Goal: Contribute content: Contribute content

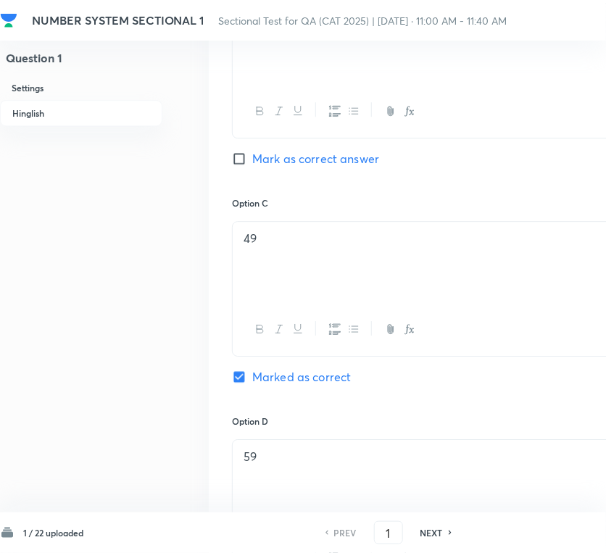
scroll to position [967, 0]
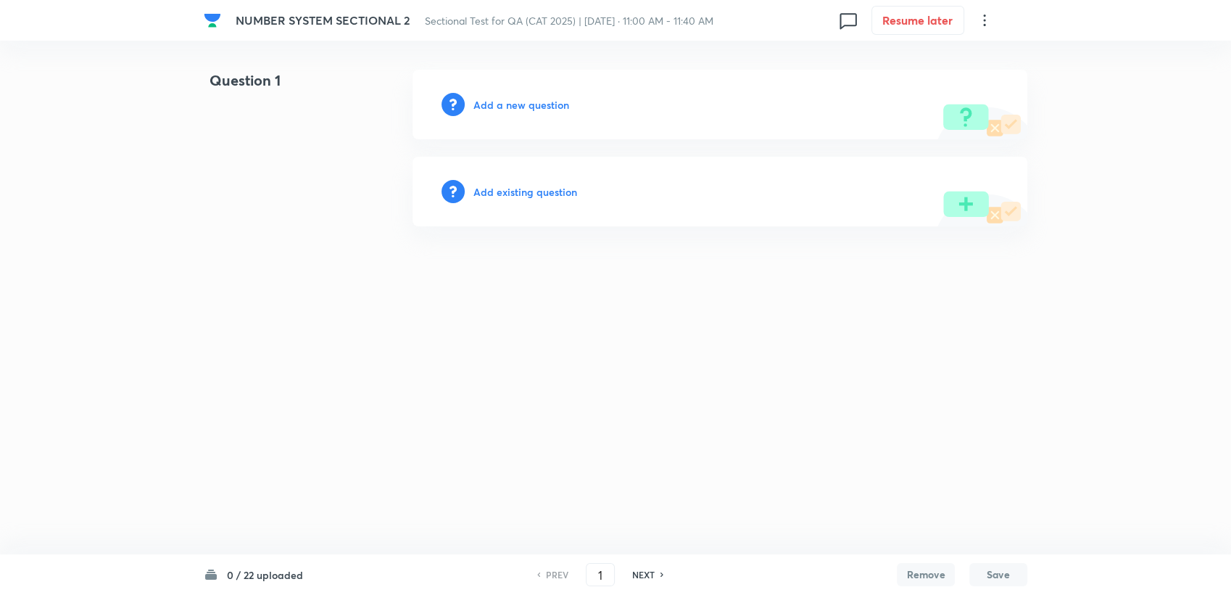
click at [520, 106] on h6 "Add a new question" at bounding box center [522, 104] width 96 height 15
click at [520, 106] on h6 "Choose a question type" at bounding box center [530, 104] width 112 height 15
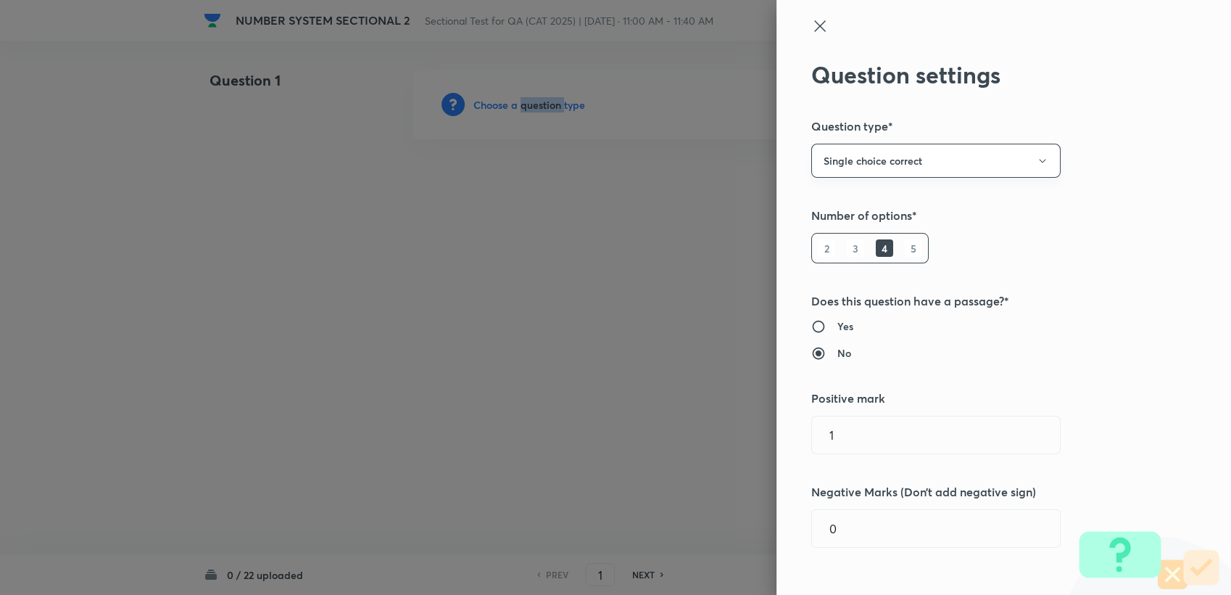
click at [933, 162] on button "Single choice correct" at bounding box center [935, 161] width 249 height 34
click at [908, 156] on div at bounding box center [615, 297] width 1231 height 595
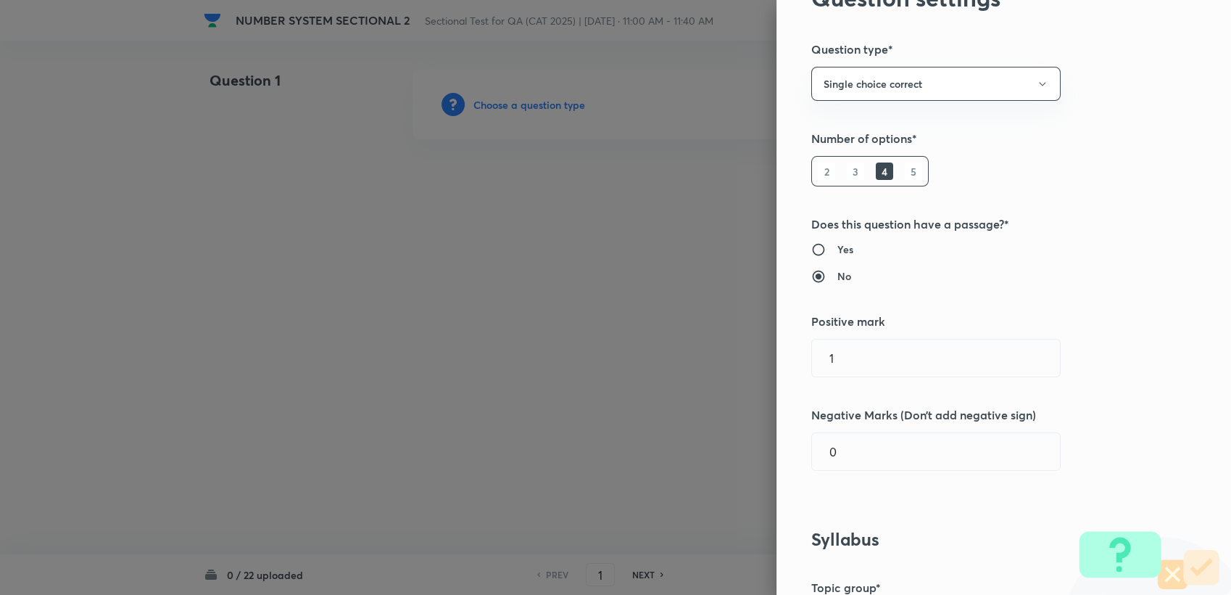
scroll to position [80, 0]
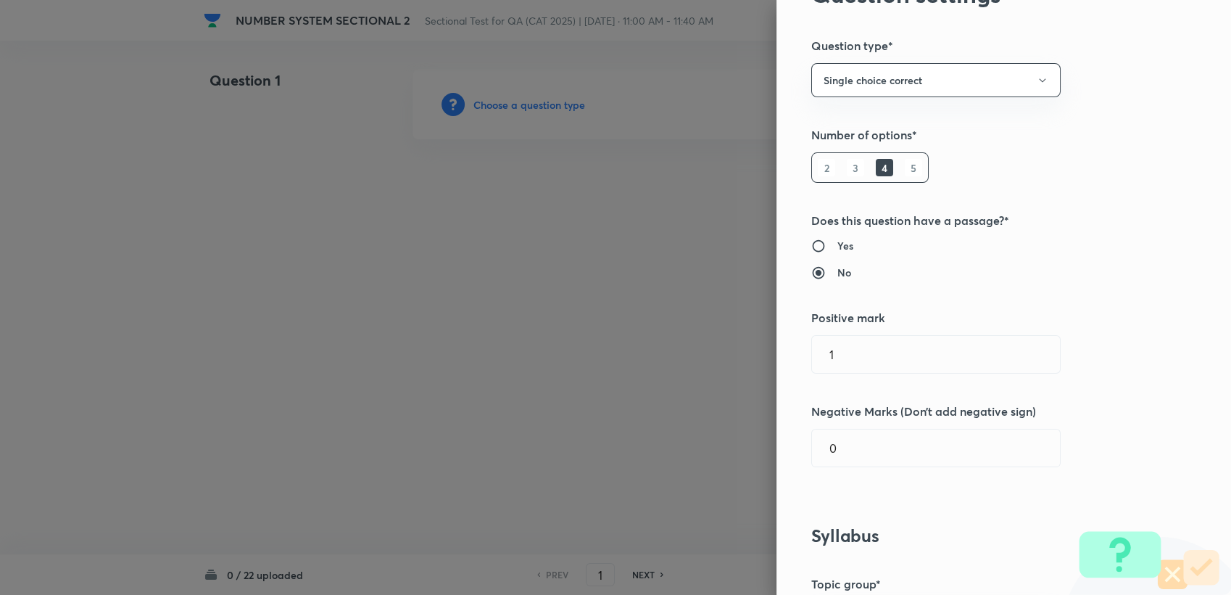
click at [855, 317] on h5 "Positive mark" at bounding box center [979, 317] width 336 height 17
click at [856, 363] on input "1" at bounding box center [936, 354] width 248 height 37
type input "3"
click at [817, 455] on input "0" at bounding box center [936, 447] width 248 height 37
click at [830, 450] on input "0" at bounding box center [936, 447] width 248 height 37
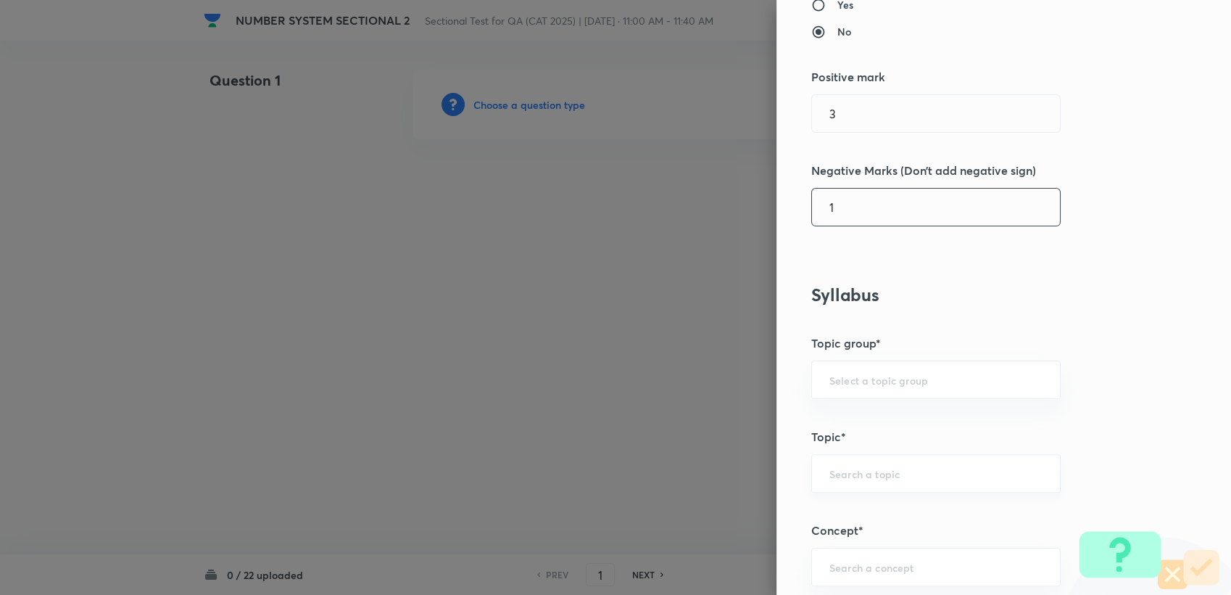
scroll to position [322, 0]
drag, startPoint x: 805, startPoint y: 384, endPoint x: 830, endPoint y: 392, distance: 25.9
click at [811, 386] on div "​" at bounding box center [935, 379] width 249 height 38
type input "1"
click at [836, 386] on div "​" at bounding box center [935, 379] width 249 height 38
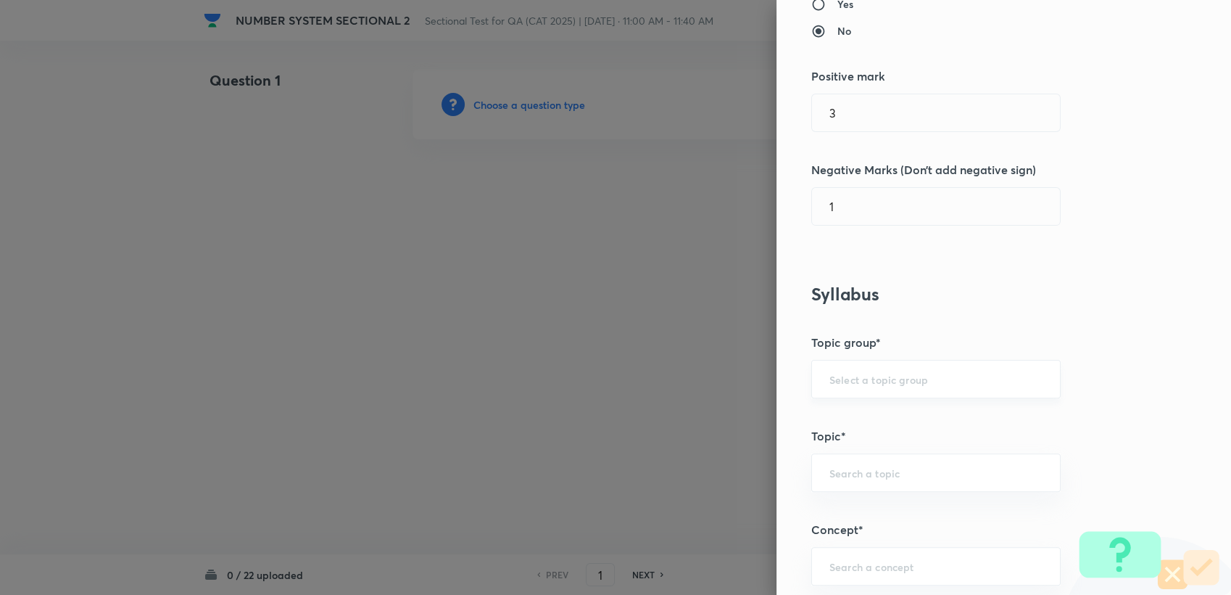
click at [836, 385] on div "​" at bounding box center [935, 379] width 249 height 38
click at [841, 421] on li "Quantitative Aptitude" at bounding box center [924, 419] width 248 height 26
type input "Quantitative Aptitude"
click at [859, 474] on input "text" at bounding box center [936, 473] width 213 height 14
click at [967, 525] on ul "Basic Maths" at bounding box center [924, 512] width 248 height 38
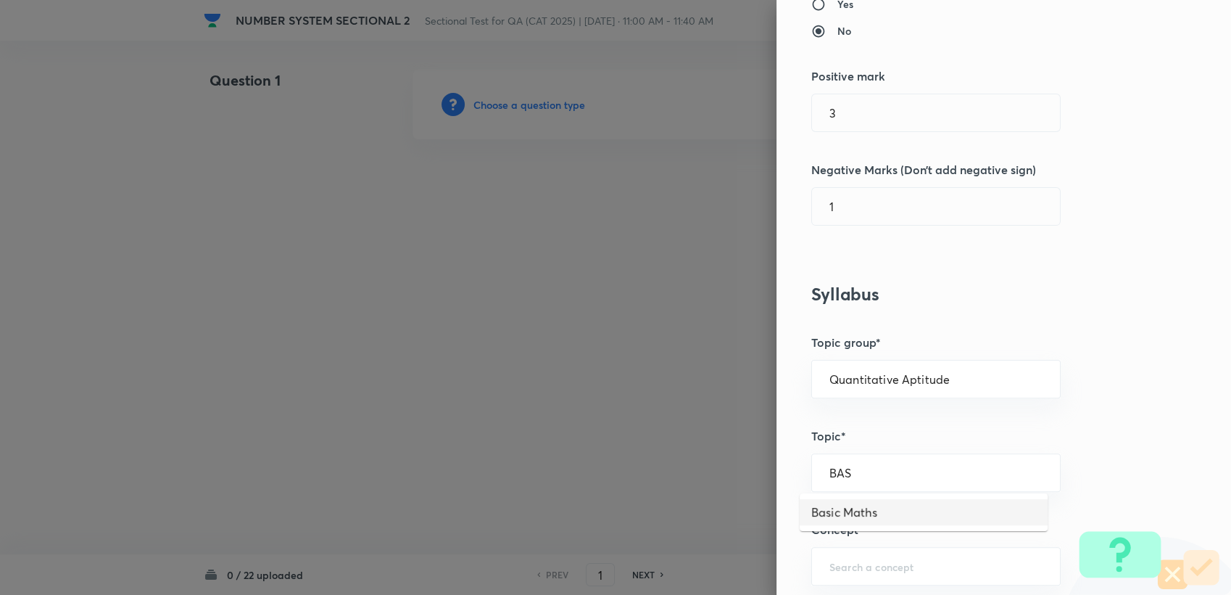
click at [895, 526] on ul "Basic Maths" at bounding box center [924, 512] width 248 height 38
click at [894, 518] on li "Basic Maths" at bounding box center [924, 512] width 248 height 26
type input "Basic Maths"
click at [864, 555] on div "​" at bounding box center [935, 566] width 249 height 38
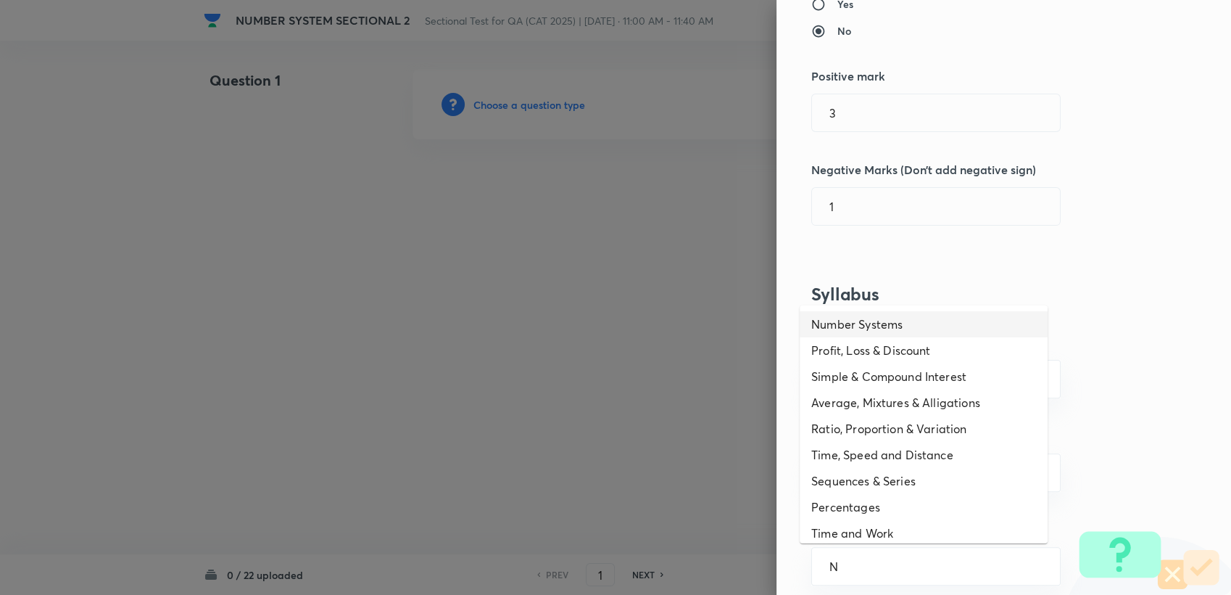
click at [877, 328] on li "Number Systems" at bounding box center [924, 324] width 248 height 26
type input "Number Systems"
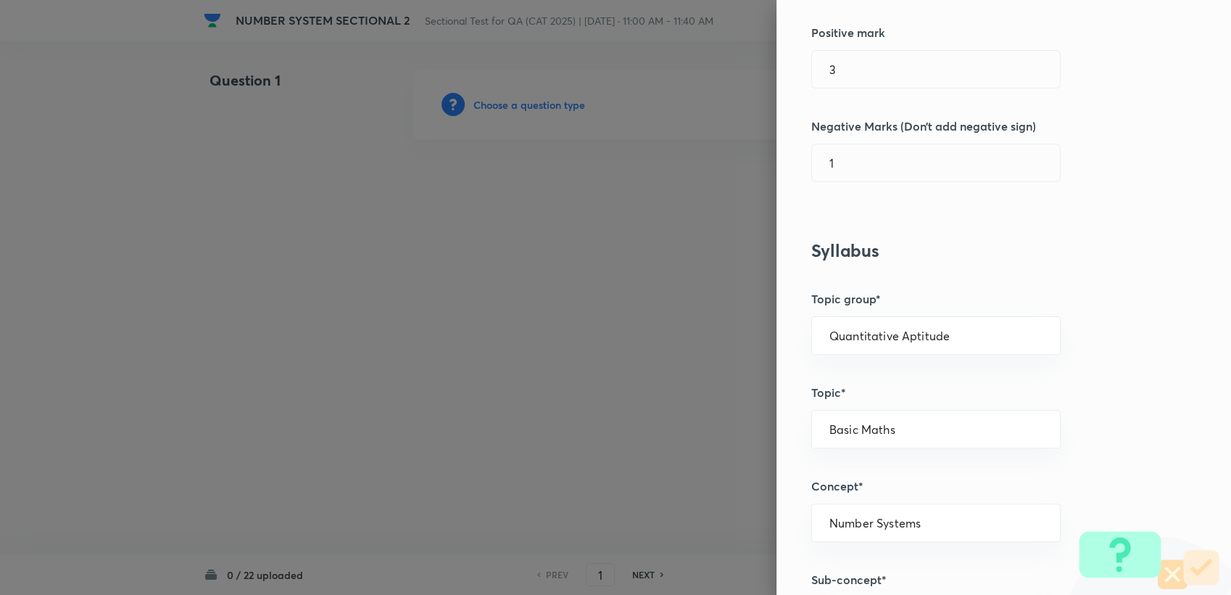
scroll to position [563, 0]
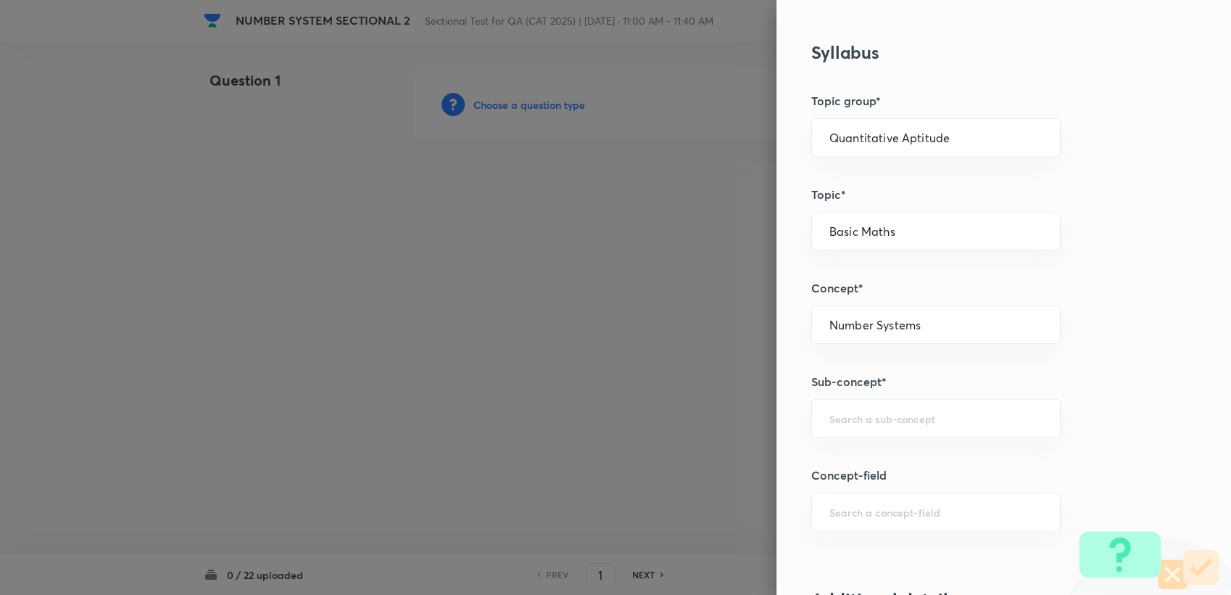
click at [859, 444] on div "Question settings Question type* Single choice correct Number of options* 2 3 4…" at bounding box center [1004, 297] width 455 height 595
drag, startPoint x: 859, startPoint y: 444, endPoint x: 853, endPoint y: 421, distance: 23.9
click at [853, 421] on input "text" at bounding box center [936, 418] width 213 height 14
click at [863, 442] on ul "Base System" at bounding box center [924, 458] width 248 height 38
click at [855, 455] on li "Base System" at bounding box center [924, 458] width 248 height 26
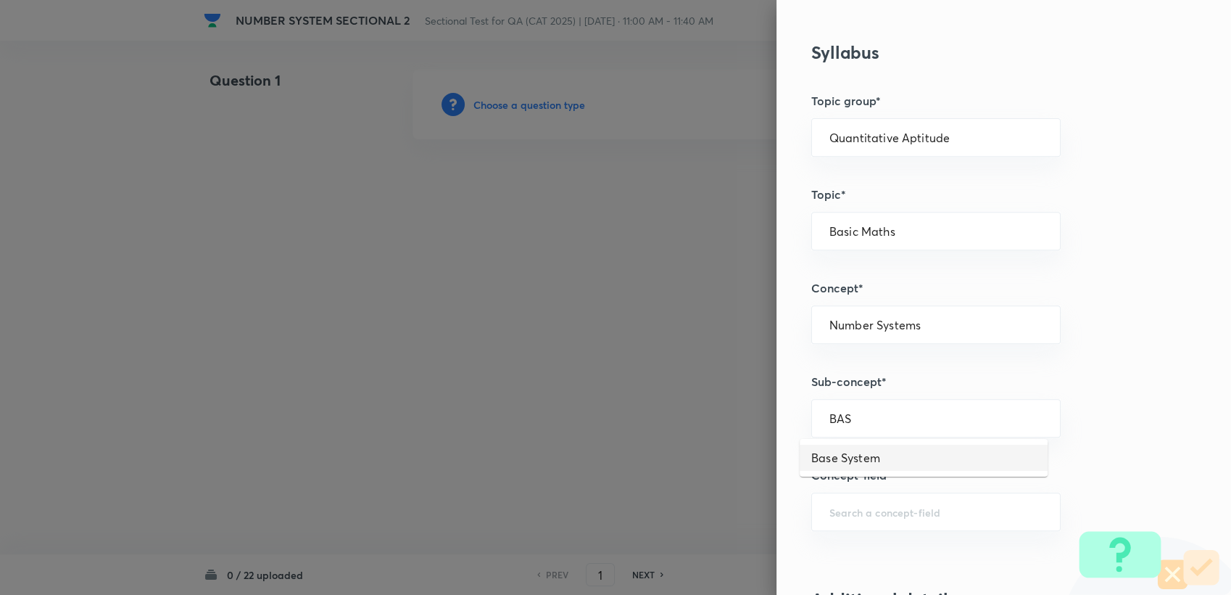
type input "Base System"
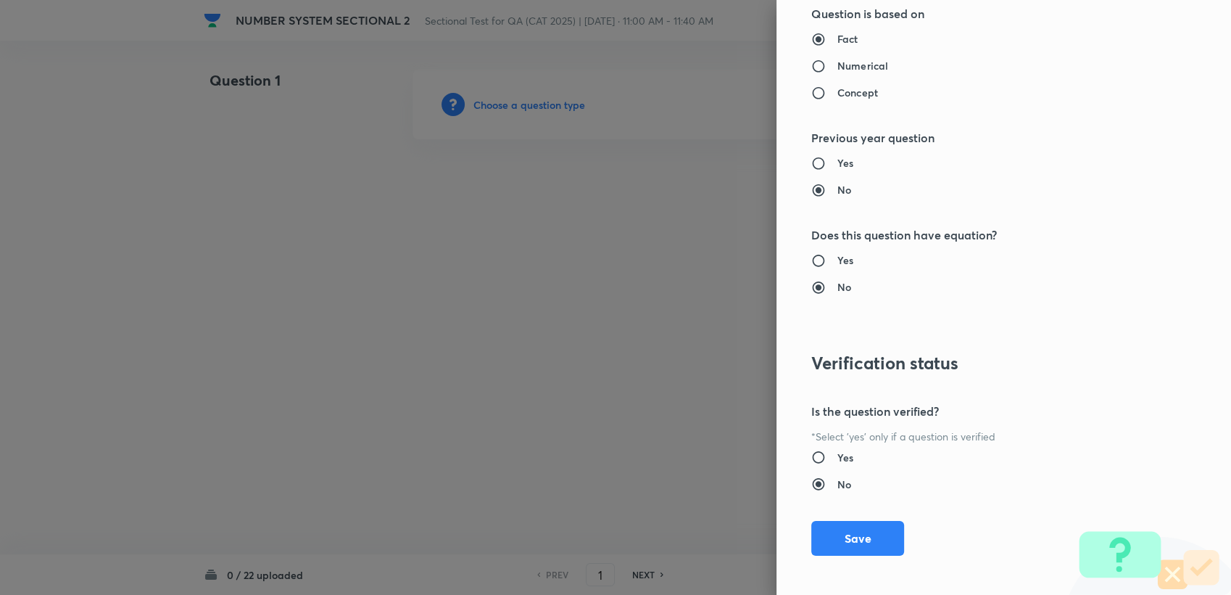
scroll to position [1381, 0]
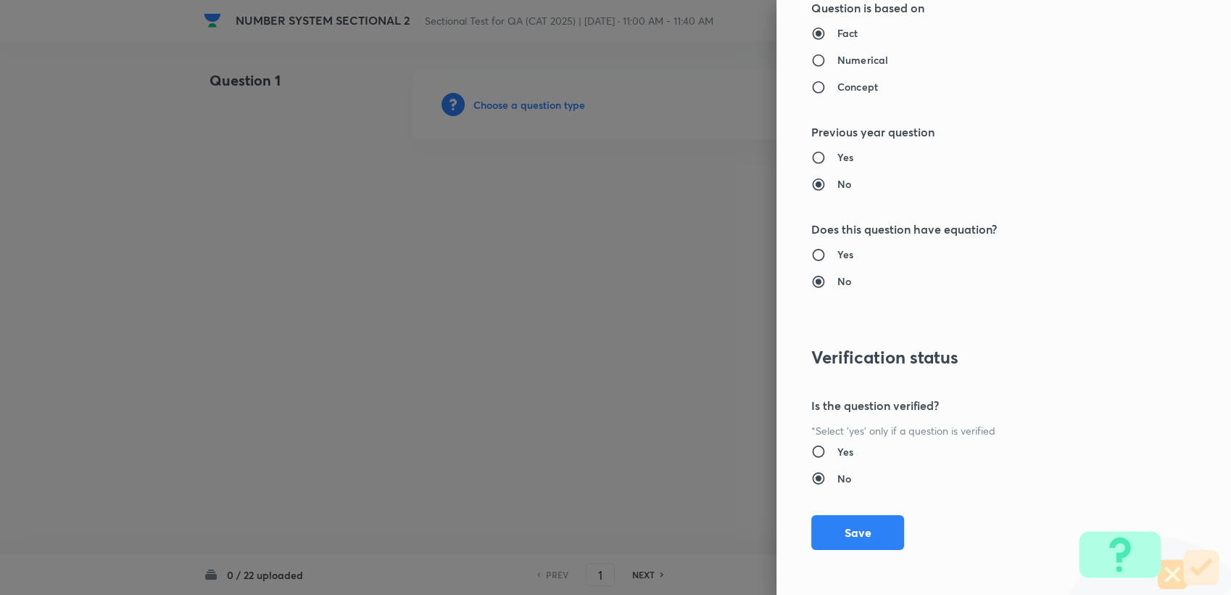
click at [838, 444] on h6 "Yes" at bounding box center [846, 451] width 16 height 15
click at [826, 444] on input "Yes" at bounding box center [824, 451] width 26 height 15
radio input "true"
radio input "false"
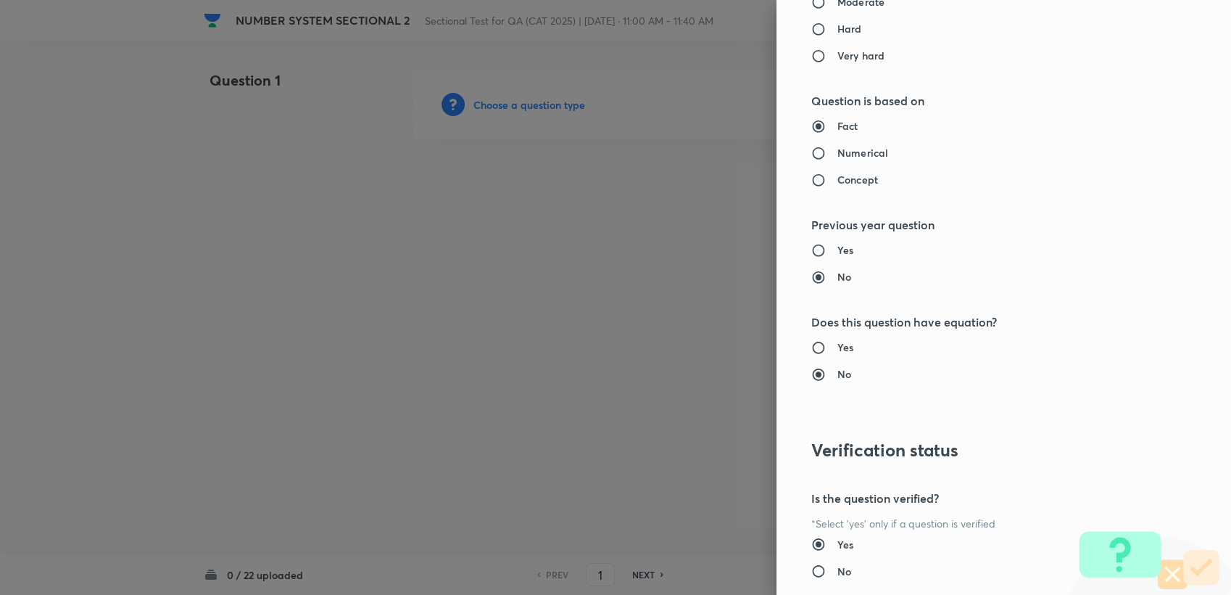
scroll to position [1058, 0]
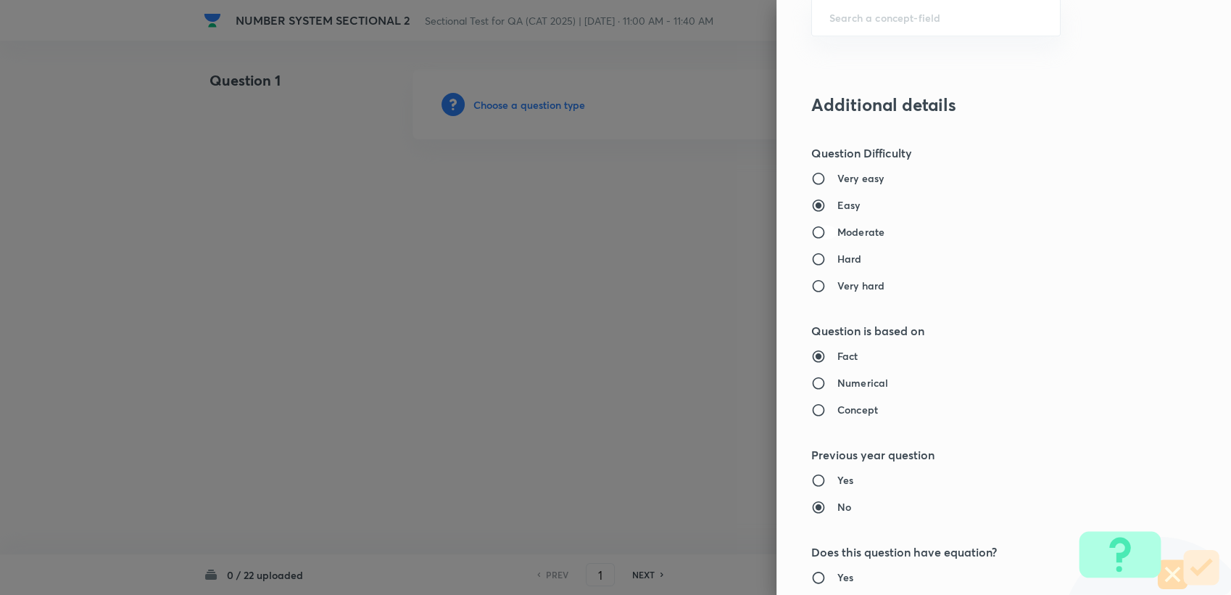
click at [812, 236] on input "Moderate" at bounding box center [824, 232] width 26 height 15
radio input "true"
radio input "false"
click at [840, 379] on h6 "Numerical" at bounding box center [863, 382] width 51 height 15
click at [838, 379] on input "Numerical" at bounding box center [824, 383] width 26 height 15
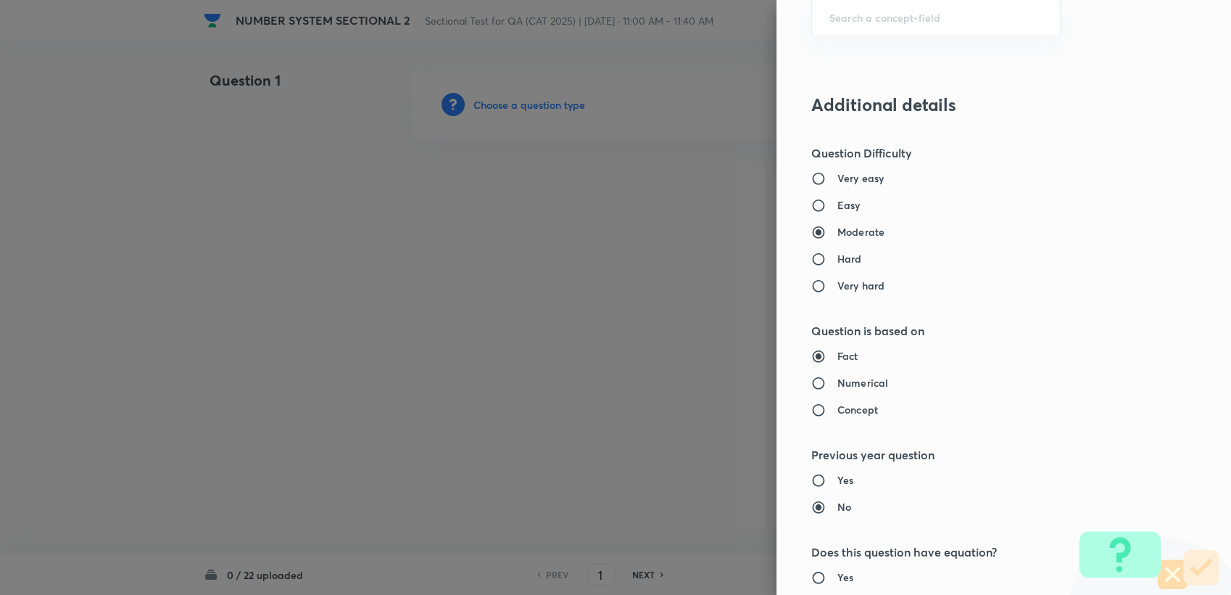
radio input "true"
radio input "false"
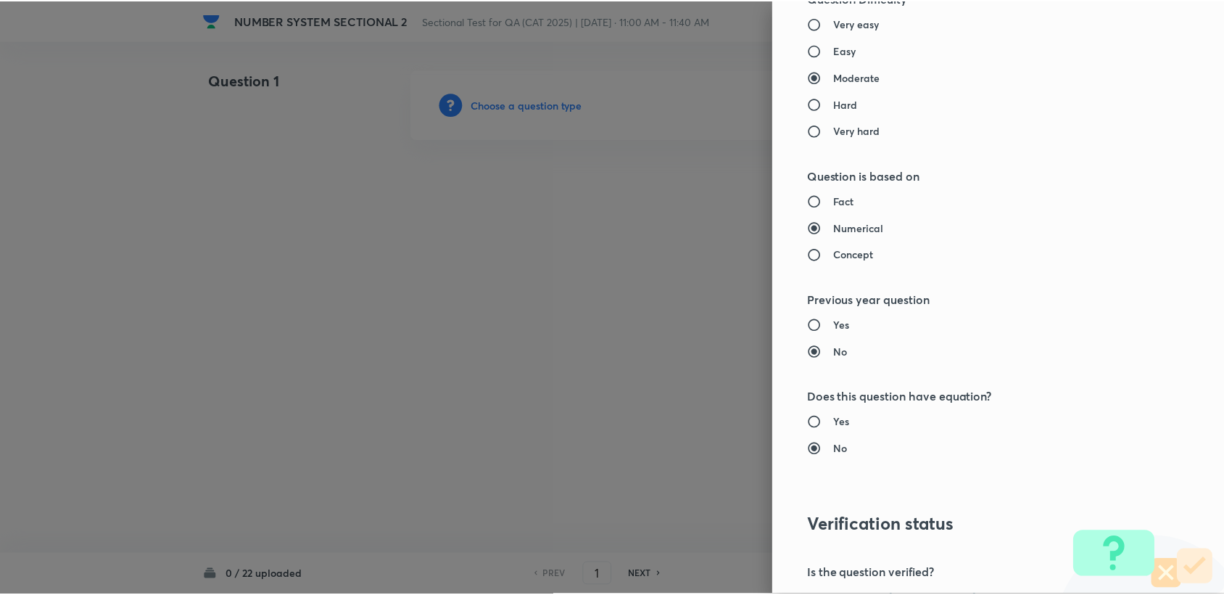
scroll to position [1381, 0]
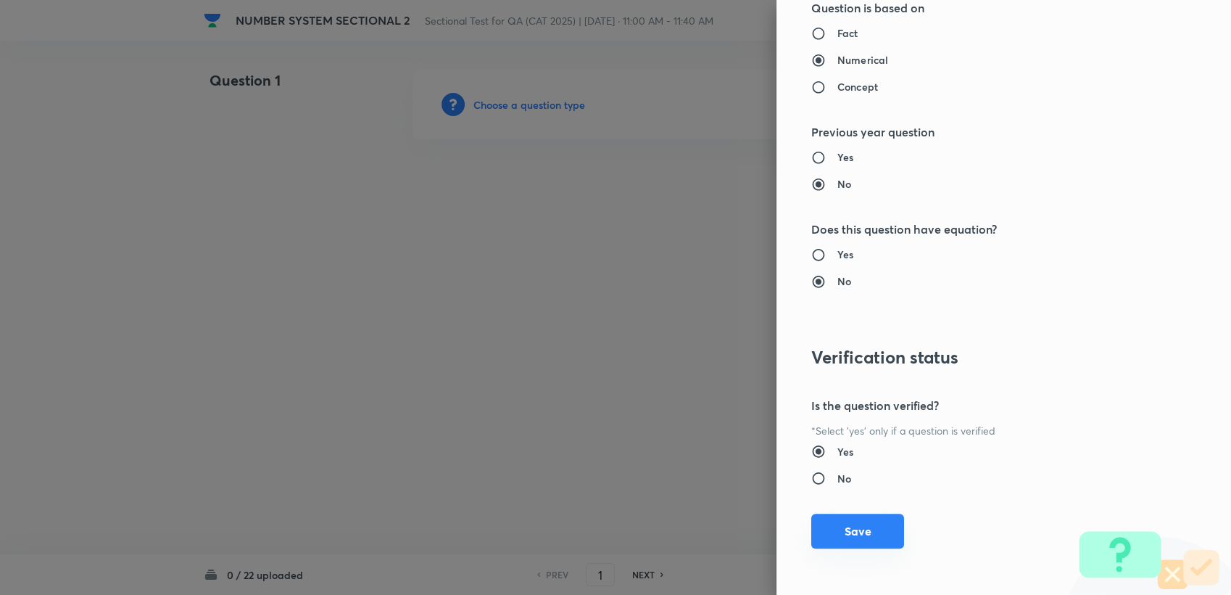
click at [844, 524] on button "Save" at bounding box center [857, 530] width 93 height 35
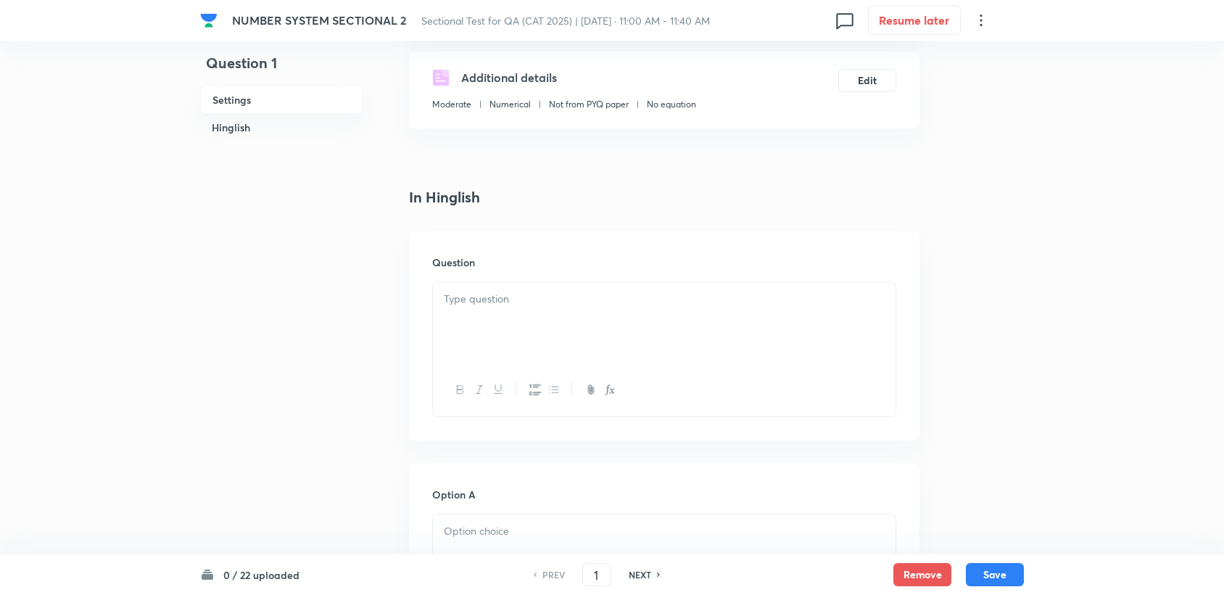
scroll to position [241, 0]
paste div
click at [717, 319] on div "https://unacademy.com/educator/test/edit/YFJPRFMG57" at bounding box center [664, 321] width 463 height 81
drag, startPoint x: 738, startPoint y: 304, endPoint x: 531, endPoint y: 294, distance: 207.6
click at [532, 294] on link "https://unacademy.com/educator/test/edit/YFJPRFMG57" at bounding box center [505, 296] width 123 height 15
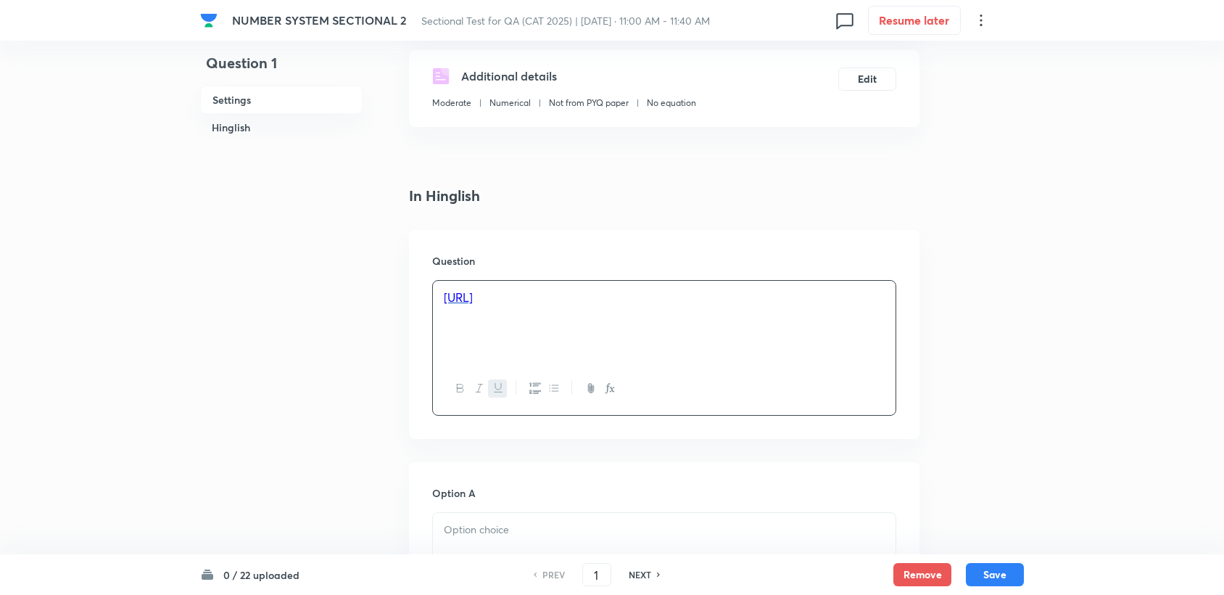
drag, startPoint x: 582, startPoint y: 284, endPoint x: 346, endPoint y: 290, distance: 235.7
drag, startPoint x: 470, startPoint y: 315, endPoint x: 497, endPoint y: 373, distance: 63.9
click at [497, 373] on div "Find the remainder when (345672) in base 9 is divided by 8. 1 2 3 7" at bounding box center [664, 339] width 463 height 116
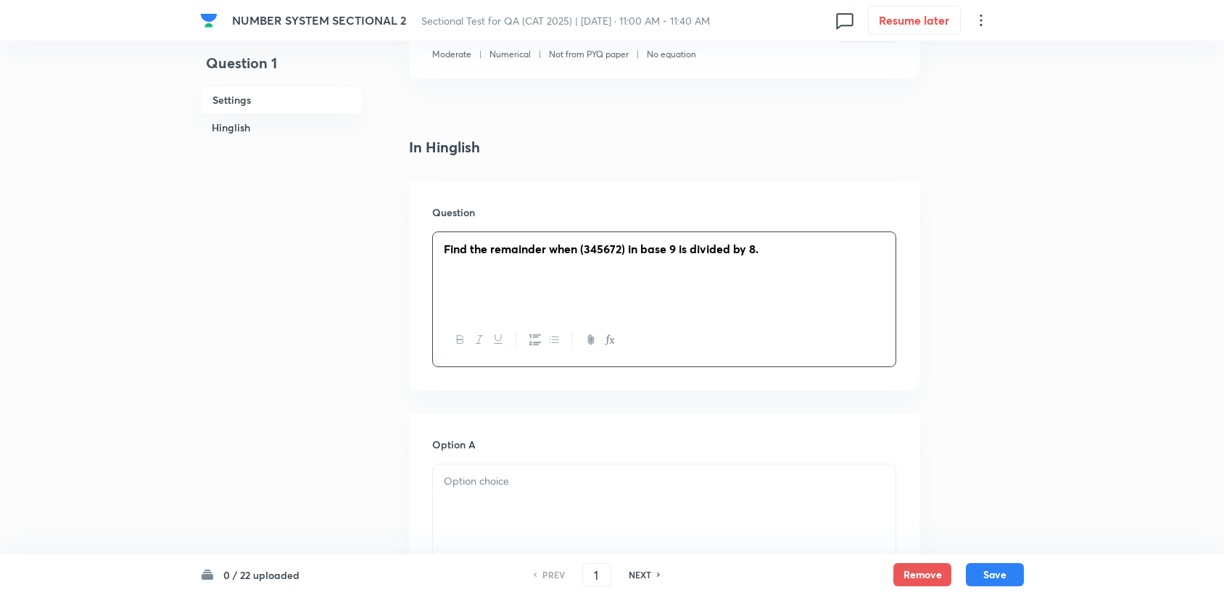
scroll to position [483, 0]
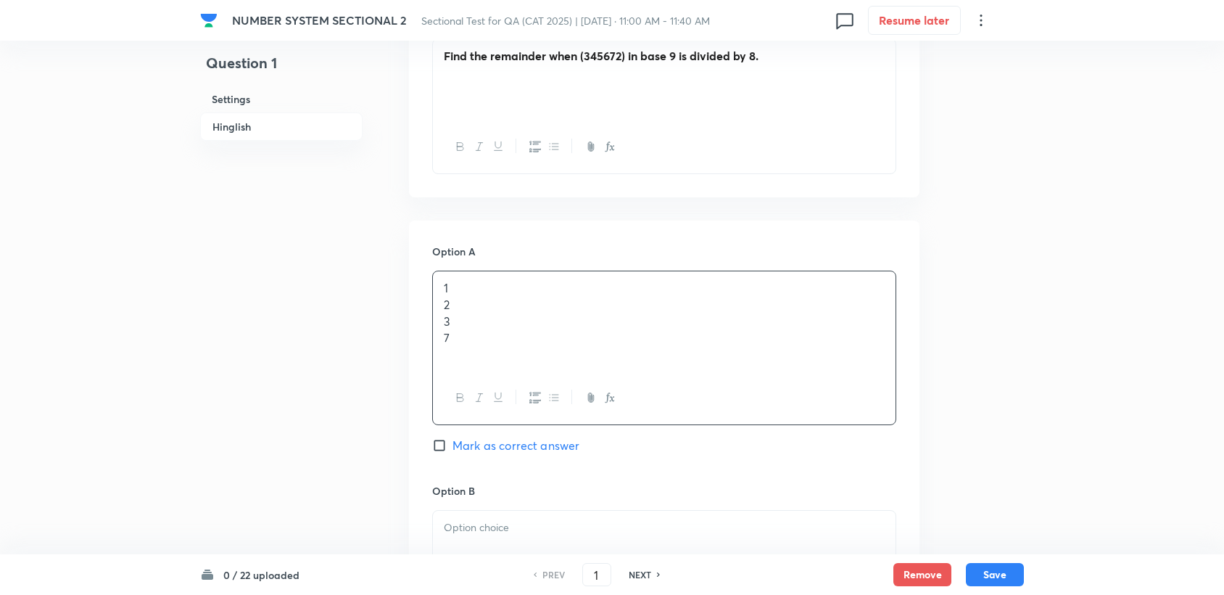
drag, startPoint x: 452, startPoint y: 302, endPoint x: 415, endPoint y: 300, distance: 37.0
click at [444, 302] on p "2" at bounding box center [664, 305] width 441 height 17
drag, startPoint x: 467, startPoint y: 323, endPoint x: 419, endPoint y: 322, distance: 47.9
drag, startPoint x: 476, startPoint y: 328, endPoint x: 400, endPoint y: 333, distance: 76.3
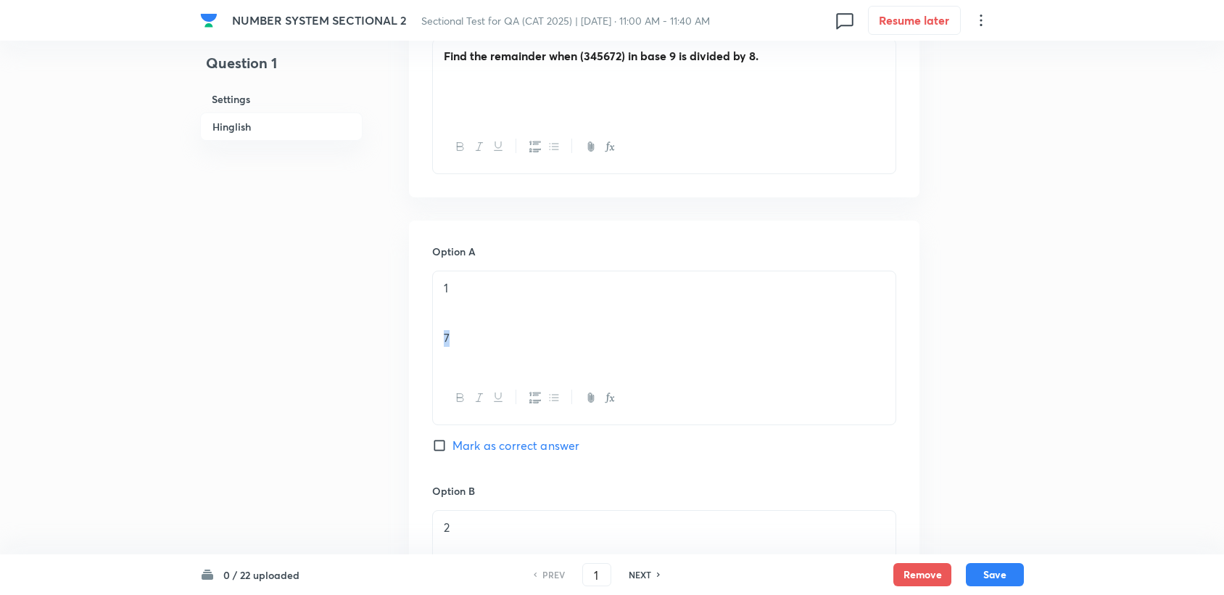
click at [404, 333] on div "Question 1 Settings Hinglish Settings Type Single choice correct 4 options + 3 …" at bounding box center [612, 508] width 824 height 1843
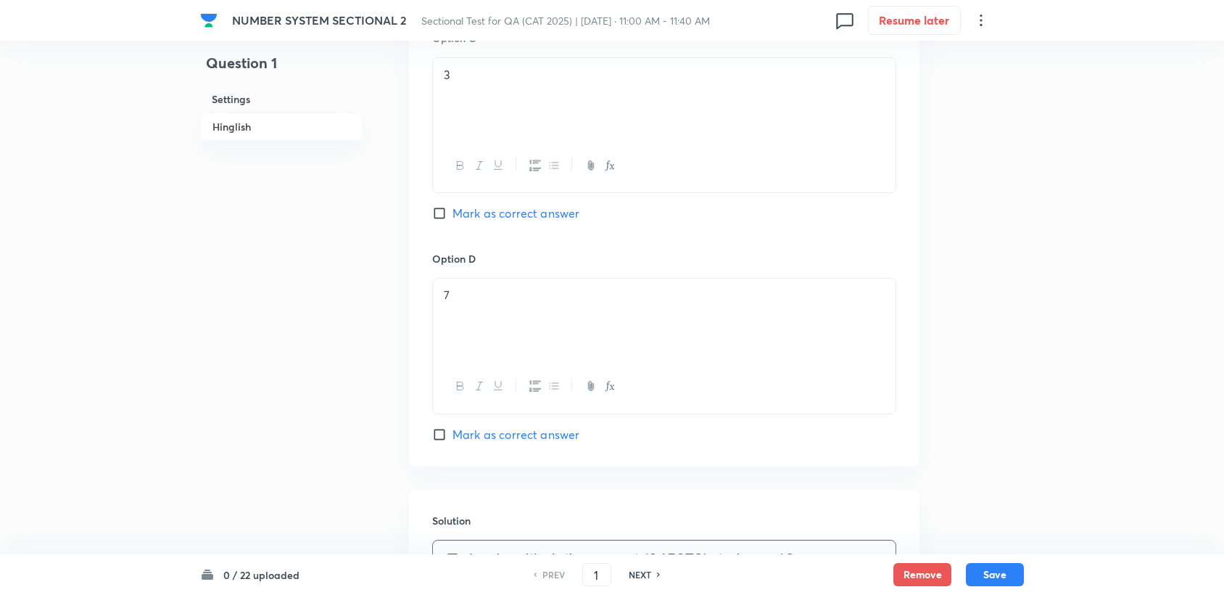
scroll to position [967, 0]
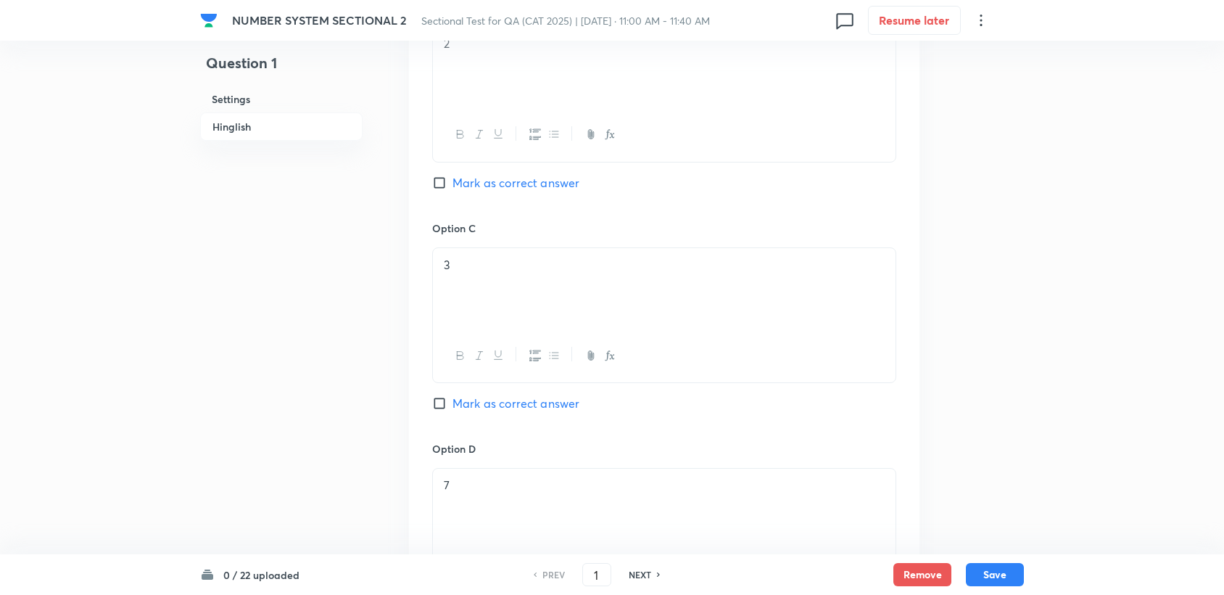
click at [507, 392] on div "Option C 3 Mark as correct answer" at bounding box center [664, 330] width 464 height 220
click at [505, 395] on span "Mark as correct answer" at bounding box center [515, 402] width 127 height 17
click at [452, 396] on input "Mark as correct answer" at bounding box center [442, 403] width 20 height 15
checkbox input "true"
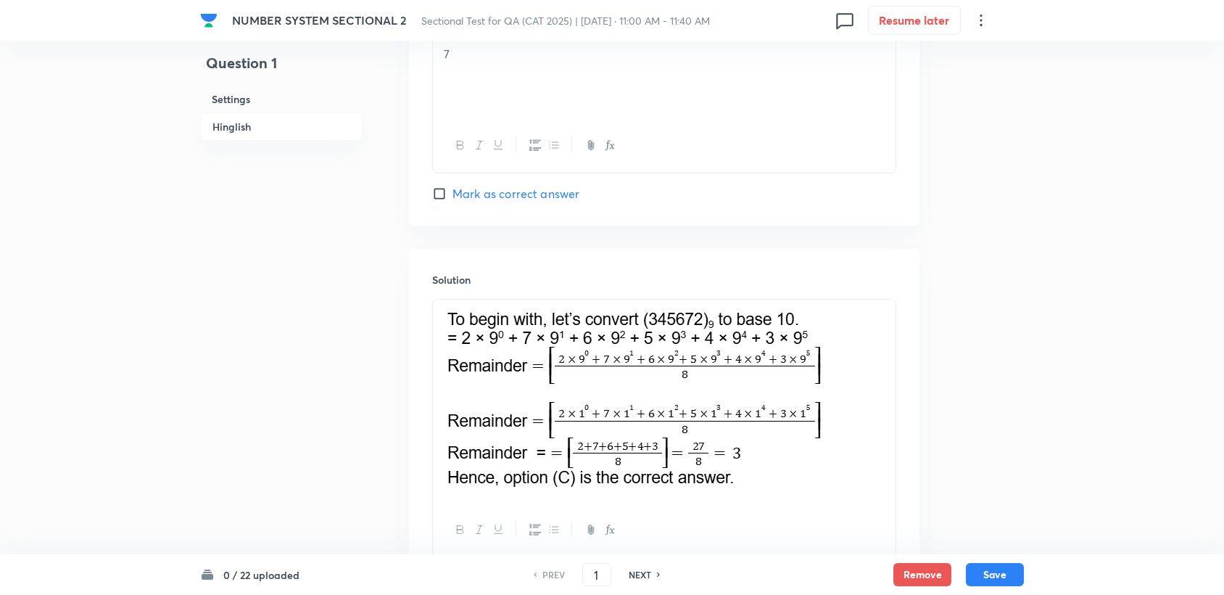
scroll to position [1508, 0]
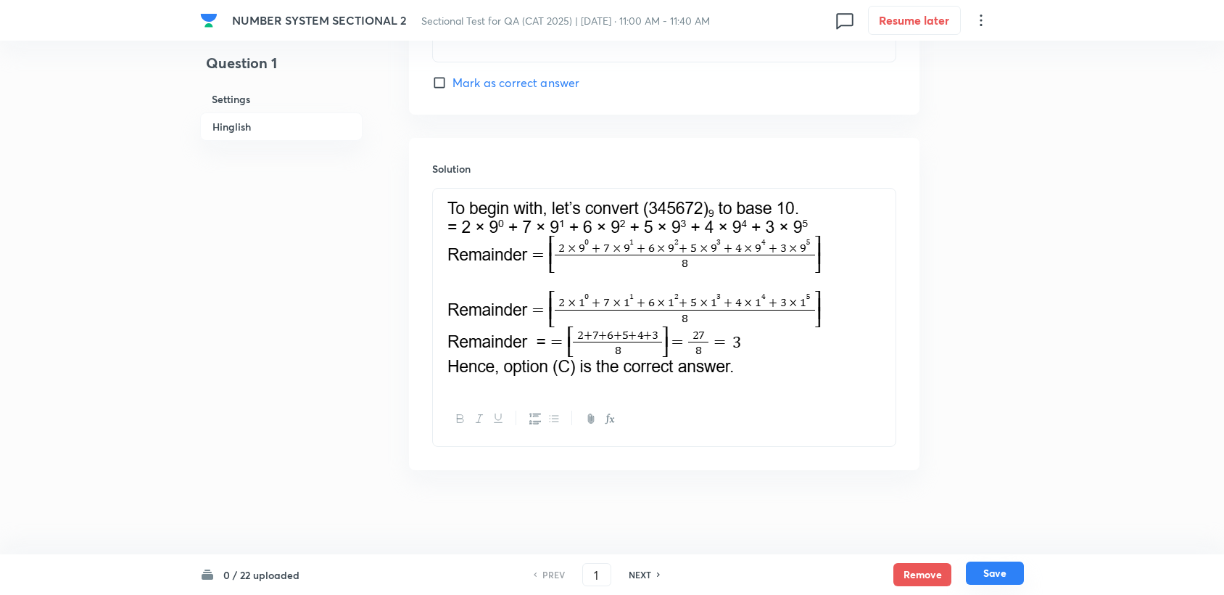
click at [992, 573] on button "Save" at bounding box center [995, 572] width 58 height 23
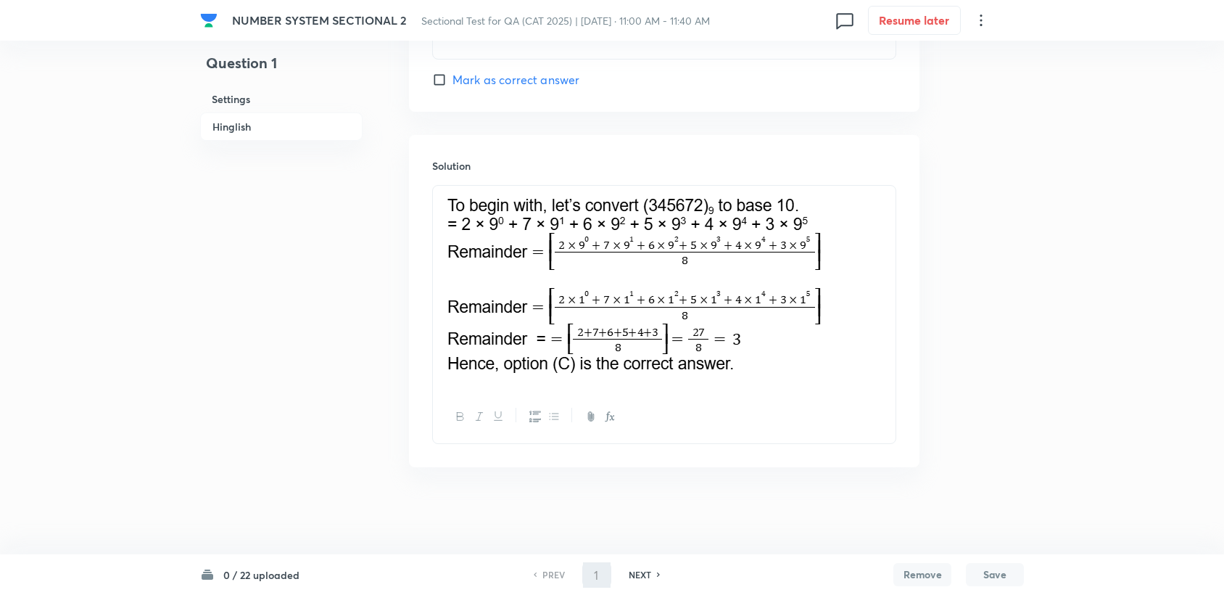
scroll to position [1491, 0]
type input "2"
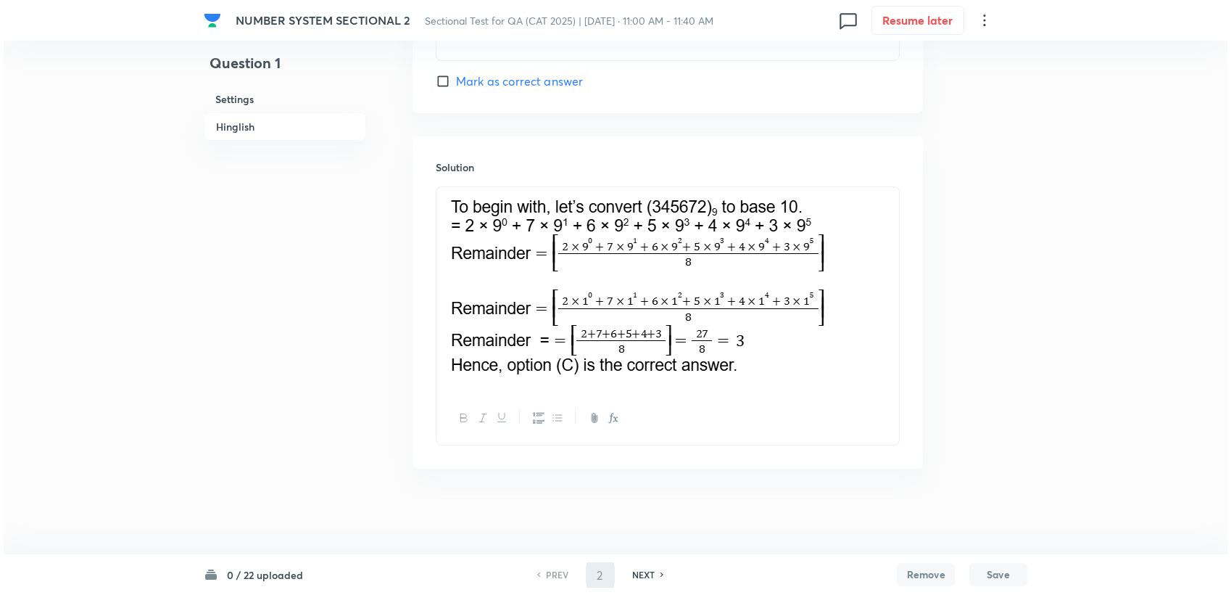
scroll to position [0, 0]
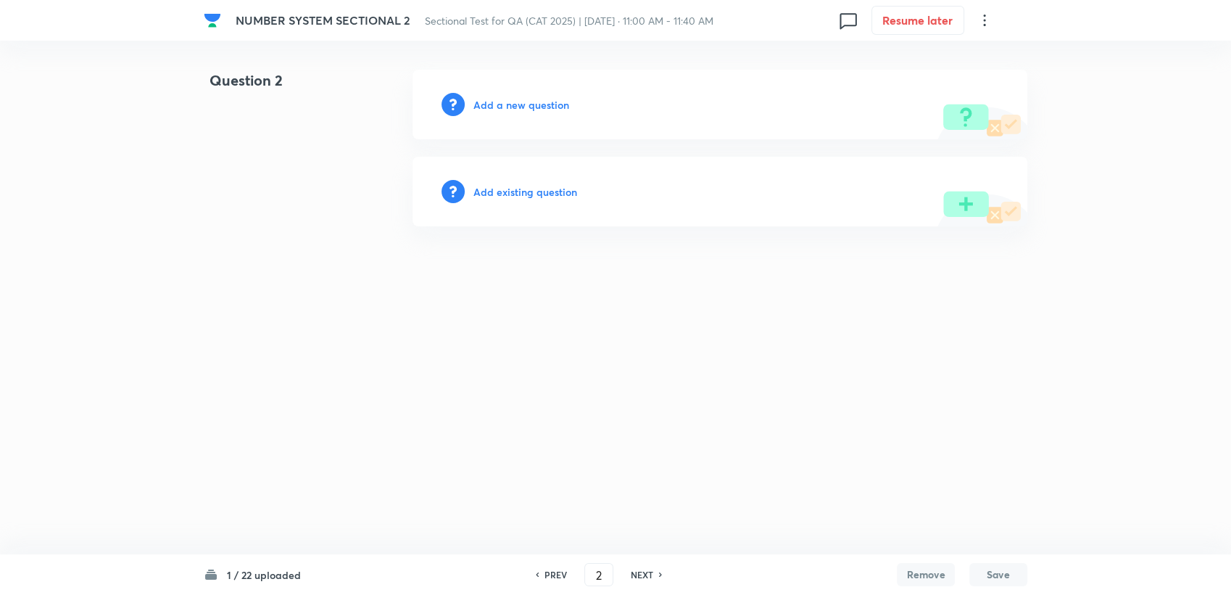
click at [496, 120] on div "Add a new question" at bounding box center [720, 105] width 615 height 70
click at [500, 111] on h6 "Add a new question" at bounding box center [522, 104] width 96 height 15
click at [503, 110] on h6 "Choose a question type" at bounding box center [530, 104] width 112 height 15
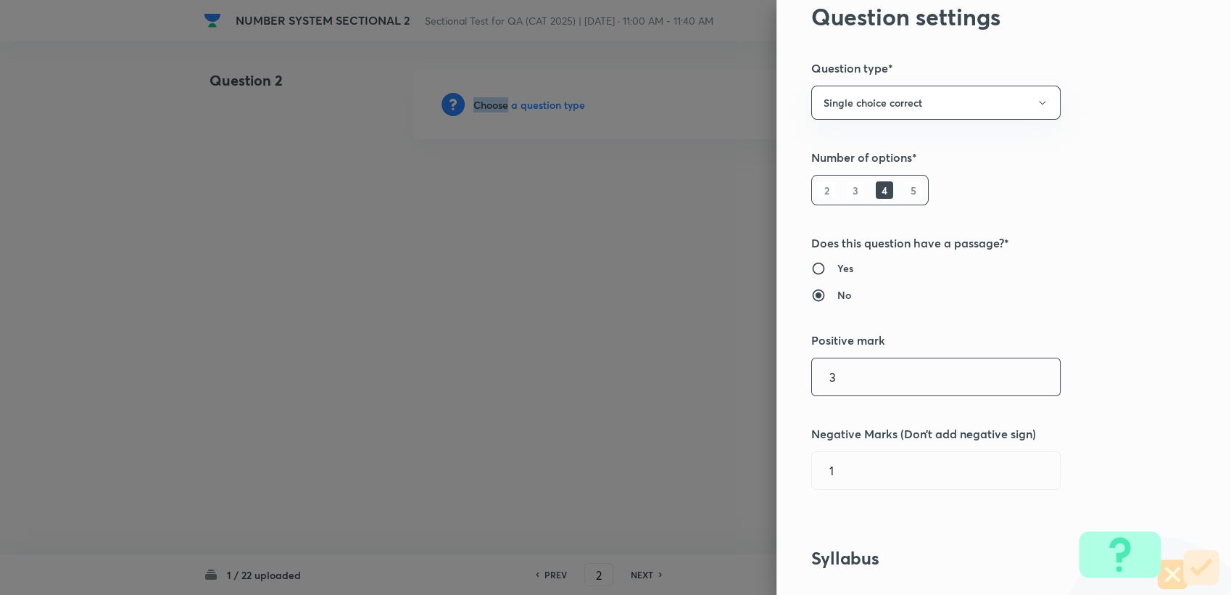
scroll to position [161, 0]
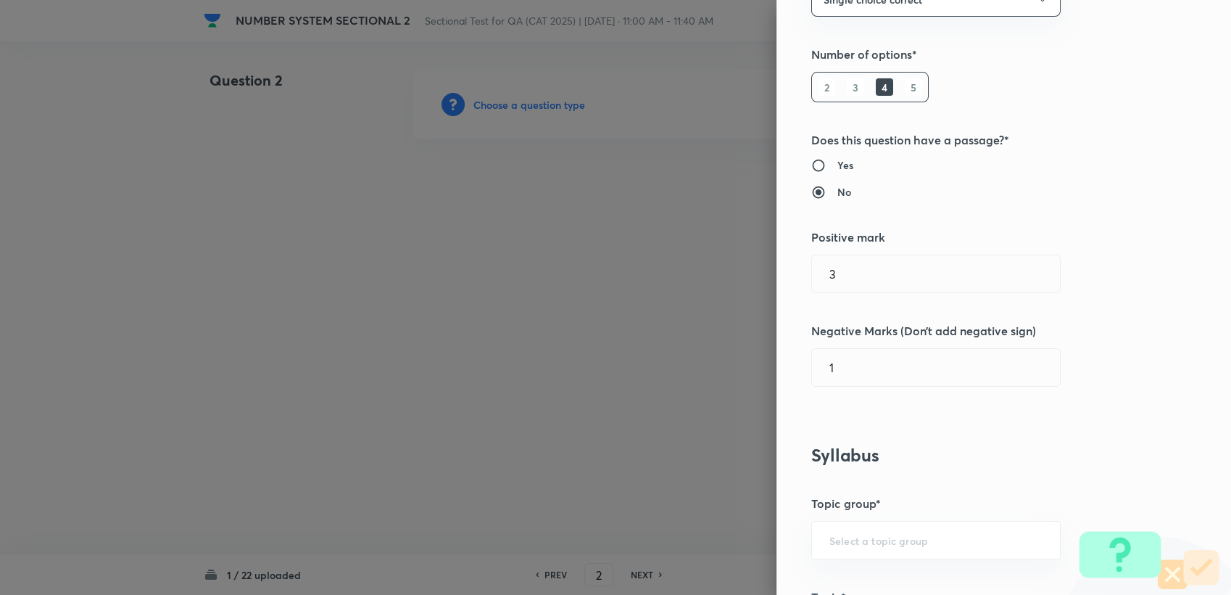
click at [867, 410] on div "Question settings Question type* Single choice correct Number of options* 2 3 4…" at bounding box center [1004, 297] width 455 height 595
click at [863, 381] on input "1" at bounding box center [936, 367] width 248 height 37
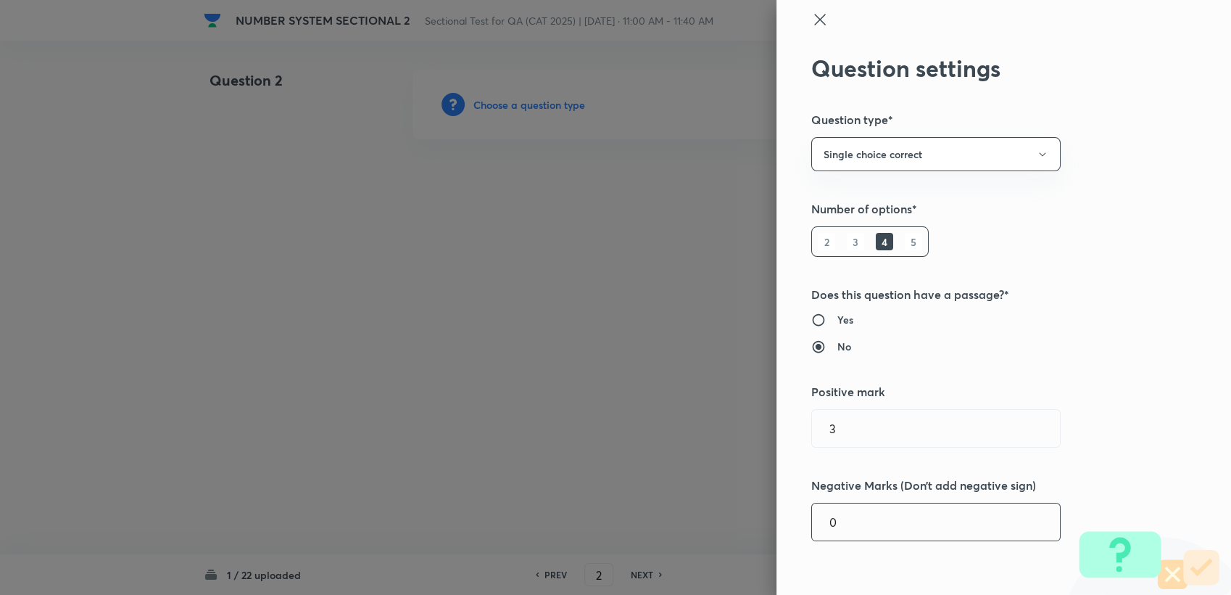
scroll to position [0, 0]
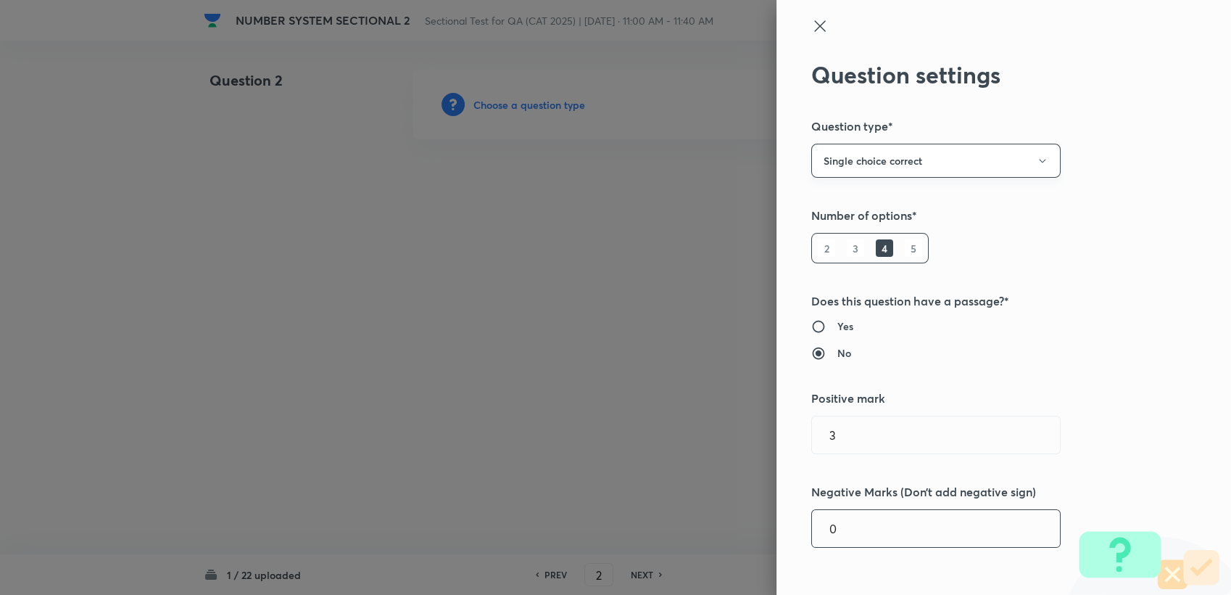
type input "0"
click at [874, 154] on button "Single choice correct" at bounding box center [935, 161] width 249 height 34
click at [834, 257] on span "Integer" at bounding box center [924, 258] width 231 height 15
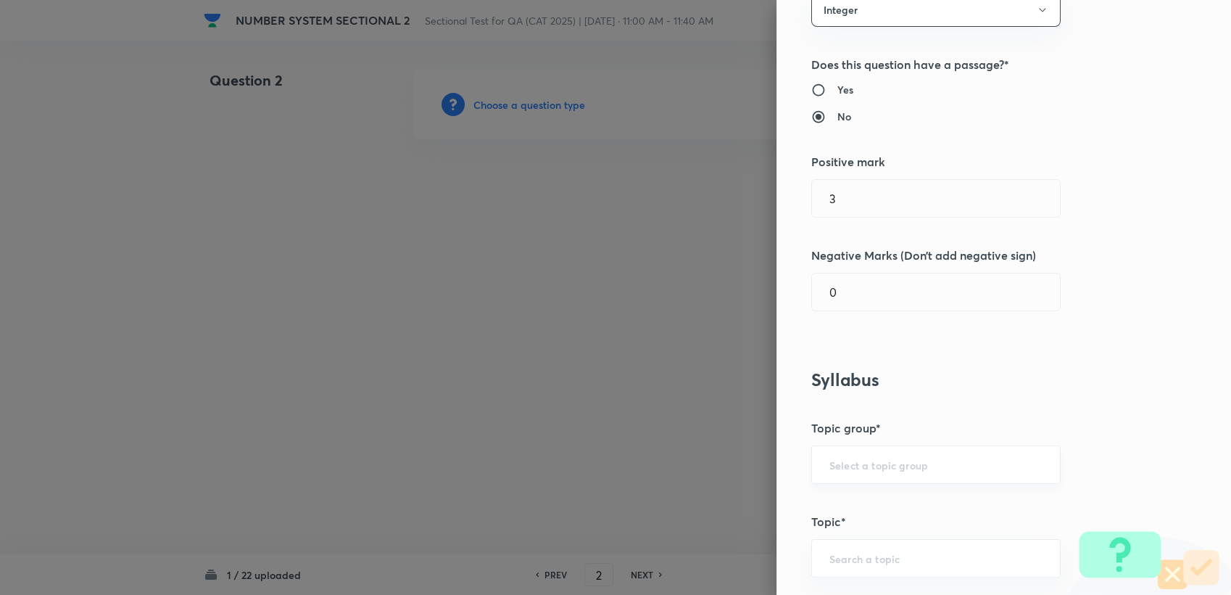
scroll to position [161, 0]
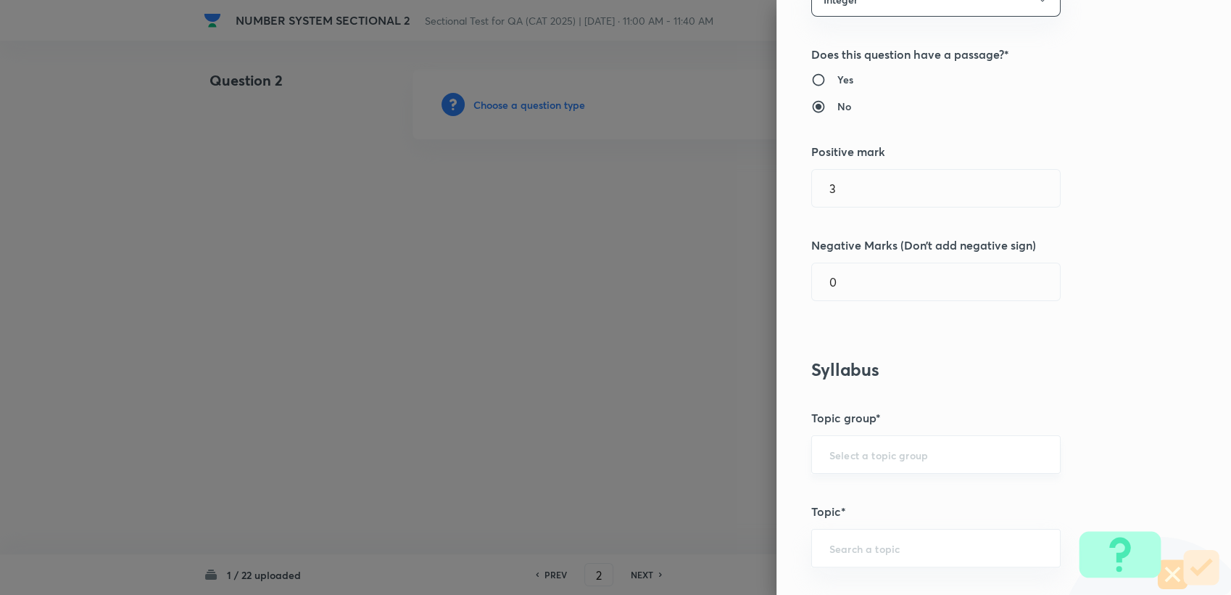
click at [835, 452] on input "text" at bounding box center [936, 454] width 213 height 14
click at [846, 494] on li "Quantitative Aptitude" at bounding box center [924, 494] width 248 height 26
type input "Quantitative Aptitude"
click at [838, 522] on div "Question settings Question type* Integer Does this question have a passage?* Ye…" at bounding box center [1004, 297] width 455 height 595
click at [836, 548] on input "text" at bounding box center [936, 548] width 213 height 14
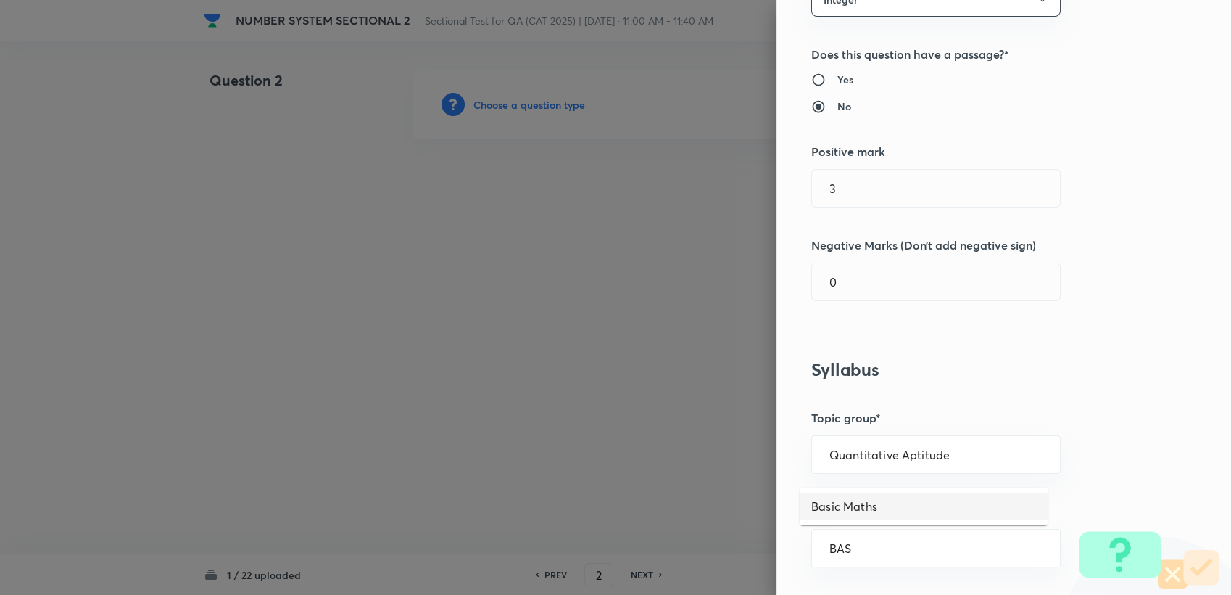
drag, startPoint x: 843, startPoint y: 525, endPoint x: 852, endPoint y: 510, distance: 16.9
click at [852, 508] on li "Basic Maths" at bounding box center [924, 506] width 248 height 26
type input "Basic Maths"
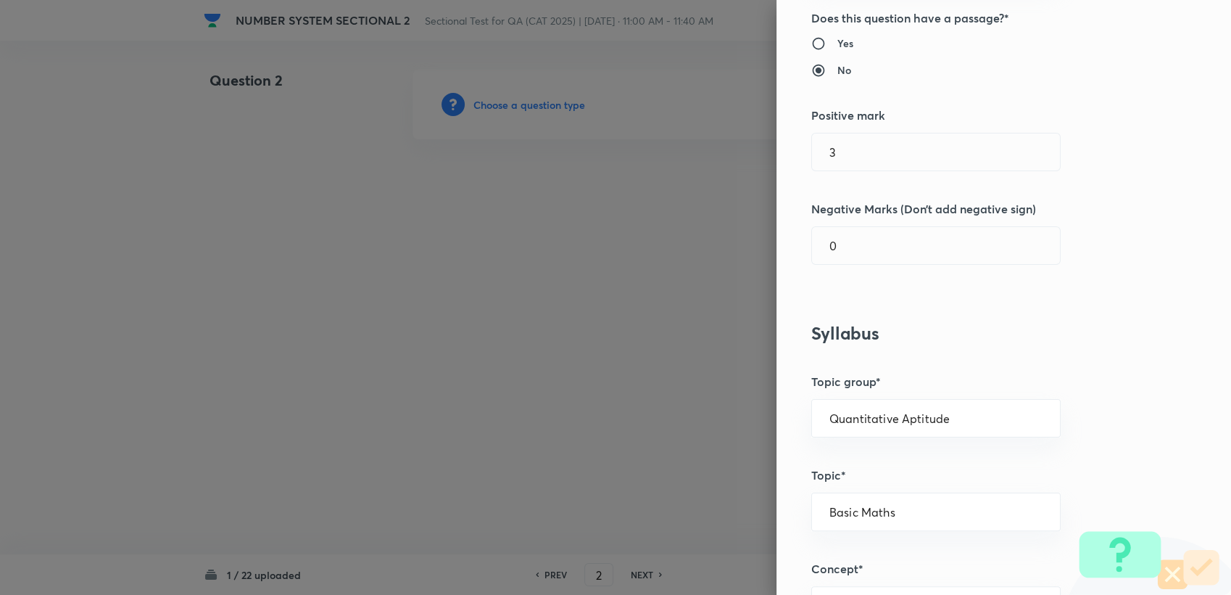
scroll to position [322, 0]
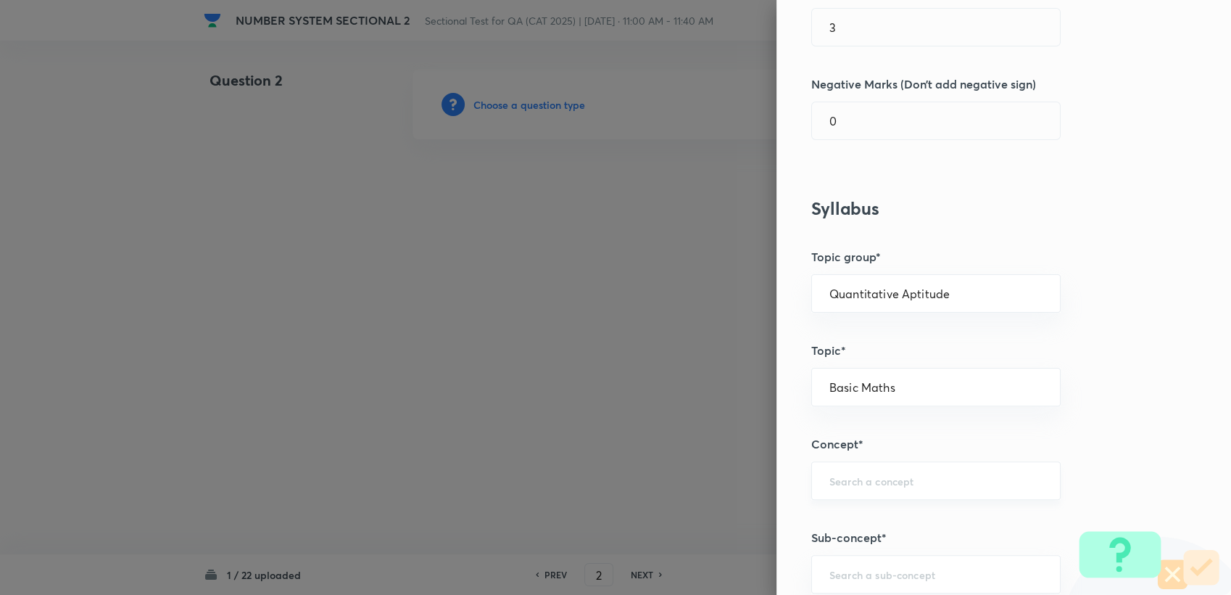
drag, startPoint x: 859, startPoint y: 505, endPoint x: 856, endPoint y: 484, distance: 21.2
click at [859, 500] on div "Question settings Question type* Integer Does this question have a passage?* Ye…" at bounding box center [1004, 297] width 455 height 595
click at [856, 484] on input "text" at bounding box center [936, 481] width 213 height 14
type input "B"
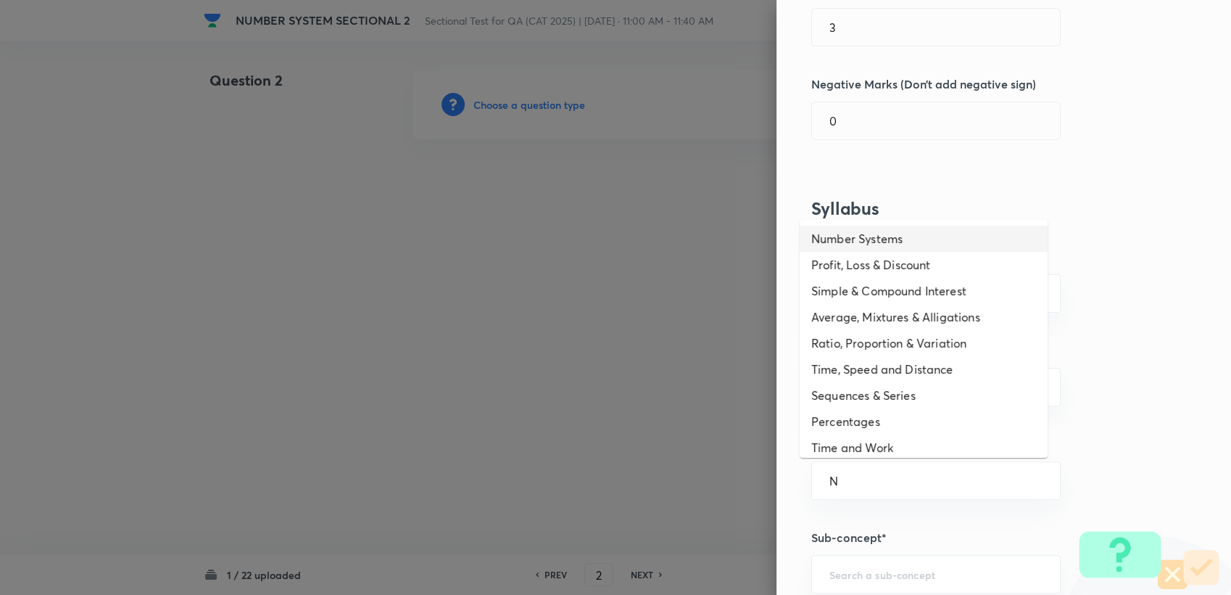
click at [853, 226] on li "Number Systems" at bounding box center [924, 239] width 248 height 26
type input "Number Systems"
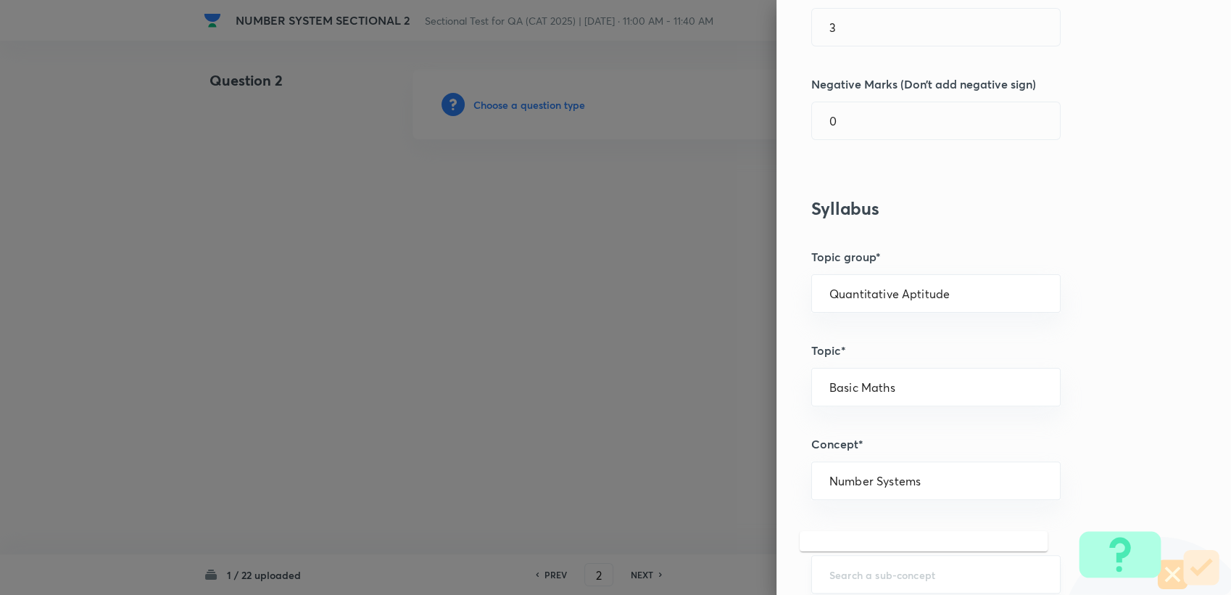
click at [864, 568] on input "text" at bounding box center [936, 574] width 213 height 14
click at [848, 539] on li "HCF and LCM" at bounding box center [924, 532] width 248 height 26
type input "HCF and LCM"
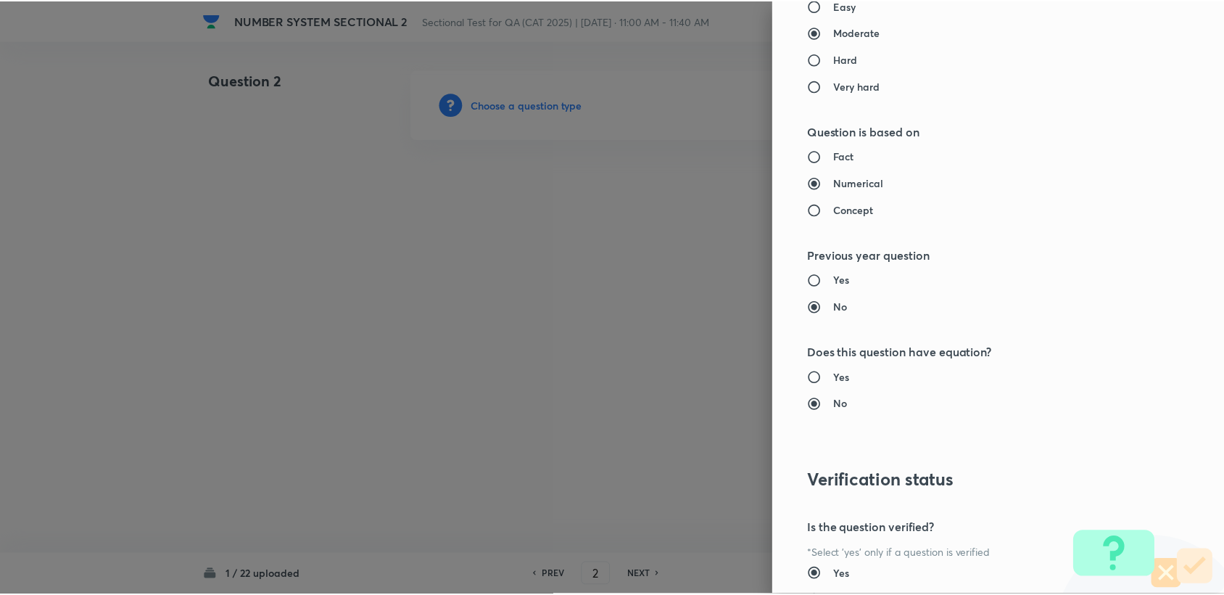
scroll to position [1289, 0]
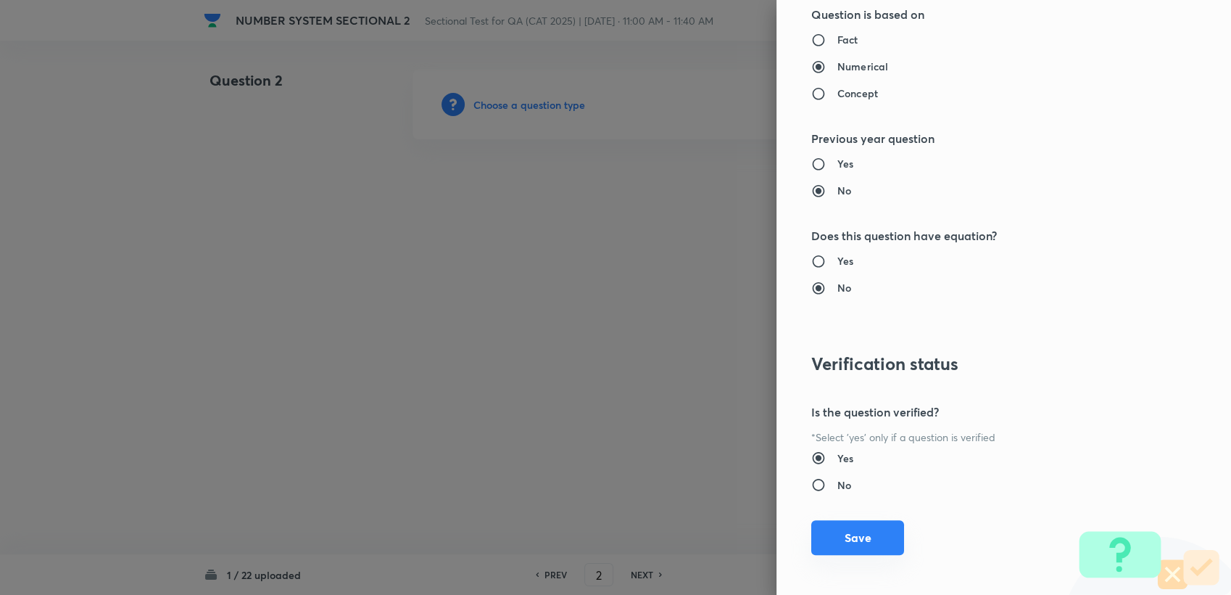
click at [832, 530] on button "Save" at bounding box center [857, 537] width 93 height 35
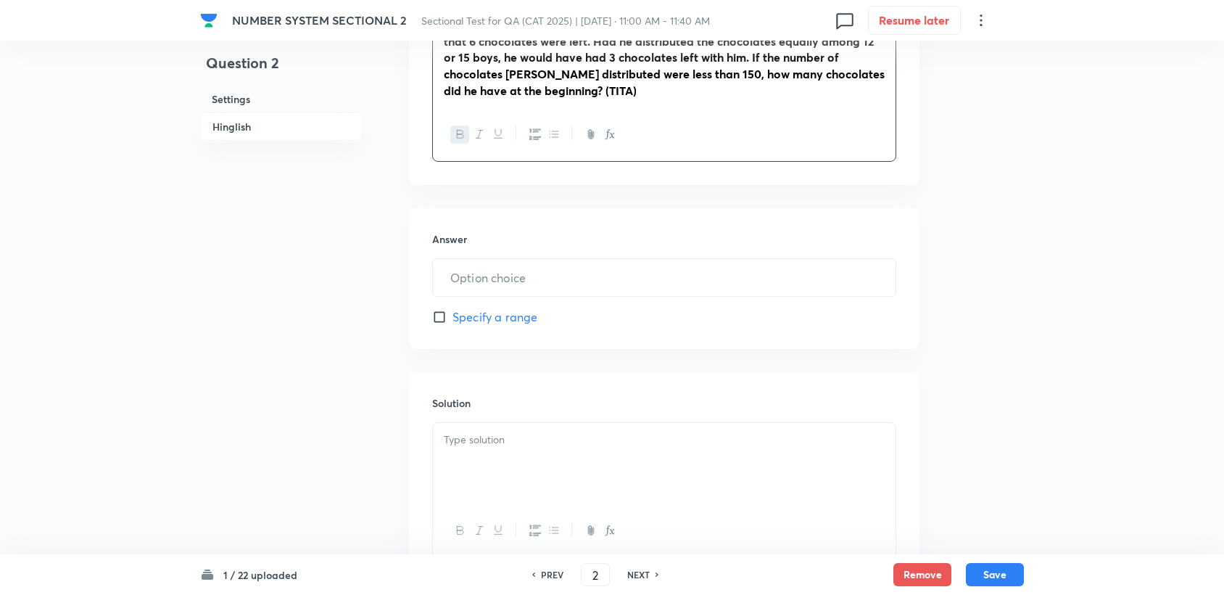
scroll to position [563, 0]
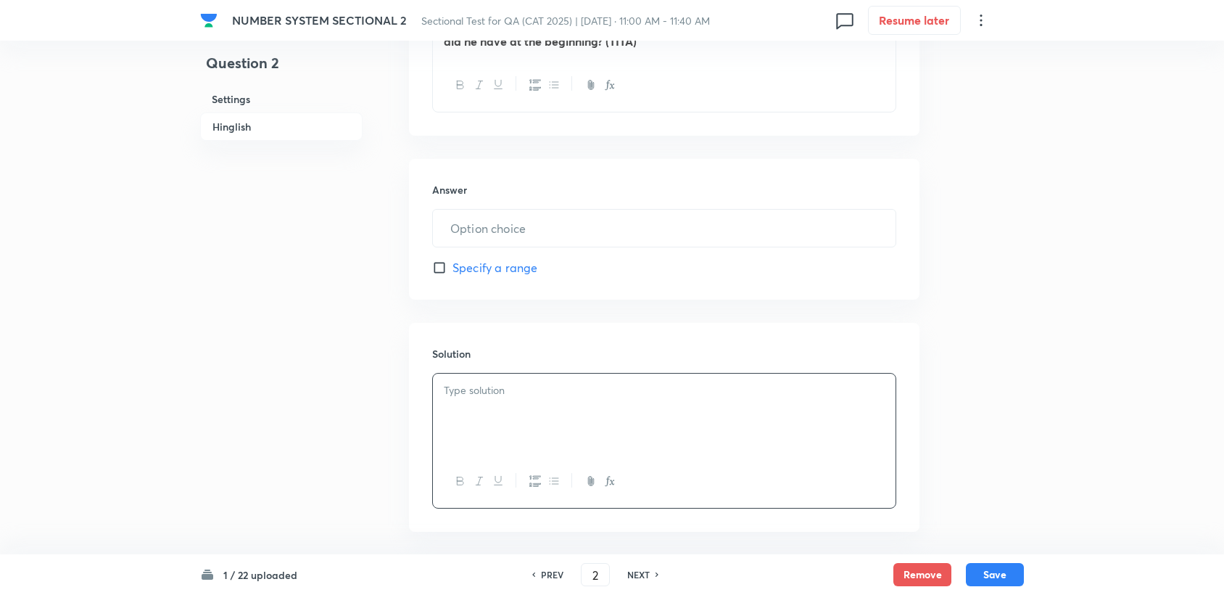
drag, startPoint x: 561, startPoint y: 416, endPoint x: 558, endPoint y: 265, distance: 150.1
click at [558, 265] on div "Answer ​ Specify a range" at bounding box center [664, 229] width 510 height 141
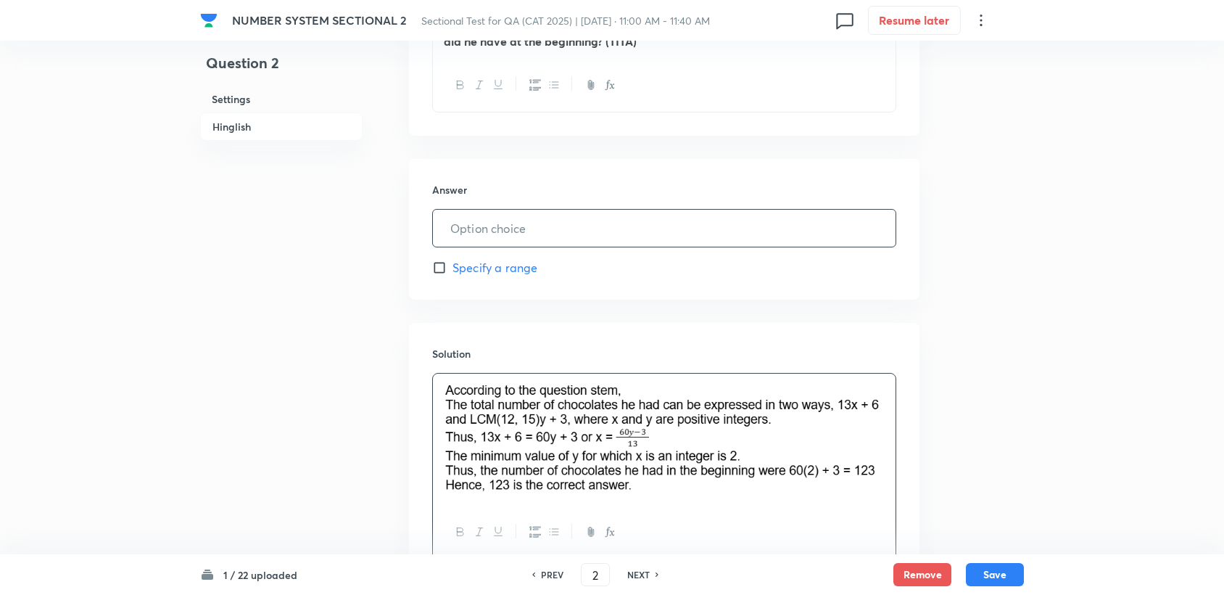
click at [494, 225] on input "text" at bounding box center [664, 228] width 463 height 37
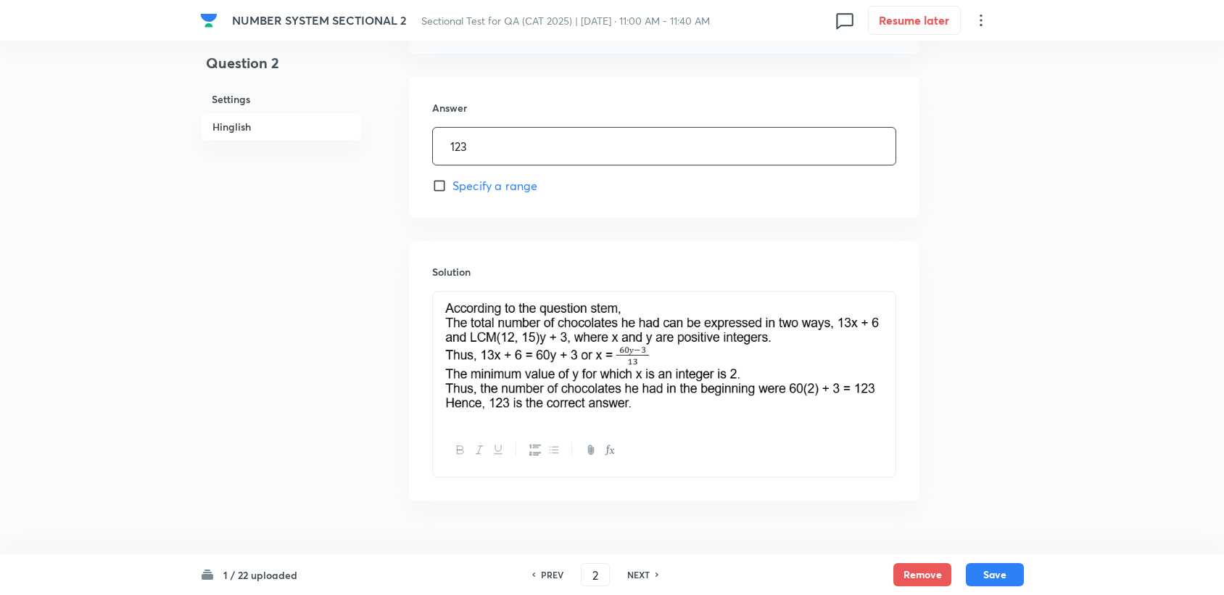
scroll to position [678, 0]
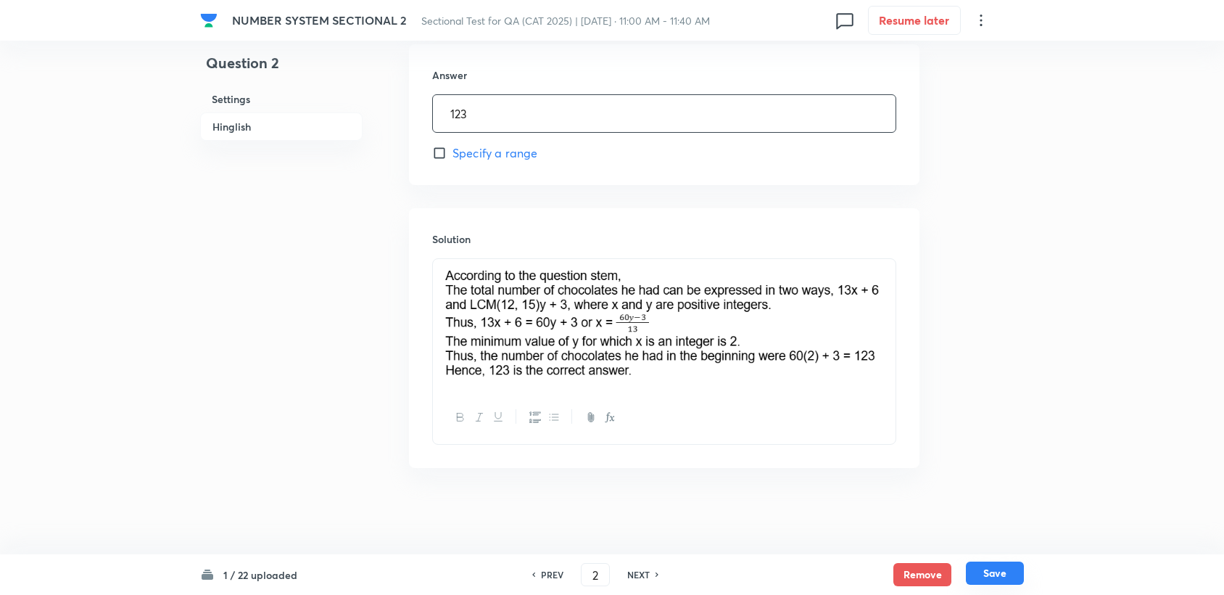
type input "123"
click at [985, 566] on button "Save" at bounding box center [995, 572] width 58 height 23
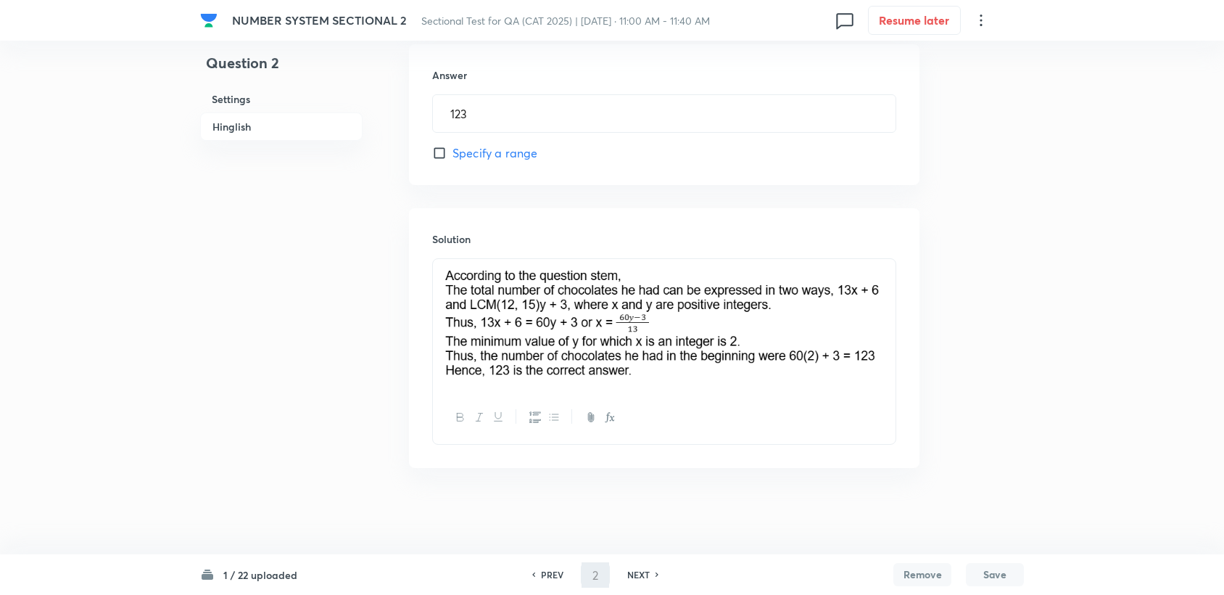
type input "3"
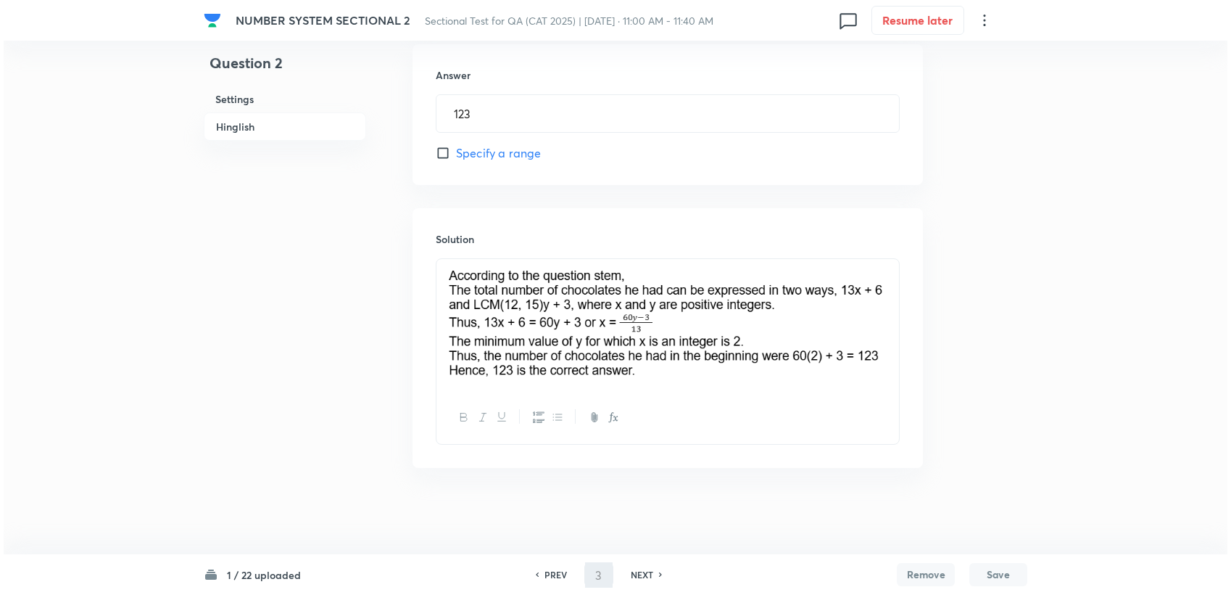
scroll to position [0, 0]
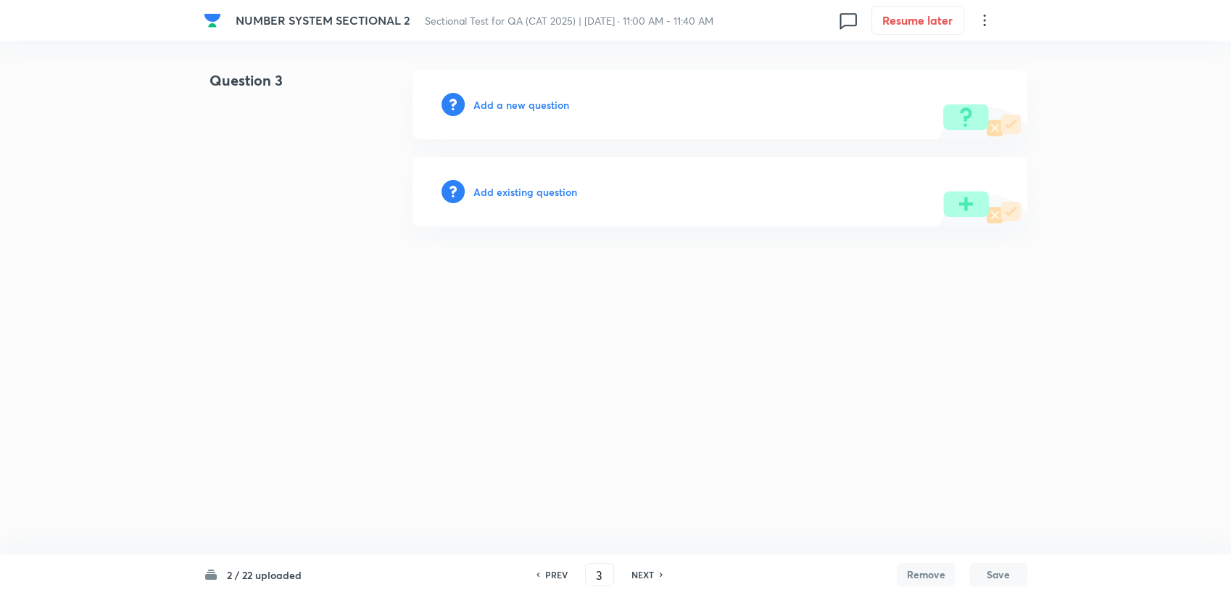
click at [545, 103] on h6 "Add a new question" at bounding box center [522, 104] width 96 height 15
click at [545, 103] on h6 "Choose a question type" at bounding box center [530, 104] width 112 height 15
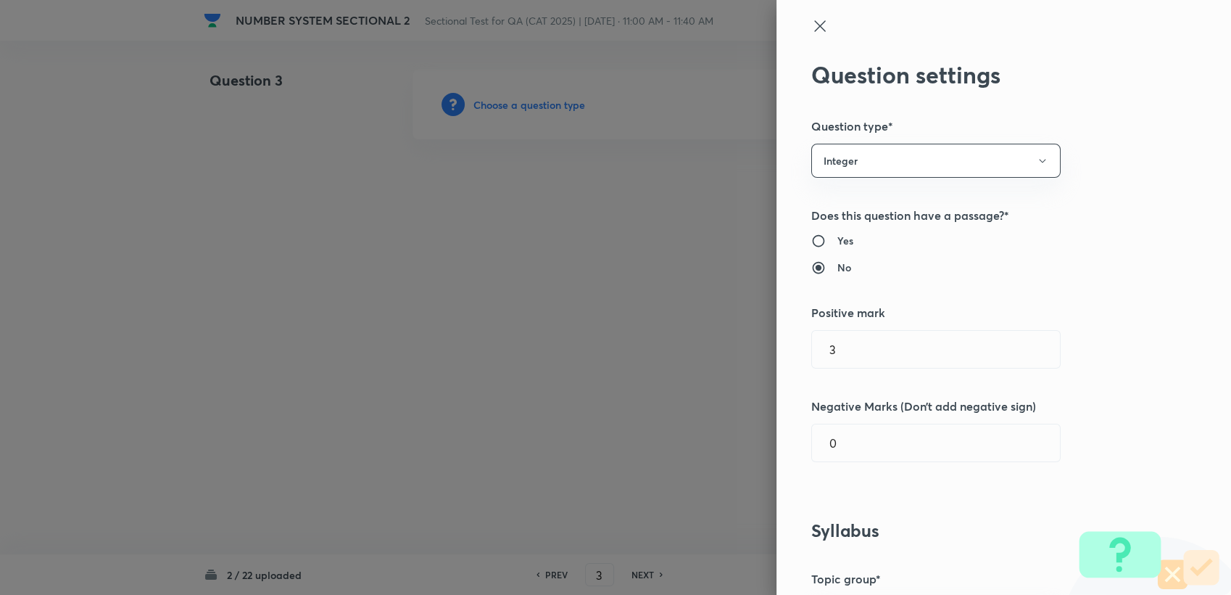
click at [908, 179] on div "Question settings Question type* Integer Does this question have a passage?* Ye…" at bounding box center [1004, 297] width 455 height 595
click at [851, 151] on button "Integer" at bounding box center [935, 161] width 249 height 34
click at [833, 204] on span "Single choice correct" at bounding box center [924, 204] width 231 height 15
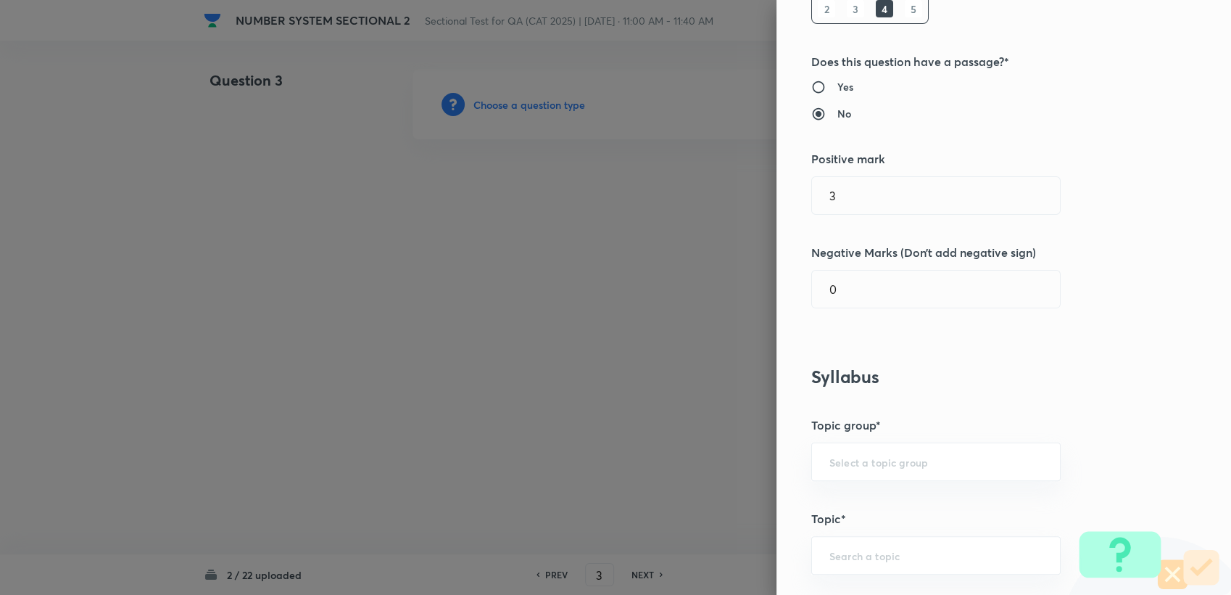
scroll to position [241, 0]
click at [853, 290] on input "0" at bounding box center [936, 286] width 248 height 37
type input "1"
click at [778, 356] on div "Question settings Question type* Single choice correct Number of options* 2 3 4…" at bounding box center [1004, 297] width 455 height 595
click at [852, 427] on h5 "Topic group*" at bounding box center [979, 422] width 336 height 17
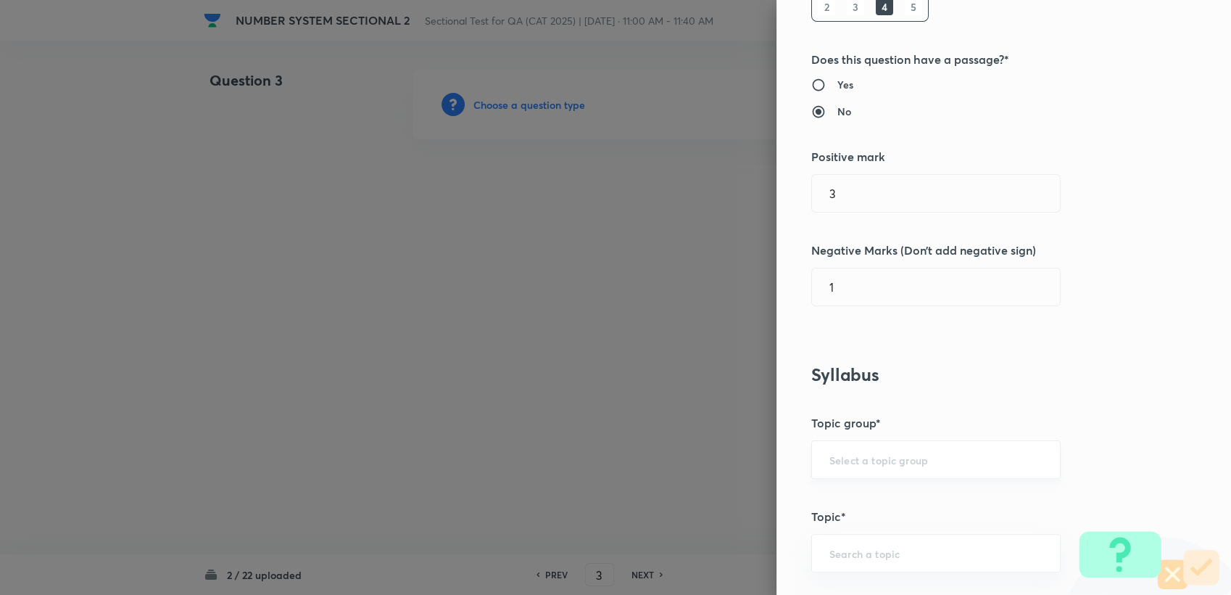
click at [838, 461] on input "text" at bounding box center [936, 459] width 213 height 14
click at [851, 487] on li "Quantitative Aptitude" at bounding box center [924, 500] width 248 height 26
type input "Quantitative Aptitude"
click at [847, 550] on input "text" at bounding box center [936, 553] width 213 height 14
type input "Q"
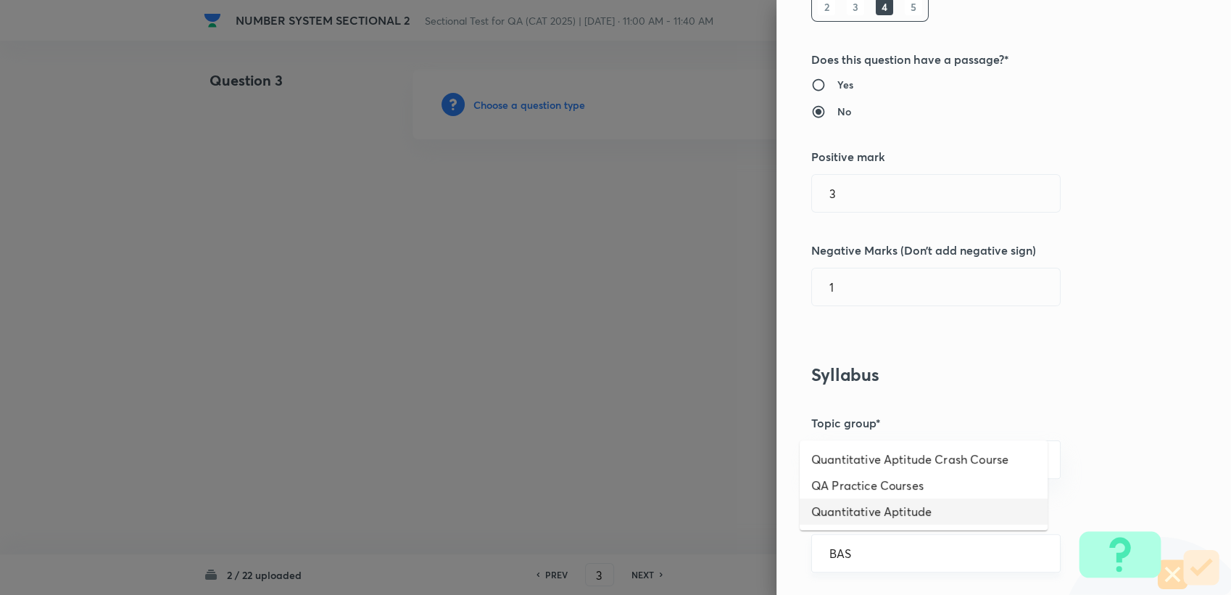
click at [869, 555] on input "BAS" at bounding box center [936, 553] width 213 height 14
click at [869, 507] on li "Basic Maths" at bounding box center [924, 511] width 248 height 26
type input "Basic Maths"
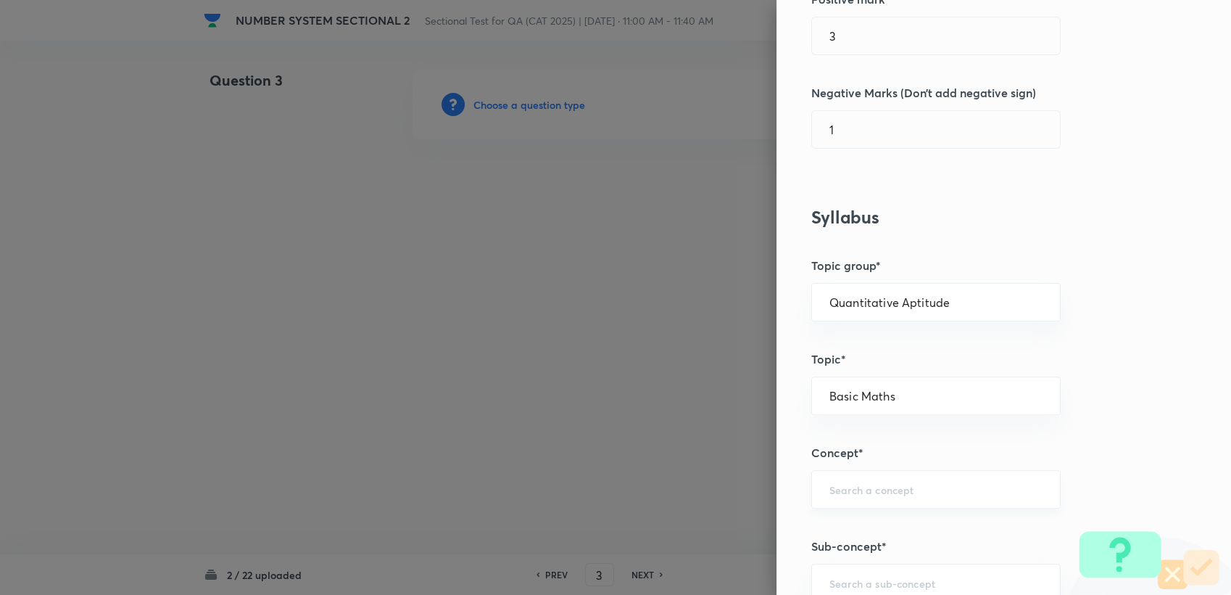
scroll to position [402, 0]
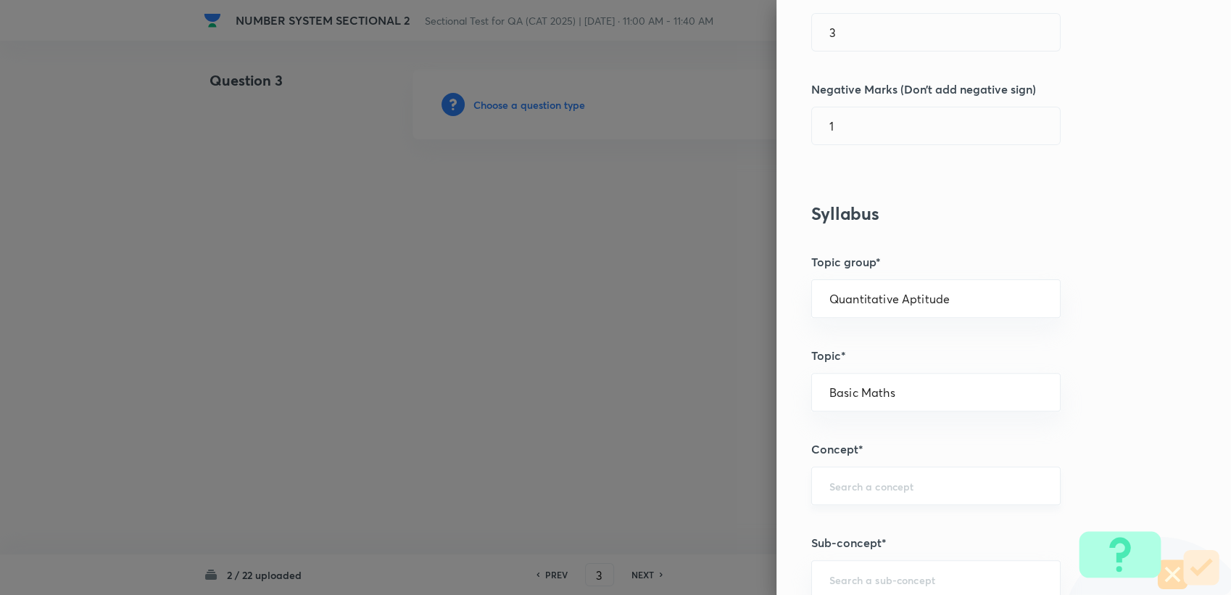
click at [885, 502] on div "​" at bounding box center [935, 485] width 249 height 38
click at [880, 486] on input "text" at bounding box center [936, 486] width 213 height 14
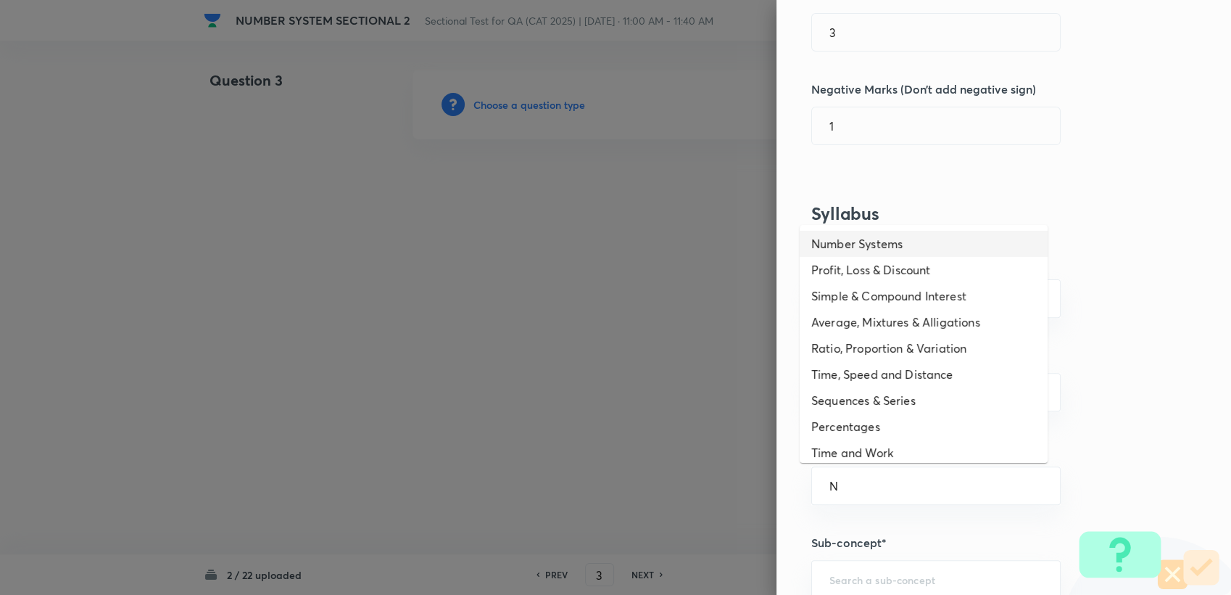
click at [853, 244] on li "Number Systems" at bounding box center [924, 244] width 248 height 26
type input "Number Systems"
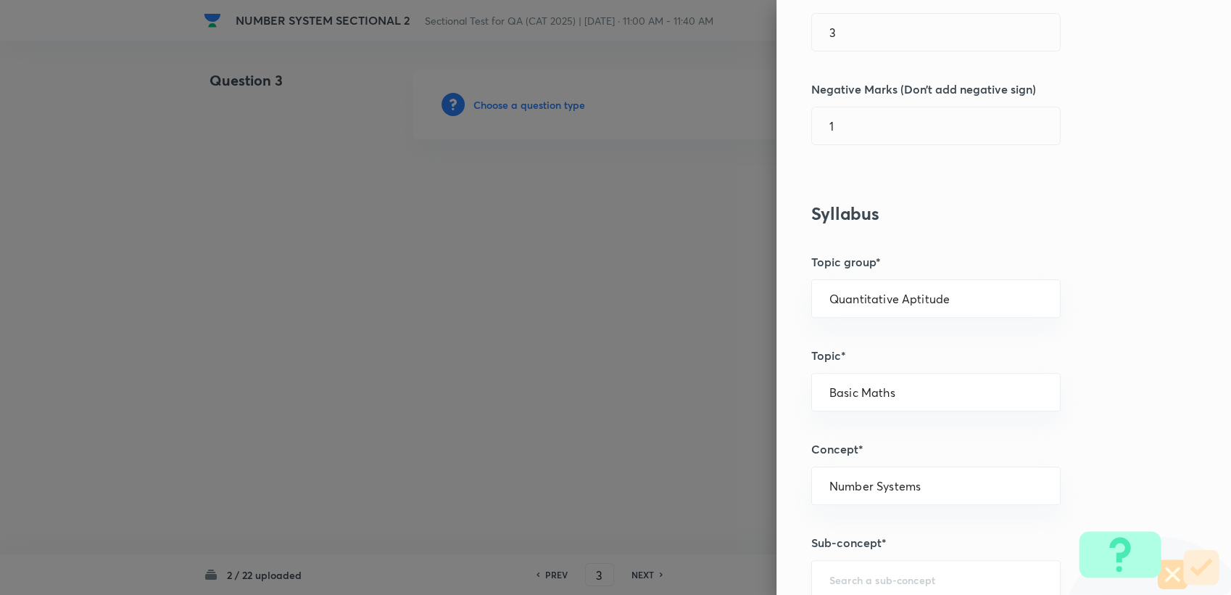
click at [851, 587] on div "​" at bounding box center [935, 579] width 249 height 38
click at [857, 540] on li "Base System" at bounding box center [924, 537] width 248 height 26
type input "Base System"
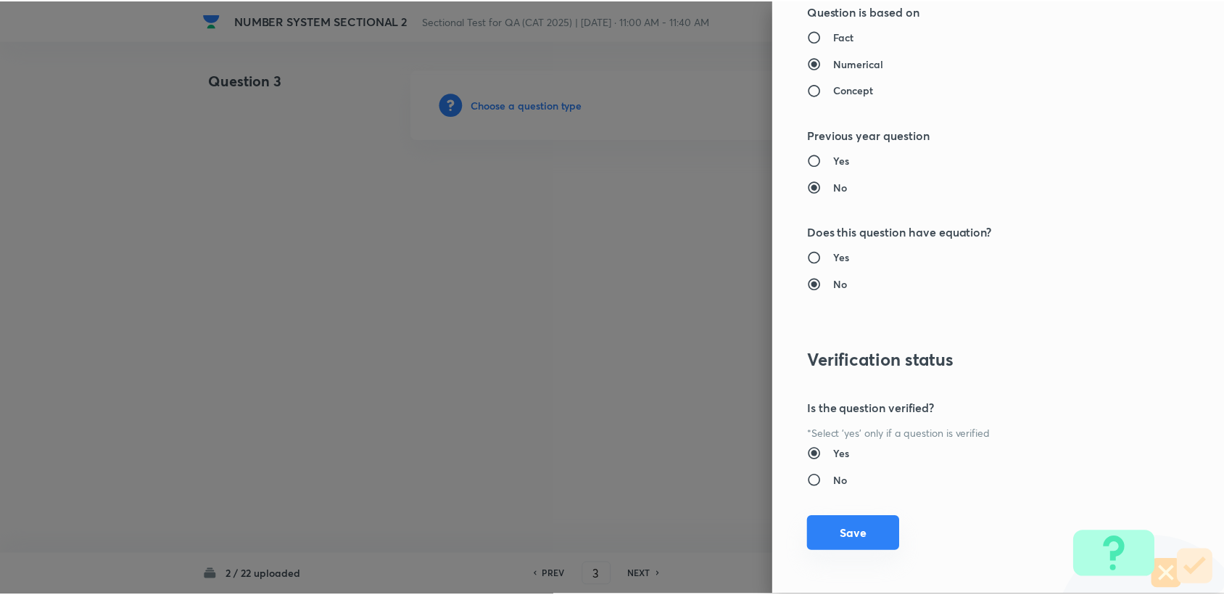
scroll to position [1381, 0]
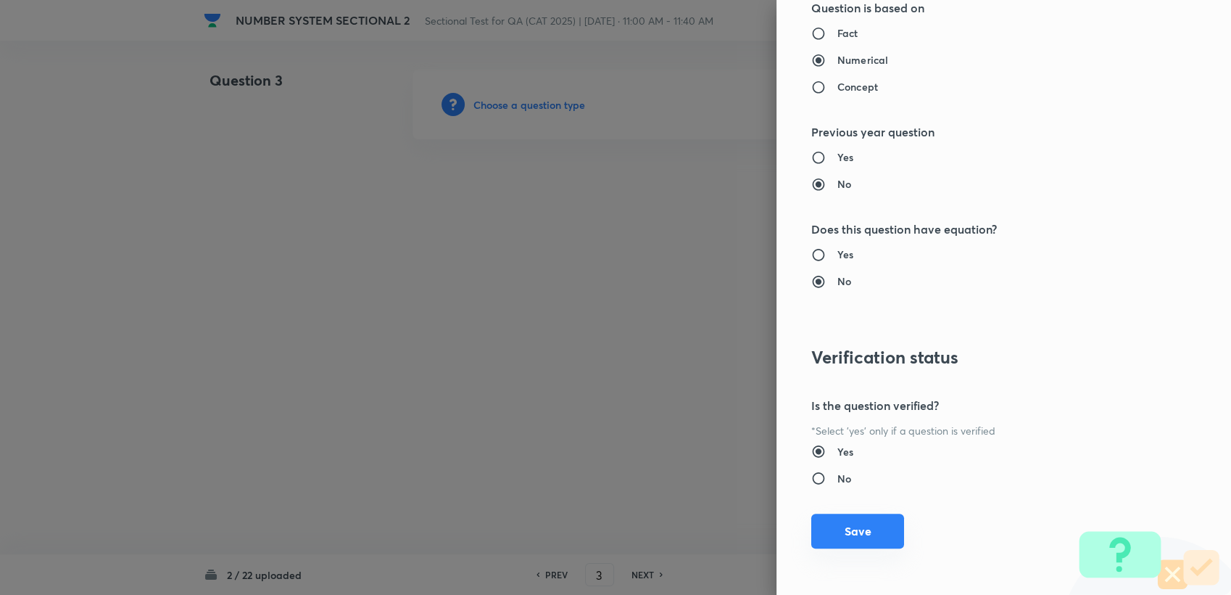
click at [861, 537] on button "Save" at bounding box center [857, 530] width 93 height 35
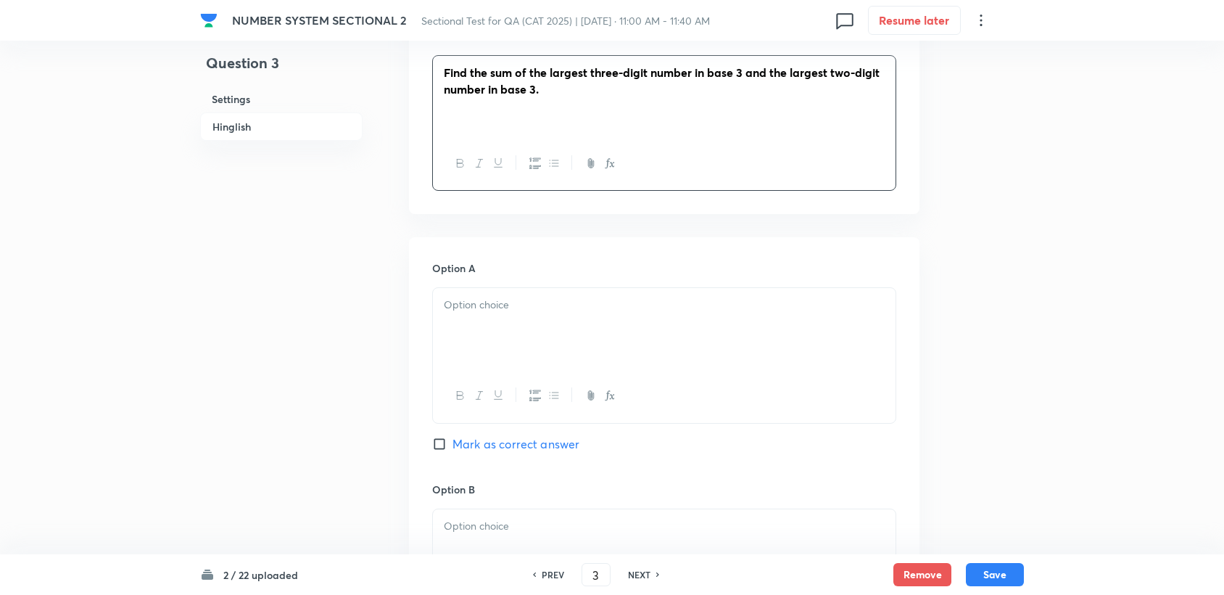
scroll to position [483, 0]
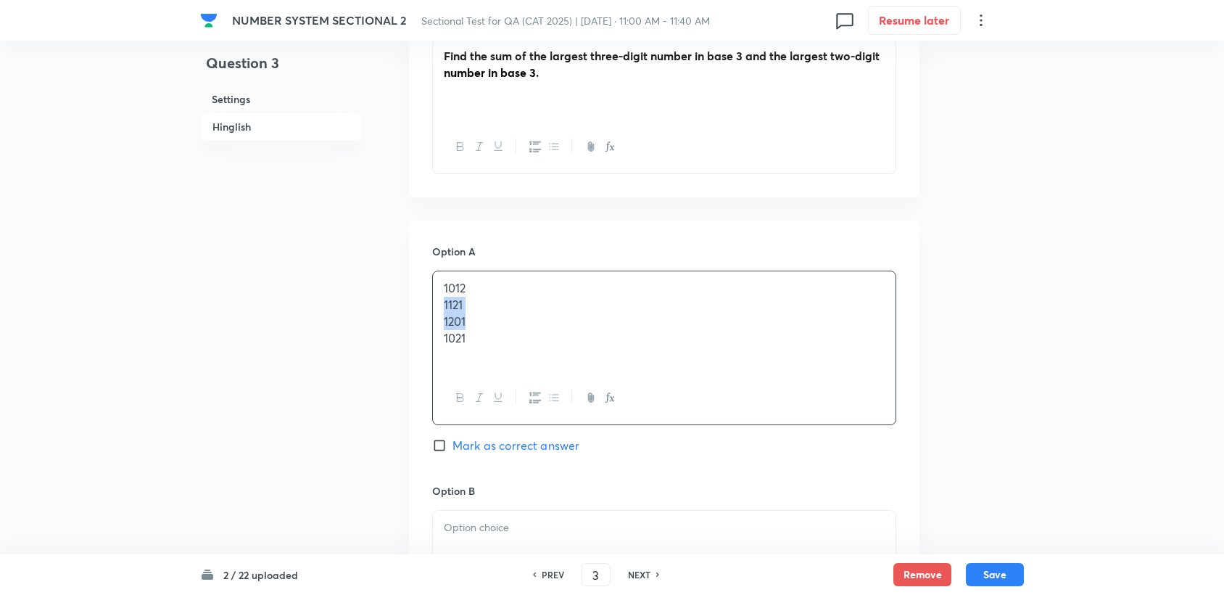
drag, startPoint x: 437, startPoint y: 307, endPoint x: 489, endPoint y: 313, distance: 52.5
click at [489, 313] on div "1012 1121 1201 1021" at bounding box center [664, 321] width 463 height 100
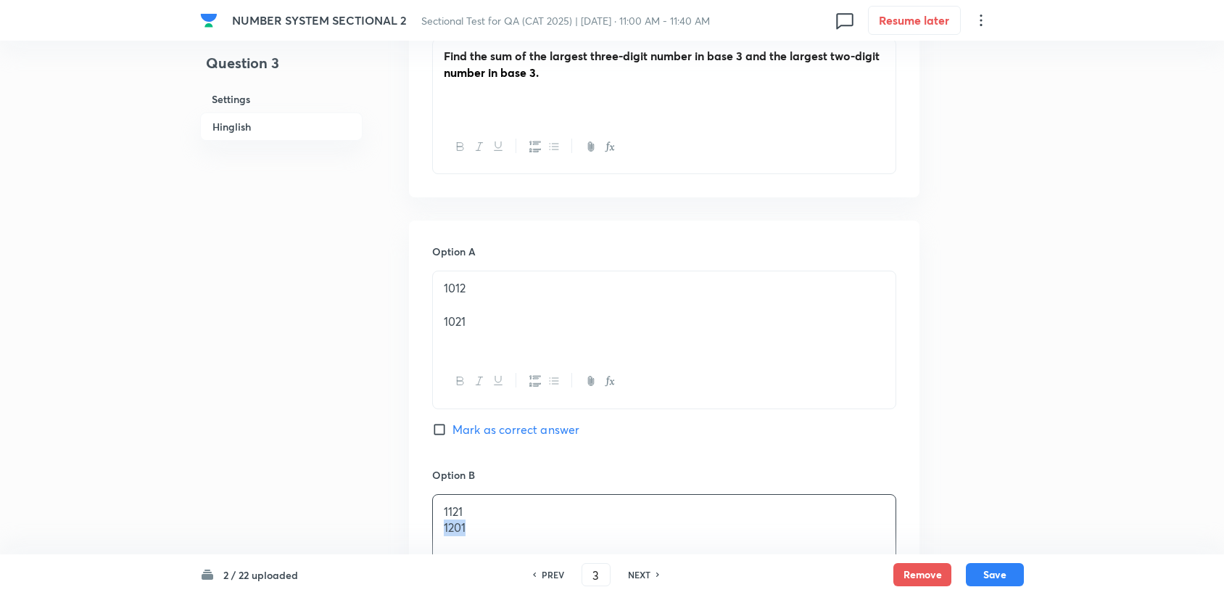
drag, startPoint x: 464, startPoint y: 529, endPoint x: 400, endPoint y: 526, distance: 64.6
click at [400, 526] on div "Question 3 Settings Hinglish Settings Type Single choice correct 4 options + 3 …" at bounding box center [612, 500] width 824 height 1827
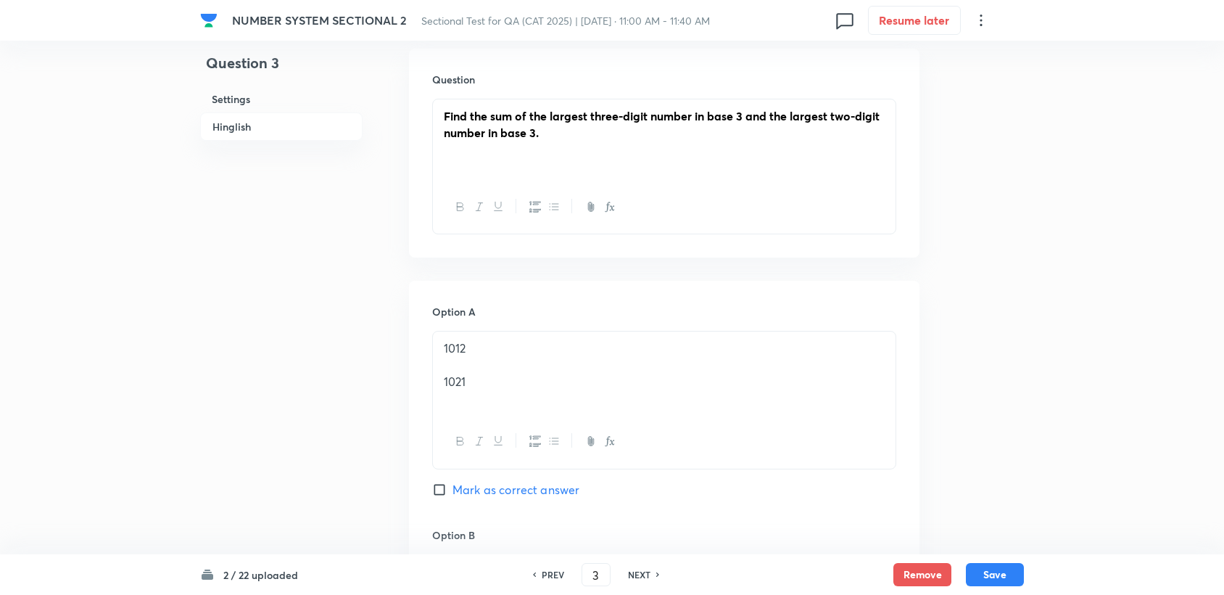
scroll to position [402, 0]
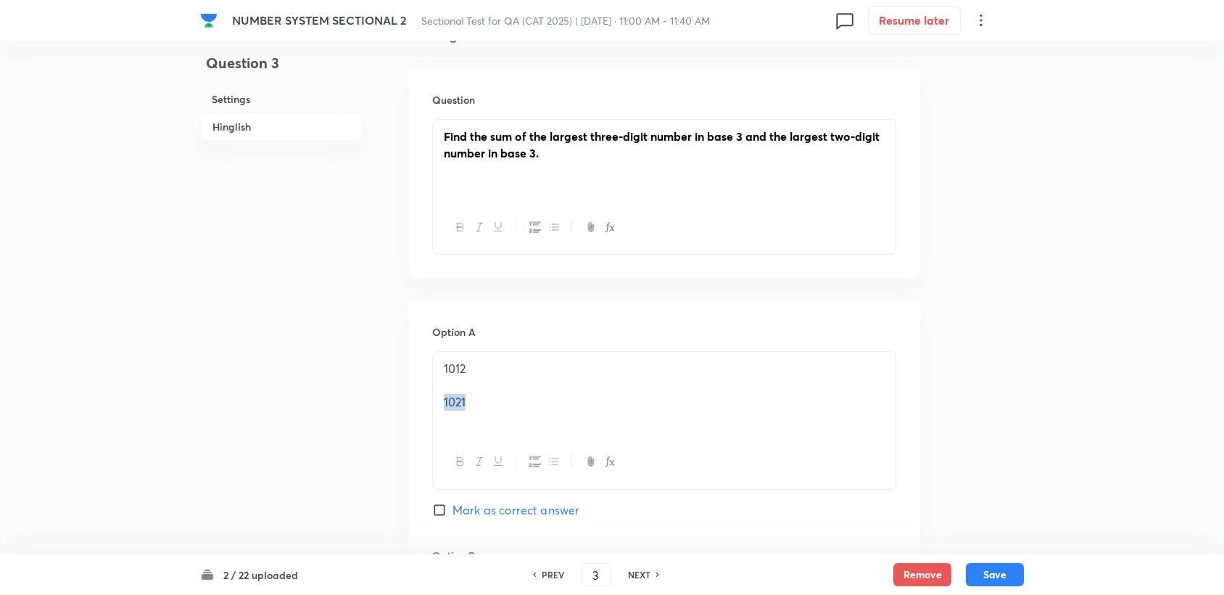
drag, startPoint x: 466, startPoint y: 408, endPoint x: 405, endPoint y: 403, distance: 60.3
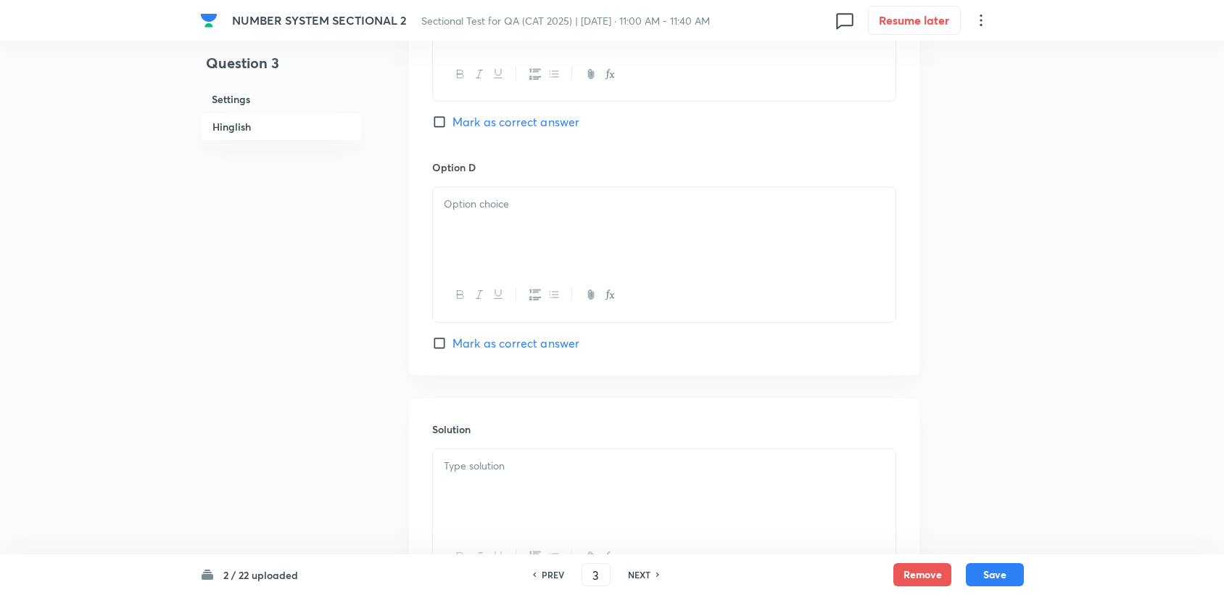
scroll to position [1208, 0]
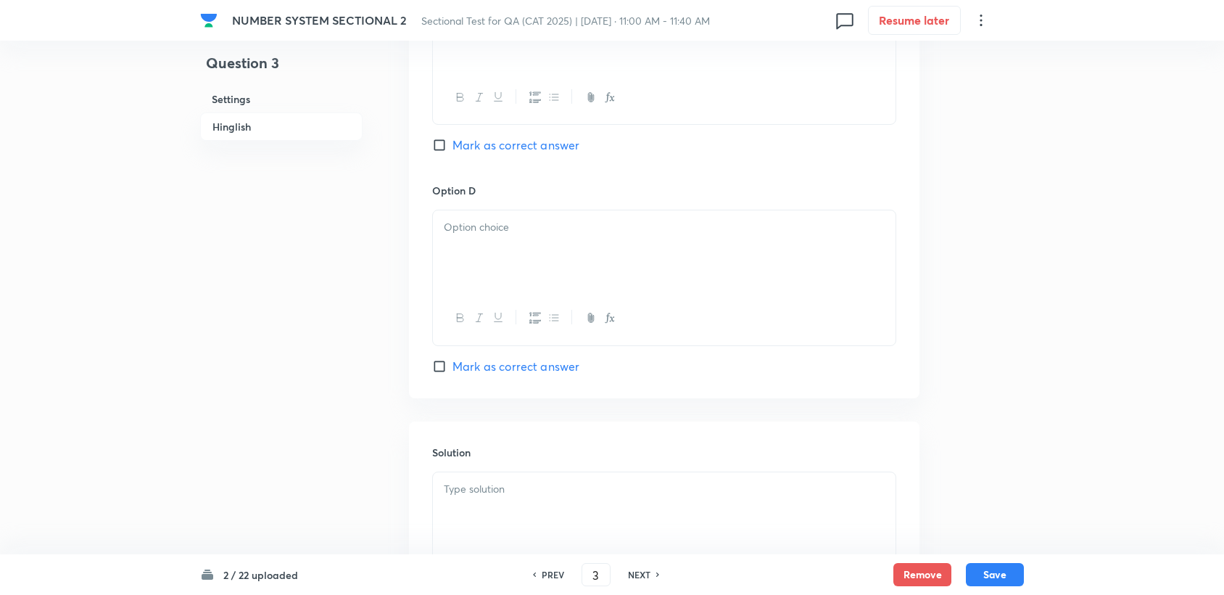
drag, startPoint x: 445, startPoint y: 183, endPoint x: 408, endPoint y: 233, distance: 62.8
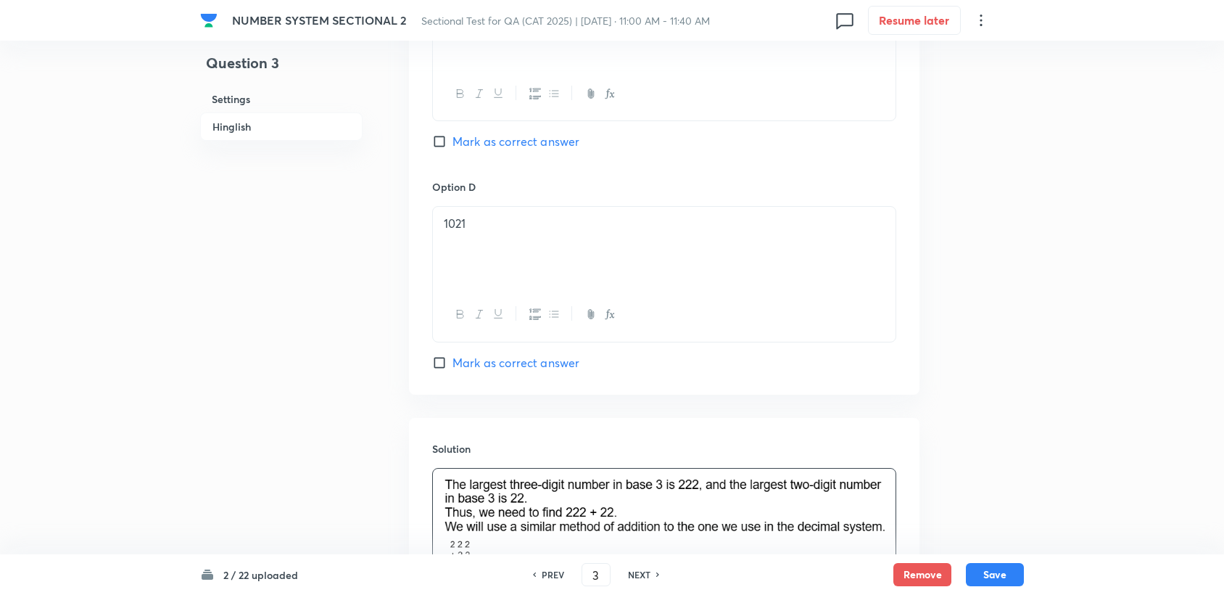
scroll to position [1239, 0]
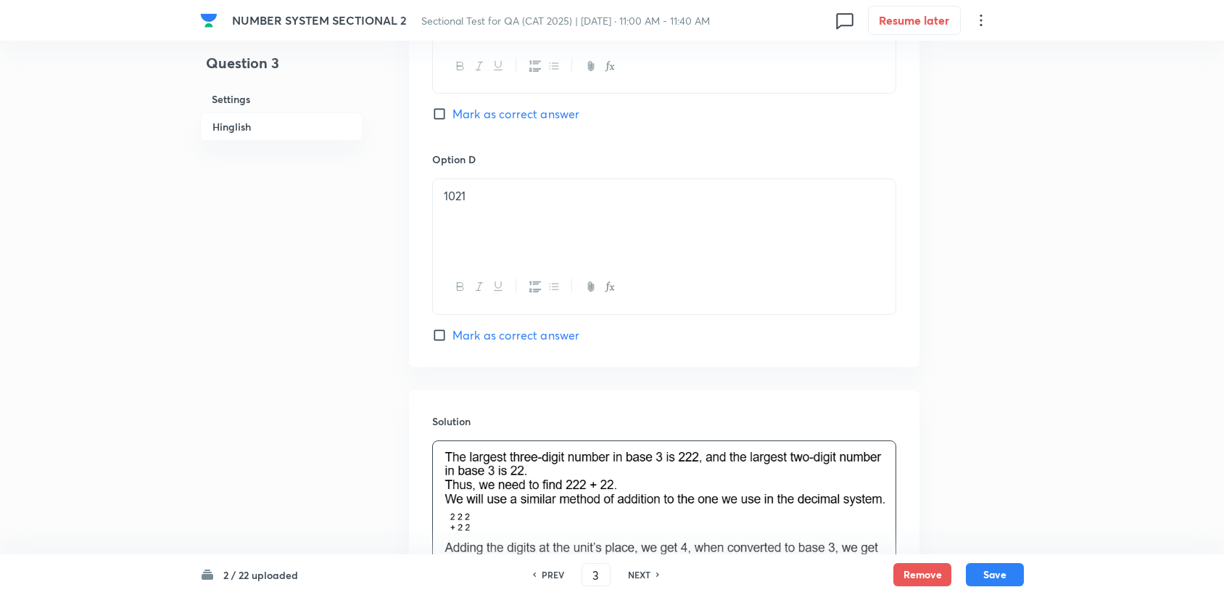
click at [476, 326] on span "Mark as correct answer" at bounding box center [515, 334] width 127 height 17
click at [452, 328] on input "Mark as correct answer" at bounding box center [442, 335] width 20 height 15
checkbox input "true"
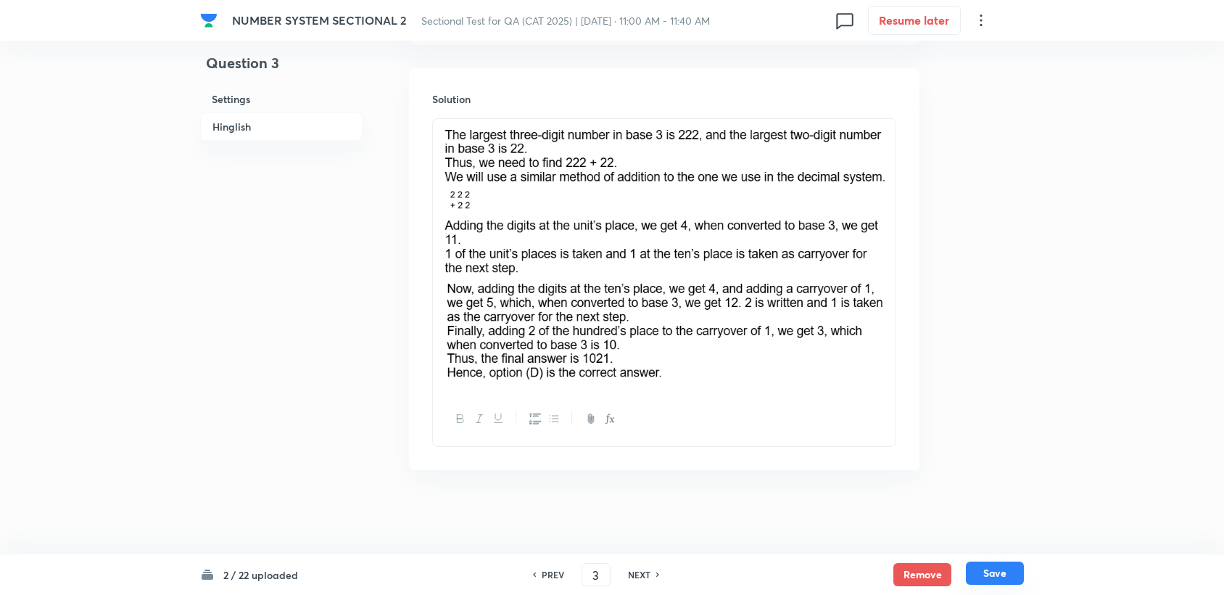
click at [989, 564] on button "Save" at bounding box center [995, 572] width 58 height 23
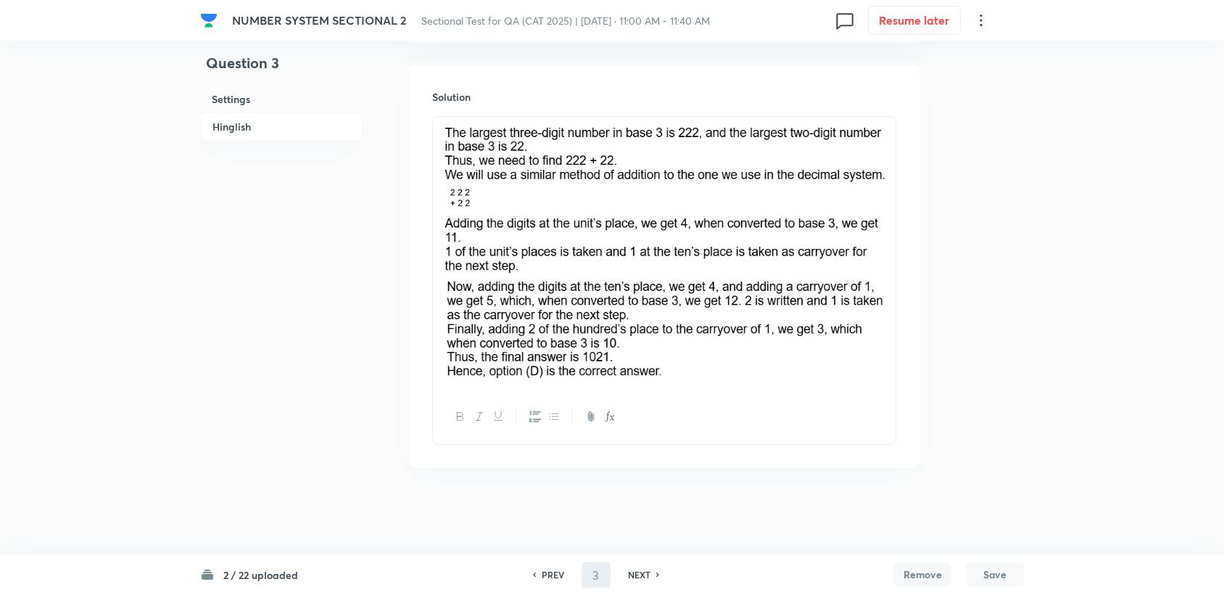
scroll to position [1560, 0]
type input "4"
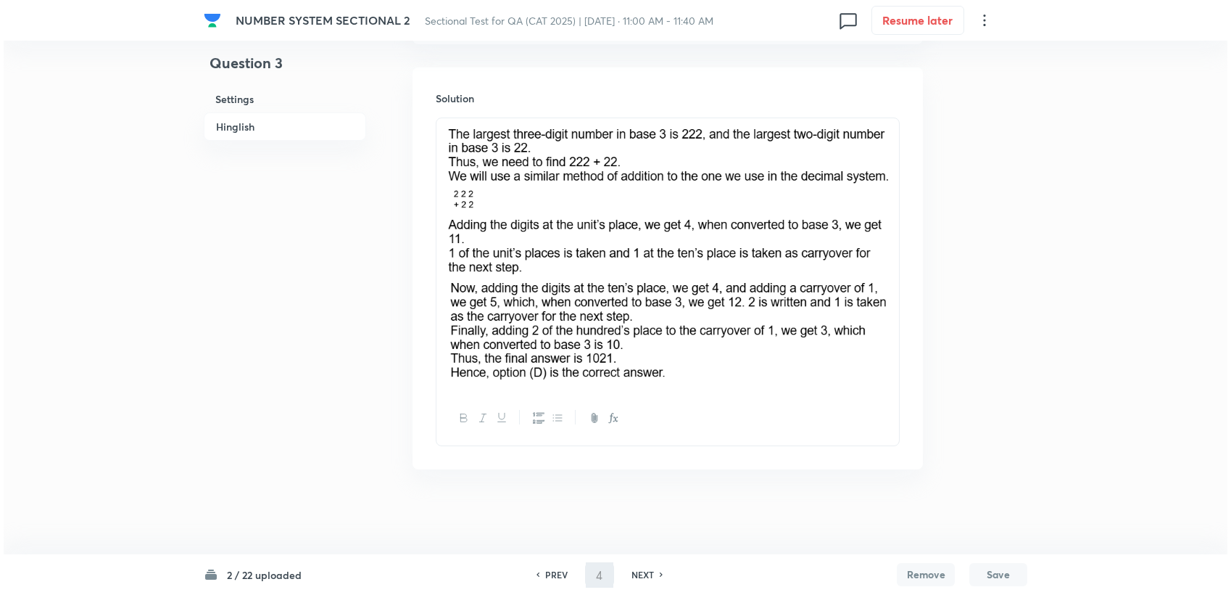
scroll to position [0, 0]
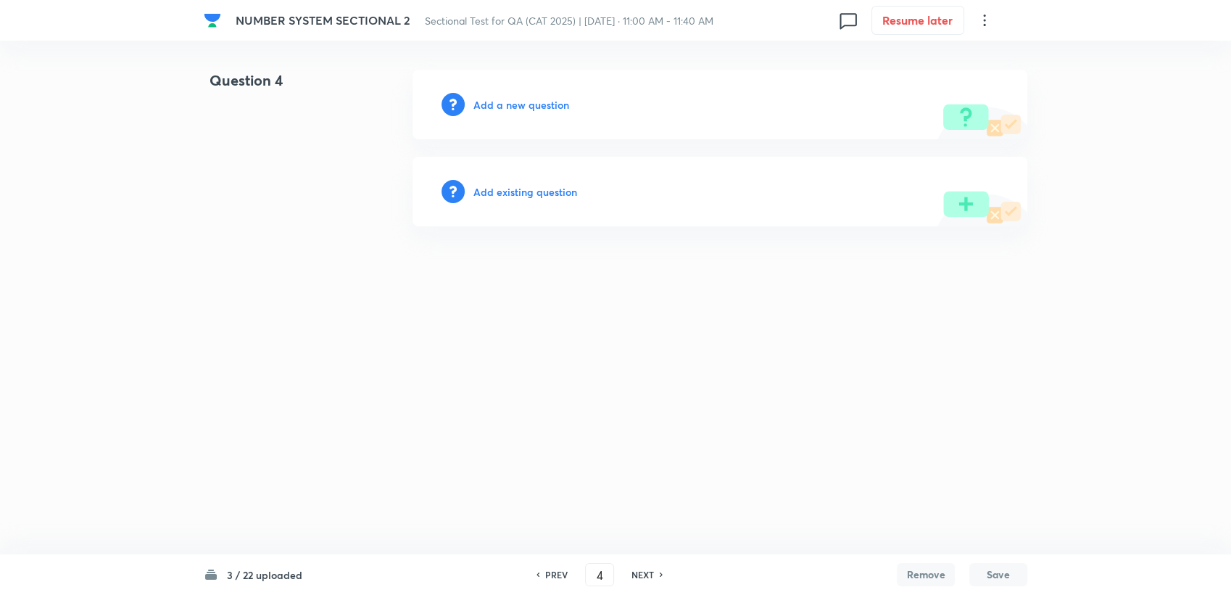
drag, startPoint x: 569, startPoint y: 90, endPoint x: 552, endPoint y: 107, distance: 23.6
click at [567, 91] on div "Add a new question" at bounding box center [720, 105] width 615 height 70
click at [537, 107] on h6 "Add a new question" at bounding box center [522, 104] width 96 height 15
click at [534, 104] on h6 "Choose a question type" at bounding box center [530, 104] width 112 height 15
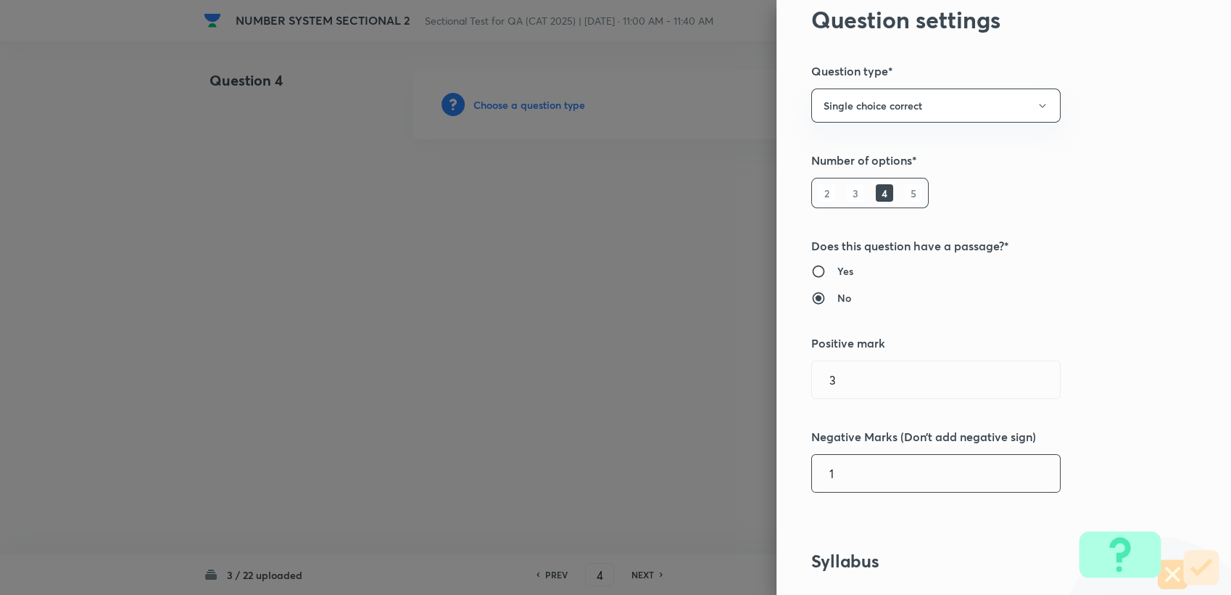
scroll to position [241, 0]
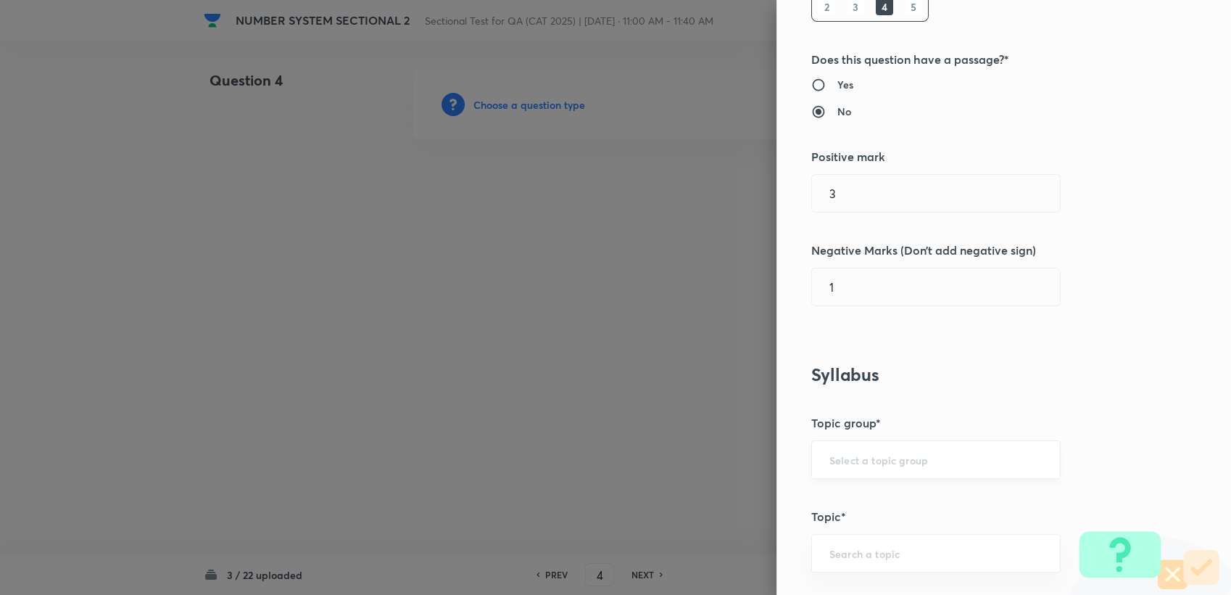
click at [850, 442] on div "​" at bounding box center [935, 459] width 249 height 38
click at [850, 458] on input "text" at bounding box center [936, 459] width 213 height 14
drag, startPoint x: 857, startPoint y: 493, endPoint x: 854, endPoint y: 504, distance: 11.3
click at [857, 495] on li "Quantitative Aptitude" at bounding box center [924, 500] width 248 height 26
type input "Quantitative Aptitude"
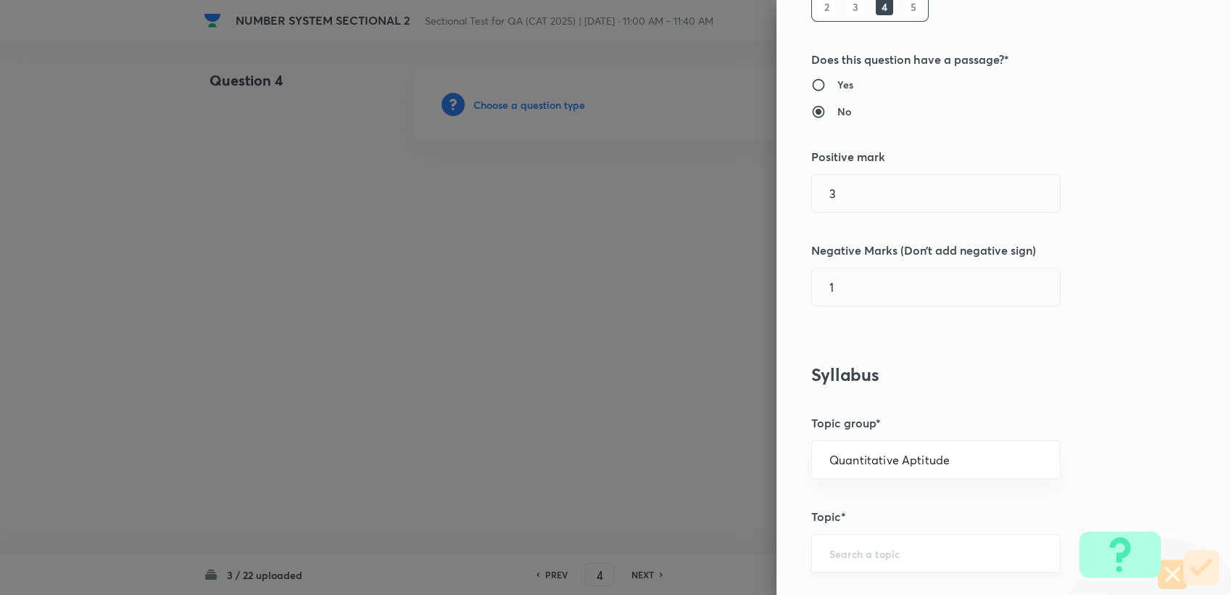
click at [836, 567] on div "​" at bounding box center [935, 553] width 249 height 38
click at [882, 527] on ul "Basic Maths" at bounding box center [924, 511] width 248 height 38
click at [876, 519] on li "Basic Maths" at bounding box center [924, 511] width 248 height 26
type input "Basic Maths"
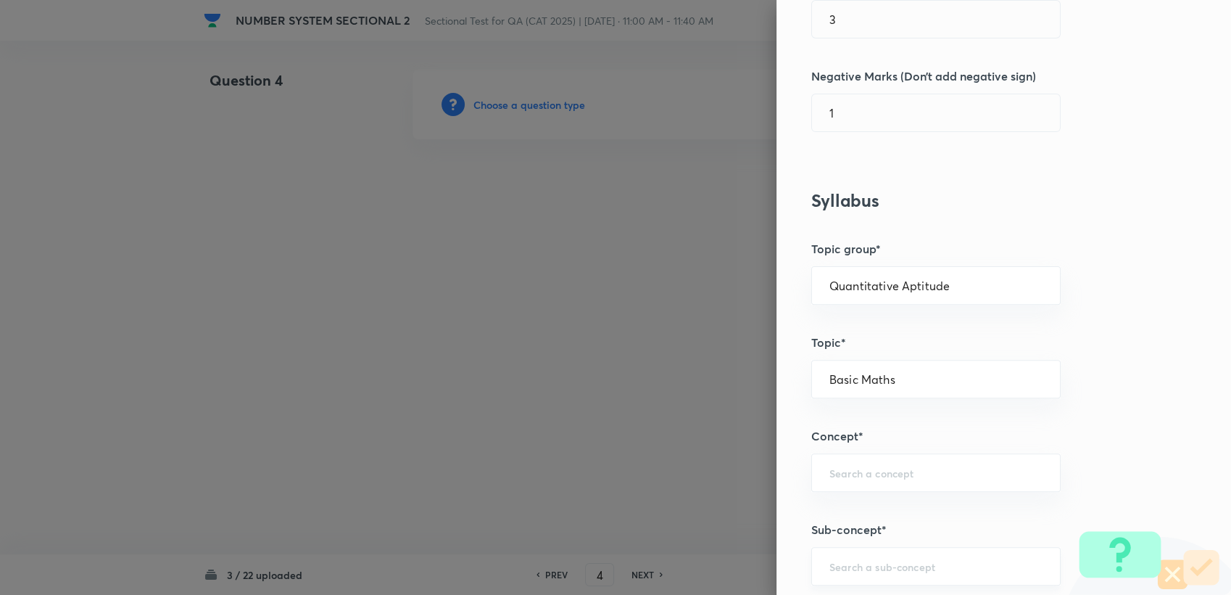
scroll to position [483, 0]
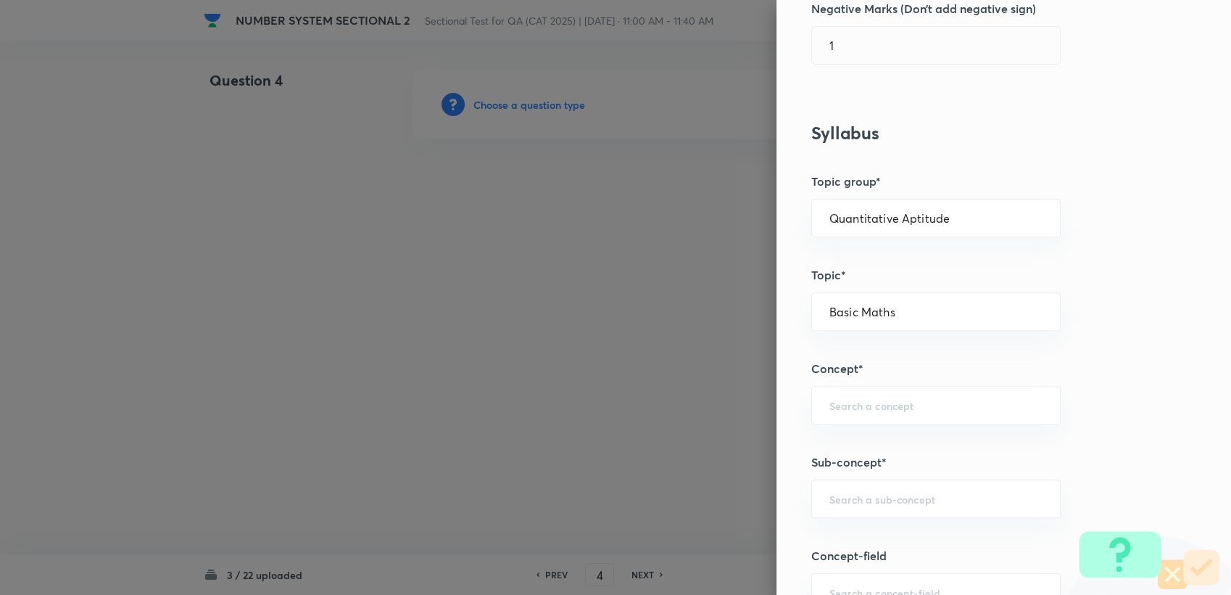
click at [838, 427] on div "Question settings Question type* Single choice correct Number of options* 2 3 4…" at bounding box center [1004, 297] width 455 height 595
click at [838, 414] on div "​" at bounding box center [935, 405] width 249 height 38
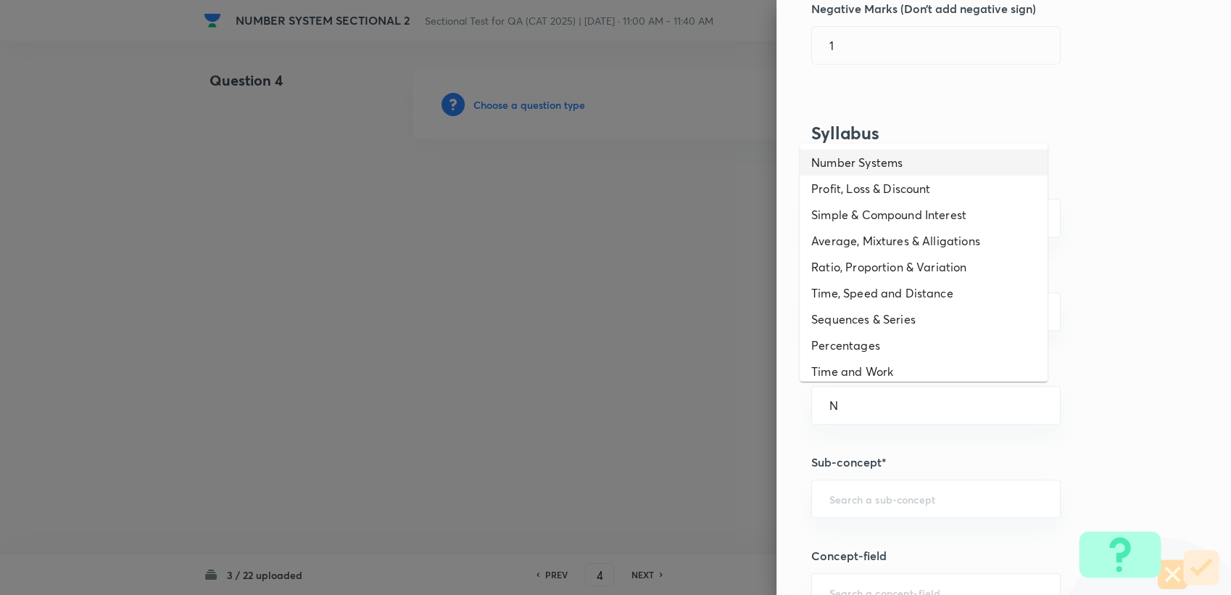
click at [865, 158] on li "Number Systems" at bounding box center [924, 162] width 248 height 26
type input "Number Systems"
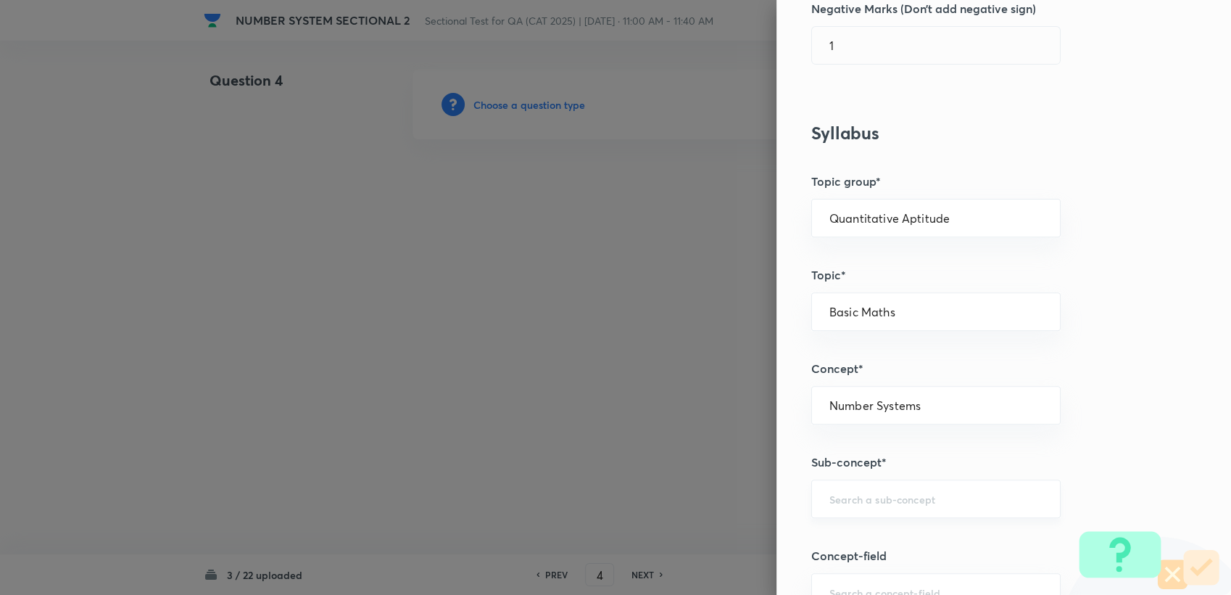
click at [841, 502] on input "text" at bounding box center [936, 499] width 213 height 14
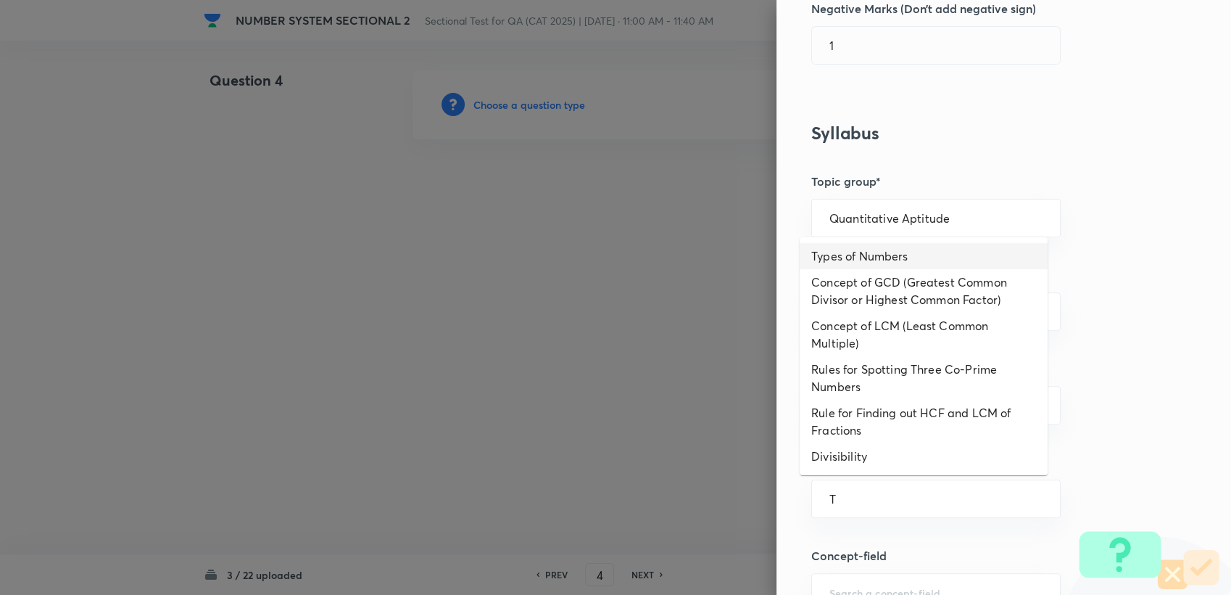
click at [823, 262] on li "Types of Numbers" at bounding box center [924, 256] width 248 height 26
type input "Types of Numbers"
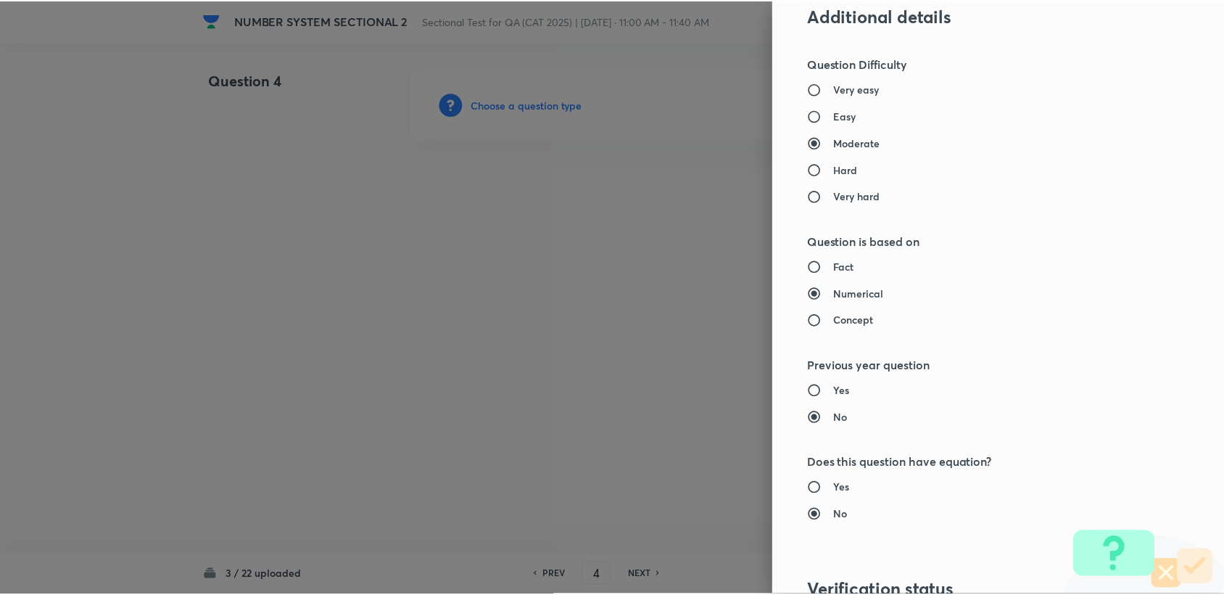
scroll to position [1369, 0]
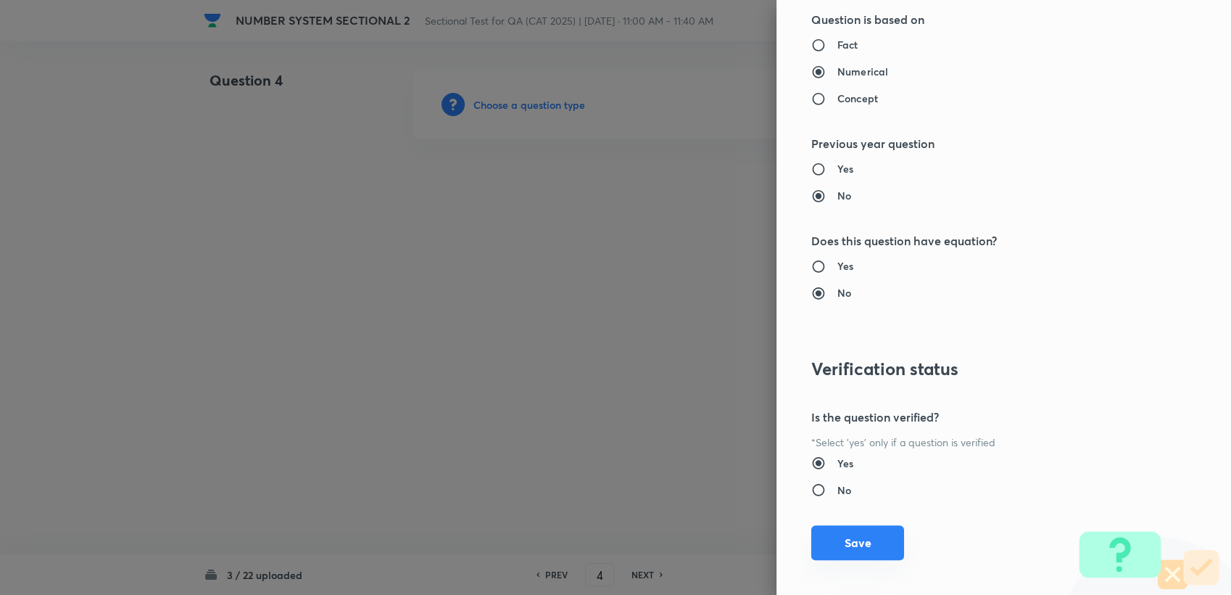
click at [867, 537] on button "Save" at bounding box center [857, 542] width 93 height 35
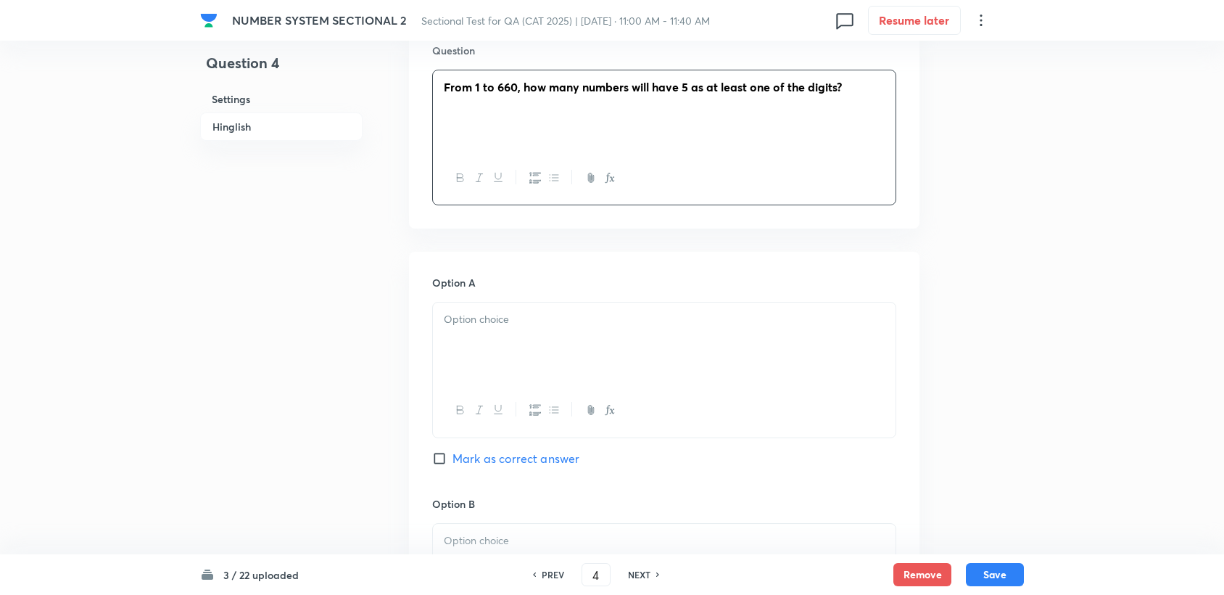
scroll to position [483, 0]
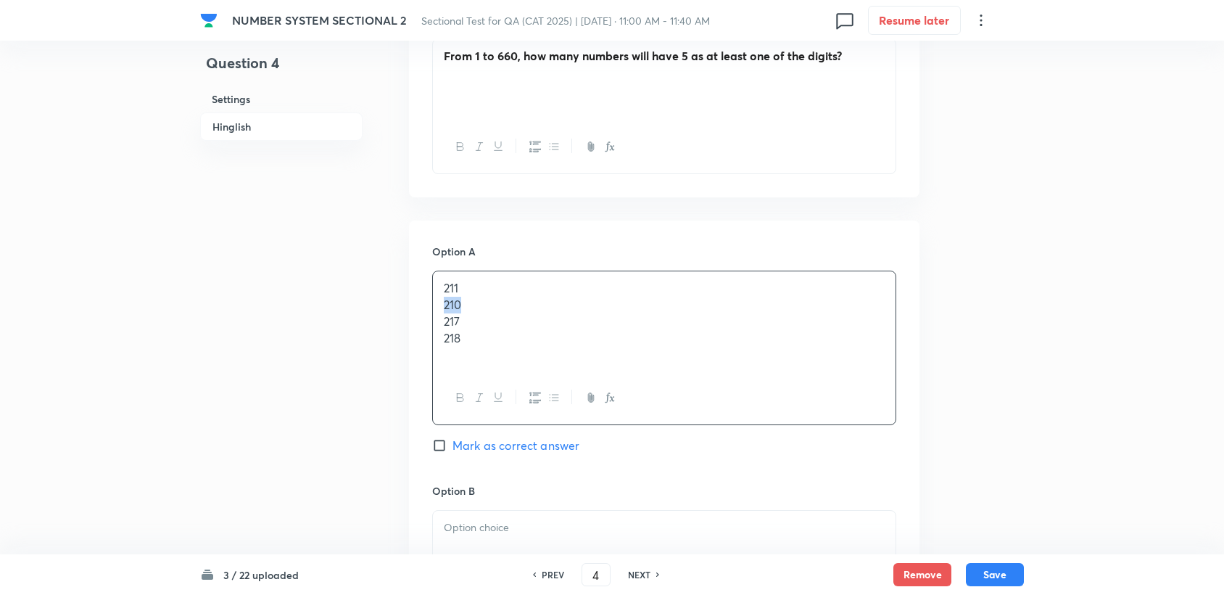
drag, startPoint x: 439, startPoint y: 307, endPoint x: 476, endPoint y: 310, distance: 37.2
click at [476, 310] on div "211 210 217 218" at bounding box center [664, 321] width 463 height 100
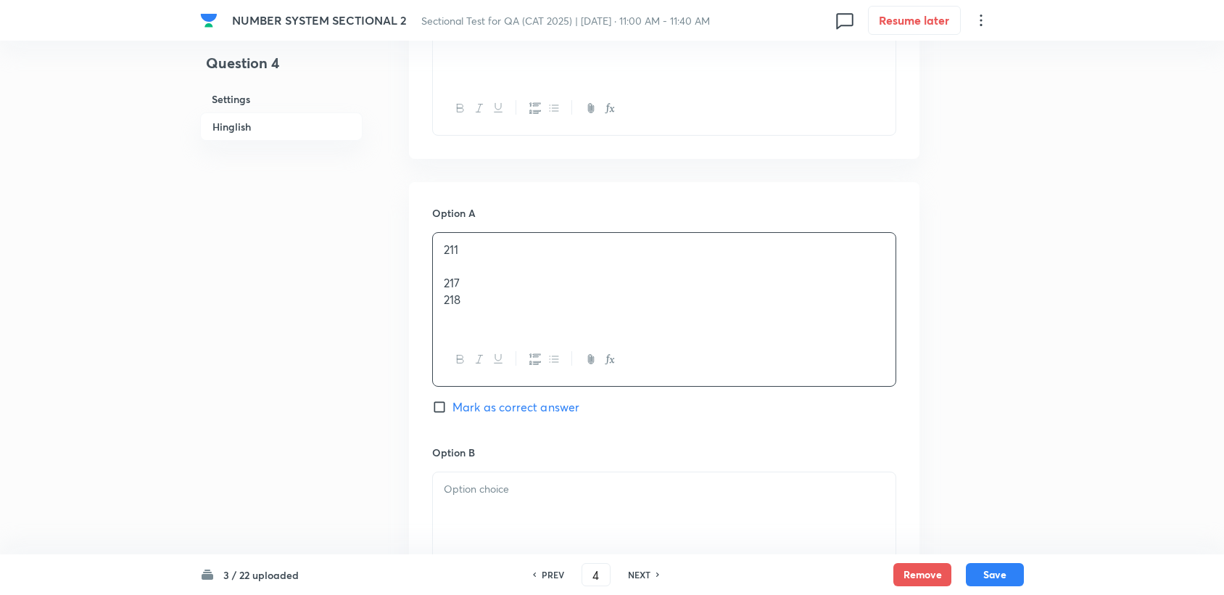
scroll to position [644, 0]
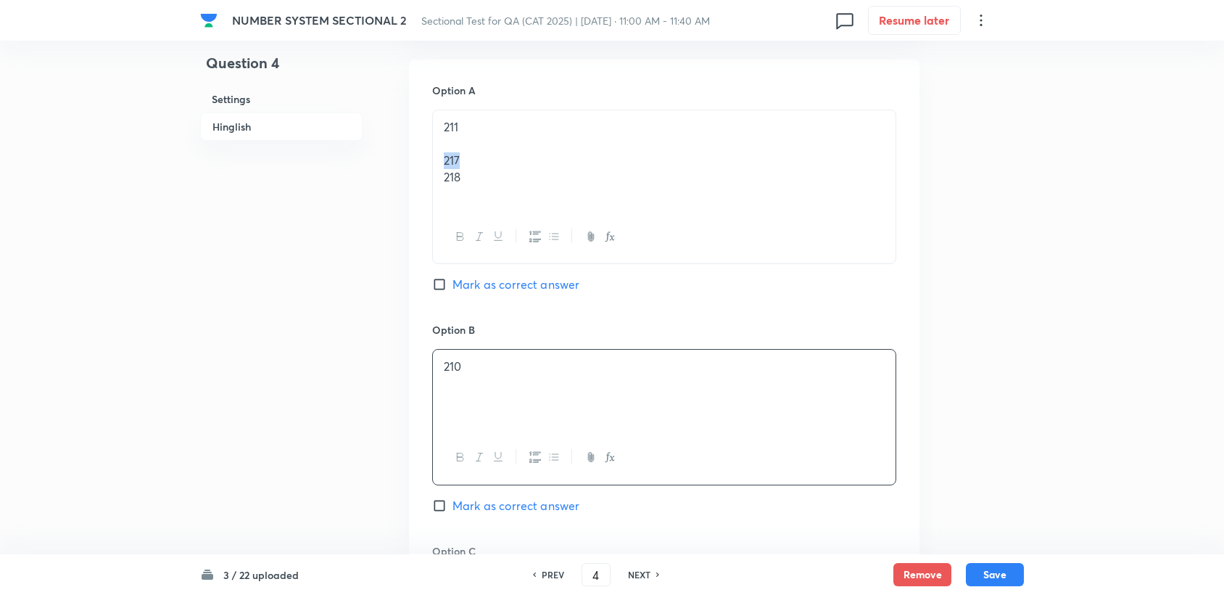
drag, startPoint x: 441, startPoint y: 155, endPoint x: 476, endPoint y: 160, distance: 35.1
click at [476, 160] on div "211 217 218" at bounding box center [664, 160] width 463 height 100
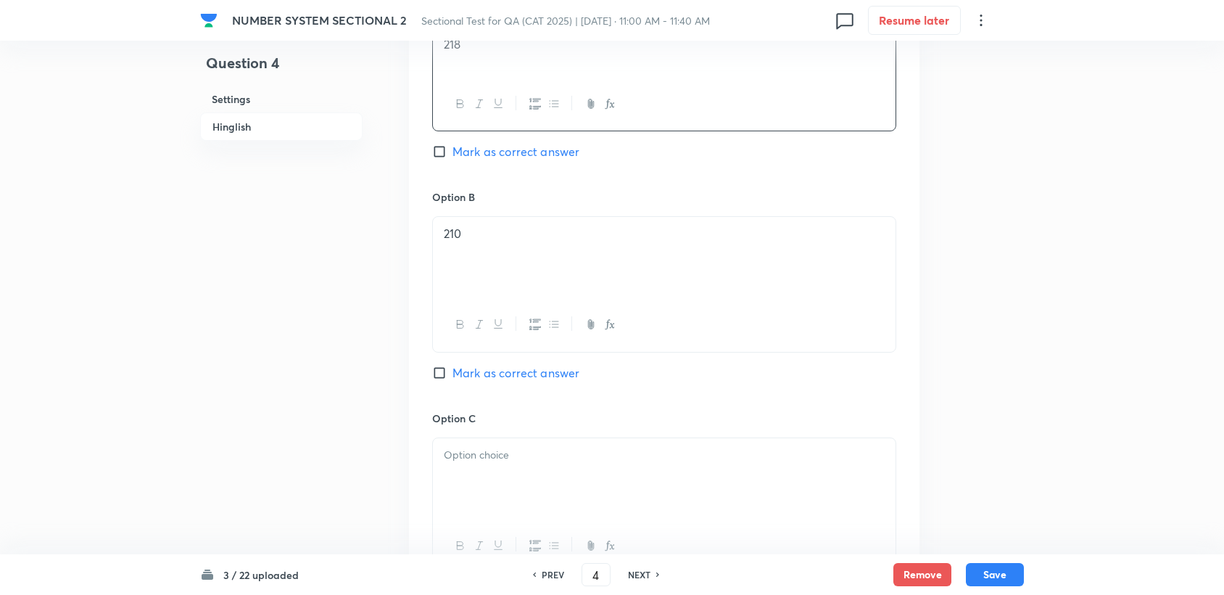
scroll to position [806, 0]
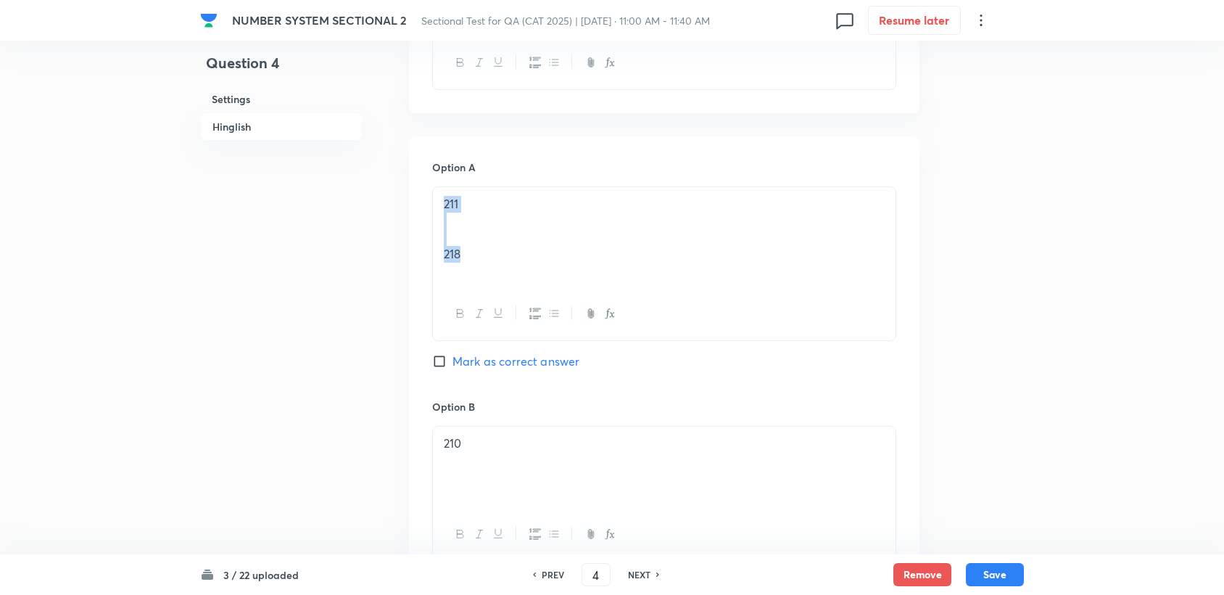
drag, startPoint x: 471, startPoint y: 173, endPoint x: 417, endPoint y: 177, distance: 54.6
click at [417, 177] on div "Option A 211 218 Mark as correct answer Option B 210 Mark as correct answer Opt…" at bounding box center [664, 595] width 510 height 919
click at [456, 251] on p "218" at bounding box center [664, 257] width 441 height 17
drag, startPoint x: 460, startPoint y: 258, endPoint x: 423, endPoint y: 259, distance: 37.0
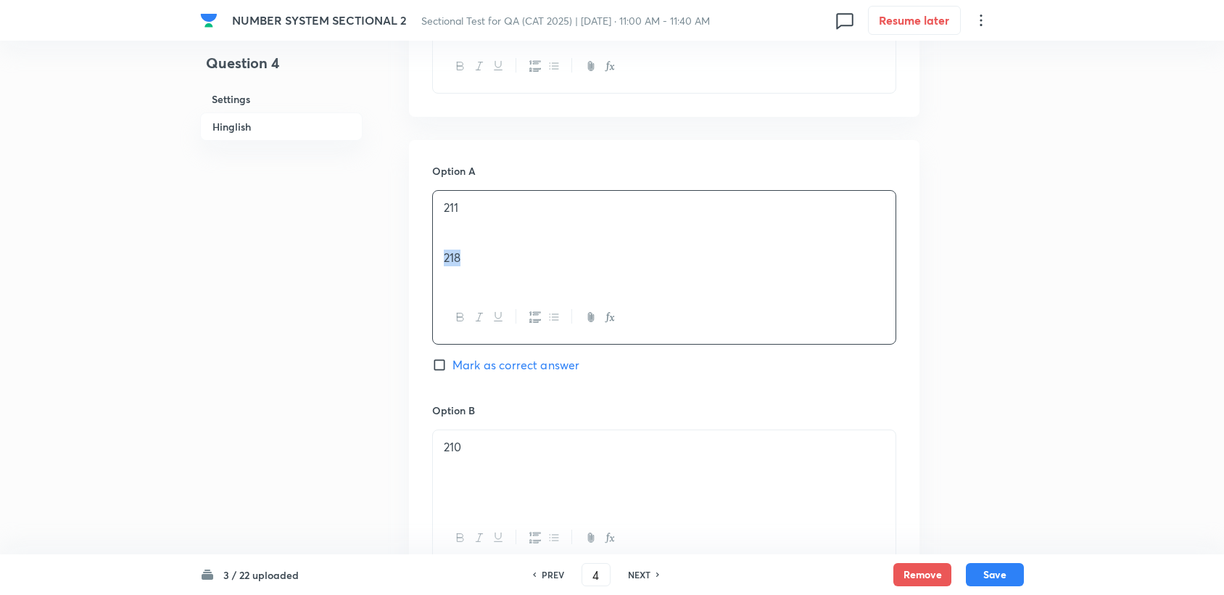
click at [423, 259] on div "Option A 211 218 Mark as correct answer Option B 210 Mark as correct answer Opt…" at bounding box center [664, 599] width 510 height 919
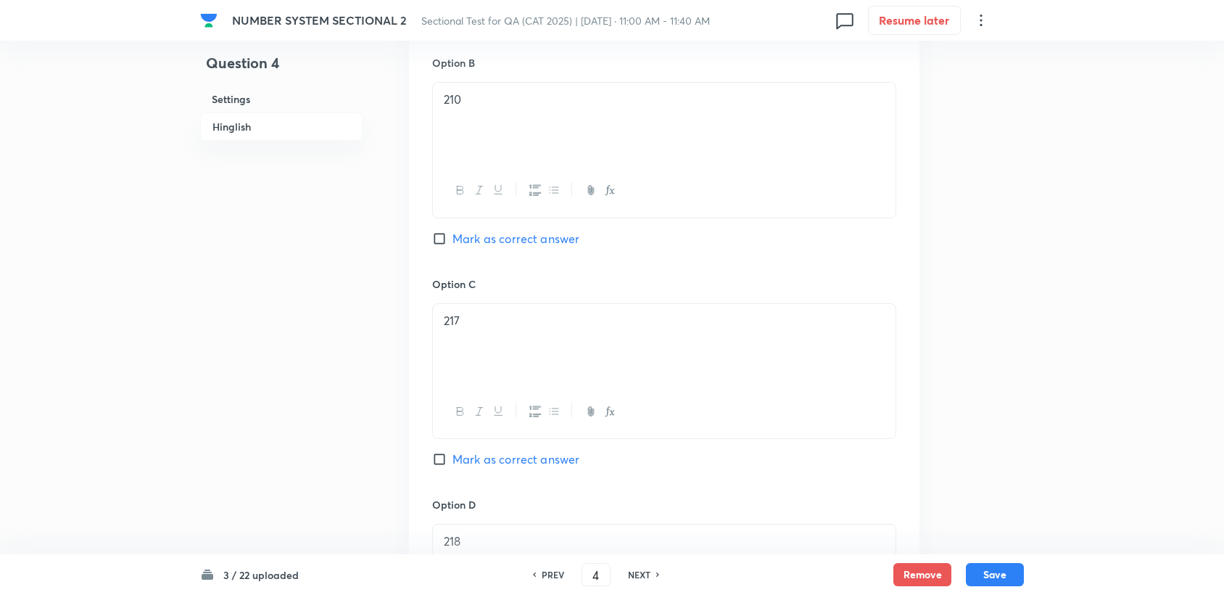
scroll to position [864, 0]
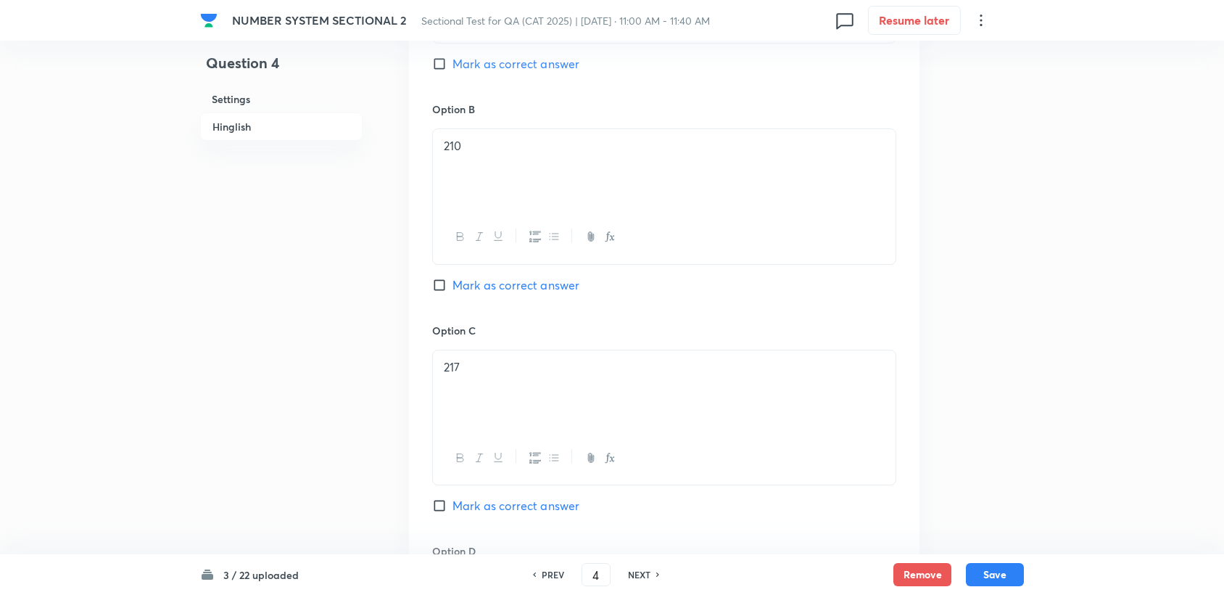
click at [503, 270] on div "Option B 210 Mark as correct answer" at bounding box center [664, 212] width 464 height 220
click at [497, 279] on span "Mark as correct answer" at bounding box center [515, 284] width 127 height 17
click at [452, 279] on input "Mark as correct answer" at bounding box center [442, 285] width 20 height 15
checkbox input "true"
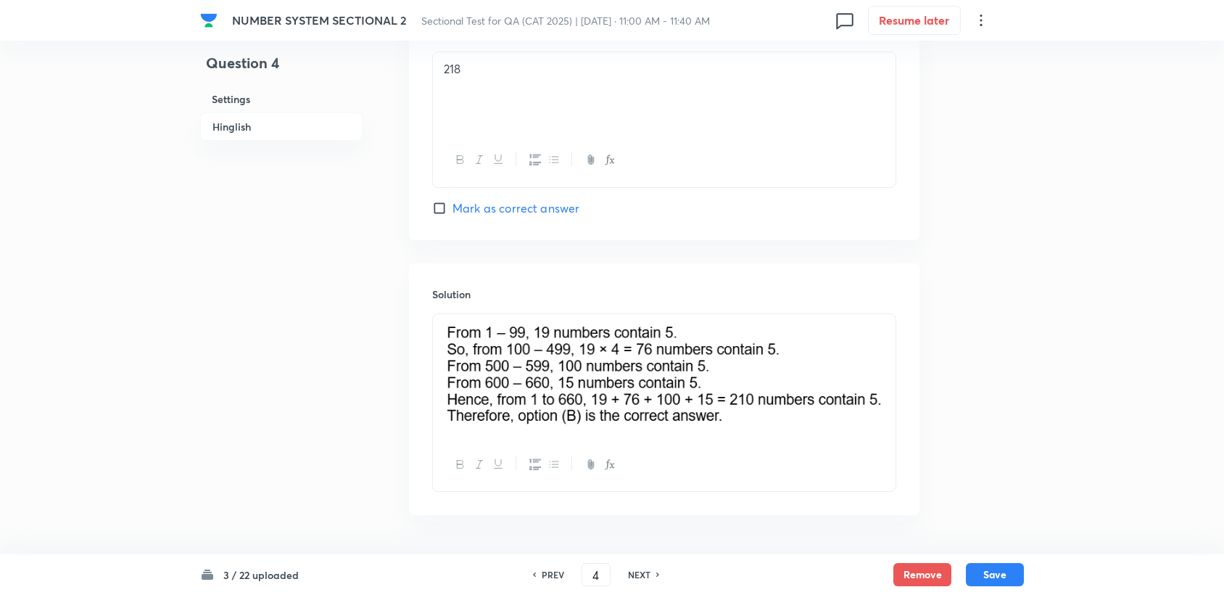
scroll to position [1429, 0]
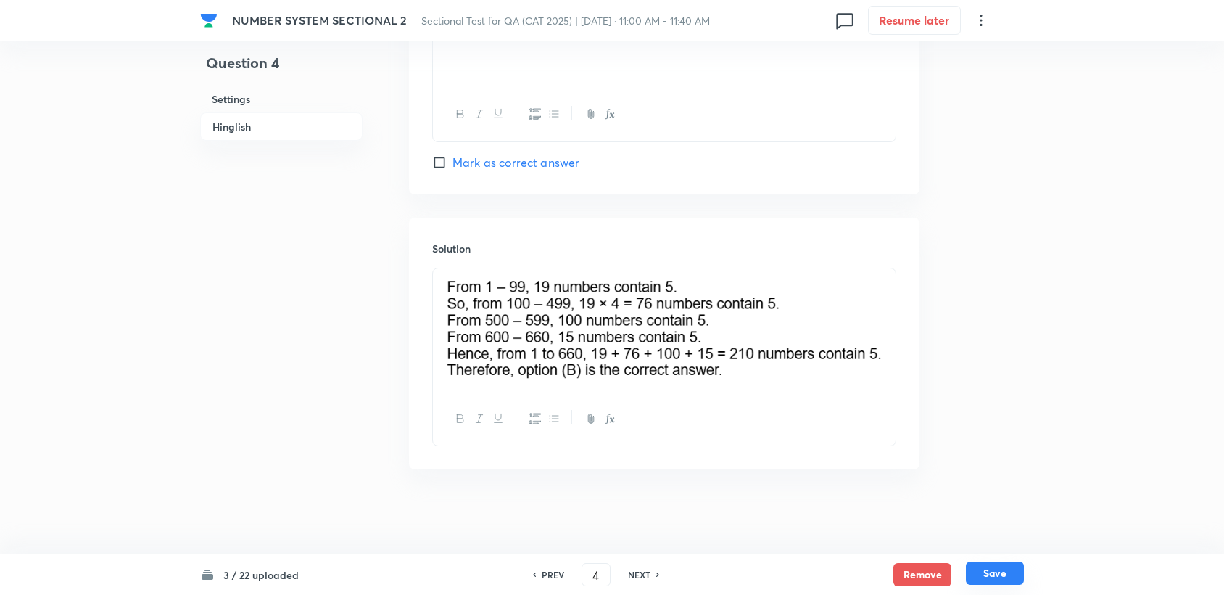
click at [1004, 570] on button "Save" at bounding box center [995, 572] width 58 height 23
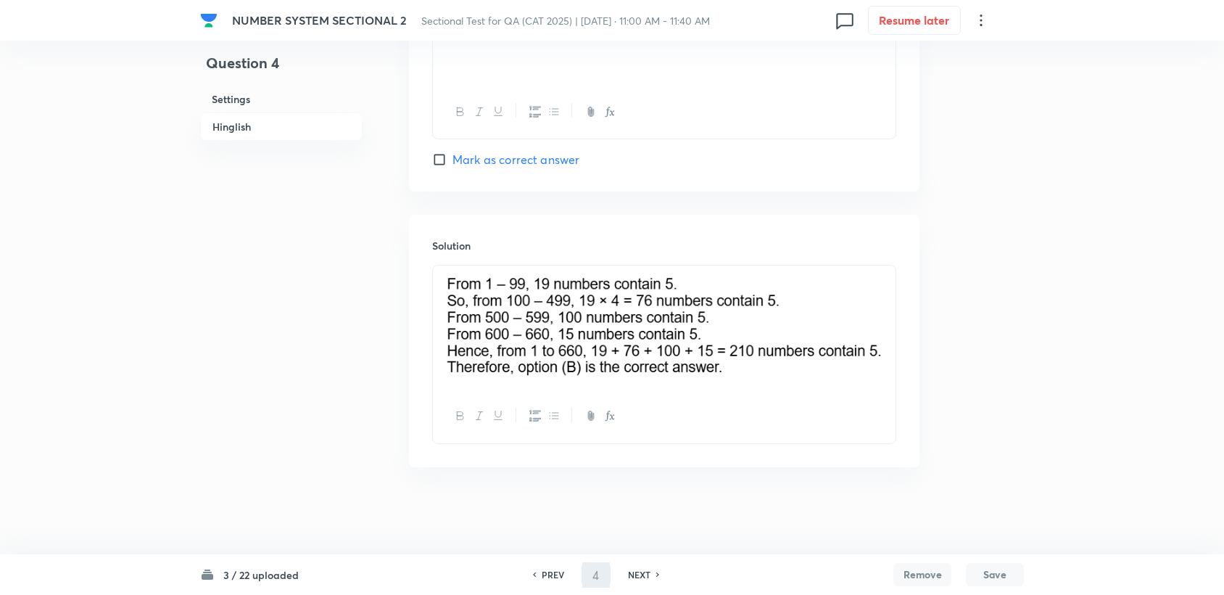
scroll to position [1410, 0]
type input "5"
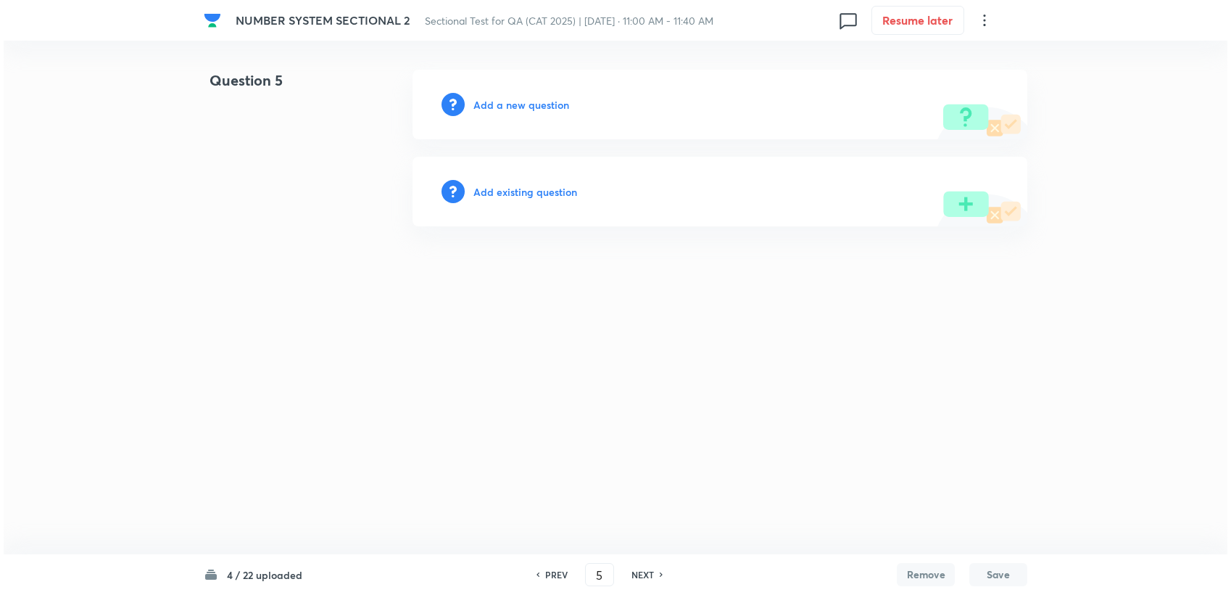
scroll to position [0, 0]
click at [499, 107] on h6 "Add a new question" at bounding box center [522, 104] width 96 height 15
click at [499, 107] on h6 "Choose a question type" at bounding box center [530, 104] width 112 height 15
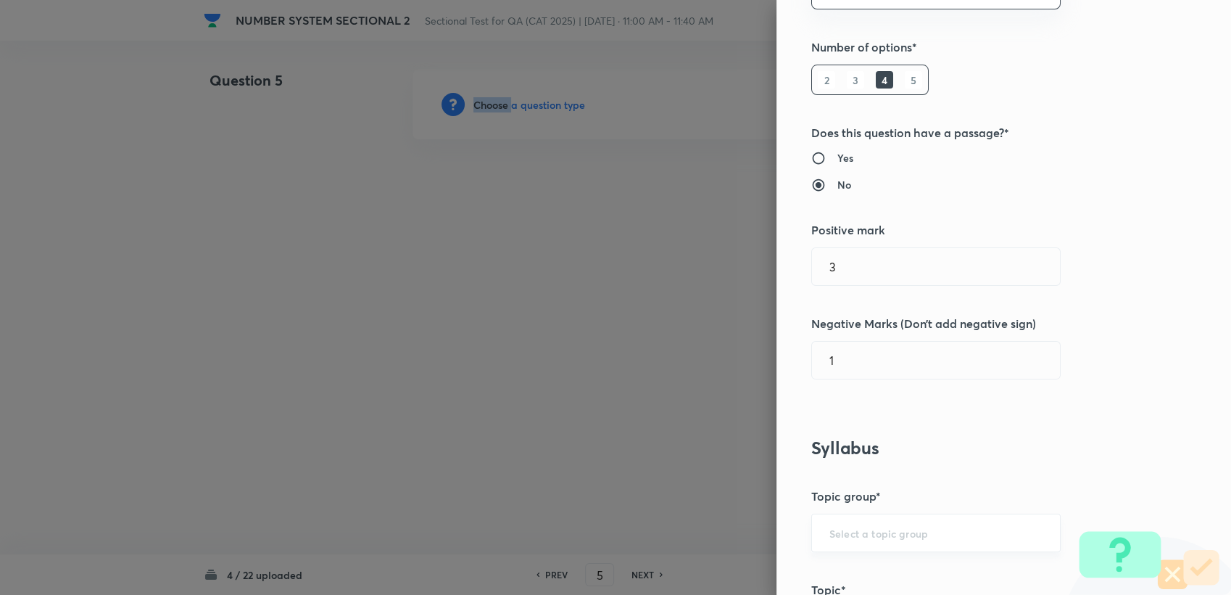
scroll to position [241, 0]
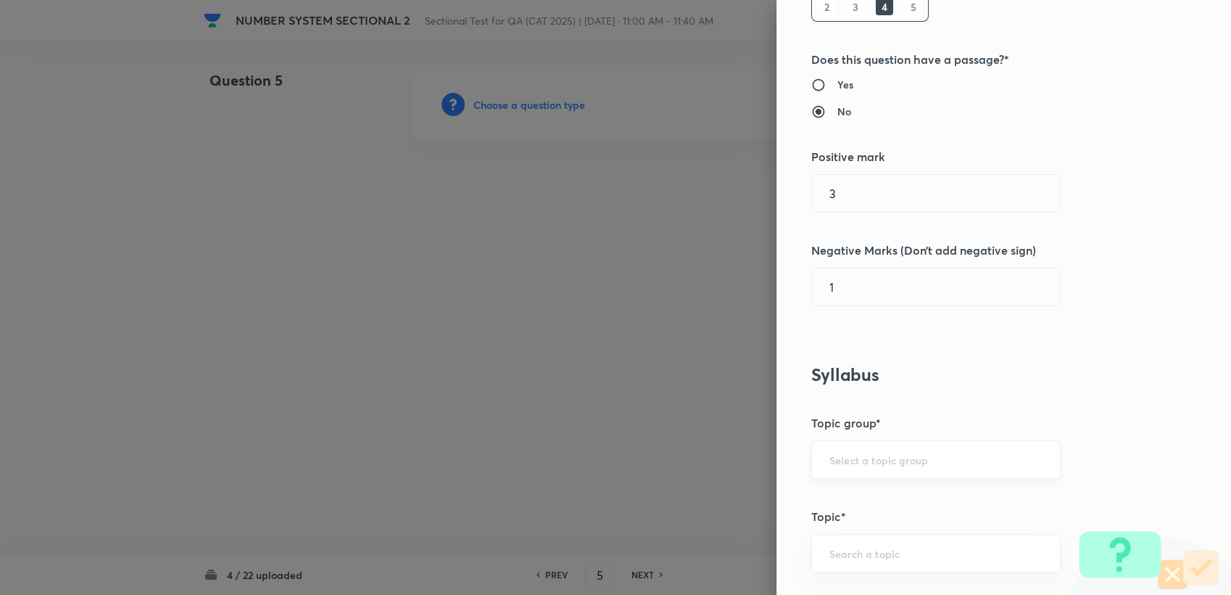
click at [886, 457] on input "text" at bounding box center [936, 459] width 213 height 14
click at [856, 508] on li "Quantitative Aptitude" at bounding box center [924, 500] width 248 height 26
type input "Quantitative Aptitude"
click at [848, 574] on div "Question settings Question type* Single choice correct Number of options* 2 3 4…" at bounding box center [1004, 297] width 455 height 595
click at [850, 560] on div "​" at bounding box center [935, 553] width 249 height 38
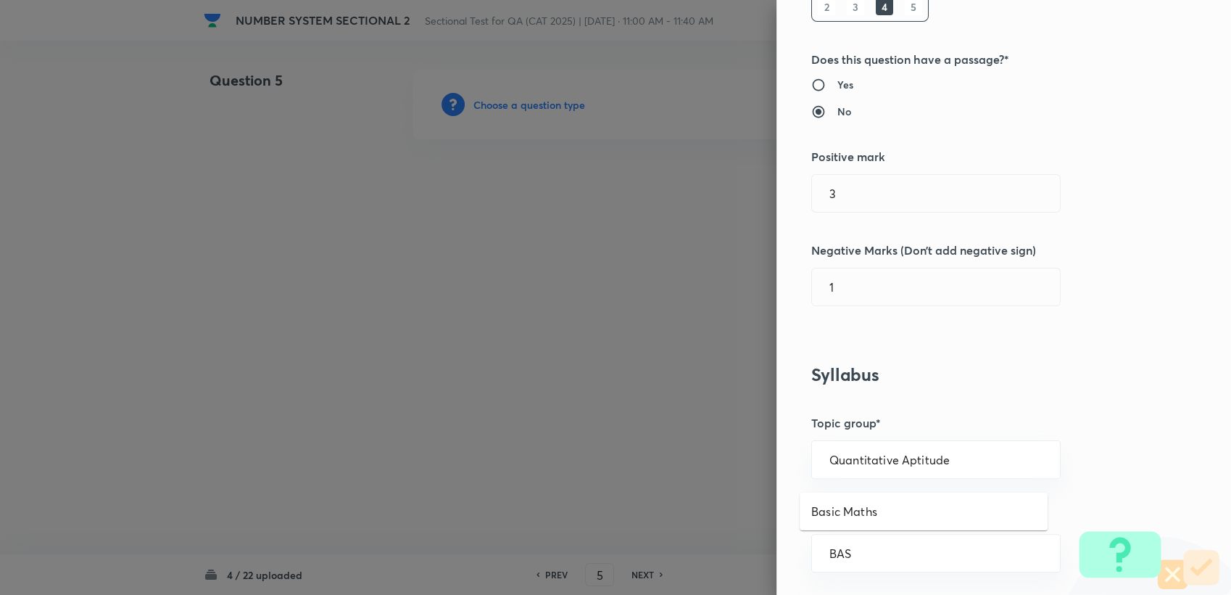
click at [891, 526] on ul "Basic Maths" at bounding box center [924, 511] width 248 height 38
click at [888, 513] on li "Basic Maths" at bounding box center [924, 511] width 248 height 26
type input "Basic Maths"
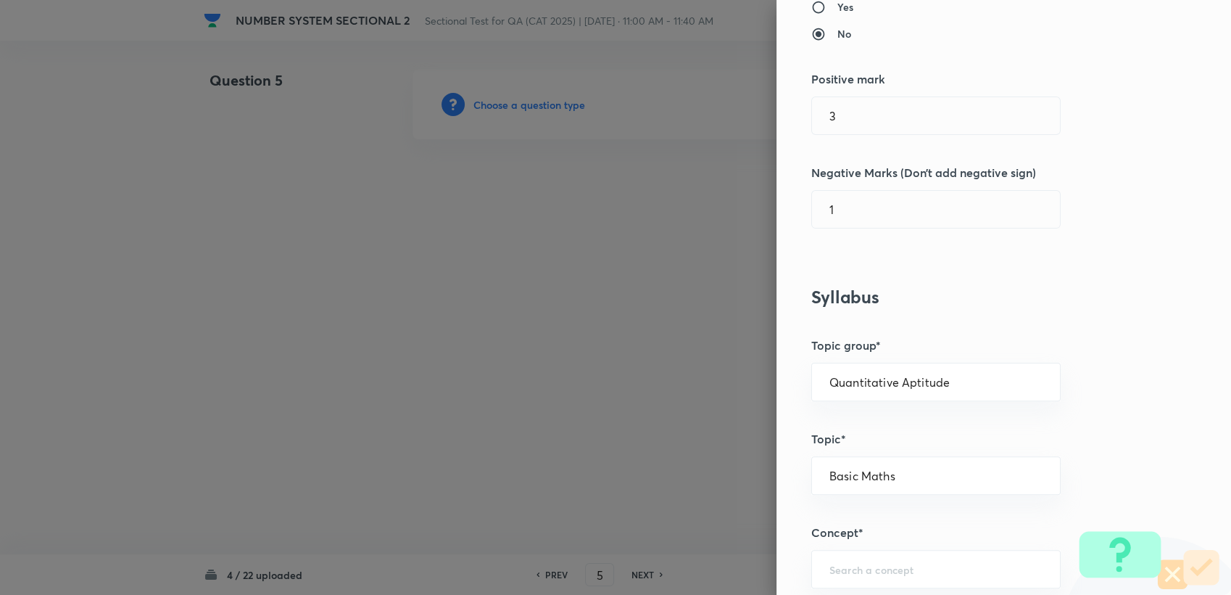
scroll to position [322, 0]
click at [847, 571] on div "​" at bounding box center [935, 566] width 249 height 38
type input "B"
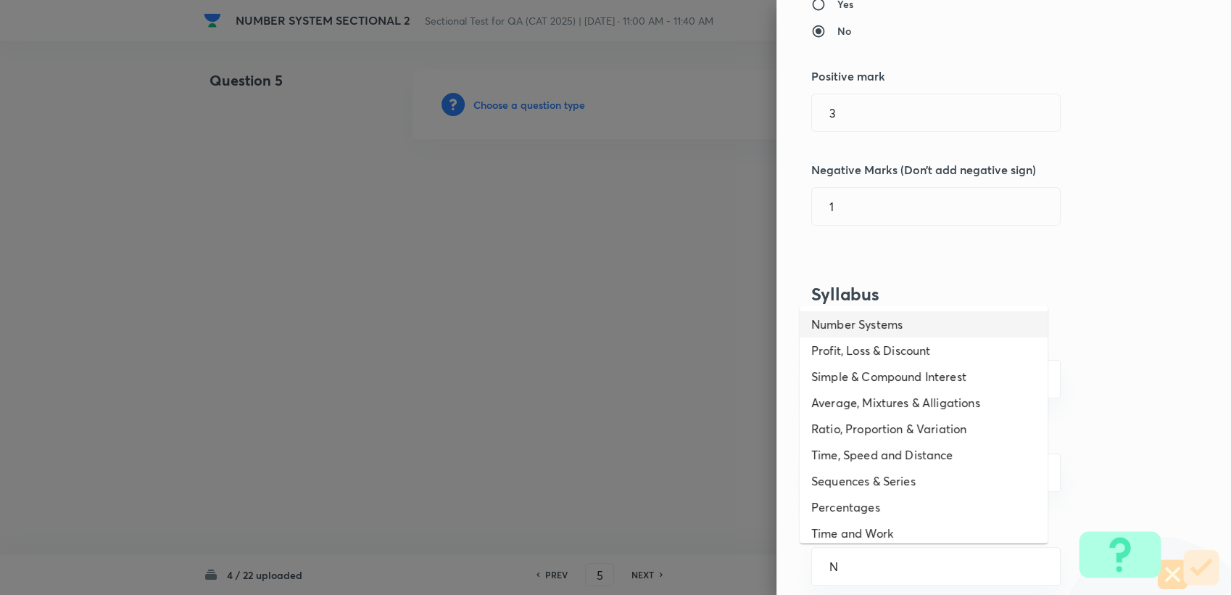
click at [882, 324] on li "Number Systems" at bounding box center [924, 324] width 248 height 26
type input "Number Systems"
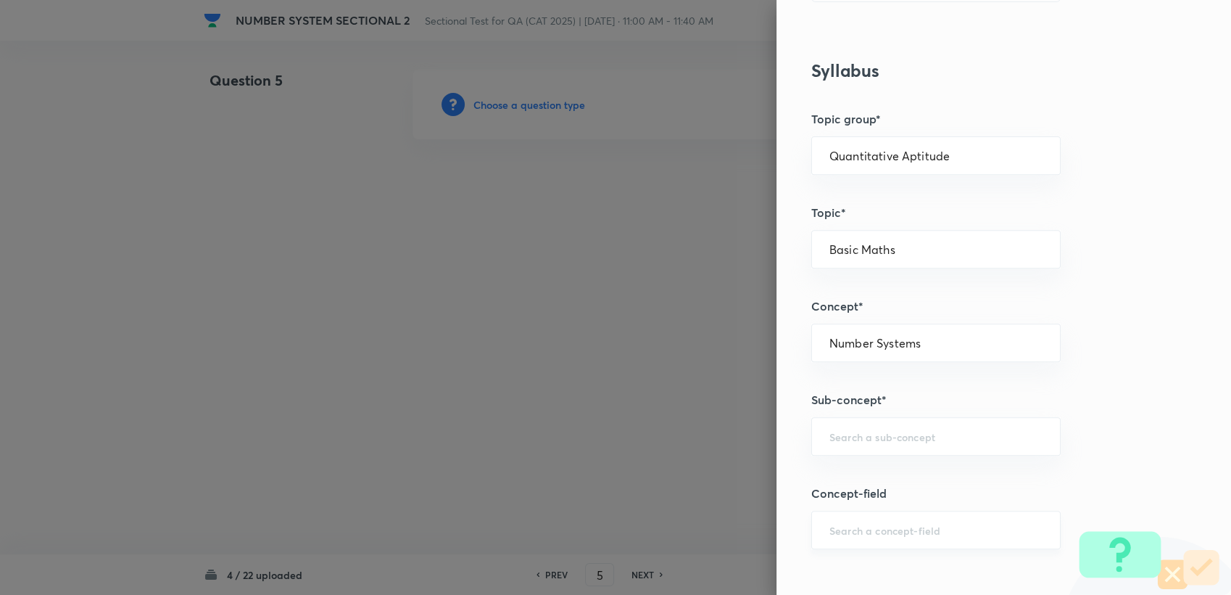
scroll to position [644, 0]
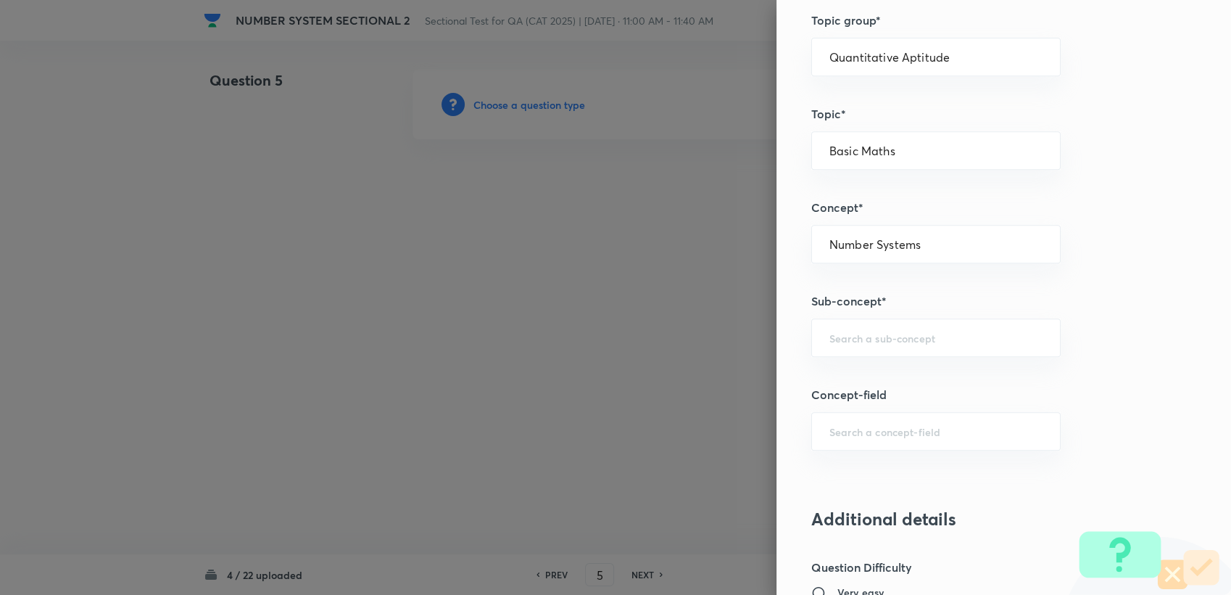
click at [865, 403] on div "Question settings Question type* Single choice correct Number of options* 2 3 4…" at bounding box center [1004, 297] width 455 height 595
click at [852, 346] on div "​" at bounding box center [935, 337] width 249 height 38
click at [848, 376] on li "Types of Numbers" at bounding box center [924, 377] width 248 height 26
type input "Types of Numbers"
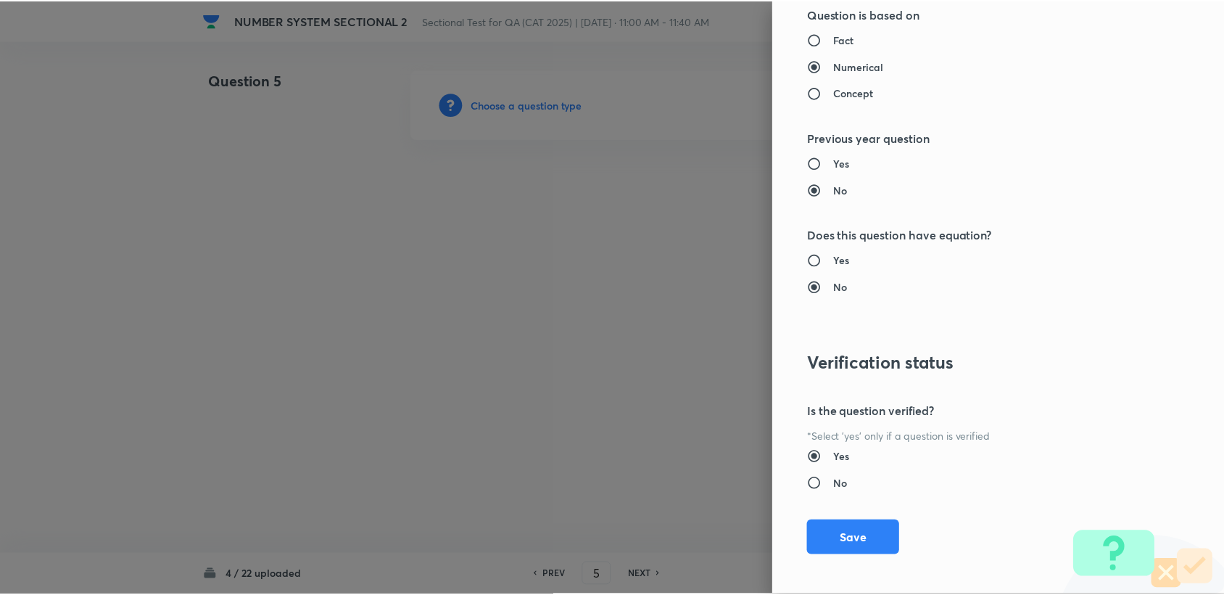
scroll to position [1381, 0]
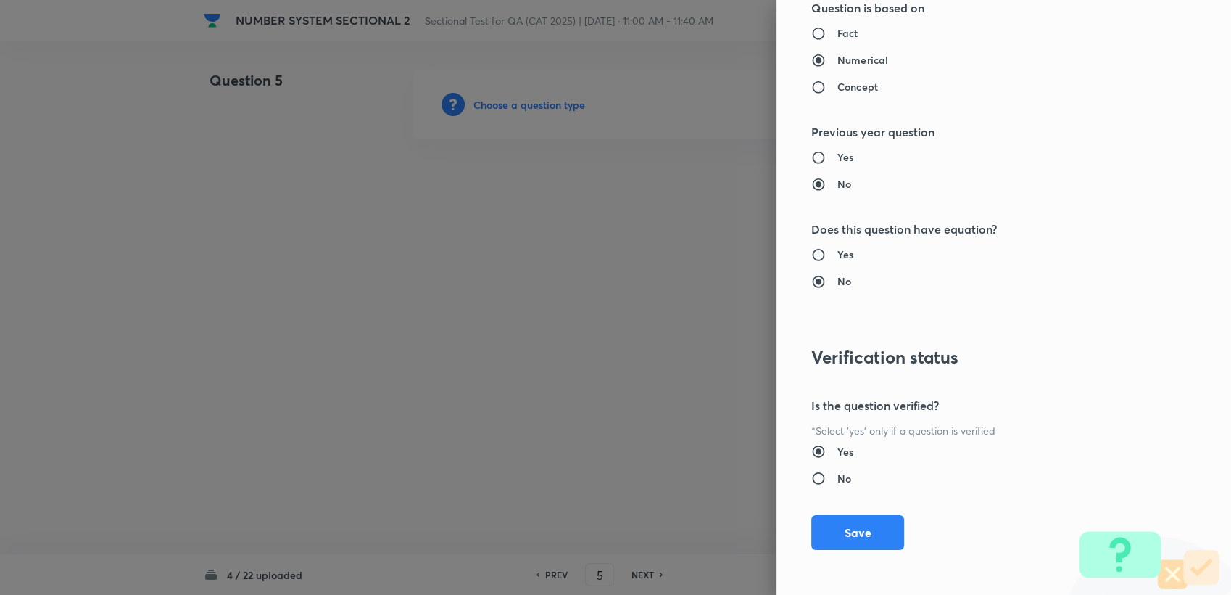
drag, startPoint x: 835, startPoint y: 537, endPoint x: 710, endPoint y: 499, distance: 130.3
click at [835, 537] on button "Save" at bounding box center [857, 532] width 93 height 35
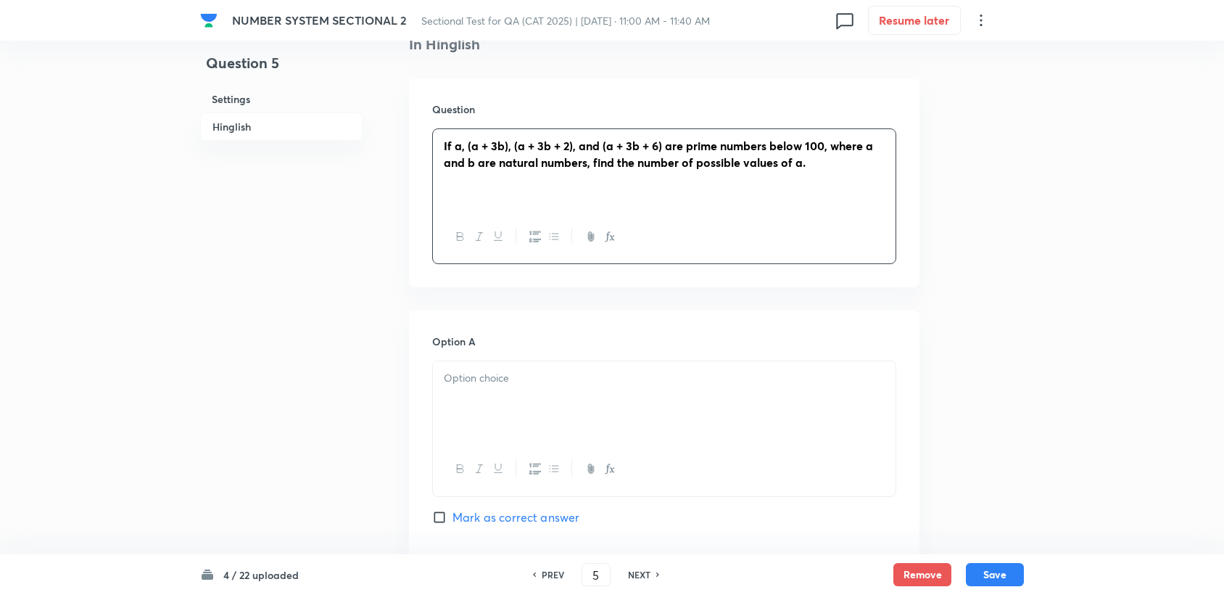
scroll to position [402, 0]
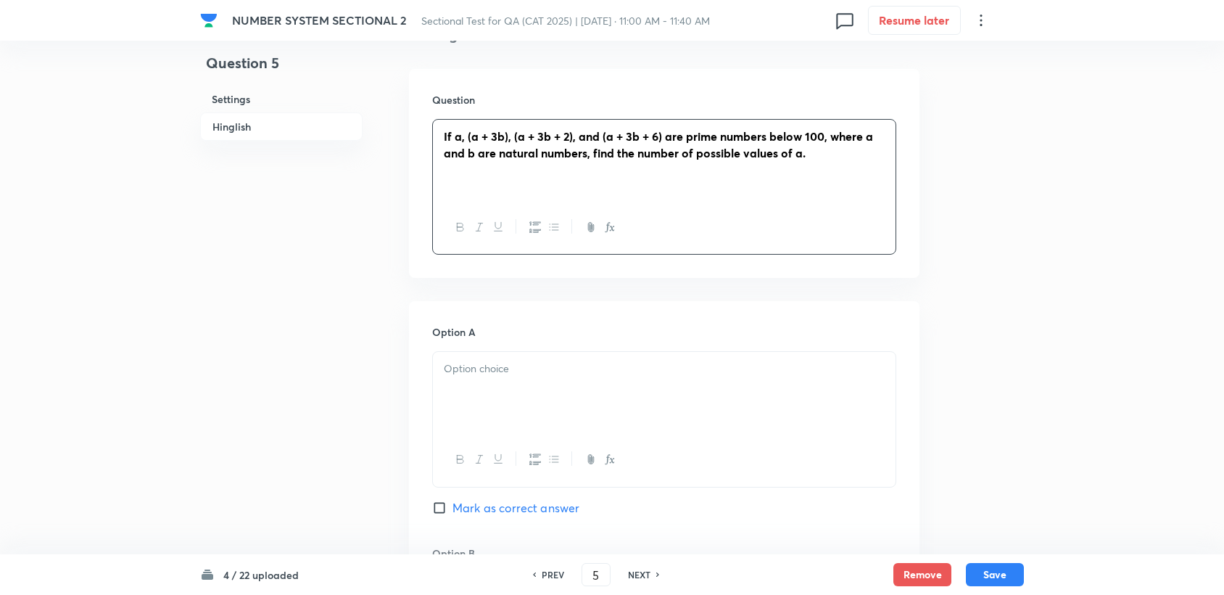
drag, startPoint x: 539, startPoint y: 463, endPoint x: 517, endPoint y: 427, distance: 41.7
click at [537, 460] on button "button" at bounding box center [534, 459] width 19 height 18
click at [508, 408] on div at bounding box center [664, 392] width 463 height 81
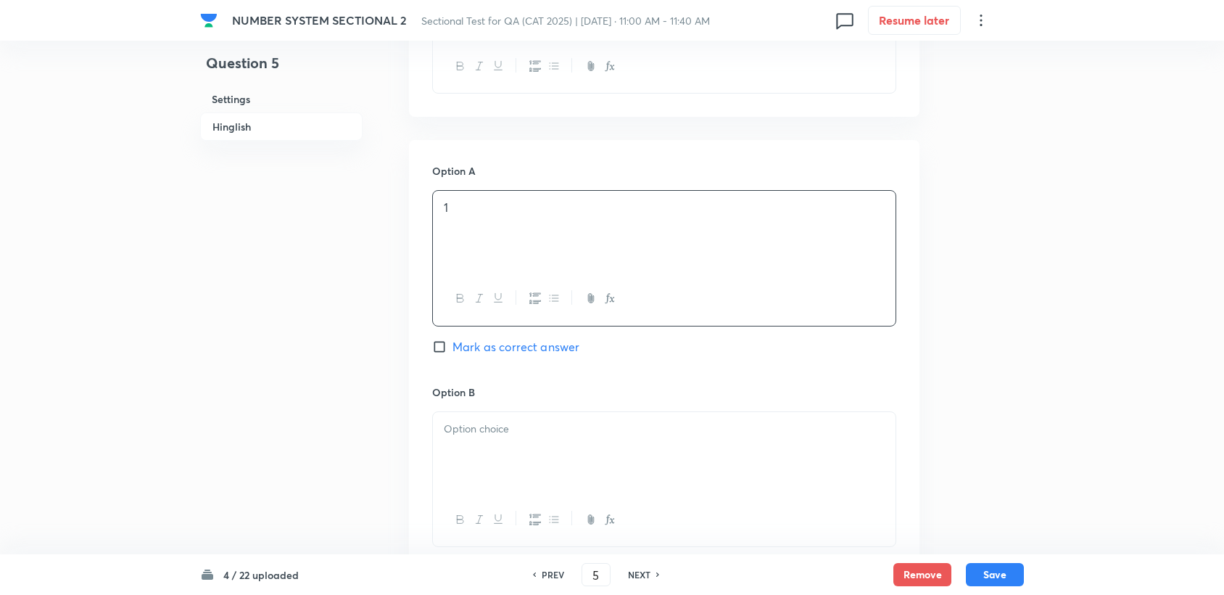
click at [508, 462] on div at bounding box center [664, 452] width 463 height 81
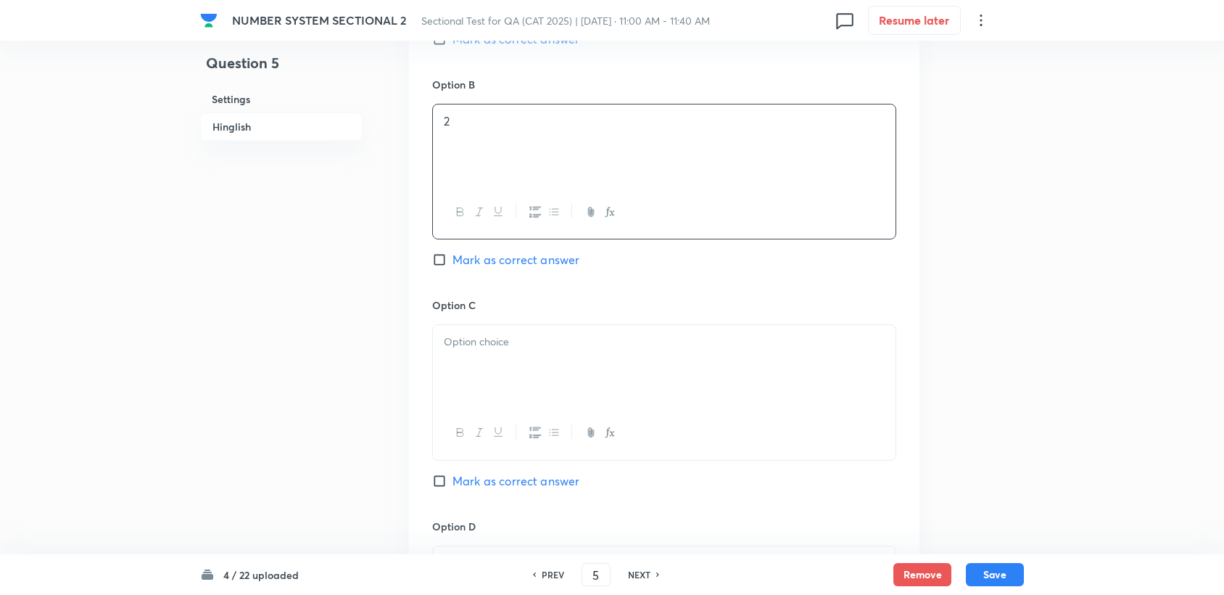
scroll to position [886, 0]
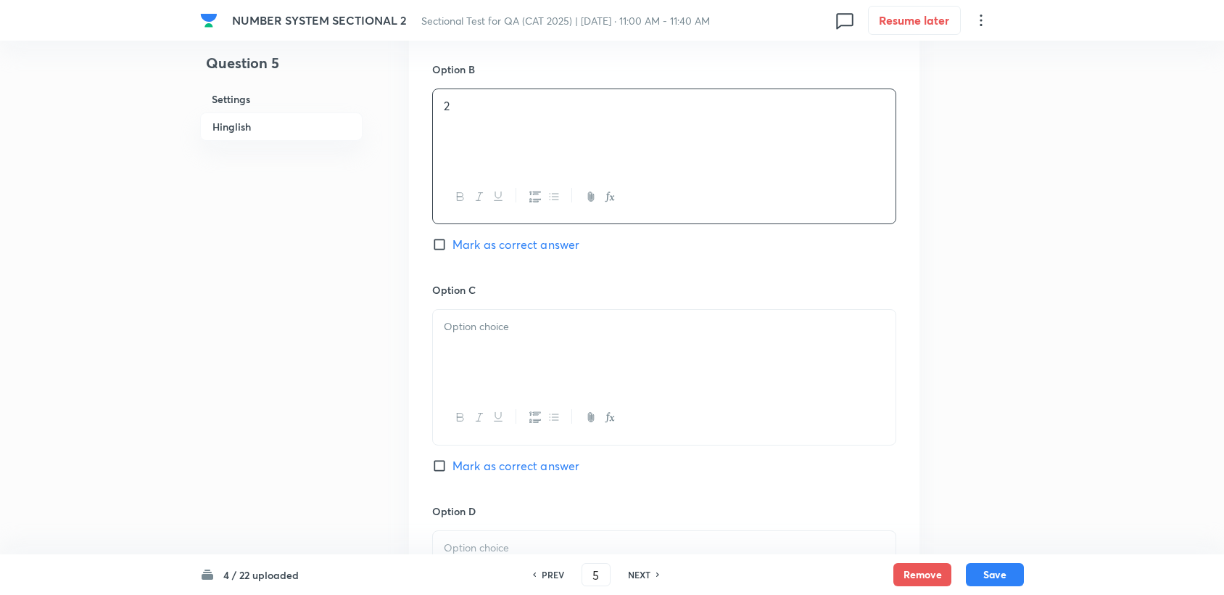
click at [480, 346] on div at bounding box center [664, 350] width 463 height 81
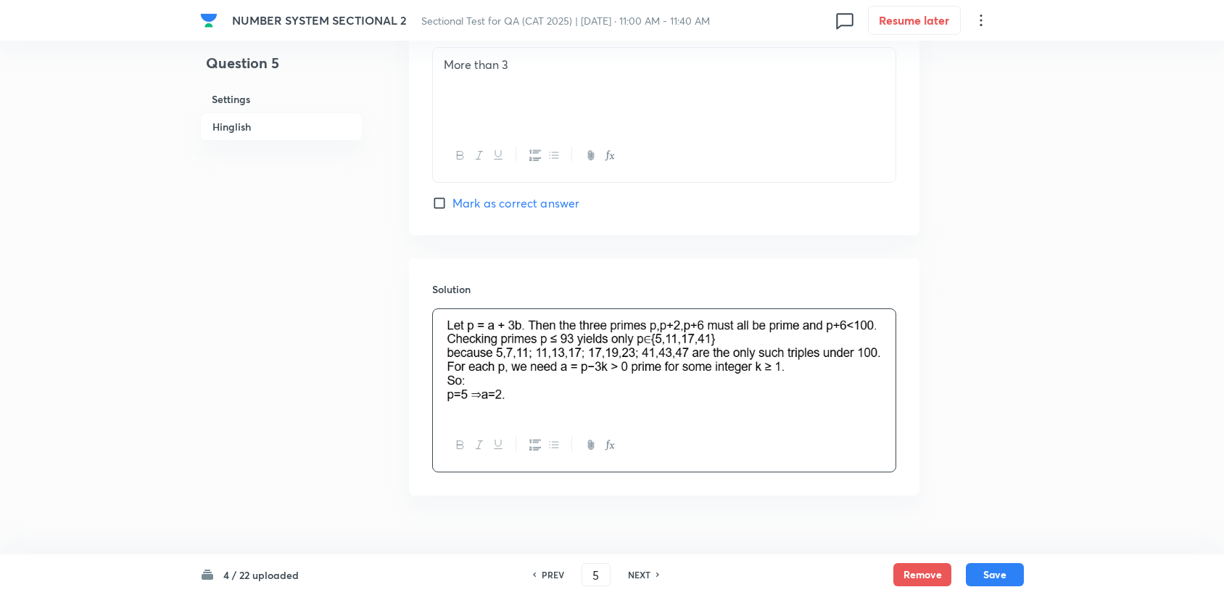
scroll to position [1396, 0]
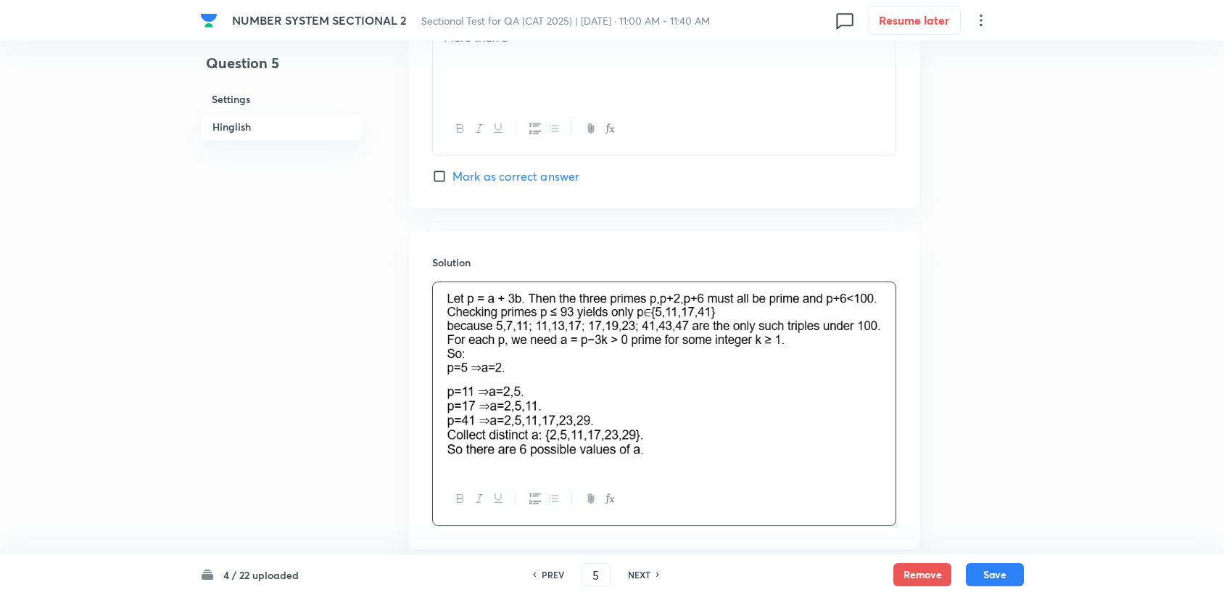
click at [782, 177] on div "Option D More than 3 Mark as correct answer" at bounding box center [664, 88] width 464 height 191
drag, startPoint x: 765, startPoint y: 206, endPoint x: 779, endPoint y: 635, distance: 429.5
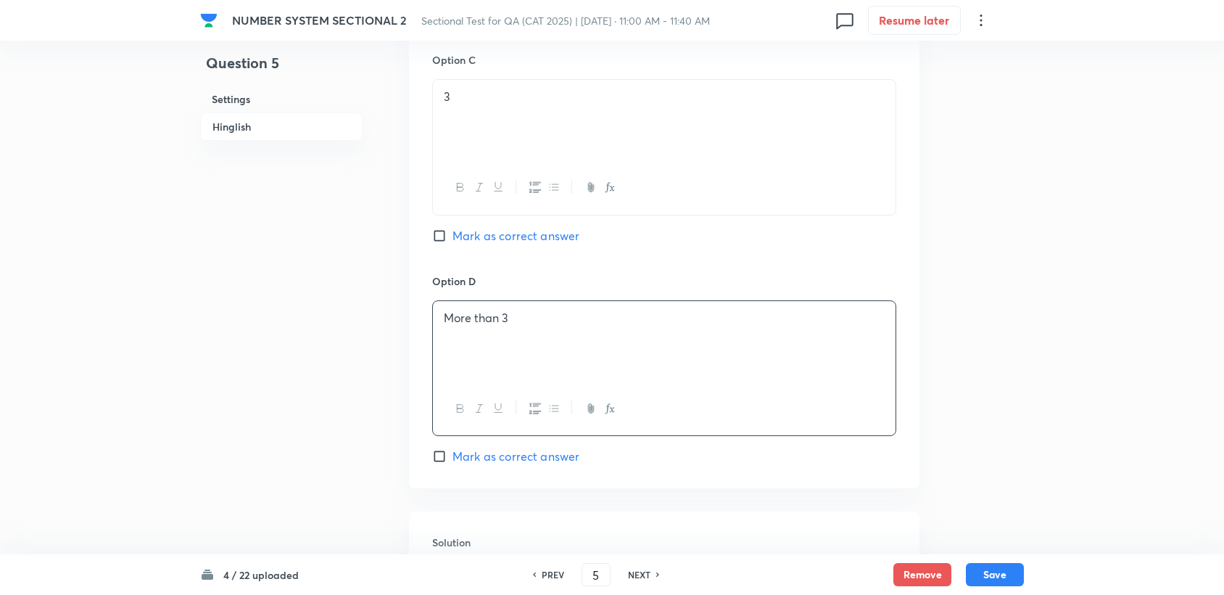
scroll to position [1235, 0]
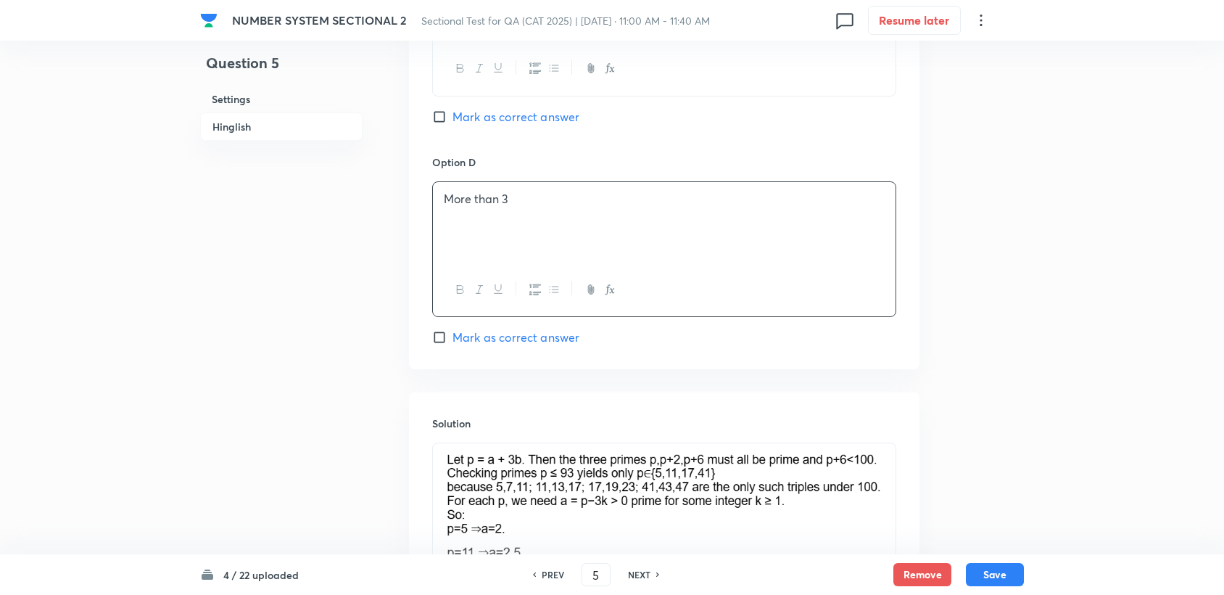
click at [466, 331] on span "Mark as correct answer" at bounding box center [515, 336] width 127 height 17
click at [452, 331] on input "Mark as correct answer" at bounding box center [442, 337] width 20 height 15
checkbox input "true"
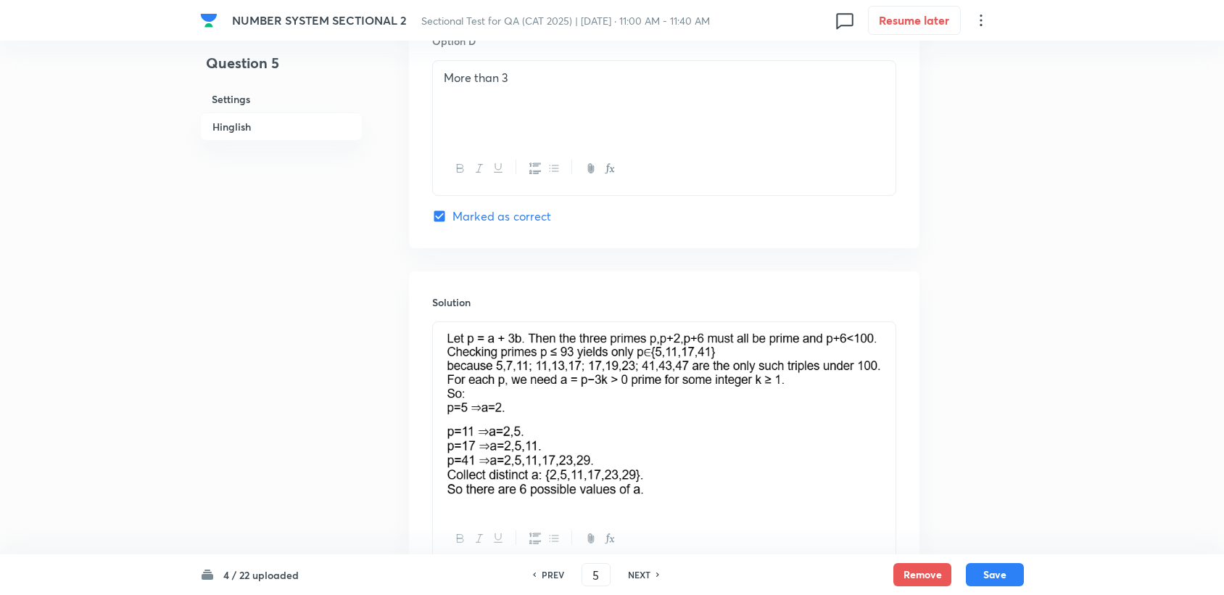
scroll to position [1476, 0]
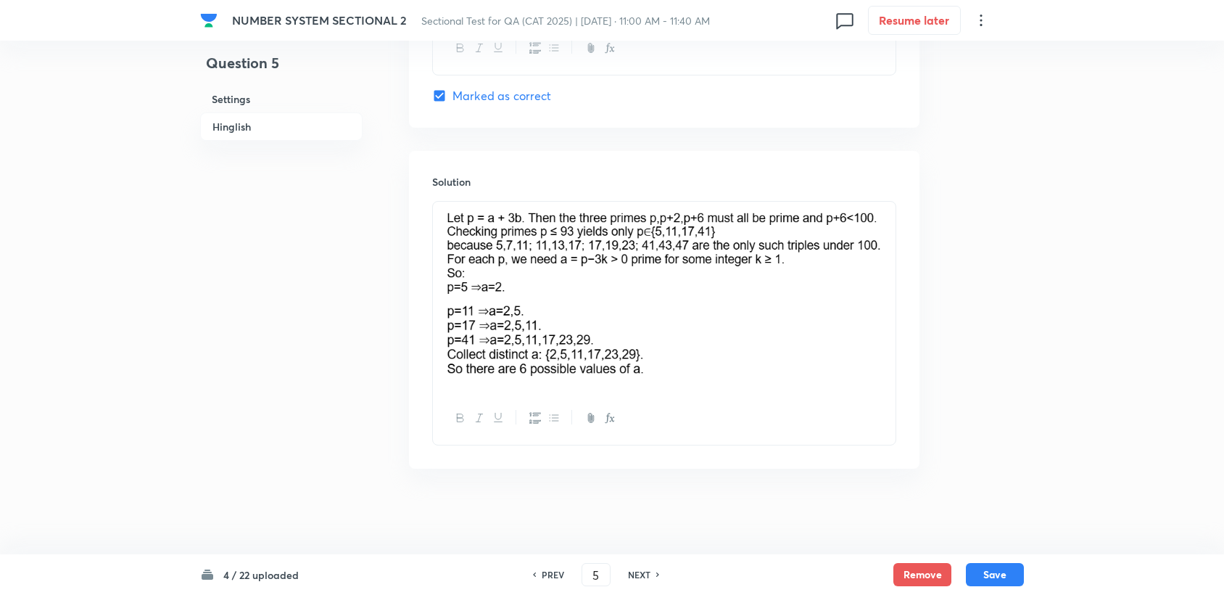
click at [998, 590] on div "4 / 22 uploaded PREV 5 ​ NEXT Remove Save" at bounding box center [612, 574] width 824 height 41
click at [999, 590] on div "4 / 22 uploaded PREV 5 ​ NEXT Remove Save" at bounding box center [612, 574] width 824 height 41
click at [999, 583] on button "Save" at bounding box center [995, 572] width 58 height 23
type input "6"
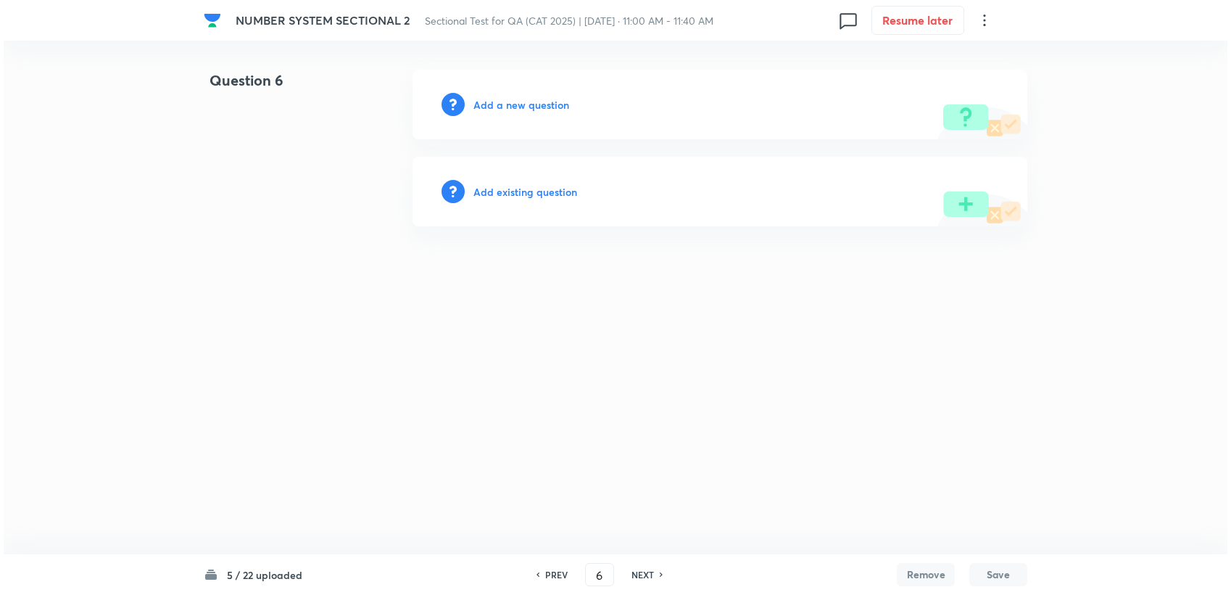
scroll to position [0, 0]
click at [502, 102] on h6 "Add a new question" at bounding box center [522, 104] width 96 height 15
click at [502, 102] on h6 "Choose a question type" at bounding box center [530, 104] width 112 height 15
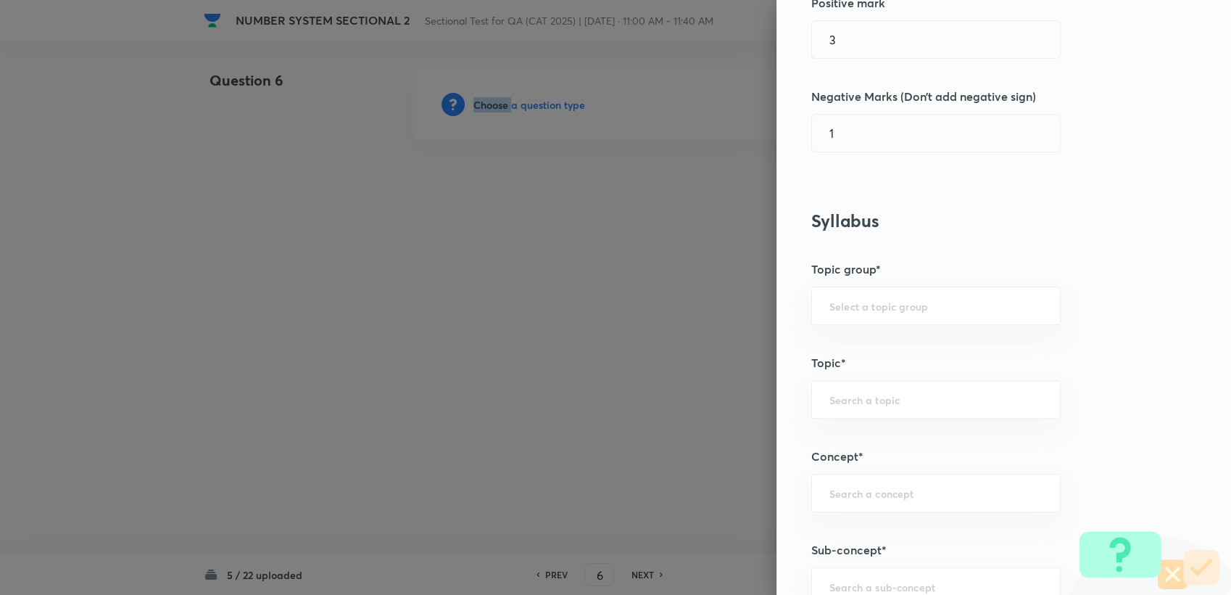
scroll to position [402, 0]
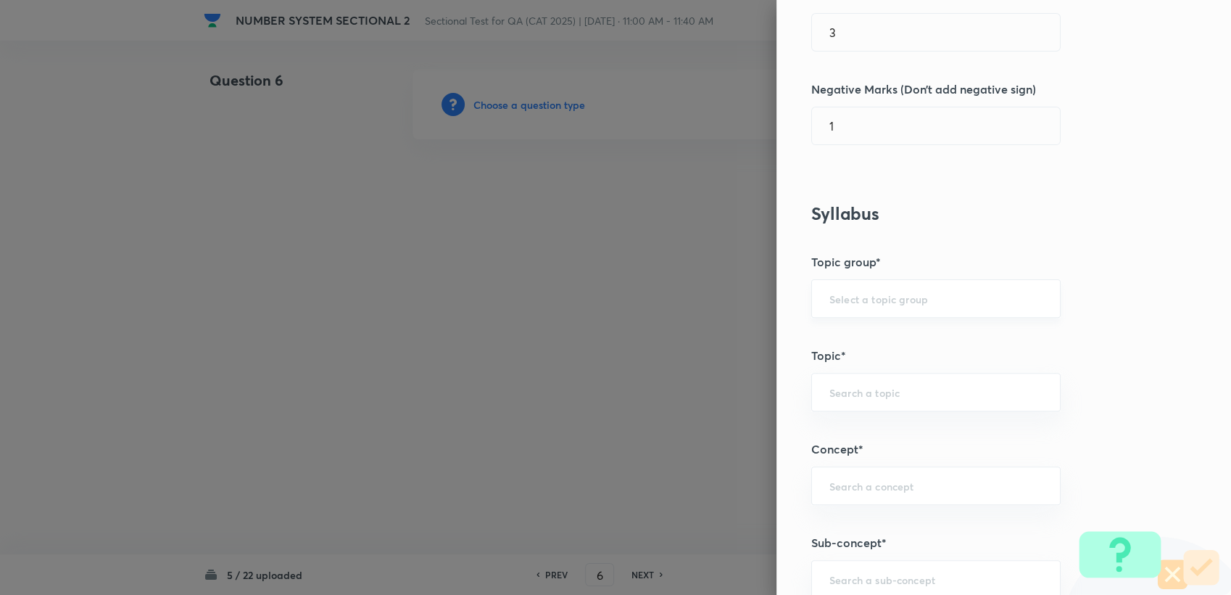
click at [869, 292] on input "text" at bounding box center [936, 299] width 213 height 14
click at [866, 335] on li "Quantitative Aptitude" at bounding box center [924, 339] width 248 height 26
type input "Quantitative Aptitude"
drag, startPoint x: 846, startPoint y: 404, endPoint x: 843, endPoint y: 395, distance: 9.2
click at [843, 403] on div "​" at bounding box center [935, 392] width 249 height 38
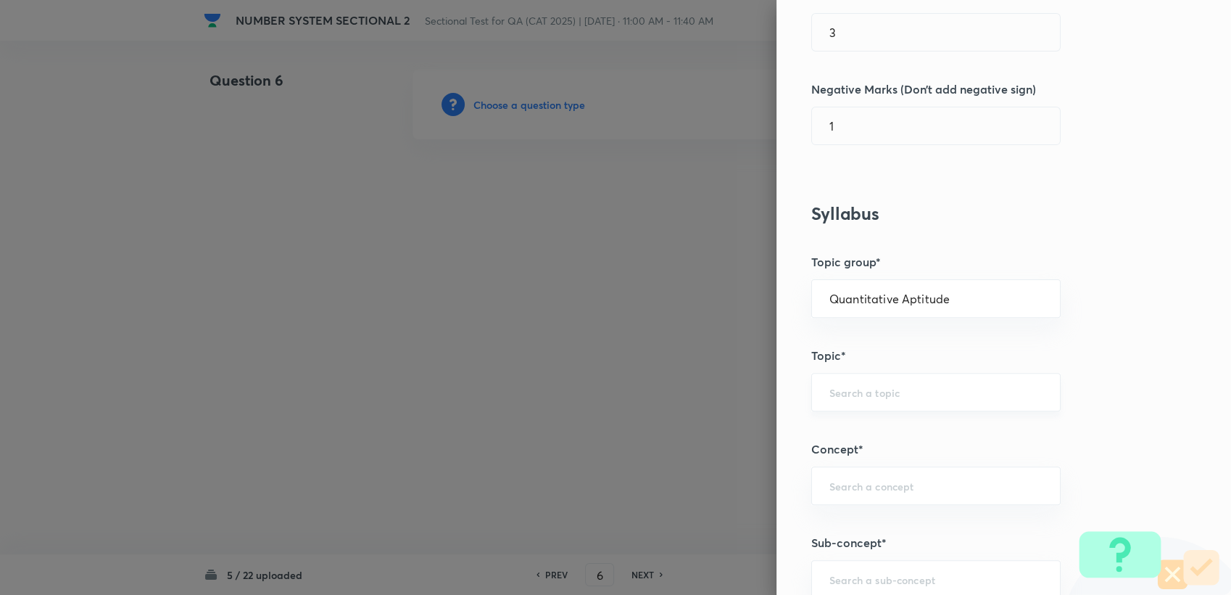
click at [843, 395] on input "text" at bounding box center [936, 392] width 213 height 14
click at [880, 431] on li "Basic Maths" at bounding box center [924, 431] width 248 height 26
type input "Basic Maths"
click at [859, 479] on input "text" at bounding box center [936, 486] width 213 height 14
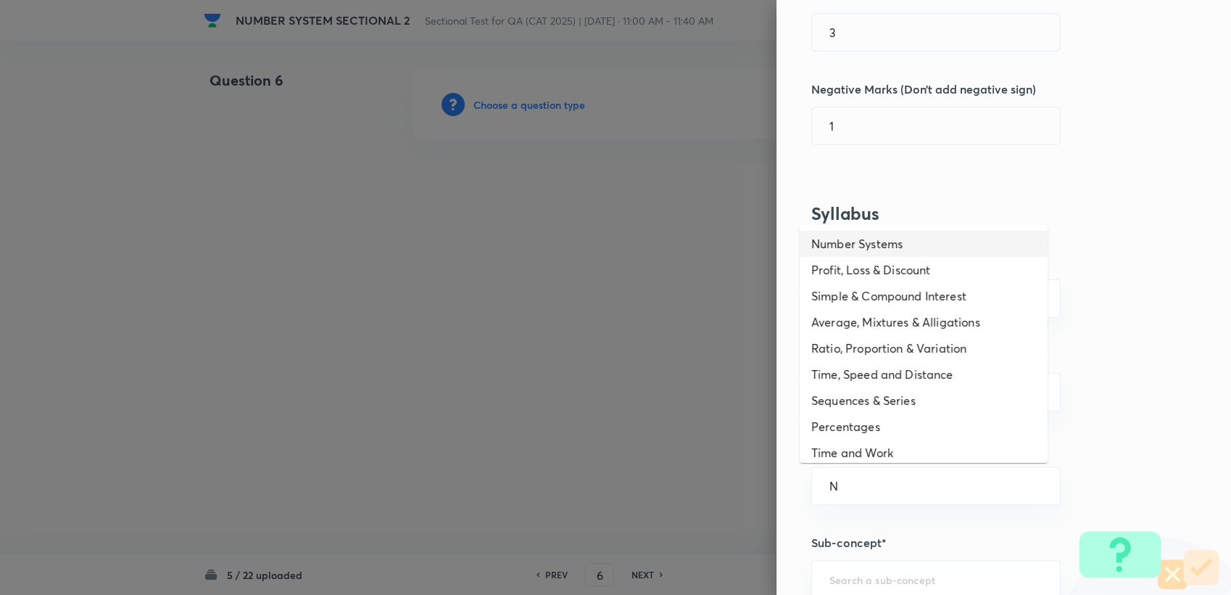
click at [866, 245] on li "Number Systems" at bounding box center [924, 244] width 248 height 26
type input "Number Systems"
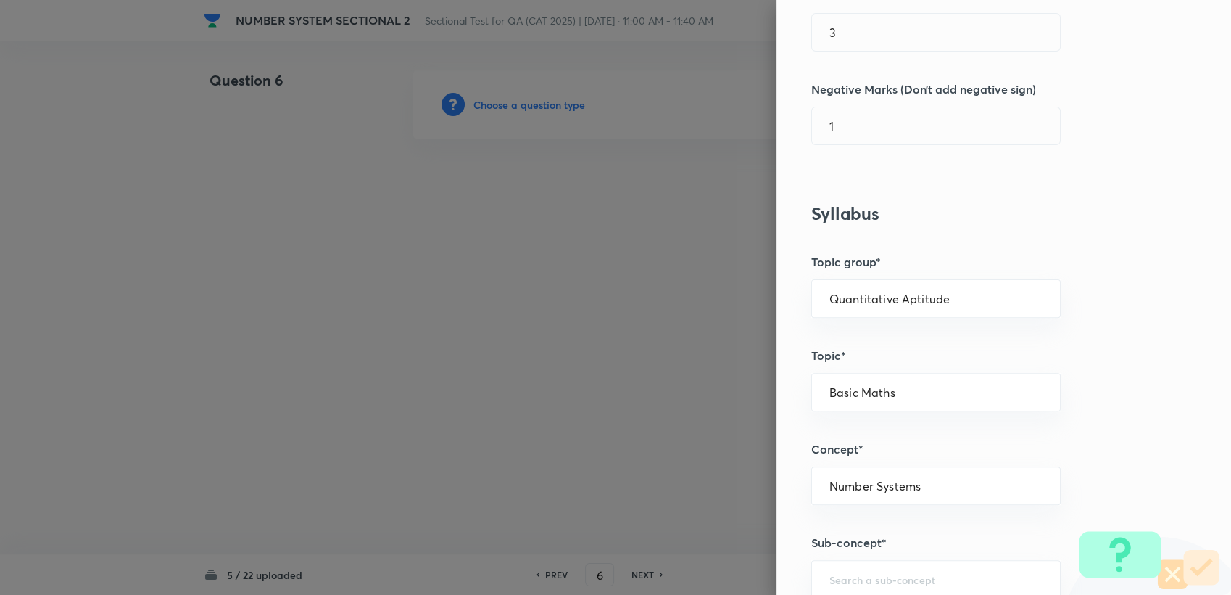
click at [861, 552] on div "Question settings Question type* Single choice correct Number of options* 2 3 4…" at bounding box center [1004, 297] width 455 height 595
click at [861, 568] on div "​" at bounding box center [935, 579] width 249 height 38
click at [861, 572] on input "text" at bounding box center [936, 579] width 213 height 14
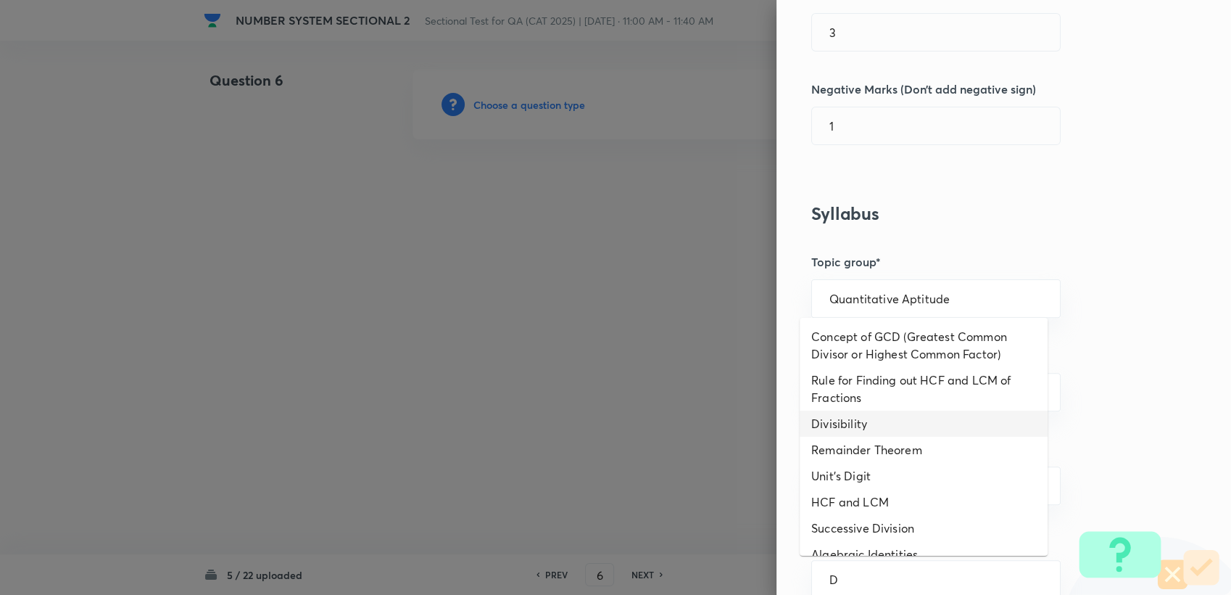
click at [857, 415] on li "Divisibility" at bounding box center [924, 423] width 248 height 26
type input "Divisibility"
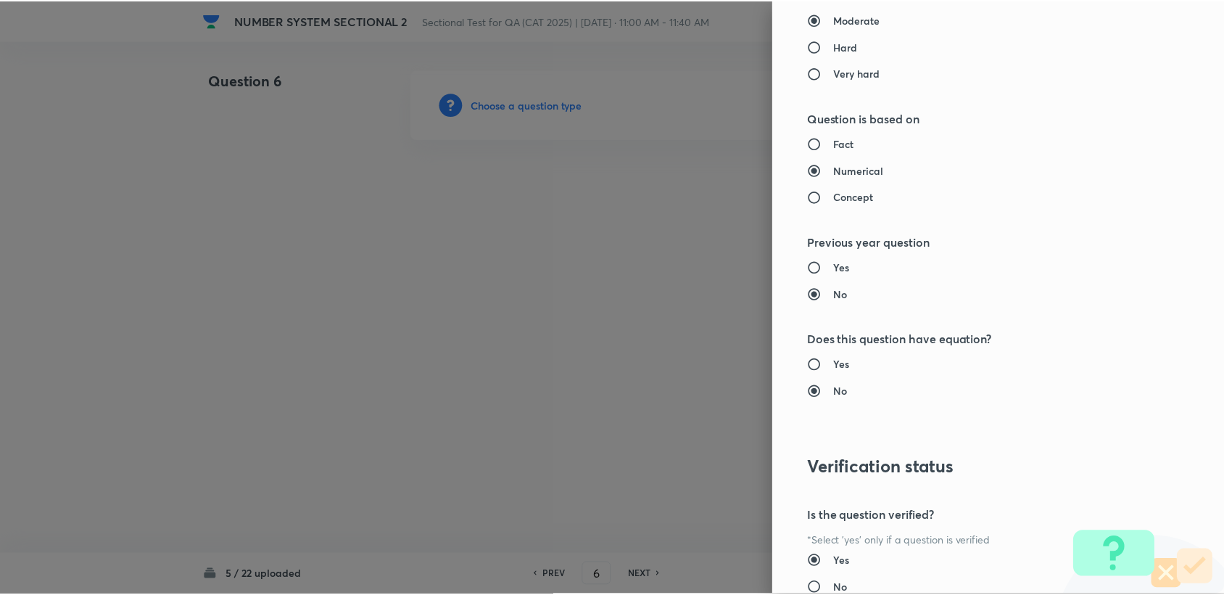
scroll to position [1381, 0]
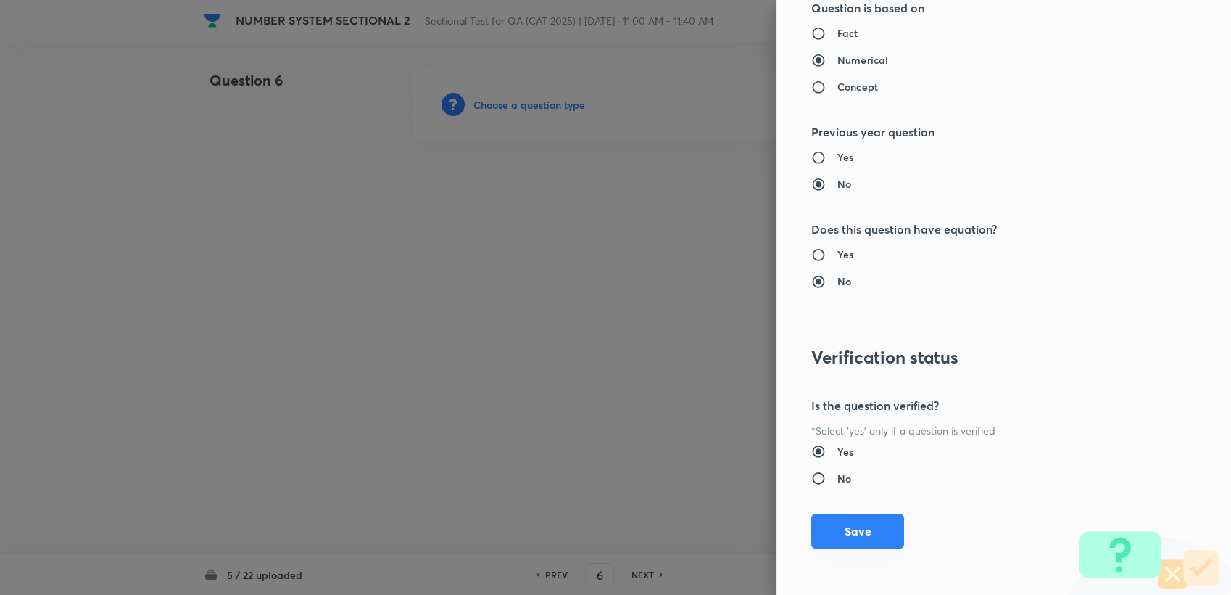
click at [832, 520] on button "Save" at bounding box center [857, 530] width 93 height 35
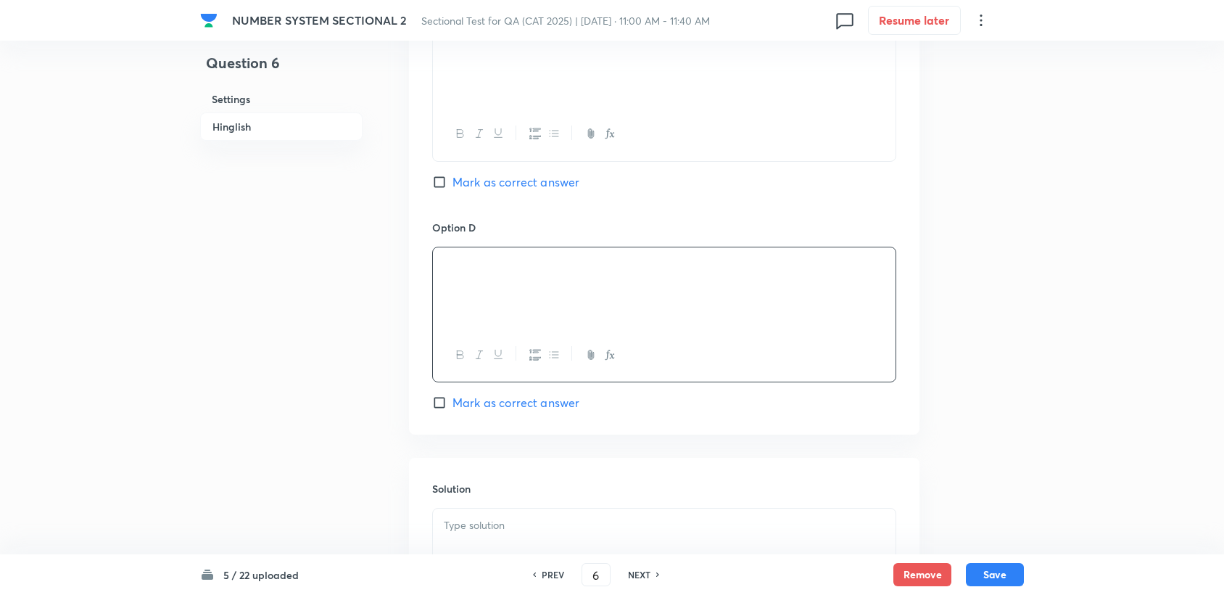
scroll to position [1289, 0]
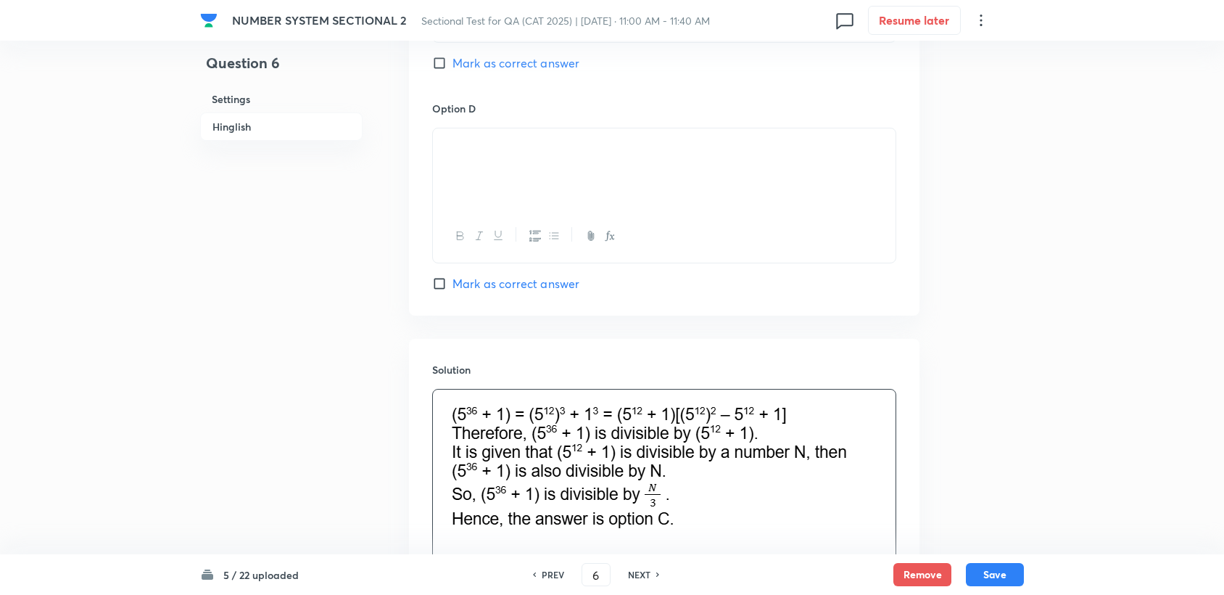
click at [522, 62] on span "Mark as correct answer" at bounding box center [515, 62] width 127 height 17
click at [452, 62] on input "Mark as correct answer" at bounding box center [442, 63] width 20 height 15
checkbox input "true"
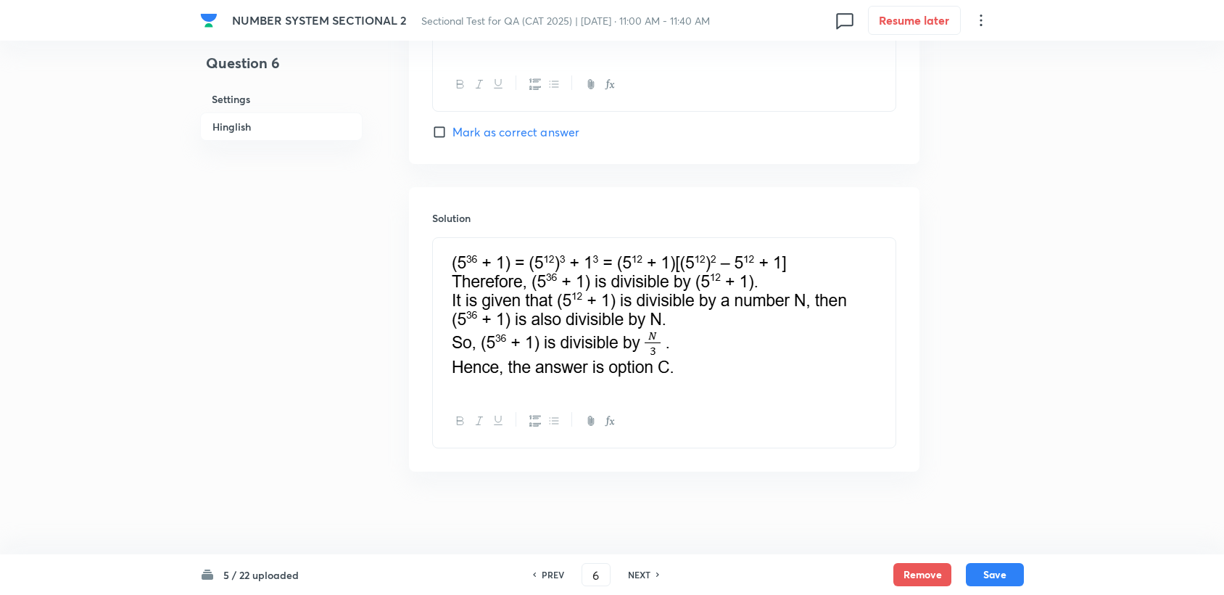
scroll to position [1442, 0]
click at [1002, 571] on button "Save" at bounding box center [995, 572] width 58 height 23
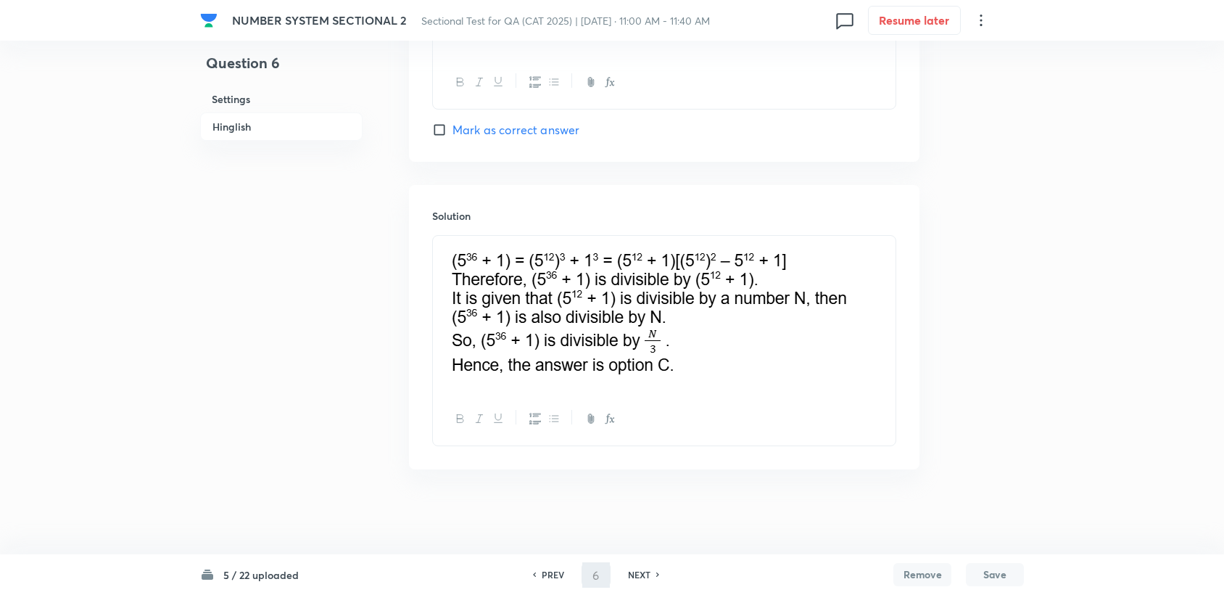
type input "7"
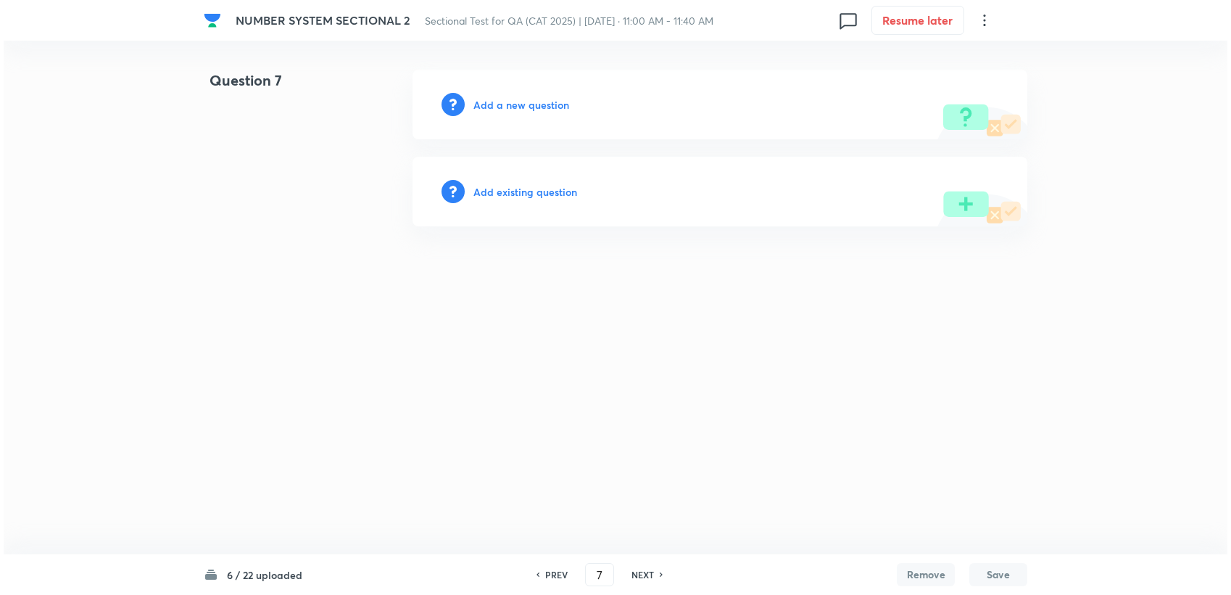
scroll to position [0, 0]
click at [475, 97] on h6 "Add a new question" at bounding box center [522, 104] width 96 height 15
click at [481, 100] on h6 "Choose a question type" at bounding box center [530, 104] width 112 height 15
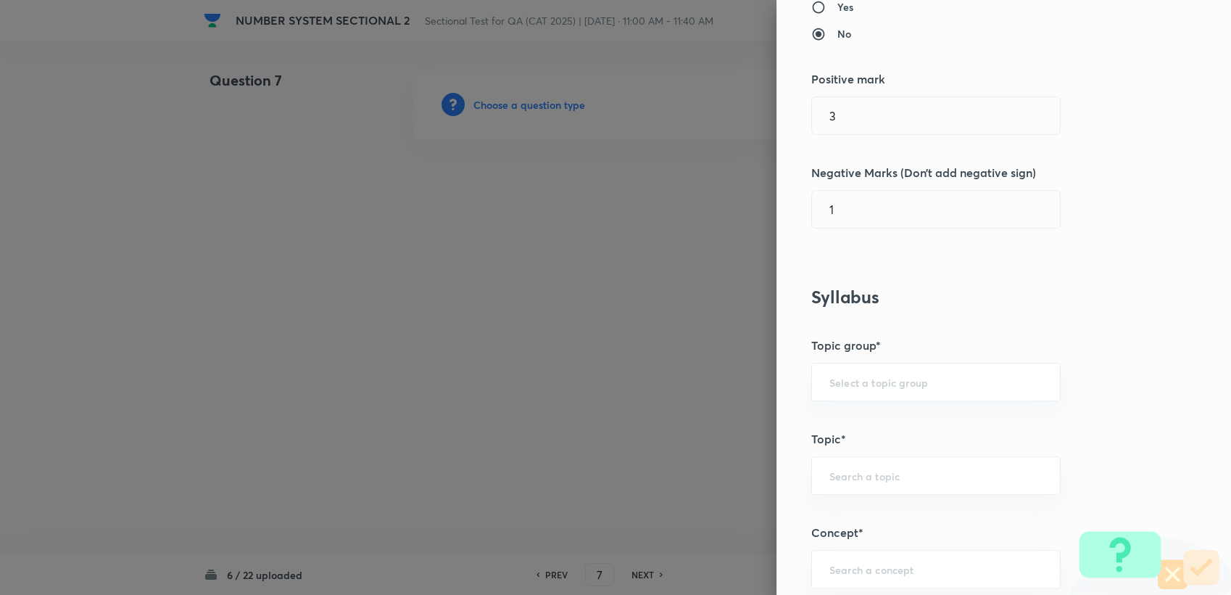
scroll to position [322, 0]
click at [887, 383] on input "text" at bounding box center [936, 379] width 213 height 14
drag, startPoint x: 866, startPoint y: 418, endPoint x: 863, endPoint y: 432, distance: 14.1
click at [865, 419] on li "Quantitative Aptitude" at bounding box center [924, 419] width 248 height 26
type input "Quantitative Aptitude"
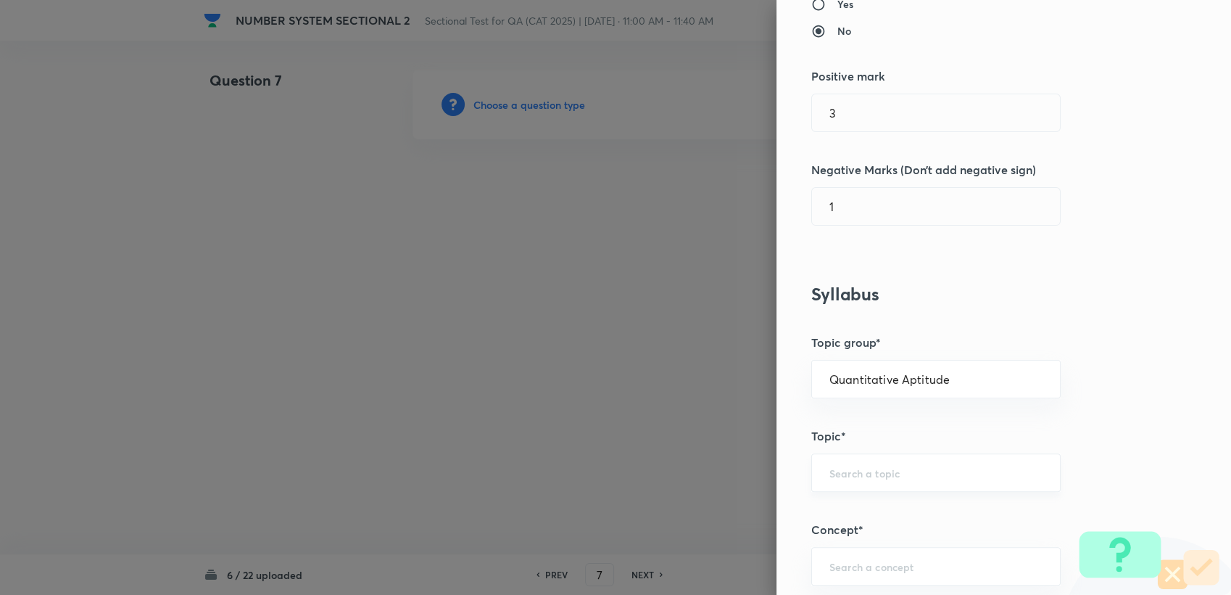
click at [859, 453] on div "​" at bounding box center [935, 472] width 249 height 38
type input "A"
click at [862, 500] on li "Basic Maths" at bounding box center [924, 512] width 248 height 26
type input "Basic Maths"
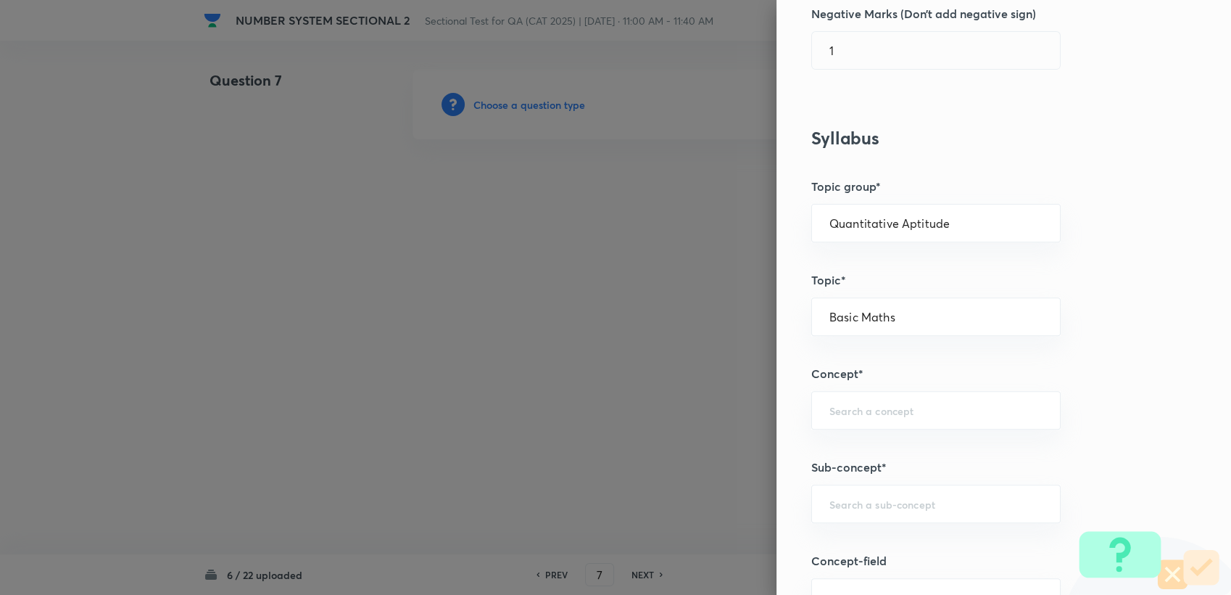
scroll to position [483, 0]
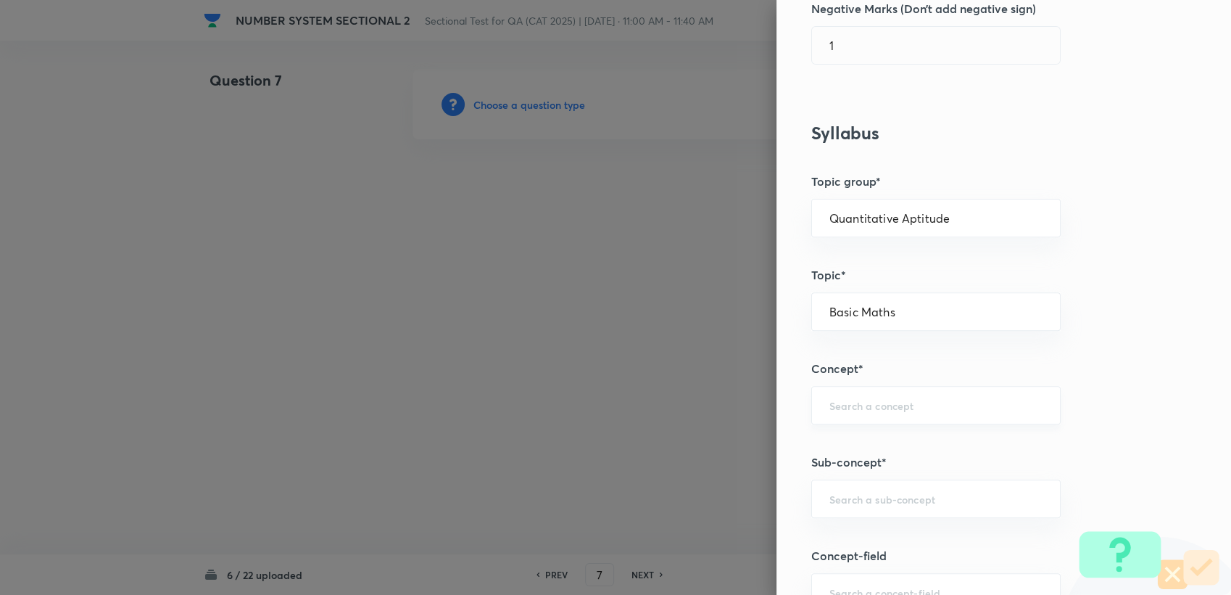
click at [840, 398] on input "text" at bounding box center [936, 405] width 213 height 14
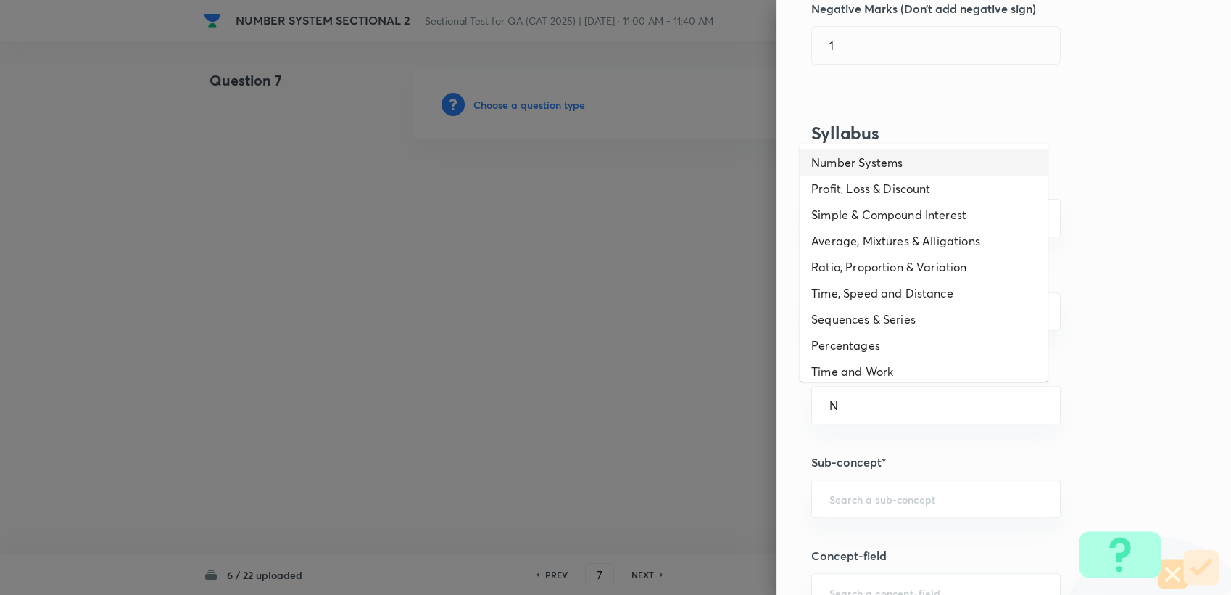
click at [861, 168] on li "Number Systems" at bounding box center [924, 162] width 248 height 26
type input "Number Systems"
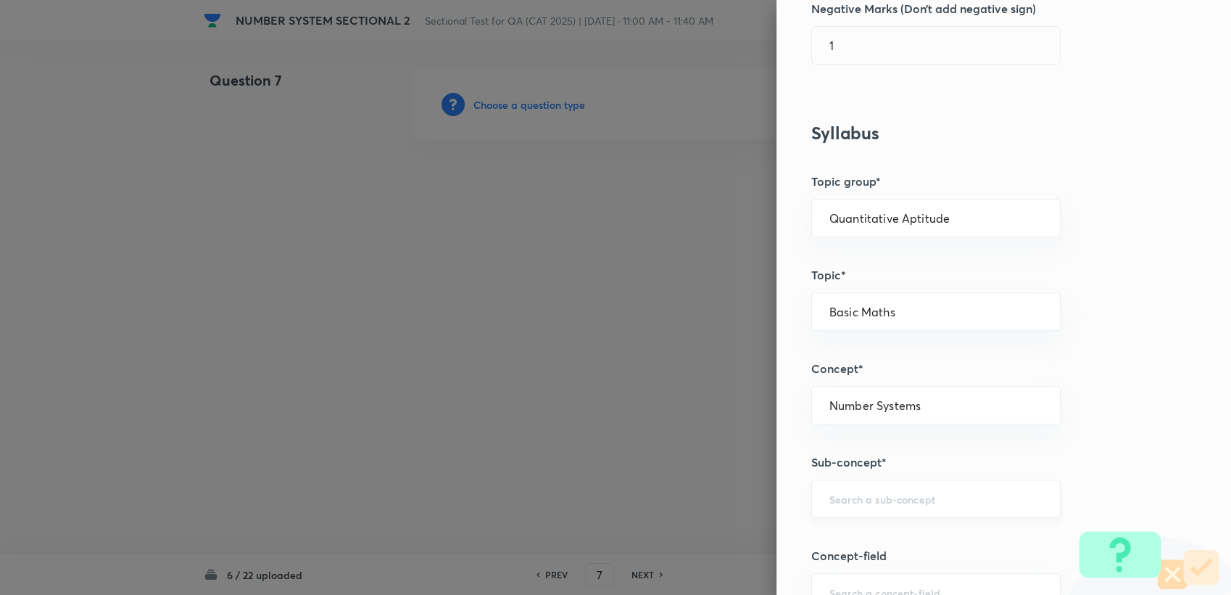
click at [899, 497] on input "text" at bounding box center [936, 499] width 213 height 14
click at [887, 426] on li "Rules for Spotting Three Co-Prime Numbers" at bounding box center [924, 422] width 248 height 44
type input "Rules for Spotting Three Co-Prime Numbers"
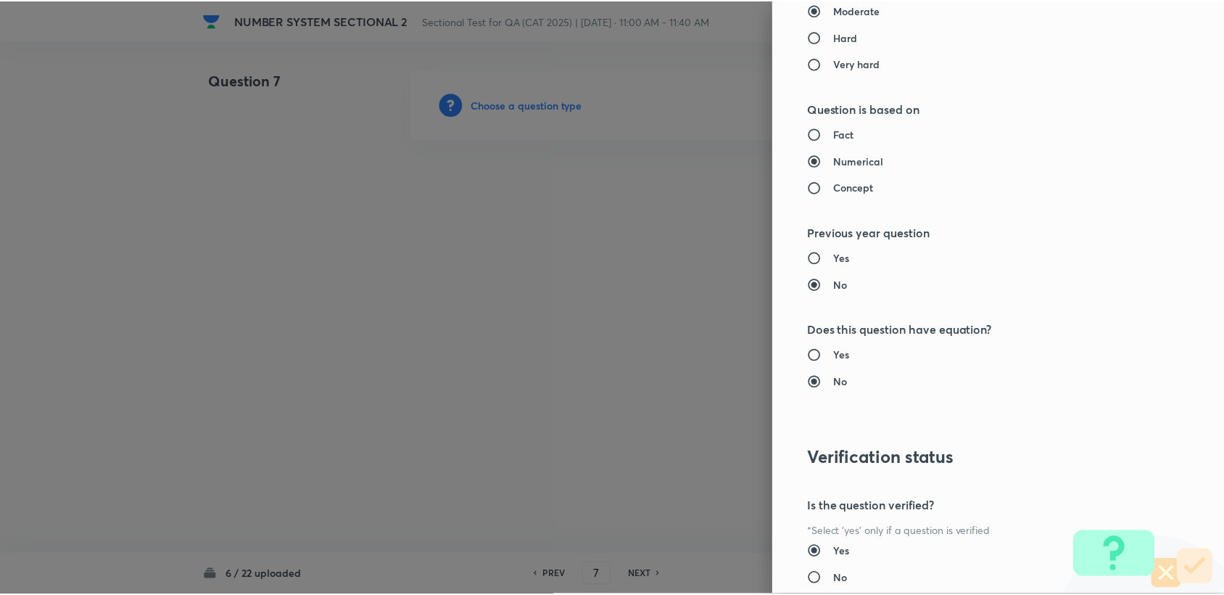
scroll to position [1381, 0]
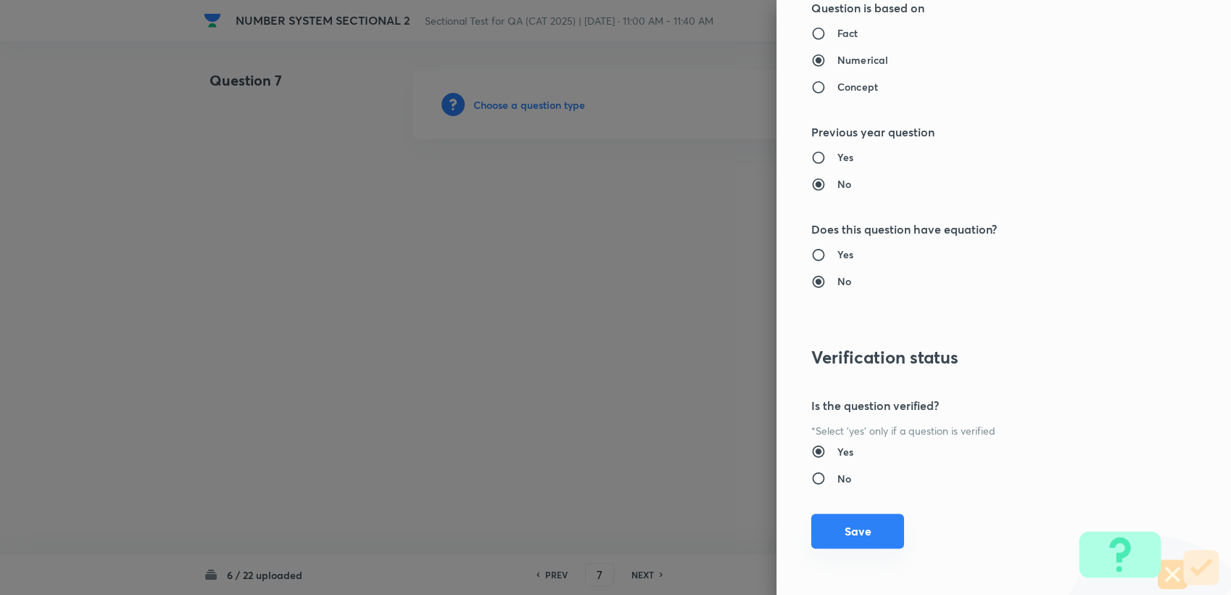
drag, startPoint x: 848, startPoint y: 532, endPoint x: 523, endPoint y: 433, distance: 339.7
click at [847, 533] on button "Save" at bounding box center [857, 530] width 93 height 35
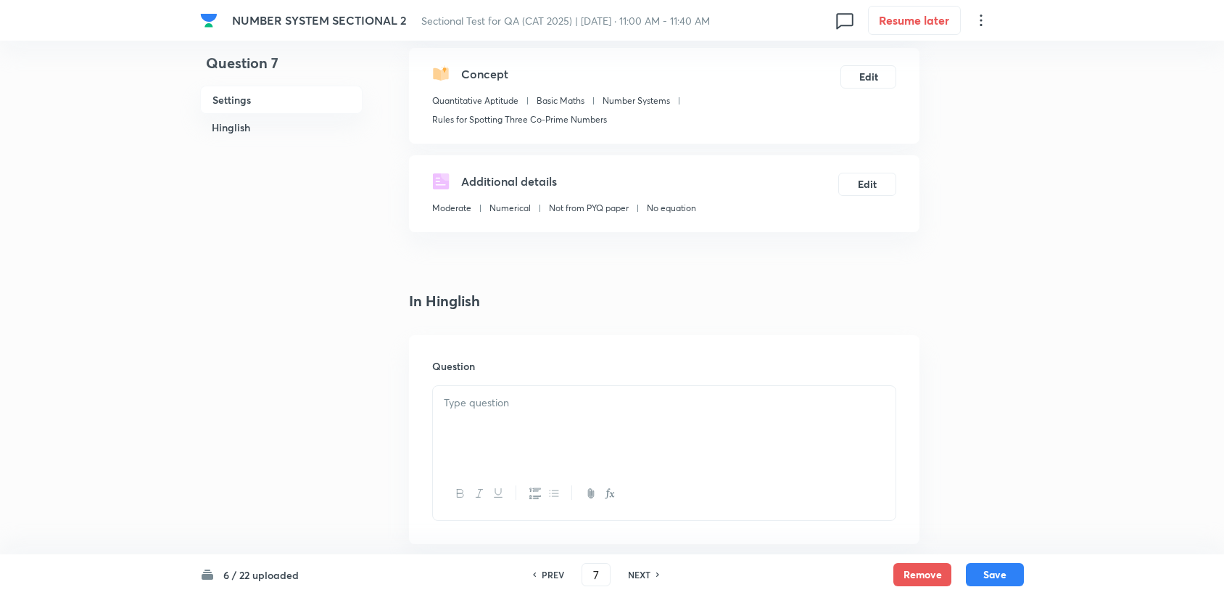
scroll to position [241, 0]
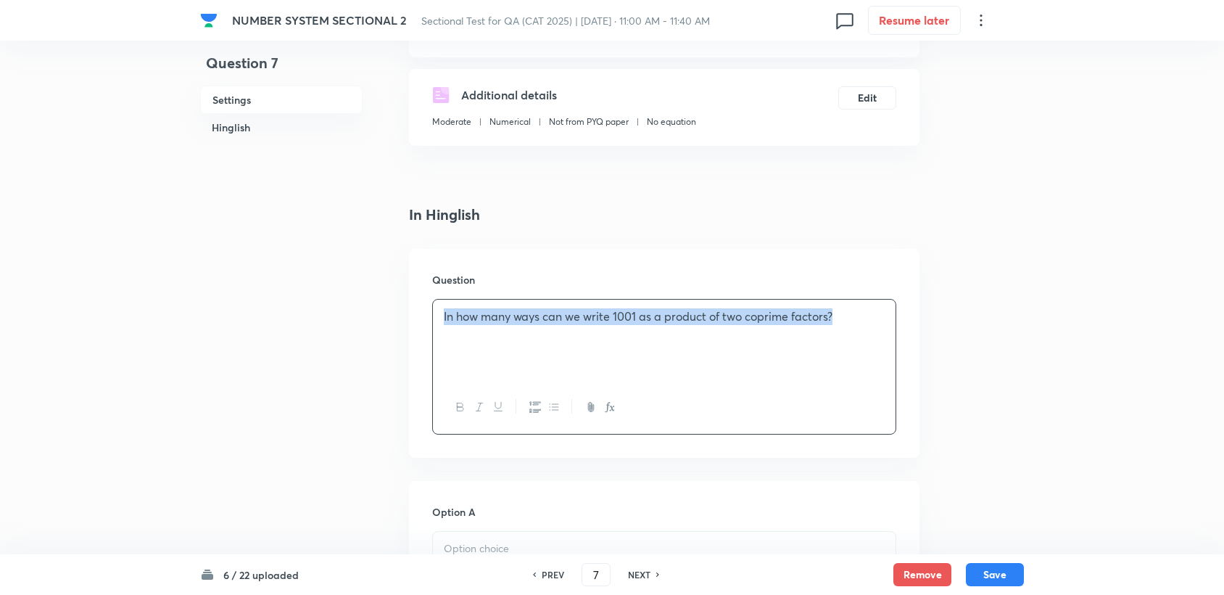
drag, startPoint x: 442, startPoint y: 311, endPoint x: 892, endPoint y: 318, distance: 449.6
click at [891, 318] on div "In how many ways can we write 1001 as a product of two coprime factors?" at bounding box center [664, 339] width 463 height 81
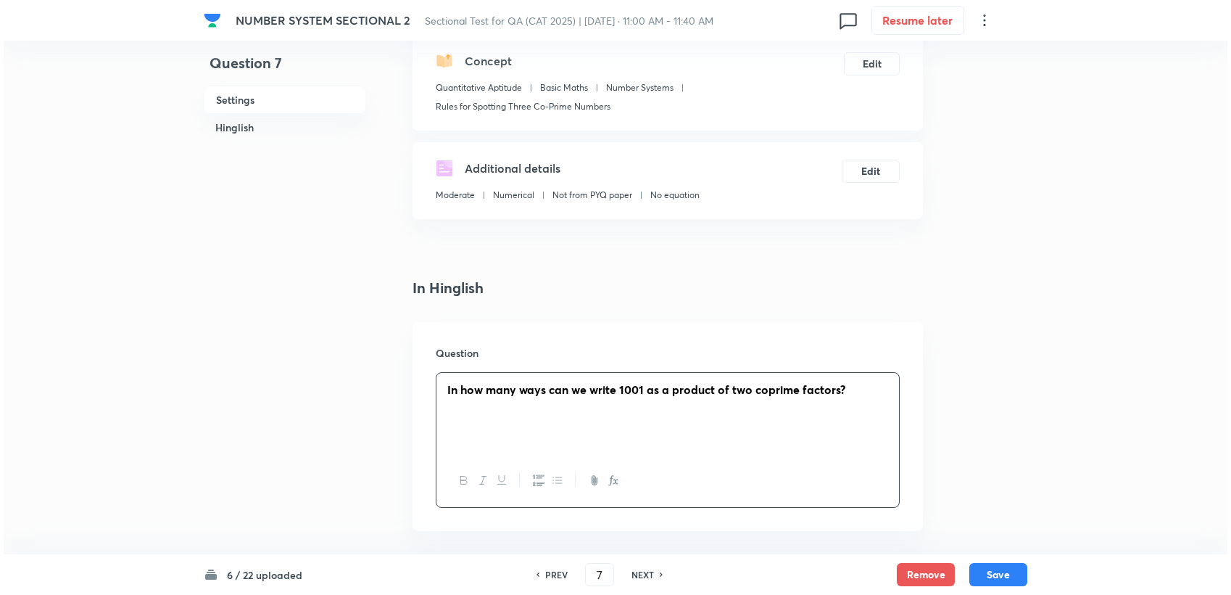
scroll to position [0, 0]
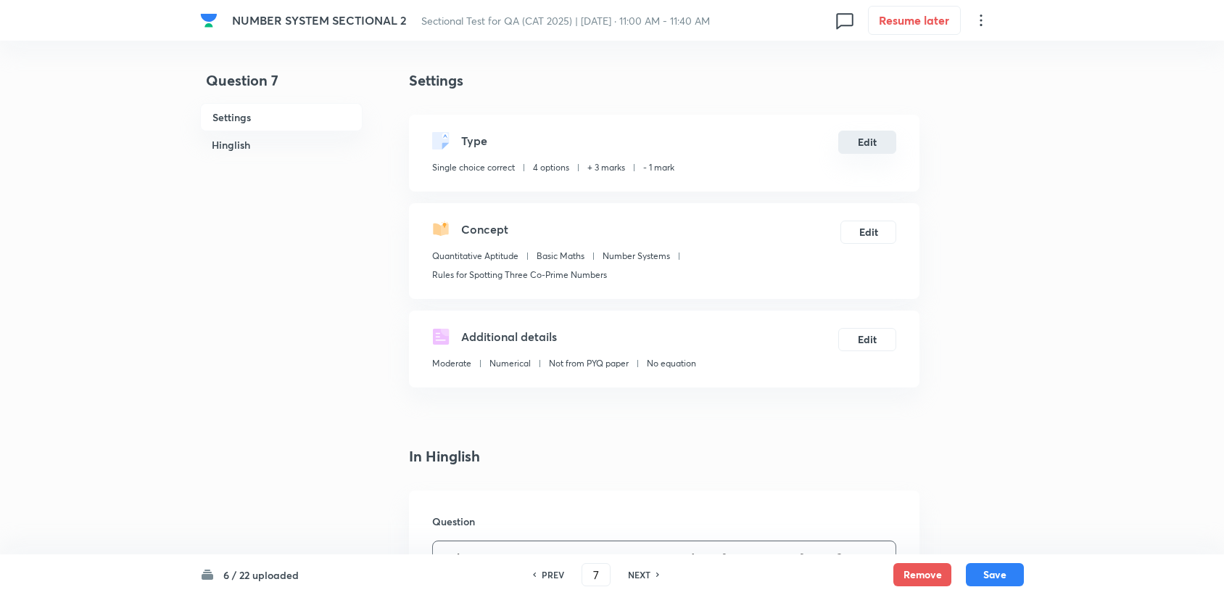
click at [846, 145] on button "Edit" at bounding box center [867, 142] width 58 height 23
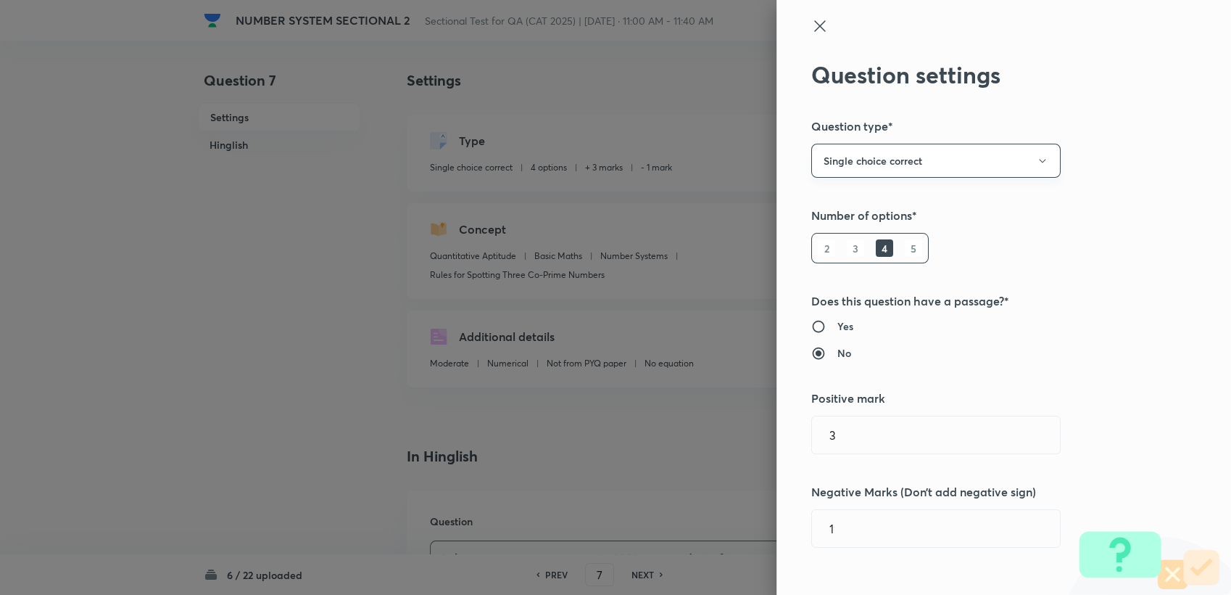
click at [936, 170] on button "Single choice correct" at bounding box center [935, 161] width 249 height 34
drag, startPoint x: 851, startPoint y: 252, endPoint x: 861, endPoint y: 297, distance: 46.8
click at [851, 252] on span "Integer" at bounding box center [924, 258] width 231 height 15
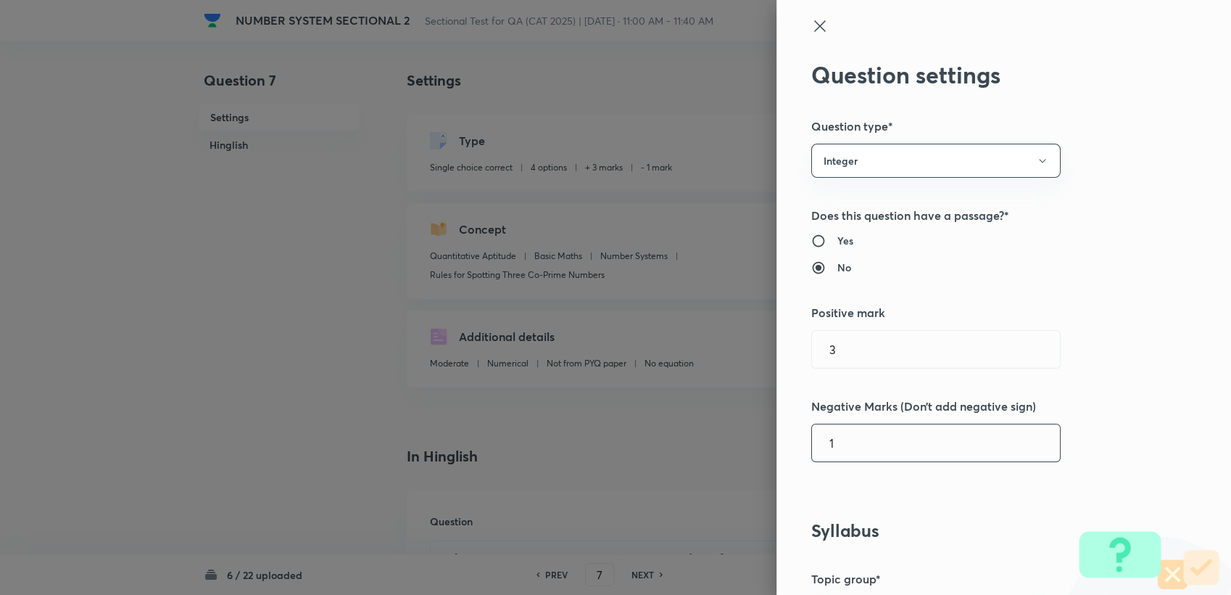
click at [853, 429] on input "1" at bounding box center [936, 442] width 248 height 37
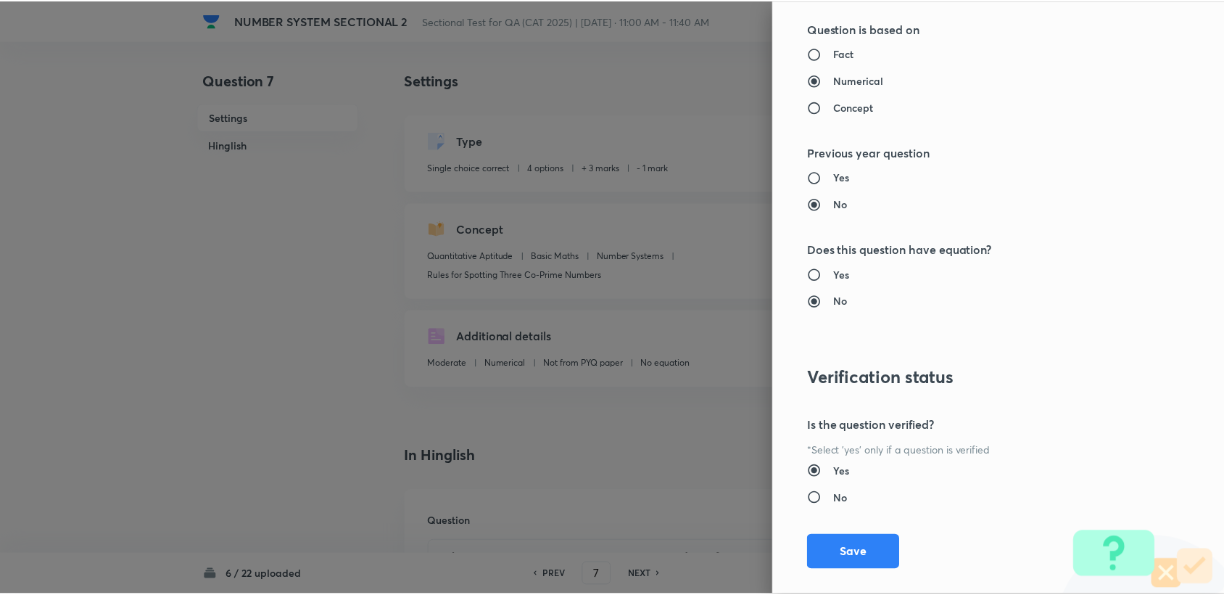
scroll to position [1294, 0]
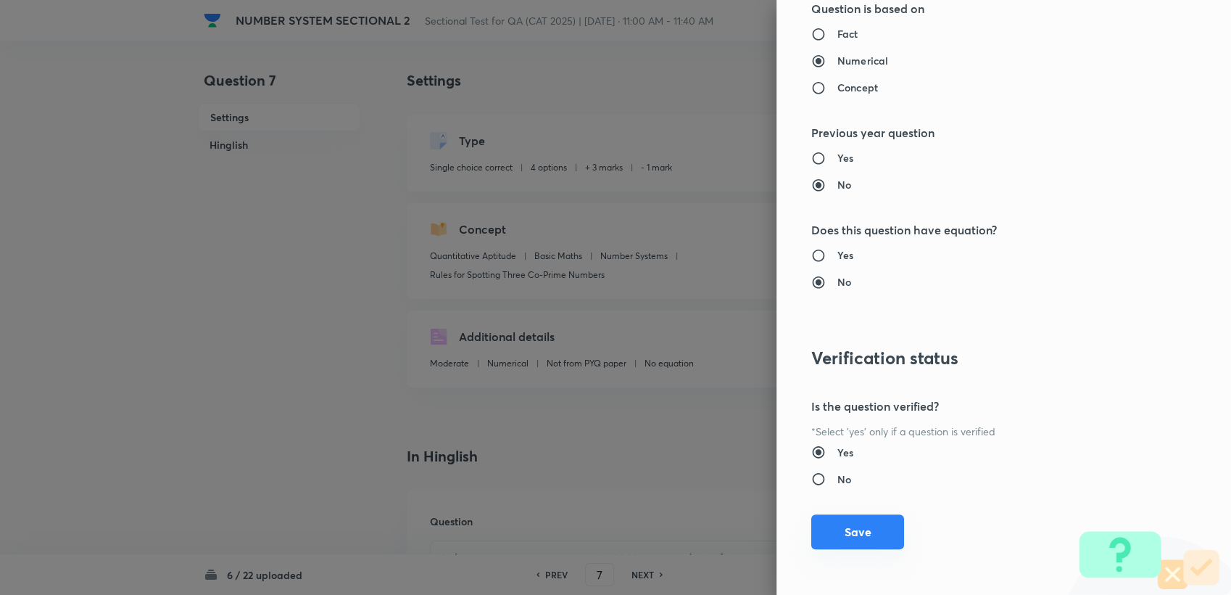
type input "0"
click at [846, 528] on button "Save" at bounding box center [857, 531] width 93 height 35
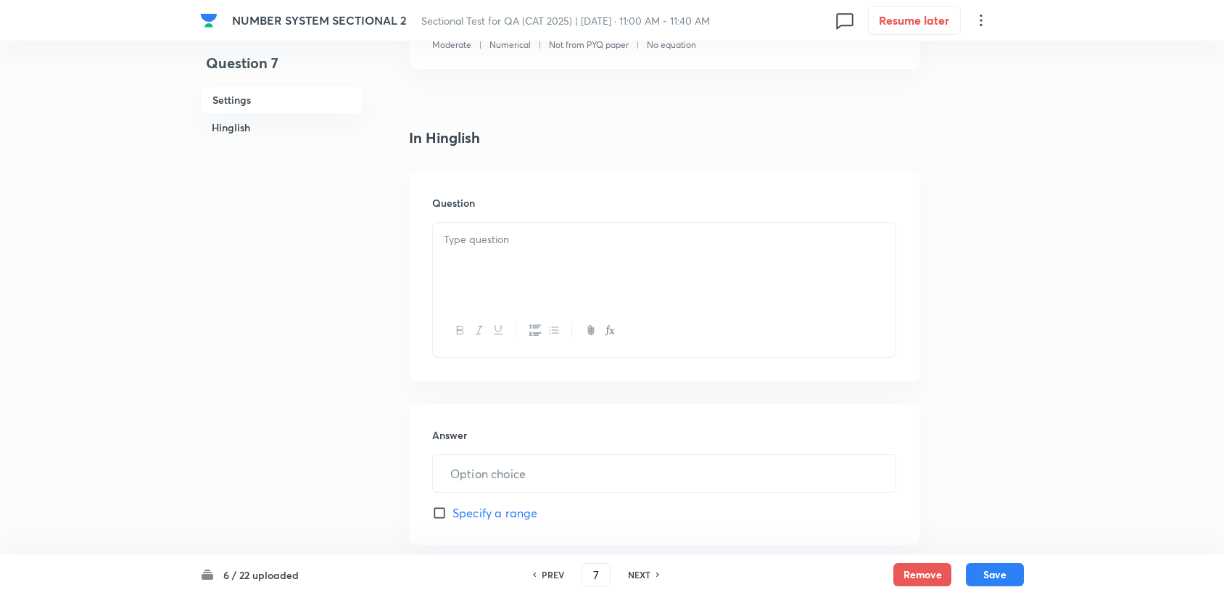
scroll to position [322, 0]
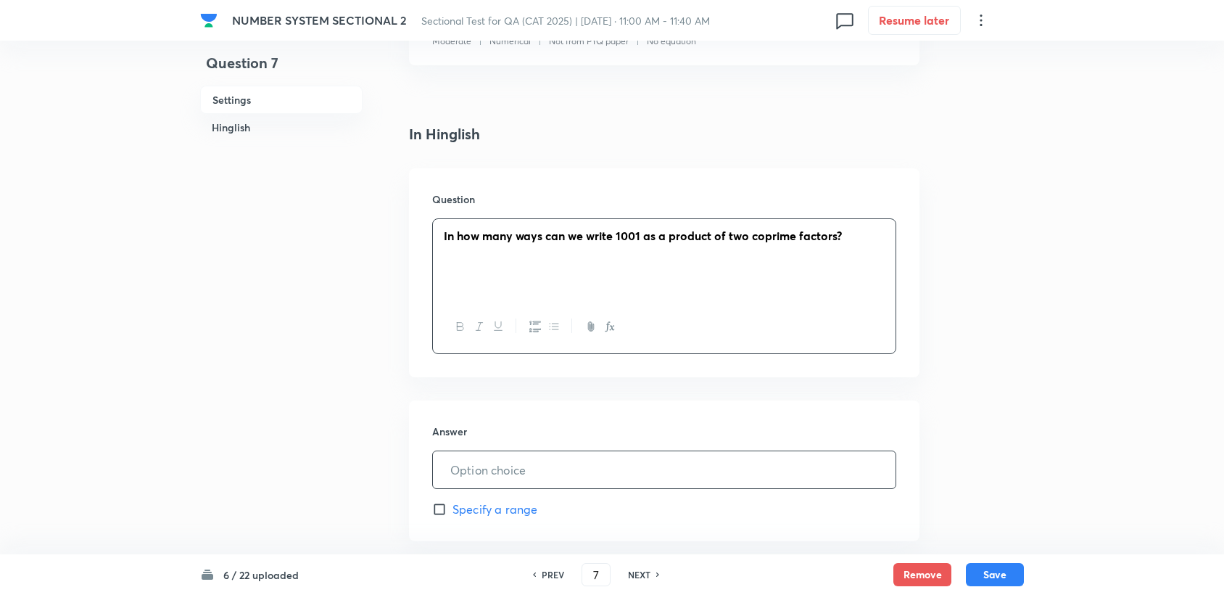
click at [478, 456] on input "text" at bounding box center [664, 469] width 463 height 37
type input "4"
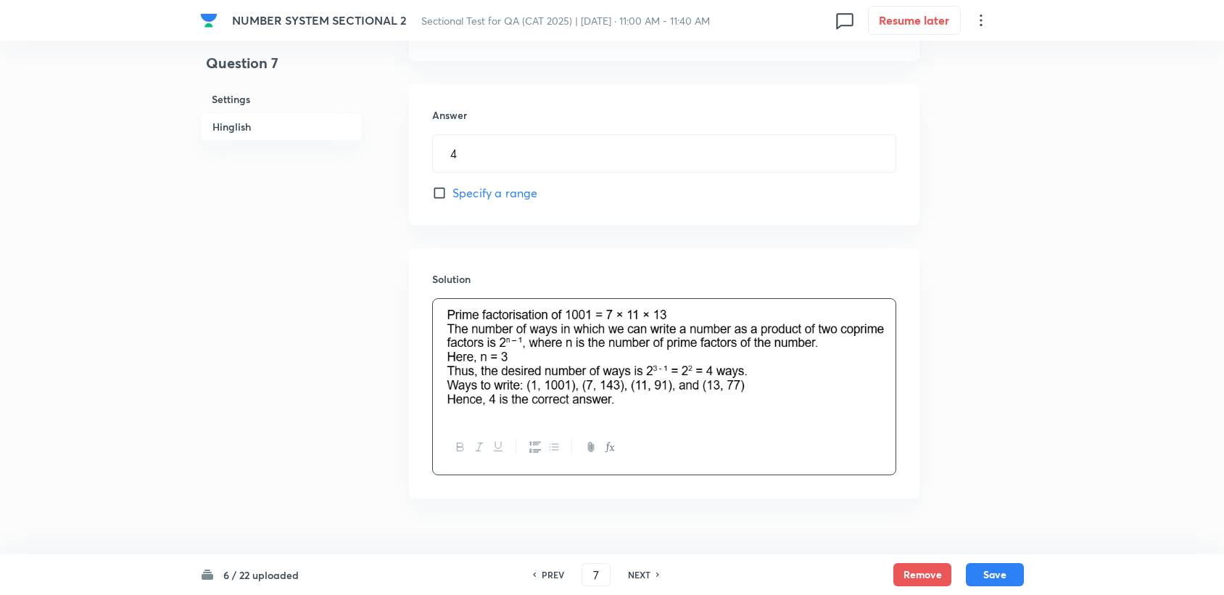
scroll to position [644, 0]
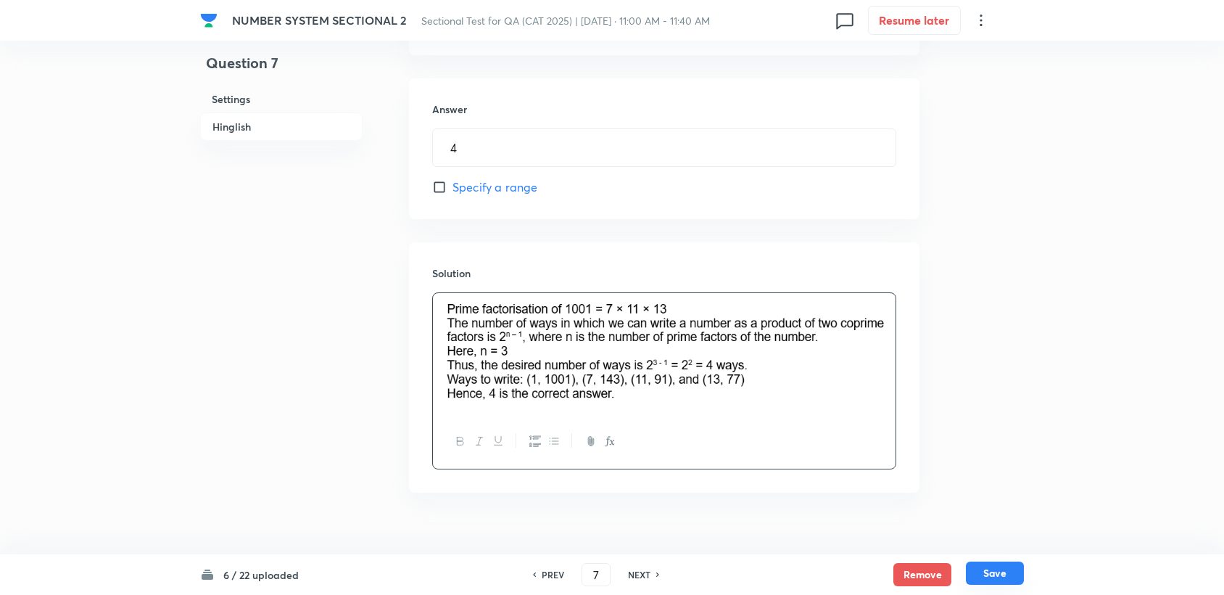
click at [999, 574] on button "Save" at bounding box center [995, 572] width 58 height 23
type input "8"
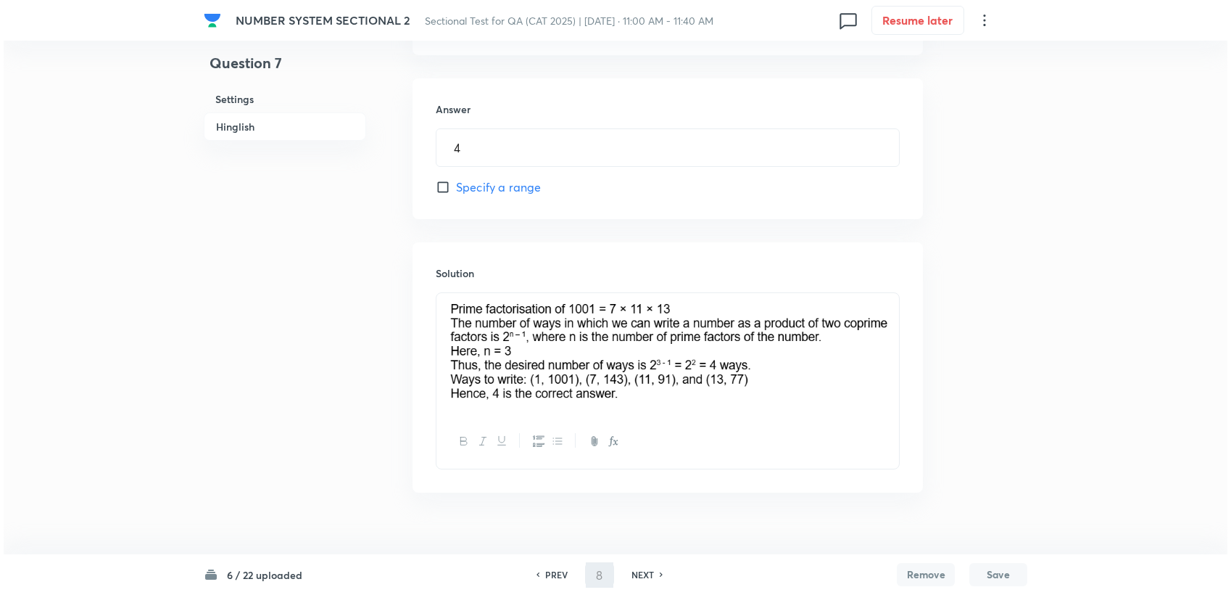
scroll to position [0, 0]
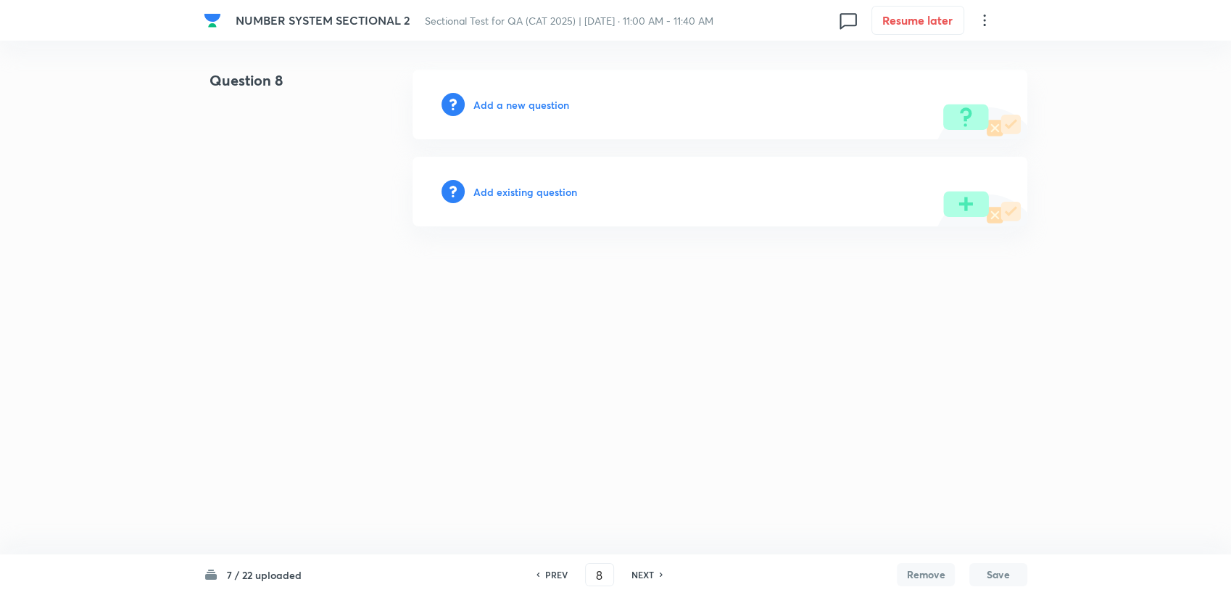
click at [513, 109] on h6 "Add a new question" at bounding box center [522, 104] width 96 height 15
click at [513, 109] on h6 "Choose a question type" at bounding box center [530, 104] width 112 height 15
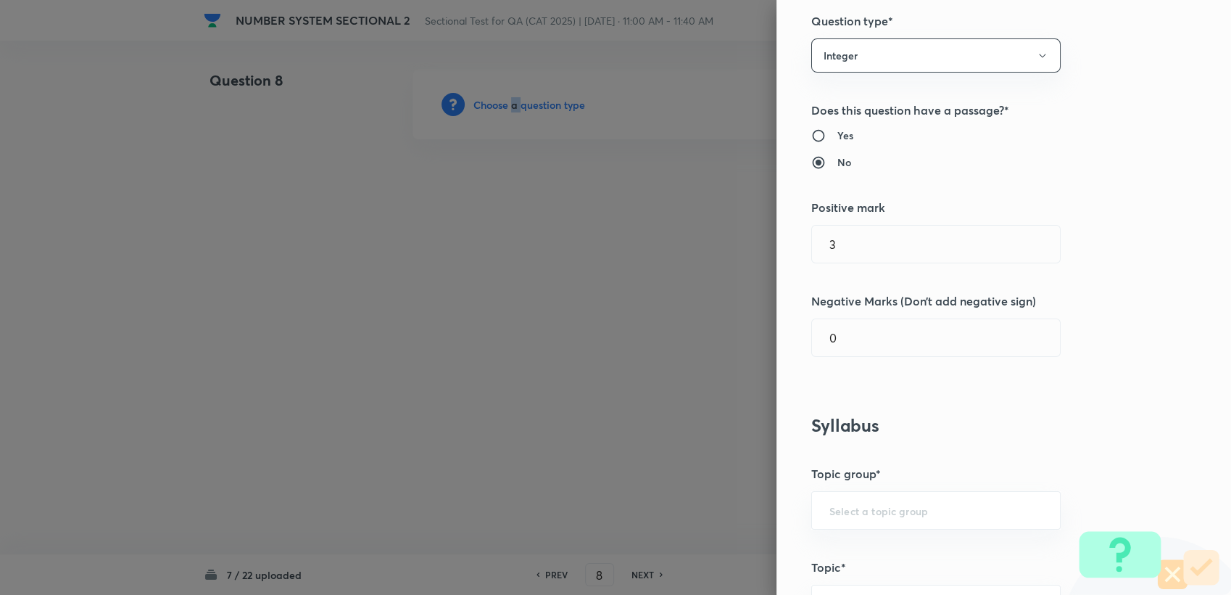
scroll to position [80, 0]
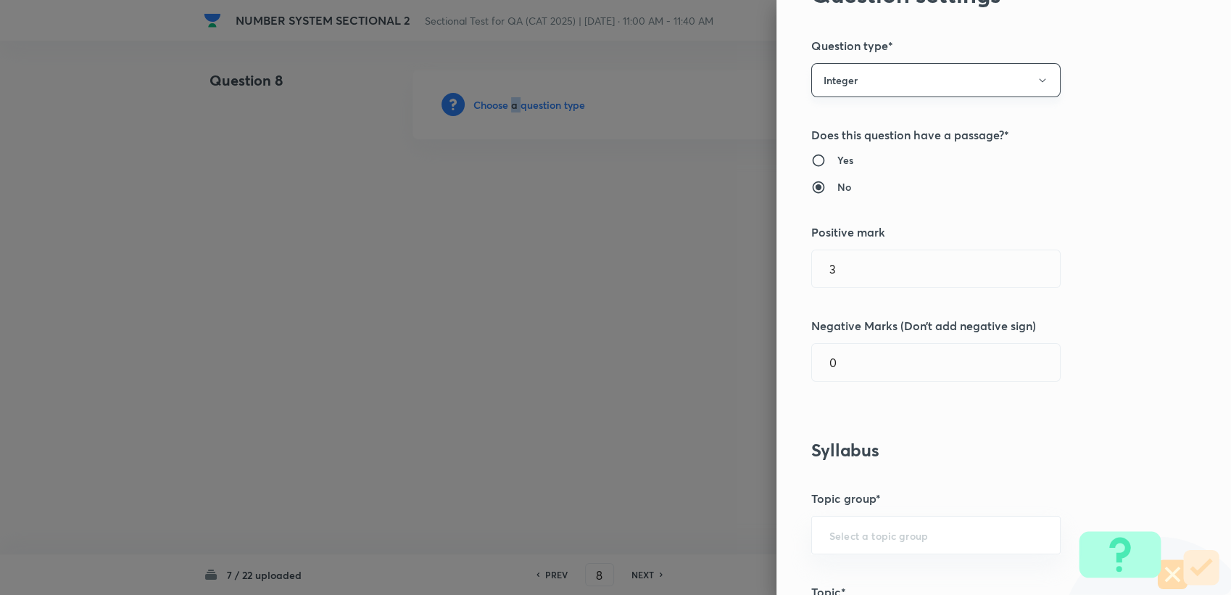
click at [906, 74] on button "Integer" at bounding box center [935, 80] width 249 height 34
click at [856, 117] on span "Single choice correct" at bounding box center [924, 124] width 231 height 15
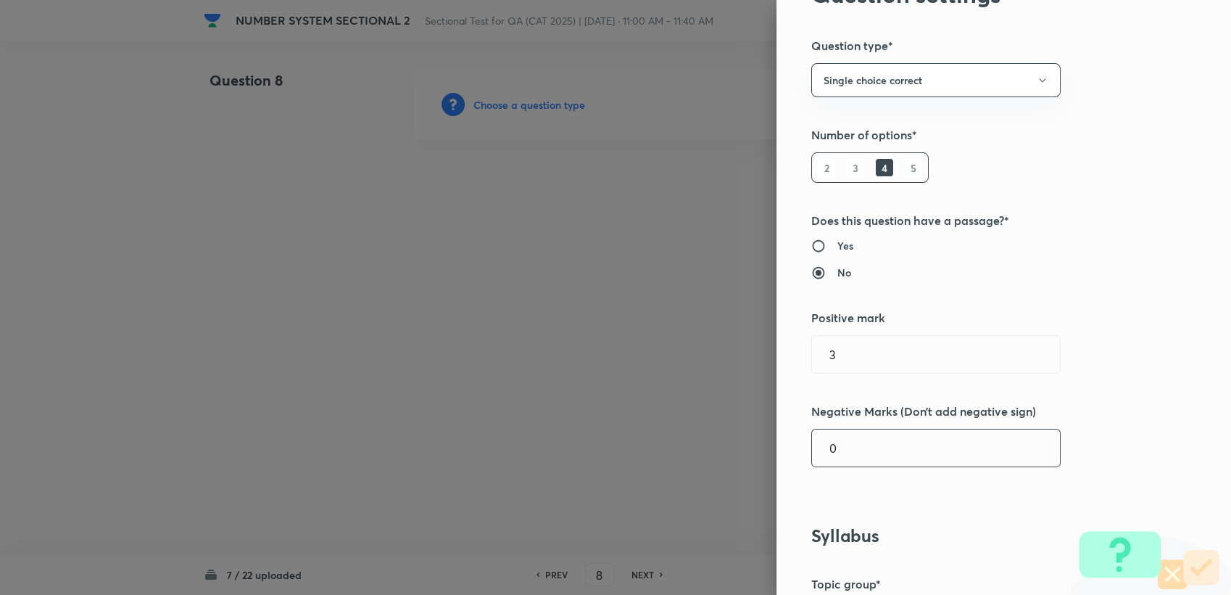
click at [842, 460] on input "0" at bounding box center [936, 447] width 248 height 37
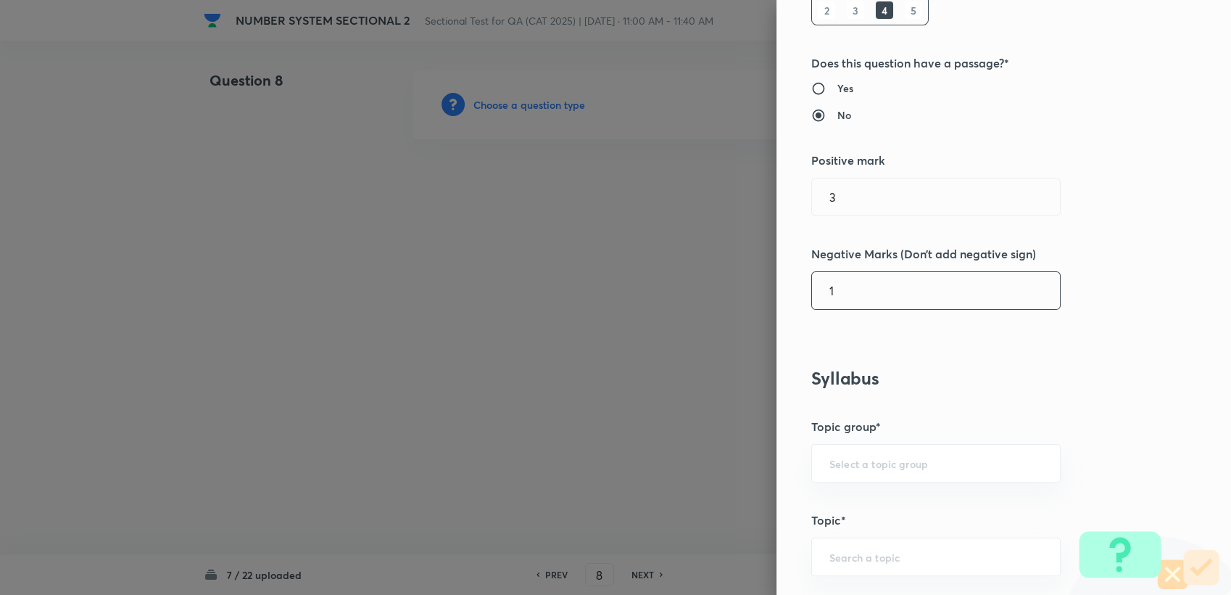
scroll to position [241, 0]
click at [829, 450] on div "​" at bounding box center [935, 459] width 249 height 38
type input "1"
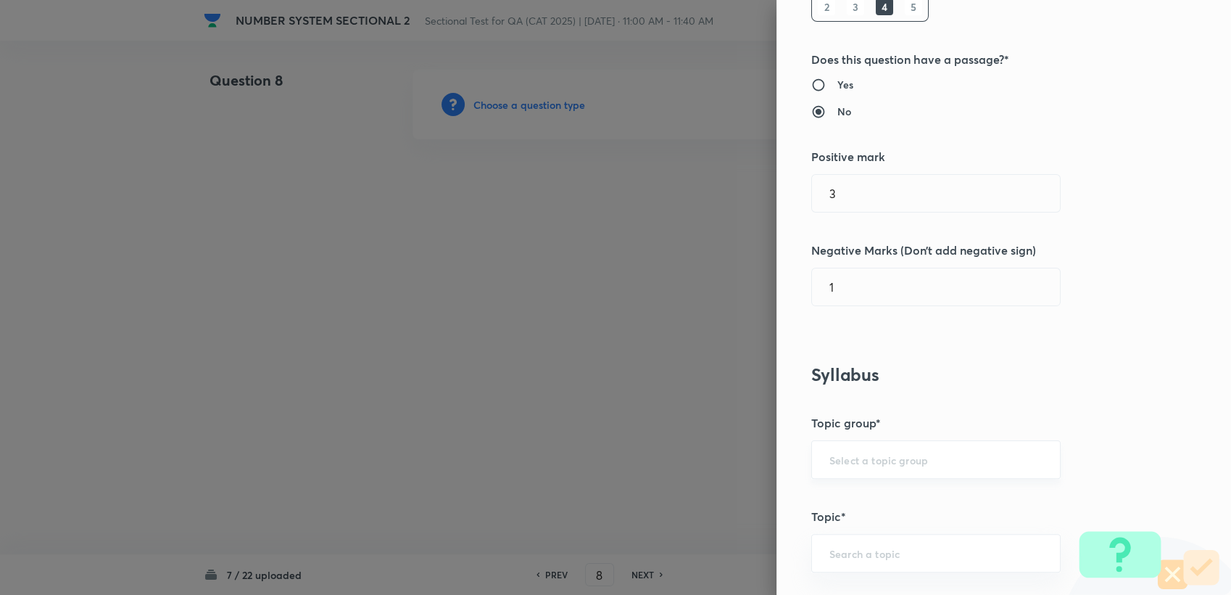
click at [830, 456] on input "text" at bounding box center [936, 459] width 213 height 14
click at [842, 489] on li "Quantitative Aptitude" at bounding box center [924, 500] width 248 height 26
type input "Quantitative Aptitude"
drag, startPoint x: 845, startPoint y: 529, endPoint x: 845, endPoint y: 550, distance: 20.3
click at [845, 531] on div "Question settings Question type* Single choice correct Number of options* 2 3 4…" at bounding box center [1004, 297] width 455 height 595
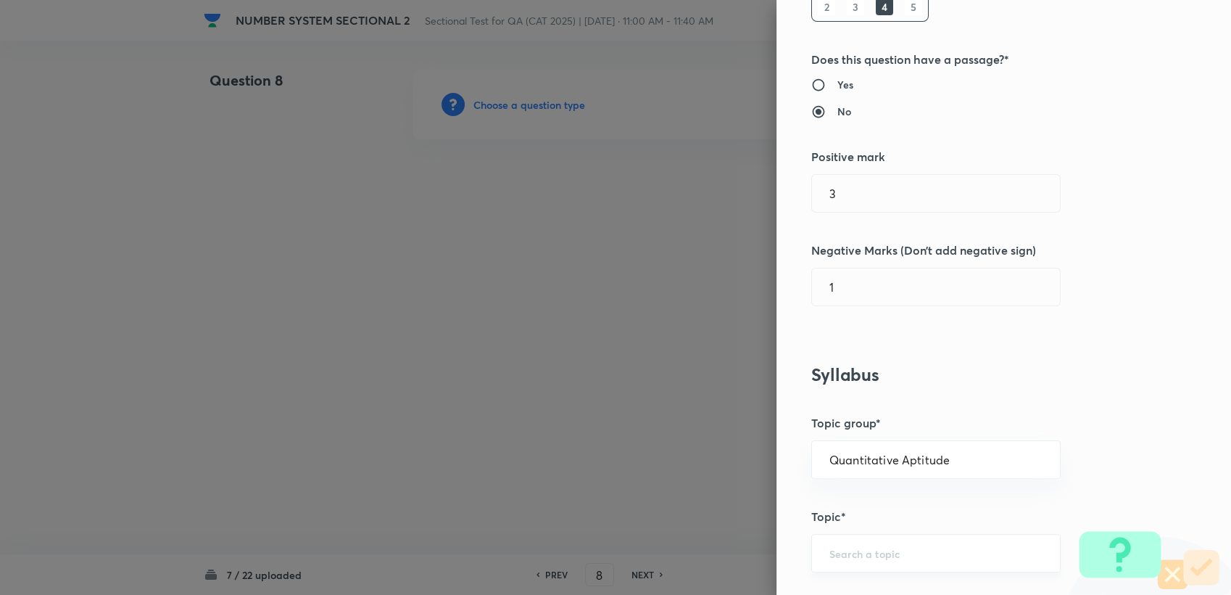
click at [843, 561] on div "​" at bounding box center [935, 553] width 249 height 38
type input "A"
drag, startPoint x: 877, startPoint y: 513, endPoint x: 876, endPoint y: 520, distance: 7.3
click at [877, 513] on li "Basic Maths" at bounding box center [924, 511] width 248 height 26
type input "Basic Maths"
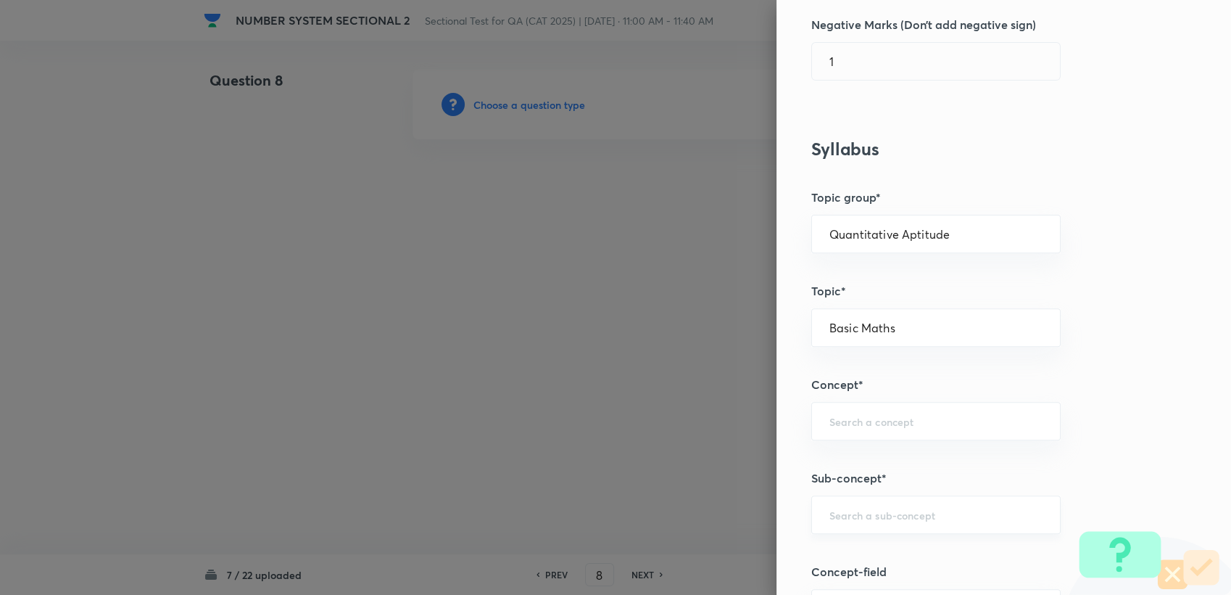
scroll to position [483, 0]
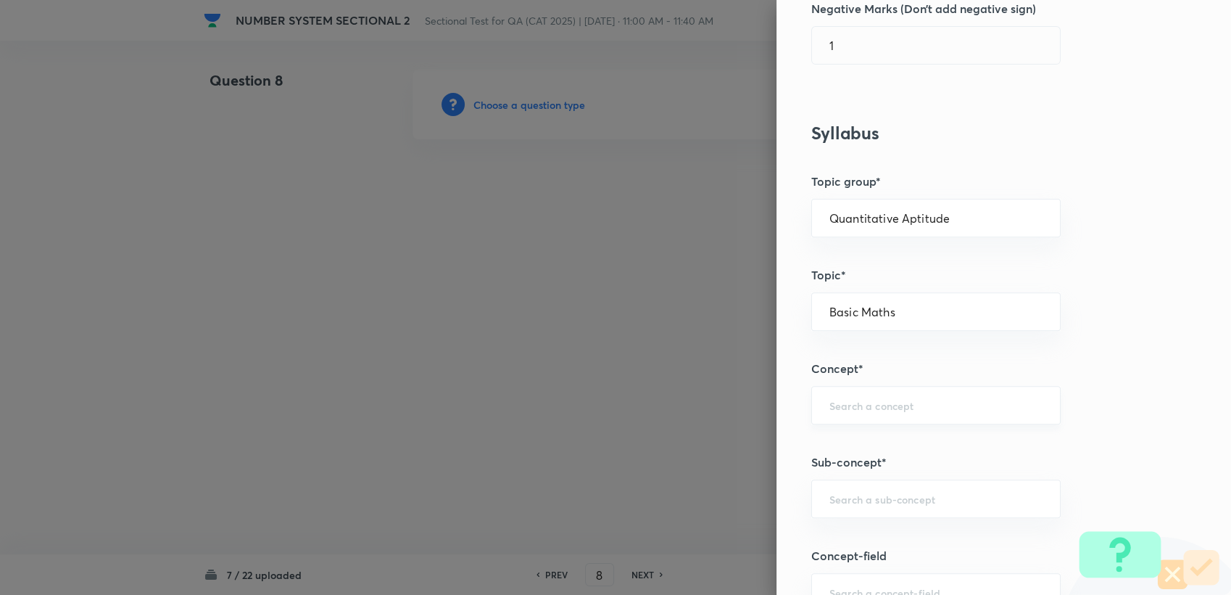
click at [863, 406] on input "text" at bounding box center [936, 405] width 213 height 14
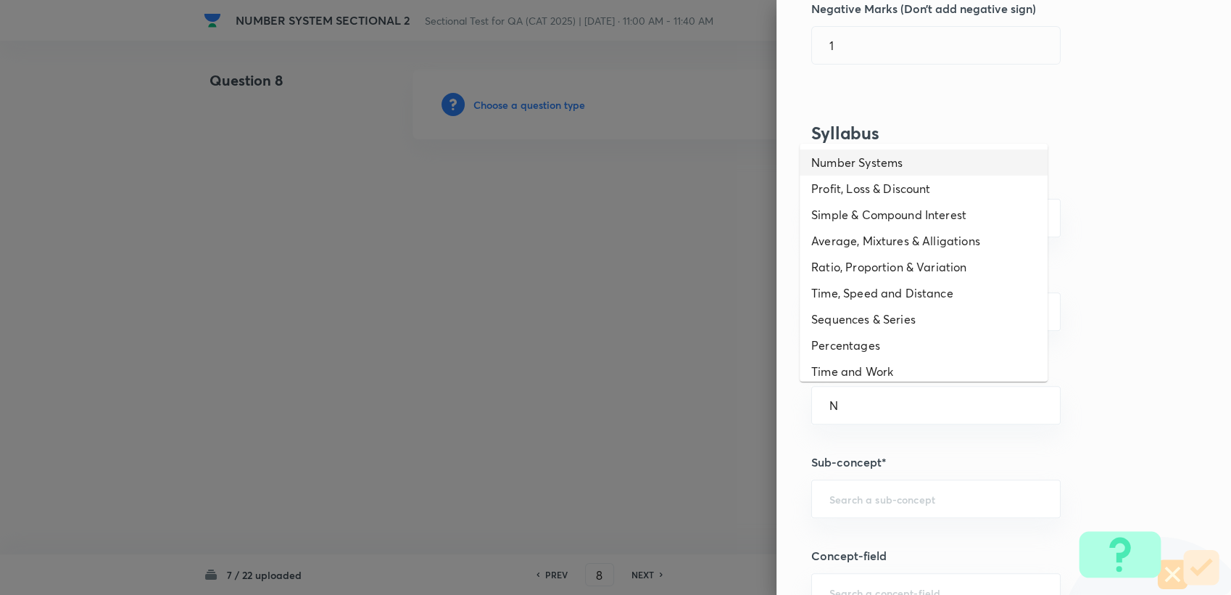
click at [841, 159] on li "Number Systems" at bounding box center [924, 162] width 248 height 26
type input "Number Systems"
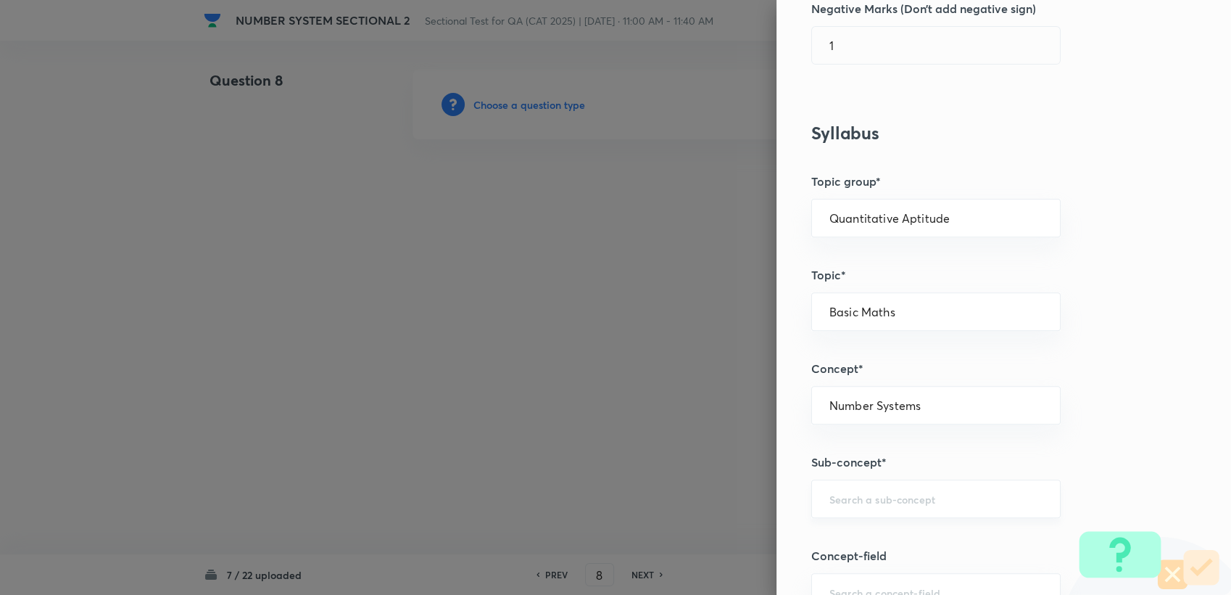
drag, startPoint x: 933, startPoint y: 540, endPoint x: 917, endPoint y: 515, distance: 29.4
click at [930, 540] on div "Question settings Question type* Single choice correct Number of options* 2 3 4…" at bounding box center [1004, 297] width 455 height 595
drag, startPoint x: 917, startPoint y: 515, endPoint x: 904, endPoint y: 504, distance: 17.0
click at [916, 515] on div "​" at bounding box center [935, 498] width 249 height 38
click at [903, 503] on input "text" at bounding box center [936, 499] width 213 height 14
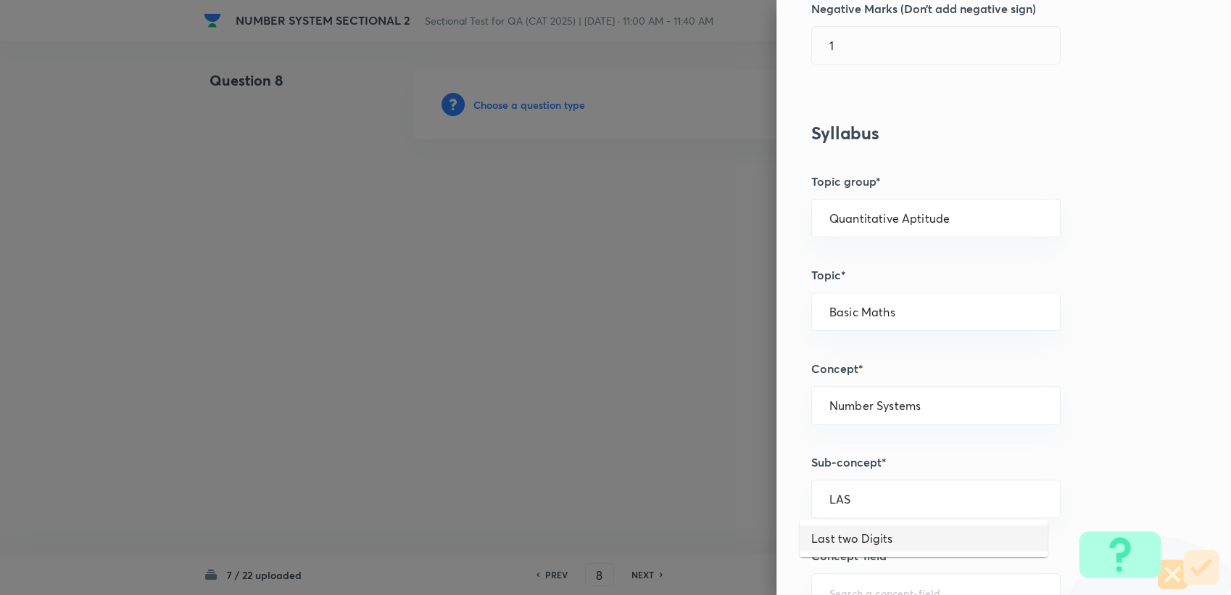
click at [875, 541] on li "Last two Digits" at bounding box center [924, 538] width 248 height 26
type input "Last two Digits"
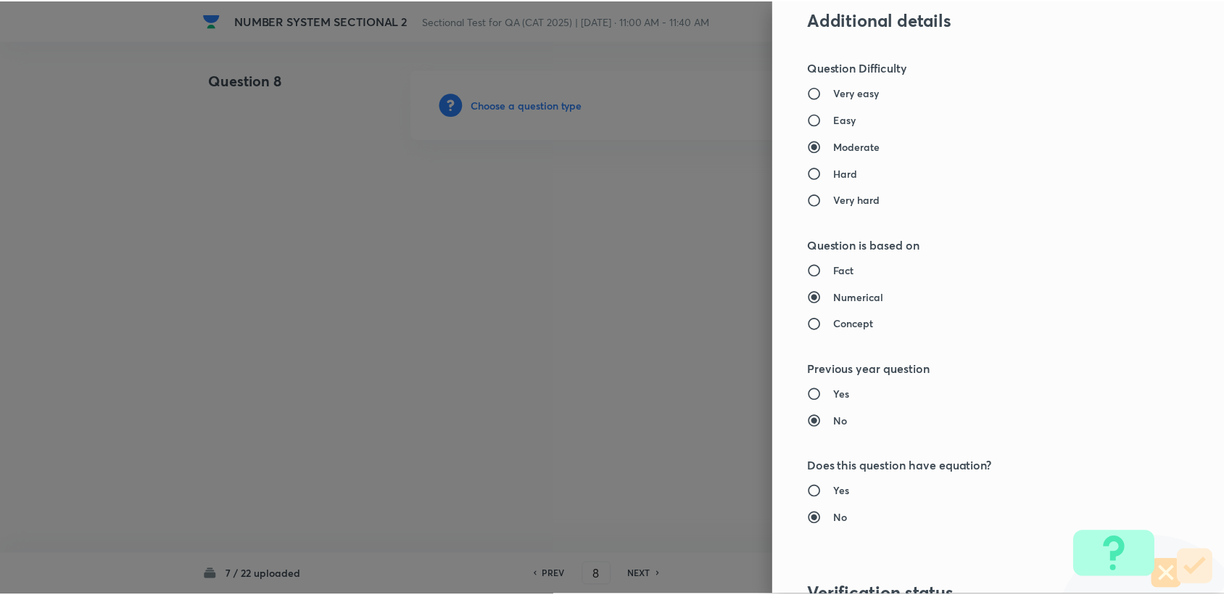
scroll to position [1381, 0]
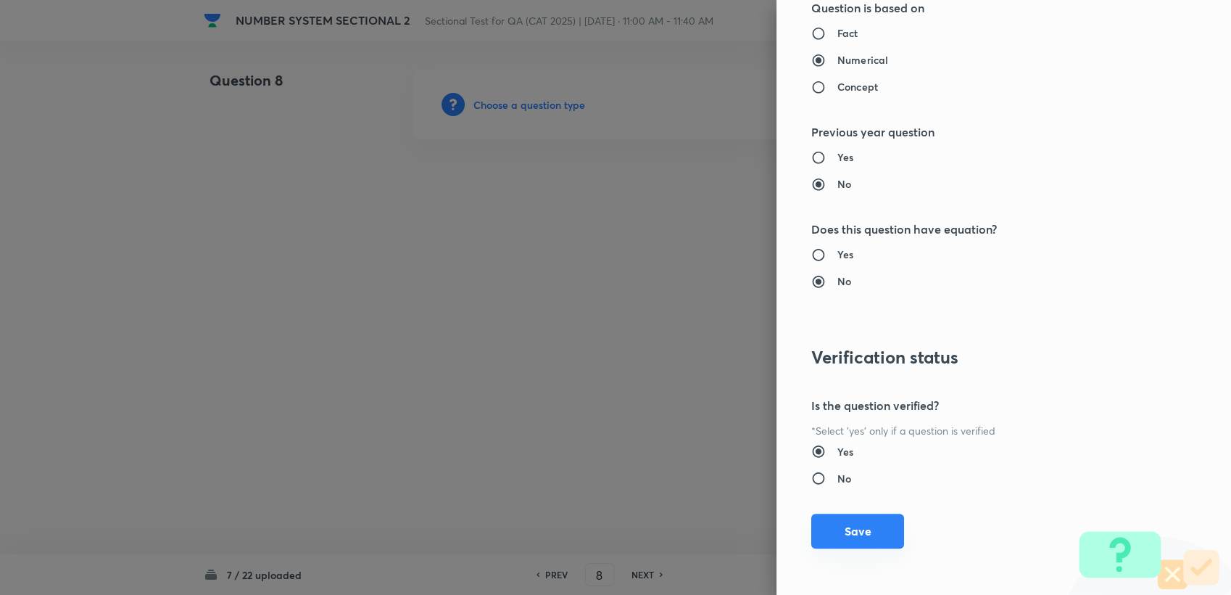
drag, startPoint x: 838, startPoint y: 529, endPoint x: 794, endPoint y: 521, distance: 44.4
click at [835, 529] on button "Save" at bounding box center [857, 530] width 93 height 35
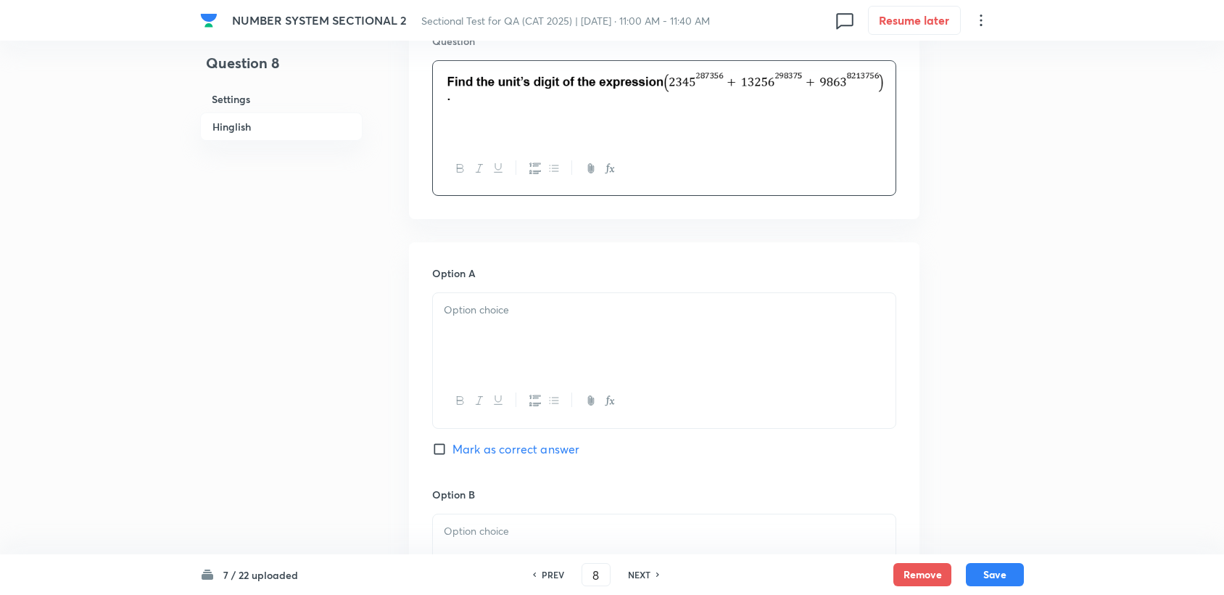
scroll to position [483, 0]
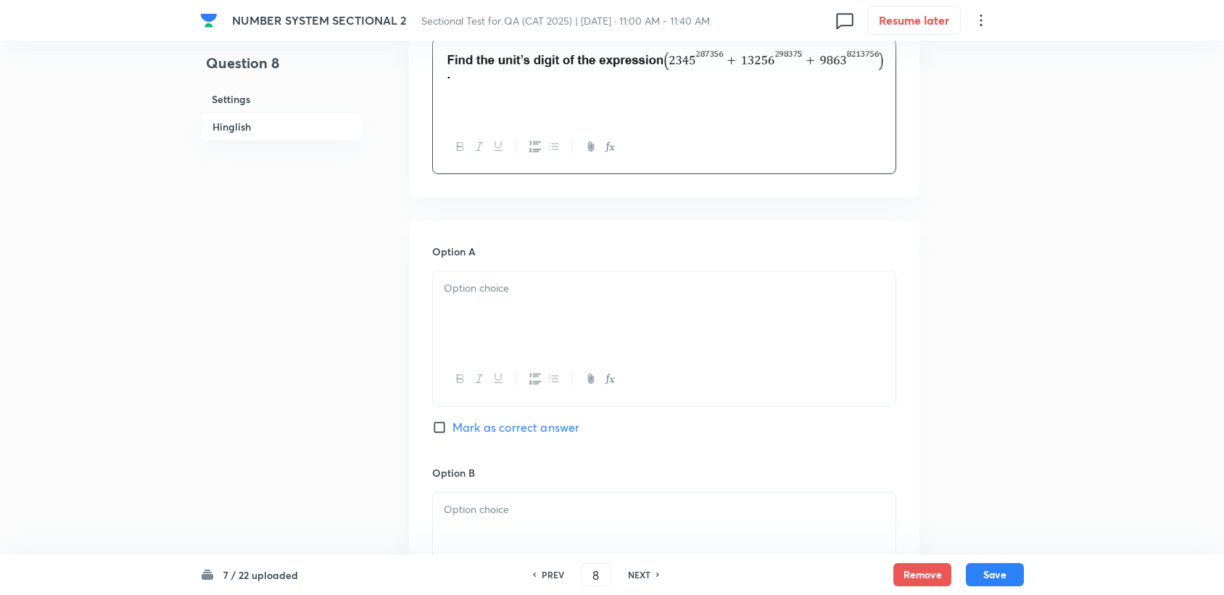
click at [475, 275] on div at bounding box center [664, 311] width 463 height 81
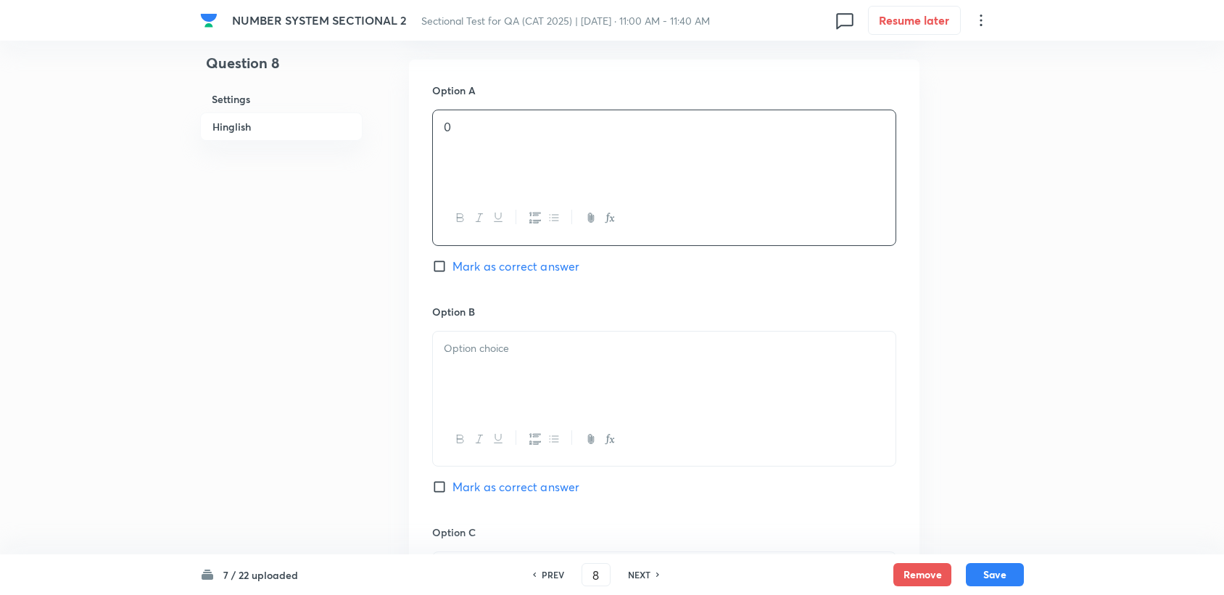
click at [489, 392] on div at bounding box center [664, 371] width 463 height 81
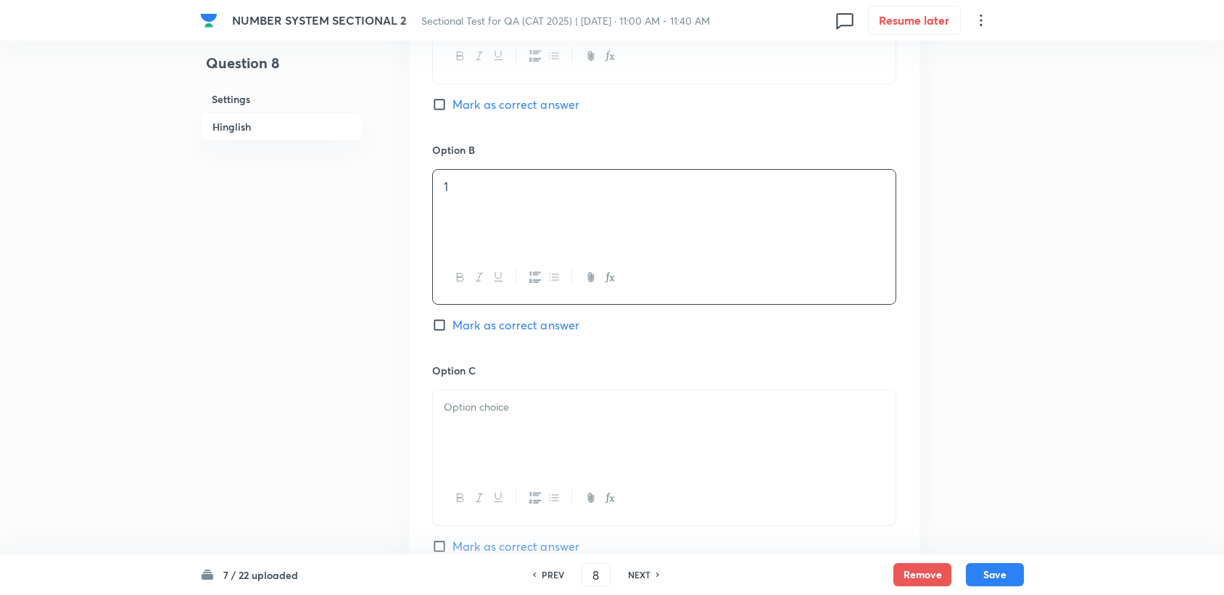
click at [489, 394] on div at bounding box center [664, 430] width 463 height 81
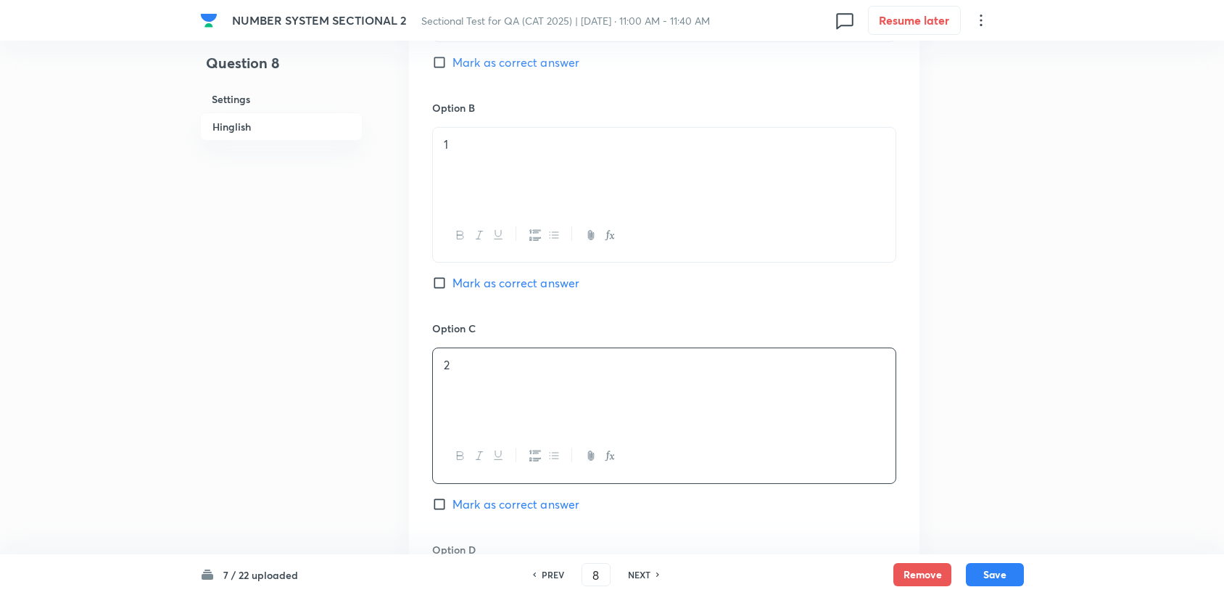
scroll to position [967, 0]
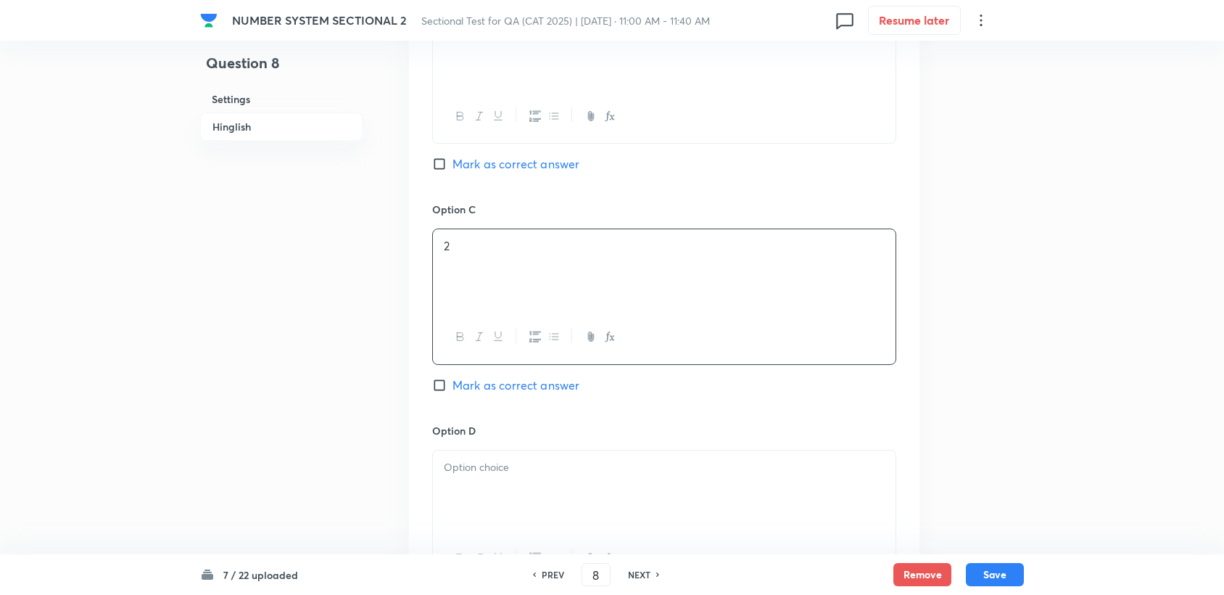
click at [478, 468] on p at bounding box center [664, 467] width 441 height 17
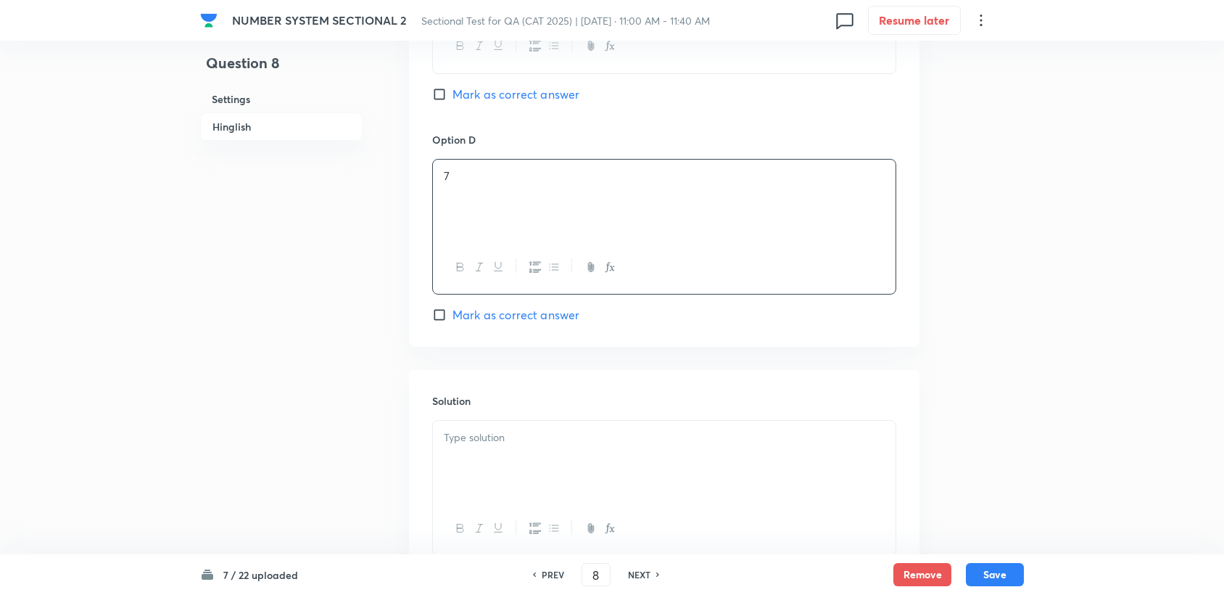
scroll to position [1289, 0]
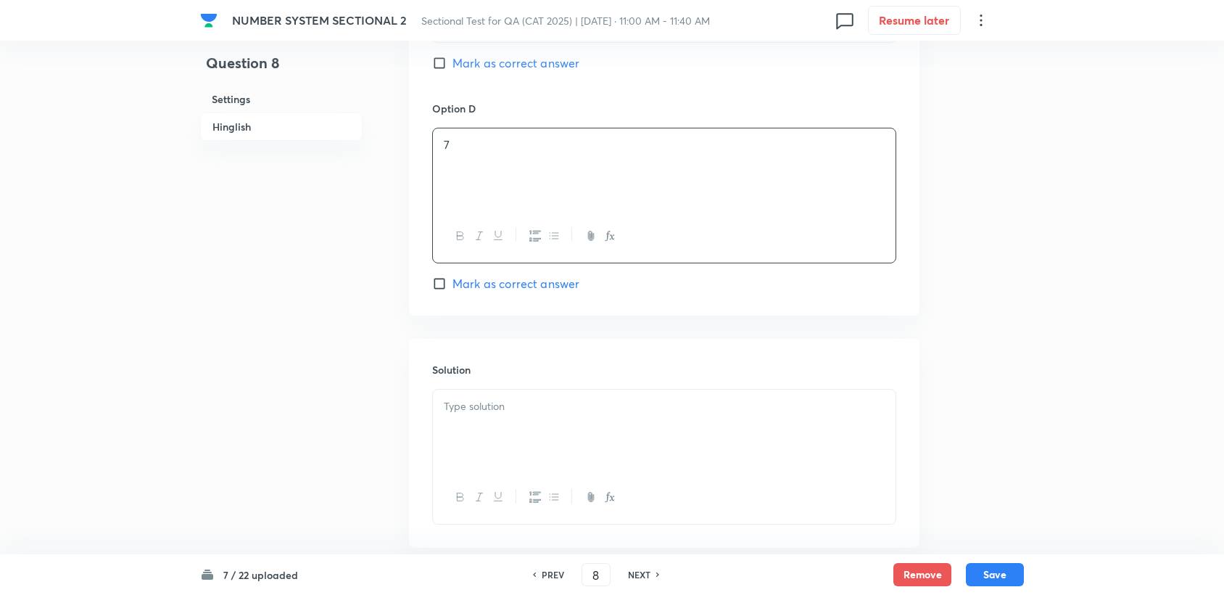
drag, startPoint x: 473, startPoint y: 452, endPoint x: 455, endPoint y: 405, distance: 49.6
click at [471, 450] on div at bounding box center [664, 429] width 463 height 81
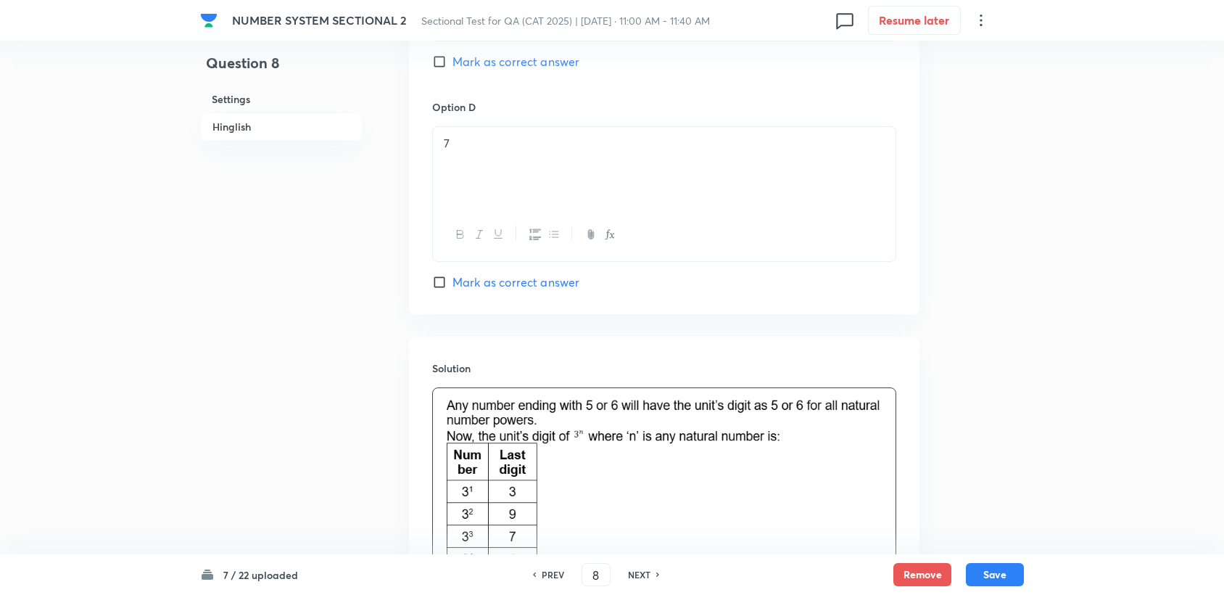
scroll to position [1097, 0]
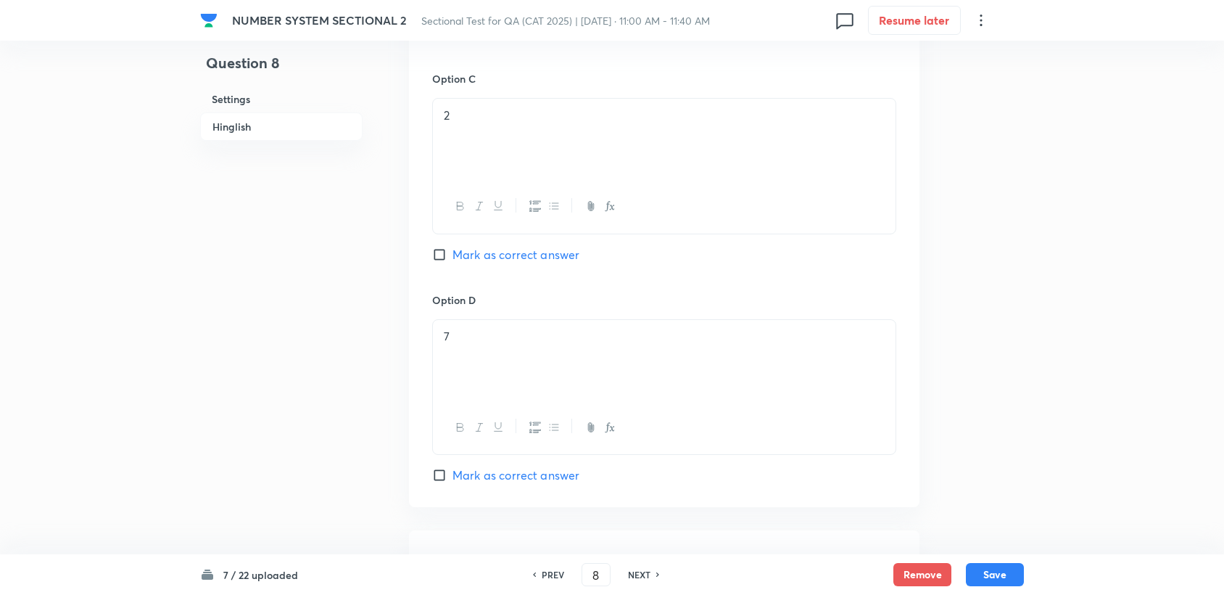
click at [516, 252] on span "Mark as correct answer" at bounding box center [515, 254] width 127 height 17
click at [452, 252] on input "Mark as correct answer" at bounding box center [442, 254] width 20 height 15
checkbox input "true"
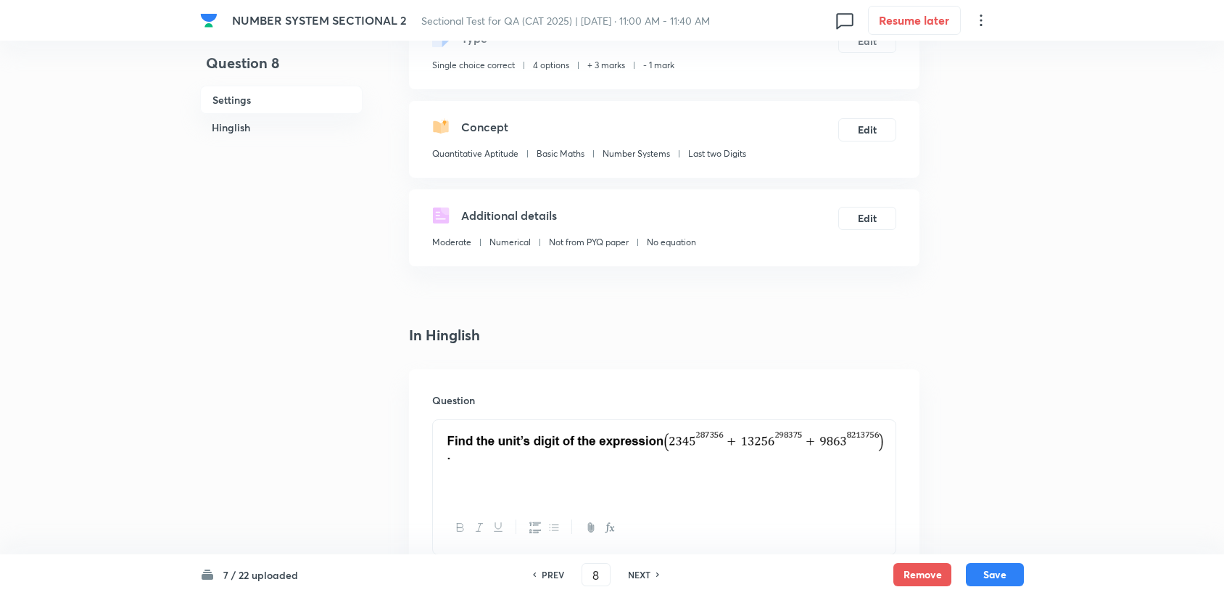
scroll to position [211, 0]
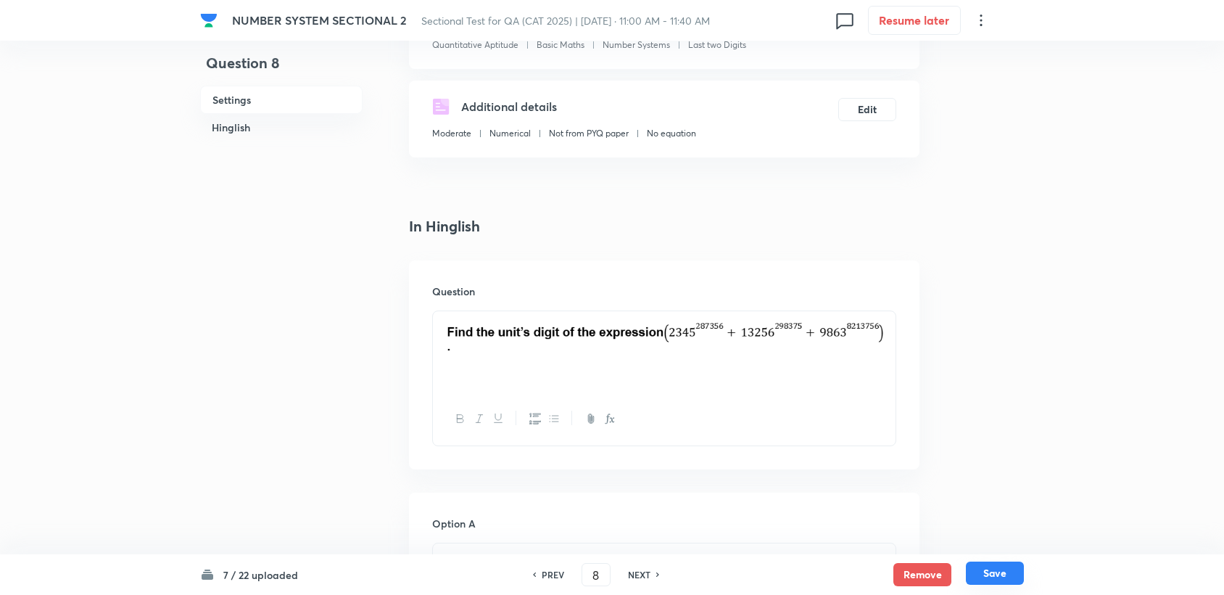
click at [1015, 584] on button "Save" at bounding box center [995, 572] width 58 height 23
type input "9"
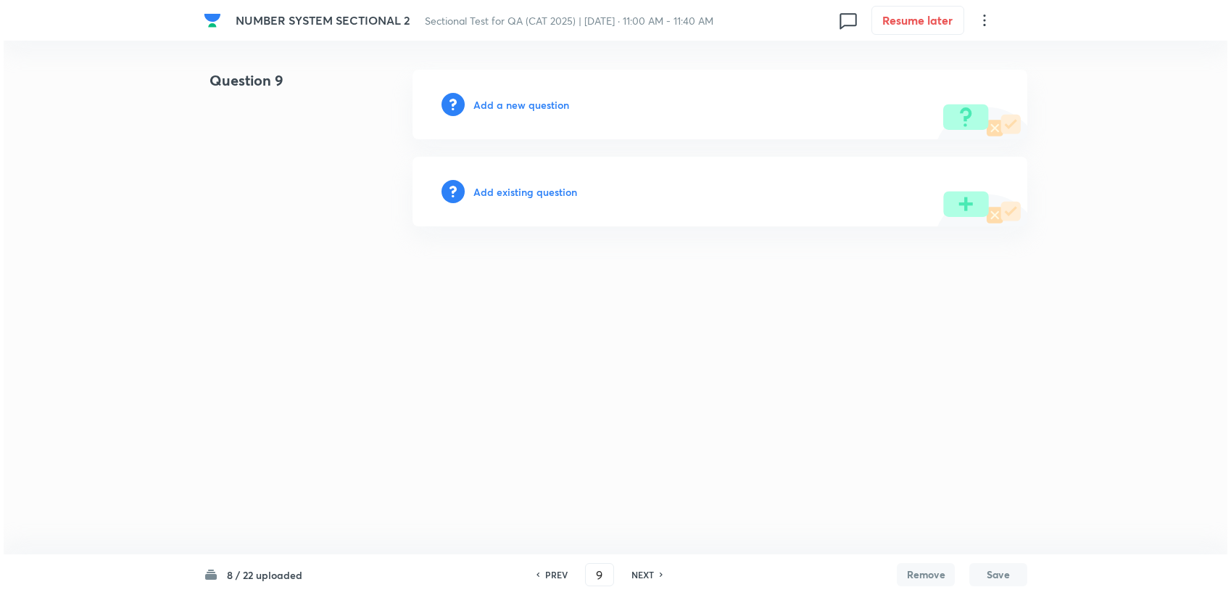
scroll to position [0, 0]
click at [523, 113] on div "Add a new question" at bounding box center [720, 105] width 615 height 70
click at [523, 107] on h6 "Add a new question" at bounding box center [522, 104] width 96 height 15
click at [523, 107] on h6 "Choose a question type" at bounding box center [530, 104] width 112 height 15
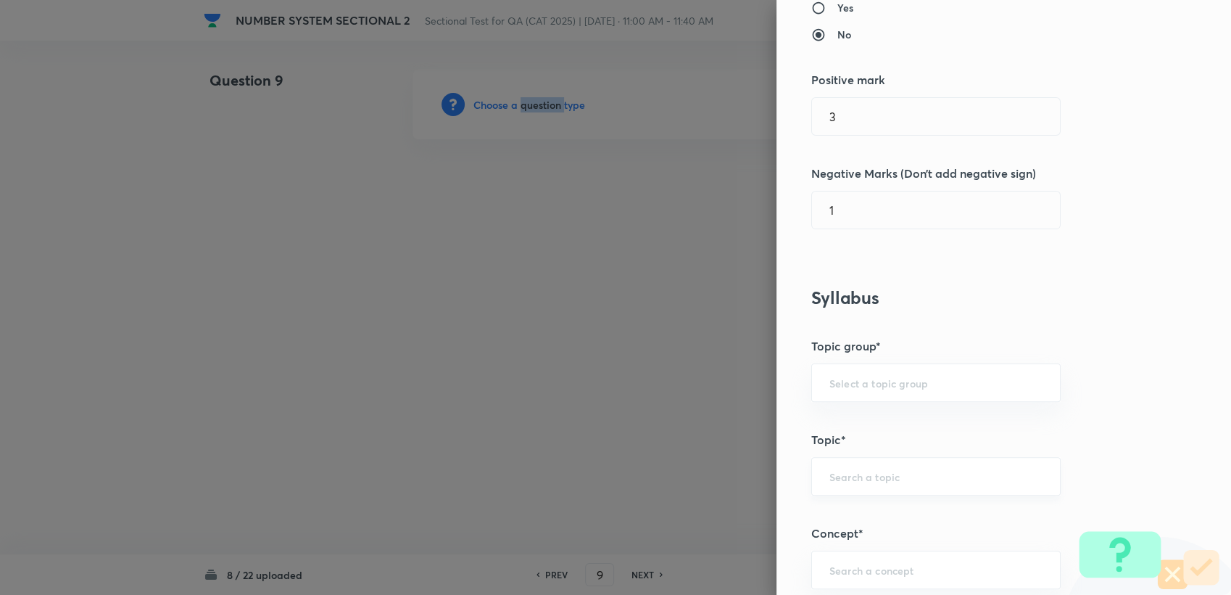
scroll to position [322, 0]
click at [859, 380] on input "text" at bounding box center [936, 379] width 213 height 14
click at [846, 416] on li "Quantitative Aptitude" at bounding box center [924, 419] width 248 height 26
type input "Quantitative Aptitude"
click at [832, 471] on input "text" at bounding box center [936, 473] width 213 height 14
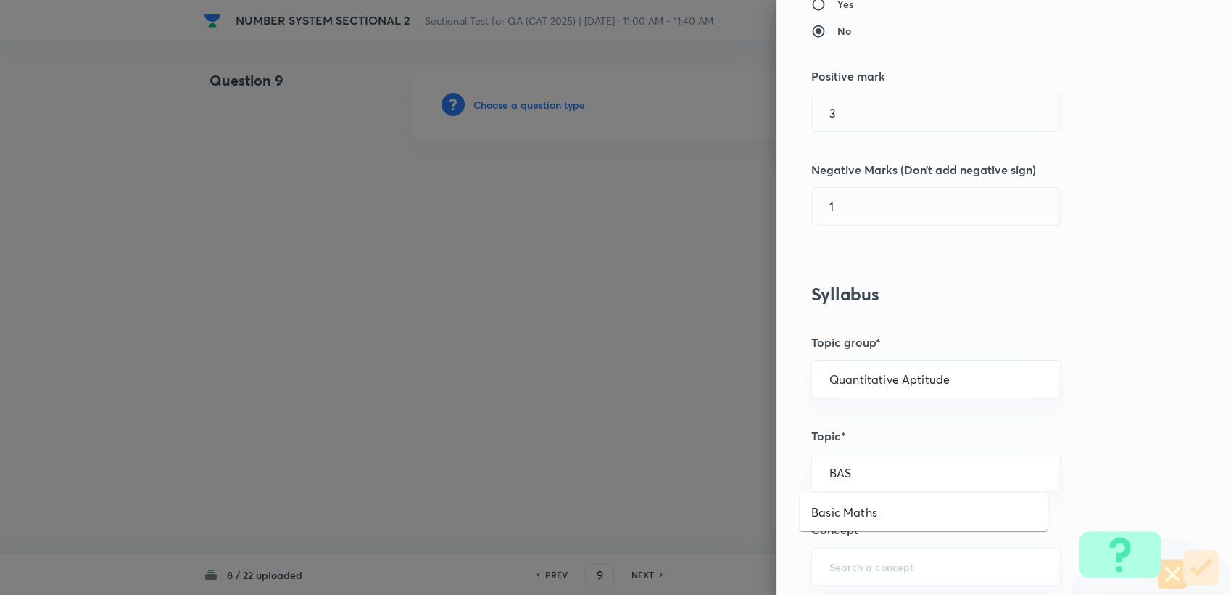
type input "BAS"
click at [935, 471] on input "text" at bounding box center [936, 473] width 213 height 14
click at [874, 518] on li "Basic Maths" at bounding box center [924, 512] width 248 height 26
type input "Basic Maths"
click at [861, 572] on div "​" at bounding box center [935, 566] width 249 height 38
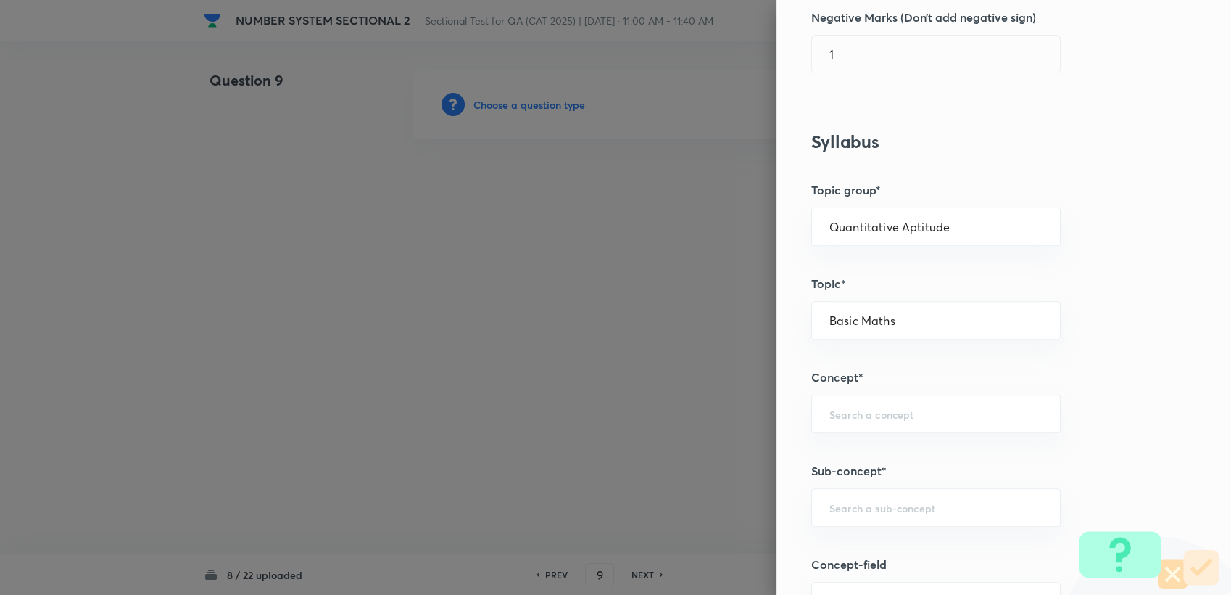
scroll to position [483, 0]
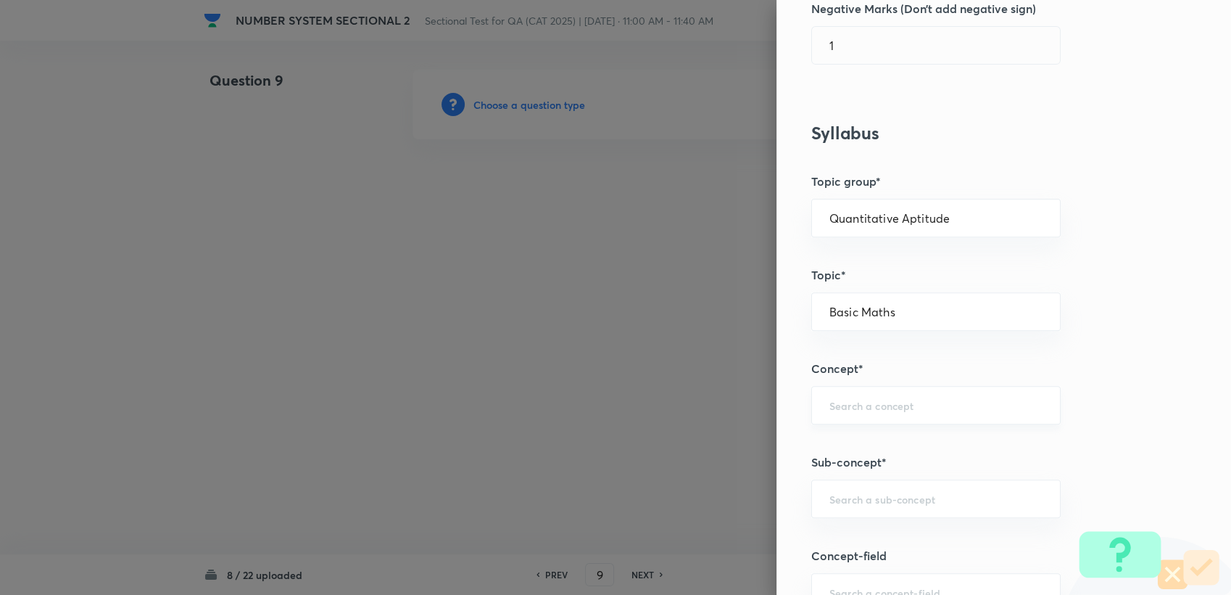
click at [859, 398] on input "text" at bounding box center [936, 405] width 213 height 14
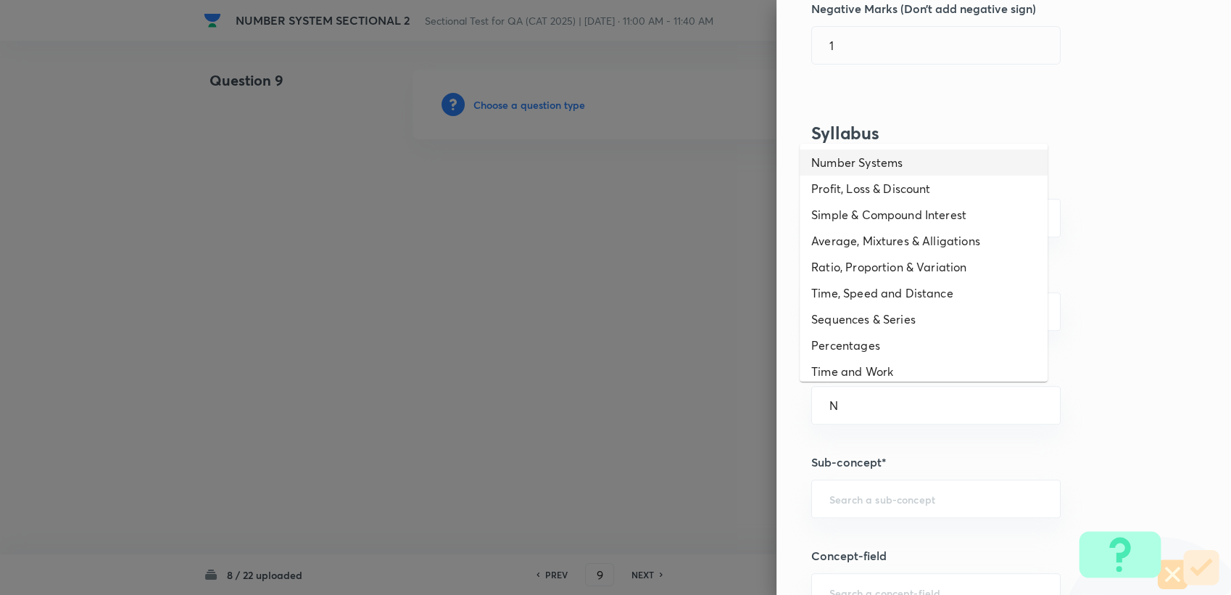
click at [863, 162] on li "Number Systems" at bounding box center [924, 162] width 248 height 26
type input "Number Systems"
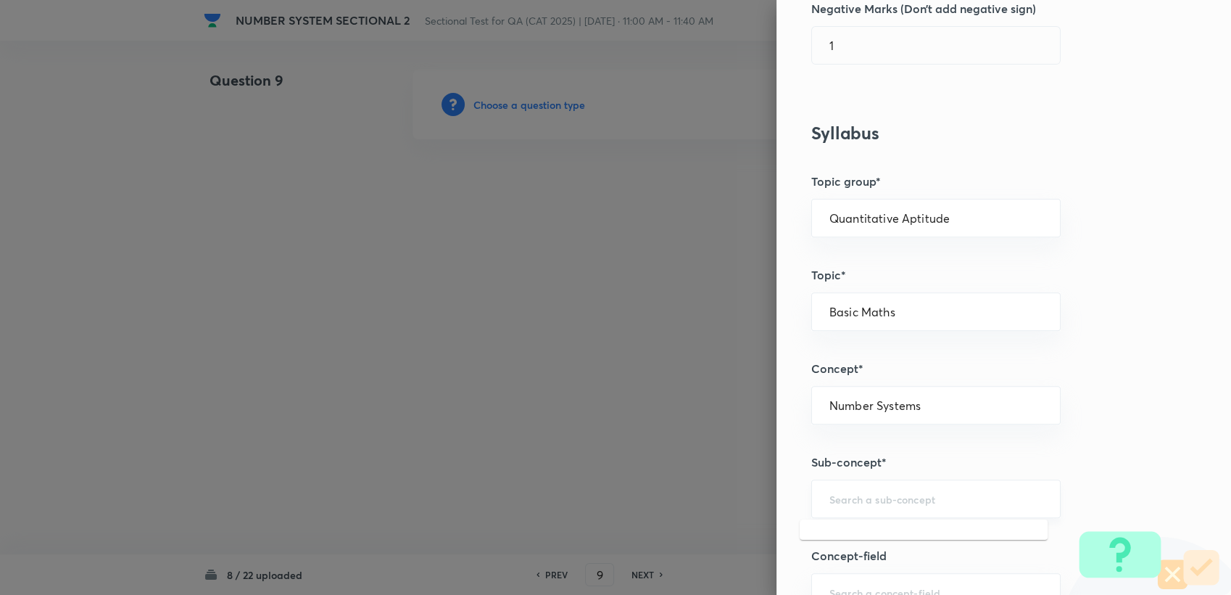
click at [846, 503] on input "text" at bounding box center [936, 499] width 213 height 14
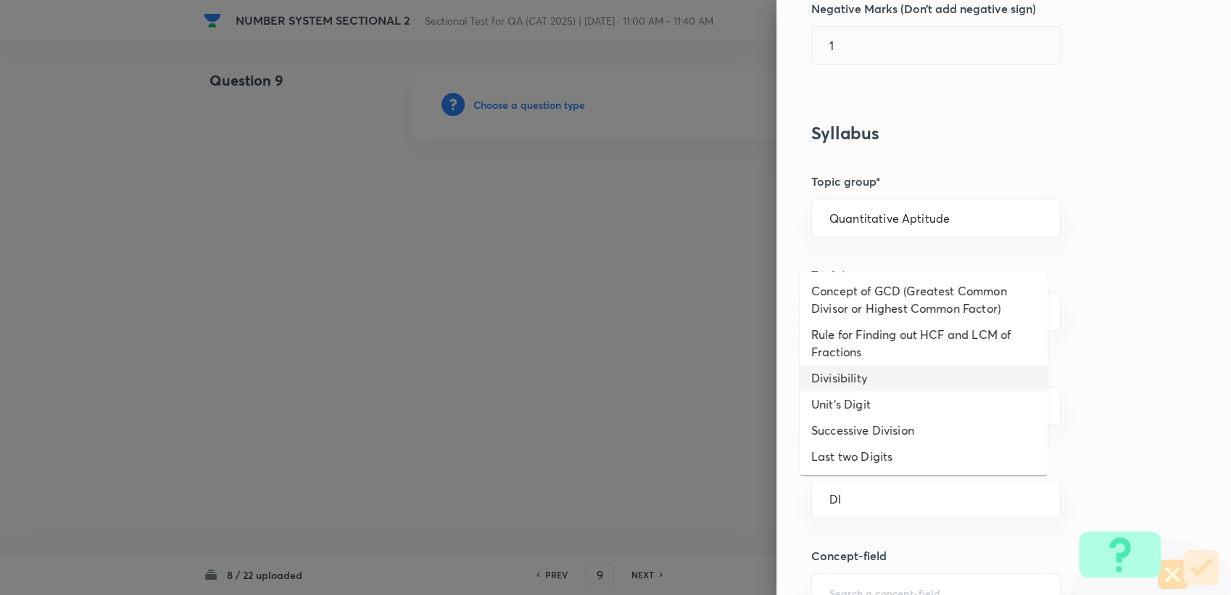
click at [848, 379] on li "Divisibility" at bounding box center [924, 378] width 248 height 26
type input "Divisibility"
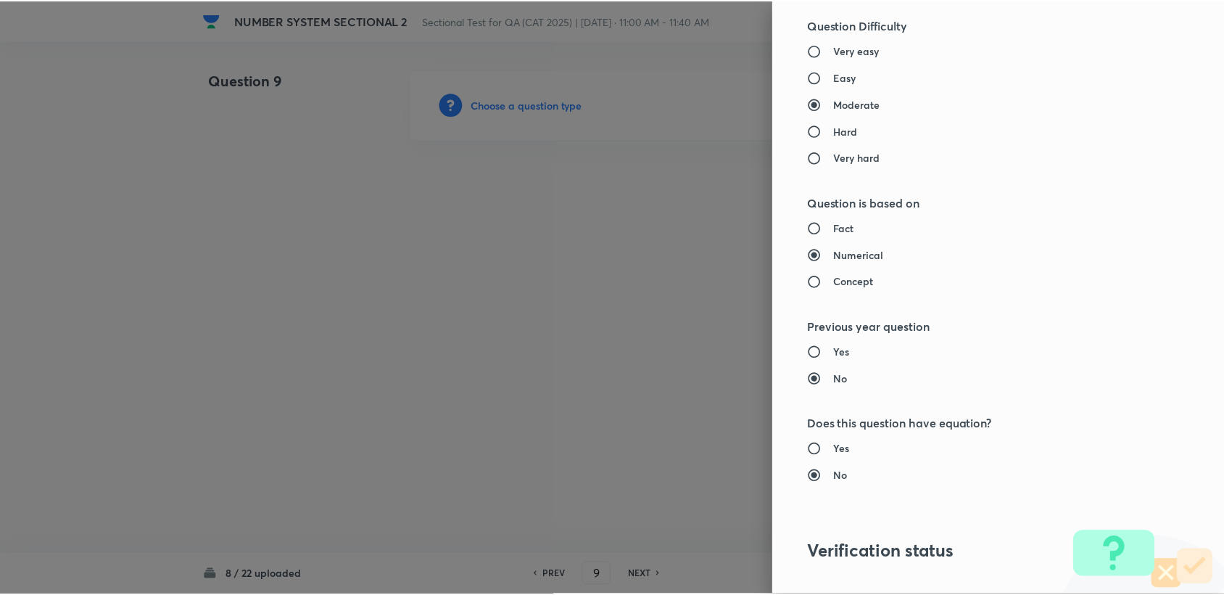
scroll to position [1381, 0]
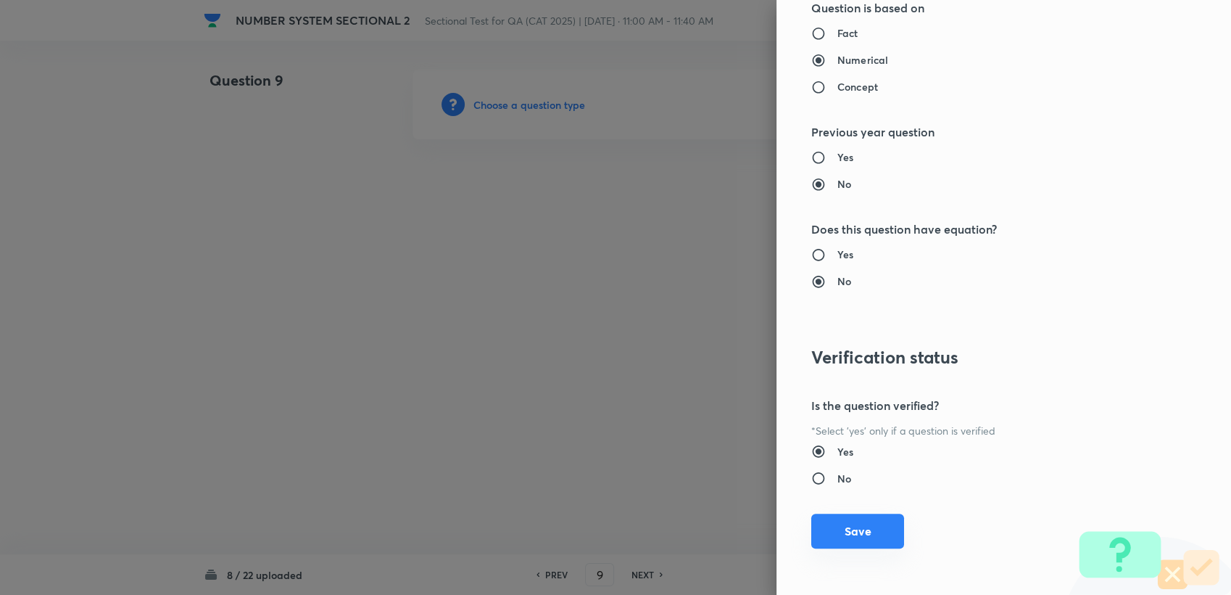
click at [835, 520] on button "Save" at bounding box center [857, 530] width 93 height 35
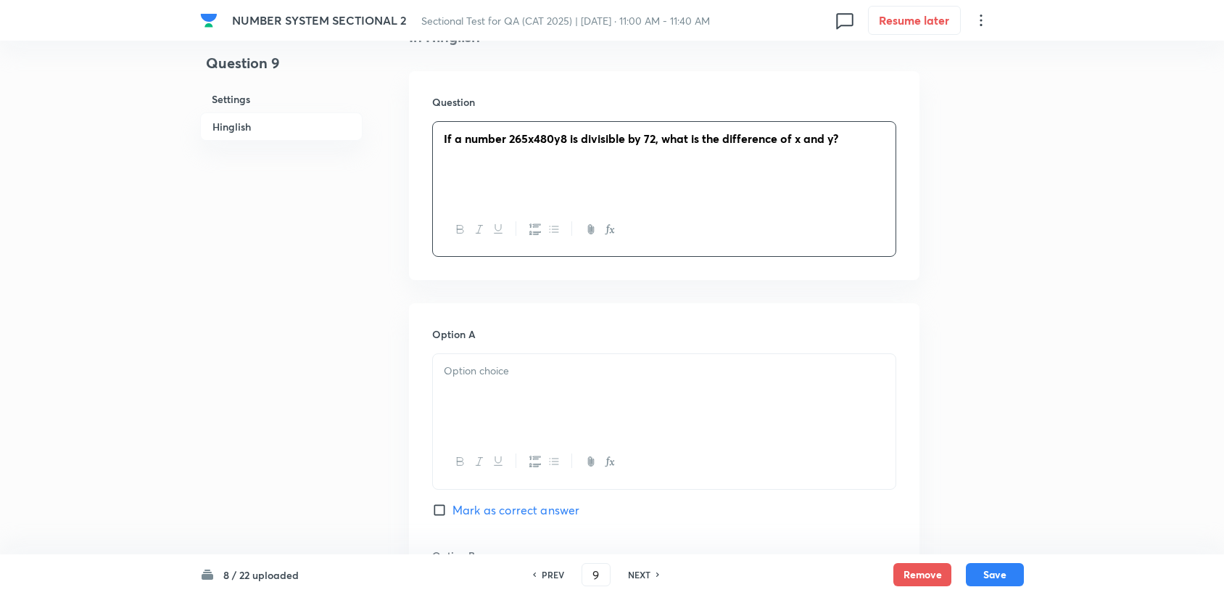
scroll to position [402, 0]
click at [494, 397] on div at bounding box center [664, 392] width 463 height 81
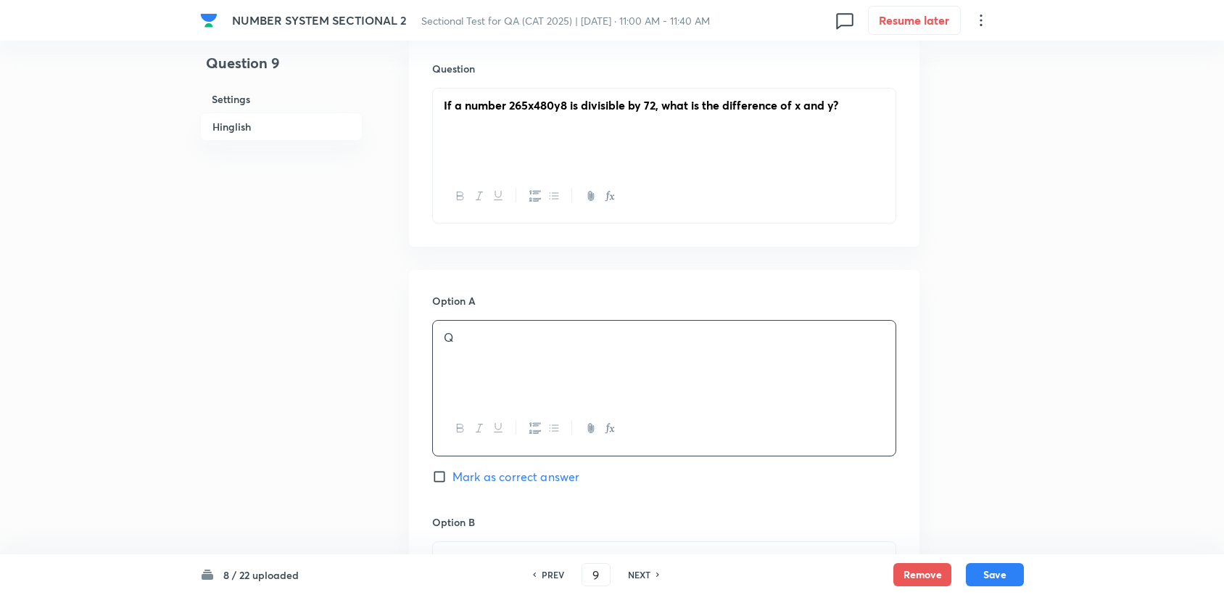
scroll to position [563, 0]
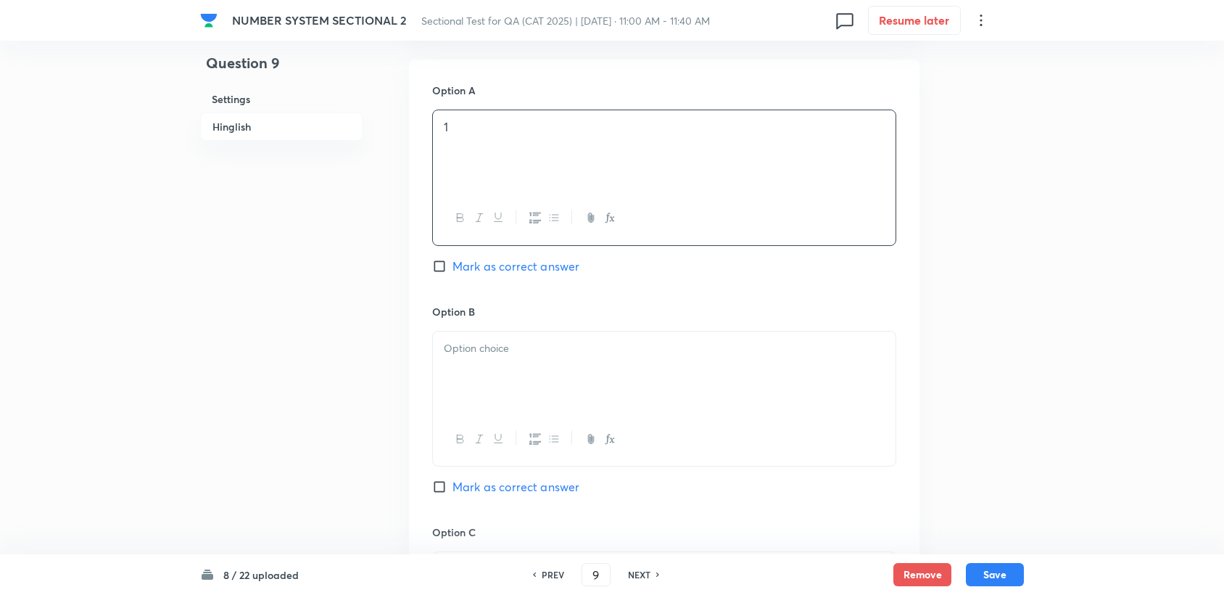
click at [479, 400] on div at bounding box center [664, 371] width 463 height 81
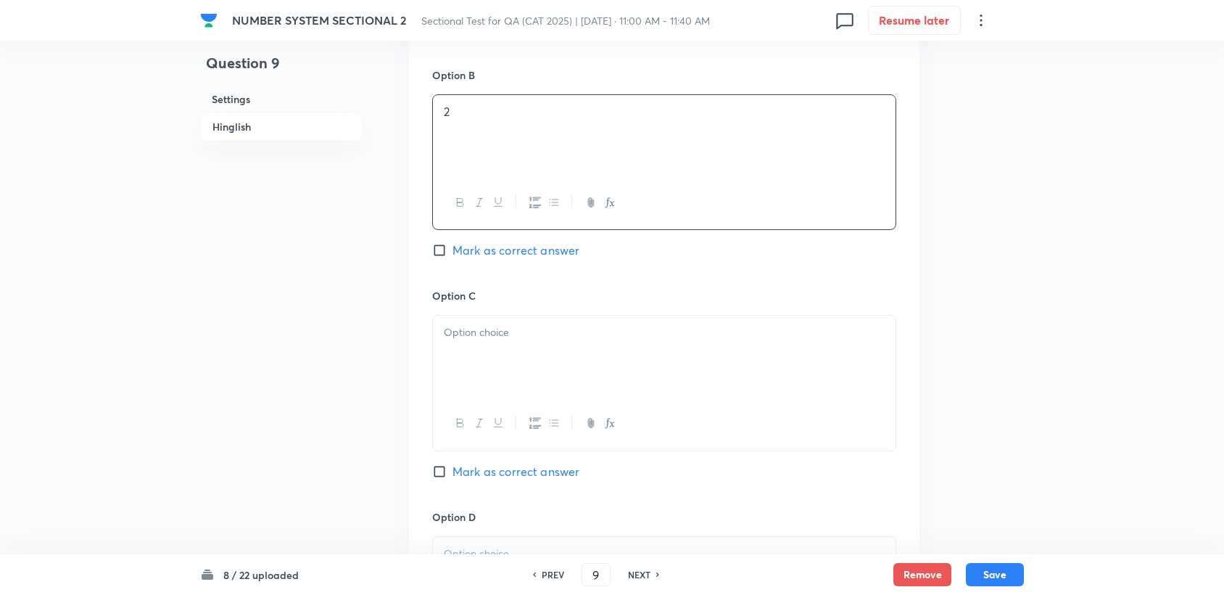
scroll to position [886, 0]
drag, startPoint x: 479, startPoint y: 386, endPoint x: 476, endPoint y: 373, distance: 13.2
click at [479, 386] on div at bounding box center [664, 350] width 463 height 81
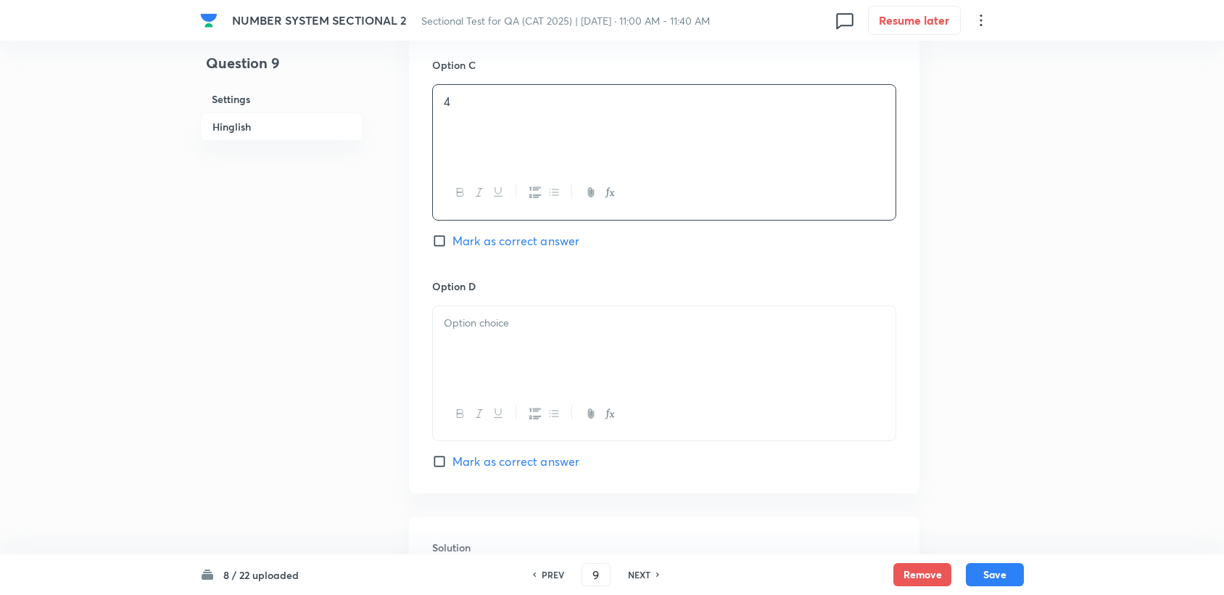
scroll to position [1128, 0]
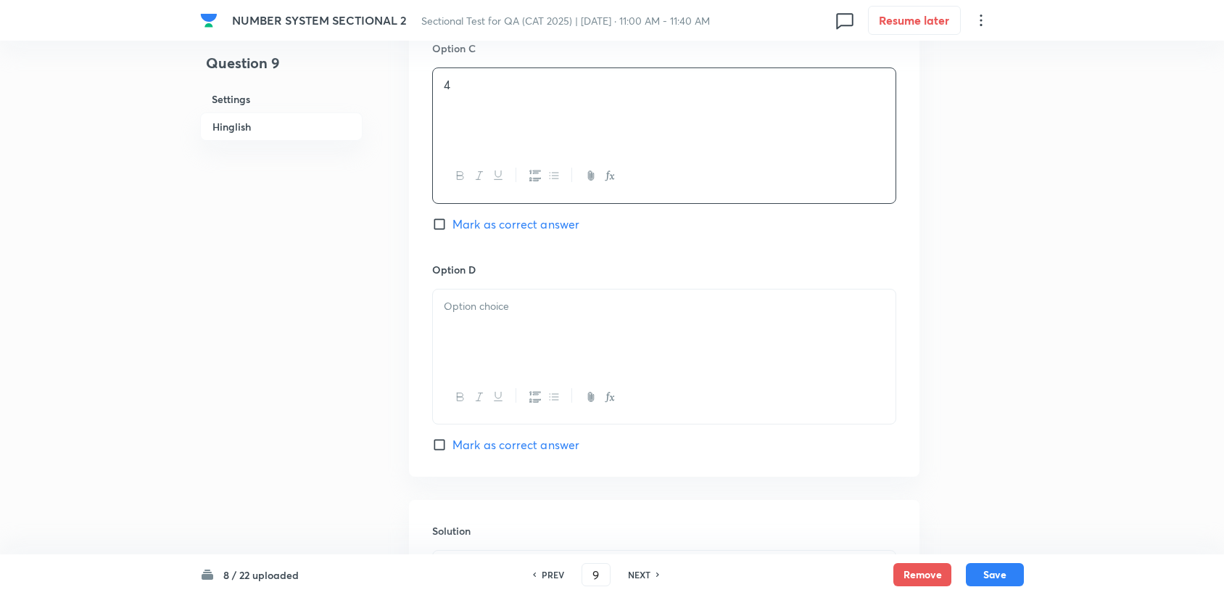
click at [476, 368] on div at bounding box center [664, 329] width 463 height 81
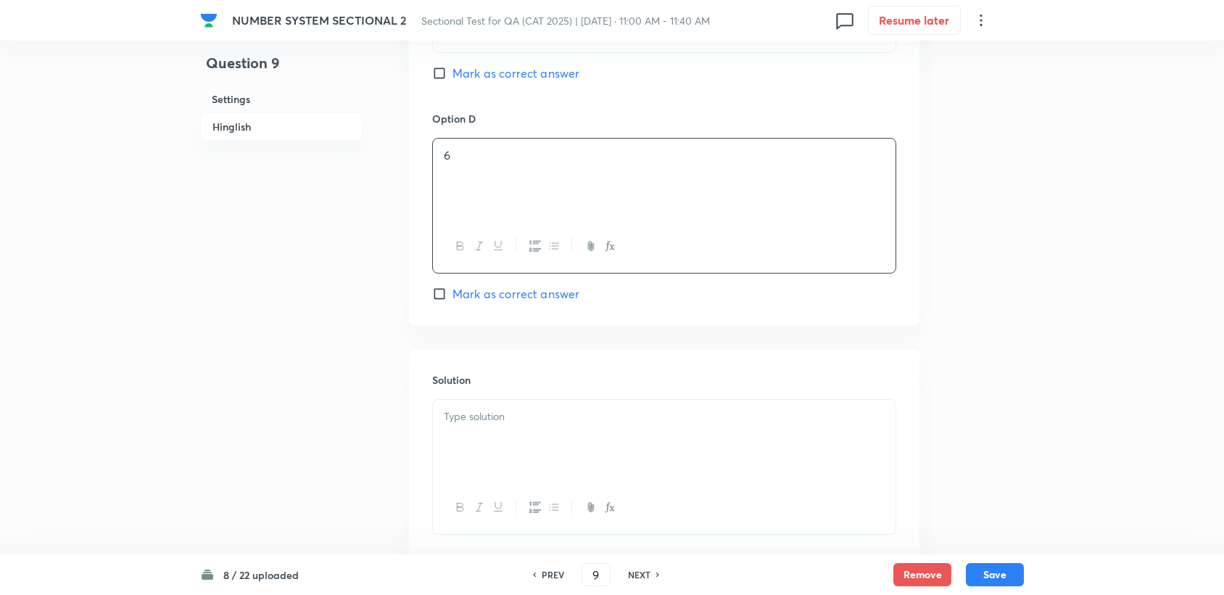
scroll to position [1289, 0]
drag, startPoint x: 492, startPoint y: 418, endPoint x: 406, endPoint y: 205, distance: 229.0
click at [487, 407] on div at bounding box center [664, 429] width 463 height 81
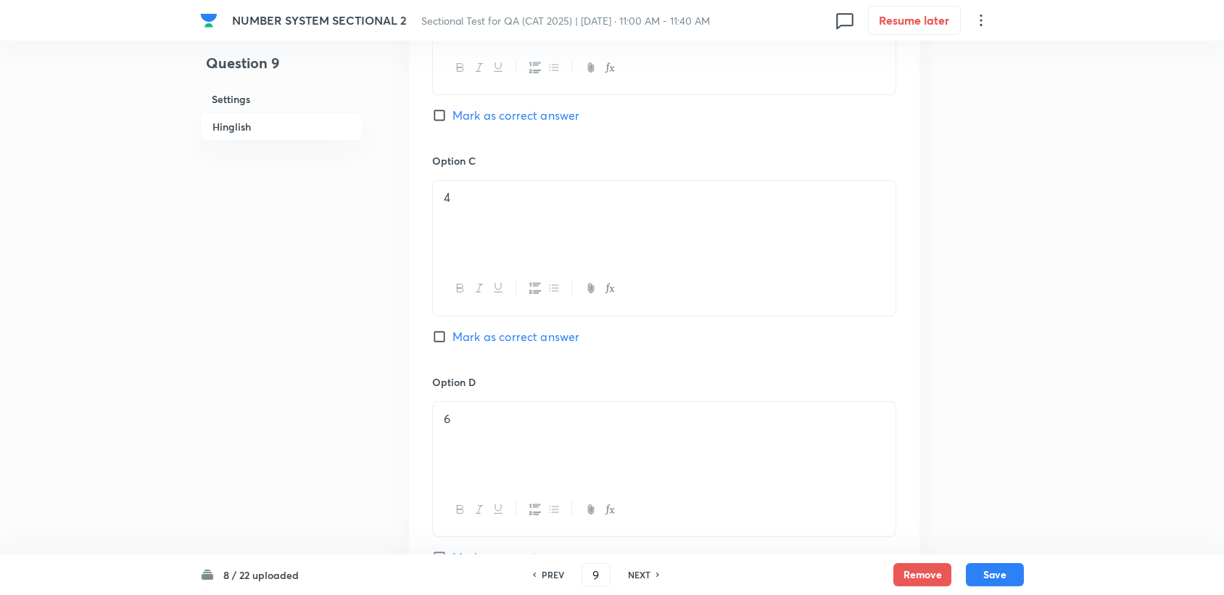
scroll to position [964, 0]
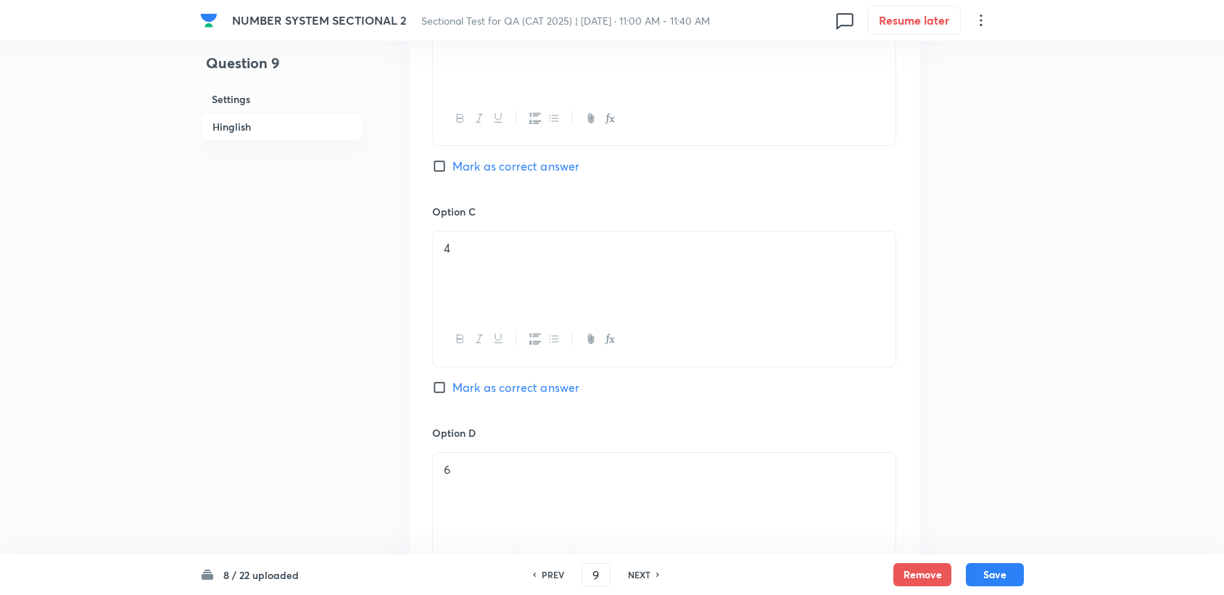
click at [439, 383] on input "Mark as correct answer" at bounding box center [442, 387] width 20 height 15
checkbox input "true"
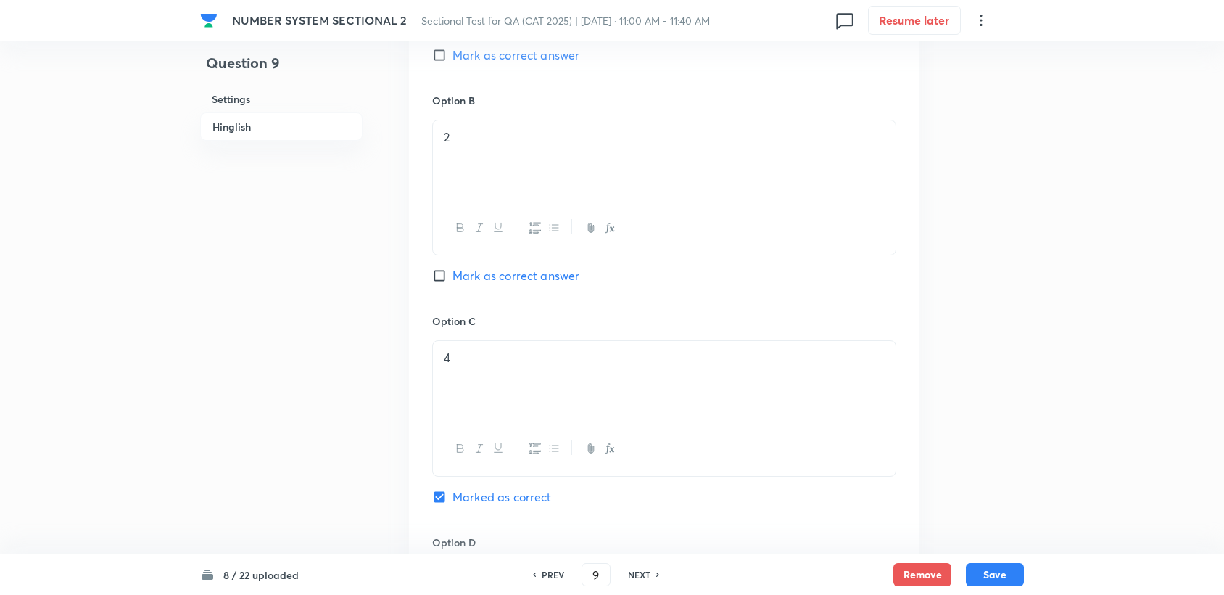
scroll to position [803, 0]
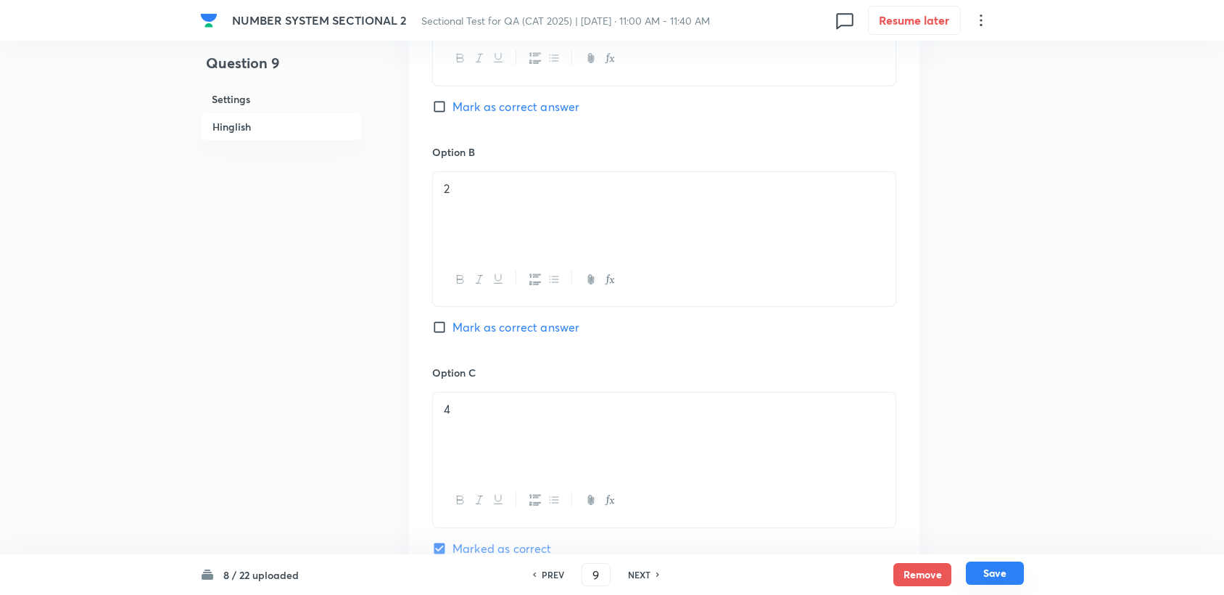
click at [985, 569] on button "Save" at bounding box center [995, 572] width 58 height 23
type input "10"
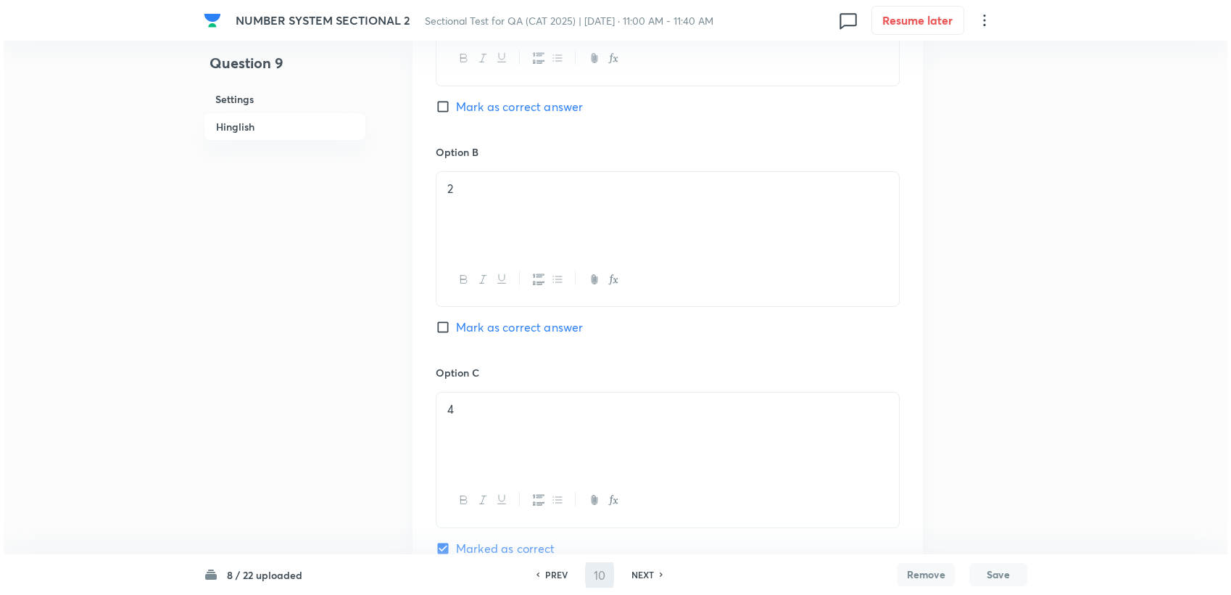
scroll to position [0, 0]
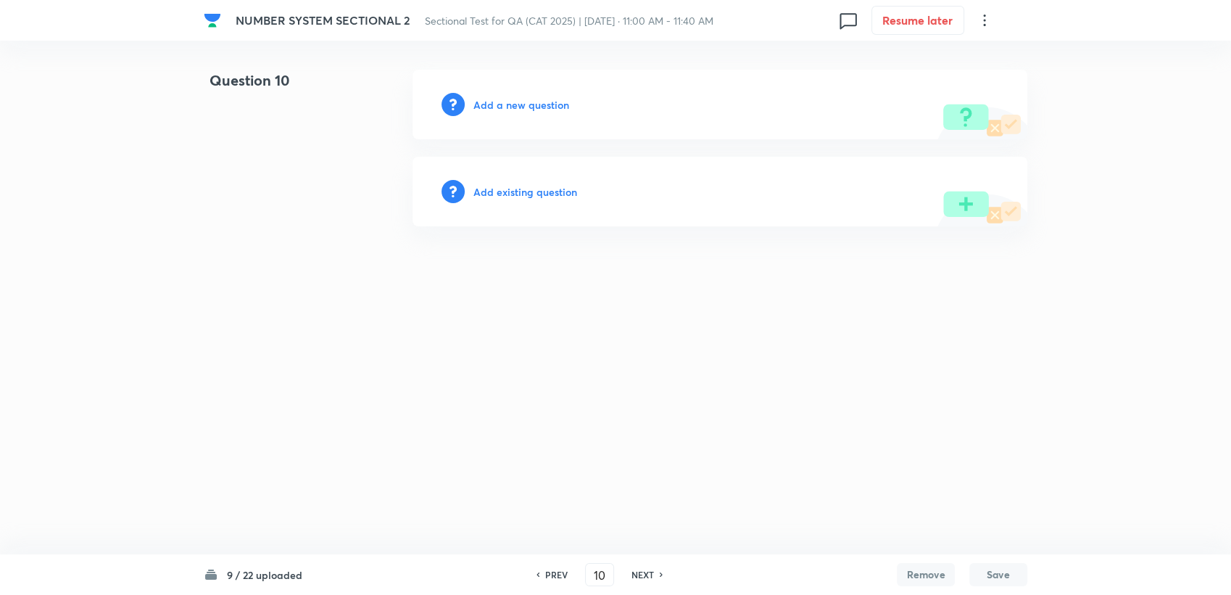
click at [508, 103] on h6 "Add a new question" at bounding box center [522, 104] width 96 height 15
click at [508, 103] on h6 "Choose a question type" at bounding box center [530, 104] width 112 height 15
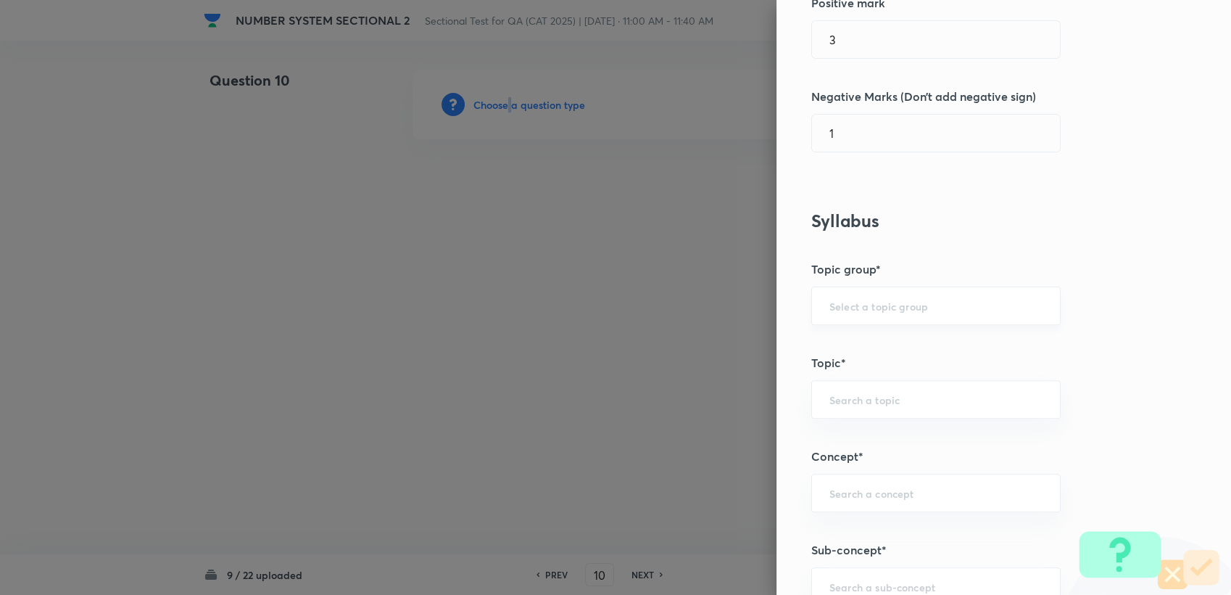
scroll to position [402, 0]
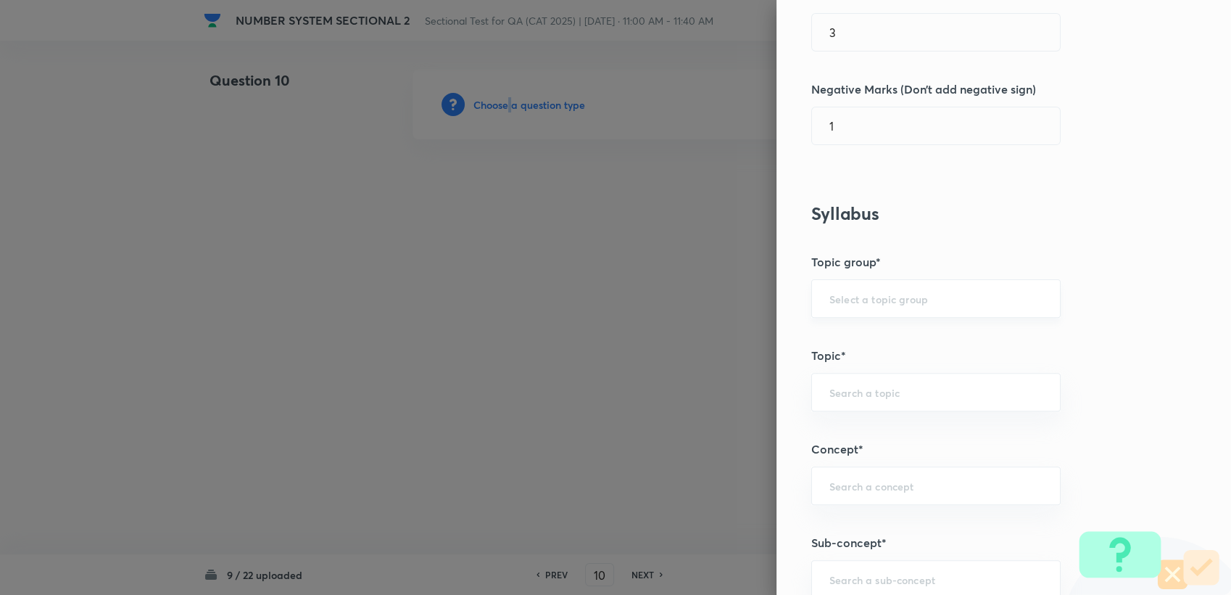
drag, startPoint x: 855, startPoint y: 310, endPoint x: 851, endPoint y: 303, distance: 8.5
click at [852, 309] on div "​" at bounding box center [935, 298] width 249 height 38
click at [849, 299] on input "text" at bounding box center [936, 299] width 213 height 14
drag, startPoint x: 840, startPoint y: 329, endPoint x: 829, endPoint y: 375, distance: 47.1
click at [839, 330] on li "Quantitative Aptitude" at bounding box center [924, 339] width 248 height 26
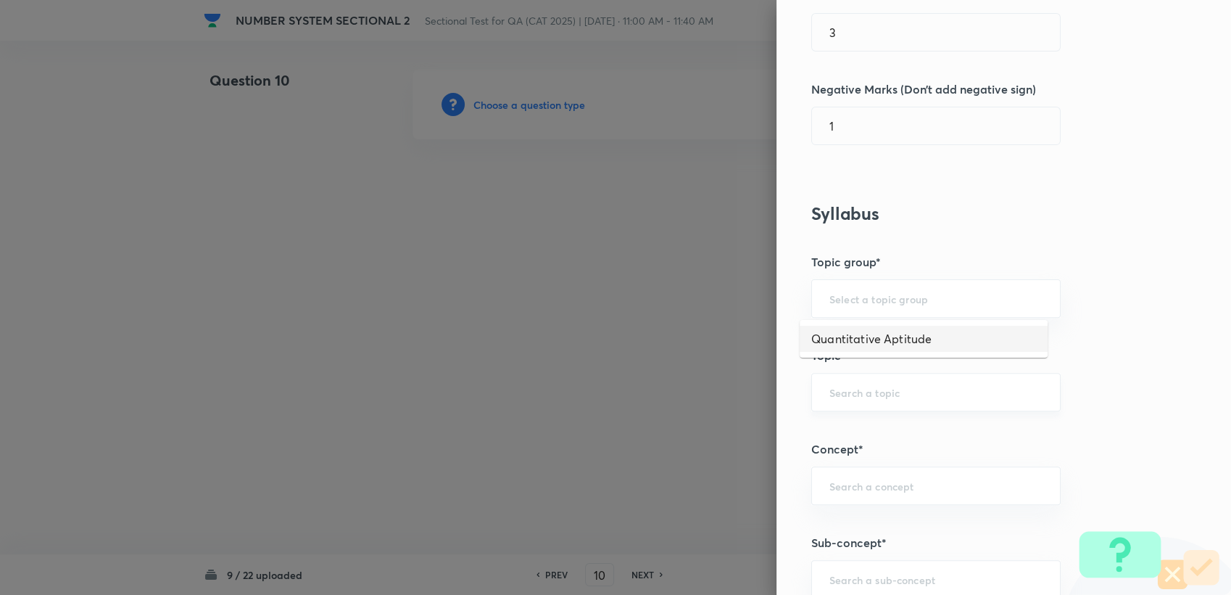
type input "Quantitative Aptitude"
click at [828, 375] on div "​" at bounding box center [935, 392] width 249 height 38
click at [888, 426] on li "Basic Maths" at bounding box center [924, 431] width 248 height 26
type input "Basic Maths"
click at [890, 501] on div "​" at bounding box center [935, 485] width 249 height 38
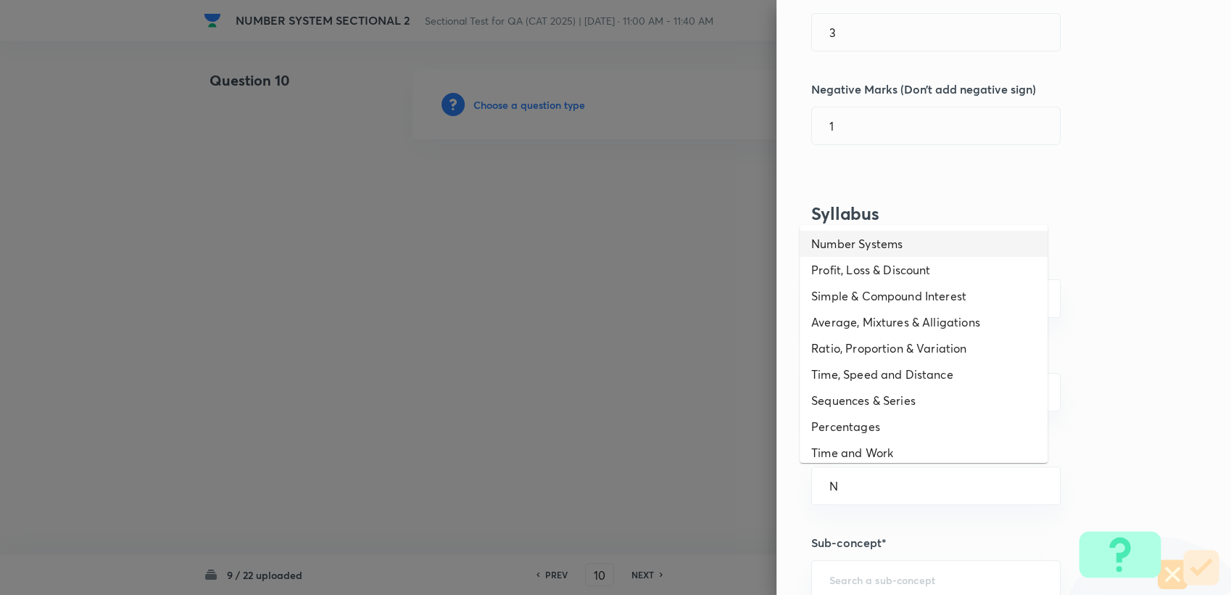
click at [853, 244] on li "Number Systems" at bounding box center [924, 244] width 248 height 26
type input "Number Systems"
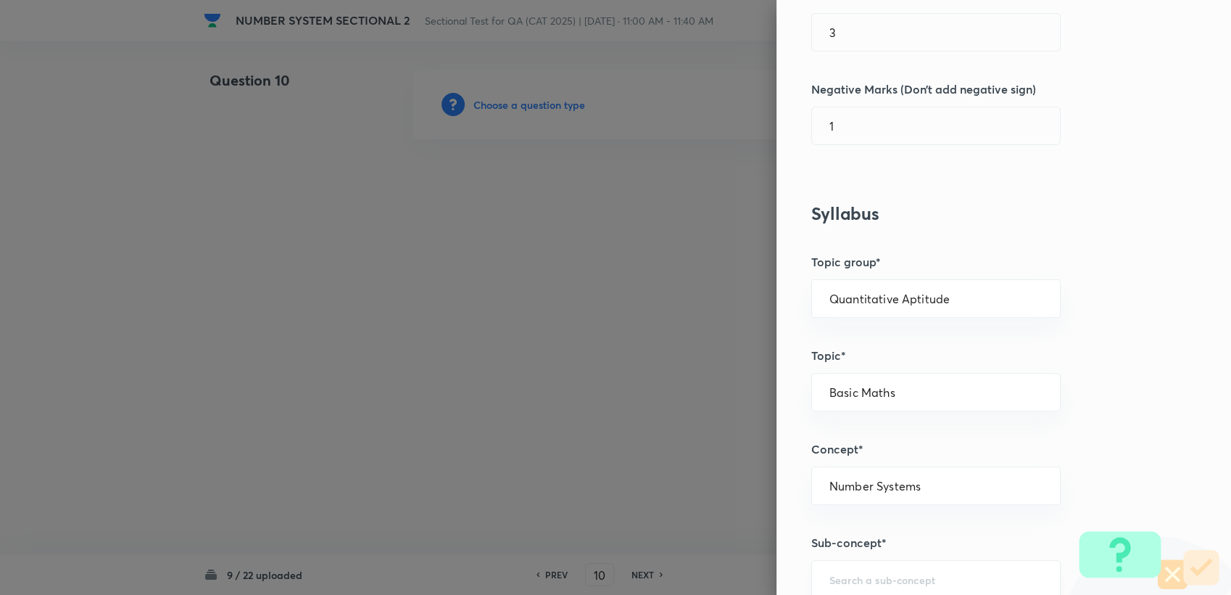
click at [863, 566] on div "​" at bounding box center [935, 579] width 249 height 38
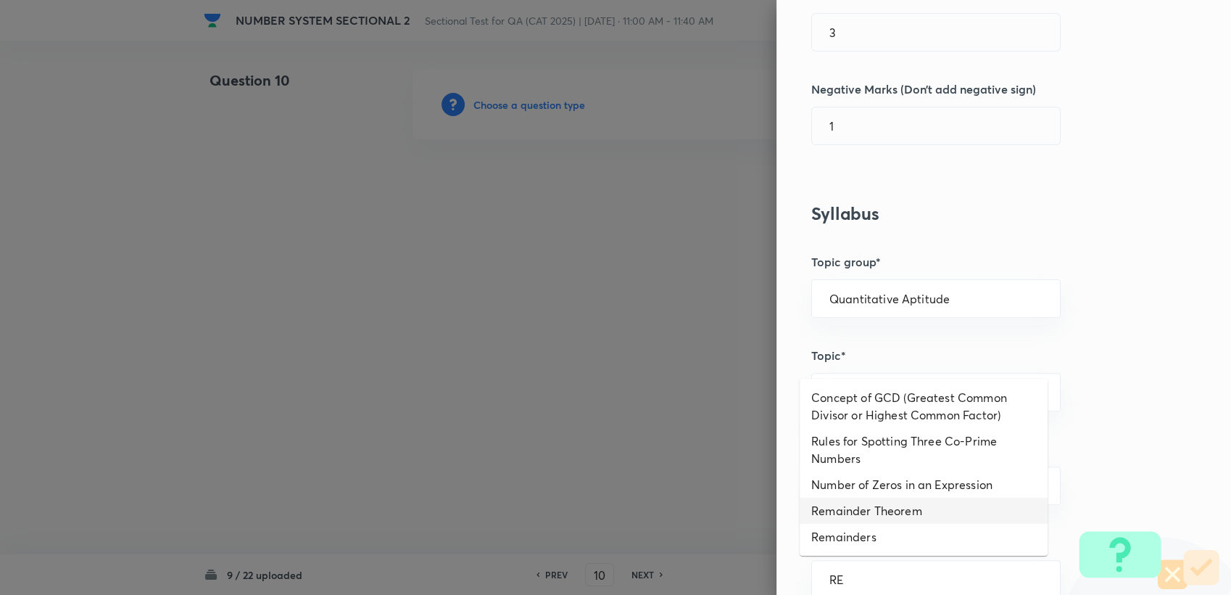
click at [880, 510] on li "Remainder Theorem" at bounding box center [924, 510] width 248 height 26
type input "Remainder Theorem"
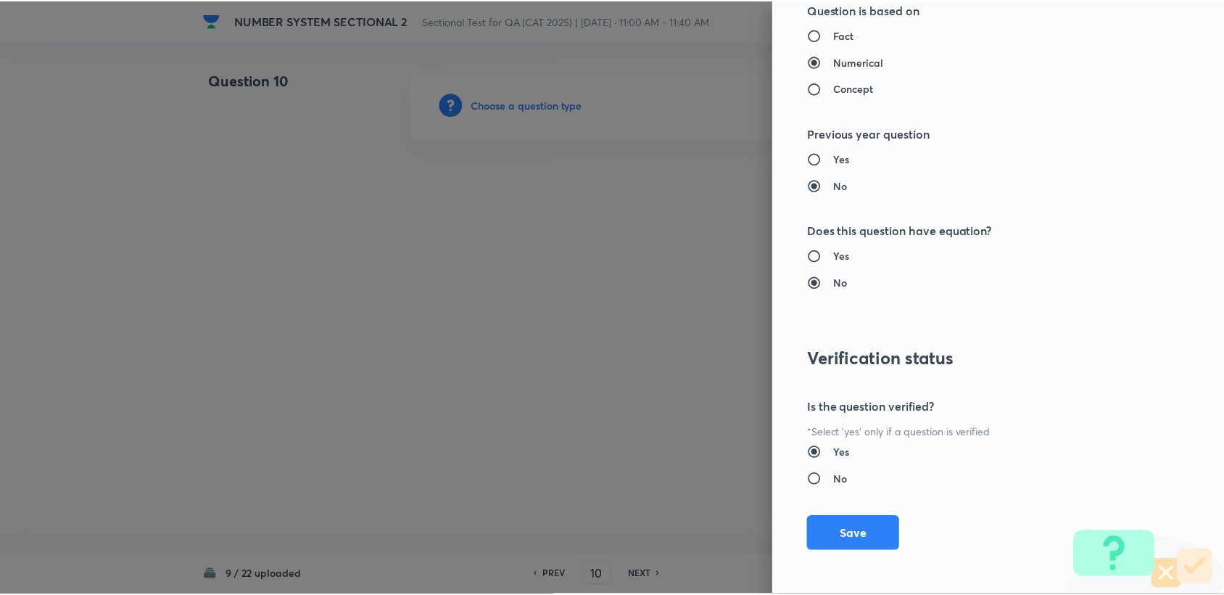
scroll to position [1381, 0]
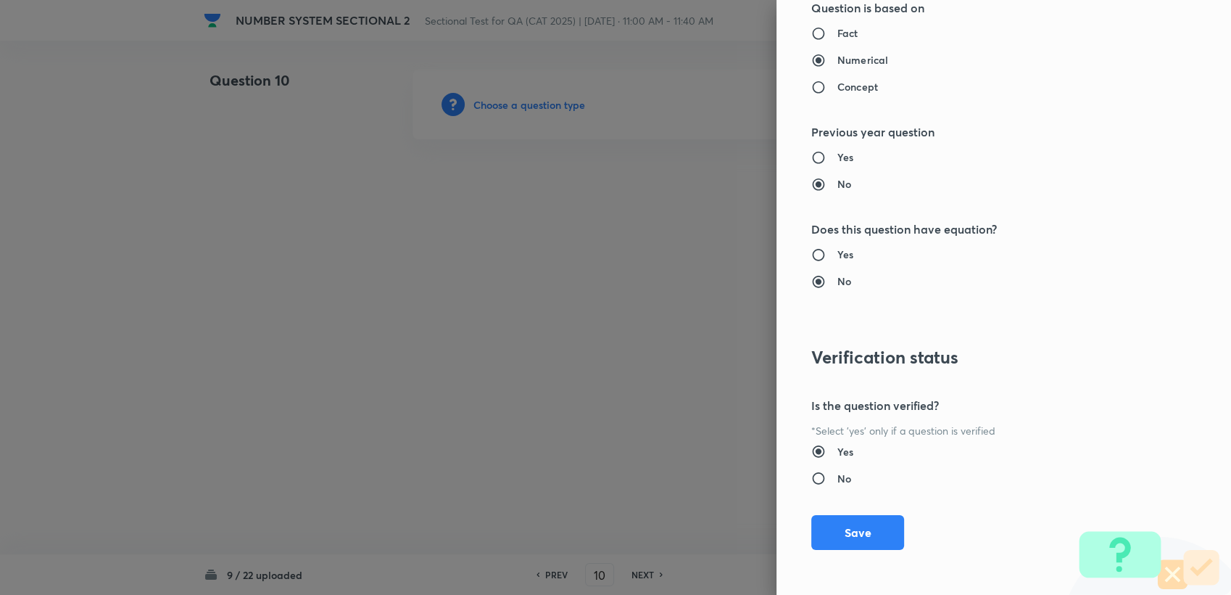
drag, startPoint x: 827, startPoint y: 539, endPoint x: 799, endPoint y: 504, distance: 44.8
click at [827, 538] on button "Save" at bounding box center [857, 532] width 93 height 35
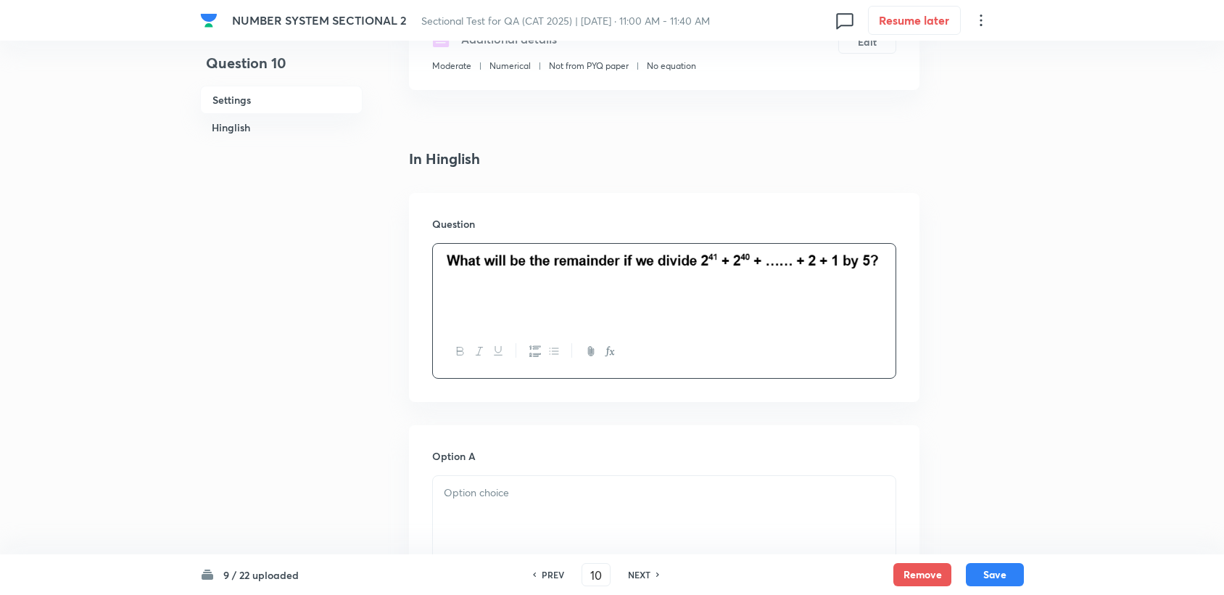
scroll to position [402, 0]
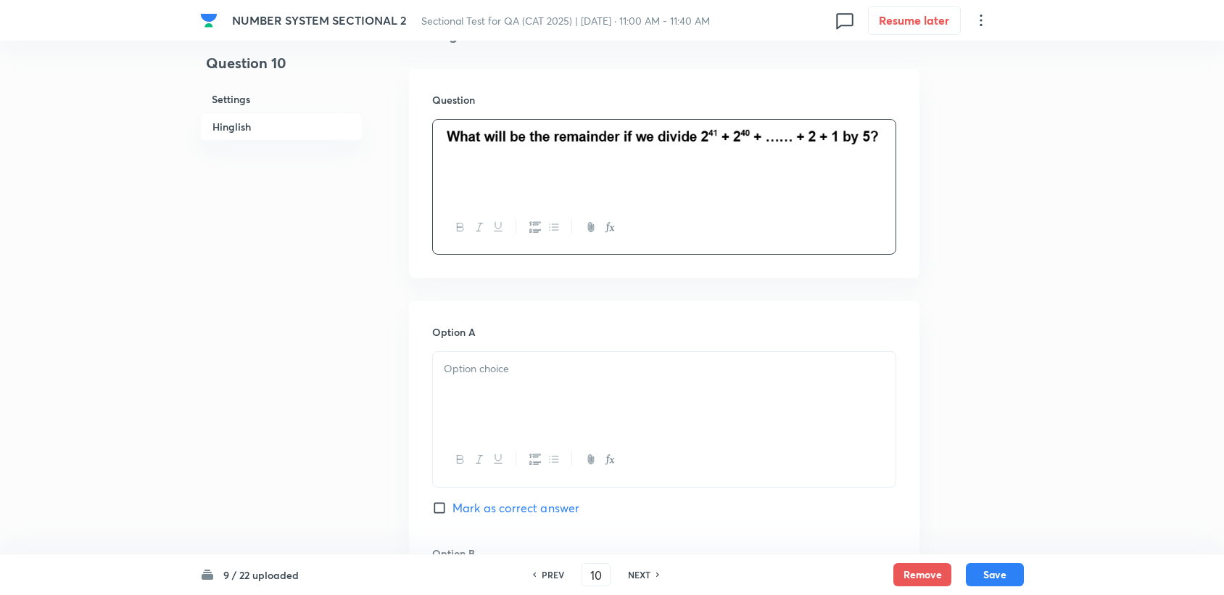
click at [470, 392] on div at bounding box center [664, 392] width 463 height 81
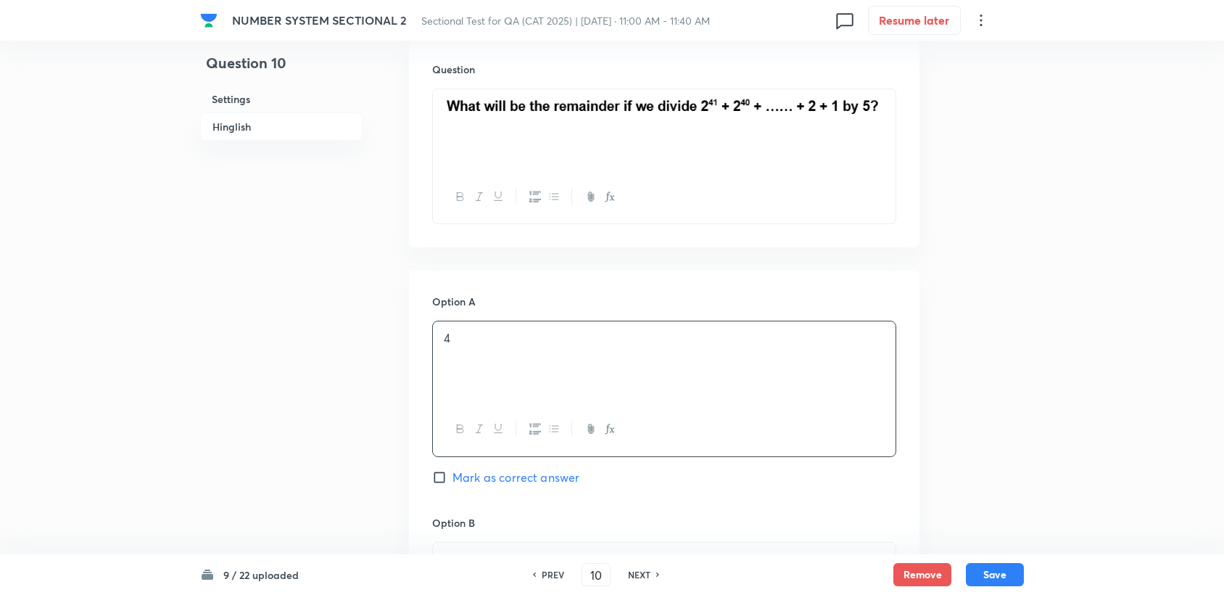
scroll to position [483, 0]
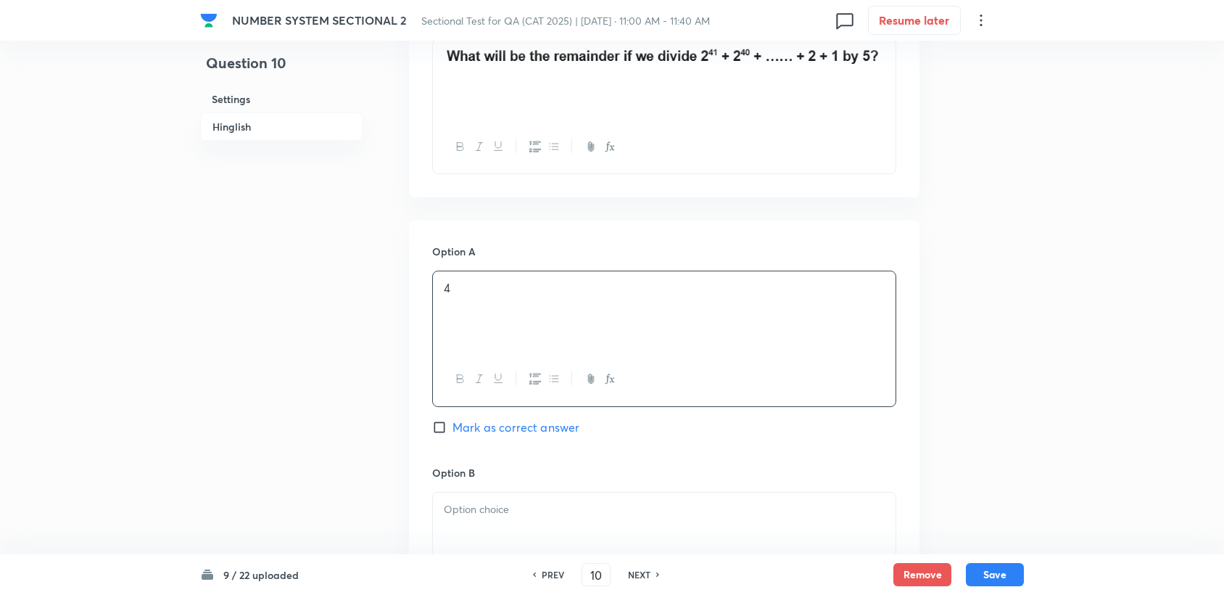
click at [485, 502] on p at bounding box center [664, 509] width 441 height 17
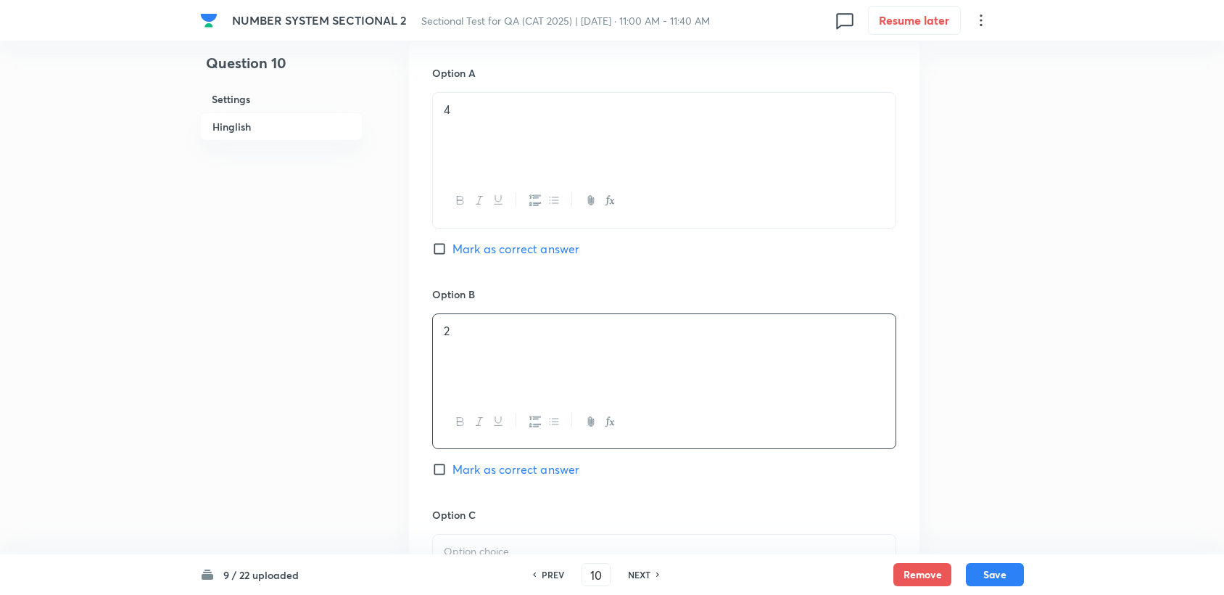
scroll to position [725, 0]
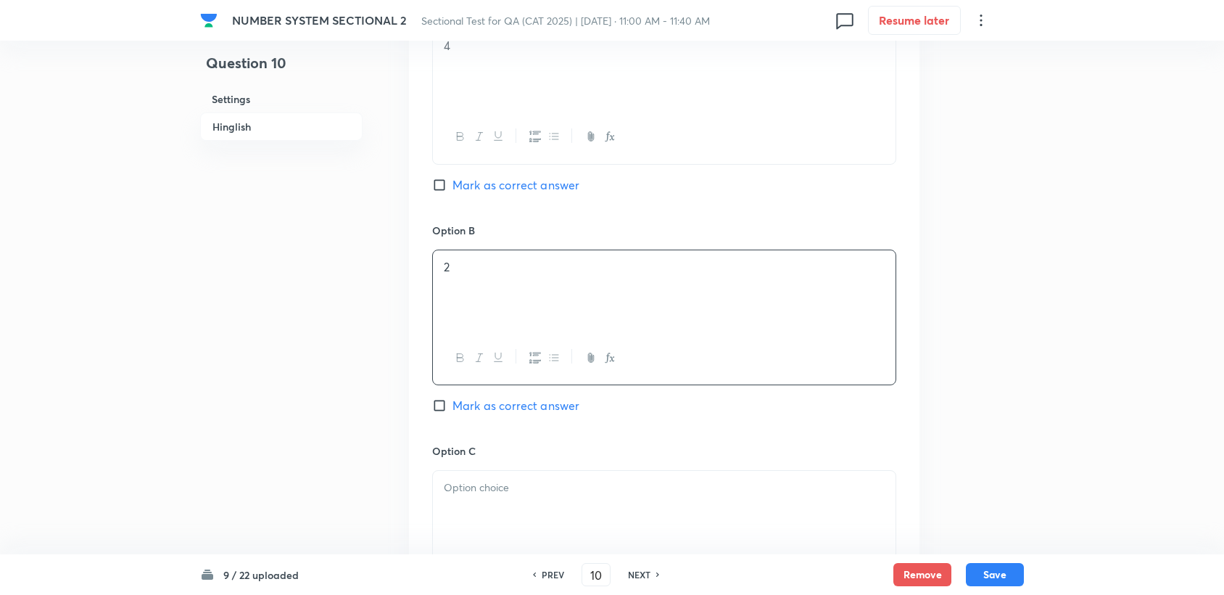
click at [483, 481] on p at bounding box center [664, 487] width 441 height 17
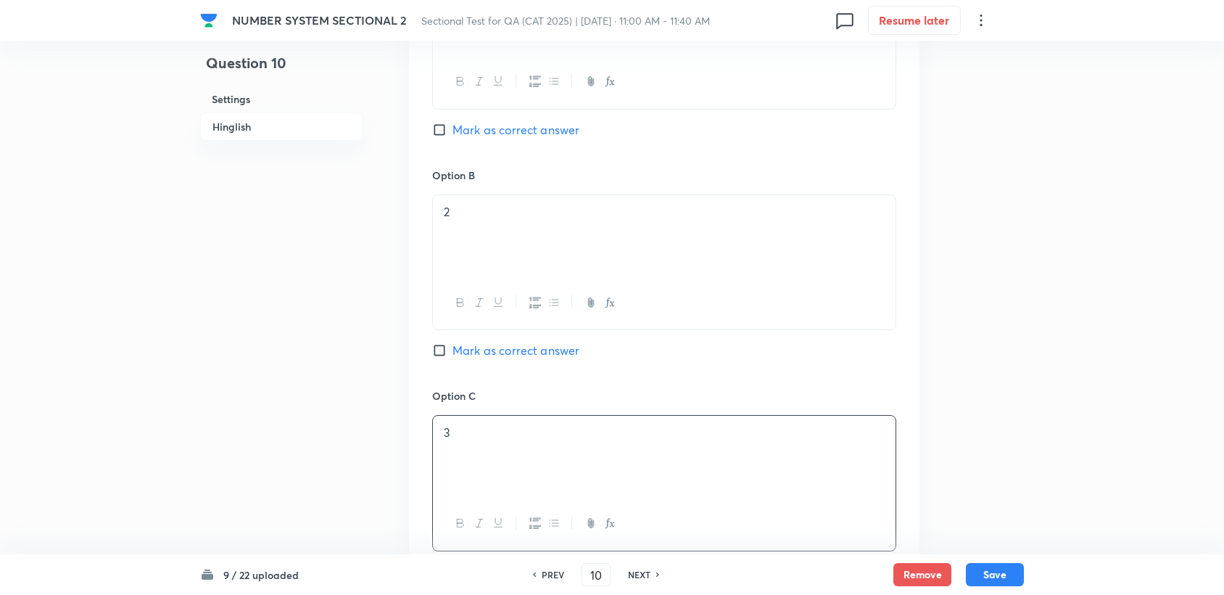
scroll to position [886, 0]
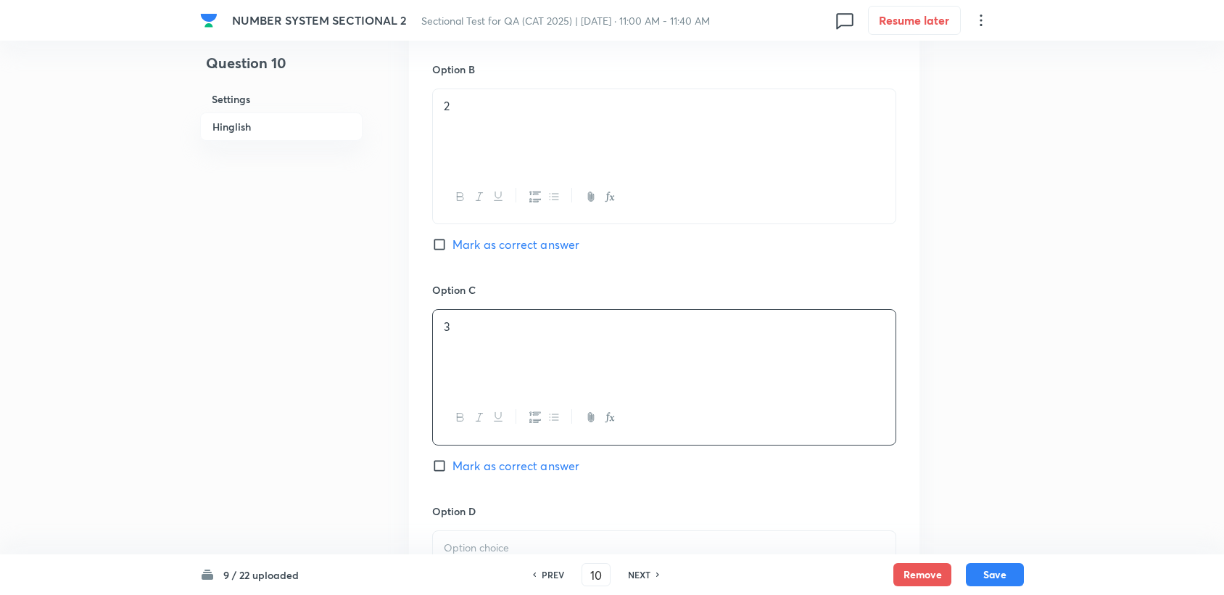
click at [475, 542] on p at bounding box center [664, 548] width 441 height 17
click at [476, 471] on span "Mark as correct answer" at bounding box center [515, 465] width 127 height 17
click at [452, 471] on input "Mark as correct answer" at bounding box center [442, 465] width 20 height 15
checkbox input "true"
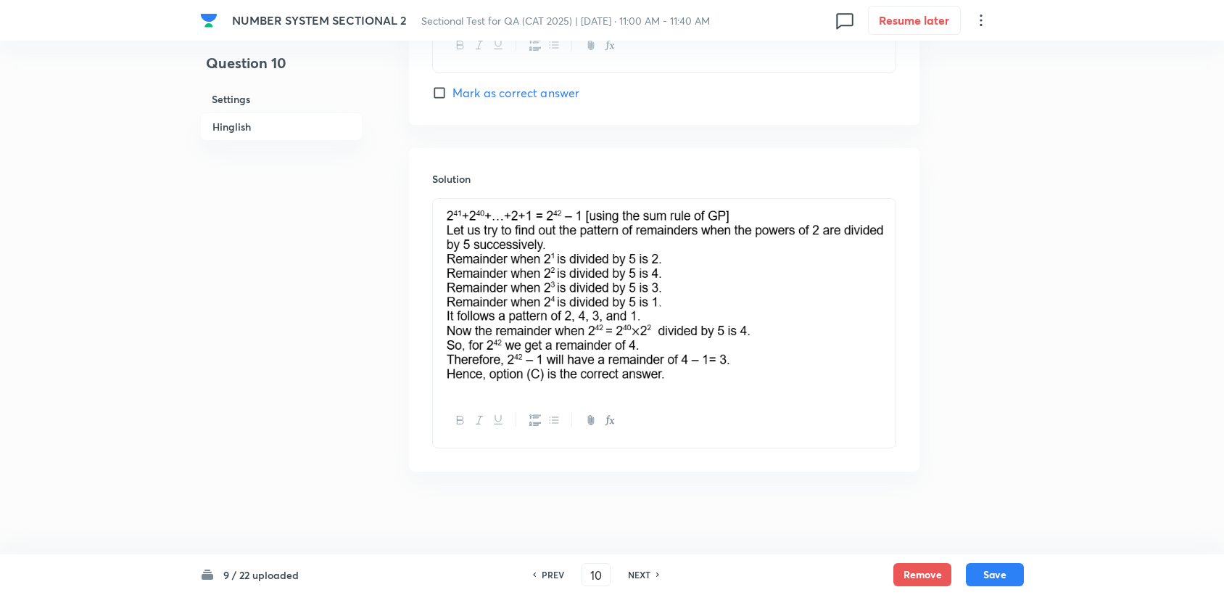
scroll to position [1481, 0]
click at [992, 572] on button "Save" at bounding box center [995, 572] width 58 height 23
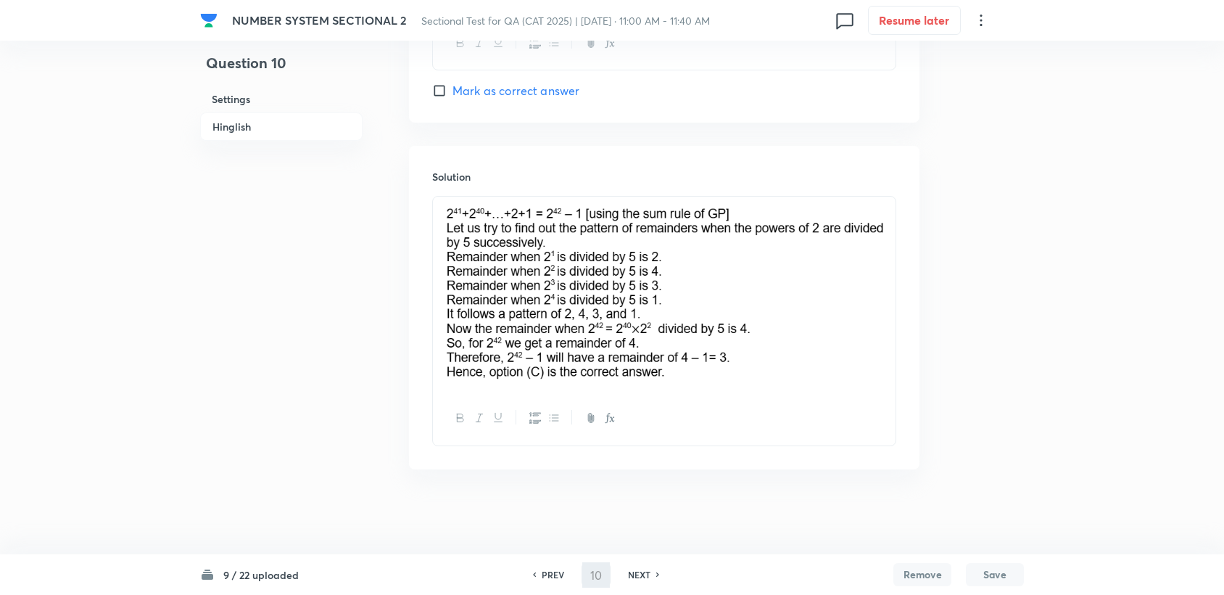
type input "11"
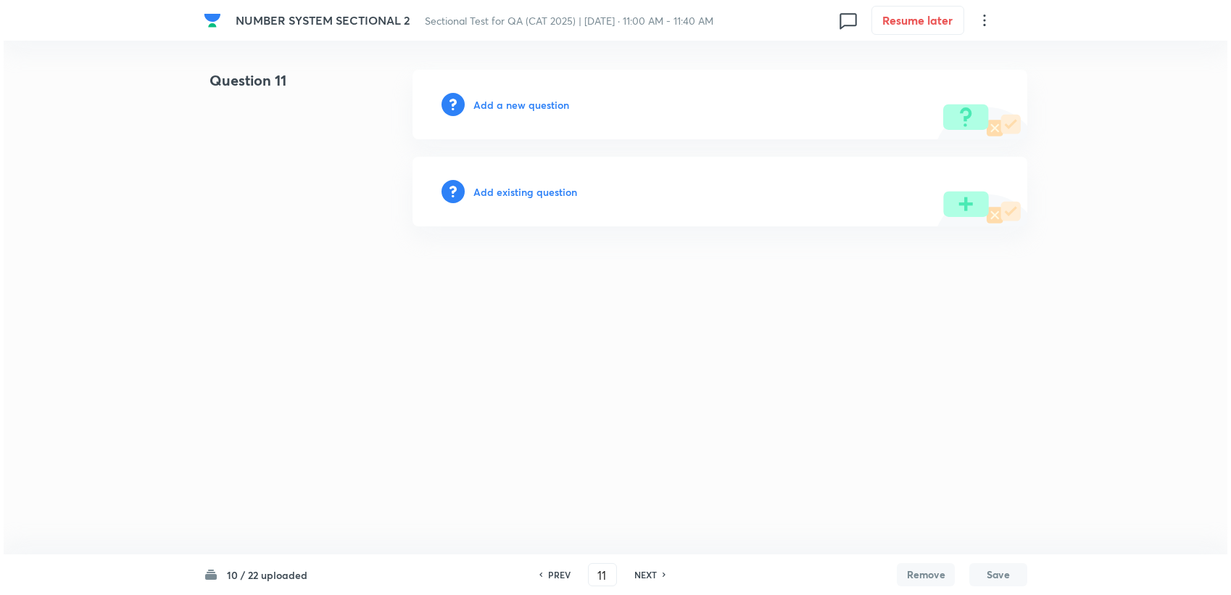
scroll to position [0, 0]
click at [540, 102] on h6 "Add a new question" at bounding box center [522, 104] width 96 height 15
click at [540, 102] on h6 "Choose a question type" at bounding box center [530, 104] width 112 height 15
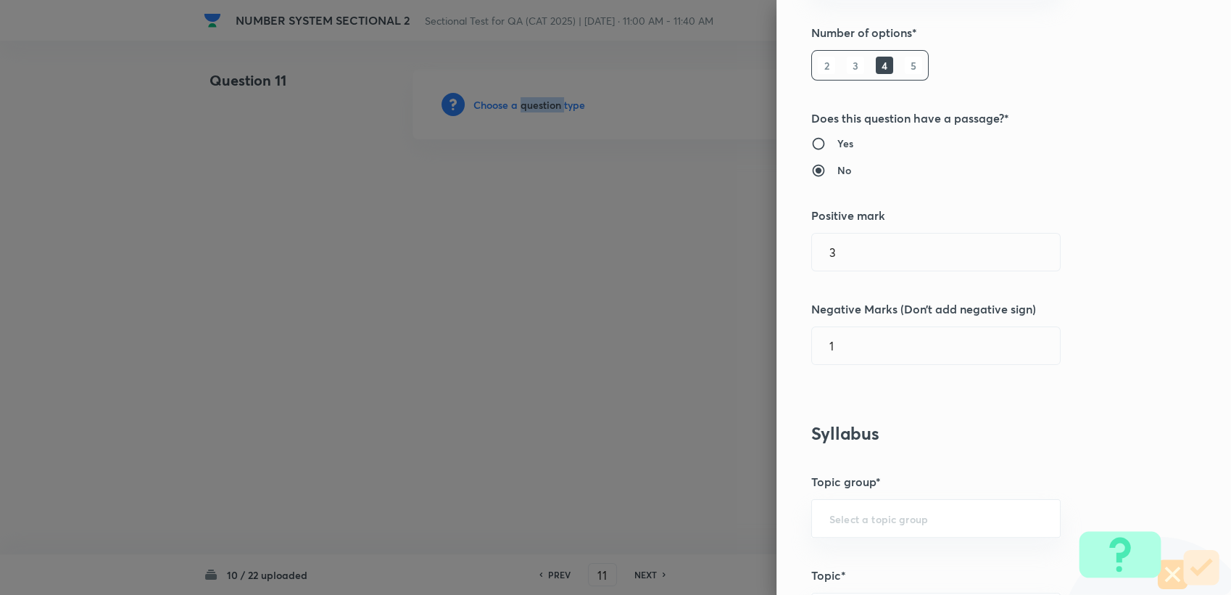
scroll to position [241, 0]
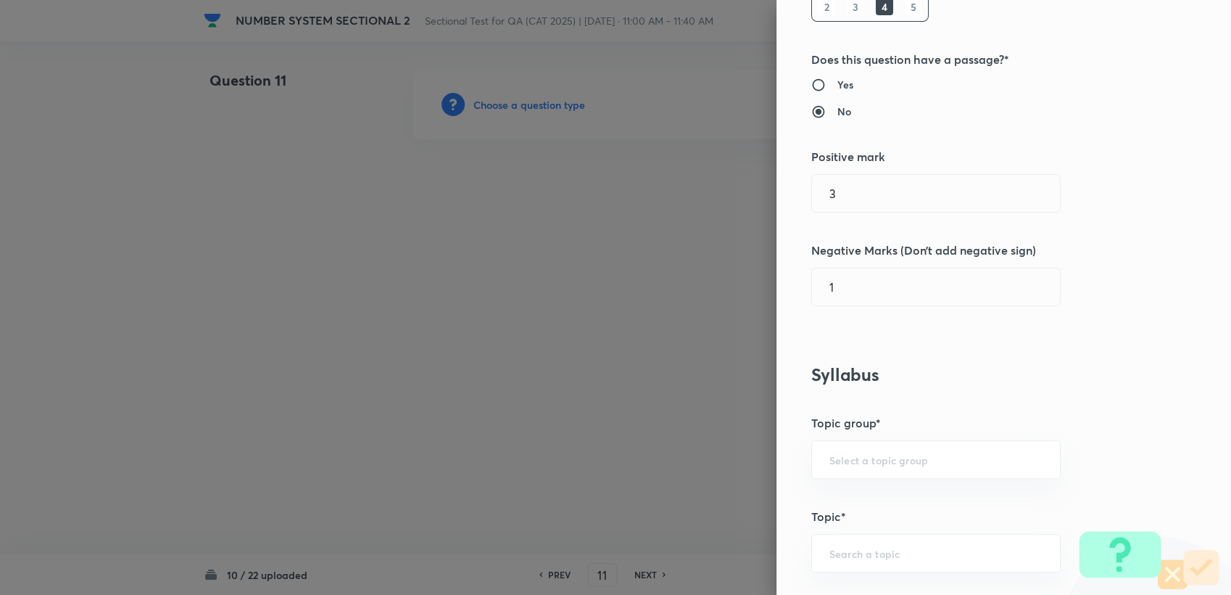
click at [851, 490] on div "Question settings Question type* Single choice correct Number of options* 2 3 4…" at bounding box center [1004, 297] width 455 height 595
drag, startPoint x: 851, startPoint y: 489, endPoint x: 851, endPoint y: 464, distance: 24.7
click at [851, 464] on input "text" at bounding box center [936, 459] width 213 height 14
drag, startPoint x: 846, startPoint y: 501, endPoint x: 846, endPoint y: 526, distance: 25.4
click at [846, 502] on li "Quantitative Aptitude" at bounding box center [924, 500] width 248 height 26
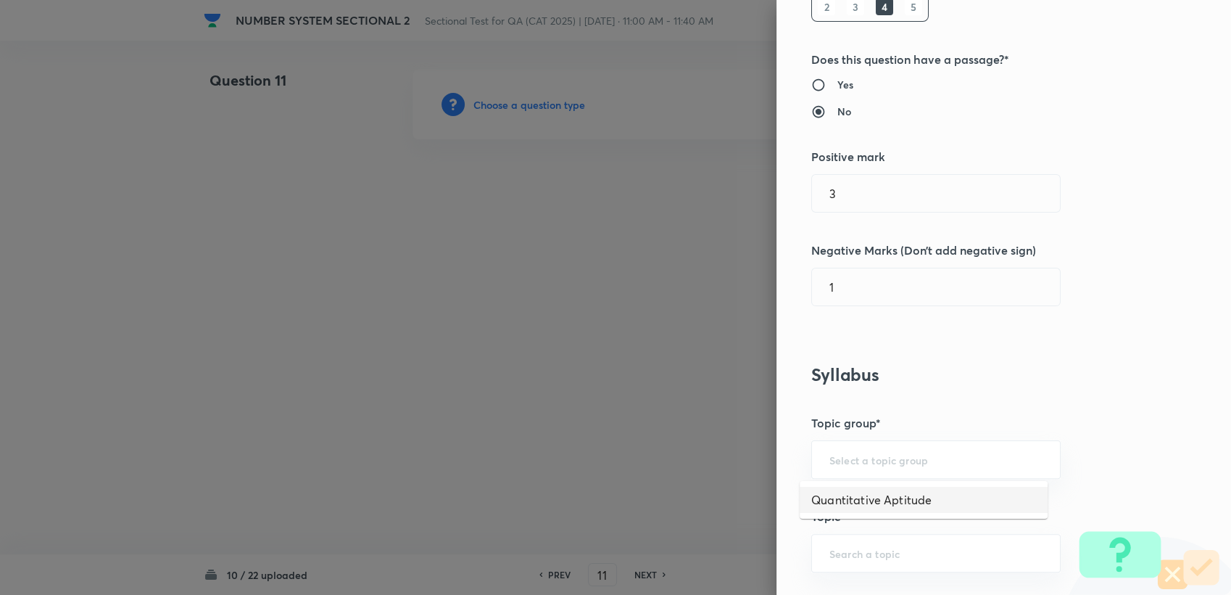
type input "Quantitative Aptitude"
click at [846, 537] on div "​" at bounding box center [935, 553] width 249 height 38
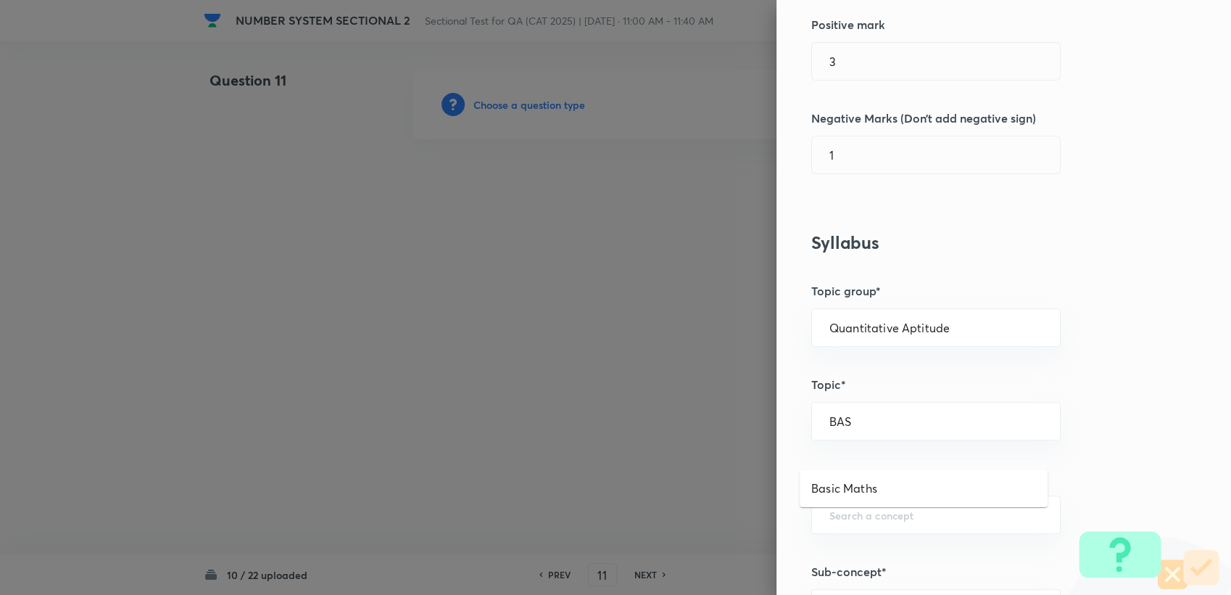
scroll to position [402, 0]
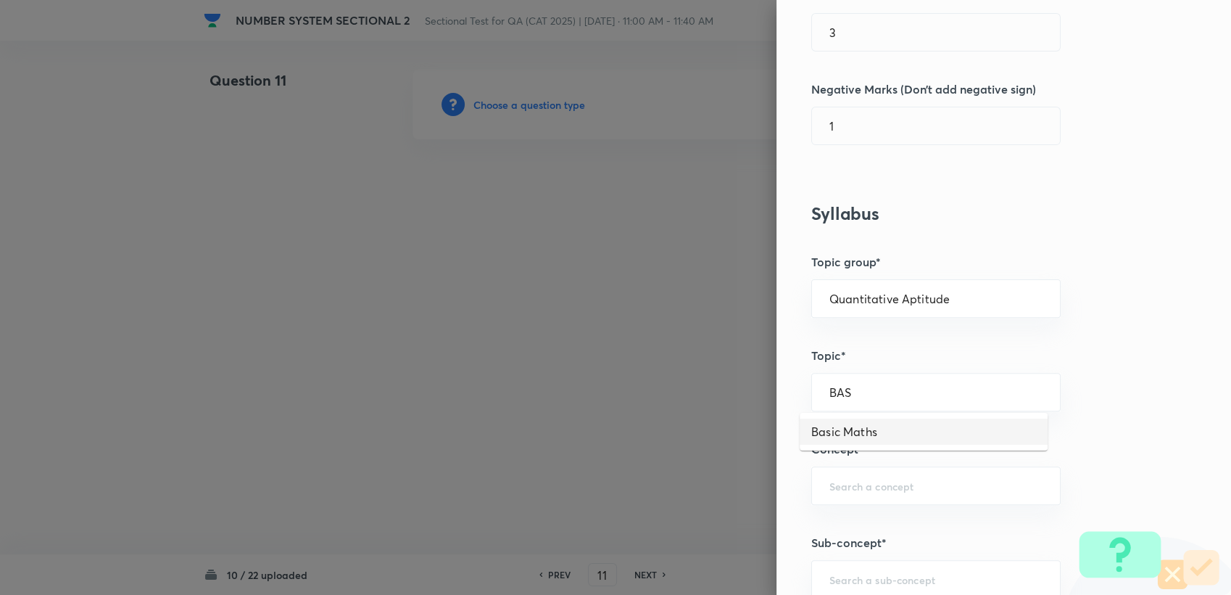
click at [857, 446] on ul "Basic Maths" at bounding box center [924, 432] width 248 height 38
click at [853, 438] on li "Basic Maths" at bounding box center [924, 431] width 248 height 26
type input "Basic Maths"
click at [858, 488] on input "text" at bounding box center [936, 486] width 213 height 14
type input "A"
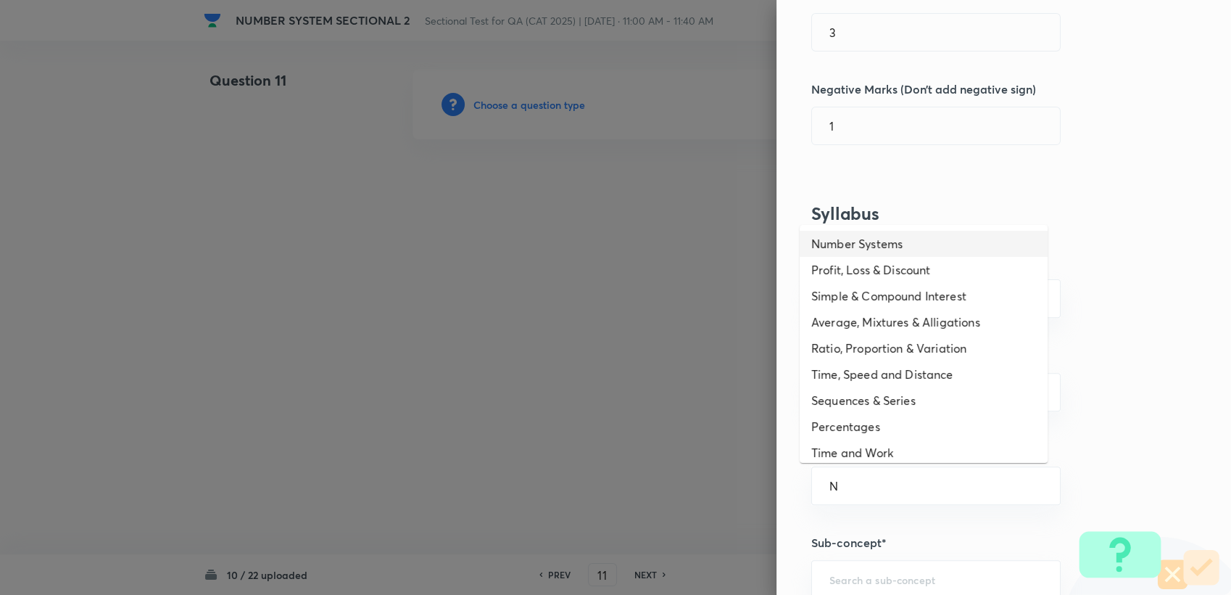
click at [880, 247] on li "Number Systems" at bounding box center [924, 244] width 248 height 26
type input "Number Systems"
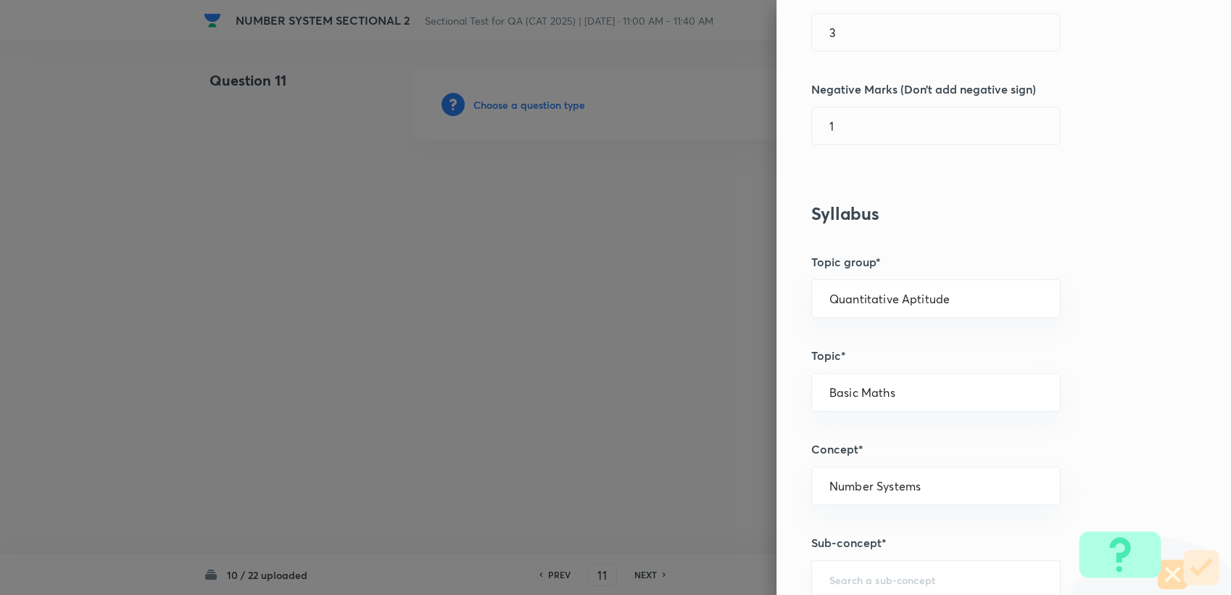
click at [867, 569] on div "​" at bounding box center [935, 579] width 249 height 38
click at [846, 534] on li "Last two Digits" at bounding box center [924, 537] width 248 height 26
type input "Last two Digits"
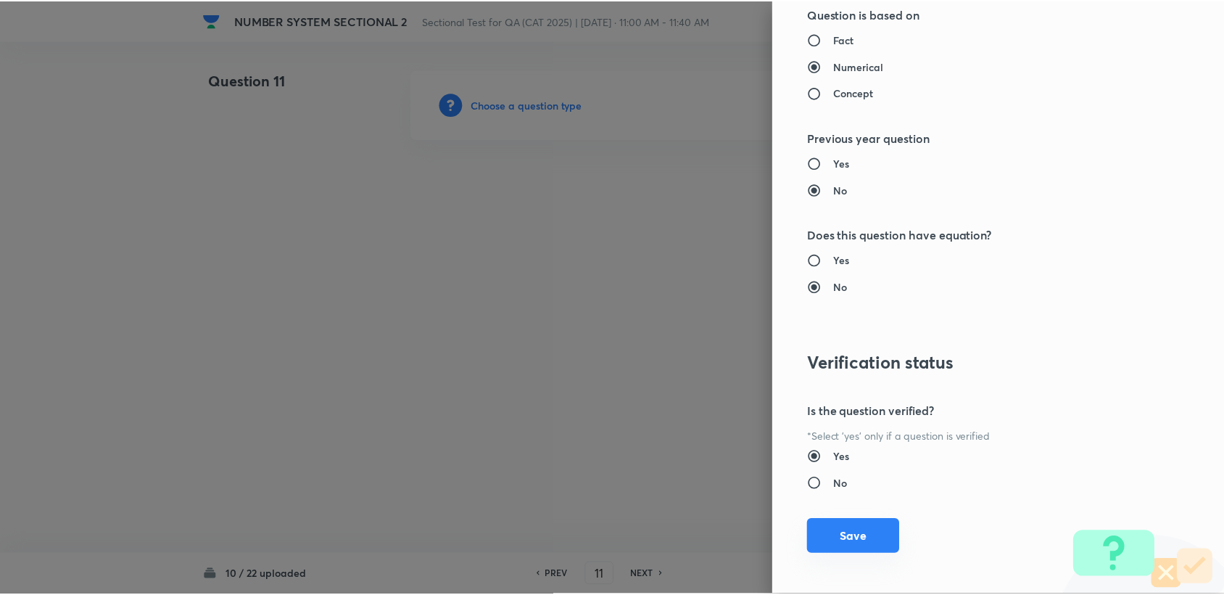
scroll to position [1381, 0]
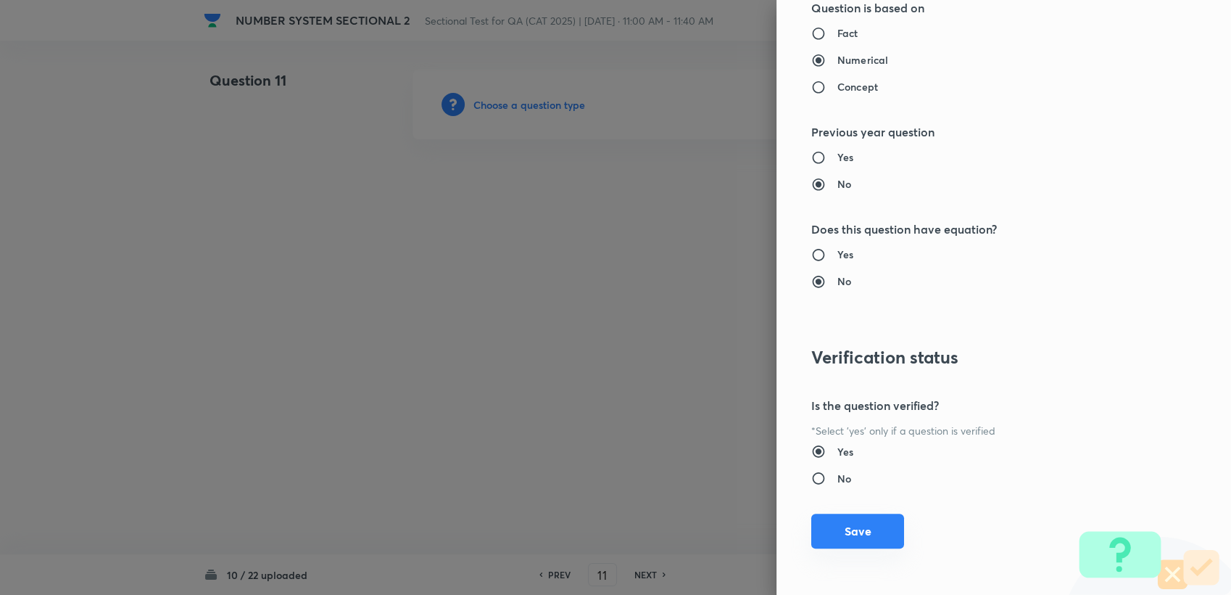
click at [824, 539] on button "Save" at bounding box center [857, 530] width 93 height 35
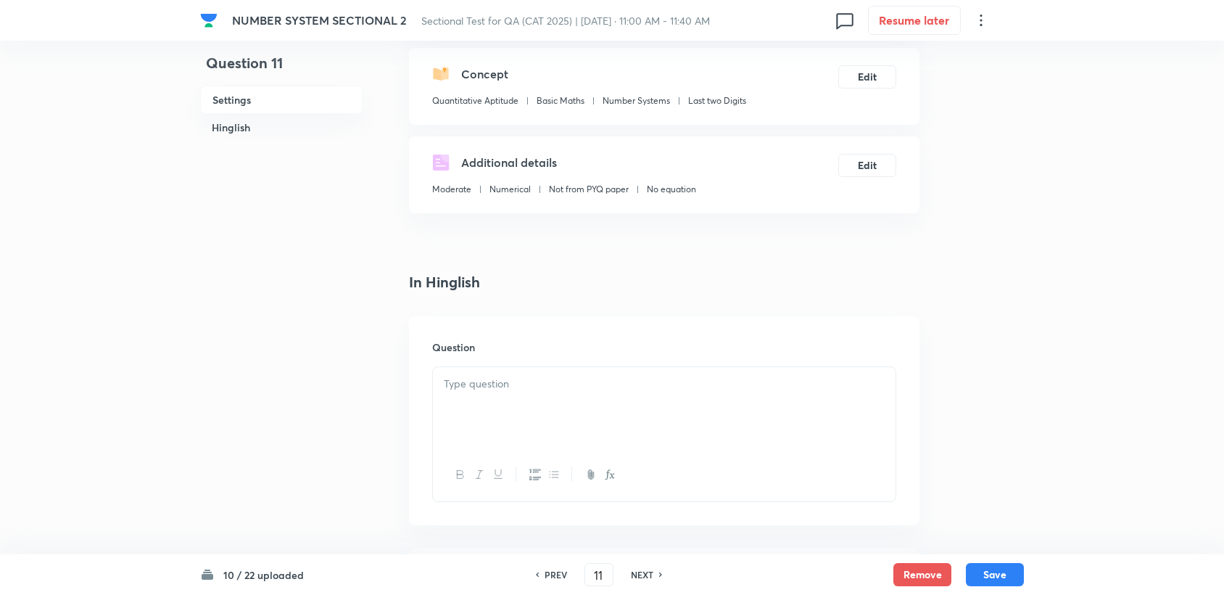
scroll to position [161, 0]
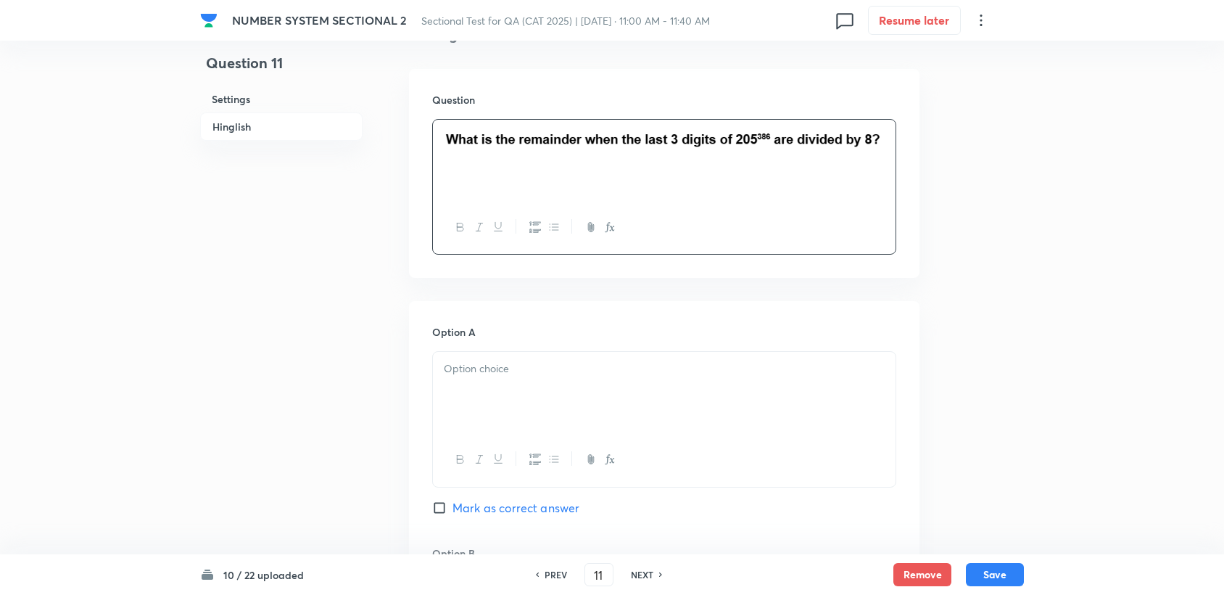
click at [484, 407] on div at bounding box center [664, 392] width 463 height 81
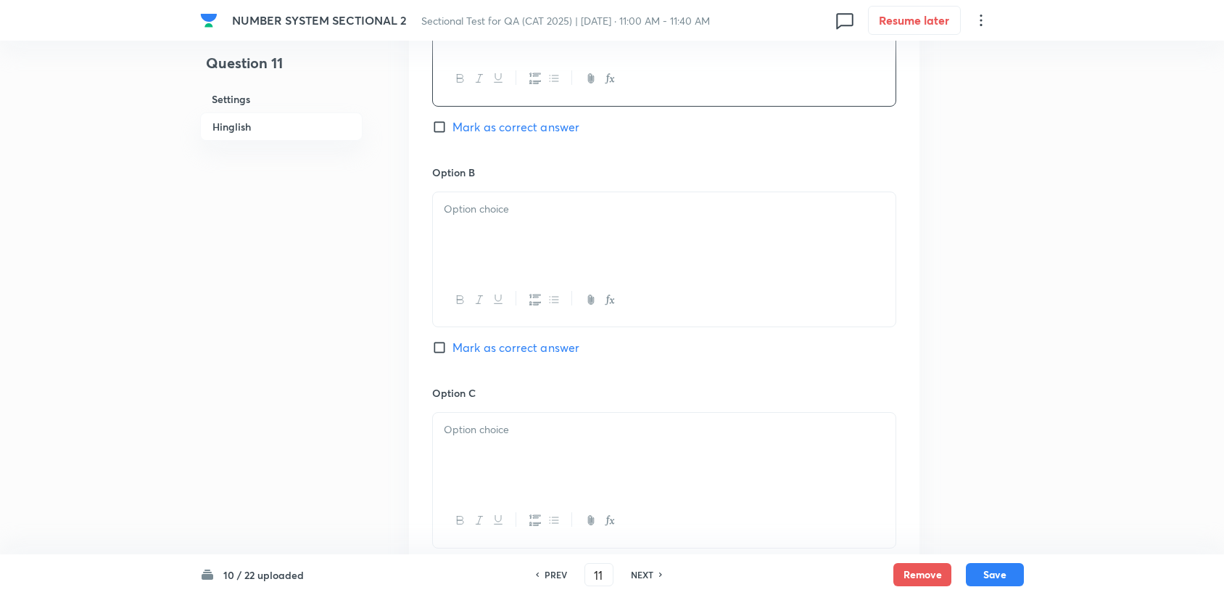
scroll to position [806, 0]
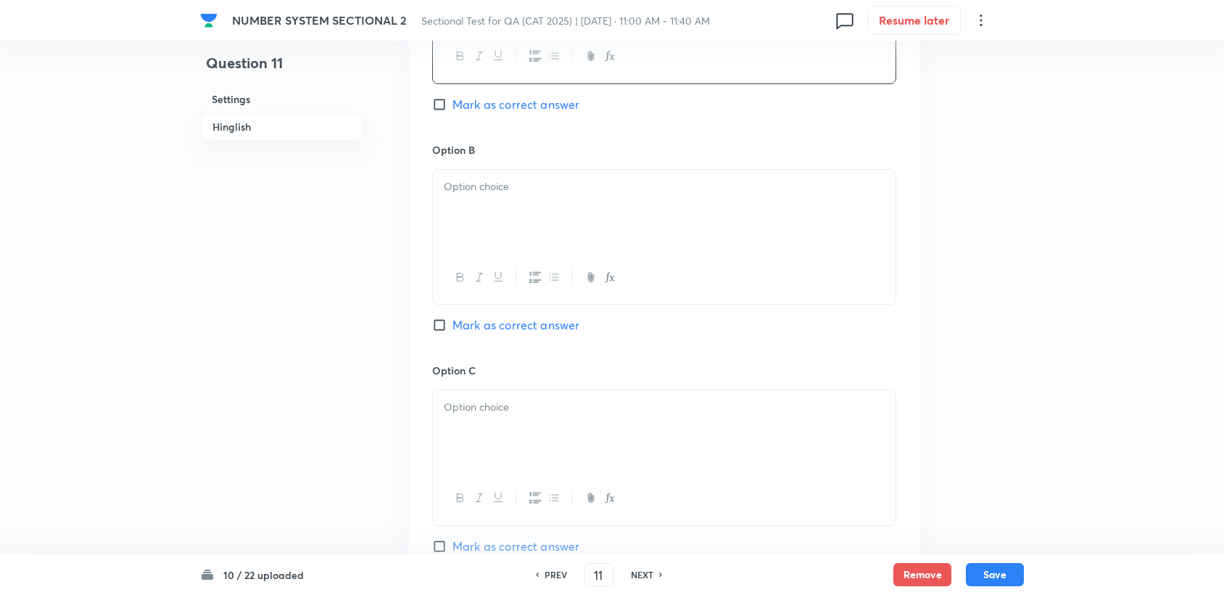
click at [468, 223] on div at bounding box center [664, 210] width 463 height 81
click at [482, 423] on div at bounding box center [664, 430] width 463 height 81
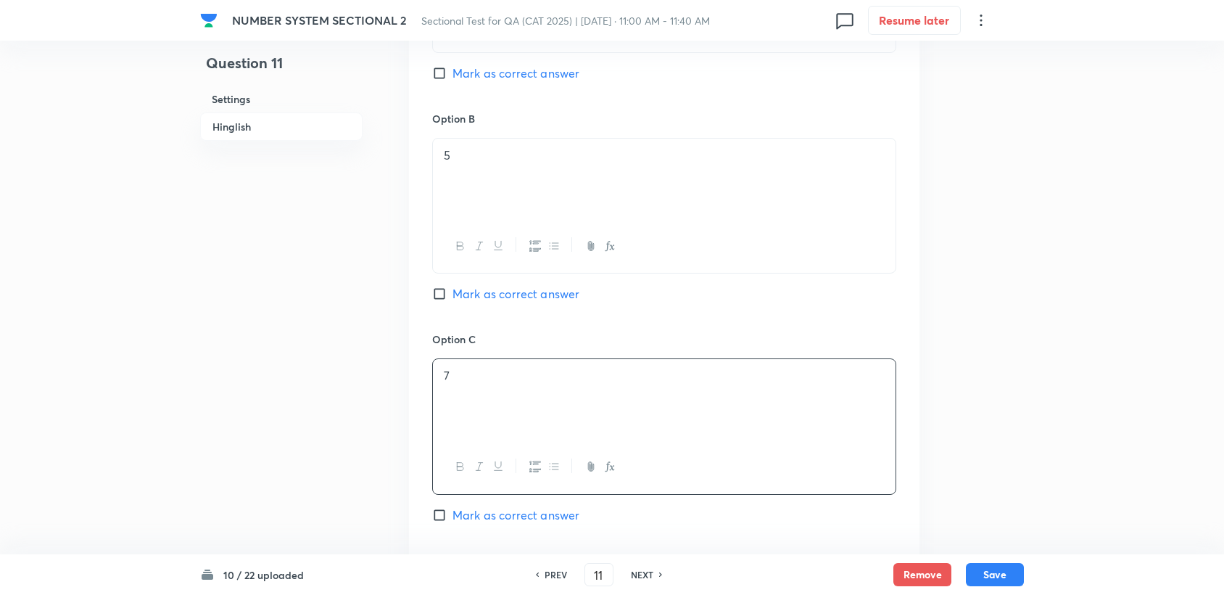
scroll to position [967, 0]
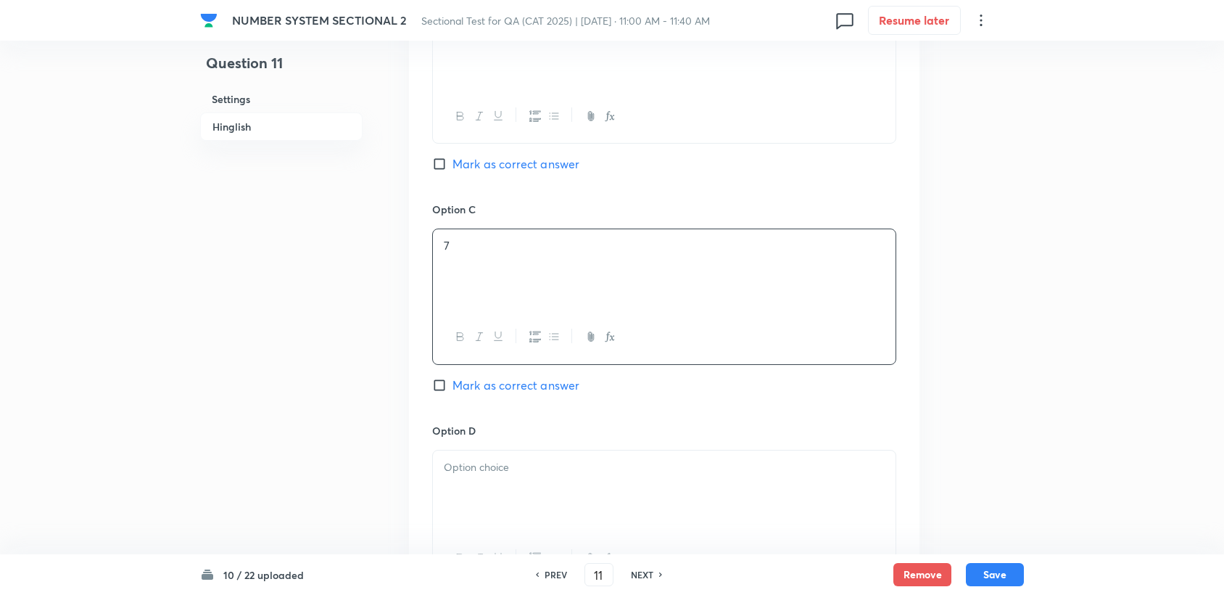
click at [455, 501] on div at bounding box center [664, 490] width 463 height 81
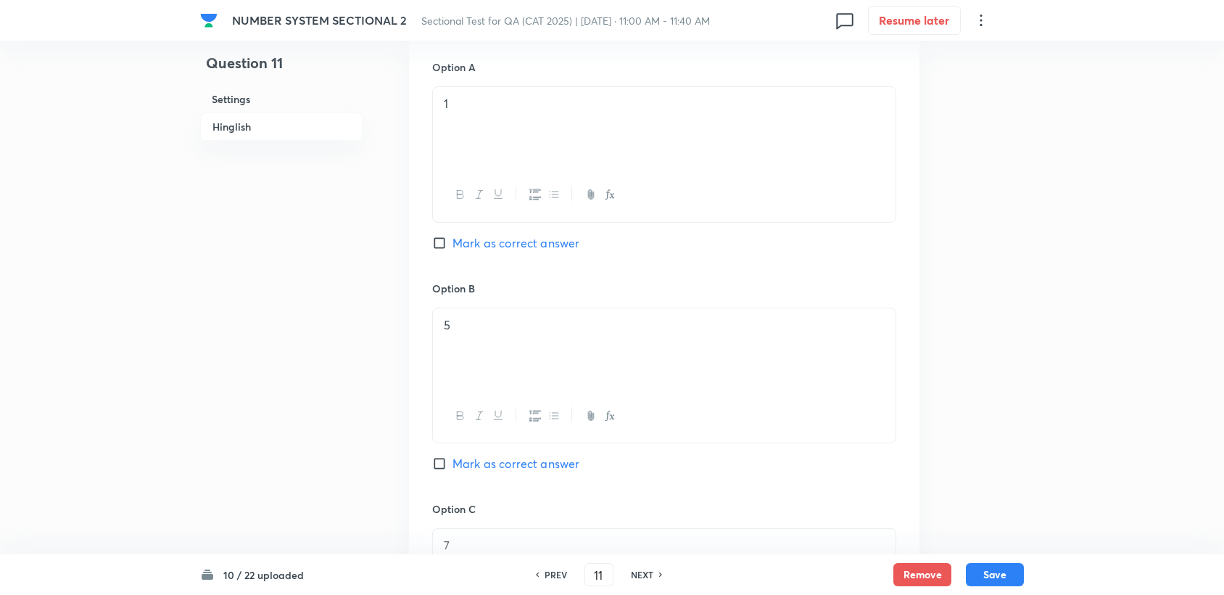
scroll to position [644, 0]
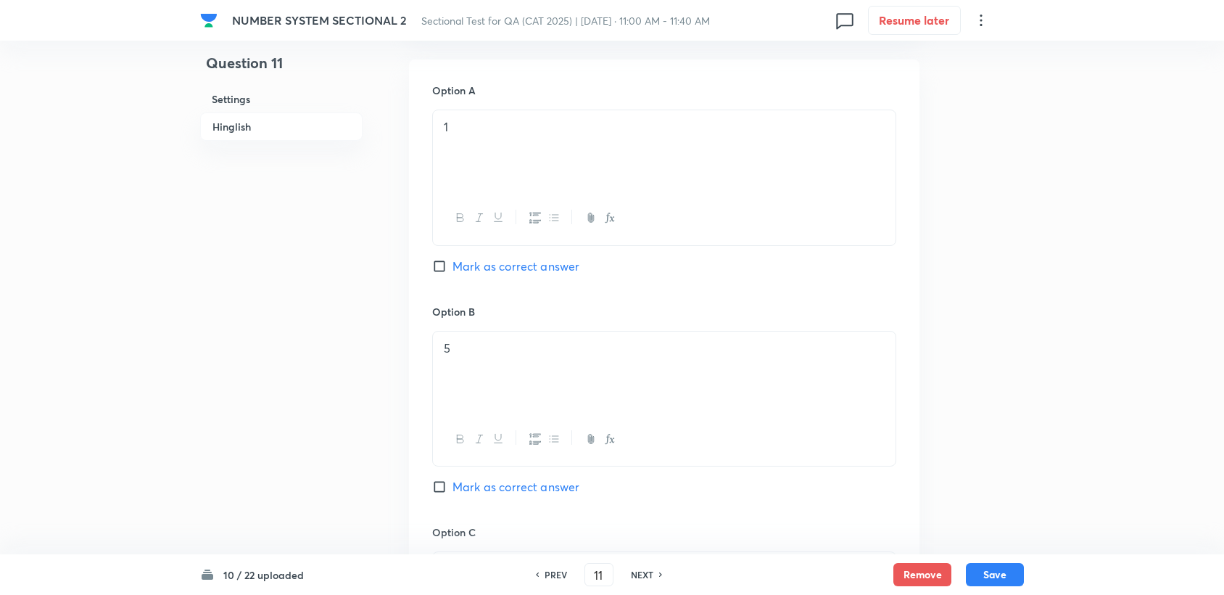
click at [495, 268] on span "Mark as correct answer" at bounding box center [515, 265] width 127 height 17
click at [452, 268] on input "Mark as correct answer" at bounding box center [442, 266] width 20 height 15
checkbox input "true"
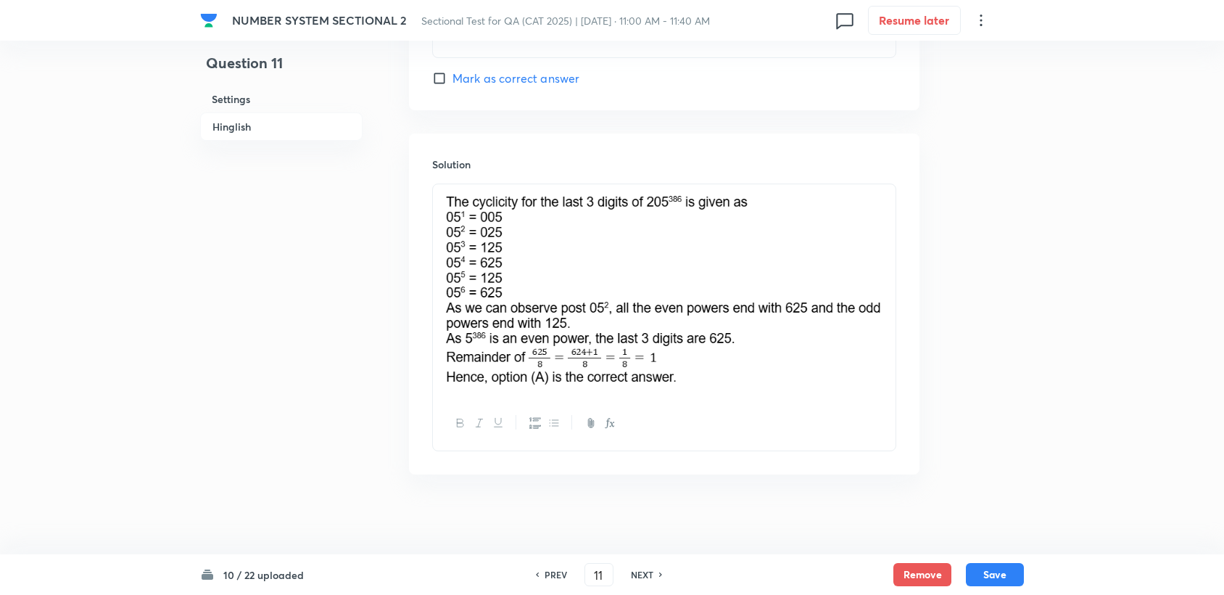
scroll to position [1499, 0]
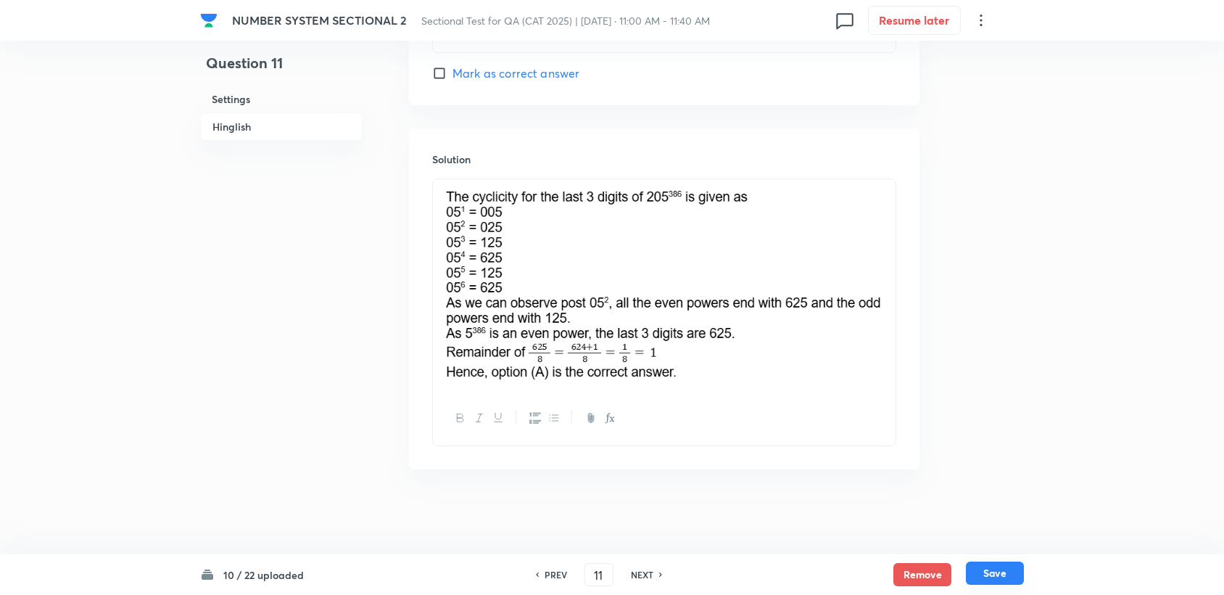
click at [981, 579] on button "Save" at bounding box center [995, 572] width 58 height 23
type input "12"
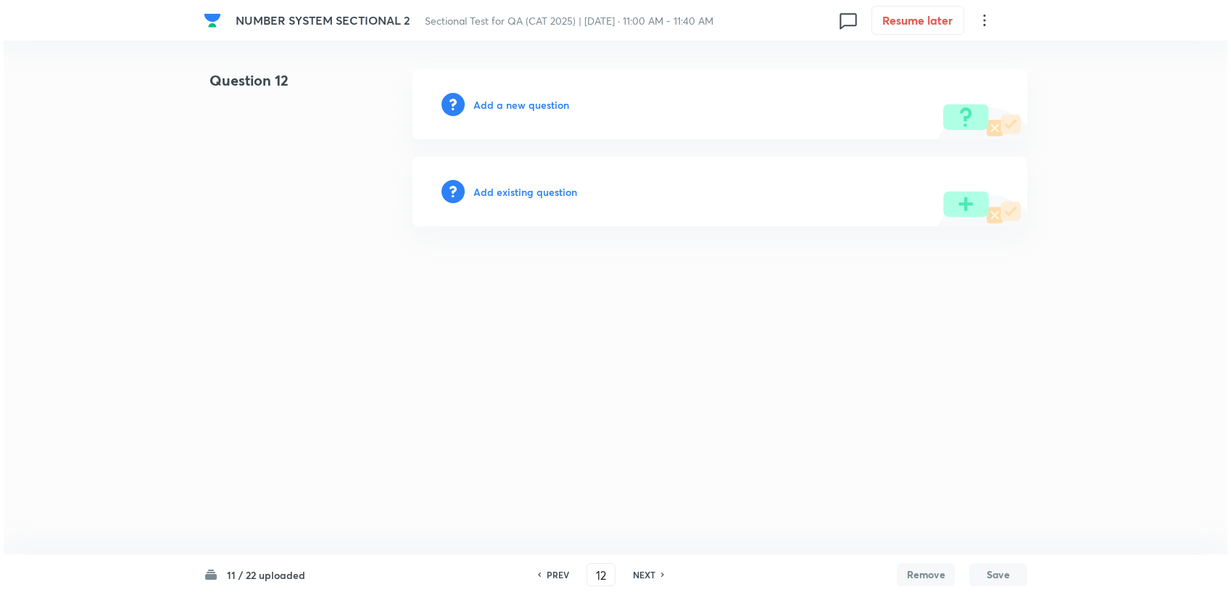
scroll to position [0, 0]
click at [501, 111] on h6 "Add a new question" at bounding box center [522, 104] width 96 height 15
click at [503, 107] on h6 "Choose a question type" at bounding box center [530, 104] width 112 height 15
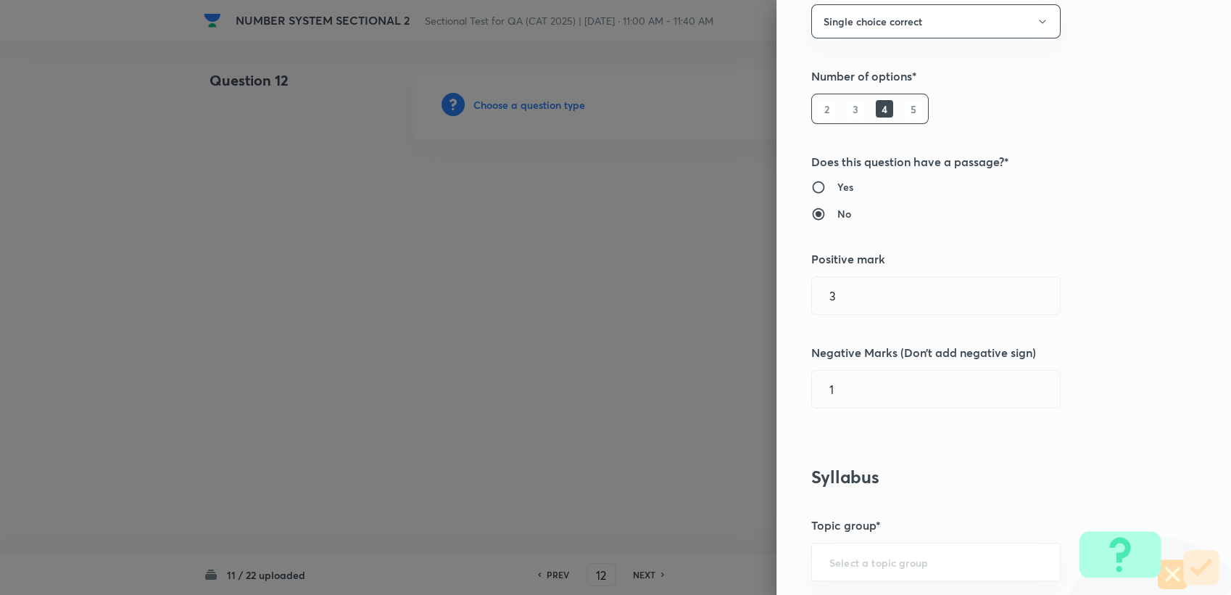
scroll to position [80, 0]
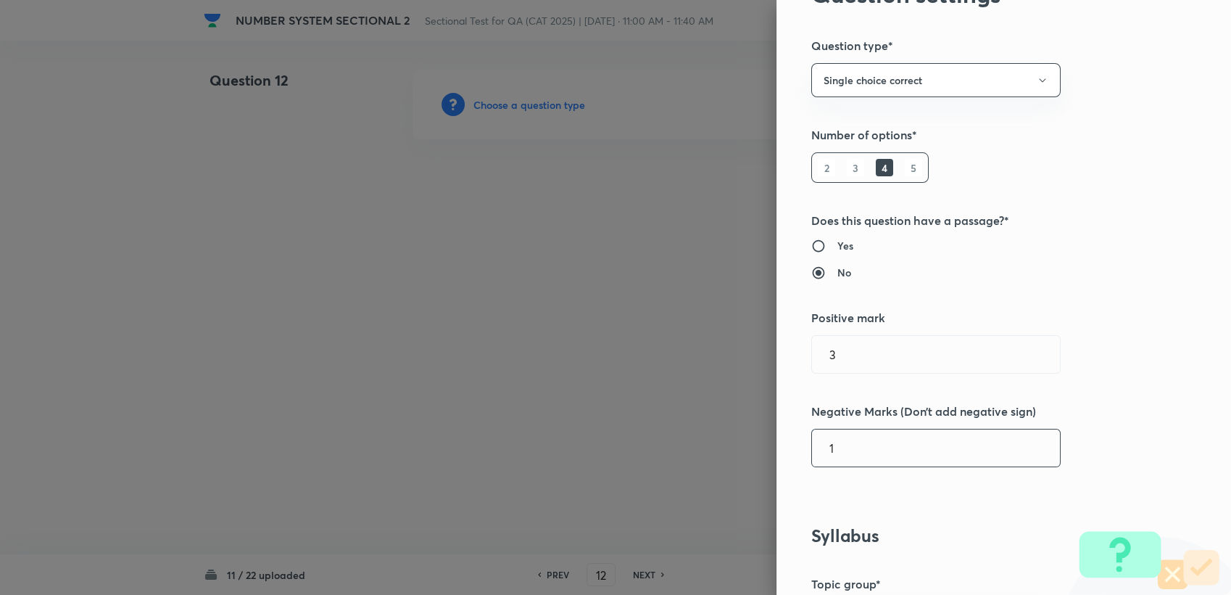
click at [840, 438] on input "1" at bounding box center [936, 447] width 248 height 37
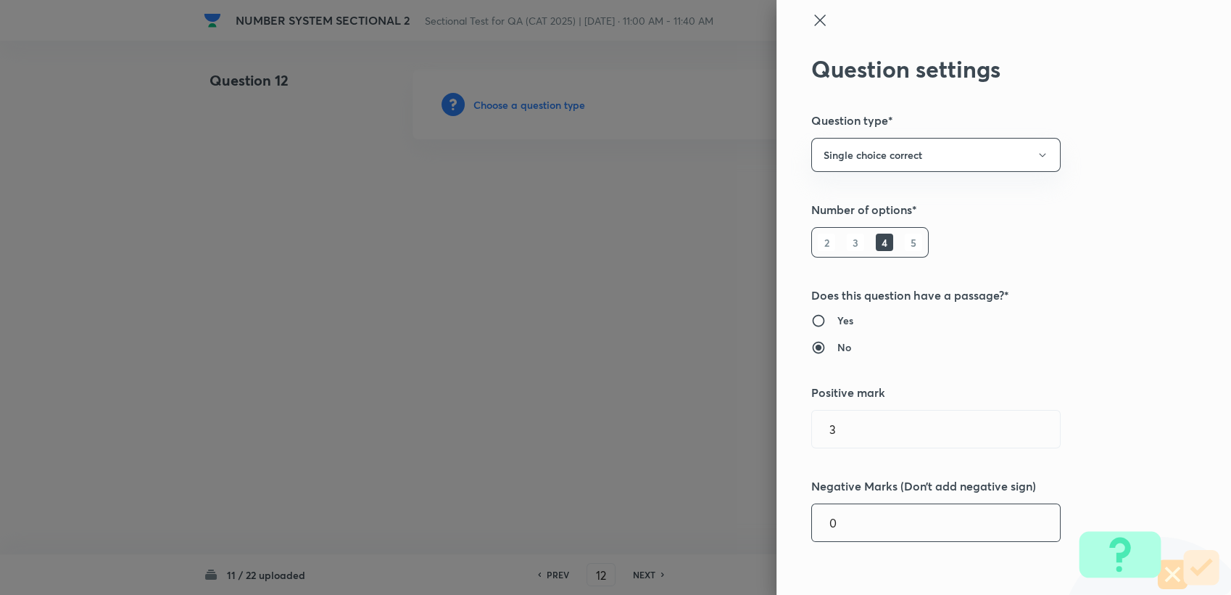
scroll to position [0, 0]
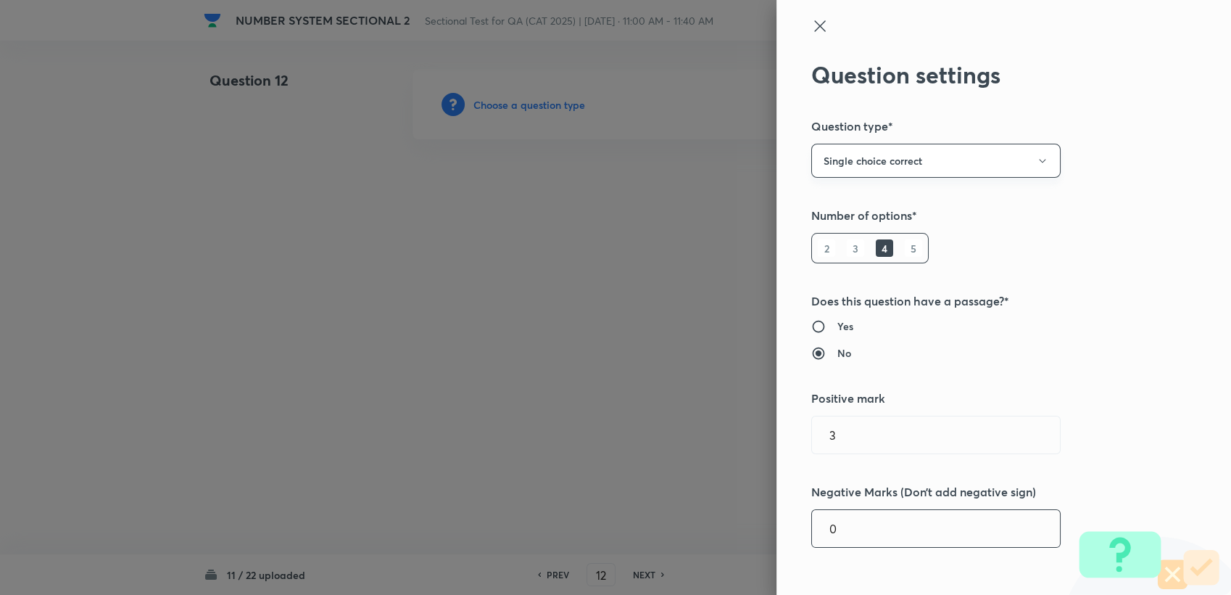
type input "0"
click at [921, 175] on button "Single choice correct" at bounding box center [935, 161] width 249 height 34
click at [827, 253] on span "Integer" at bounding box center [924, 258] width 231 height 15
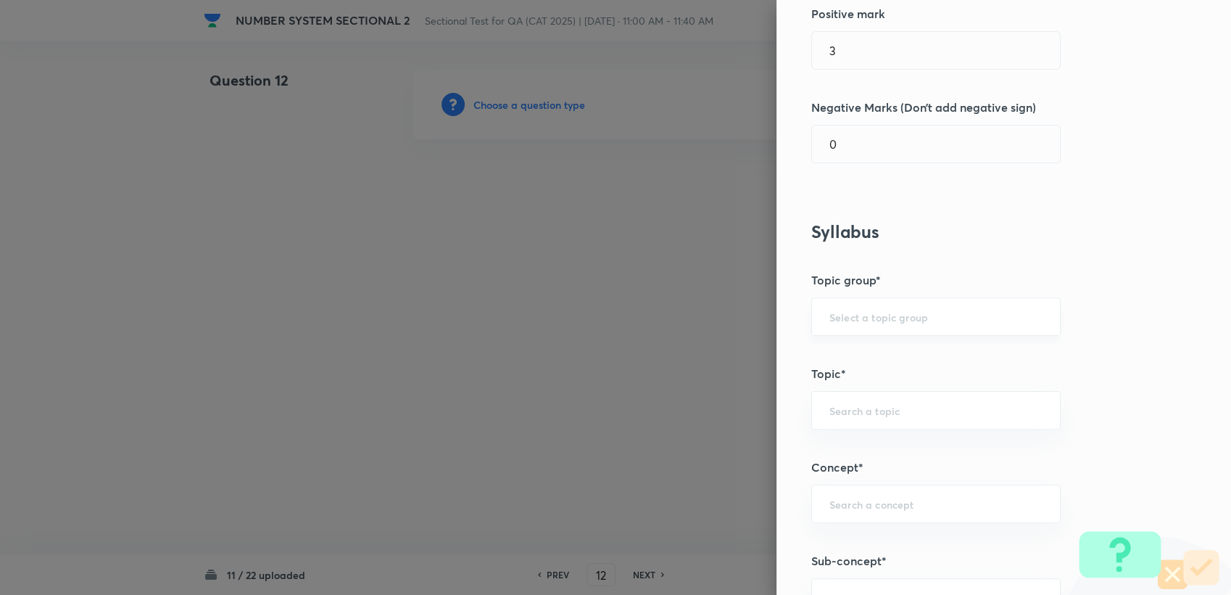
scroll to position [322, 0]
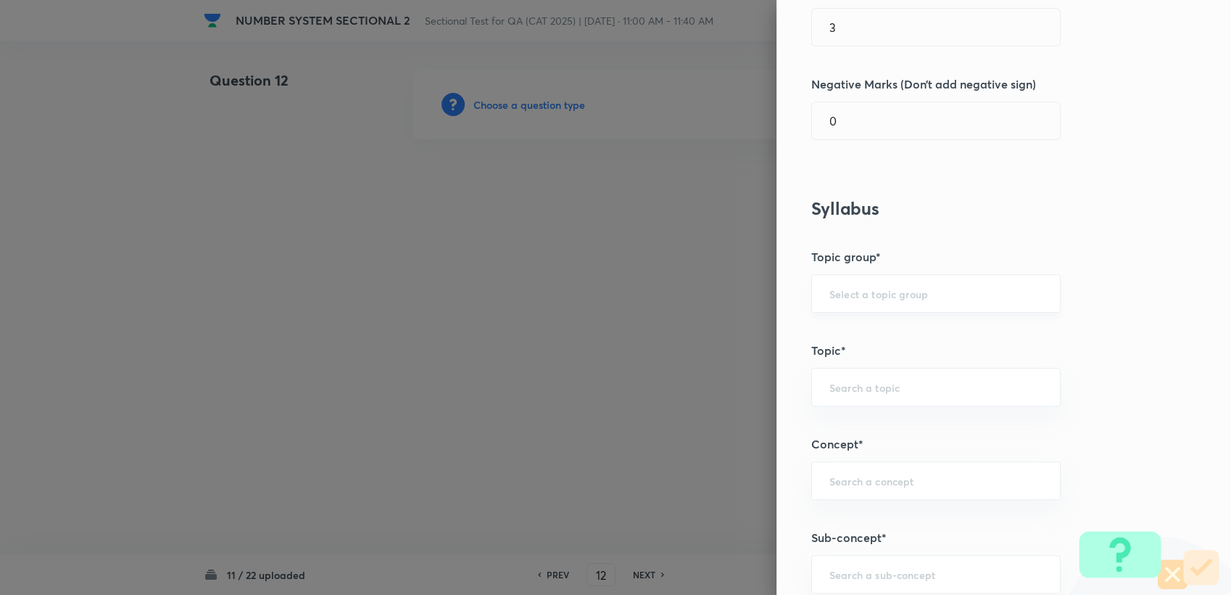
click at [848, 276] on div "​" at bounding box center [935, 293] width 249 height 38
click at [848, 303] on div "​" at bounding box center [935, 293] width 249 height 38
drag, startPoint x: 850, startPoint y: 326, endPoint x: 847, endPoint y: 357, distance: 30.6
click at [850, 327] on li "Quantitative Aptitude" at bounding box center [924, 334] width 248 height 26
type input "Quantitative Aptitude"
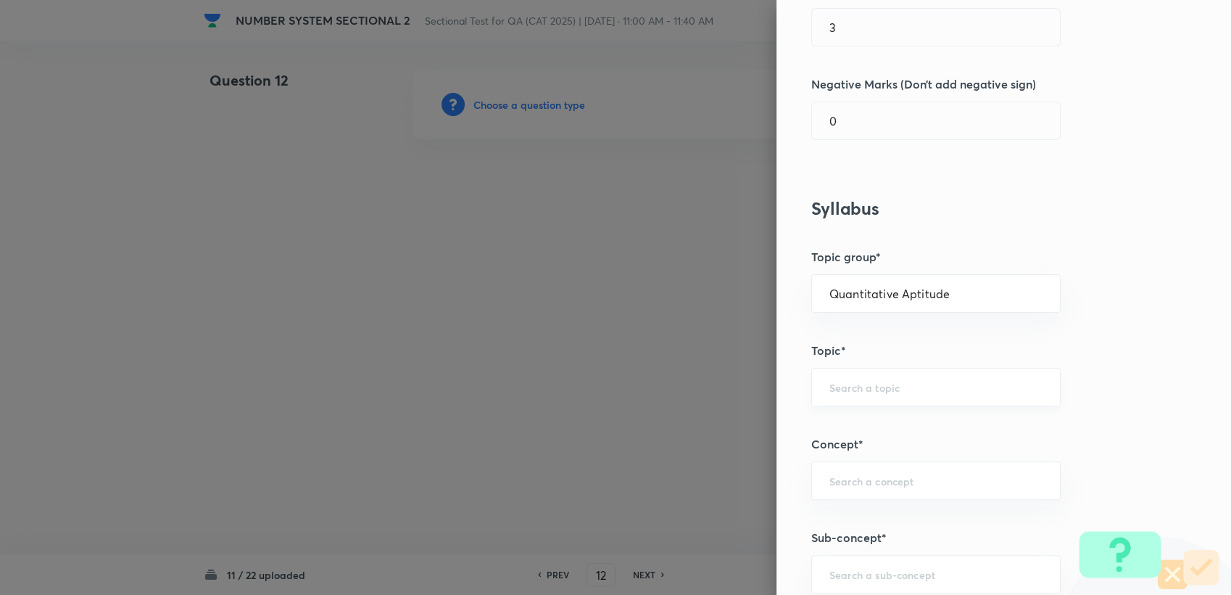
drag, startPoint x: 843, startPoint y: 365, endPoint x: 839, endPoint y: 386, distance: 20.6
click at [841, 373] on div "Question settings Question type* Integer Does this question have a passage?* Ye…" at bounding box center [1004, 297] width 455 height 595
click at [839, 386] on input "text" at bounding box center [936, 387] width 213 height 14
click at [853, 421] on li "Basic Maths" at bounding box center [924, 427] width 248 height 26
type input "Basic Maths"
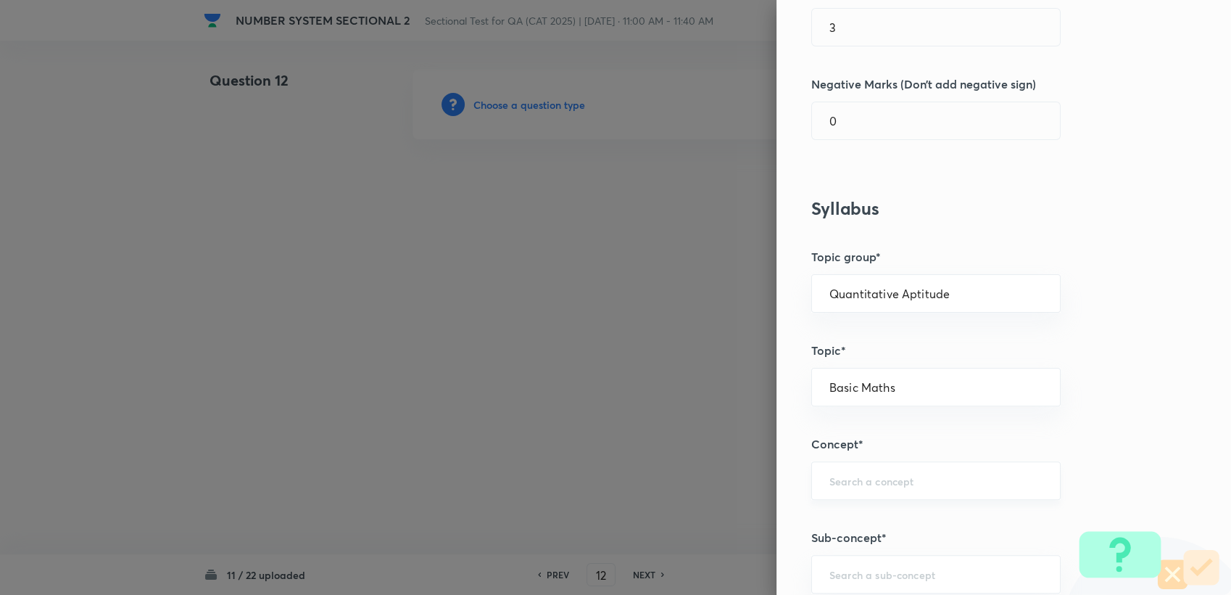
click at [859, 466] on div "​" at bounding box center [935, 480] width 249 height 38
type input "H"
click at [846, 509] on li "Number Systems" at bounding box center [924, 520] width 248 height 26
type input "Number Systems"
click at [843, 567] on input "text" at bounding box center [936, 574] width 213 height 14
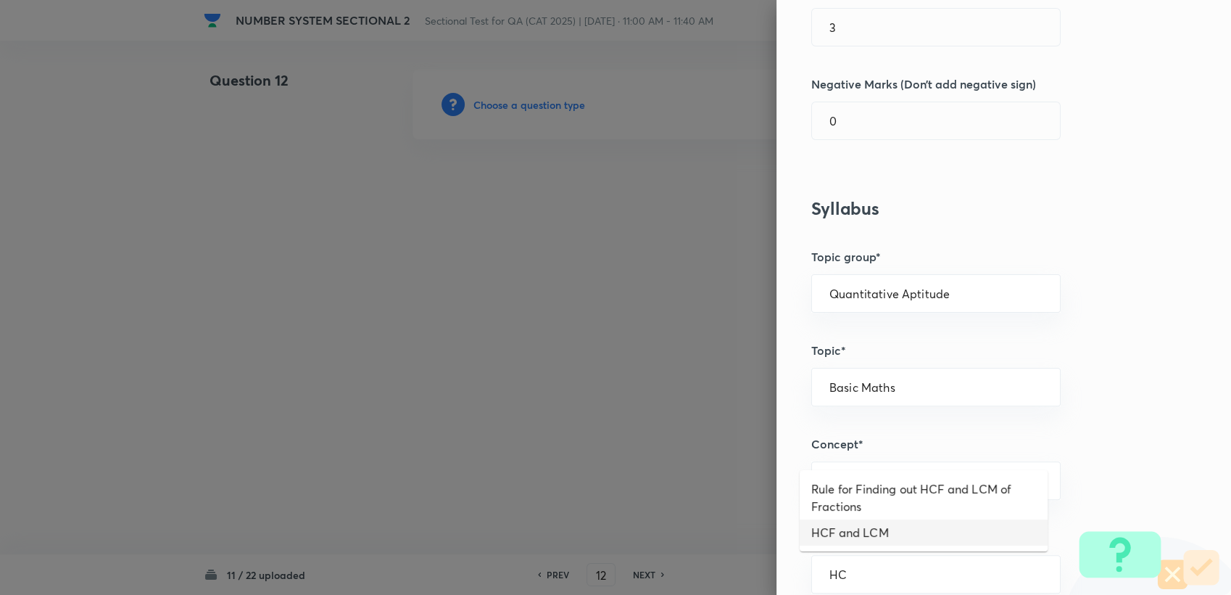
click at [846, 540] on li "HCF and LCM" at bounding box center [924, 532] width 248 height 26
type input "HCF and LCM"
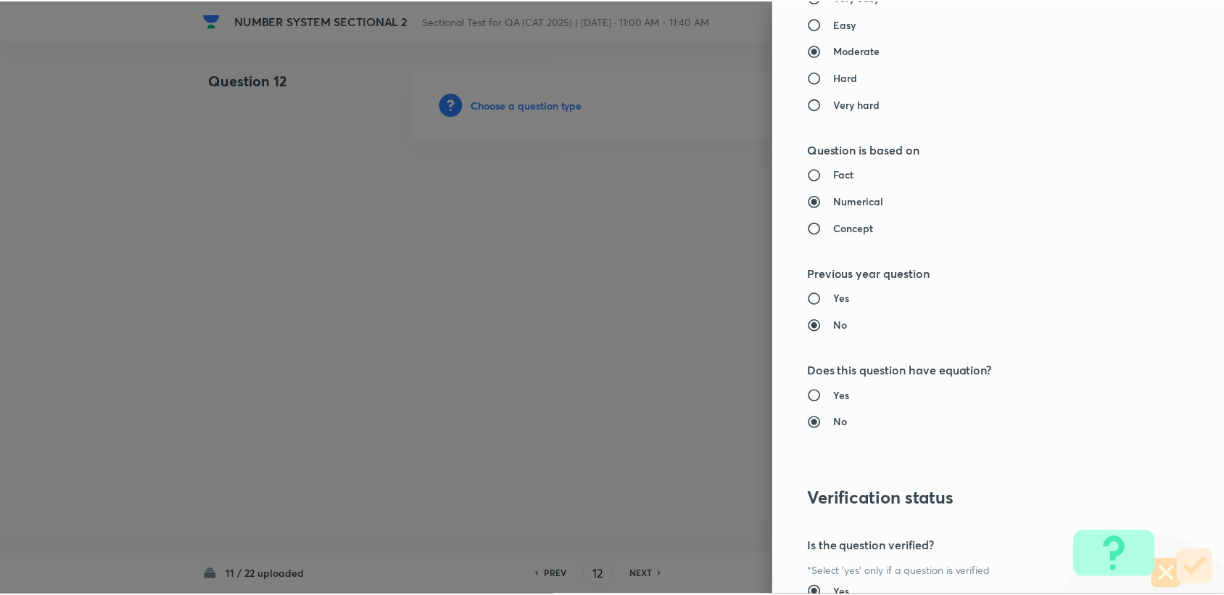
scroll to position [1289, 0]
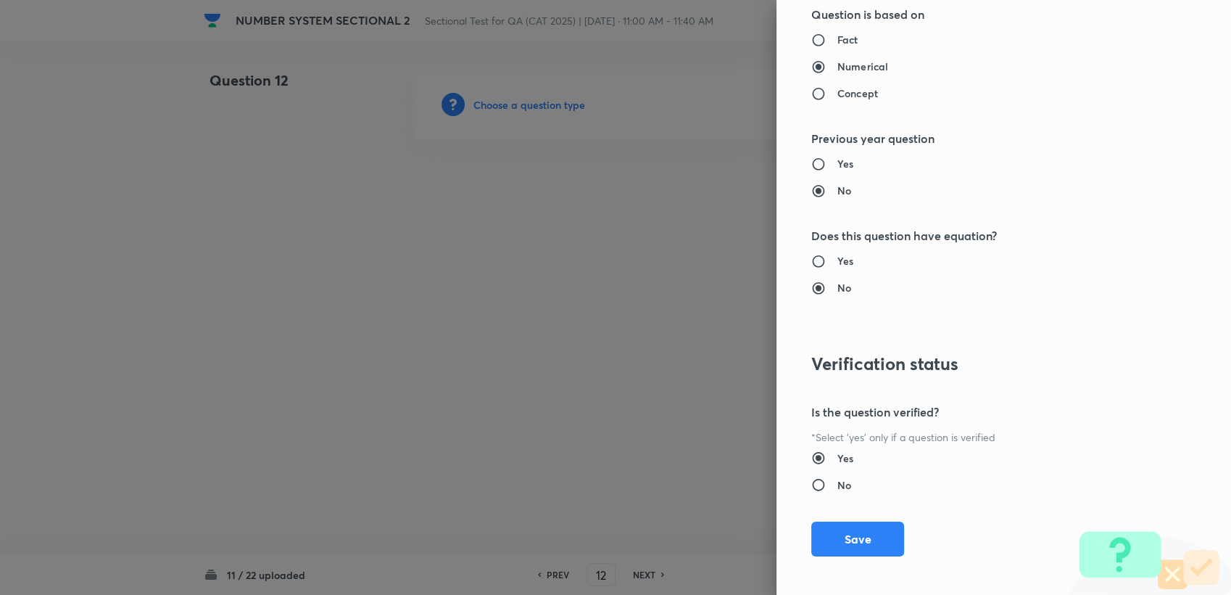
drag, startPoint x: 837, startPoint y: 525, endPoint x: 631, endPoint y: 405, distance: 238.5
click at [837, 524] on button "Save" at bounding box center [857, 538] width 93 height 35
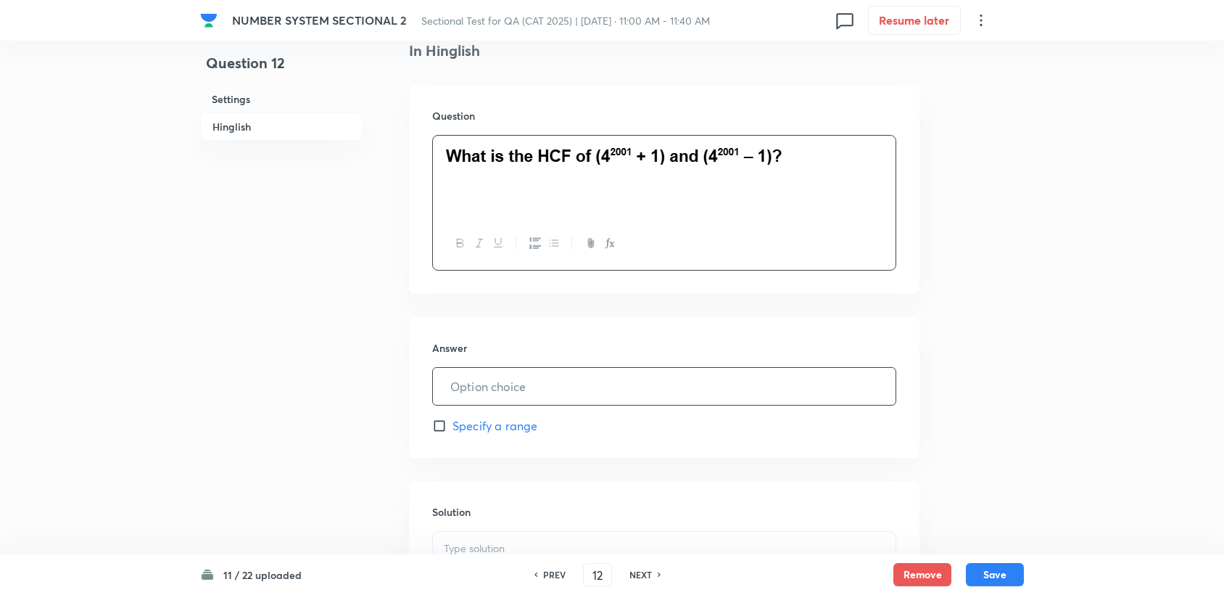
scroll to position [402, 0]
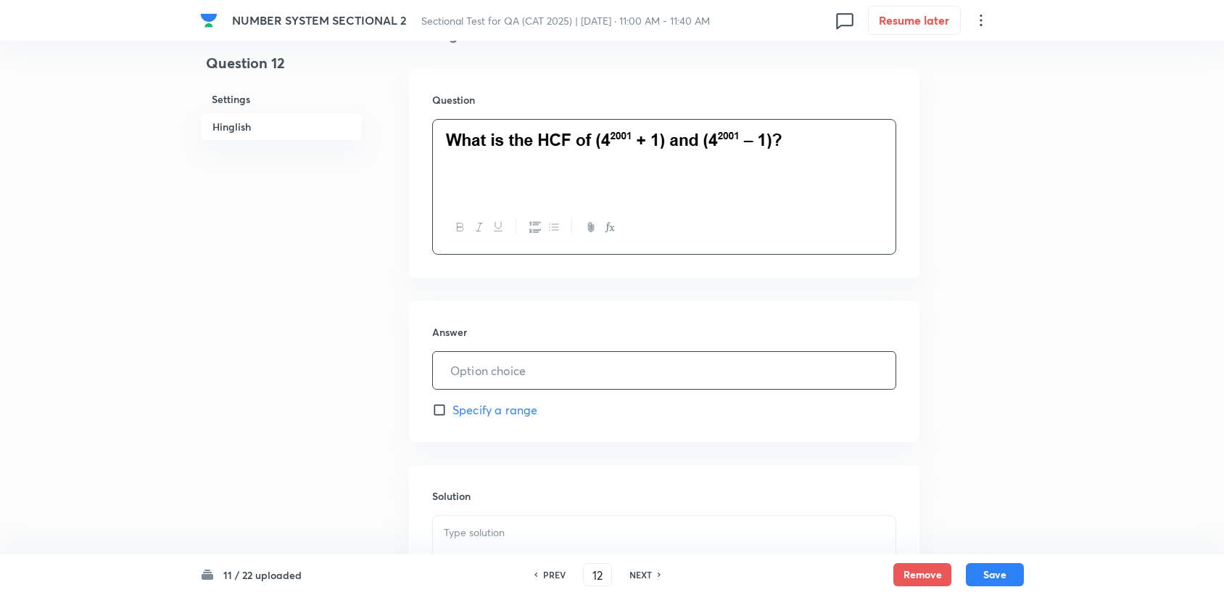
click at [491, 364] on input "text" at bounding box center [664, 370] width 463 height 37
type input "1"
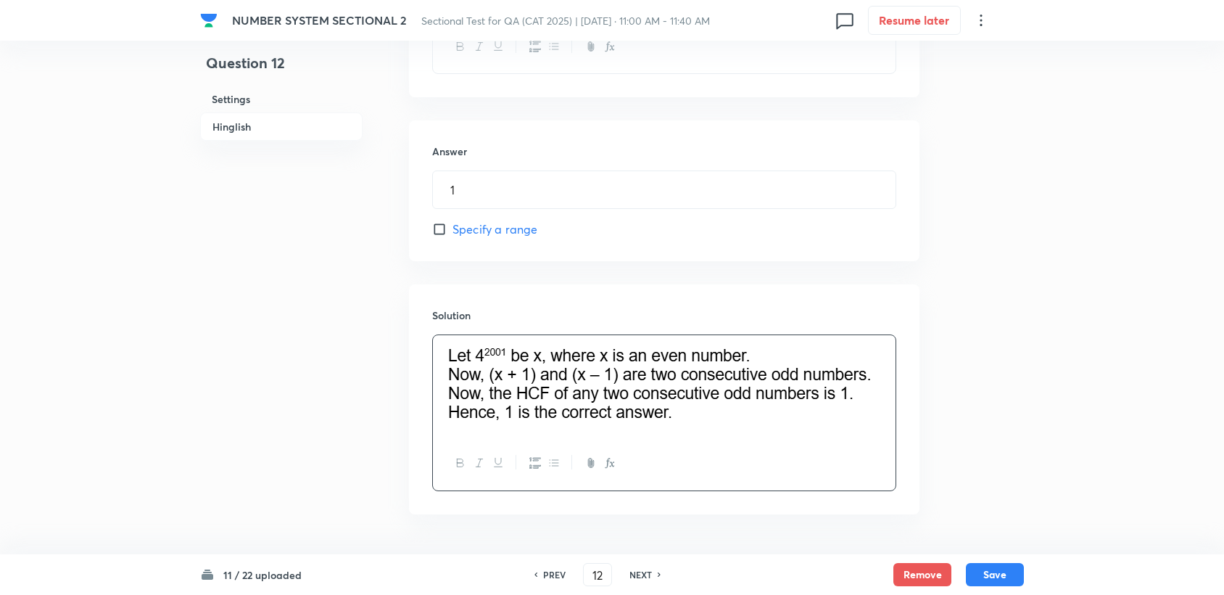
scroll to position [468, 0]
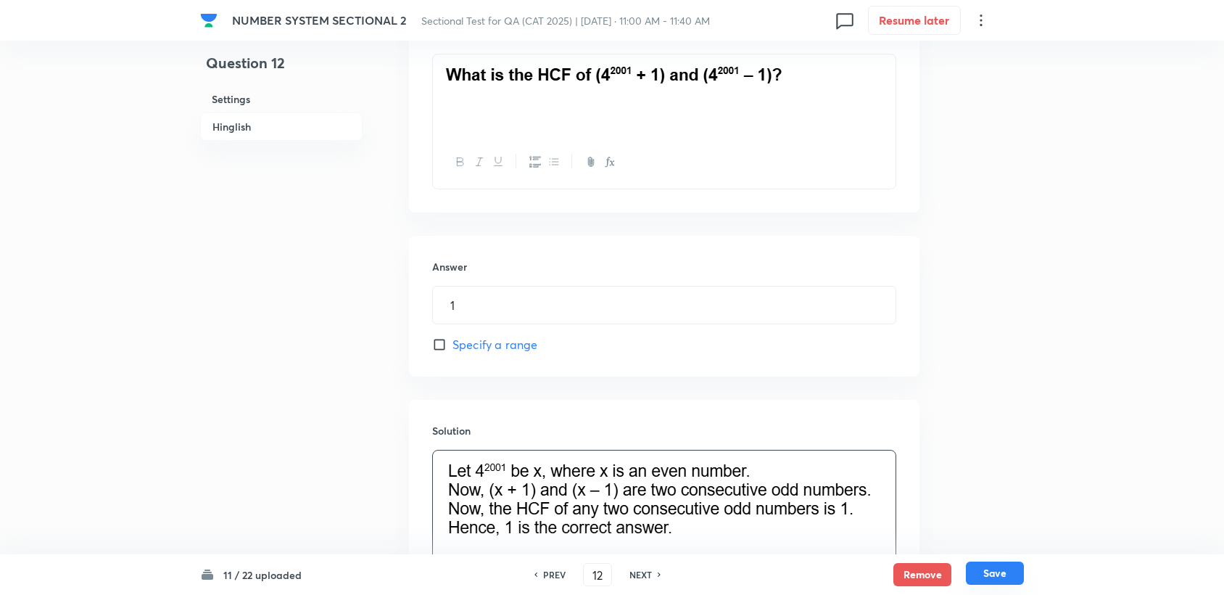
click at [1015, 583] on button "Save" at bounding box center [995, 572] width 58 height 23
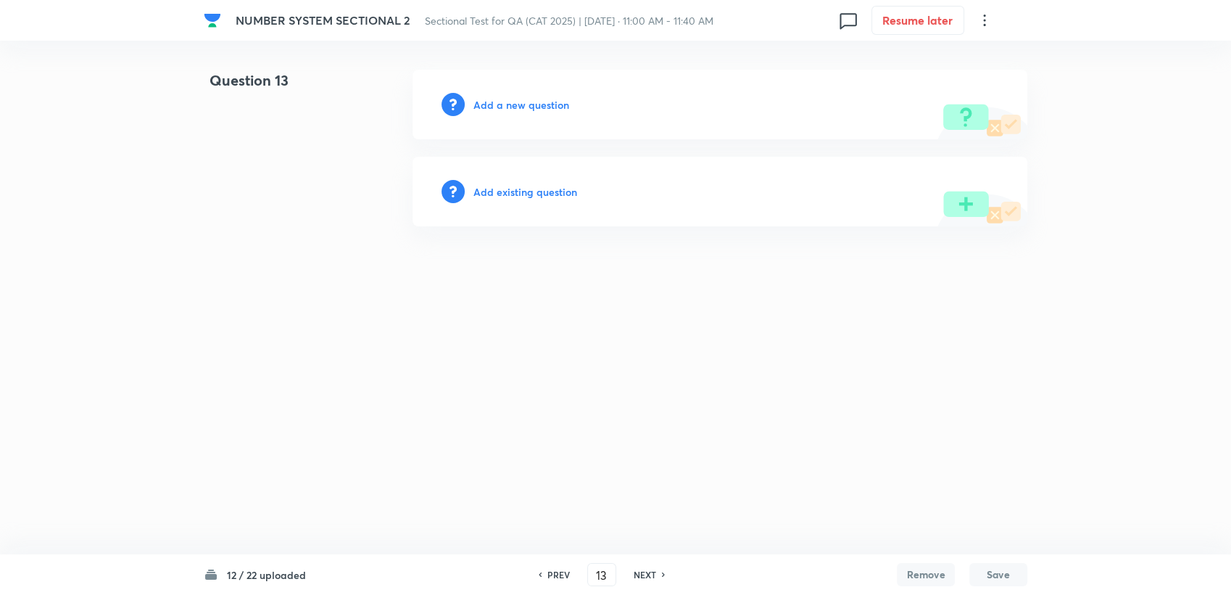
click at [577, 576] on div "PREV 13 ​ NEXT" at bounding box center [601, 574] width 187 height 23
click at [569, 576] on div "PREV" at bounding box center [556, 574] width 38 height 13
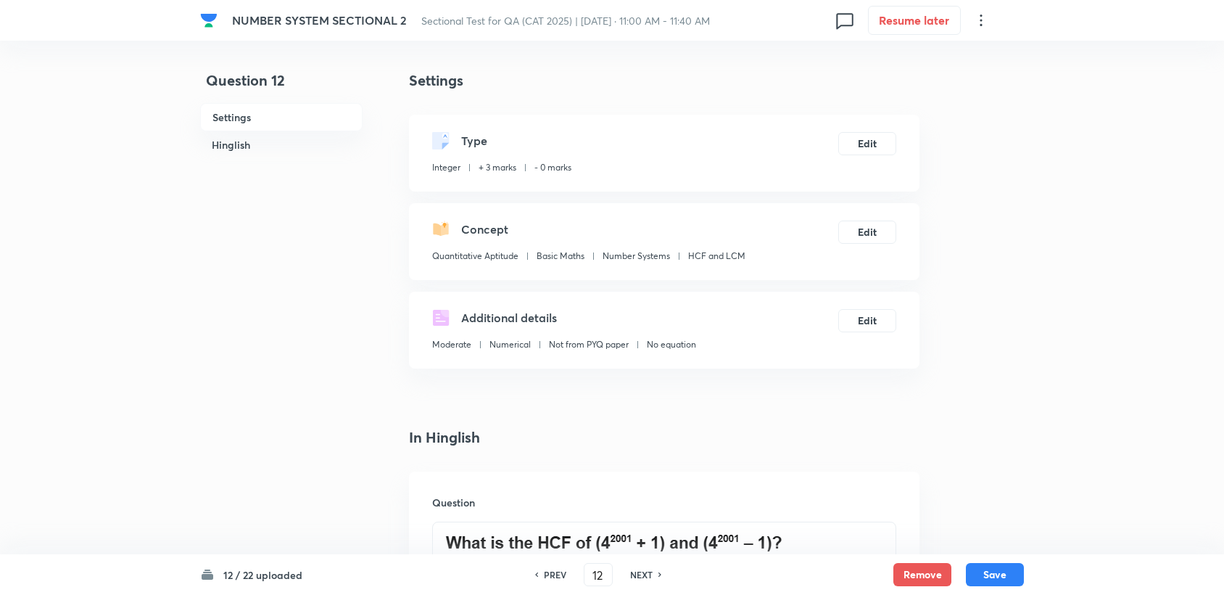
click at [566, 576] on div "PREV" at bounding box center [553, 574] width 38 height 13
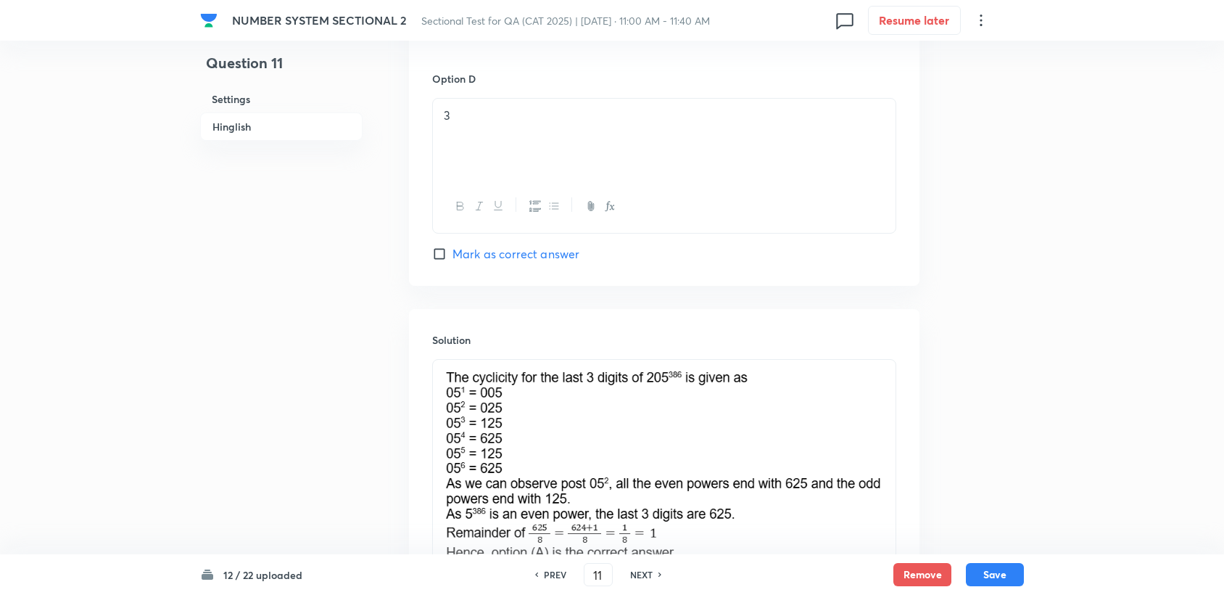
scroll to position [1369, 0]
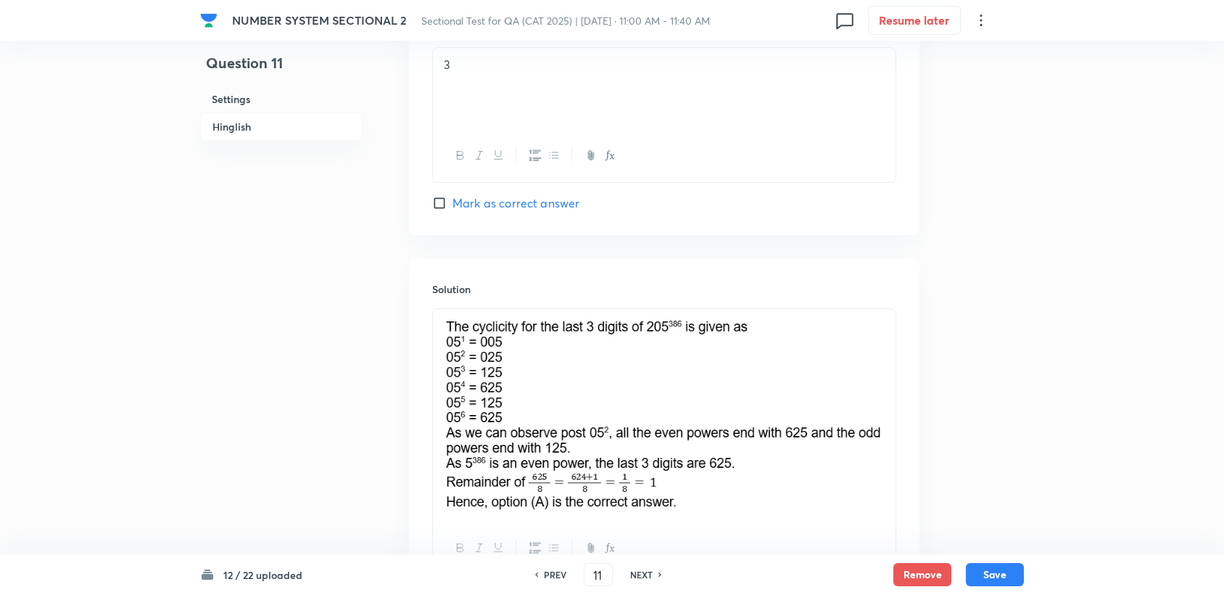
click at [656, 576] on div "NEXT" at bounding box center [643, 574] width 38 height 13
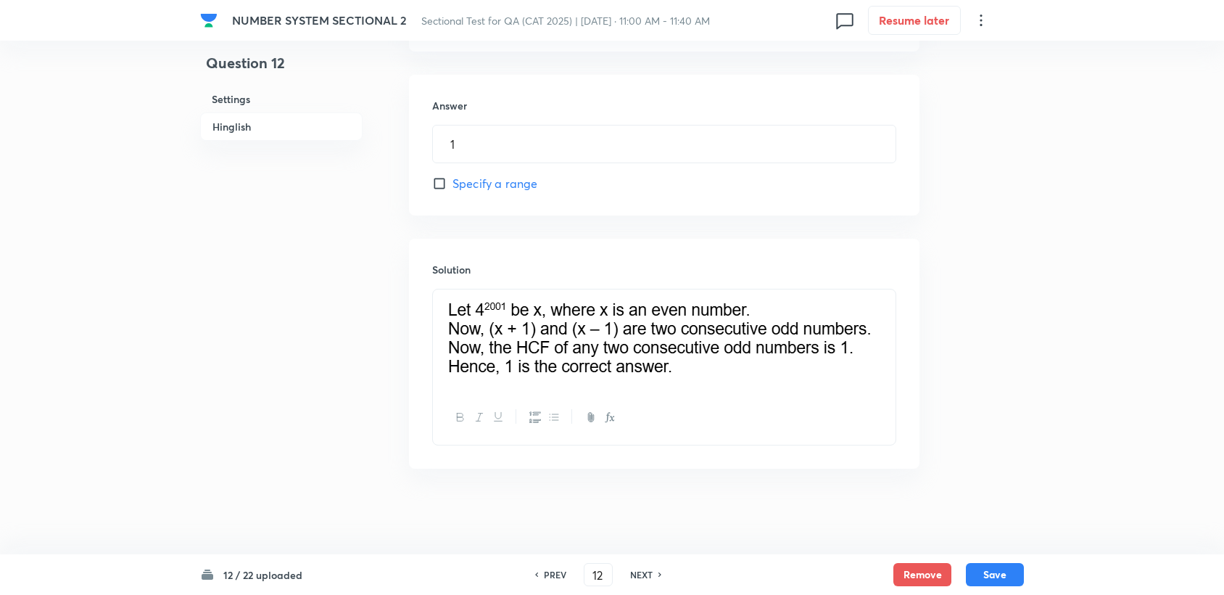
click at [656, 576] on div "NEXT" at bounding box center [643, 574] width 38 height 13
type input "13"
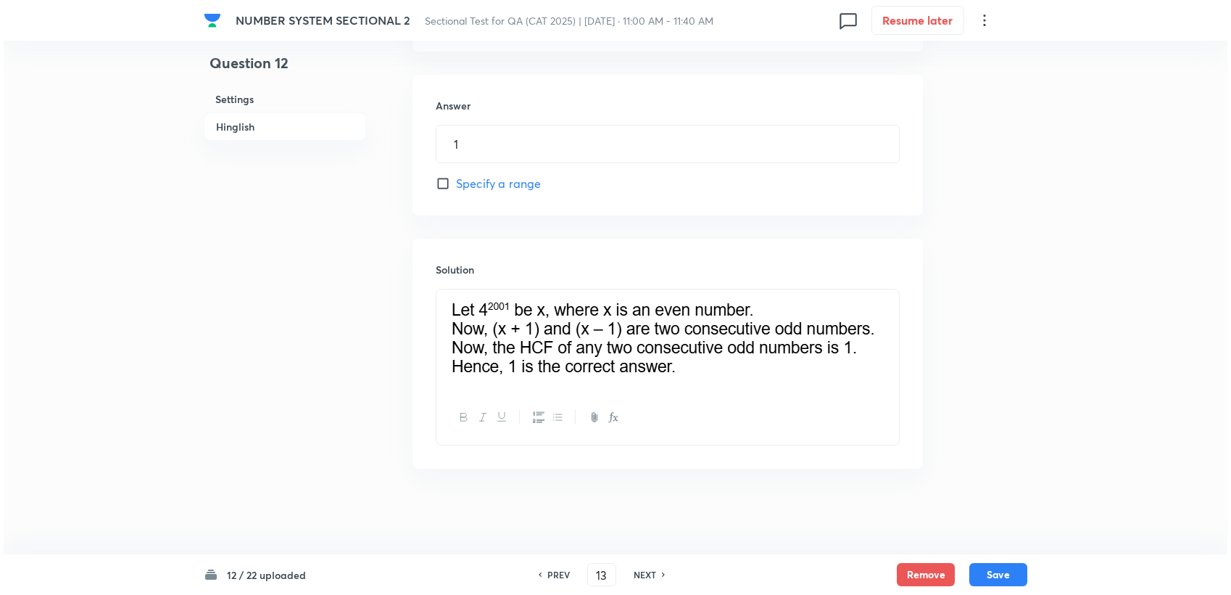
scroll to position [0, 0]
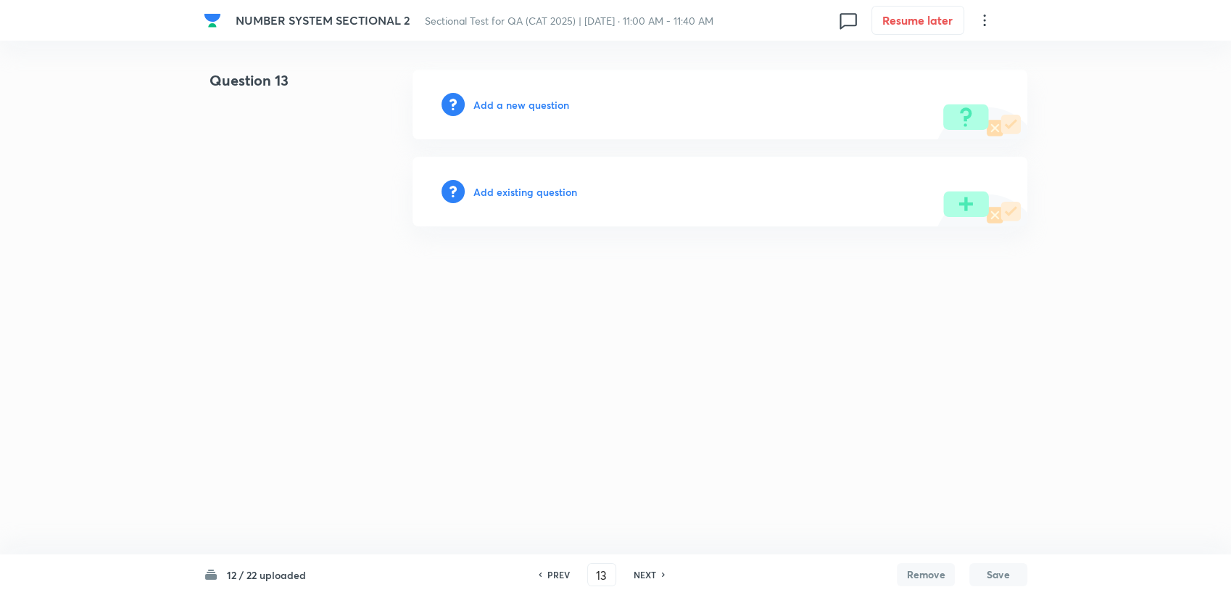
click at [505, 107] on h6 "Add a new question" at bounding box center [522, 104] width 96 height 15
drag, startPoint x: 505, startPoint y: 107, endPoint x: 516, endPoint y: 119, distance: 15.4
click at [510, 113] on div "Choose a question type" at bounding box center [720, 105] width 615 height 70
click at [557, 116] on div "Choose a question type" at bounding box center [720, 105] width 615 height 70
click at [552, 107] on h6 "Choose a question type" at bounding box center [530, 104] width 112 height 15
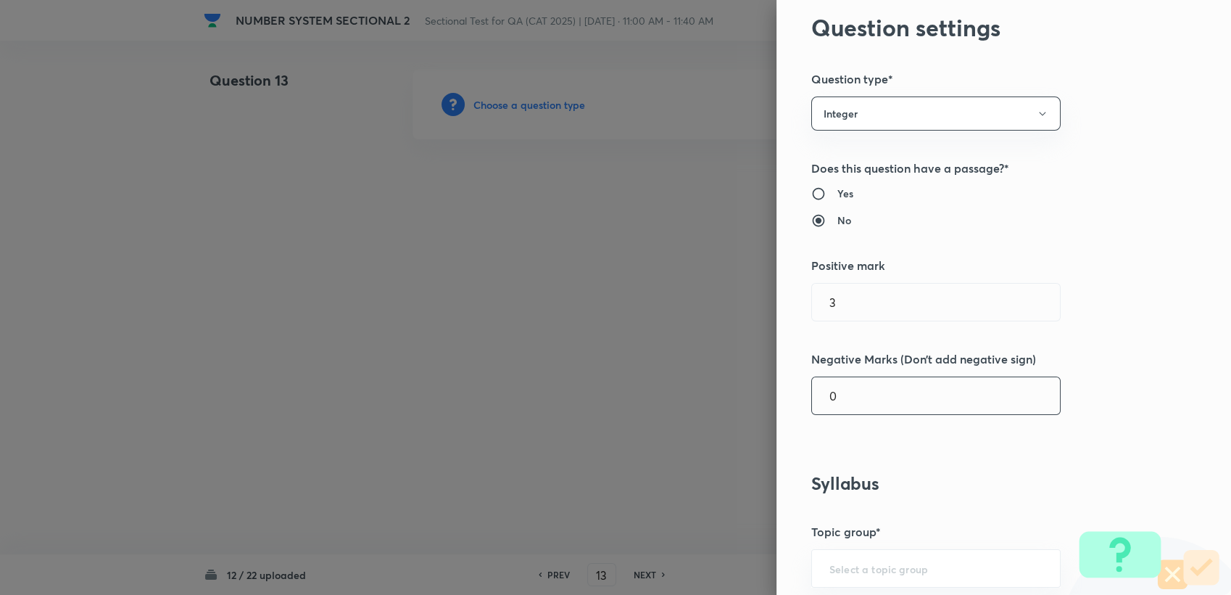
scroll to position [161, 0]
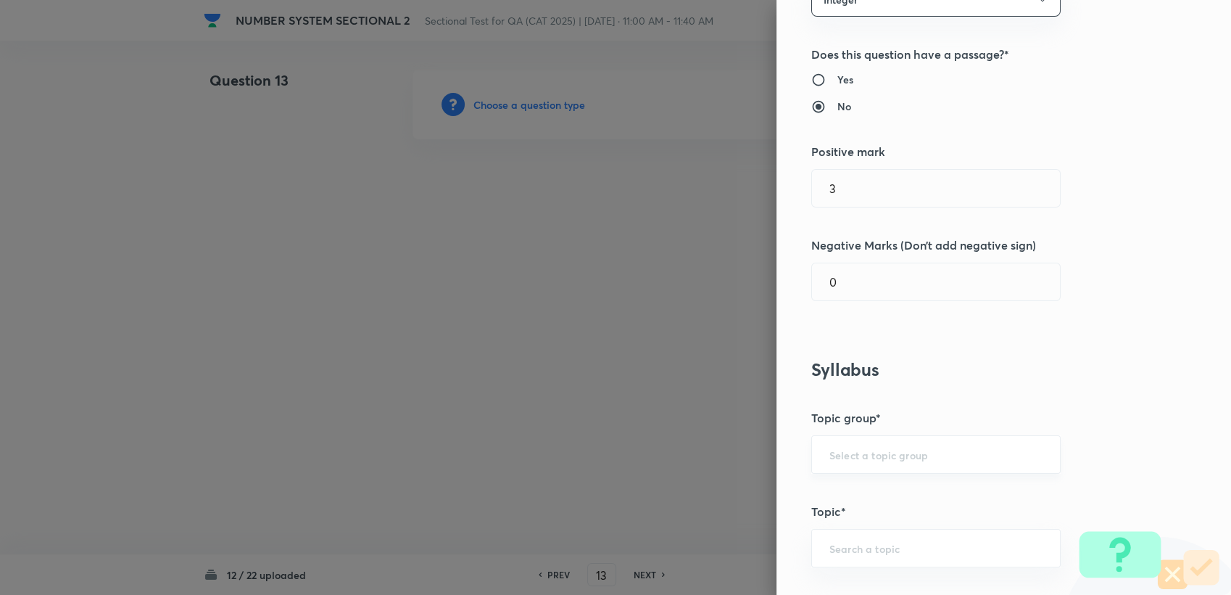
click at [869, 466] on div "​" at bounding box center [935, 454] width 249 height 38
click at [860, 452] on input "text" at bounding box center [936, 454] width 213 height 14
click at [861, 492] on li "Quantitative Aptitude" at bounding box center [924, 494] width 248 height 26
type input "Quantitative Aptitude"
click at [855, 546] on input "text" at bounding box center [936, 548] width 213 height 14
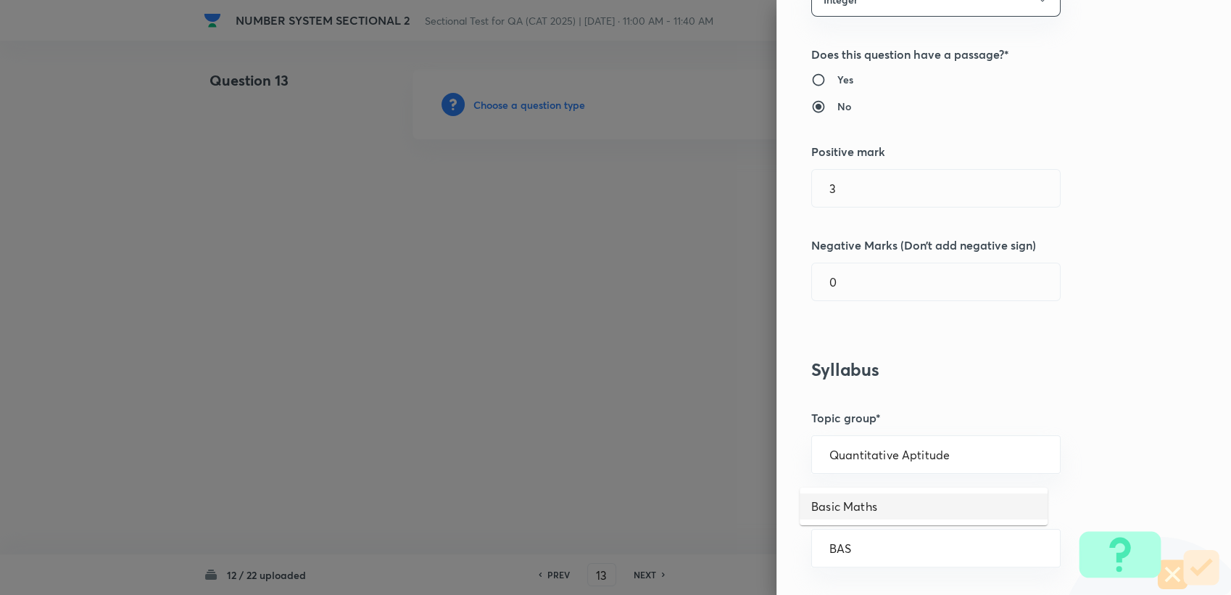
click at [865, 496] on li "Basic Maths" at bounding box center [924, 506] width 248 height 26
type input "Basic Maths"
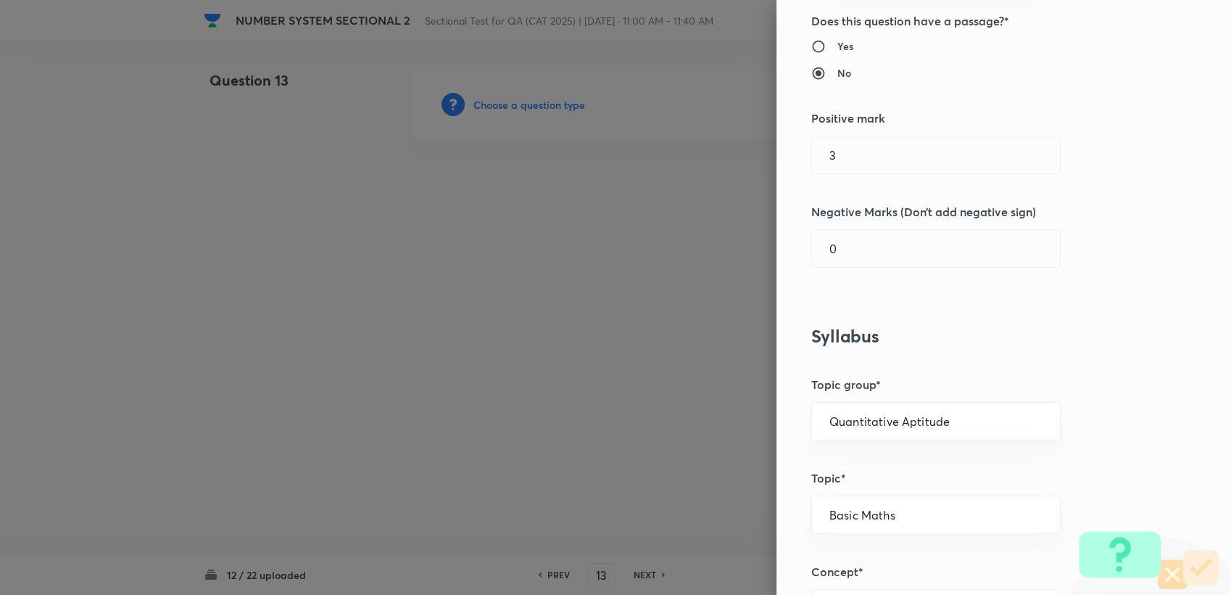
scroll to position [402, 0]
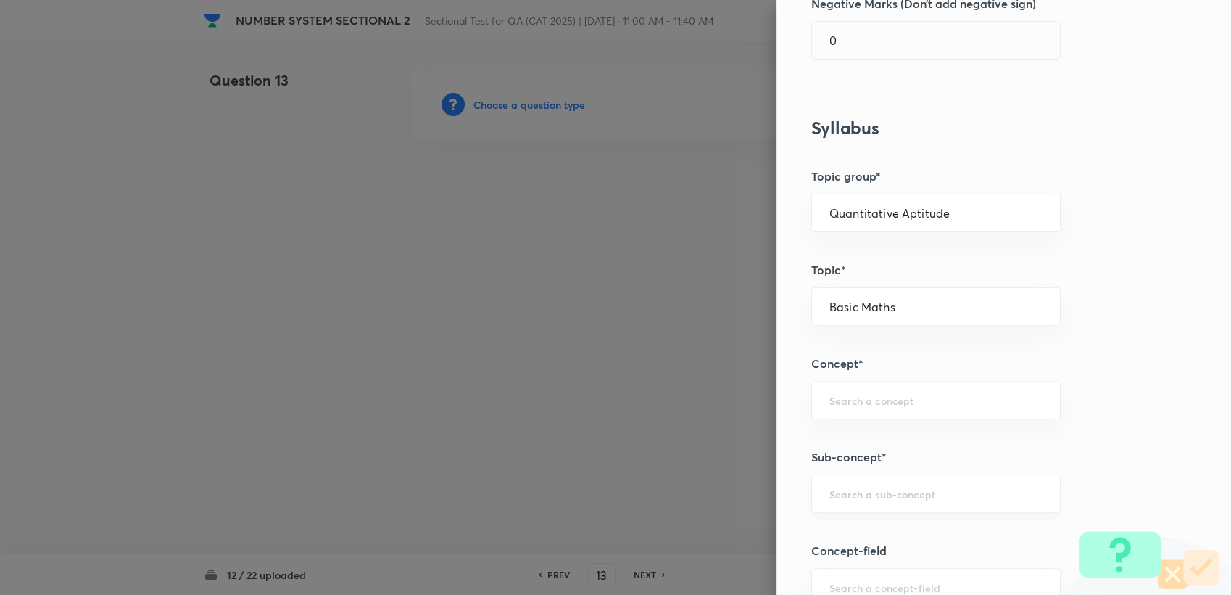
drag, startPoint x: 866, startPoint y: 497, endPoint x: 865, endPoint y: 488, distance: 8.7
click at [866, 496] on input "text" at bounding box center [936, 494] width 213 height 14
click at [853, 426] on div "Question settings Question type* Integer Does this question have a passage?* Ye…" at bounding box center [1004, 297] width 455 height 595
click at [844, 393] on input "text" at bounding box center [936, 400] width 213 height 14
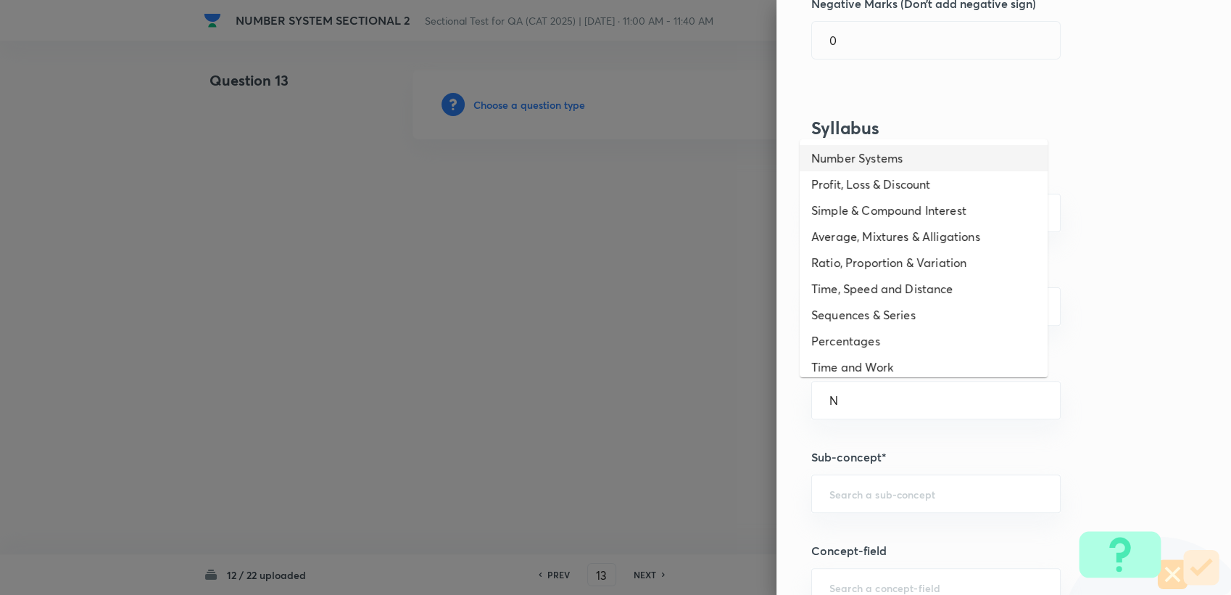
click at [833, 163] on li "Number Systems" at bounding box center [924, 158] width 248 height 26
type input "Number Systems"
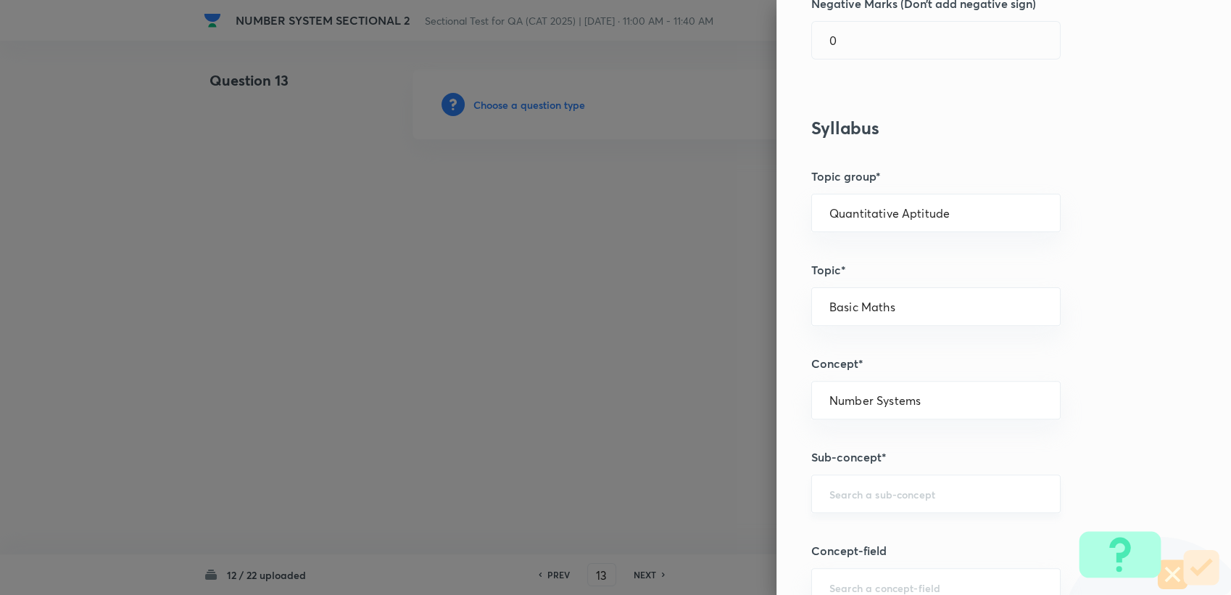
click at [872, 508] on div "​" at bounding box center [935, 493] width 249 height 38
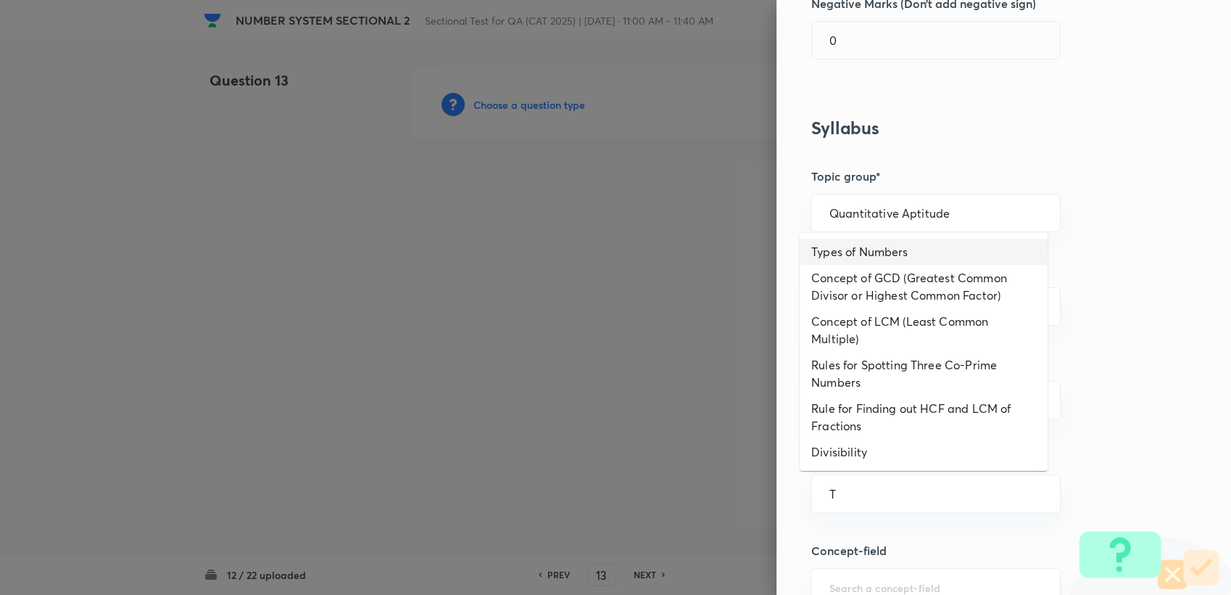
click at [854, 256] on li "Types of Numbers" at bounding box center [924, 252] width 248 height 26
type input "Types of Numbers"
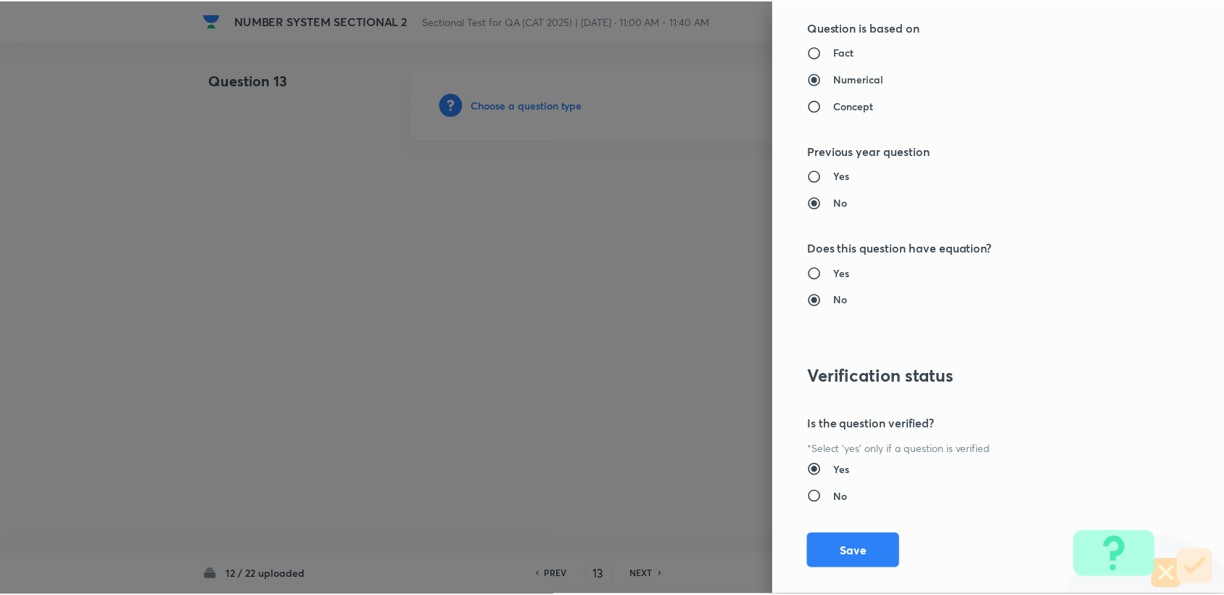
scroll to position [1289, 0]
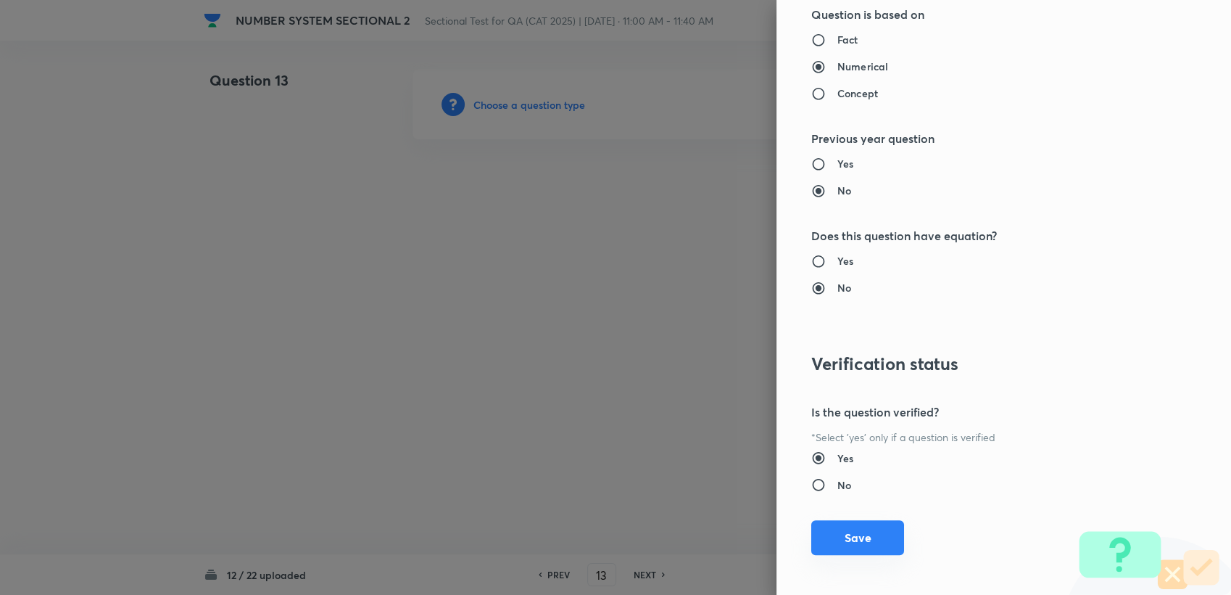
click at [820, 540] on button "Save" at bounding box center [857, 537] width 93 height 35
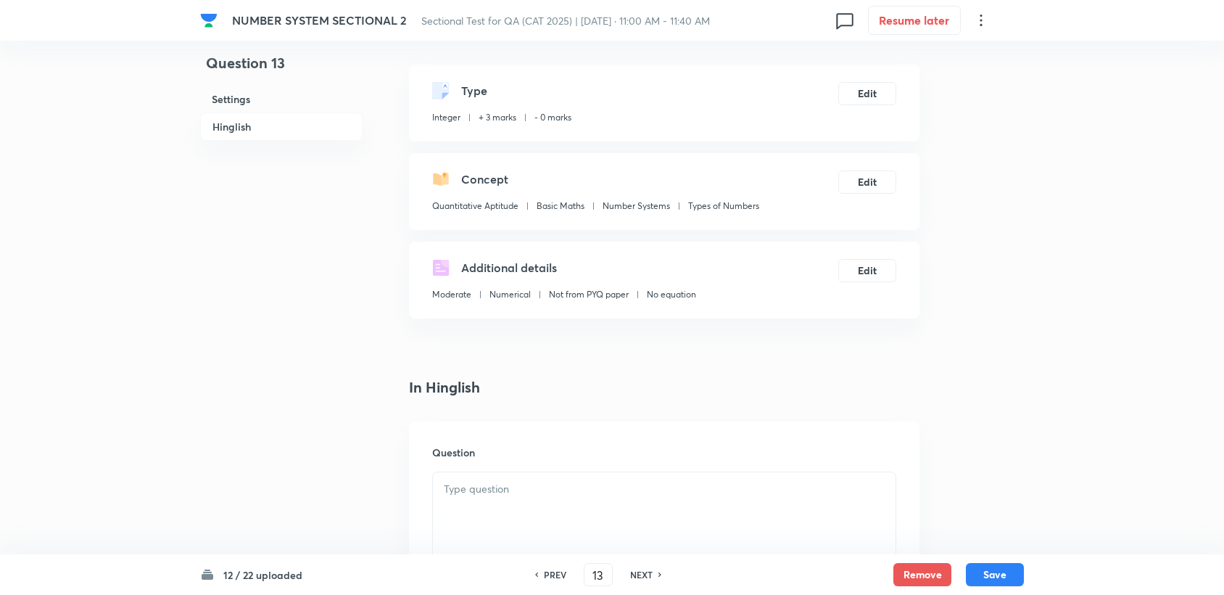
scroll to position [161, 0]
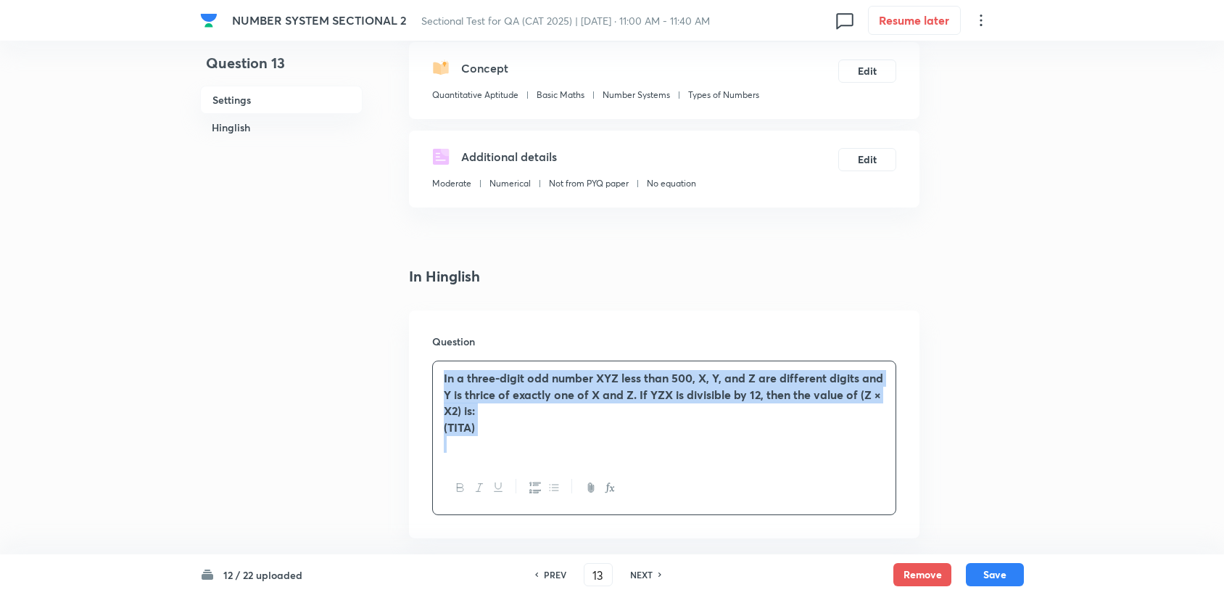
drag, startPoint x: 527, startPoint y: 437, endPoint x: 384, endPoint y: 292, distance: 204.1
click at [384, 292] on div "Question 13 Settings Hinglish Settings Type Integer + 3 marks - 0 marks Edit Co…" at bounding box center [612, 450] width 824 height 1083
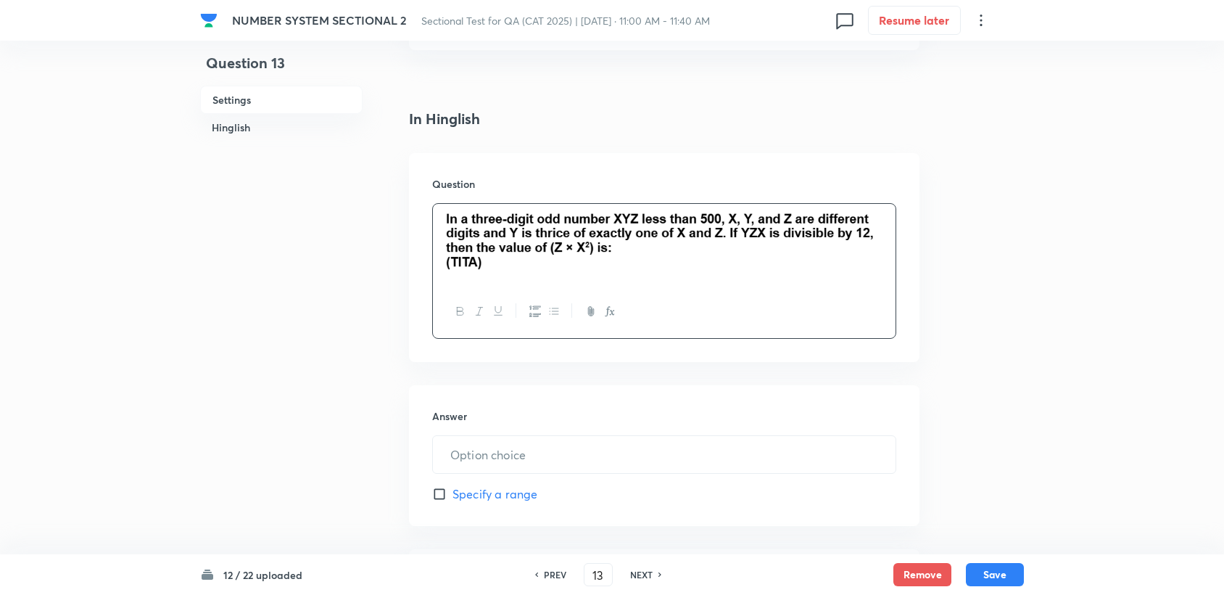
scroll to position [322, 0]
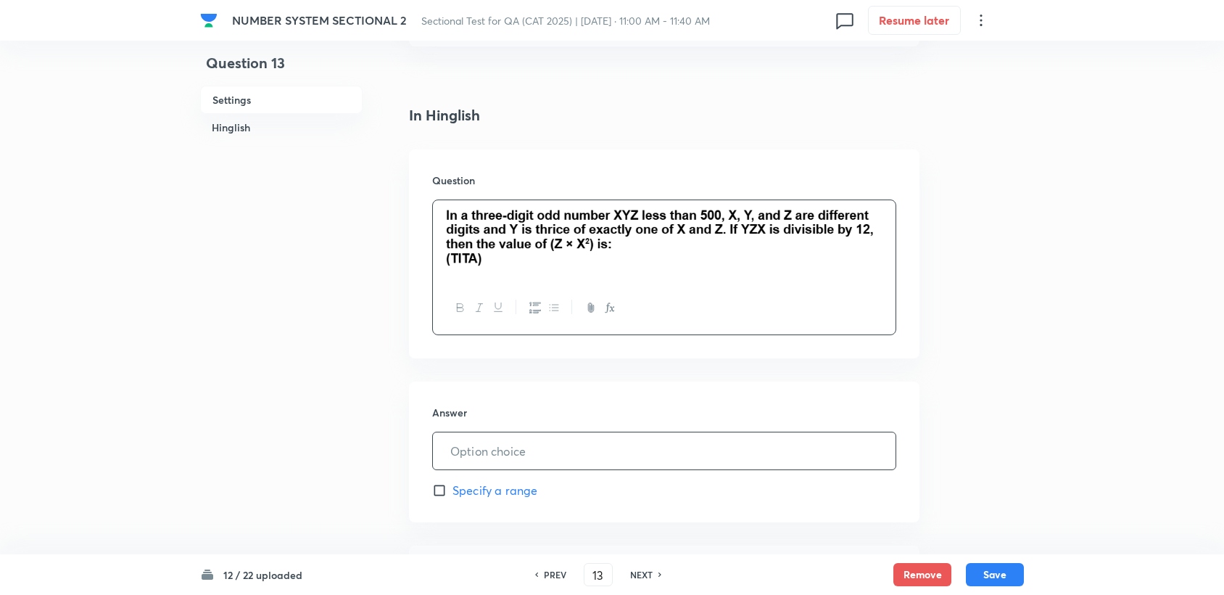
click at [501, 447] on input "text" at bounding box center [664, 450] width 463 height 37
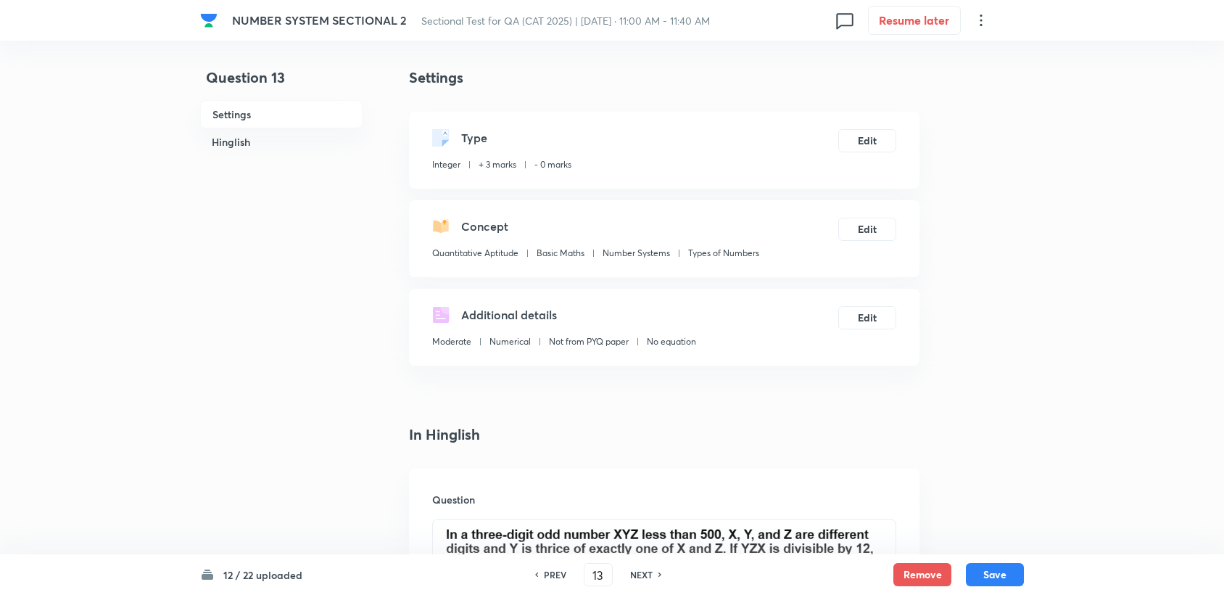
scroll to position [0, 0]
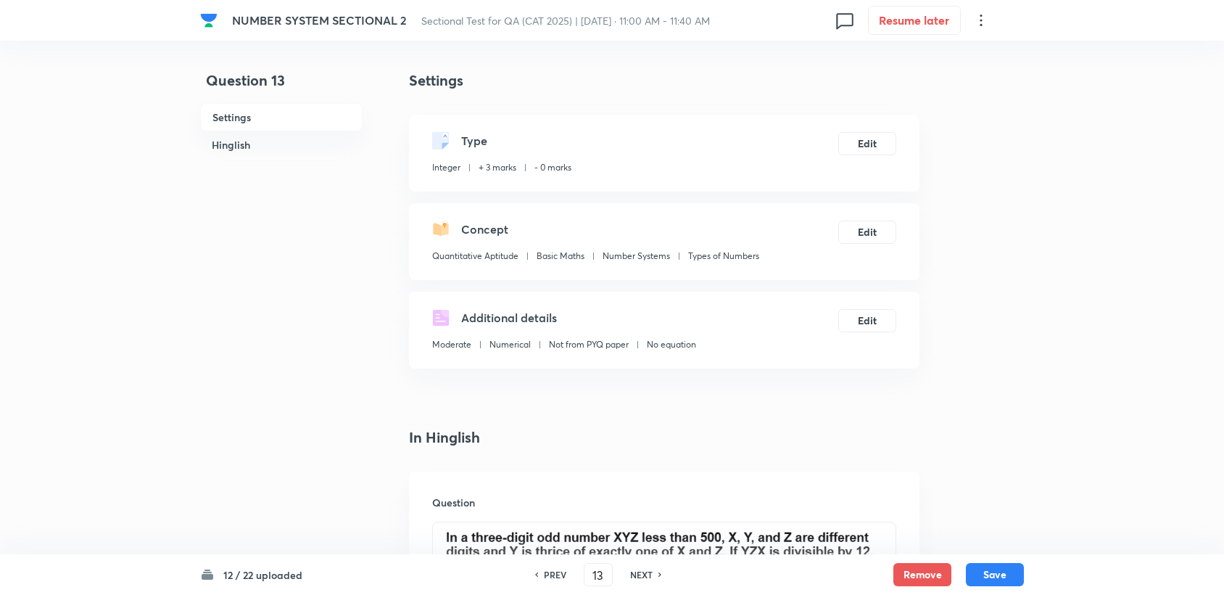
type input "2"
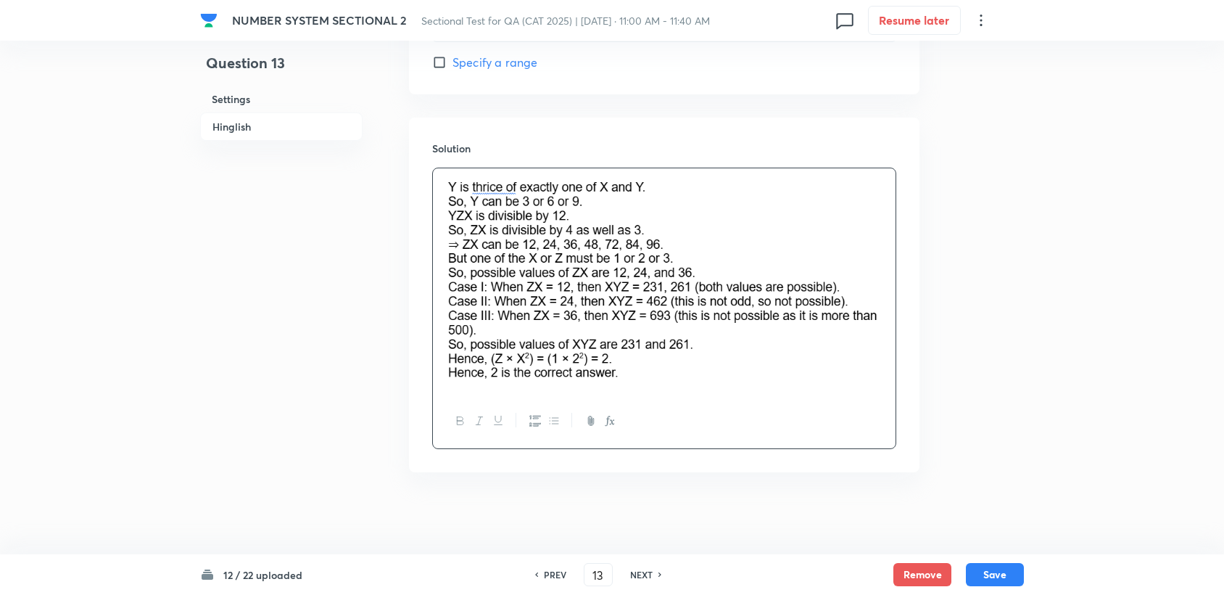
scroll to position [754, 0]
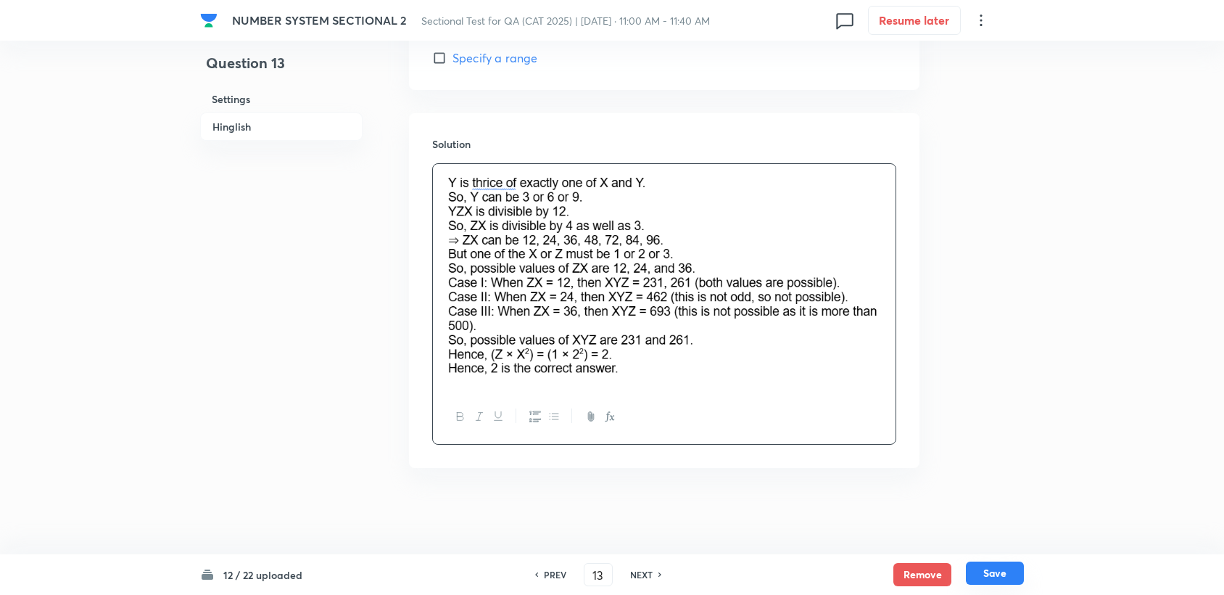
click at [994, 581] on button "Save" at bounding box center [995, 572] width 58 height 23
type input "14"
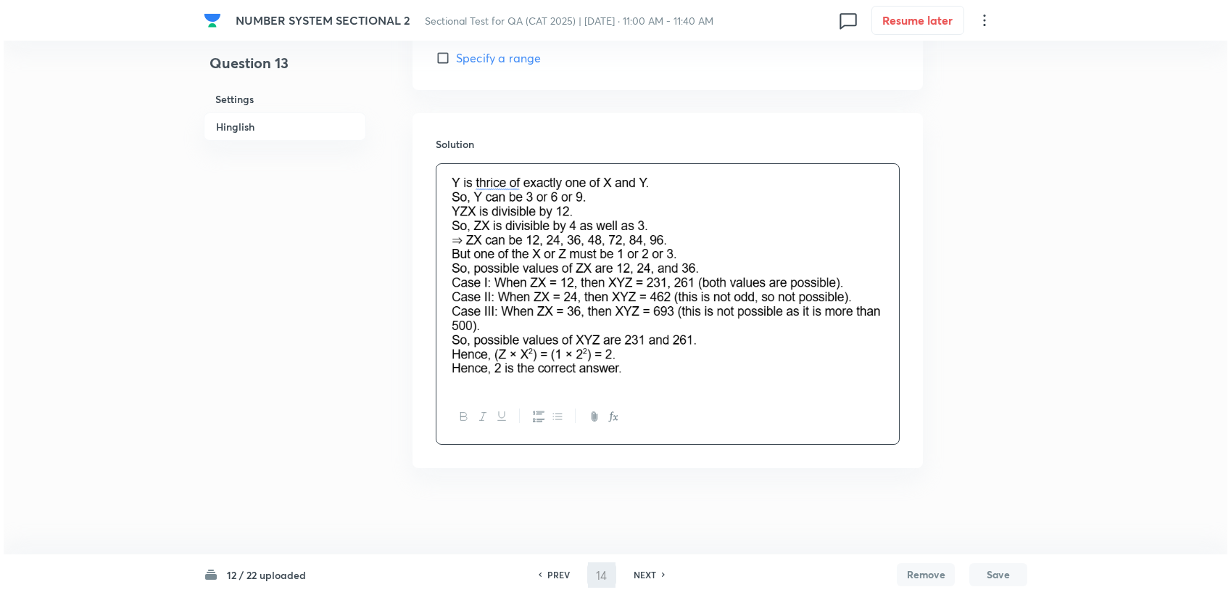
scroll to position [0, 0]
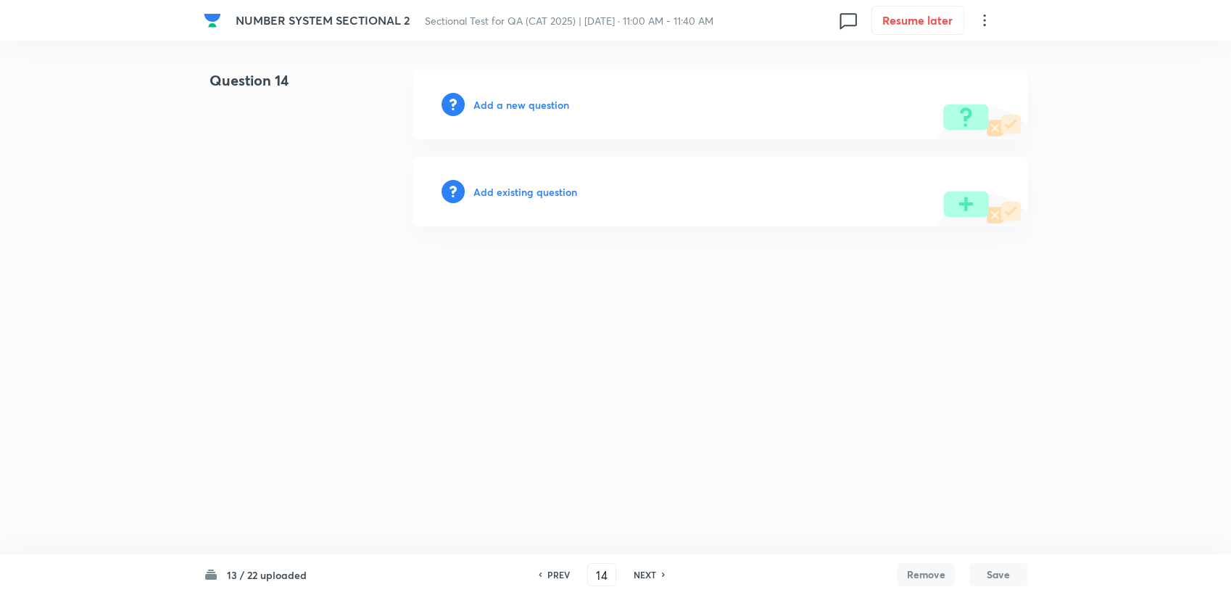
click at [505, 130] on div "Add a new question" at bounding box center [720, 105] width 615 height 70
click at [500, 117] on div "Add a new question" at bounding box center [720, 105] width 615 height 70
click at [500, 111] on h6 "Add a new question" at bounding box center [522, 104] width 96 height 15
click at [500, 109] on h6 "Choose a question type" at bounding box center [530, 104] width 112 height 15
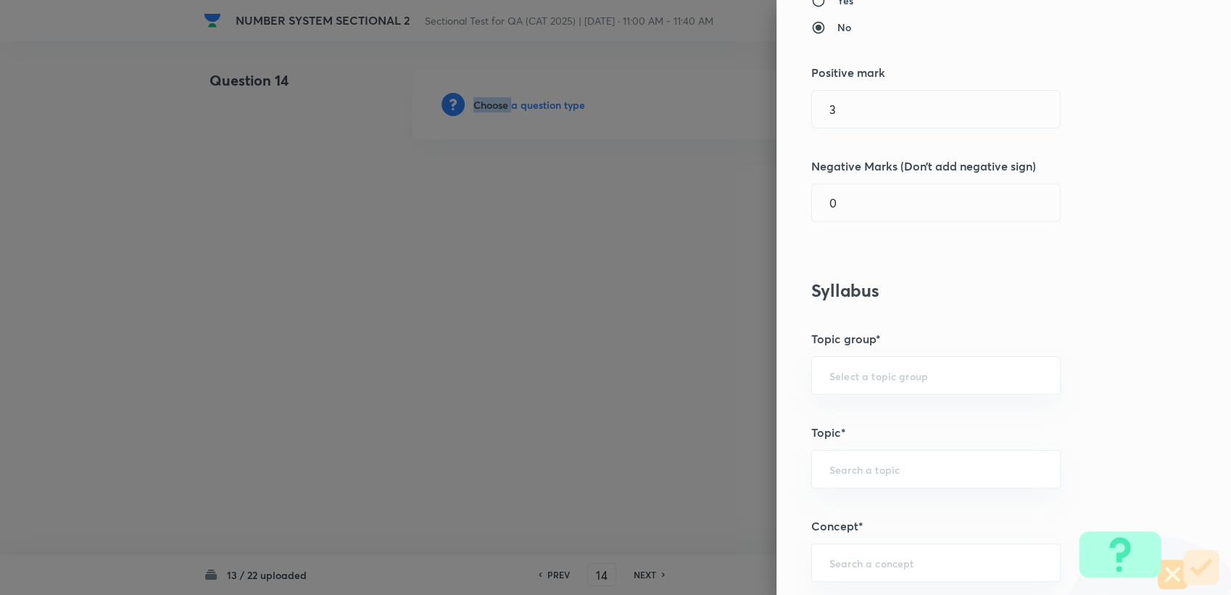
scroll to position [241, 0]
click at [860, 376] on input "text" at bounding box center [936, 374] width 213 height 14
drag, startPoint x: 846, startPoint y: 409, endPoint x: 455, endPoint y: 125, distance: 482.9
click at [845, 409] on li "Quantitative Aptitude" at bounding box center [924, 414] width 248 height 26
type input "Quantitative Aptitude"
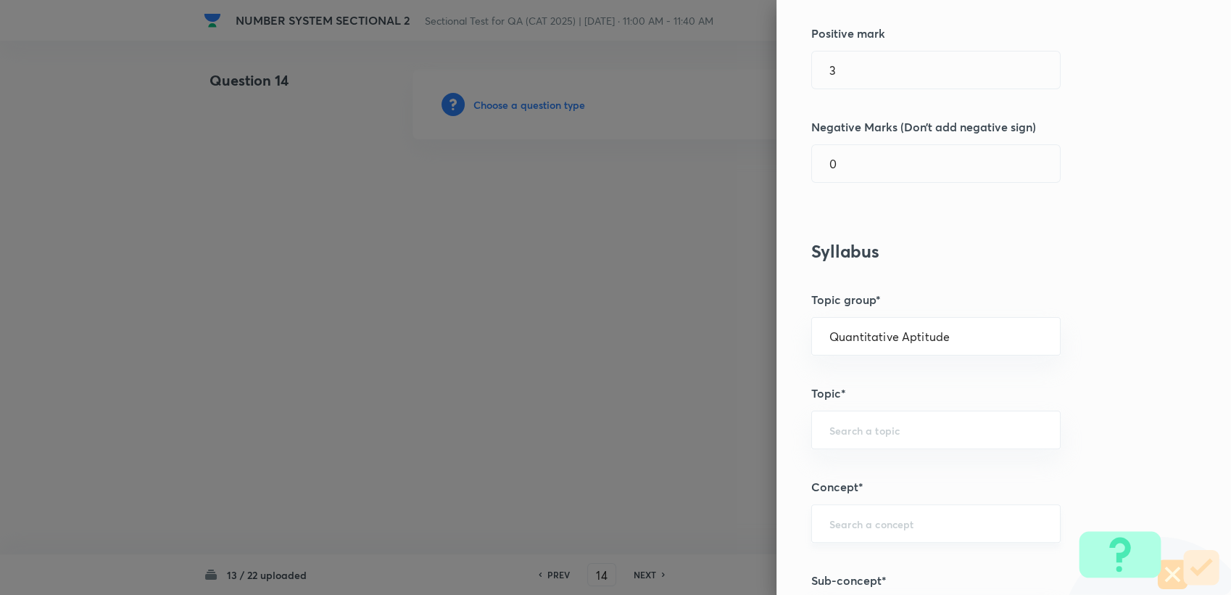
scroll to position [483, 0]
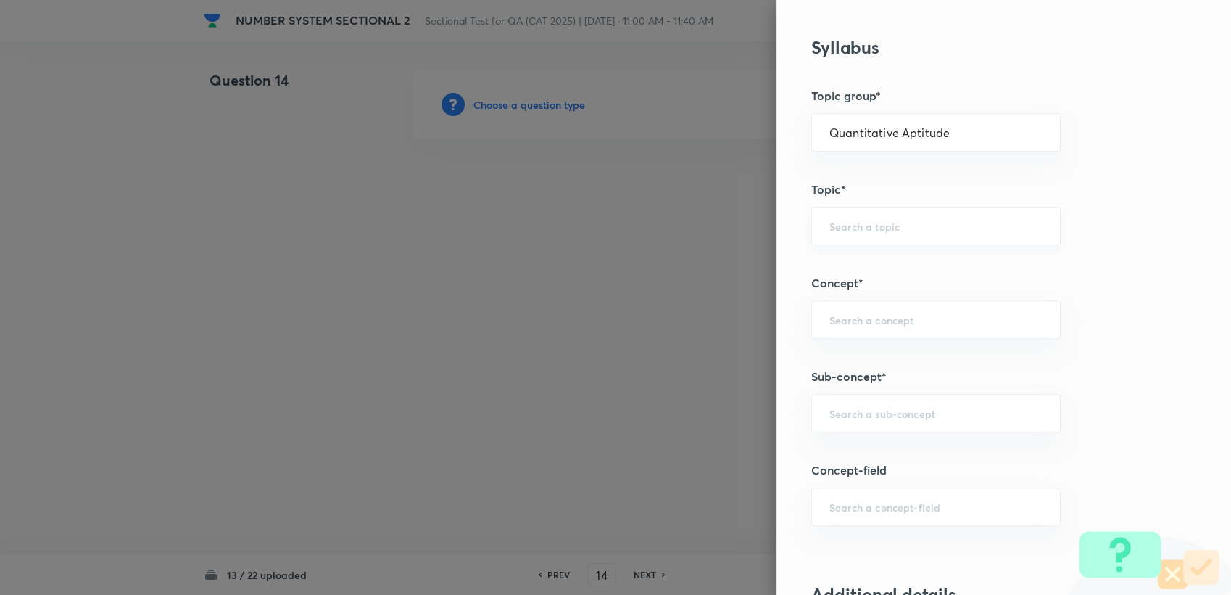
click at [840, 226] on input "text" at bounding box center [936, 226] width 213 height 14
type input "M"
type input "T"
click at [832, 232] on div "T ​" at bounding box center [935, 226] width 249 height 38
click at [832, 270] on li "Basic Maths" at bounding box center [924, 265] width 248 height 26
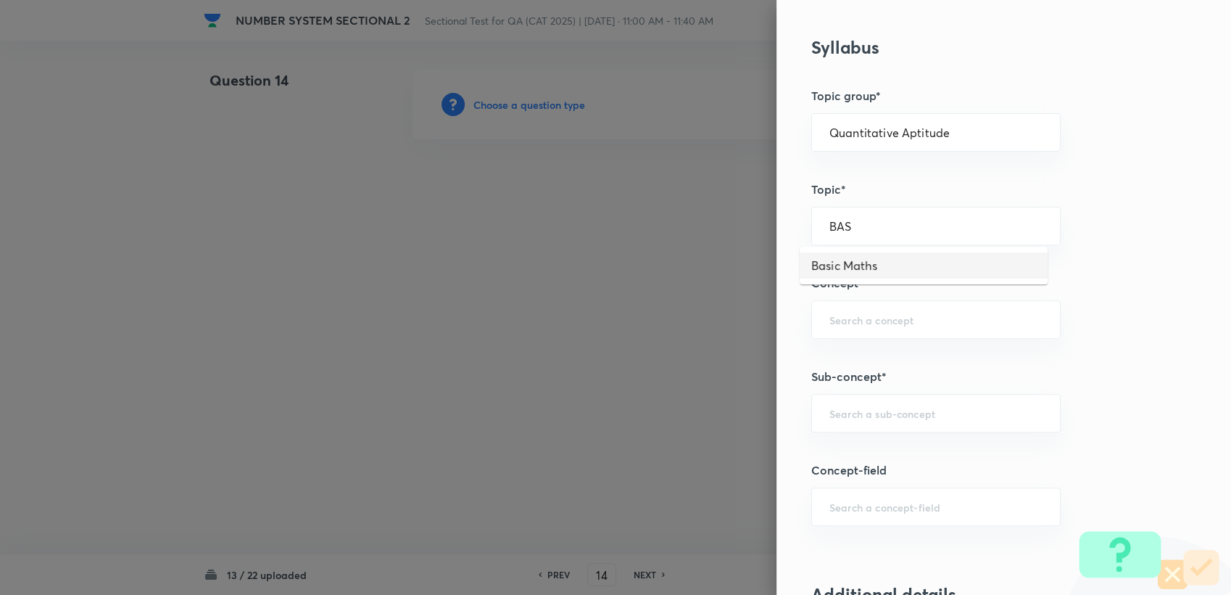
type input "Basic Maths"
click at [835, 329] on div "​" at bounding box center [935, 319] width 249 height 38
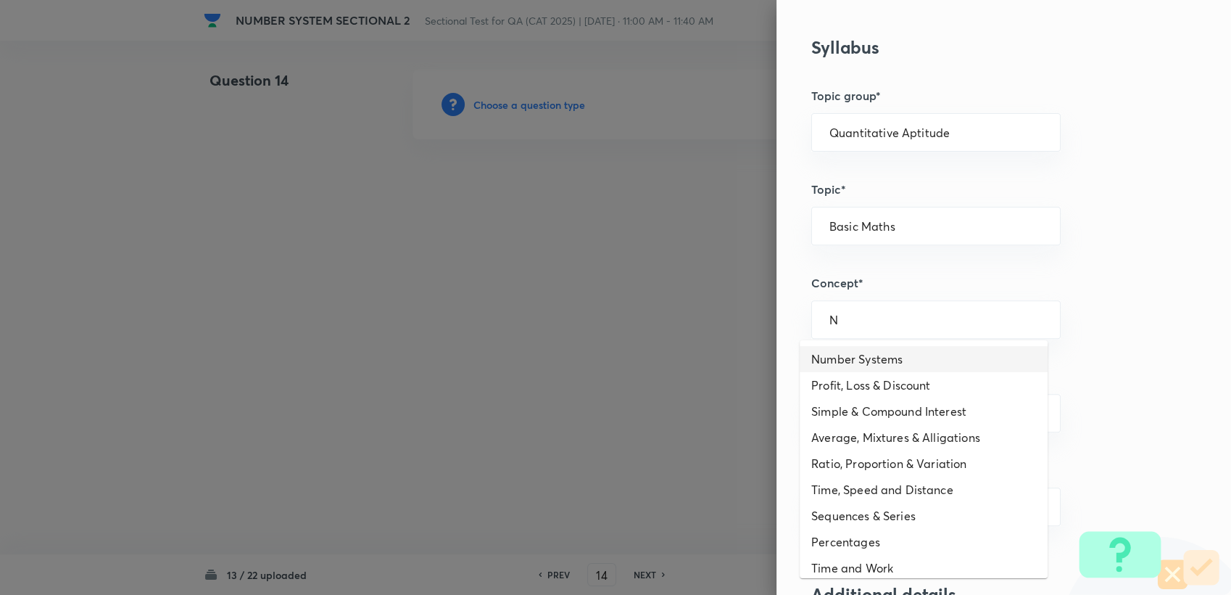
click at [852, 351] on li "Number Systems" at bounding box center [924, 359] width 248 height 26
type input "Number Systems"
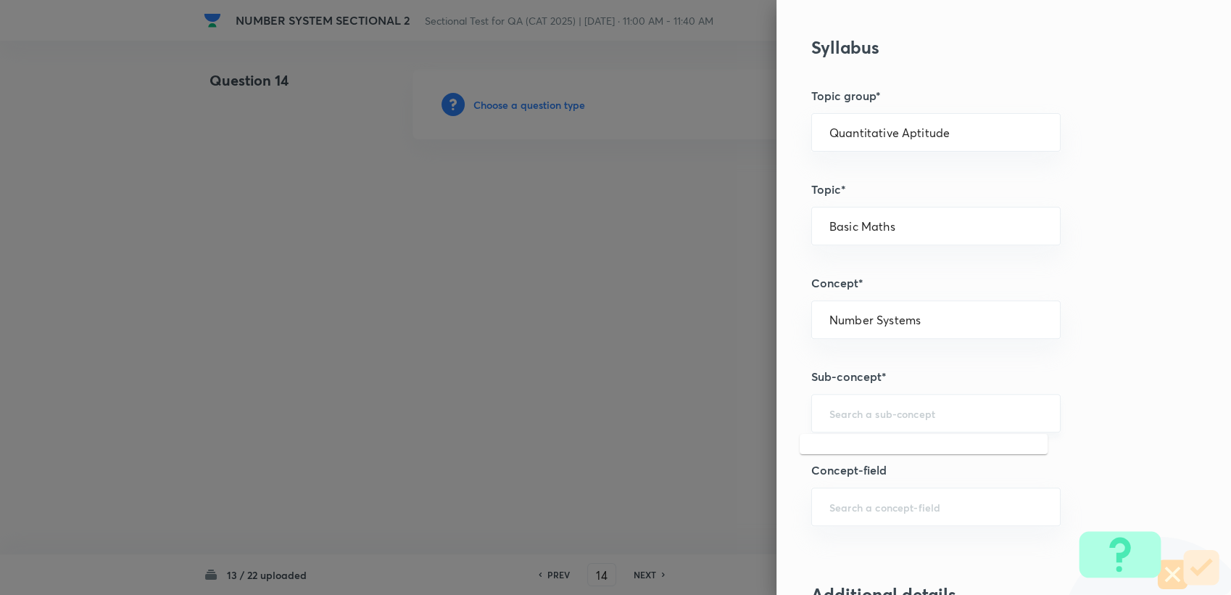
click at [846, 409] on input "text" at bounding box center [936, 413] width 213 height 14
click at [832, 485] on li "Factors" at bounding box center [924, 496] width 248 height 26
type input "Factors"
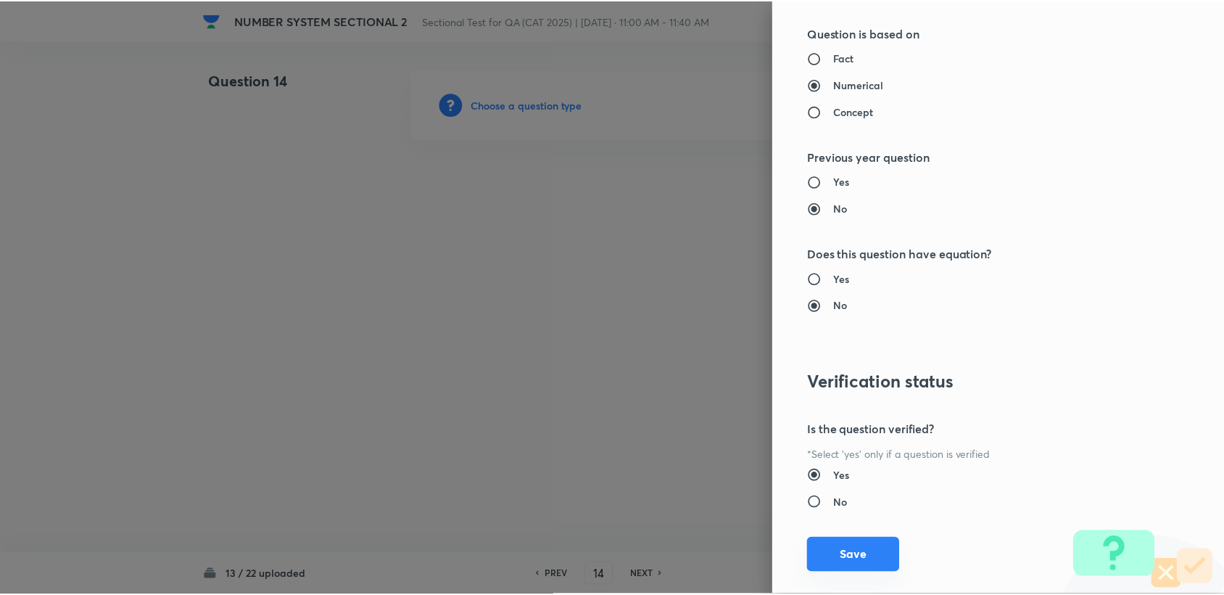
scroll to position [1294, 0]
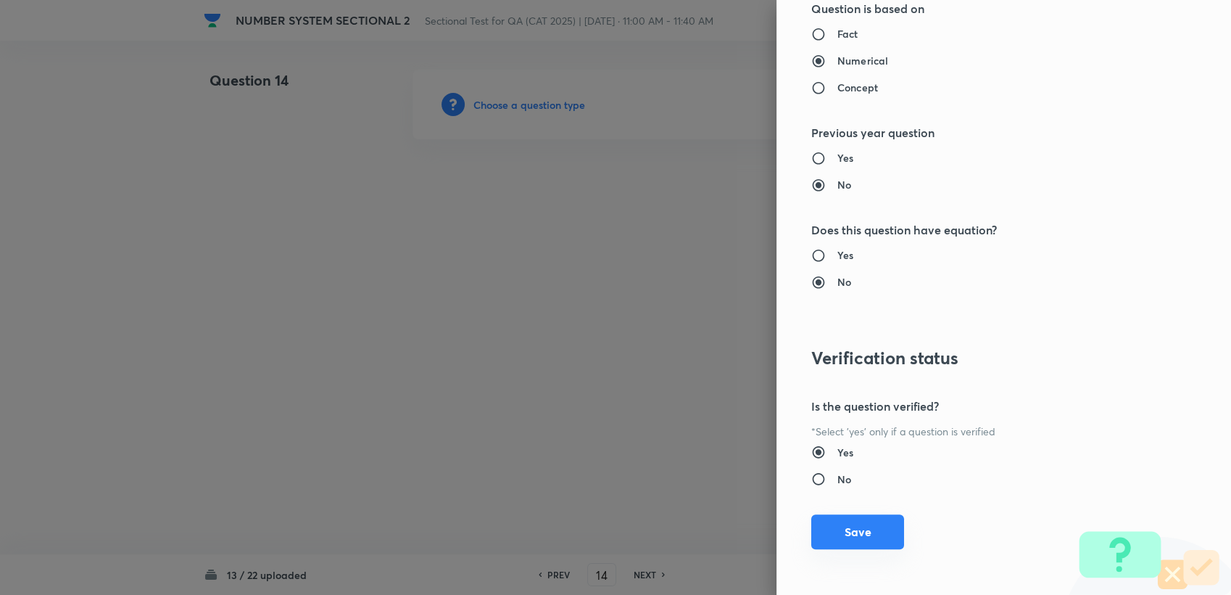
click at [835, 545] on button "Save" at bounding box center [857, 531] width 93 height 35
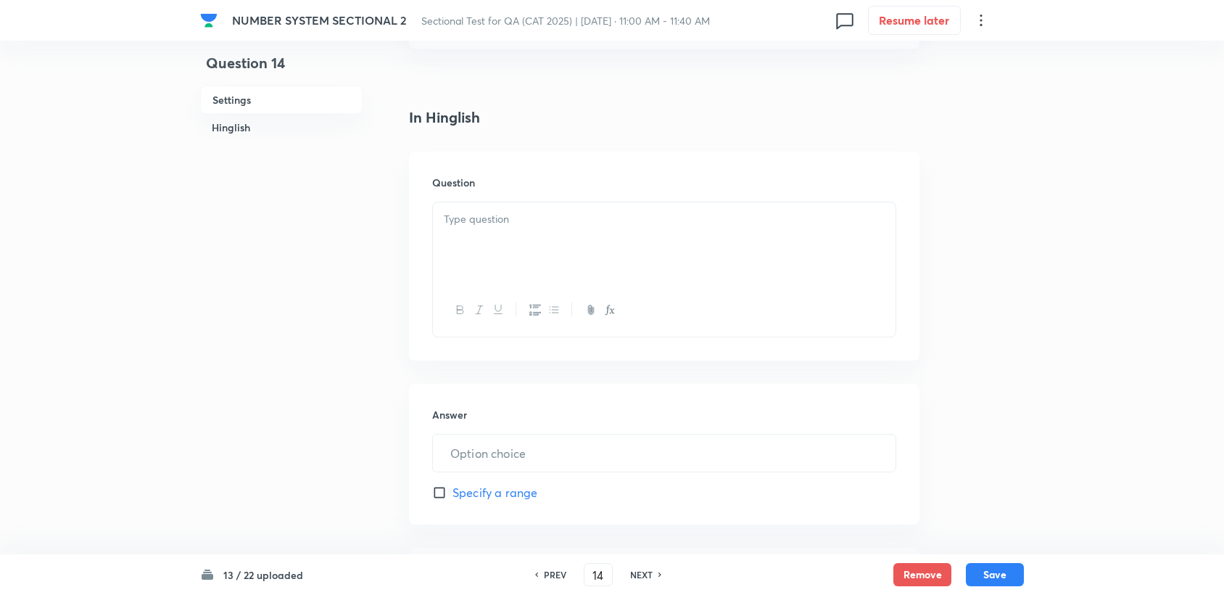
scroll to position [322, 0]
drag, startPoint x: 464, startPoint y: 271, endPoint x: 458, endPoint y: 226, distance: 45.3
click at [449, 223] on div at bounding box center [664, 240] width 463 height 81
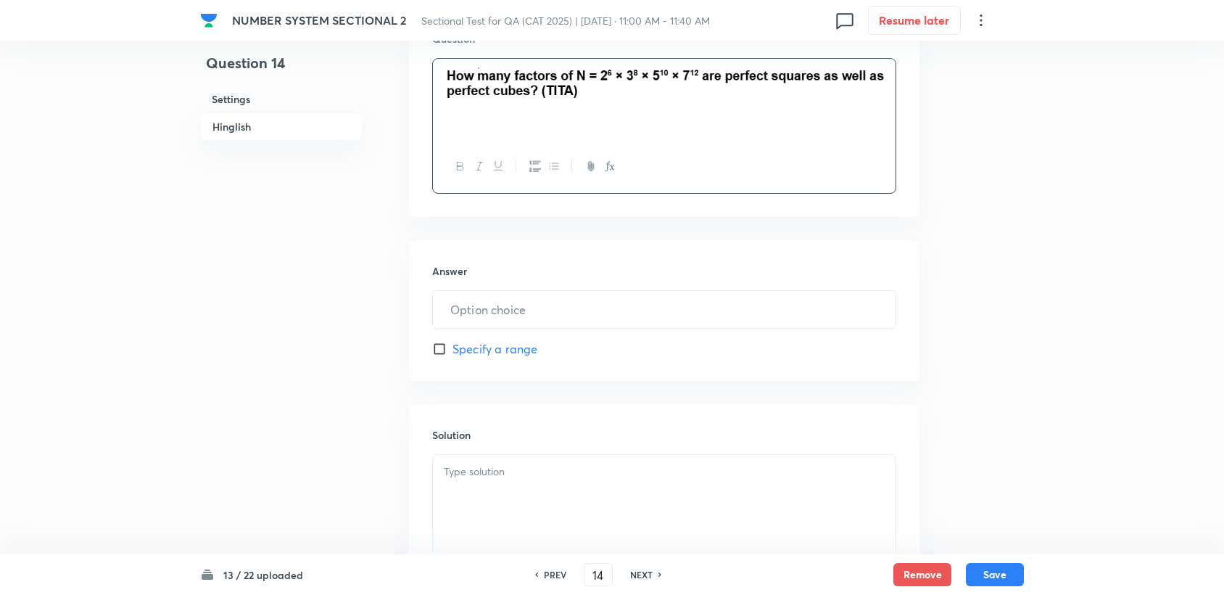
scroll to position [483, 0]
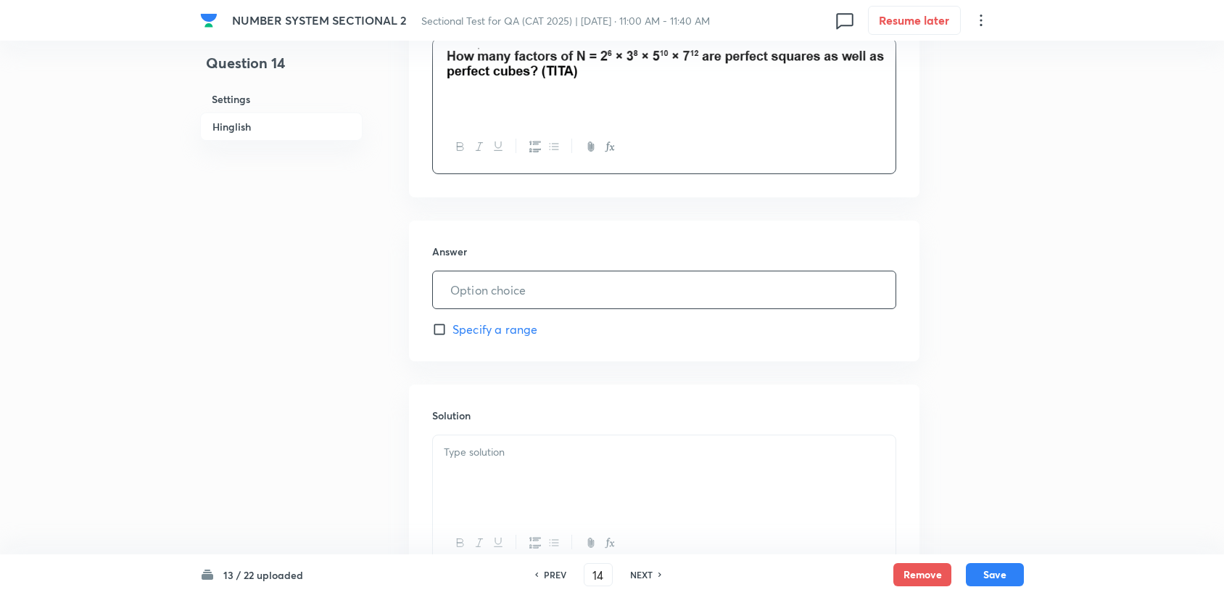
drag, startPoint x: 492, startPoint y: 270, endPoint x: 494, endPoint y: 288, distance: 18.3
click at [492, 270] on div "​" at bounding box center [664, 289] width 464 height 38
type input "24"
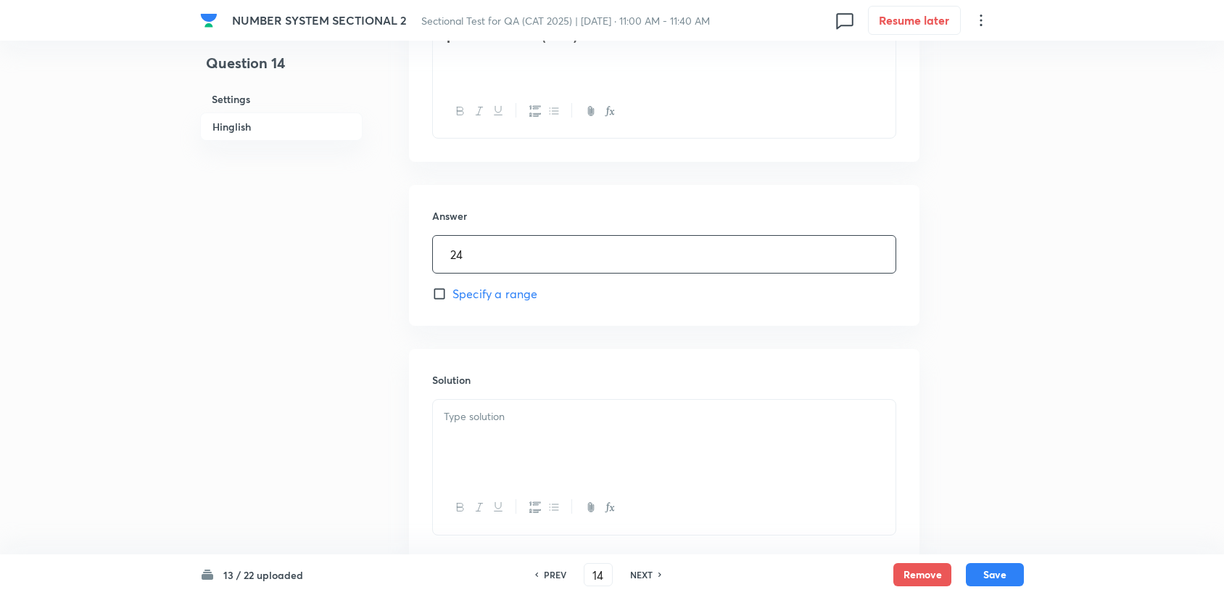
scroll to position [608, 0]
drag, startPoint x: 529, startPoint y: 297, endPoint x: 501, endPoint y: 349, distance: 58.7
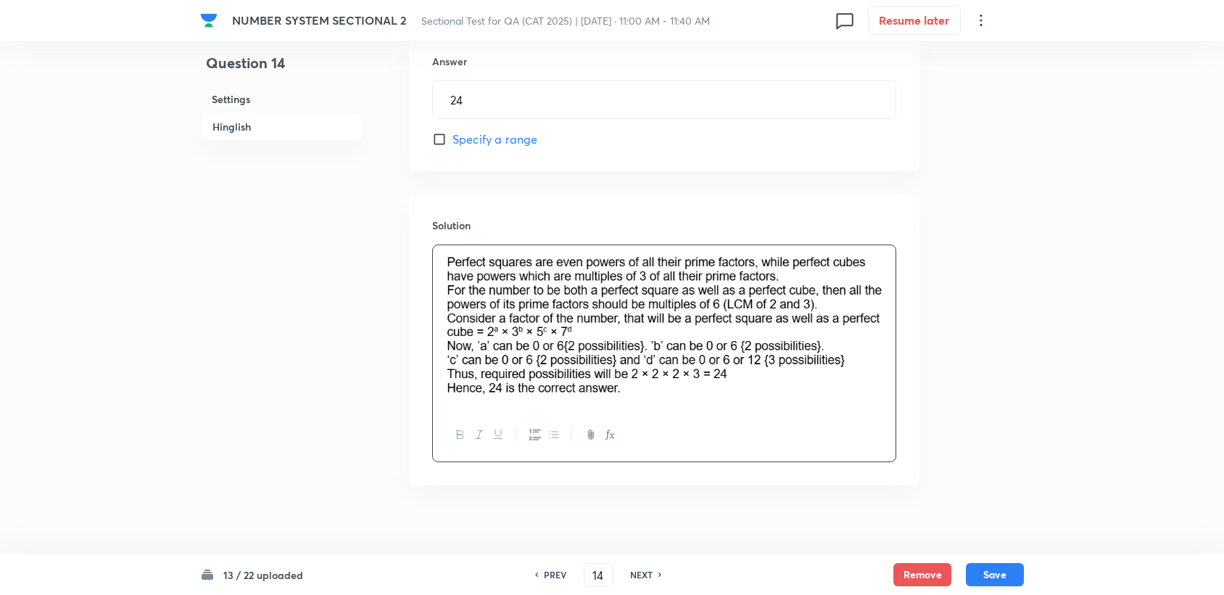
scroll to position [690, 0]
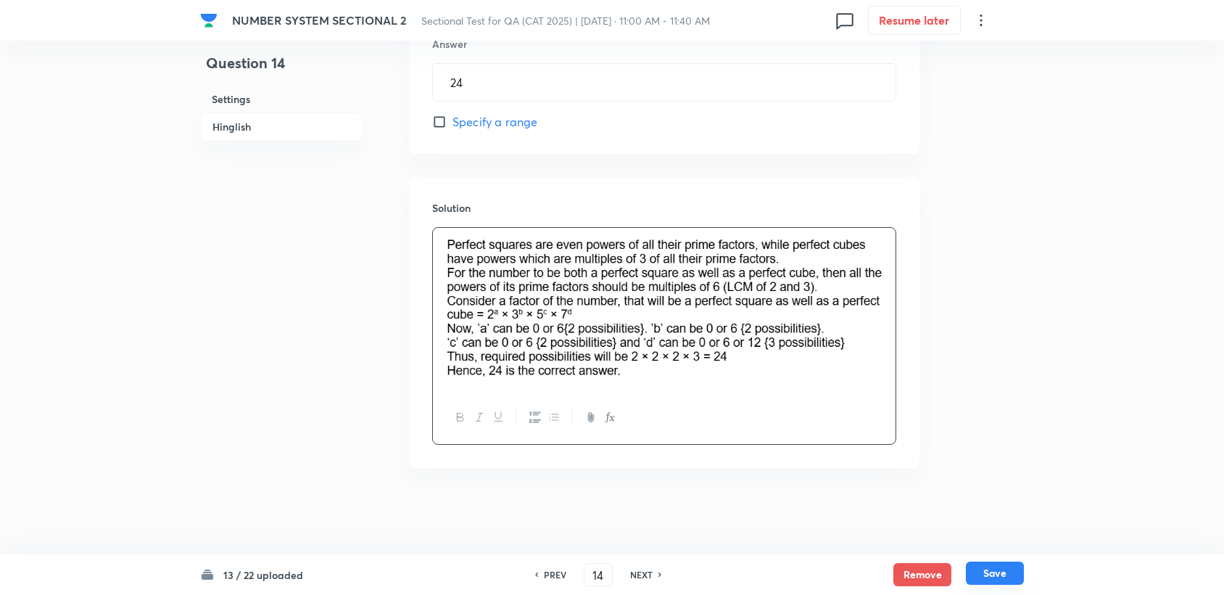
click at [996, 575] on button "Save" at bounding box center [995, 572] width 58 height 23
type input "15"
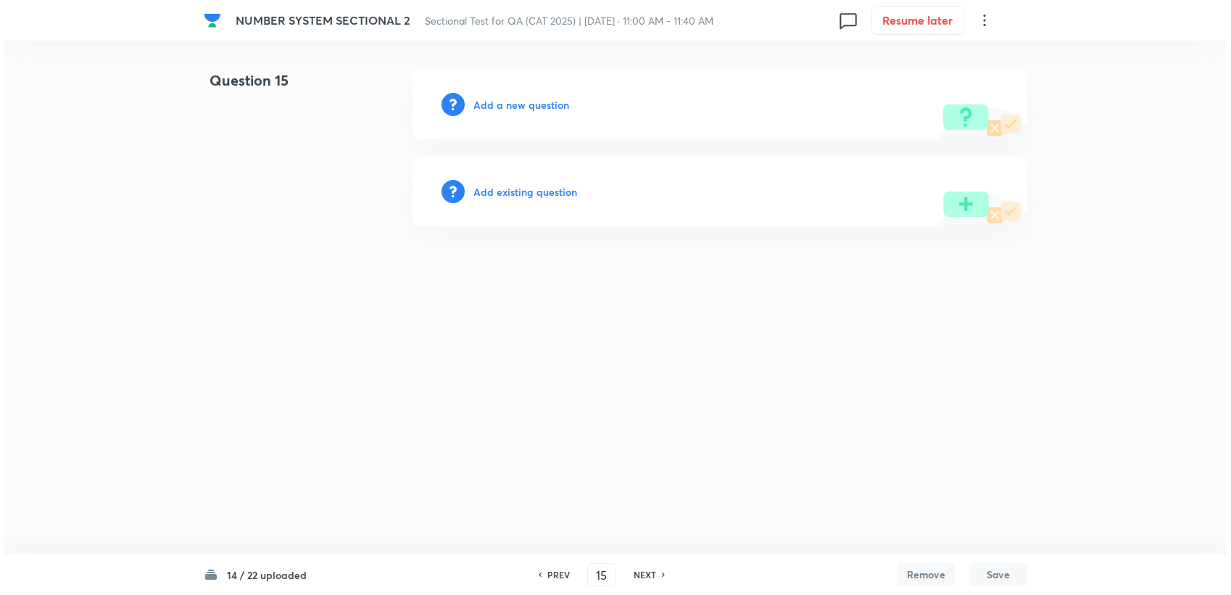
scroll to position [0, 0]
click at [499, 109] on h6 "Add a new question" at bounding box center [522, 104] width 96 height 15
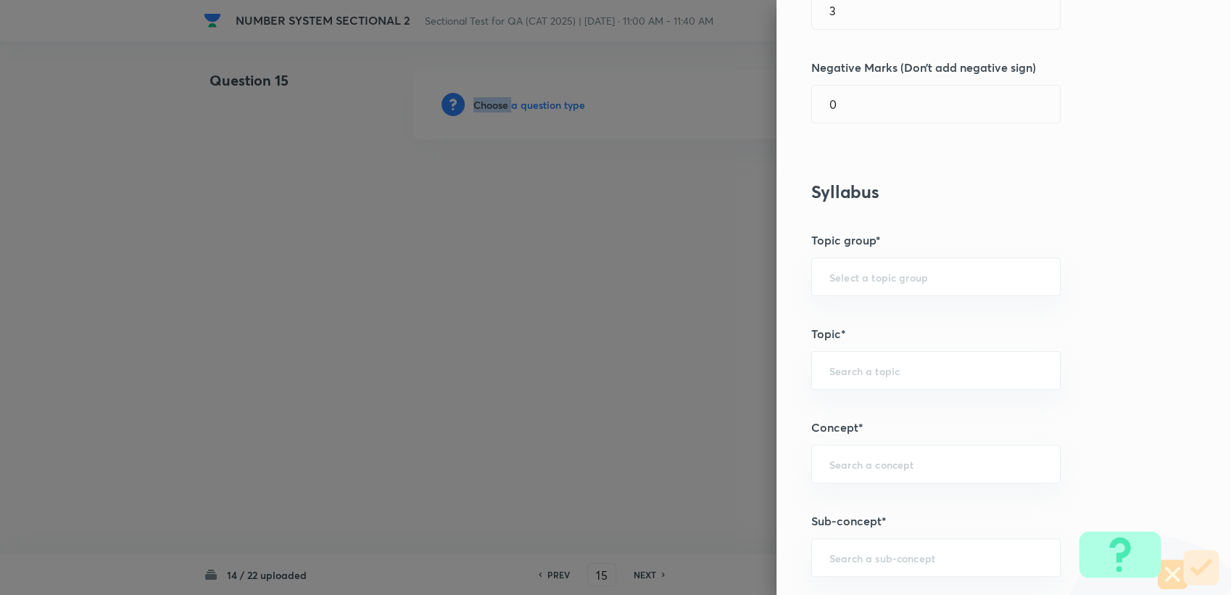
scroll to position [322, 0]
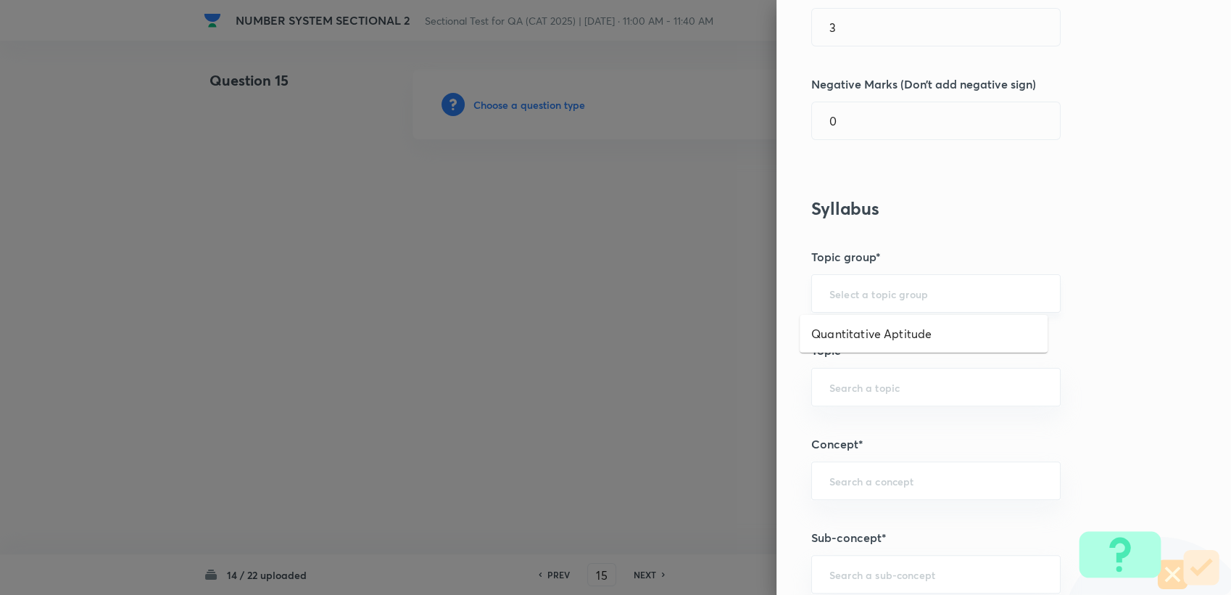
click at [869, 298] on input "text" at bounding box center [936, 293] width 213 height 14
click at [858, 332] on li "Quantitative Aptitude" at bounding box center [924, 334] width 248 height 26
type input "Quantitative Aptitude"
click at [839, 371] on div "​" at bounding box center [935, 387] width 249 height 38
click at [855, 432] on li "Basic Maths" at bounding box center [924, 427] width 248 height 26
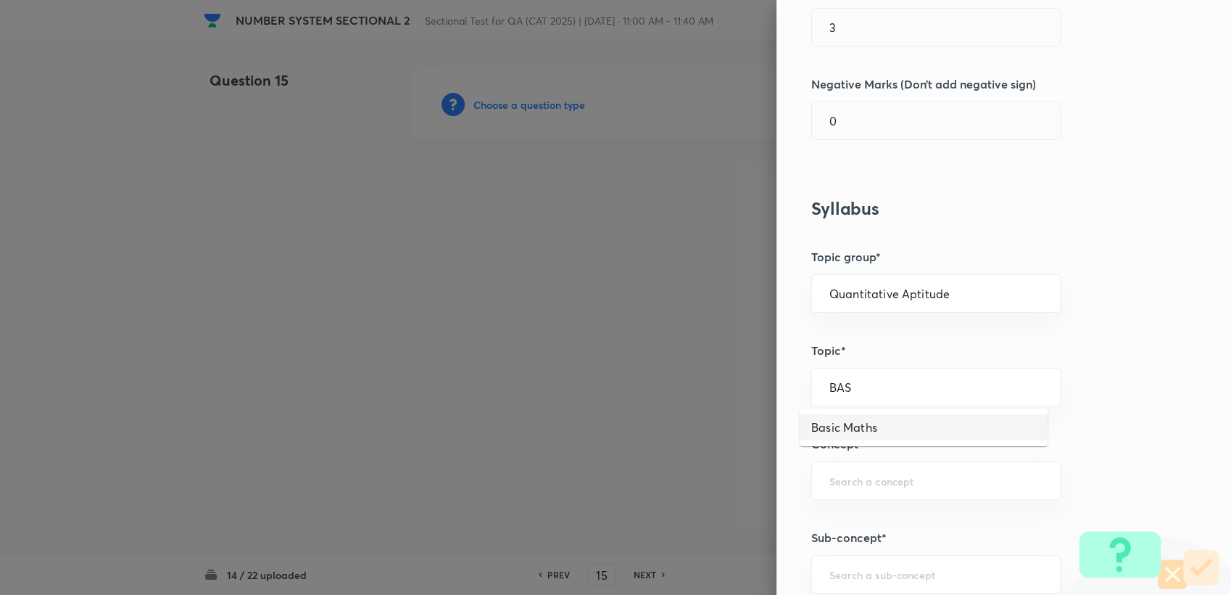
type input "Basic Maths"
click at [898, 490] on div "​" at bounding box center [935, 480] width 249 height 38
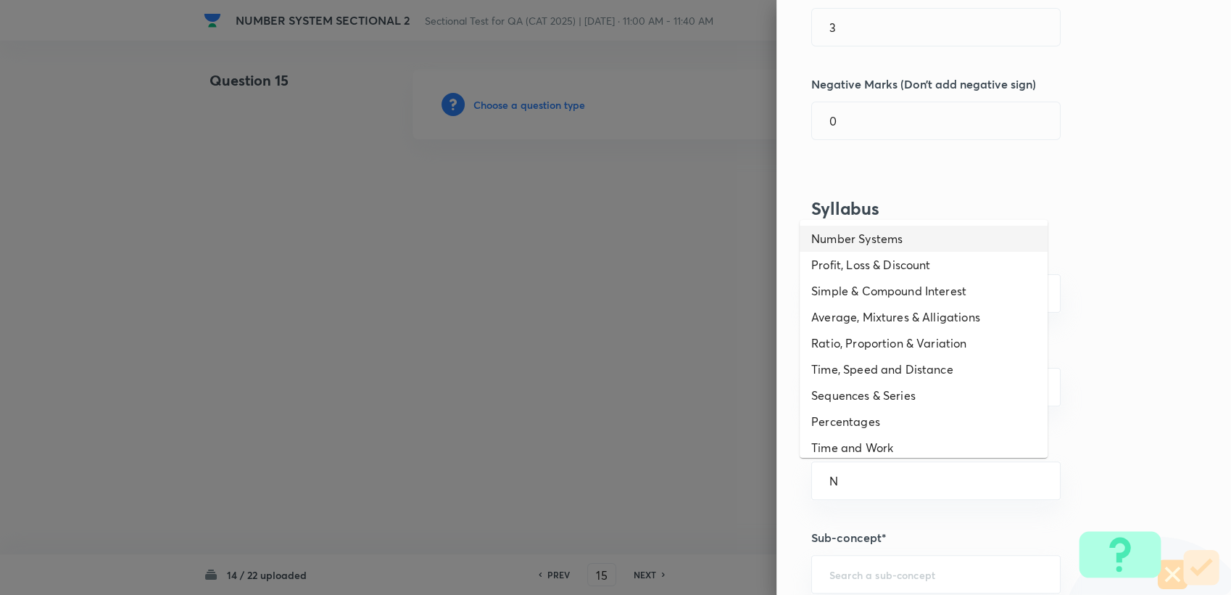
drag, startPoint x: 861, startPoint y: 239, endPoint x: 864, endPoint y: 444, distance: 204.5
click at [861, 239] on li "Number Systems" at bounding box center [924, 239] width 248 height 26
type input "Number Systems"
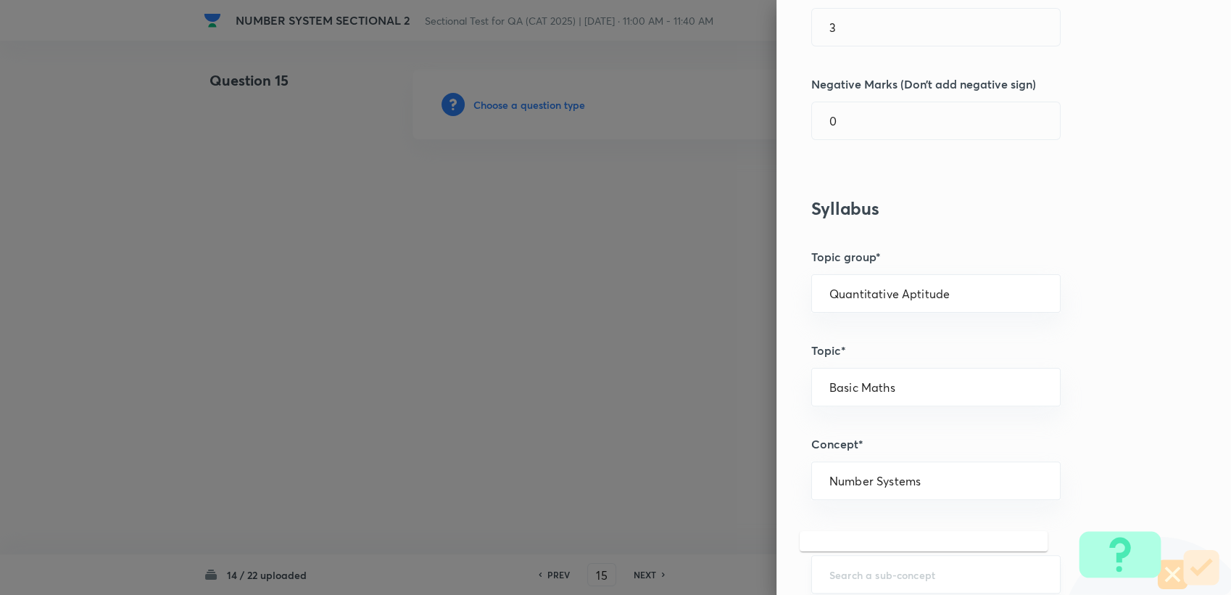
click at [876, 568] on input "text" at bounding box center [936, 574] width 213 height 14
click at [853, 529] on li "HCF and LCM" at bounding box center [924, 532] width 248 height 26
type input "HCF and LCM"
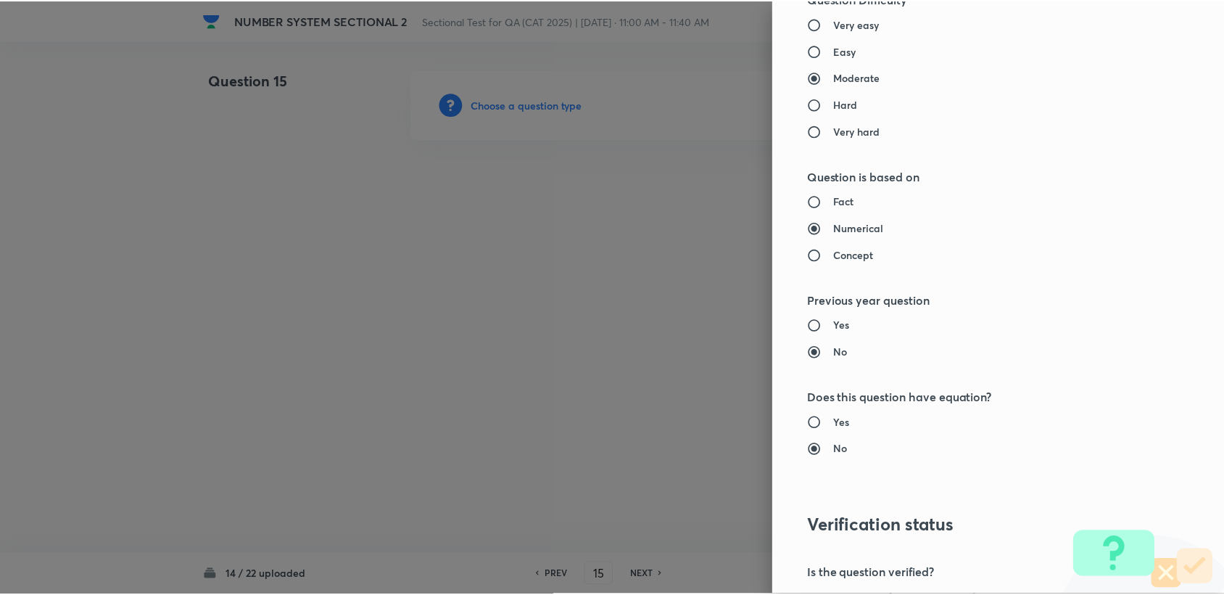
scroll to position [1294, 0]
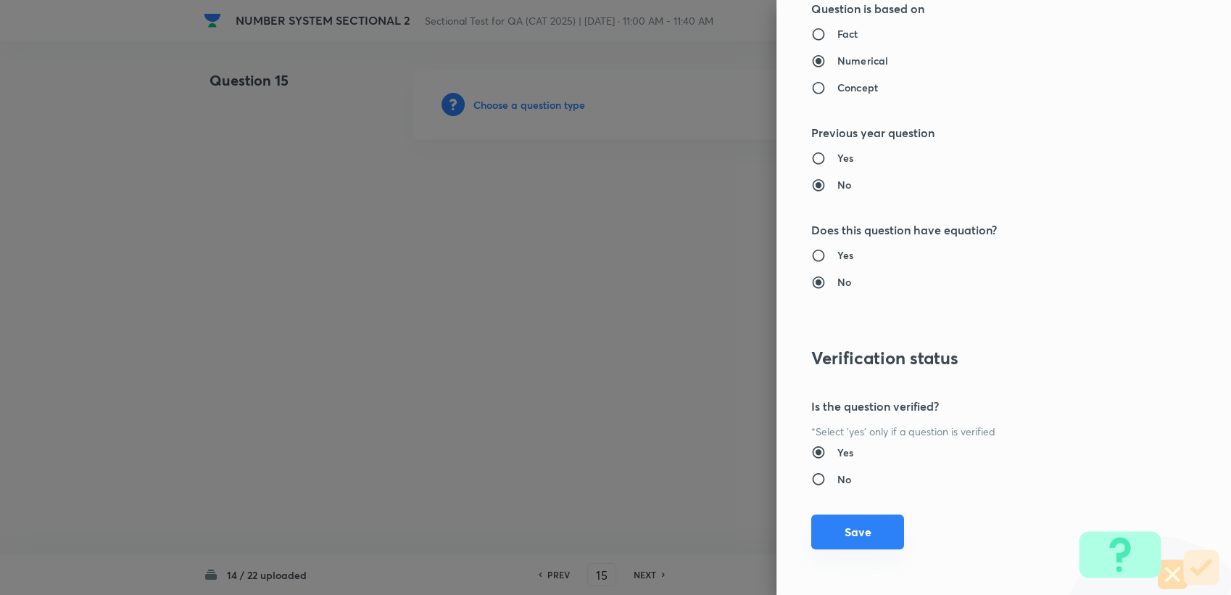
click at [827, 519] on button "Save" at bounding box center [857, 531] width 93 height 35
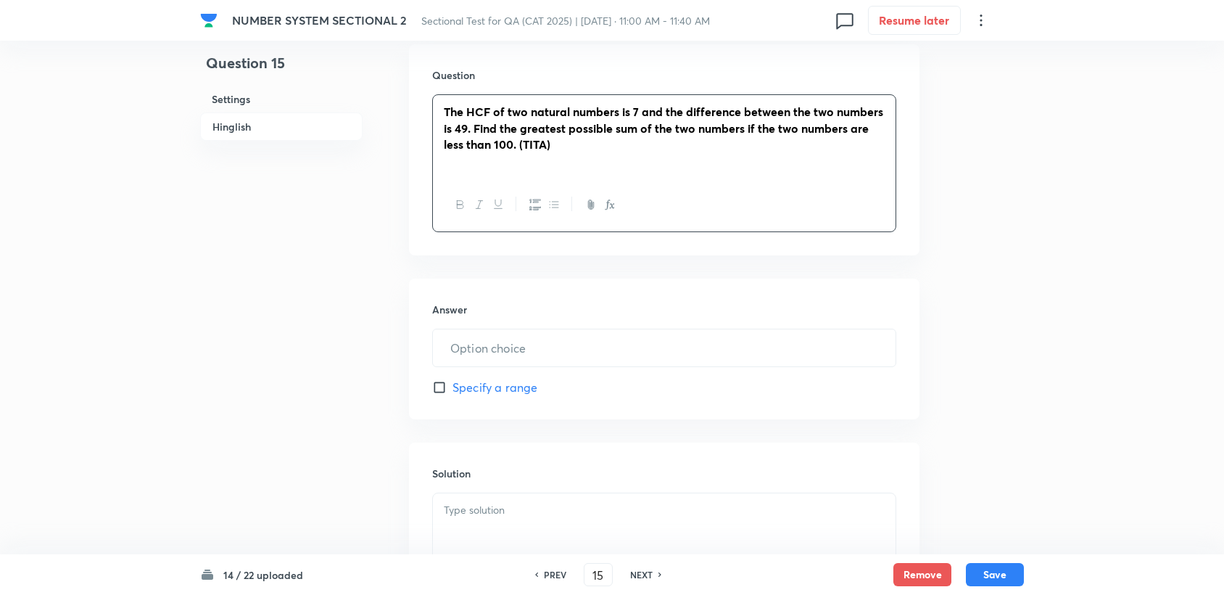
scroll to position [483, 0]
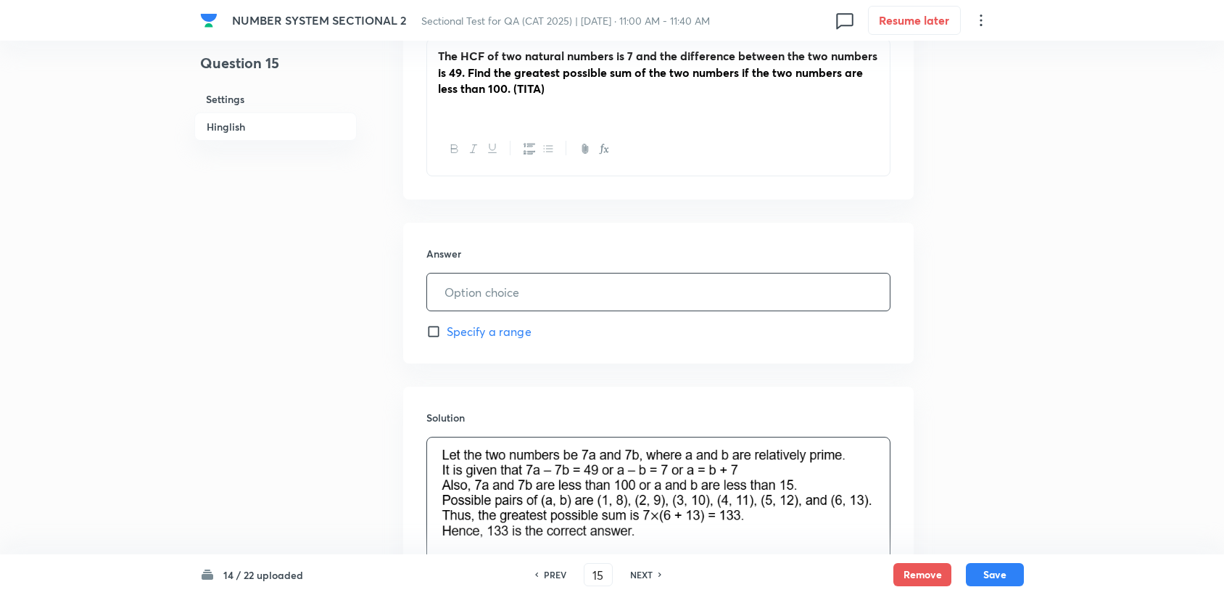
click at [479, 297] on input "text" at bounding box center [658, 291] width 463 height 37
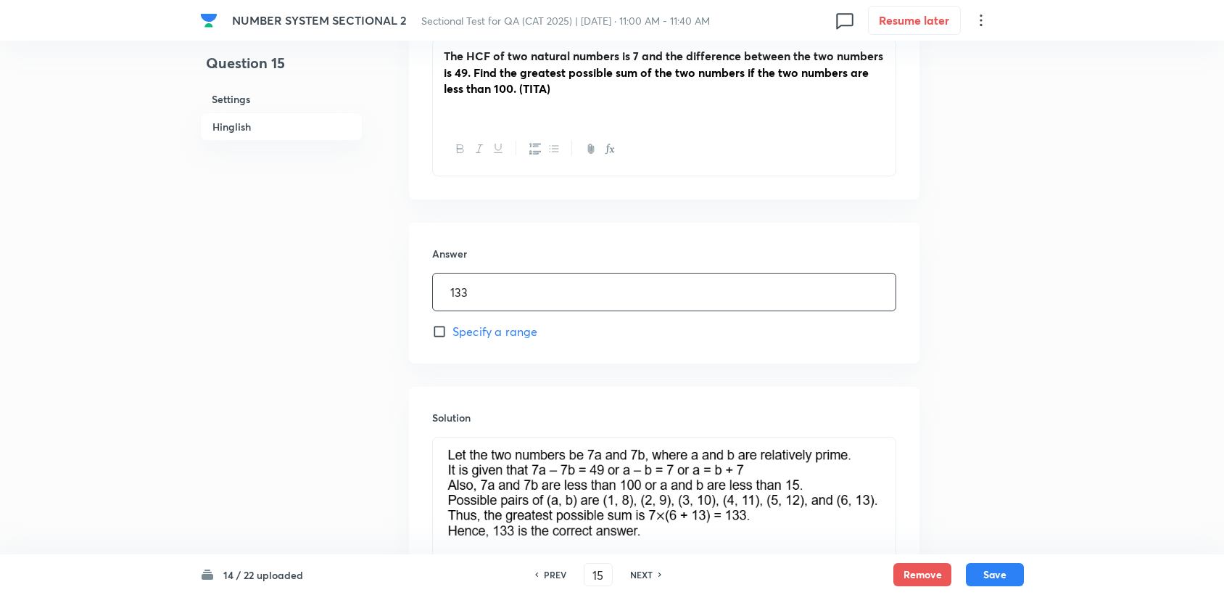
type input "133"
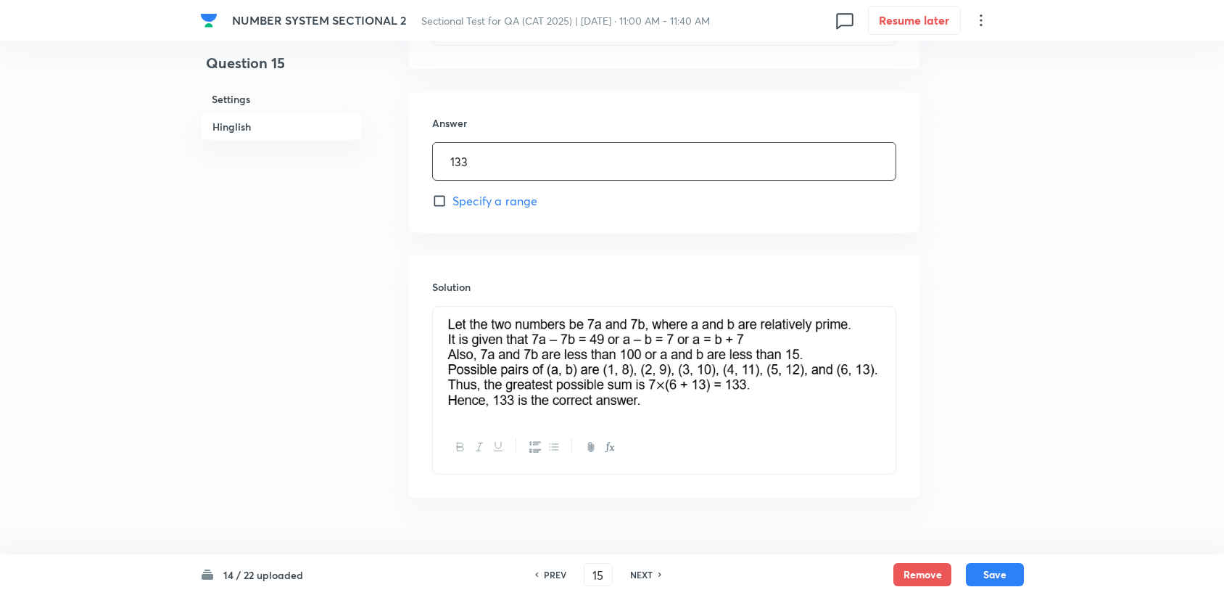
scroll to position [642, 0]
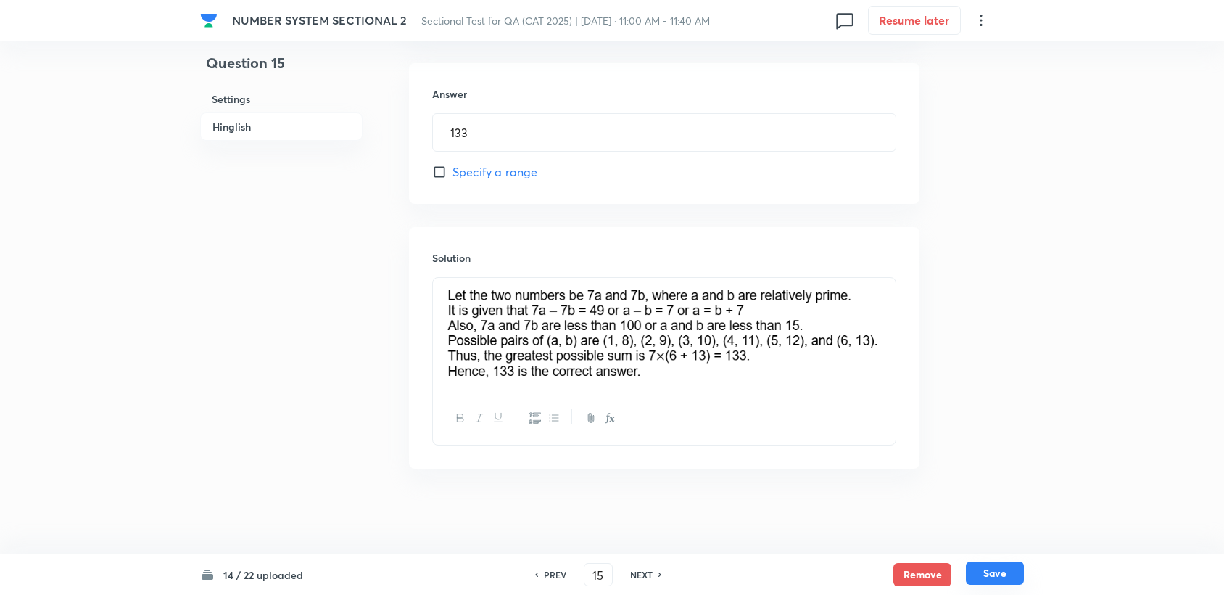
click at [975, 572] on button "Save" at bounding box center [995, 572] width 58 height 23
type input "16"
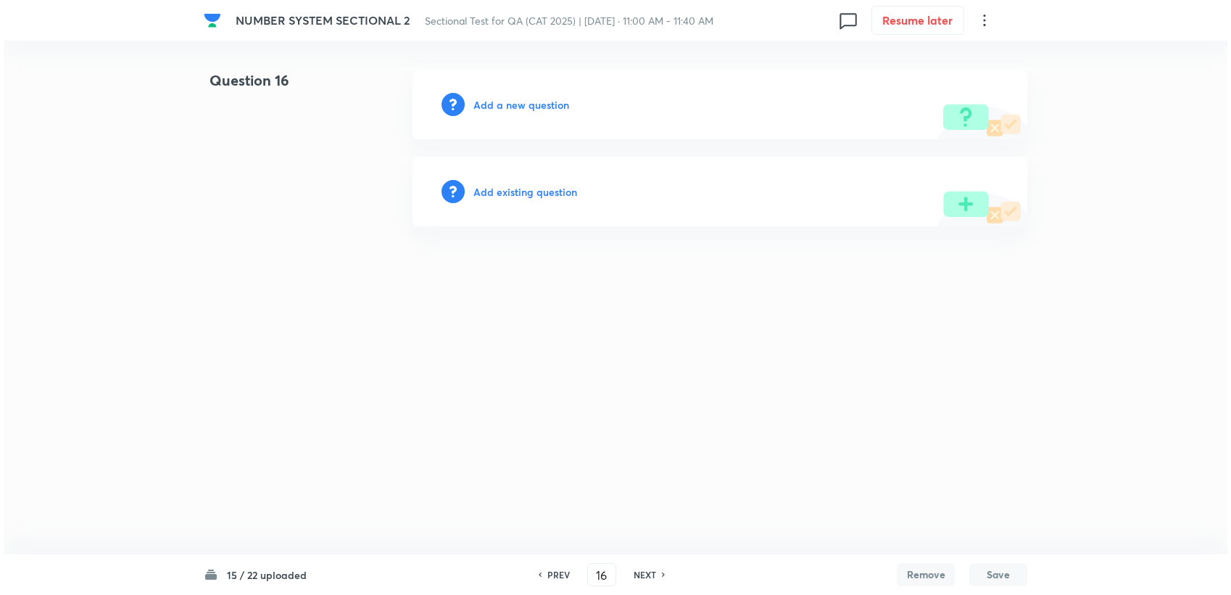
scroll to position [0, 0]
click at [522, 115] on div "Add a new question" at bounding box center [720, 105] width 615 height 70
click at [520, 107] on h6 "Add a new question" at bounding box center [522, 104] width 96 height 15
click at [520, 105] on h6 "Choose a question type" at bounding box center [530, 104] width 112 height 15
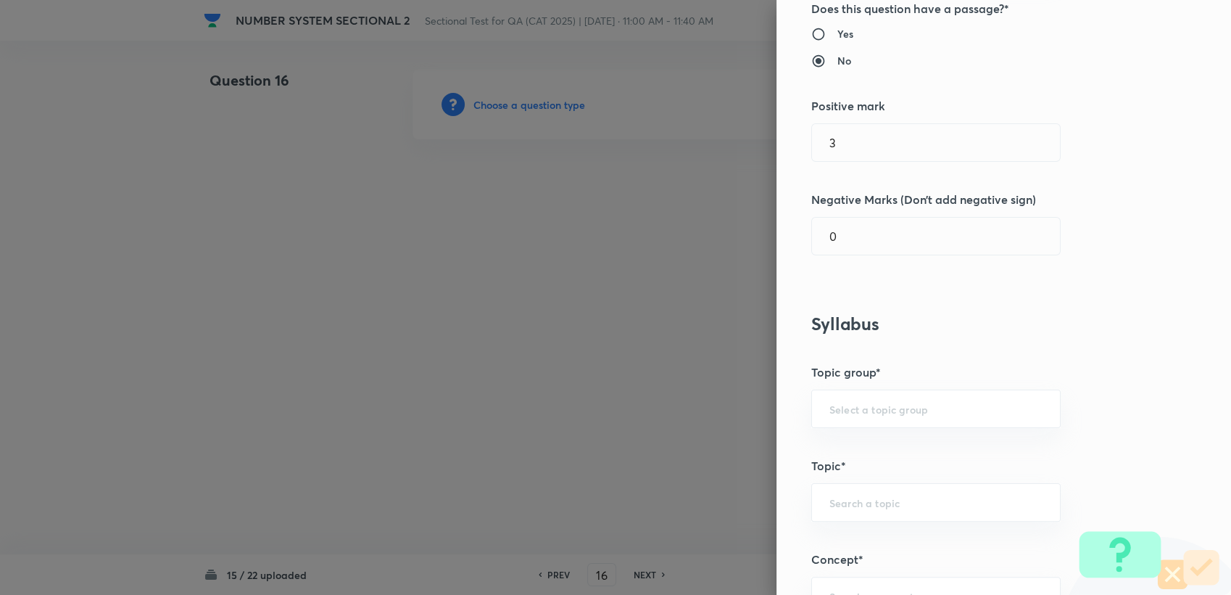
scroll to position [241, 0]
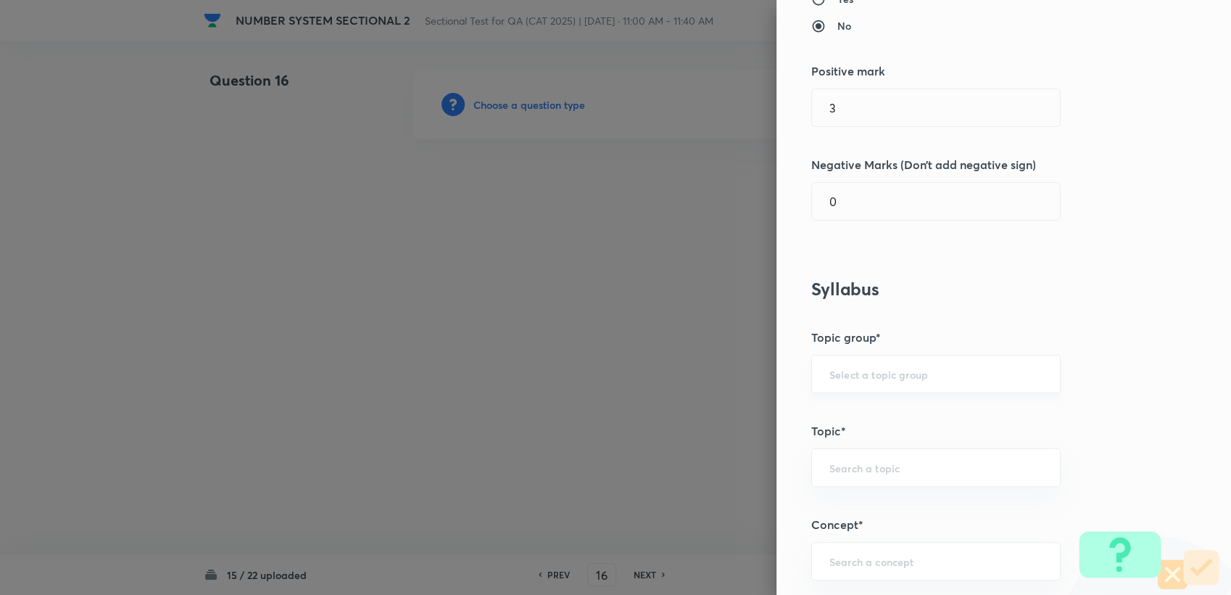
drag, startPoint x: 876, startPoint y: 370, endPoint x: 870, endPoint y: 376, distance: 8.7
click at [875, 370] on input "text" at bounding box center [936, 374] width 213 height 14
drag, startPoint x: 864, startPoint y: 400, endPoint x: 847, endPoint y: 458, distance: 59.7
click at [864, 401] on li "Quantitative Aptitude" at bounding box center [924, 414] width 248 height 26
type input "Quantitative Aptitude"
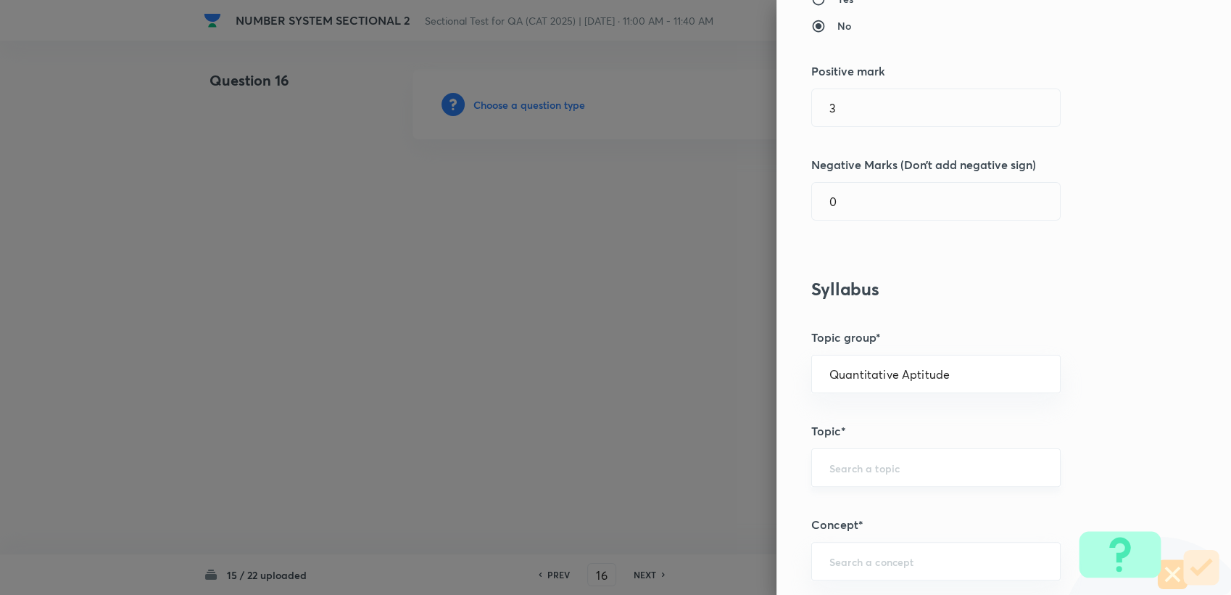
click at [847, 458] on div "​" at bounding box center [935, 467] width 249 height 38
click at [819, 474] on div "A ​" at bounding box center [935, 467] width 249 height 38
click at [830, 471] on input "A" at bounding box center [936, 467] width 213 height 14
drag, startPoint x: 885, startPoint y: 505, endPoint x: 872, endPoint y: 542, distance: 39.0
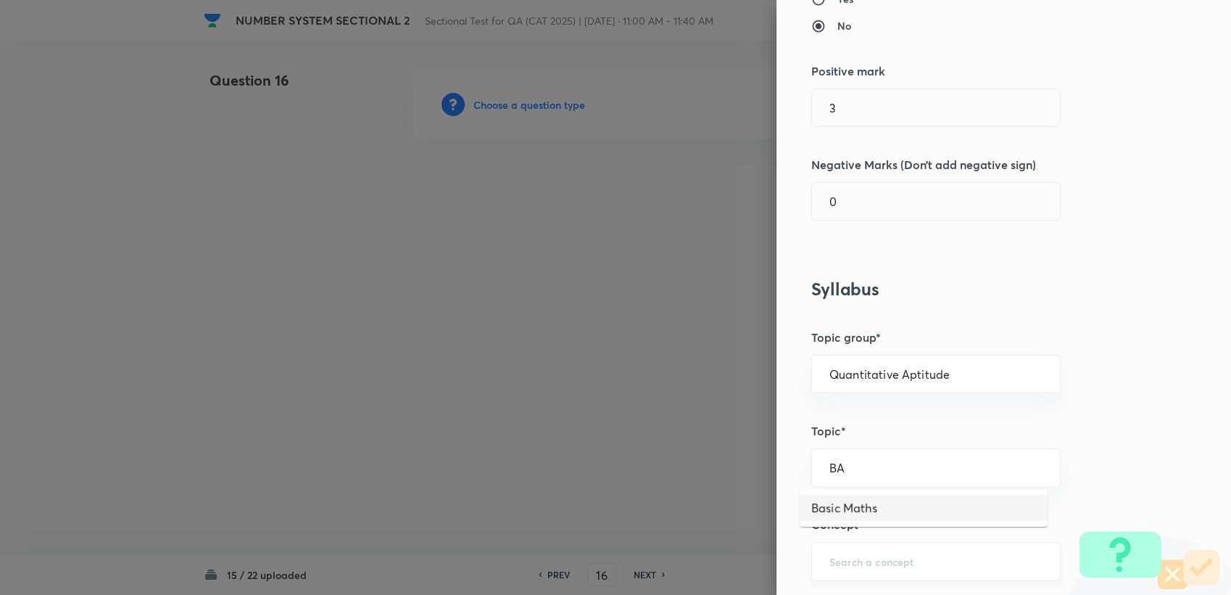
click at [883, 505] on li "Basic Maths" at bounding box center [924, 508] width 248 height 26
type input "Basic Maths"
click at [866, 557] on input "text" at bounding box center [936, 561] width 213 height 14
type input "A"
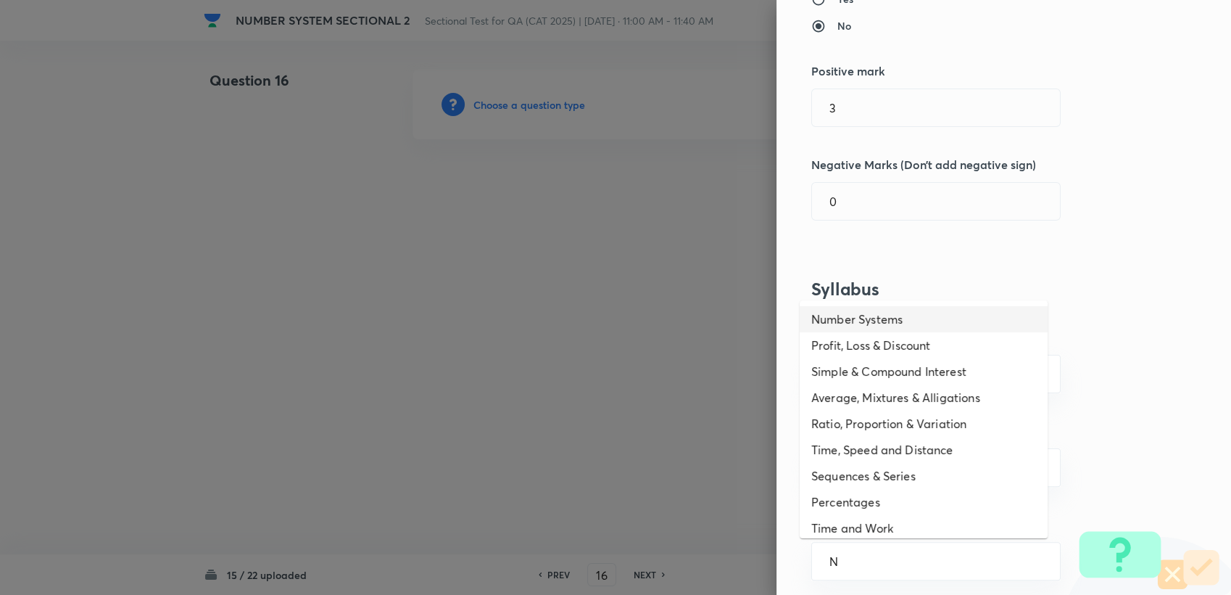
click at [904, 318] on li "Number Systems" at bounding box center [924, 319] width 248 height 26
type input "Number Systems"
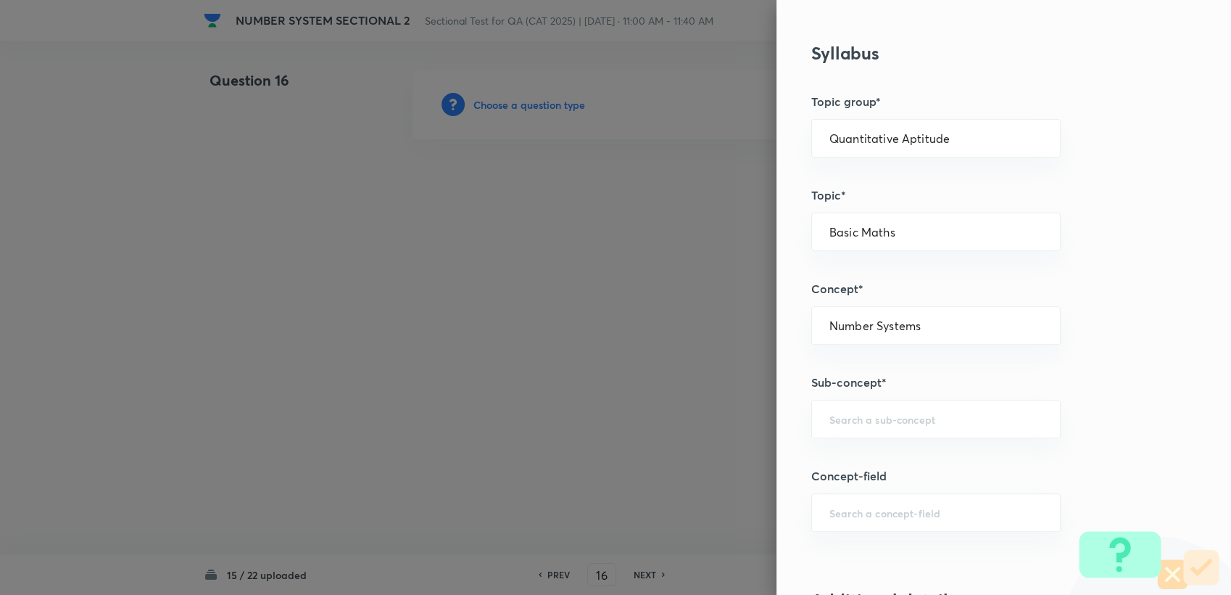
scroll to position [483, 0]
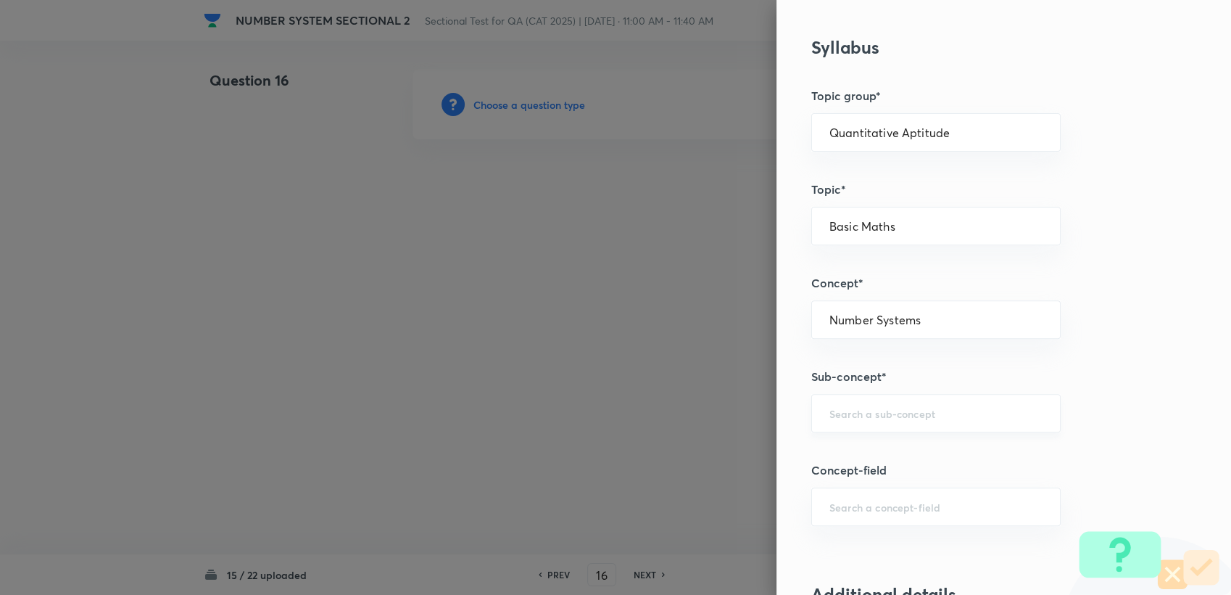
click at [853, 415] on input "text" at bounding box center [936, 413] width 213 height 14
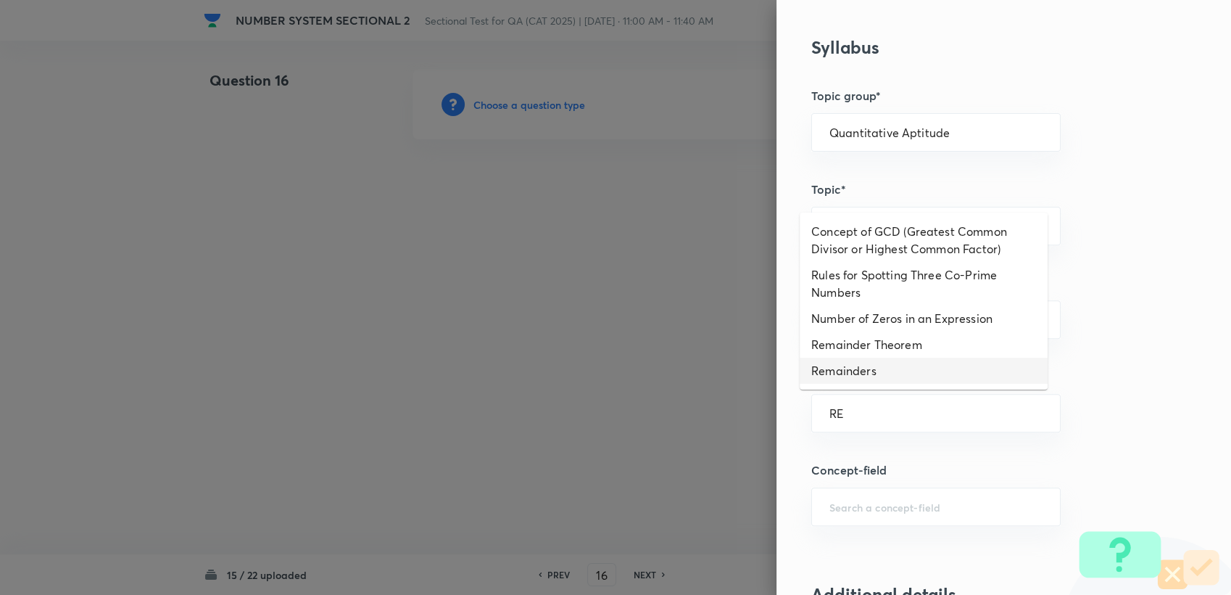
click at [874, 376] on li "Remainders" at bounding box center [924, 370] width 248 height 26
type input "Remainders"
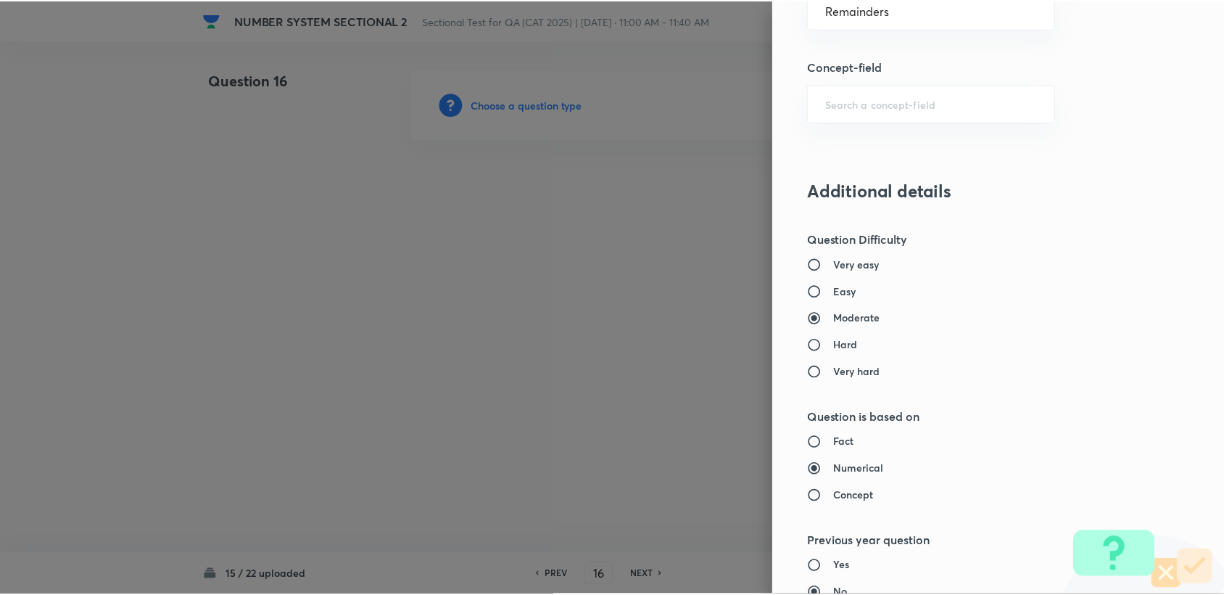
scroll to position [1294, 0]
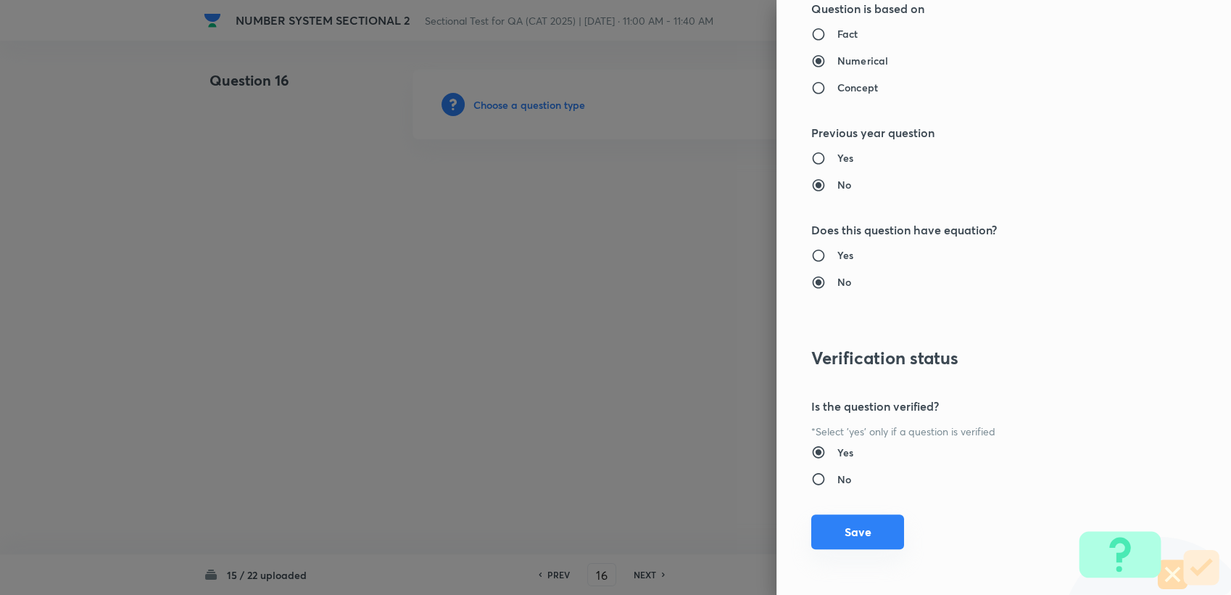
click at [826, 524] on button "Save" at bounding box center [857, 531] width 93 height 35
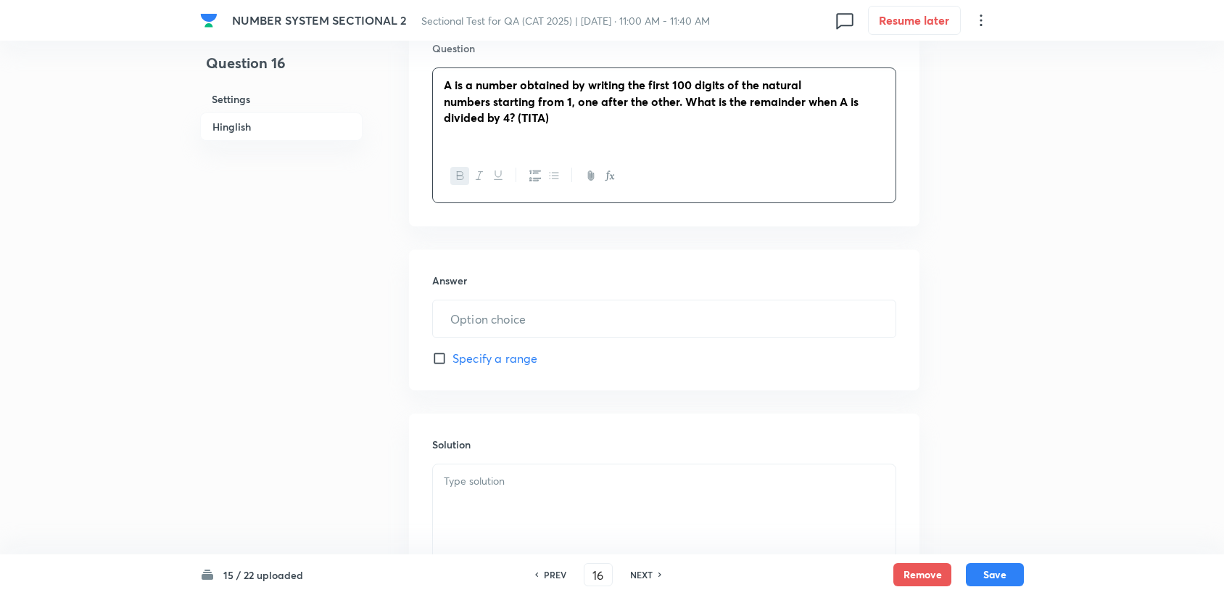
scroll to position [483, 0]
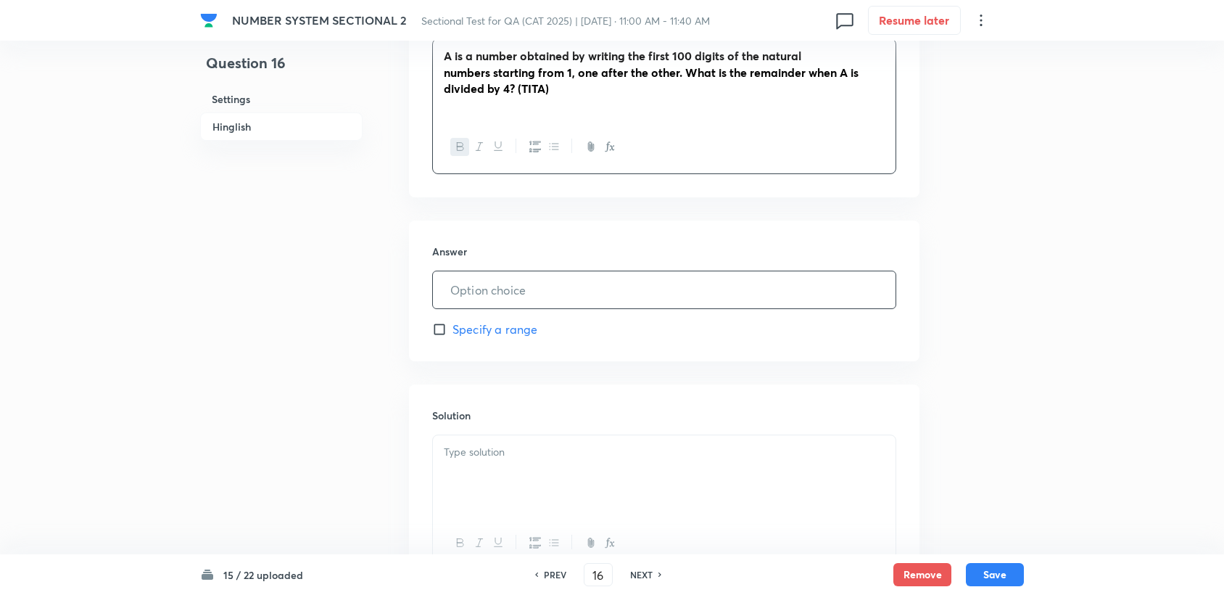
click at [463, 271] on input "text" at bounding box center [664, 289] width 463 height 37
type input "1"
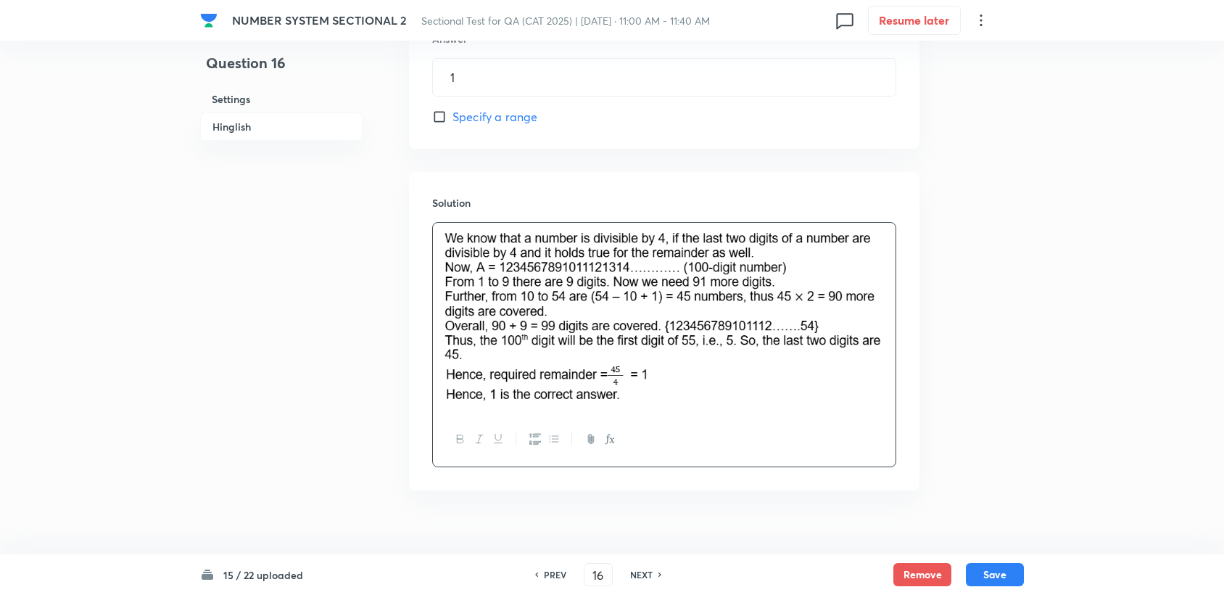
scroll to position [717, 0]
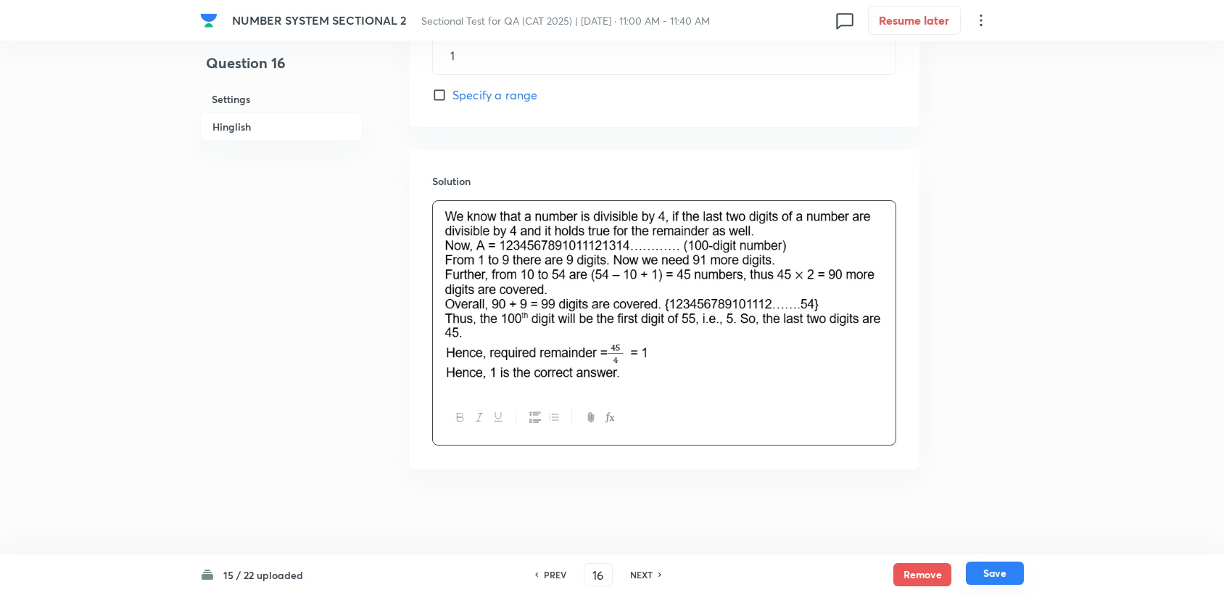
click at [991, 573] on button "Save" at bounding box center [995, 572] width 58 height 23
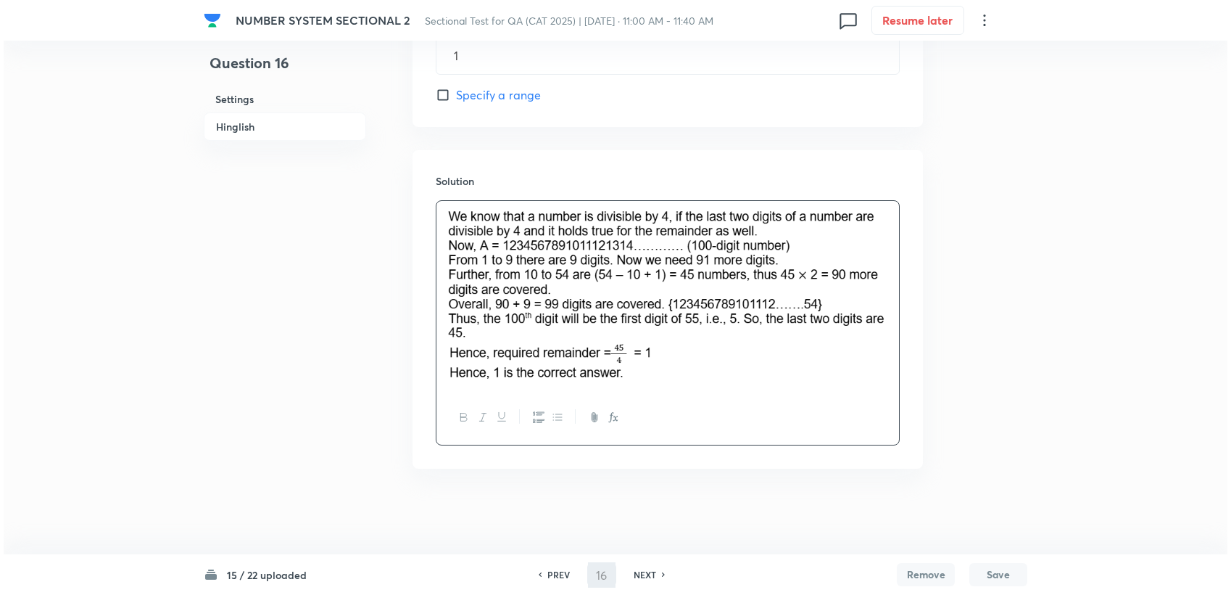
scroll to position [0, 0]
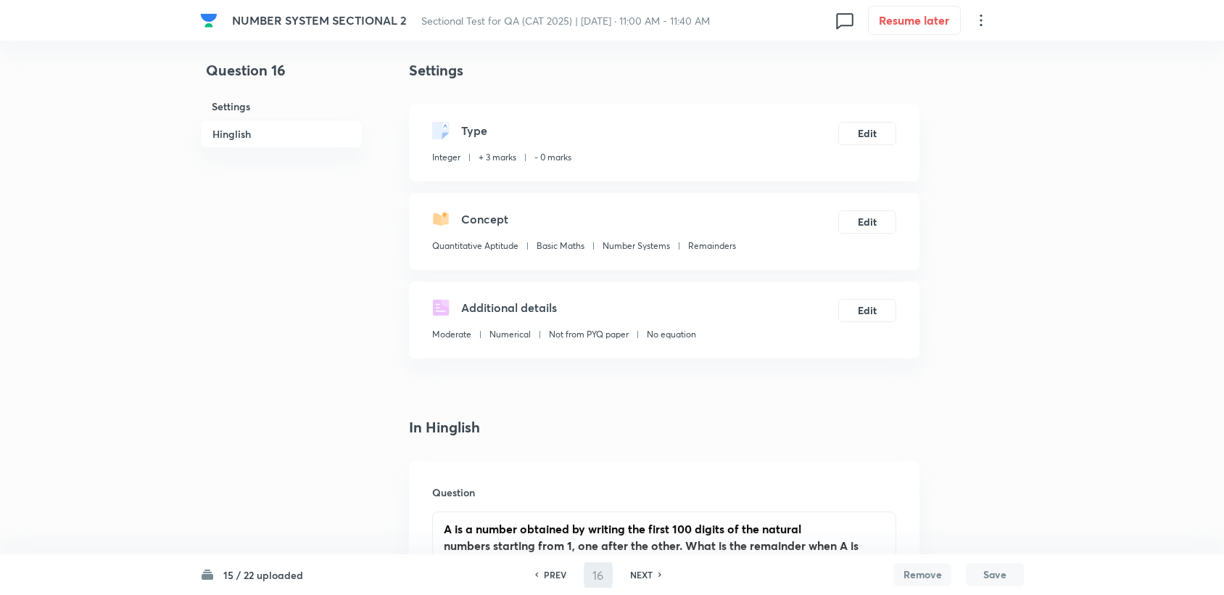
type input "17"
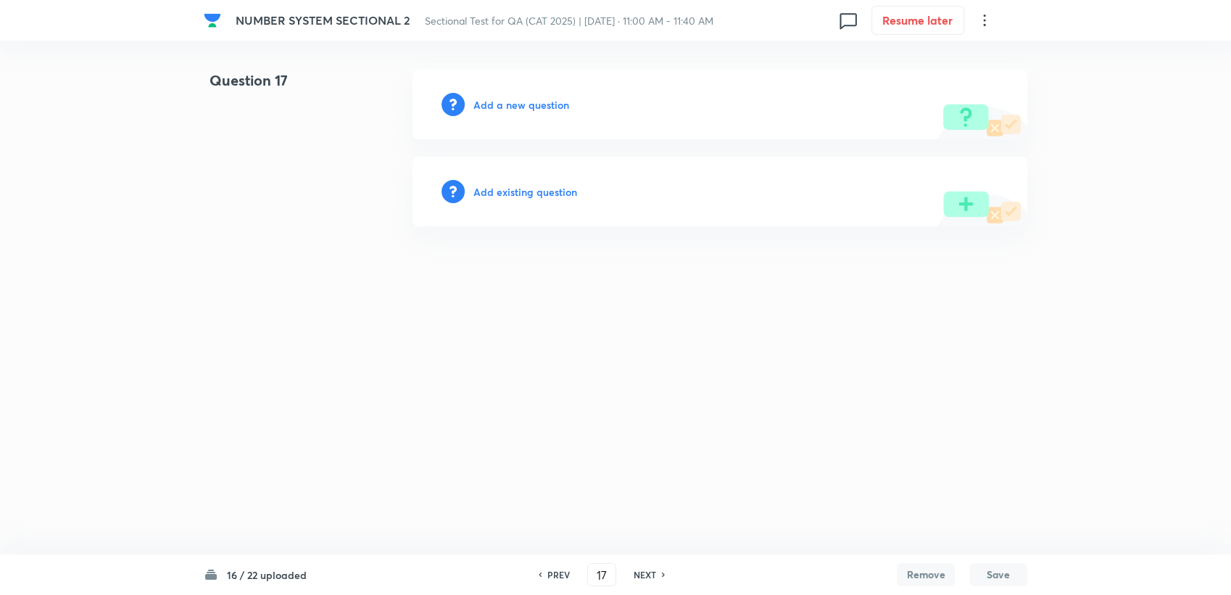
click at [542, 102] on h6 "Add a new question" at bounding box center [522, 104] width 96 height 15
click at [542, 102] on h6 "Choose a question type" at bounding box center [530, 104] width 112 height 15
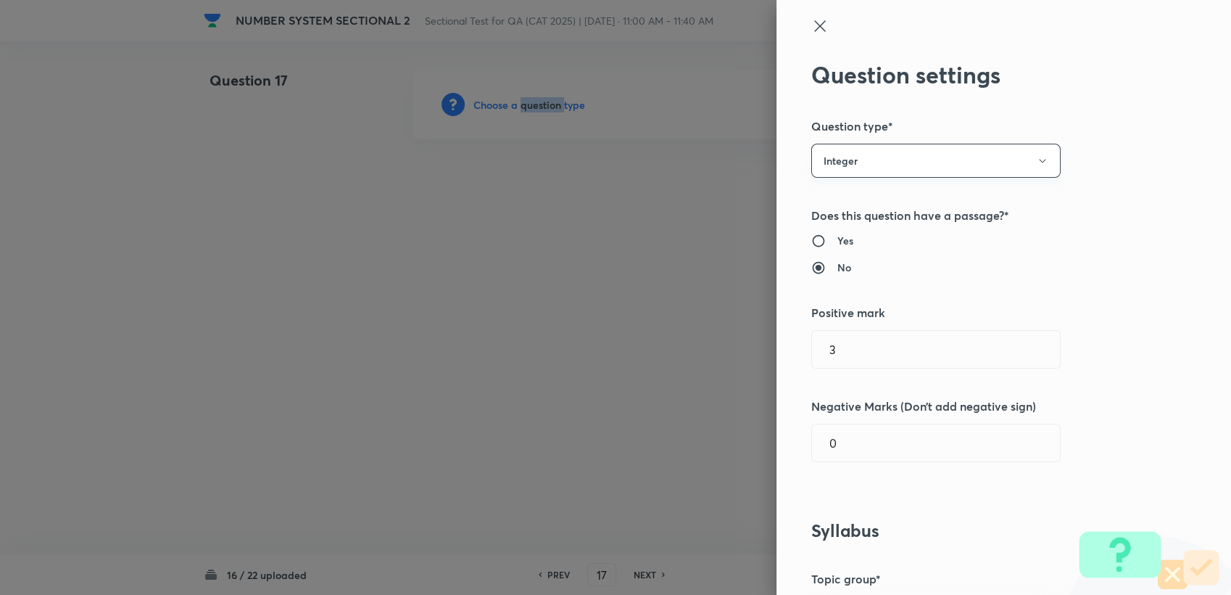
click at [1033, 171] on button "Integer" at bounding box center [935, 161] width 249 height 34
click at [842, 197] on span "Single choice correct" at bounding box center [924, 204] width 231 height 15
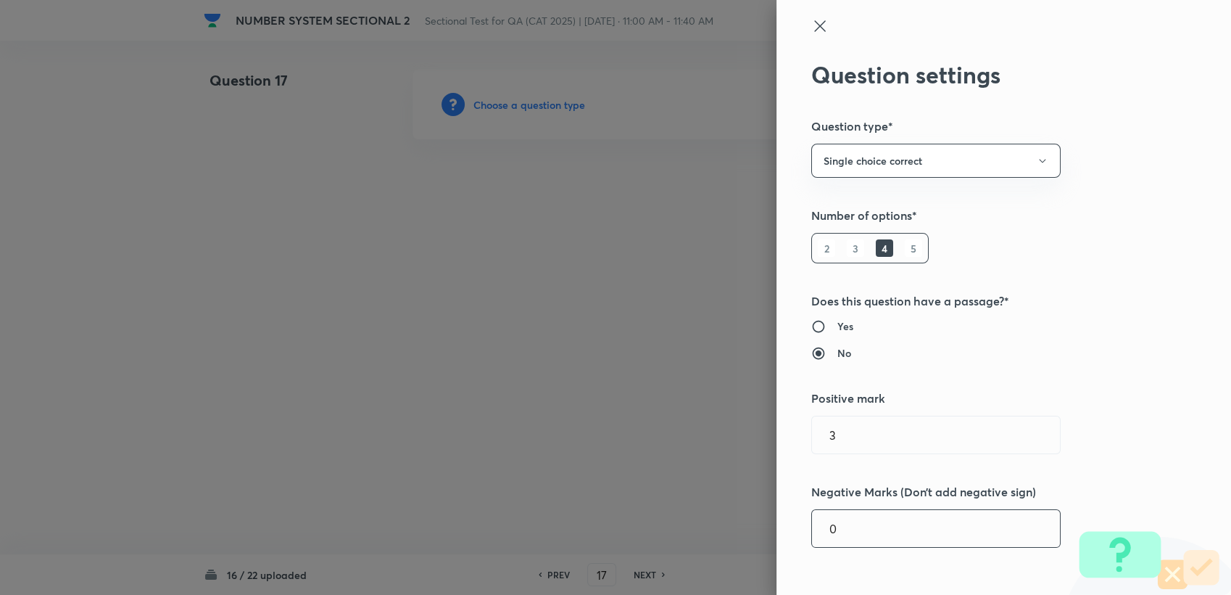
click at [830, 526] on input "0" at bounding box center [936, 528] width 248 height 37
type input "1"
click at [1158, 293] on div "Question settings Question type* Single choice correct Number of options* 2 3 4…" at bounding box center [1004, 297] width 455 height 595
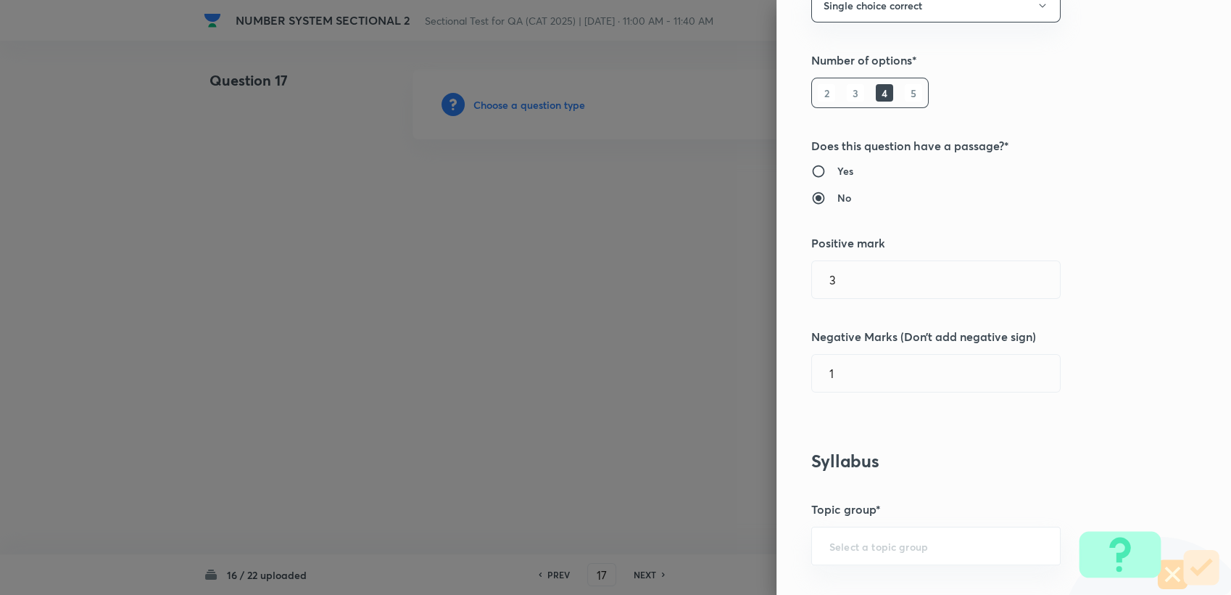
scroll to position [161, 0]
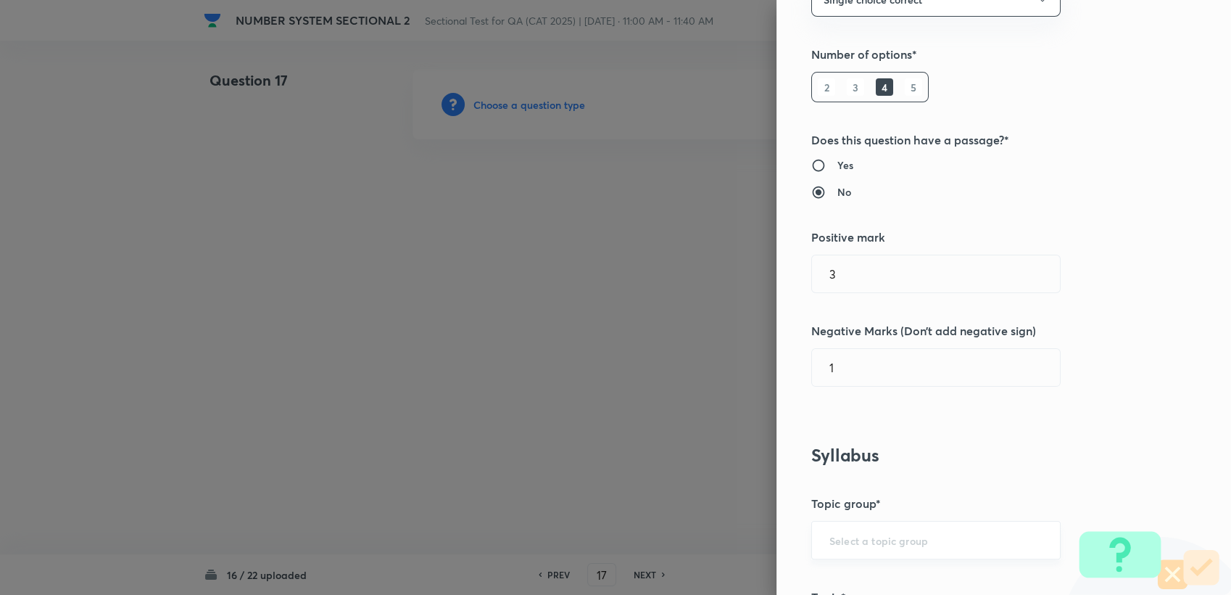
click at [847, 522] on div "​" at bounding box center [935, 540] width 249 height 38
click at [847, 540] on input "text" at bounding box center [936, 540] width 213 height 14
click at [872, 502] on li "Quantitative Aptitude" at bounding box center [924, 498] width 248 height 26
type input "Quantitative Aptitude"
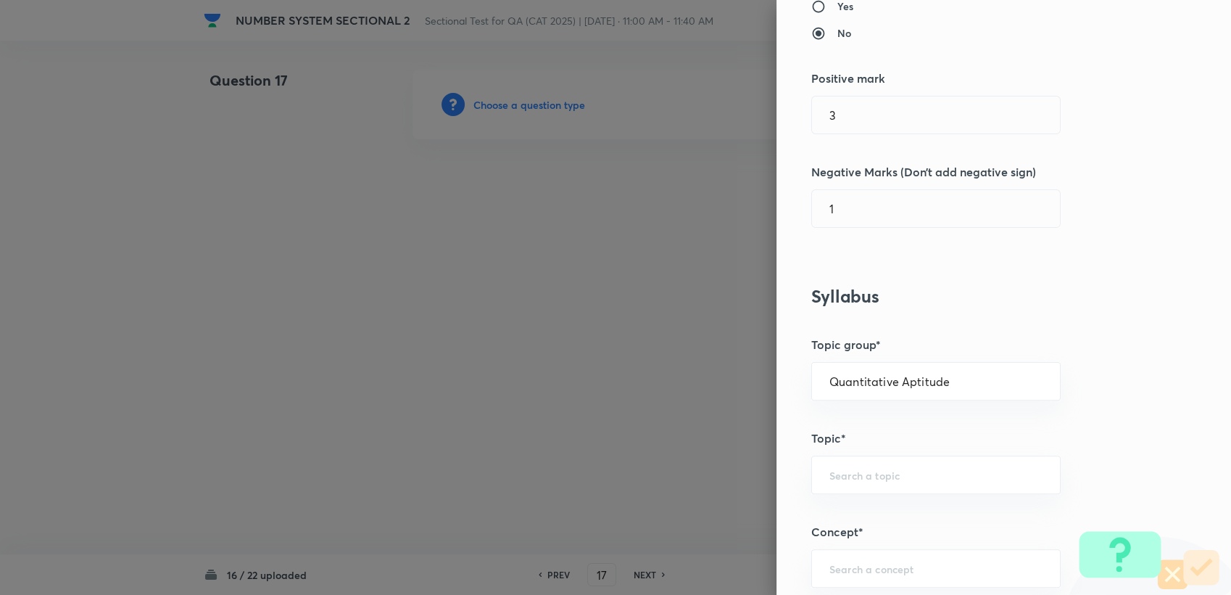
scroll to position [322, 0]
click at [888, 510] on div "Question settings Question type* Single choice correct Number of options* 2 3 4…" at bounding box center [1004, 297] width 455 height 595
click at [894, 481] on div "​" at bounding box center [935, 472] width 249 height 38
click at [906, 513] on li "Basic Maths" at bounding box center [924, 512] width 248 height 26
type input "Basic Maths"
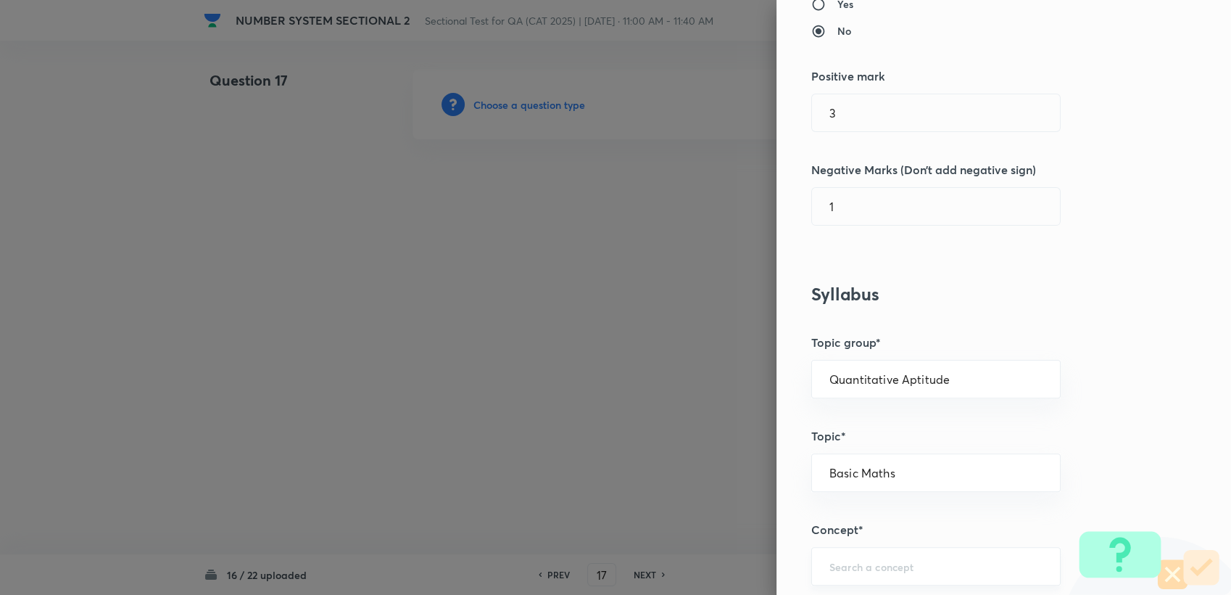
click at [899, 574] on div "​" at bounding box center [935, 566] width 249 height 38
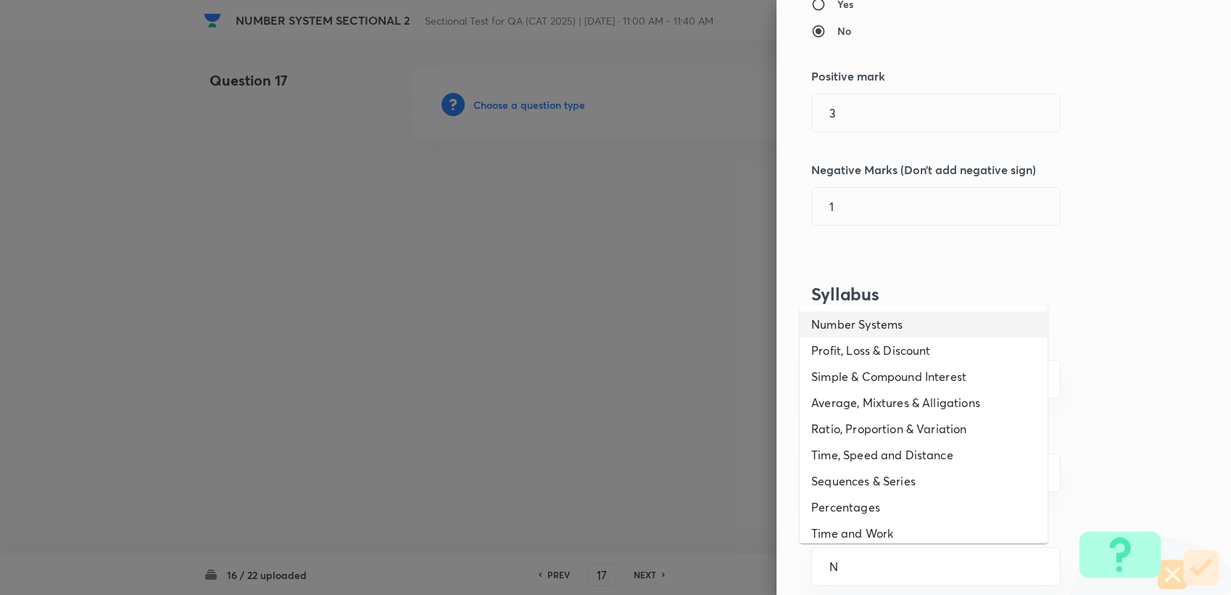
click at [896, 329] on li "Number Systems" at bounding box center [924, 324] width 248 height 26
type input "Number Systems"
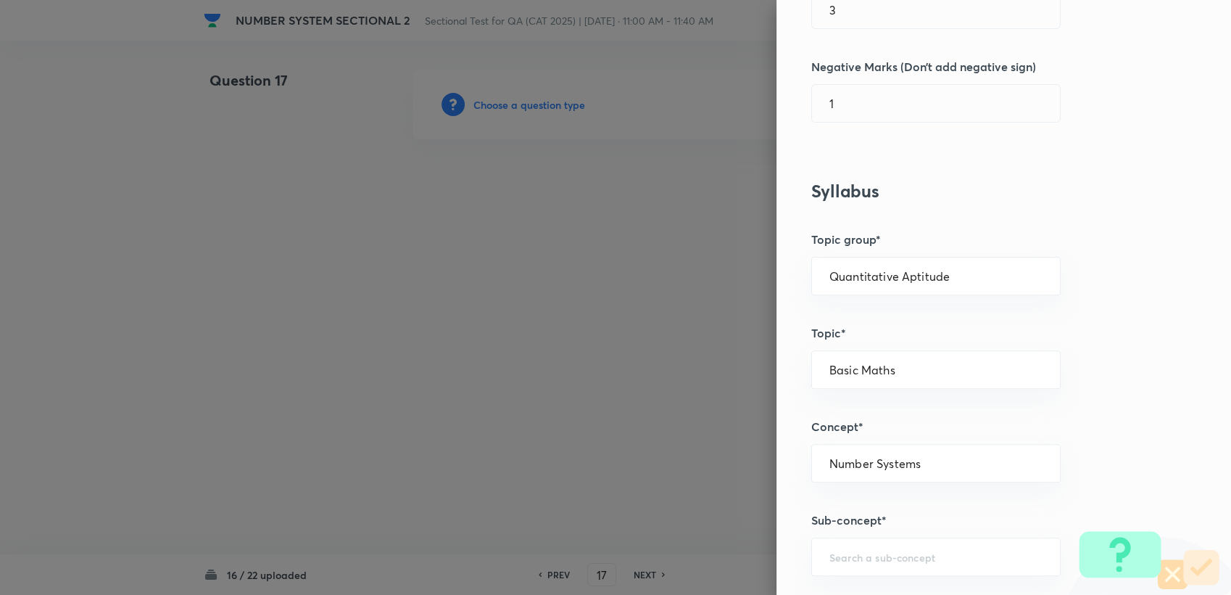
scroll to position [563, 0]
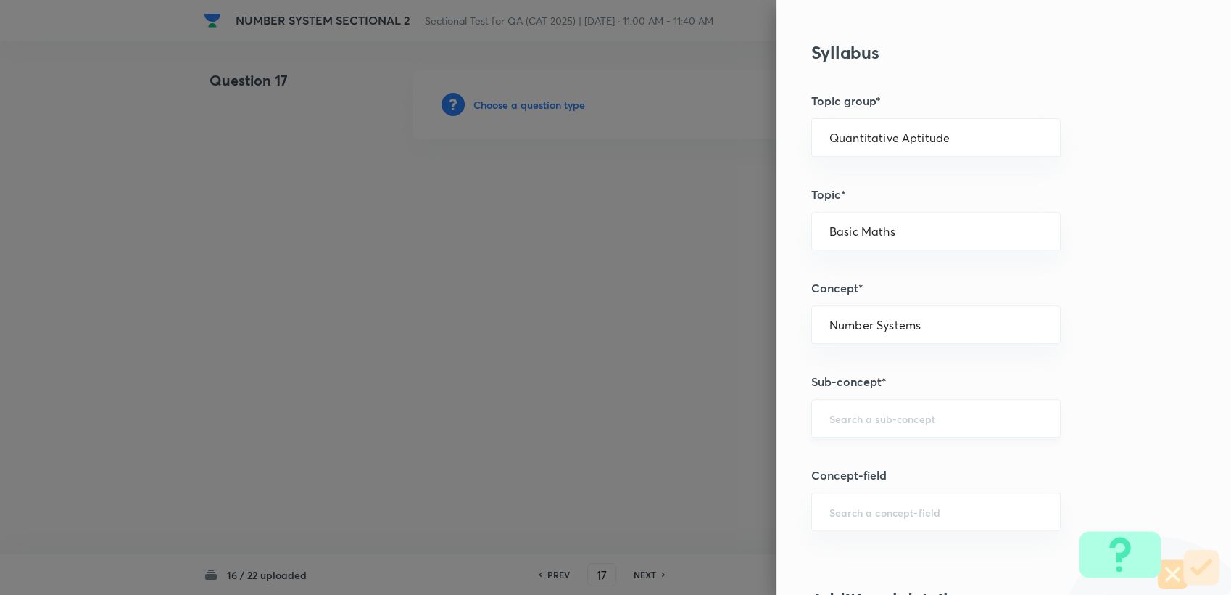
click at [846, 405] on div "​" at bounding box center [935, 418] width 249 height 38
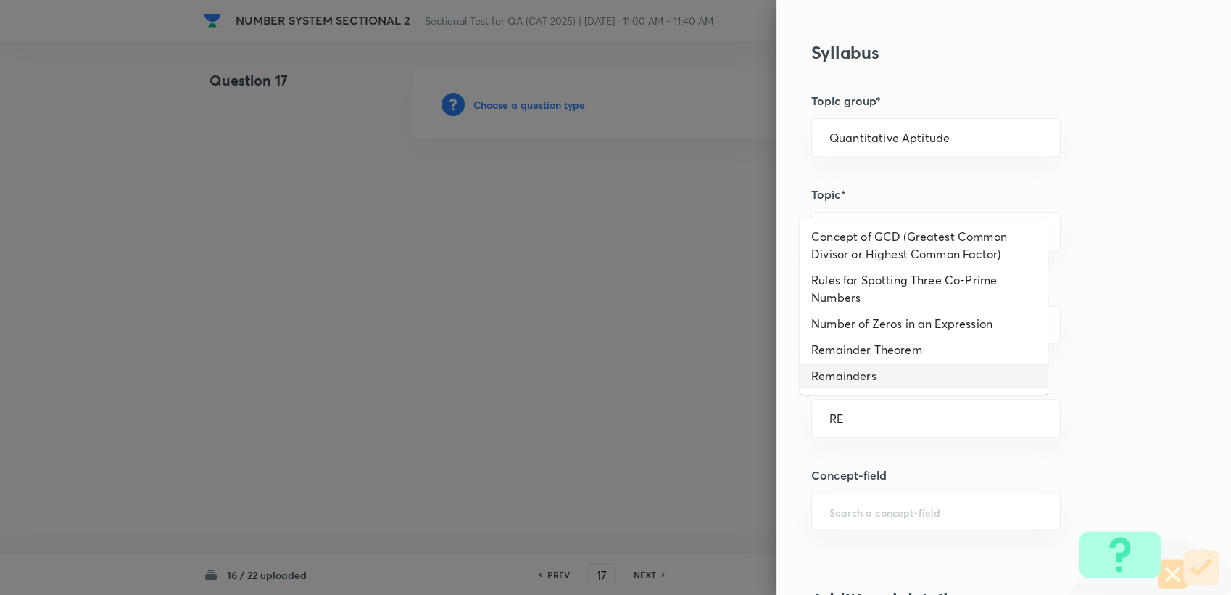
click at [899, 373] on li "Remainders" at bounding box center [924, 376] width 248 height 26
type input "Remainders"
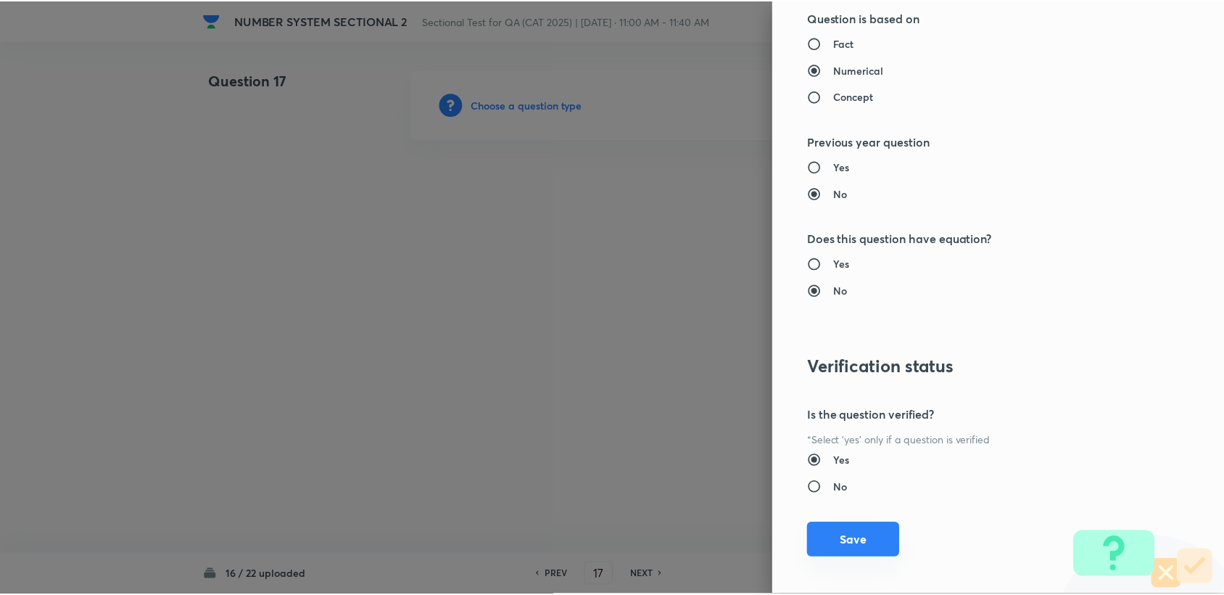
scroll to position [1381, 0]
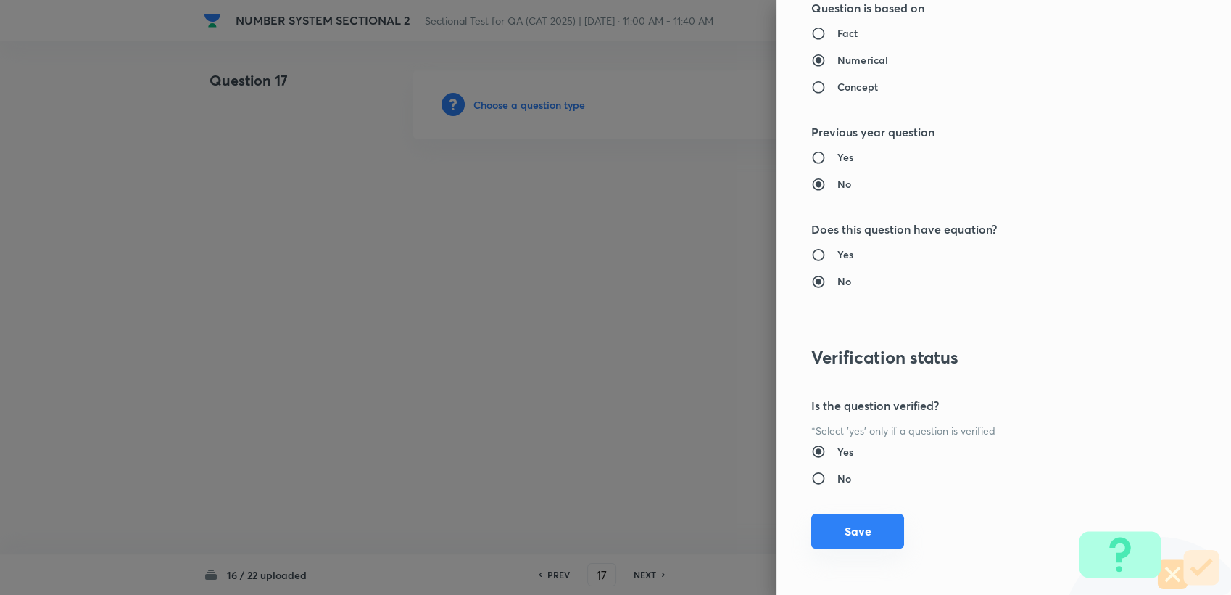
click at [818, 525] on button "Save" at bounding box center [857, 530] width 93 height 35
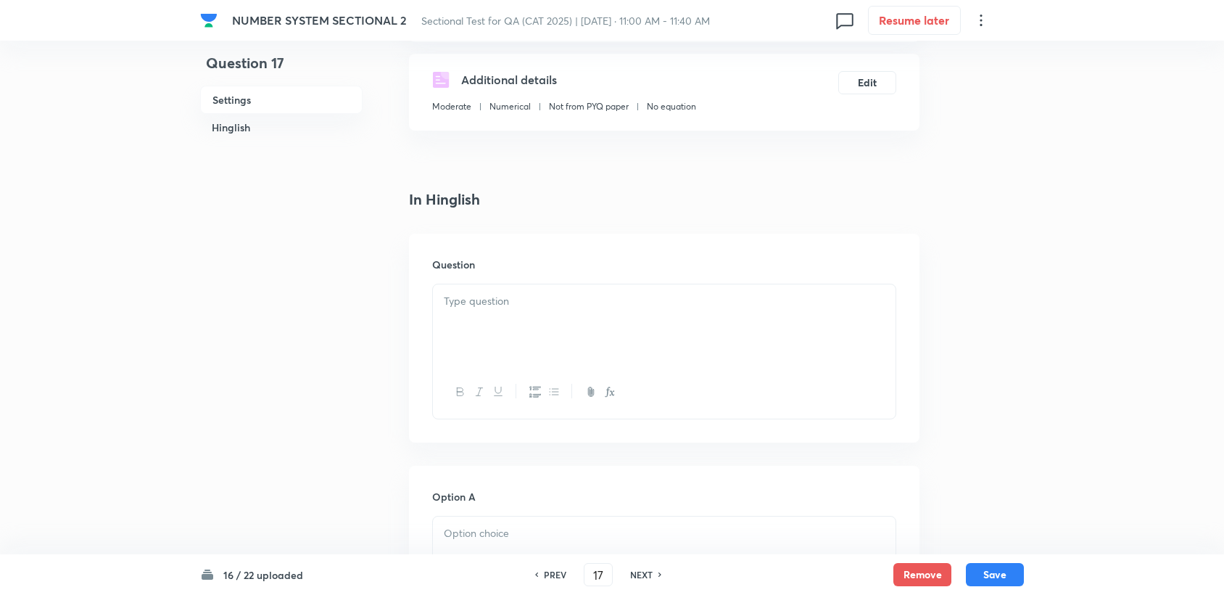
scroll to position [241, 0]
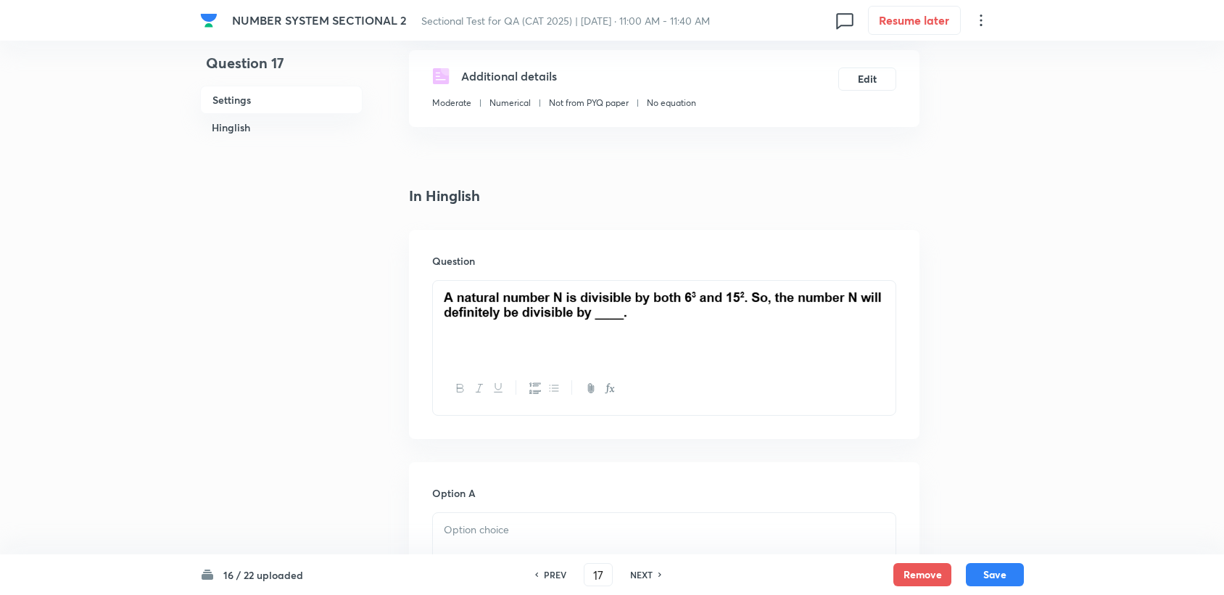
drag, startPoint x: 466, startPoint y: 555, endPoint x: 447, endPoint y: 532, distance: 30.4
click at [447, 532] on p at bounding box center [664, 529] width 441 height 17
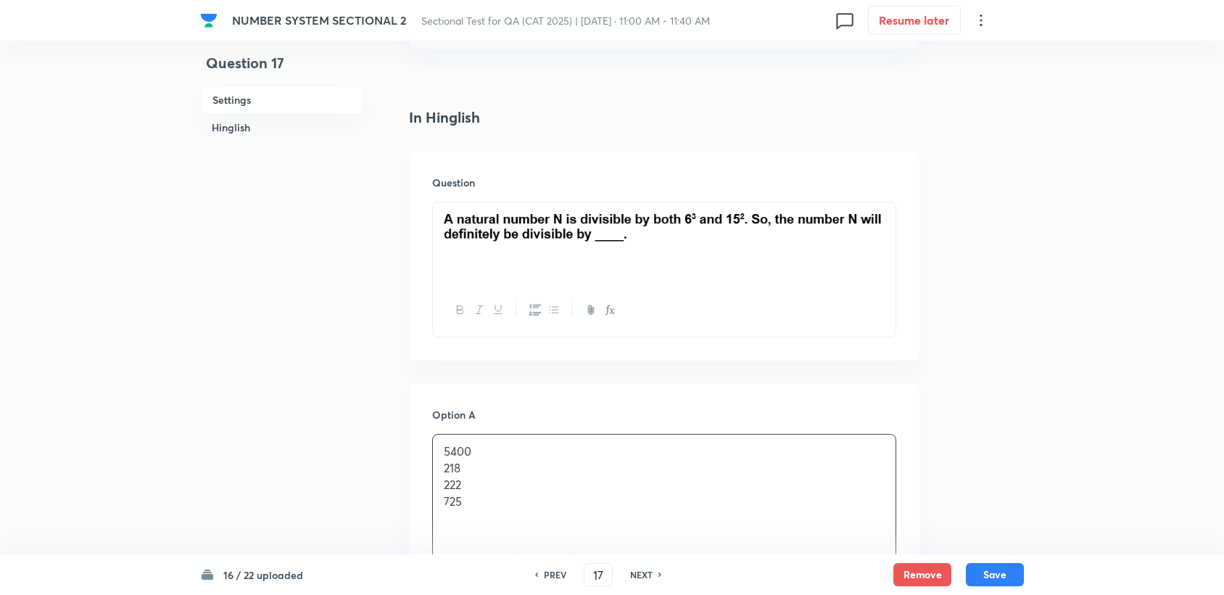
scroll to position [322, 0]
drag, startPoint x: 440, startPoint y: 468, endPoint x: 476, endPoint y: 474, distance: 36.7
click at [476, 474] on div "5400 218 222 725" at bounding box center [664, 482] width 463 height 100
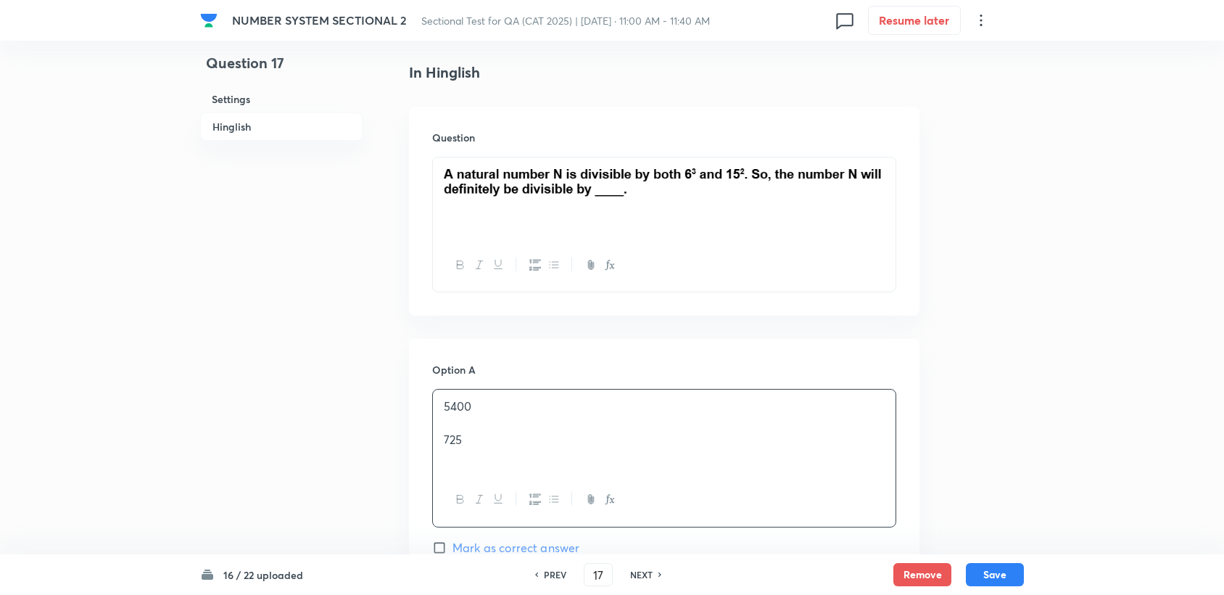
scroll to position [483, 0]
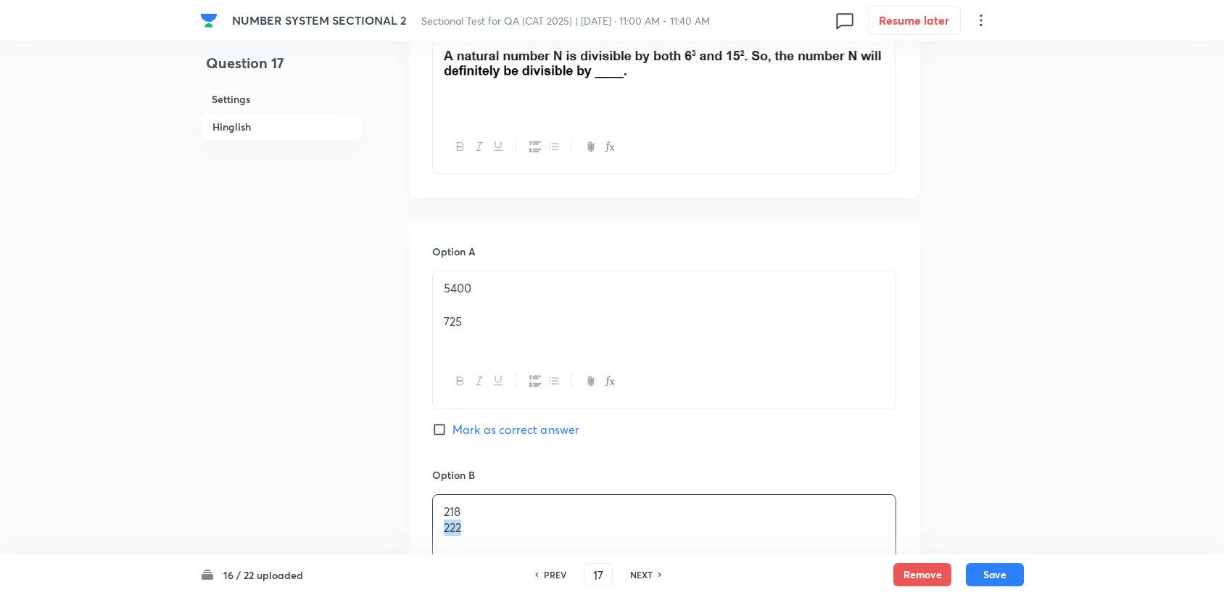
drag, startPoint x: 442, startPoint y: 532, endPoint x: 472, endPoint y: 534, distance: 29.8
click at [471, 534] on div "218 222" at bounding box center [664, 535] width 463 height 81
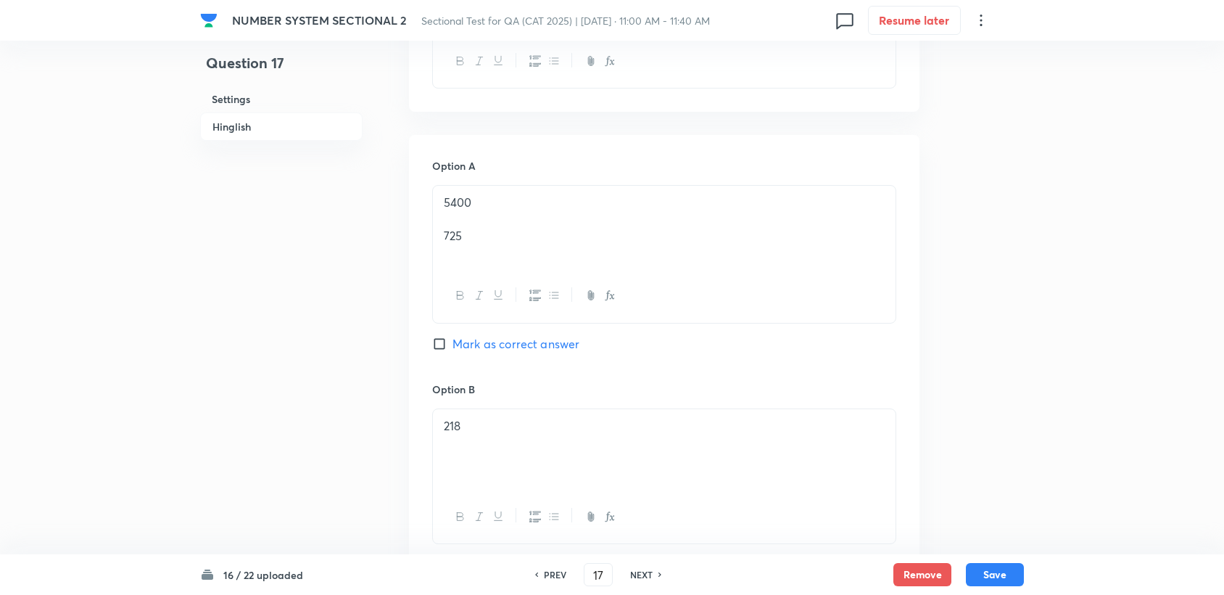
scroll to position [563, 0]
drag, startPoint x: 472, startPoint y: 246, endPoint x: 421, endPoint y: 244, distance: 50.8
click at [424, 245] on div "Option A 5400 725 Mark as correct answer Option B 218 Mark as correct answer Op…" at bounding box center [664, 591] width 510 height 902
drag, startPoint x: 469, startPoint y: 230, endPoint x: 447, endPoint y: 239, distance: 24.4
click at [448, 239] on p "725" at bounding box center [664, 241] width 441 height 17
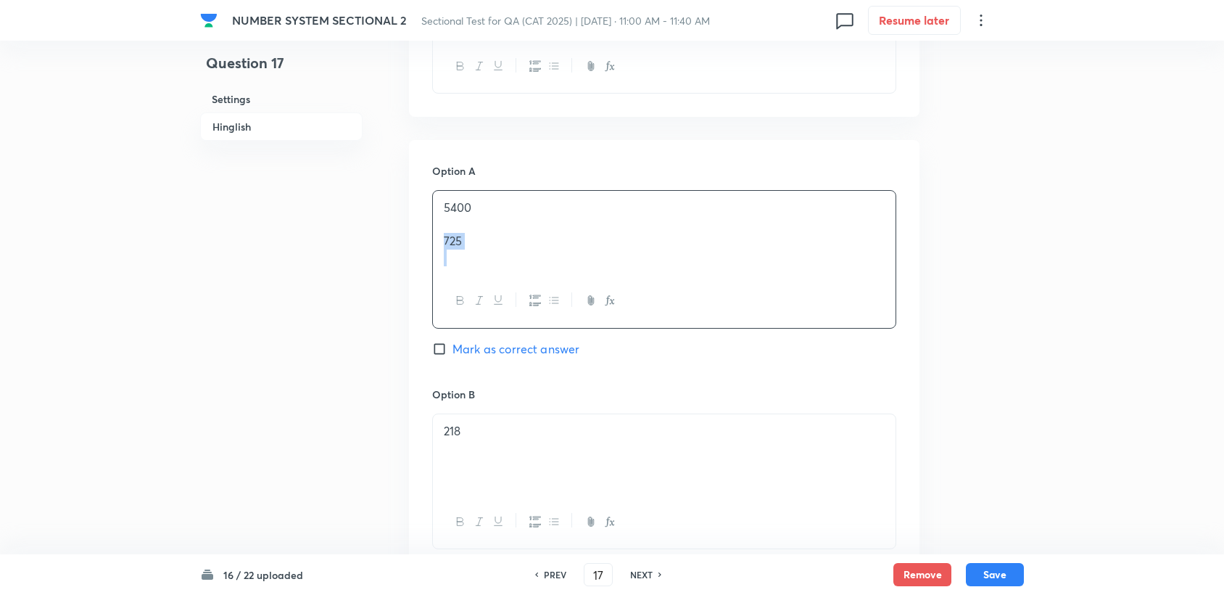
drag, startPoint x: 442, startPoint y: 238, endPoint x: 473, endPoint y: 252, distance: 33.4
click at [473, 252] on div "5400 725" at bounding box center [664, 232] width 463 height 83
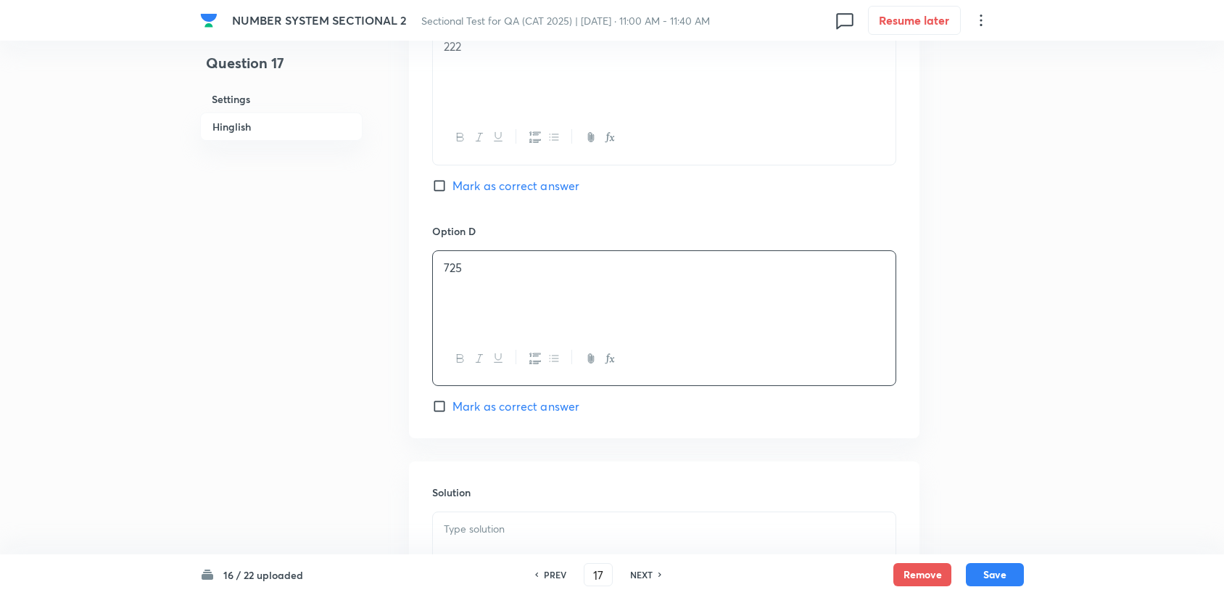
scroll to position [1289, 0]
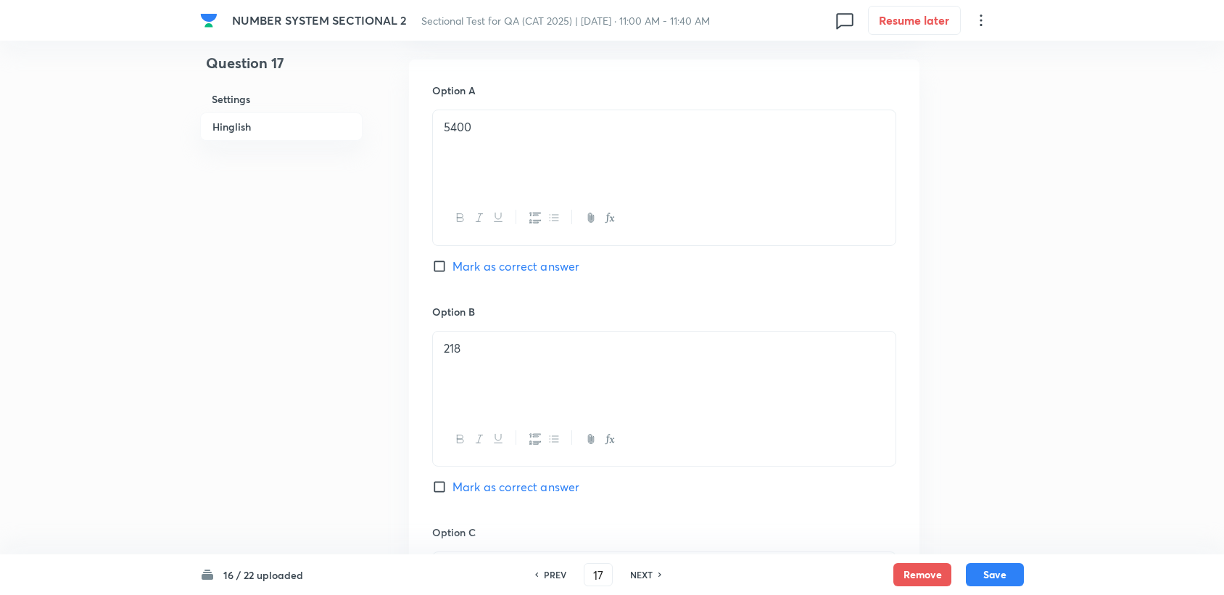
click at [540, 260] on span "Mark as correct answer" at bounding box center [515, 265] width 127 height 17
click at [452, 260] on input "Mark as correct answer" at bounding box center [442, 266] width 20 height 15
checkbox input "true"
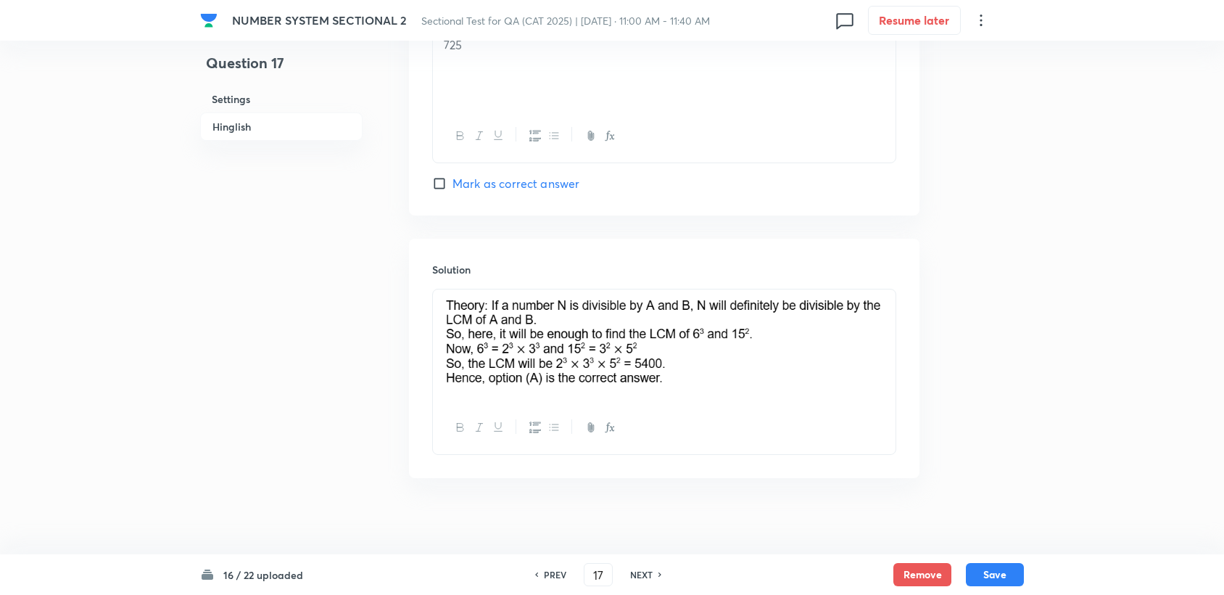
scroll to position [1398, 0]
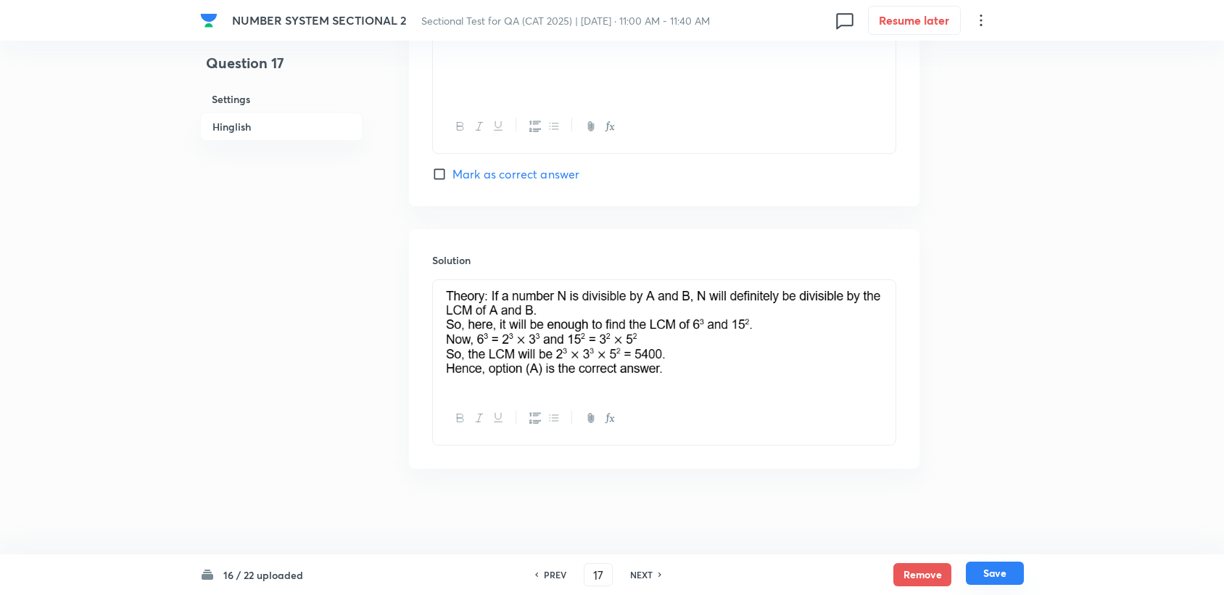
click at [995, 579] on button "Save" at bounding box center [995, 572] width 58 height 23
type input "18"
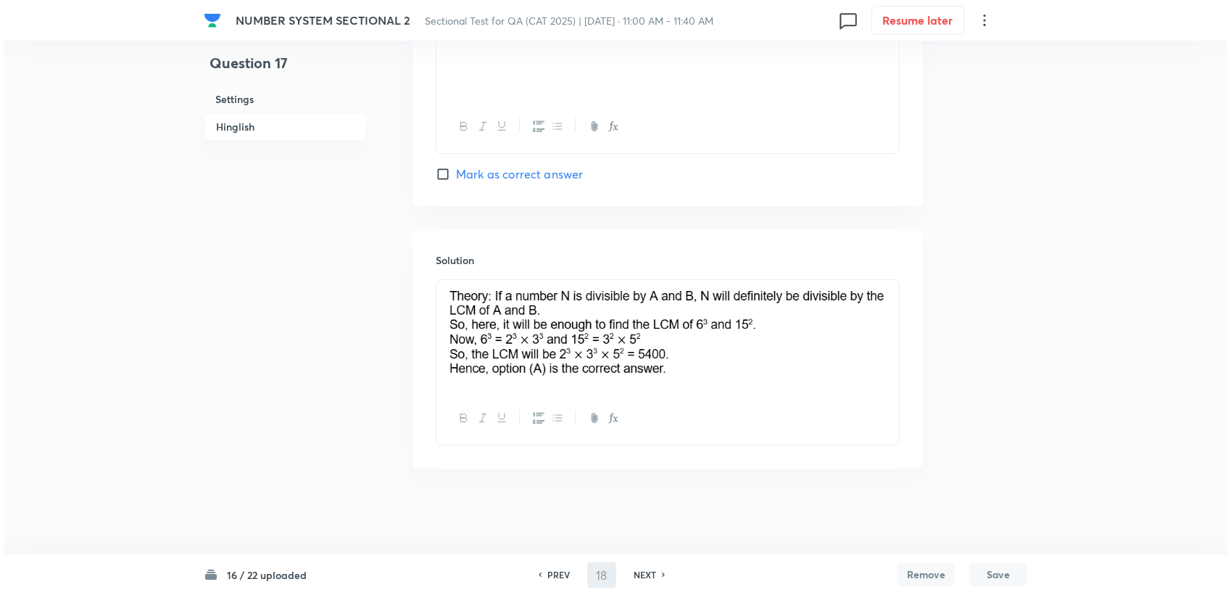
scroll to position [0, 0]
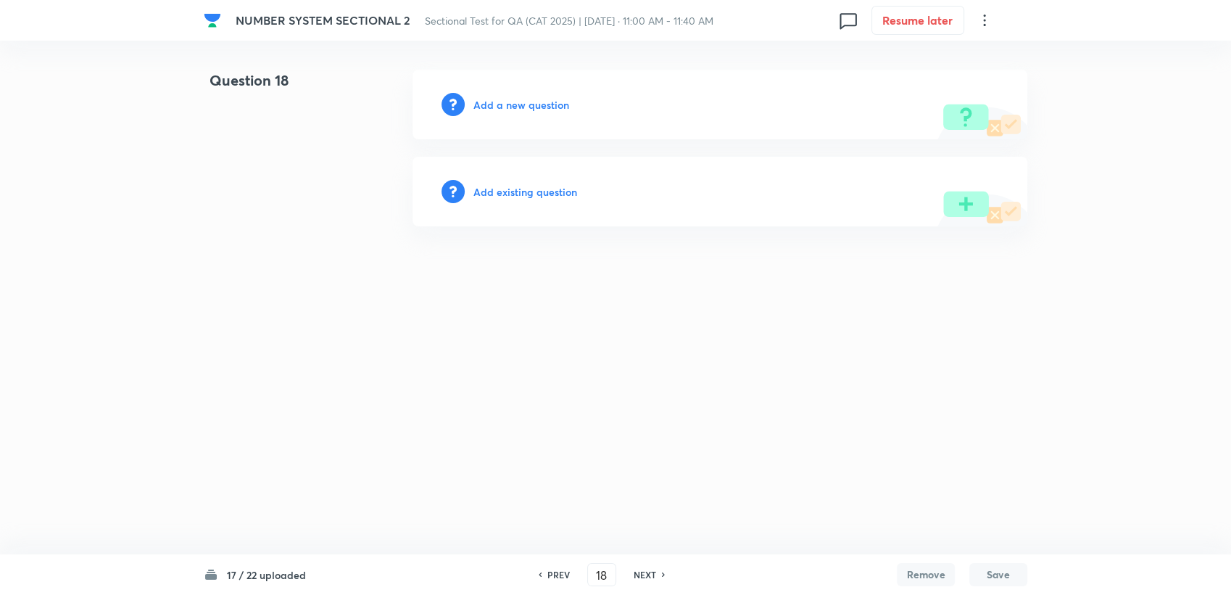
click at [522, 77] on div "Add a new question" at bounding box center [720, 105] width 615 height 70
click at [516, 93] on div "Add a new question" at bounding box center [720, 105] width 615 height 70
click at [508, 105] on h6 "Add a new question" at bounding box center [522, 104] width 96 height 15
click at [508, 105] on h6 "Choose a question type" at bounding box center [530, 104] width 112 height 15
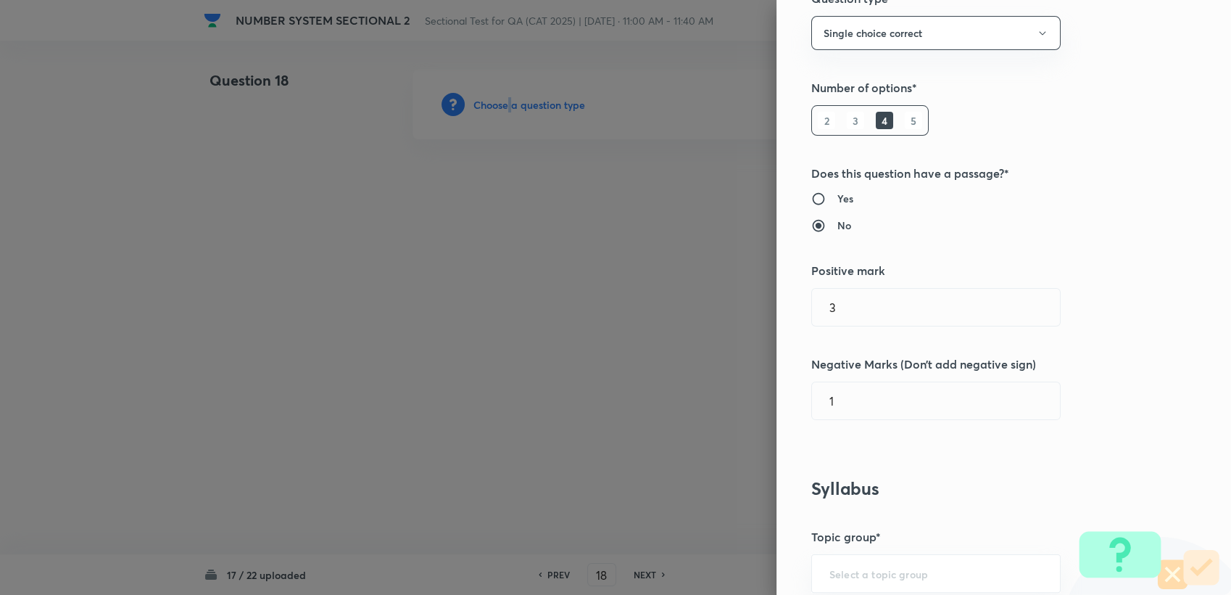
scroll to position [241, 0]
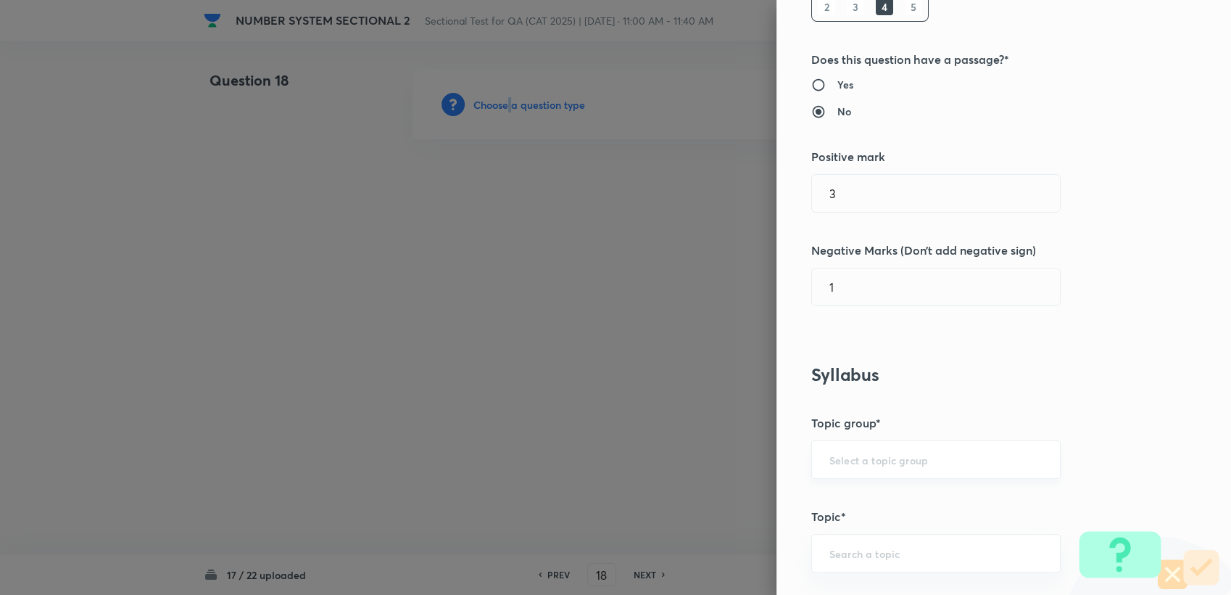
click at [853, 468] on div "​" at bounding box center [935, 459] width 249 height 38
click at [853, 463] on input "text" at bounding box center [936, 459] width 213 height 14
drag, startPoint x: 862, startPoint y: 502, endPoint x: 862, endPoint y: 555, distance: 52.9
click at [862, 503] on li "Quantitative Aptitude" at bounding box center [924, 500] width 248 height 26
type input "Quantitative Aptitude"
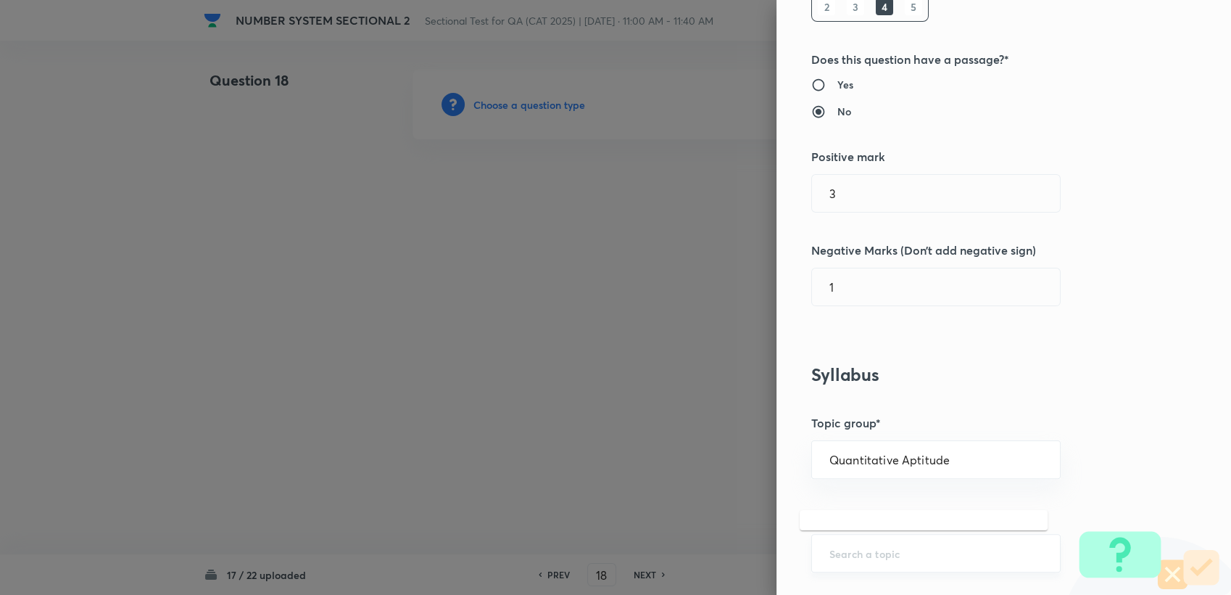
click at [862, 555] on input "text" at bounding box center [936, 553] width 213 height 14
click at [858, 518] on li "Basic Maths" at bounding box center [924, 511] width 248 height 26
type input "Basic Maths"
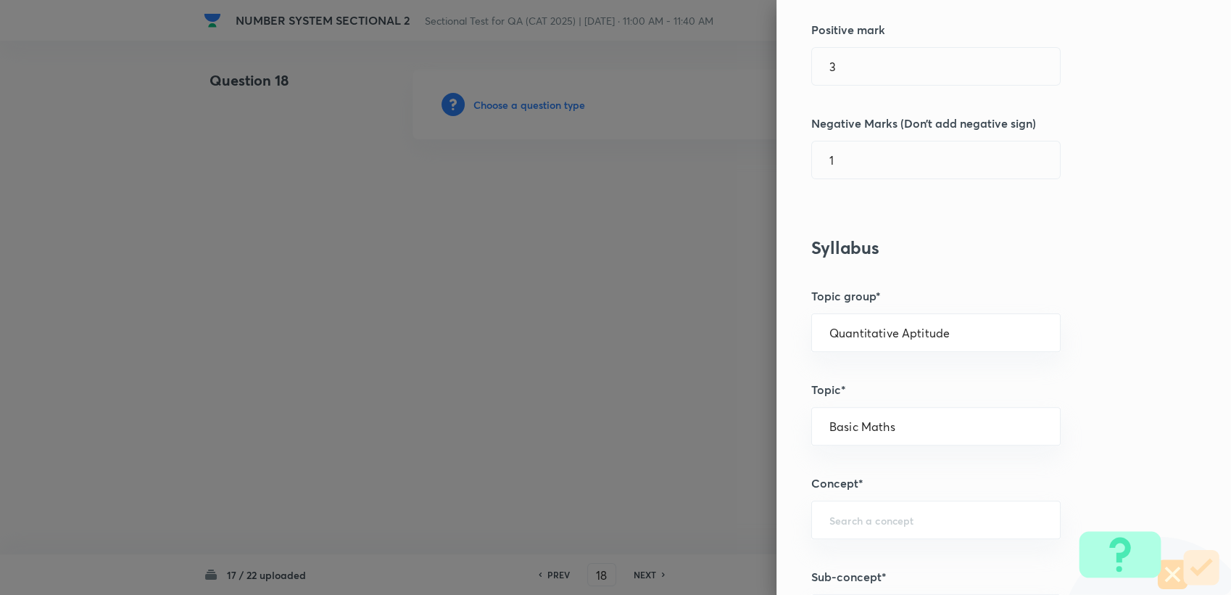
scroll to position [483, 0]
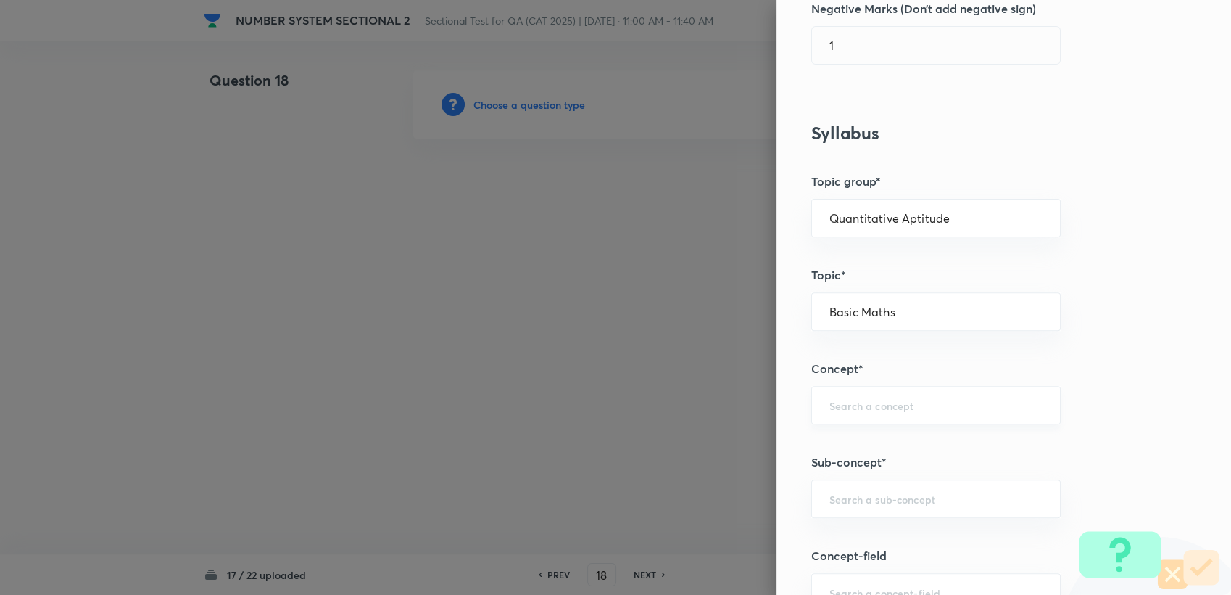
click at [865, 394] on div "​" at bounding box center [935, 405] width 249 height 38
type input "T"
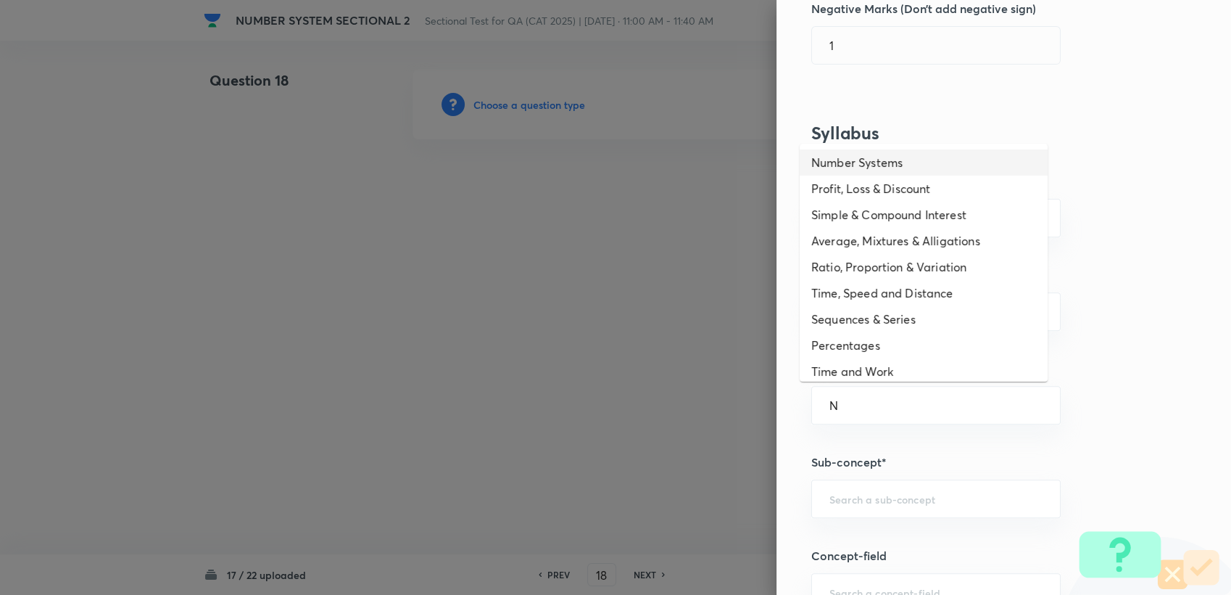
click at [874, 161] on li "Number Systems" at bounding box center [924, 162] width 248 height 26
type input "Number Systems"
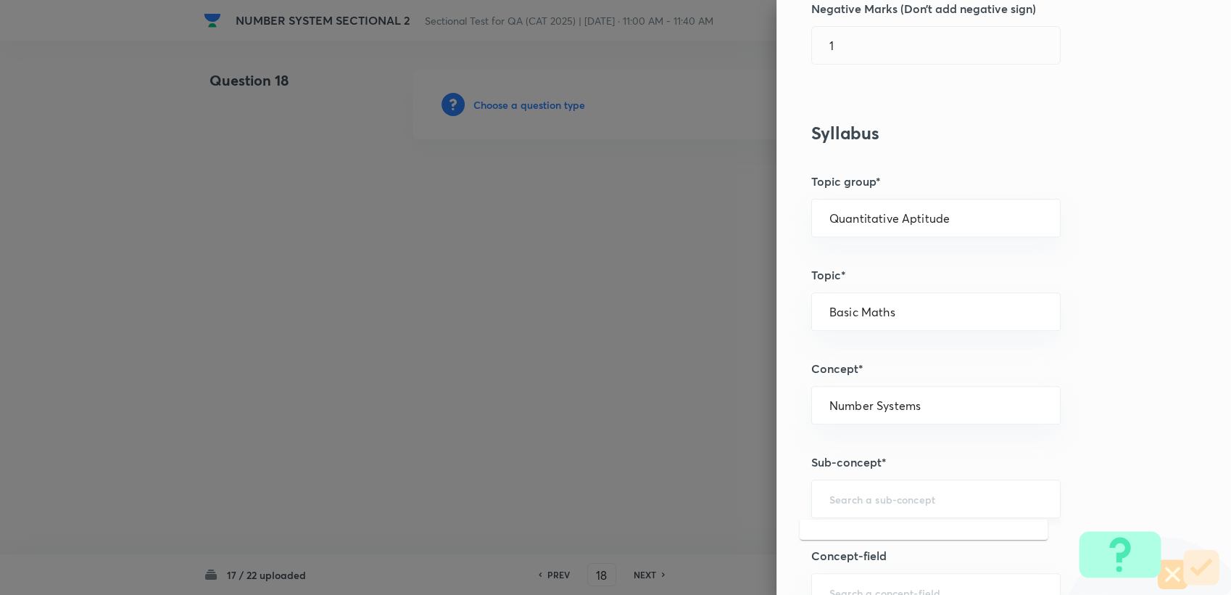
click at [849, 502] on input "text" at bounding box center [936, 499] width 213 height 14
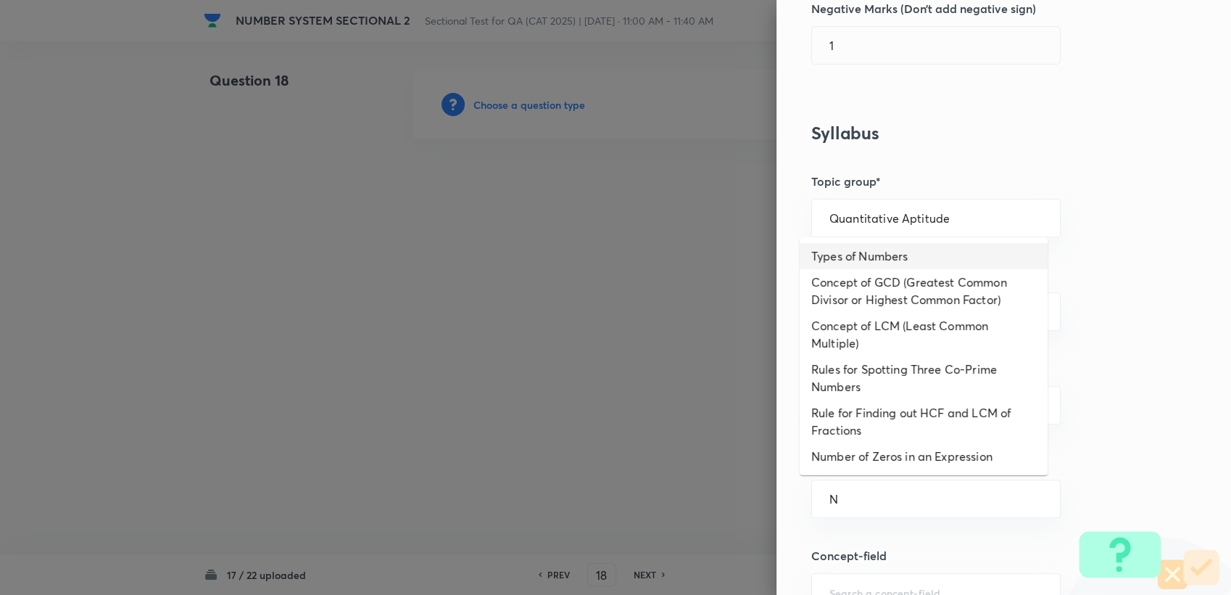
click at [859, 251] on li "Types of Numbers" at bounding box center [924, 256] width 248 height 26
type input "Types of Numbers"
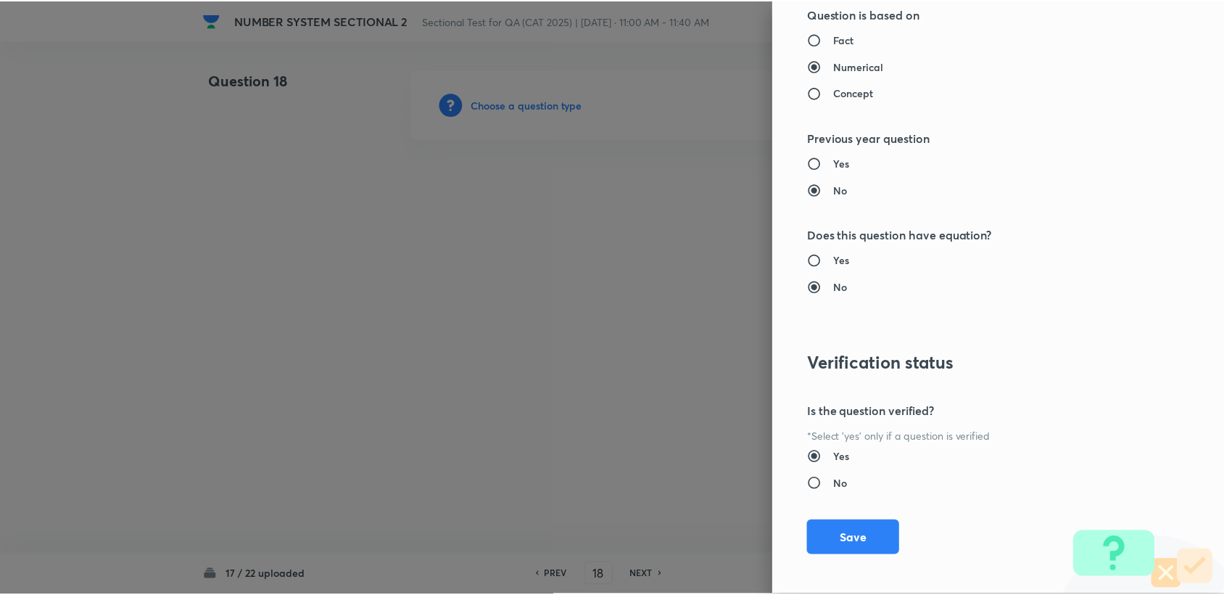
scroll to position [1381, 0]
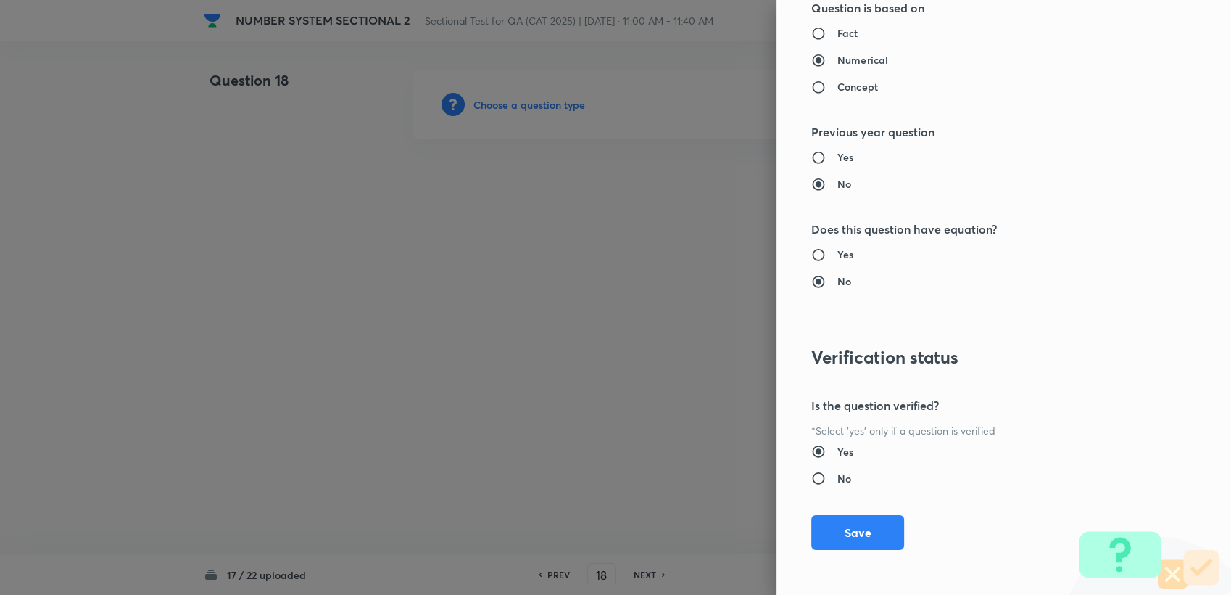
click at [858, 500] on div "Question settings Question type* Single choice correct Number of options* 2 3 4…" at bounding box center [1004, 297] width 455 height 595
click at [853, 505] on div "Question settings Question type* Single choice correct Number of options* 2 3 4…" at bounding box center [1004, 297] width 455 height 595
click at [848, 519] on button "Save" at bounding box center [857, 530] width 93 height 35
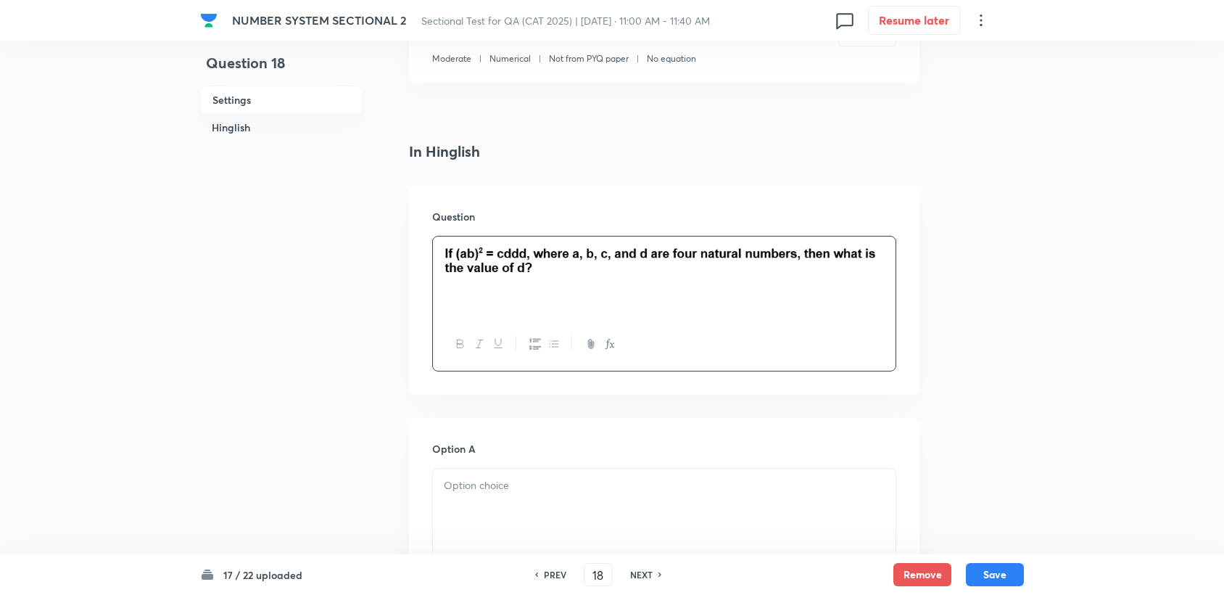
scroll to position [402, 0]
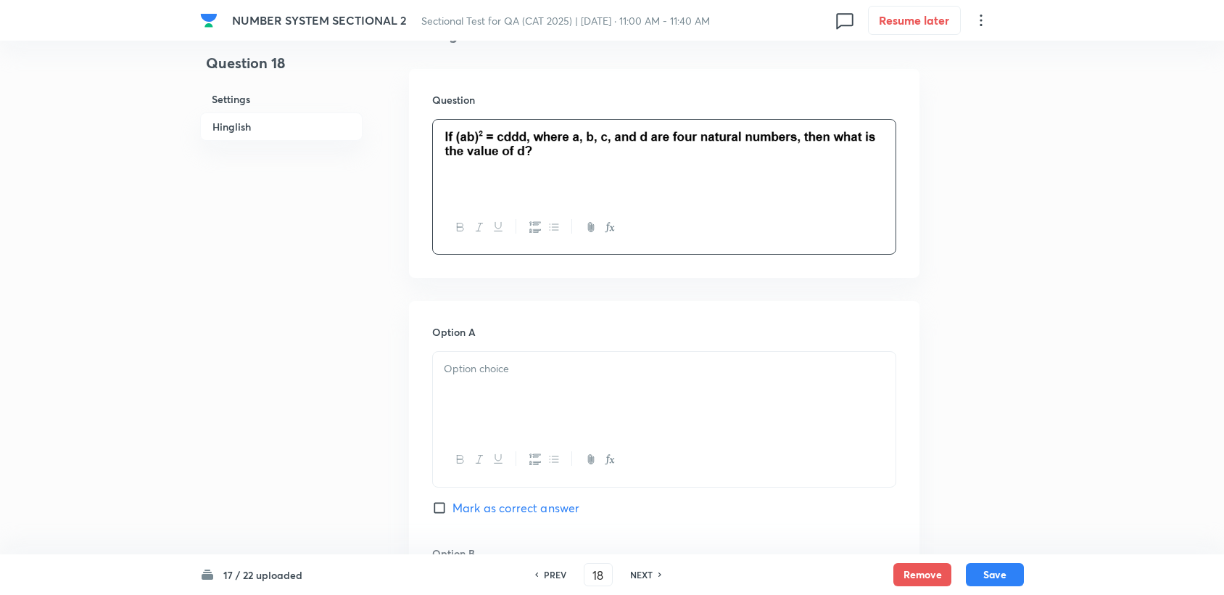
click at [553, 428] on div at bounding box center [664, 392] width 463 height 81
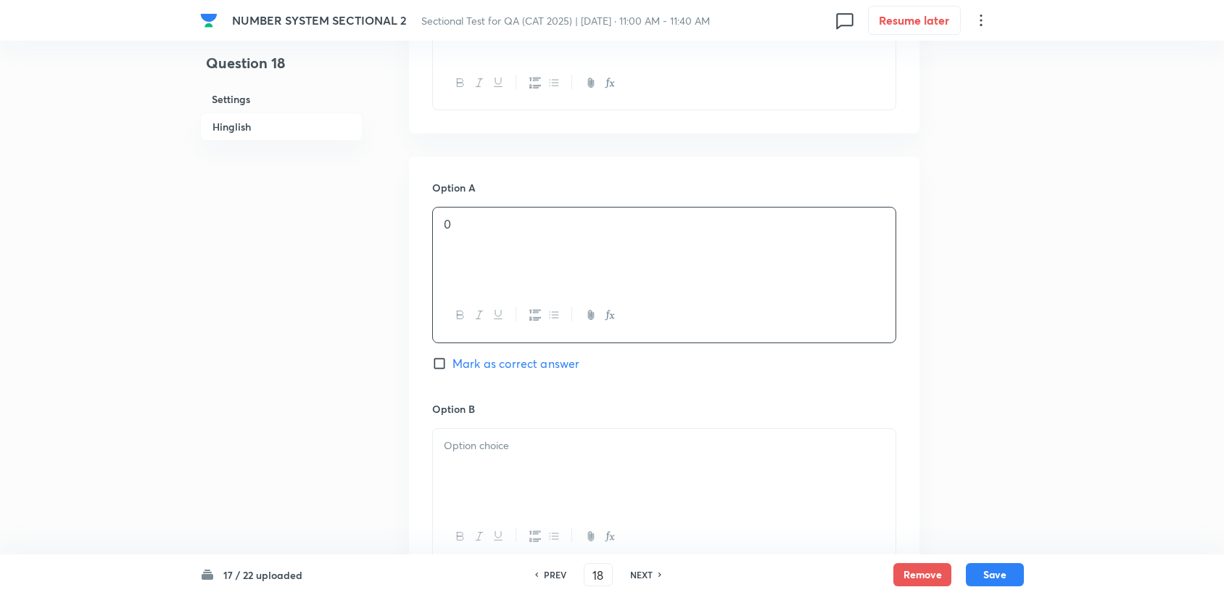
scroll to position [563, 0]
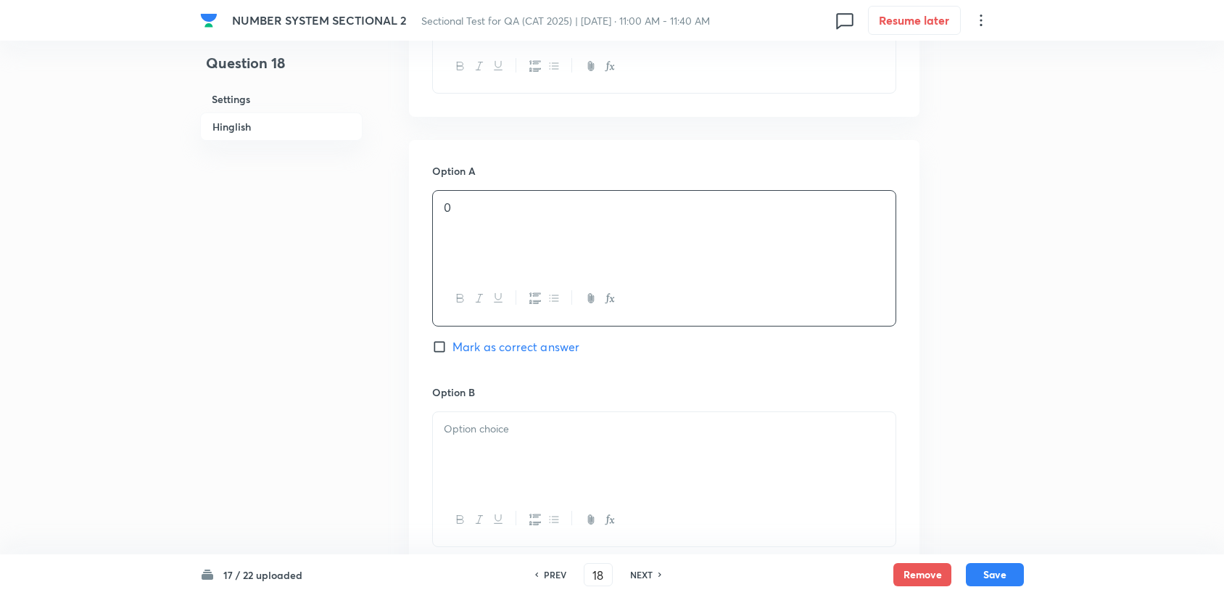
click at [561, 434] on p at bounding box center [664, 429] width 441 height 17
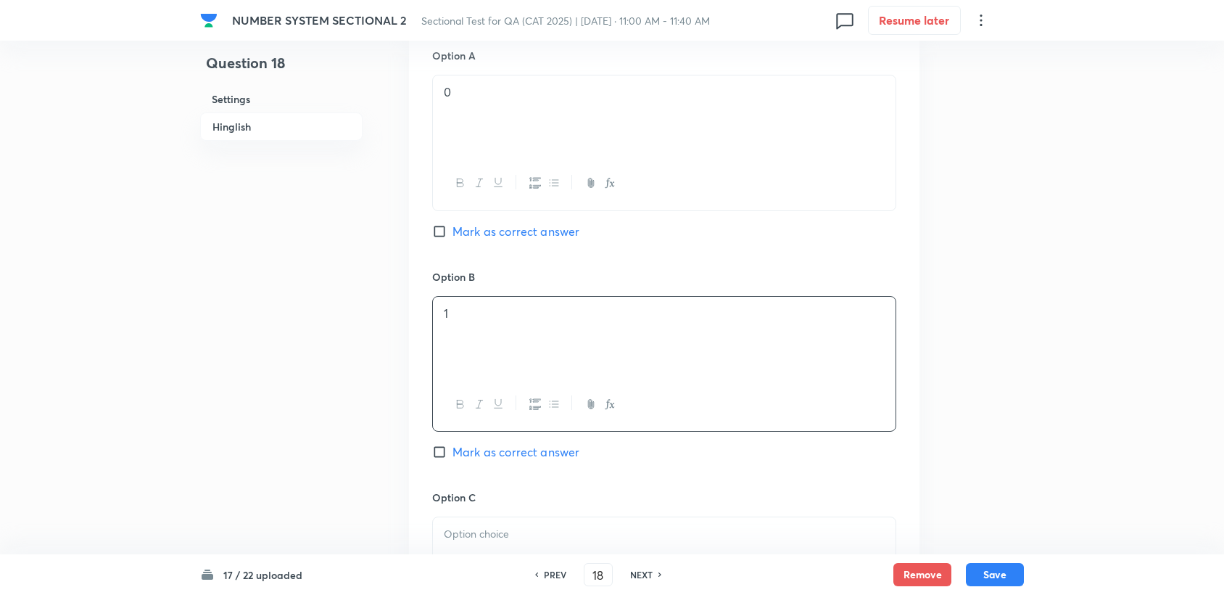
scroll to position [725, 0]
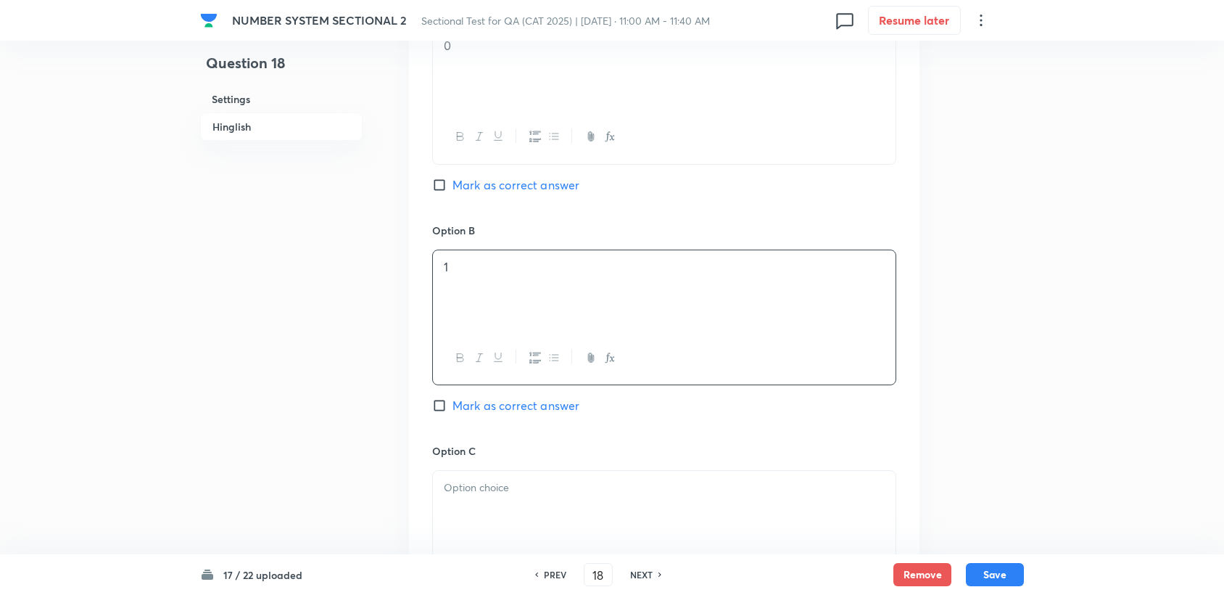
click at [532, 481] on p at bounding box center [664, 487] width 441 height 17
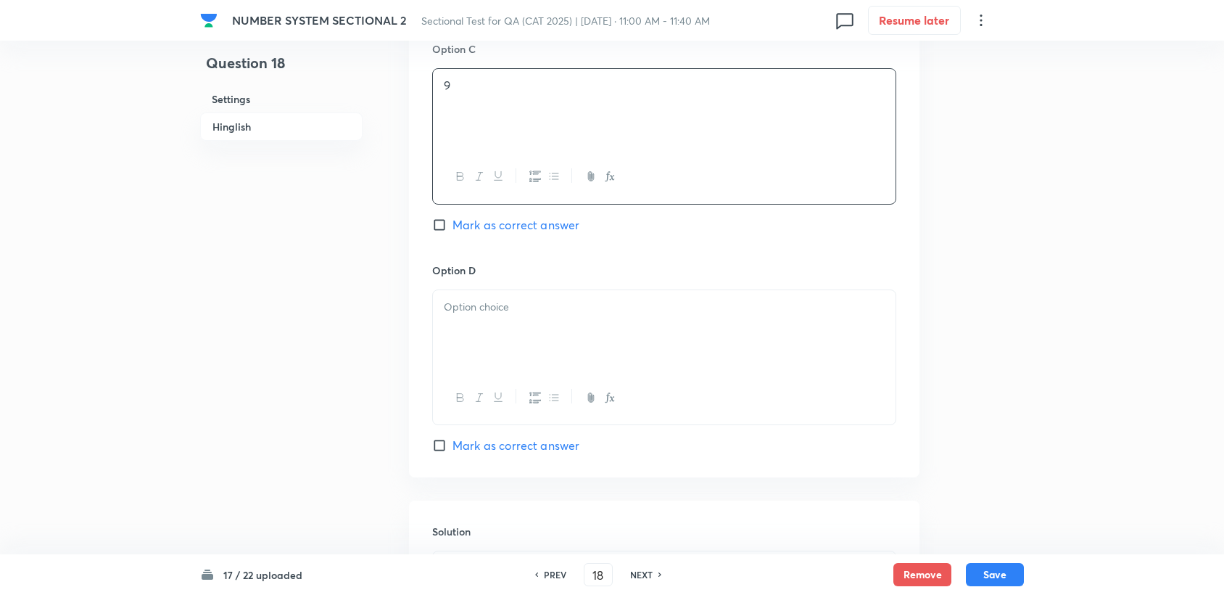
scroll to position [1128, 0]
drag, startPoint x: 539, startPoint y: 394, endPoint x: 491, endPoint y: 328, distance: 80.9
drag, startPoint x: 528, startPoint y: 292, endPoint x: 369, endPoint y: 297, distance: 158.9
click at [461, 405] on div at bounding box center [664, 397] width 463 height 53
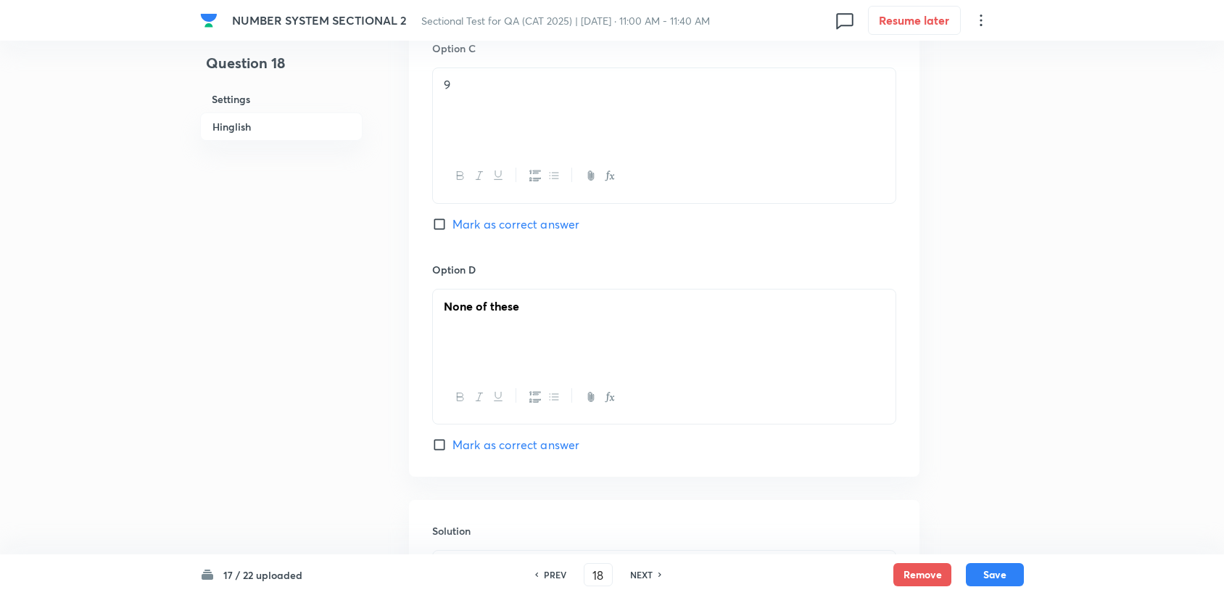
click at [460, 400] on icon "button" at bounding box center [461, 397] width 12 height 12
click at [460, 399] on icon "button" at bounding box center [461, 397] width 12 height 12
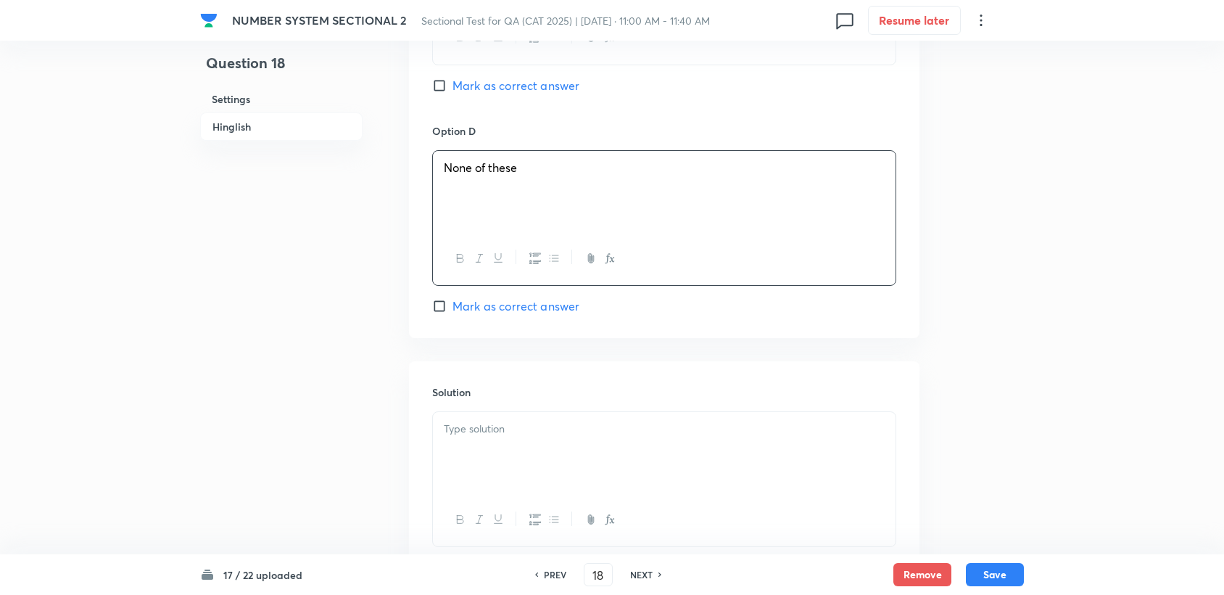
scroll to position [1289, 0]
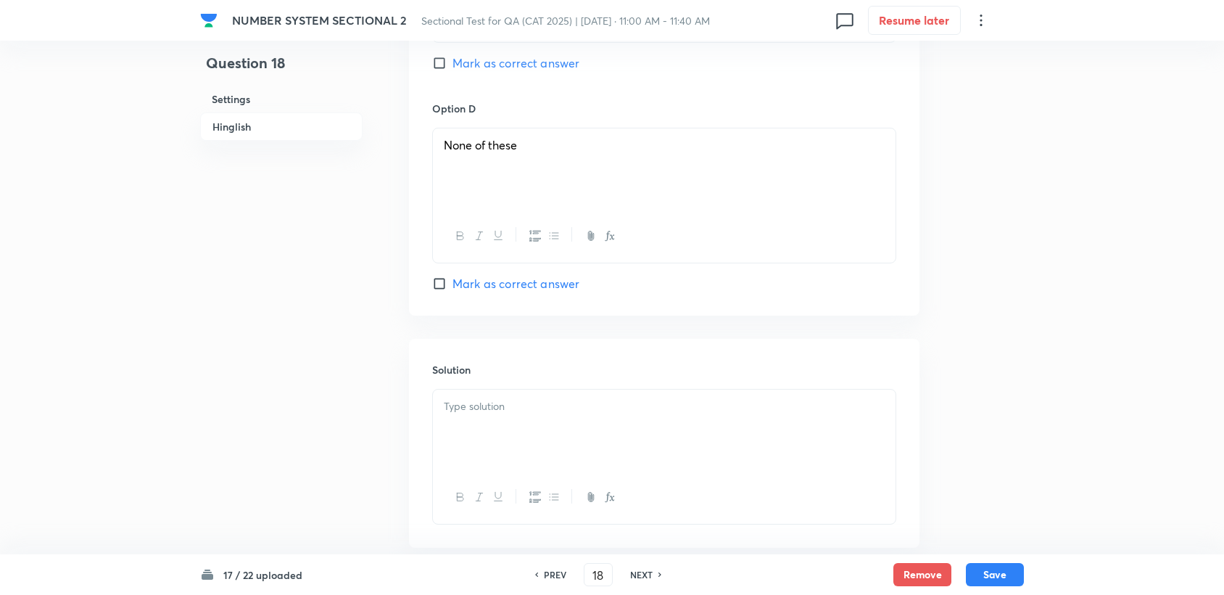
drag, startPoint x: 489, startPoint y: 472, endPoint x: 455, endPoint y: 426, distance: 57.0
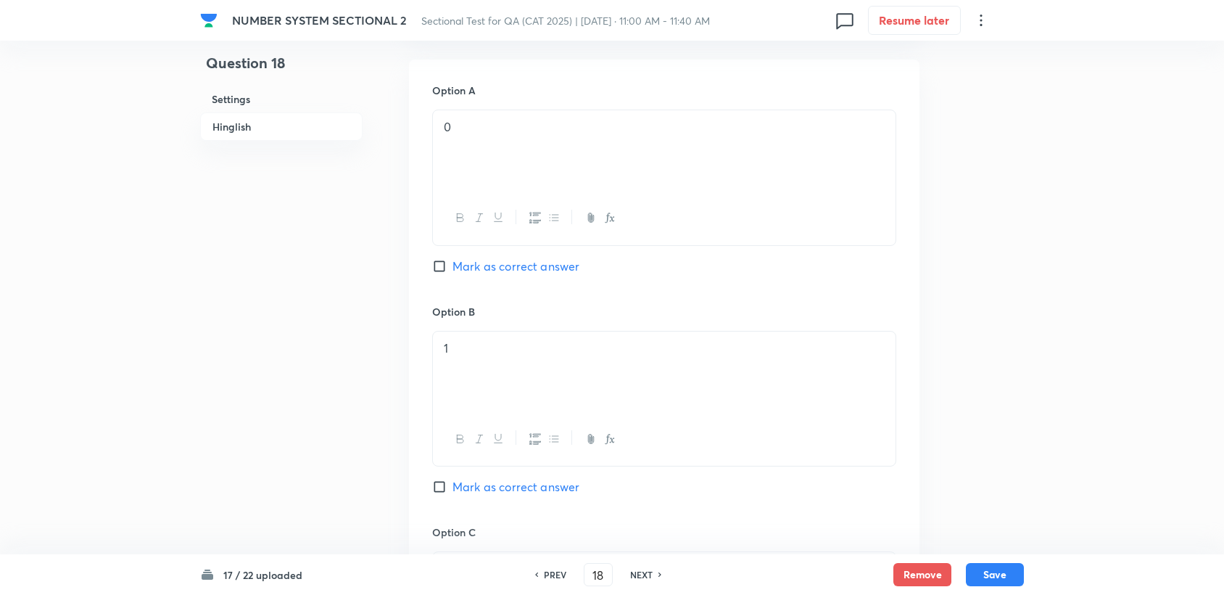
scroll to position [967, 0]
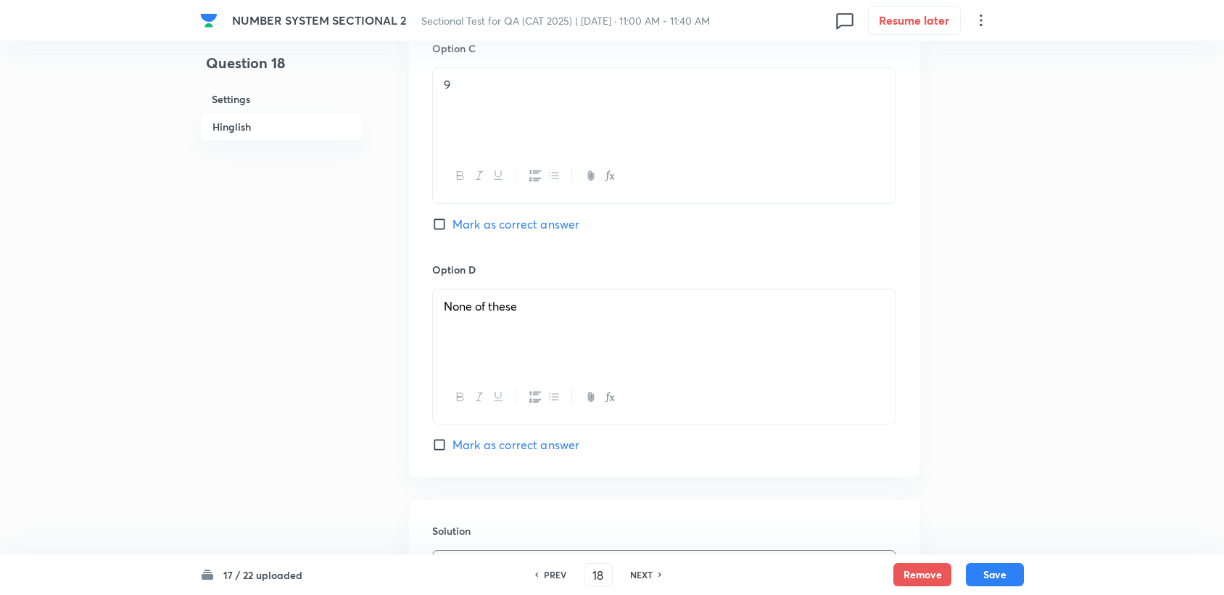
click at [476, 444] on span "Mark as correct answer" at bounding box center [515, 444] width 127 height 17
click at [452, 444] on input "Mark as correct answer" at bounding box center [442, 444] width 20 height 15
checkbox input "true"
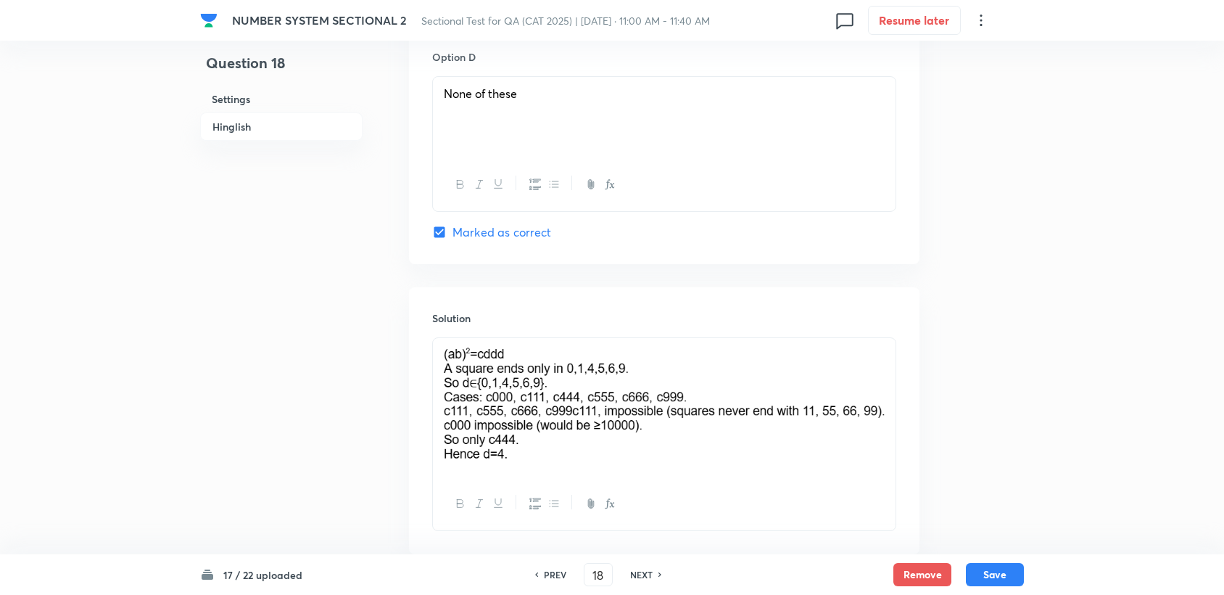
scroll to position [1369, 0]
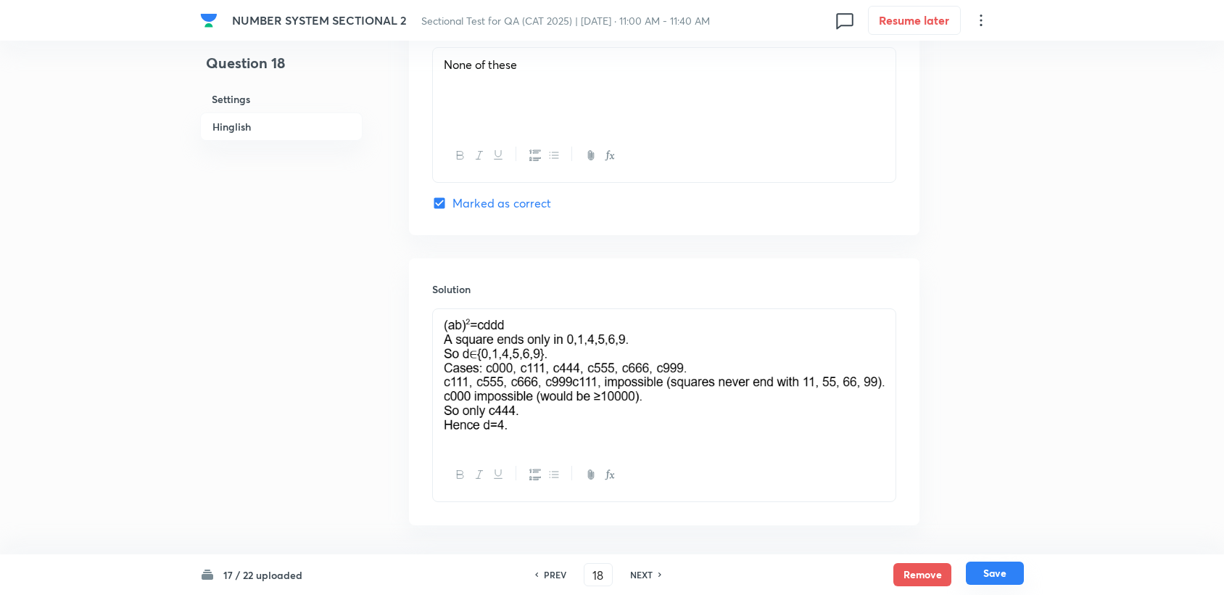
click at [999, 566] on button "Save" at bounding box center [995, 572] width 58 height 23
type input "19"
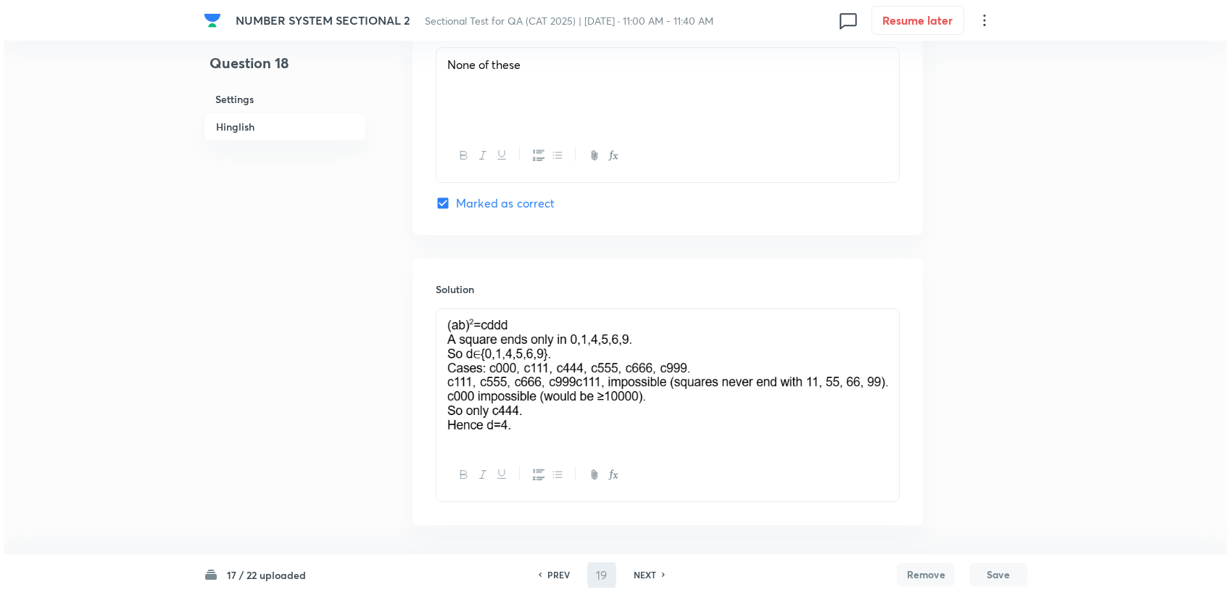
scroll to position [0, 0]
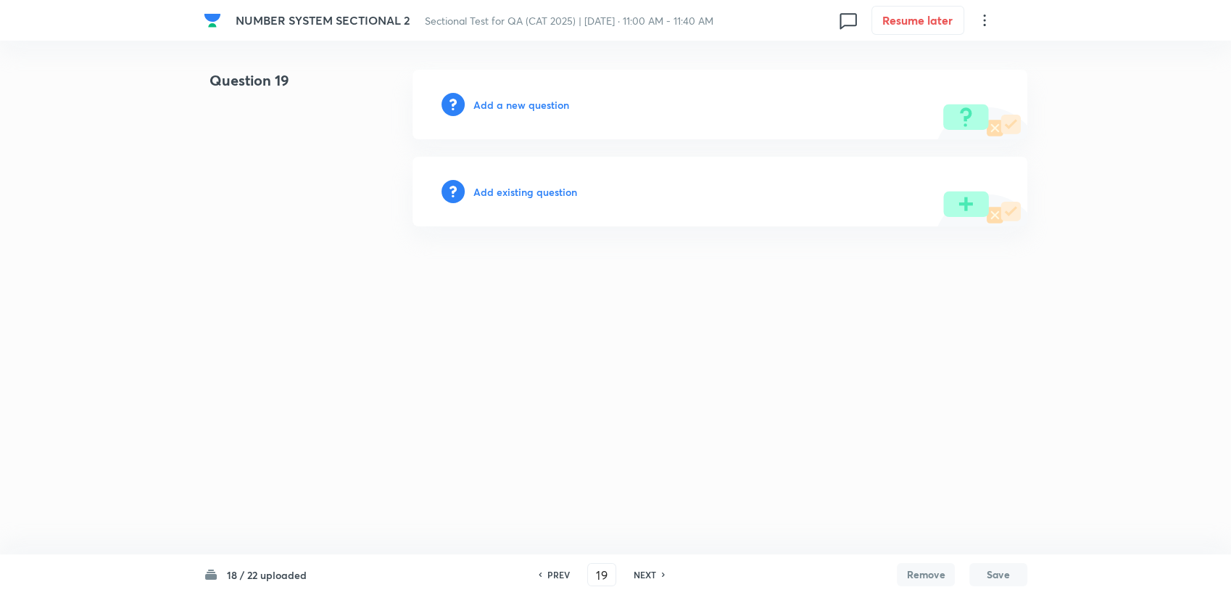
click at [498, 107] on h6 "Add a new question" at bounding box center [522, 104] width 96 height 15
click at [499, 107] on h6 "Choose a question type" at bounding box center [530, 104] width 112 height 15
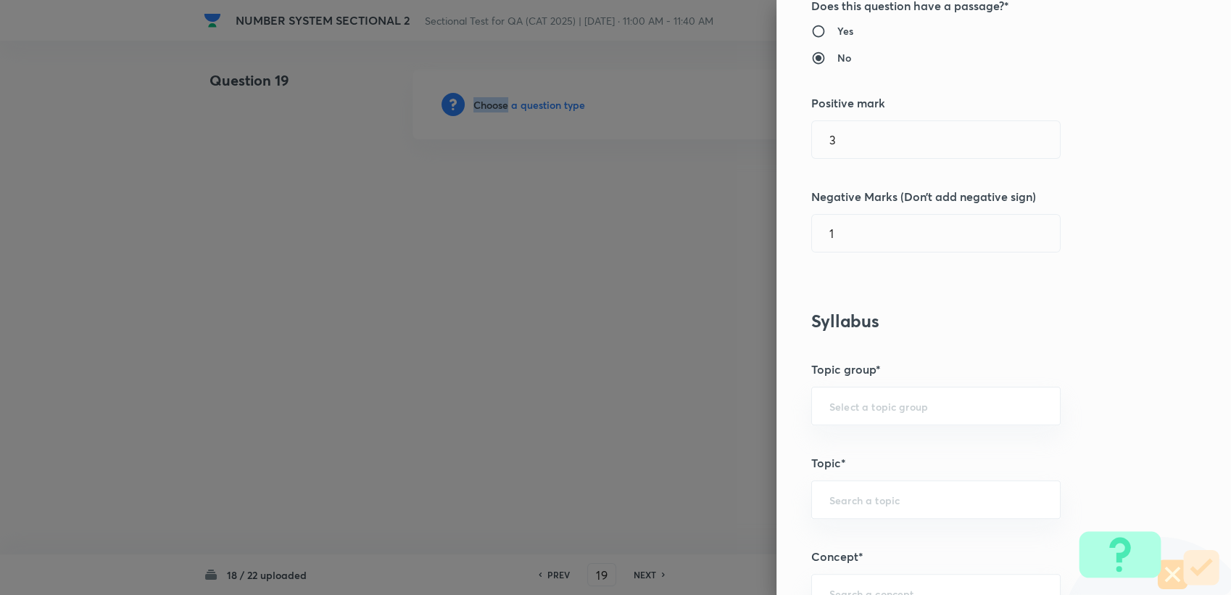
scroll to position [322, 0]
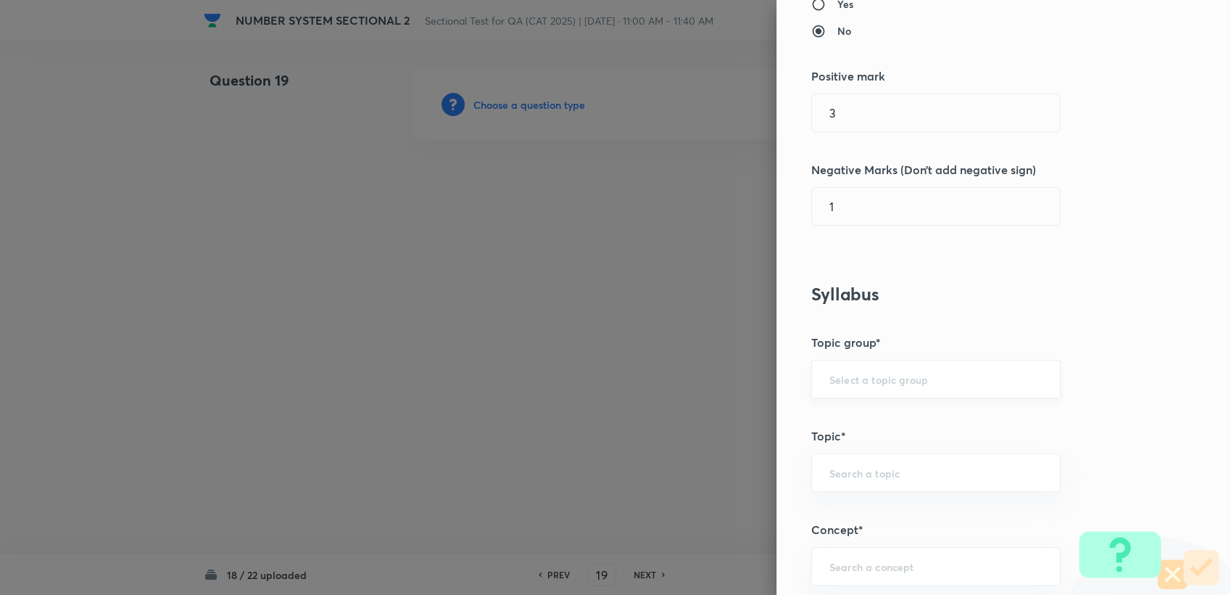
click at [832, 372] on input "text" at bounding box center [936, 379] width 213 height 14
click at [830, 420] on li "Quantitative Aptitude" at bounding box center [924, 419] width 248 height 26
type input "Quantitative Aptitude"
drag, startPoint x: 835, startPoint y: 455, endPoint x: 833, endPoint y: 473, distance: 17.5
click at [835, 458] on div "​" at bounding box center [935, 472] width 249 height 38
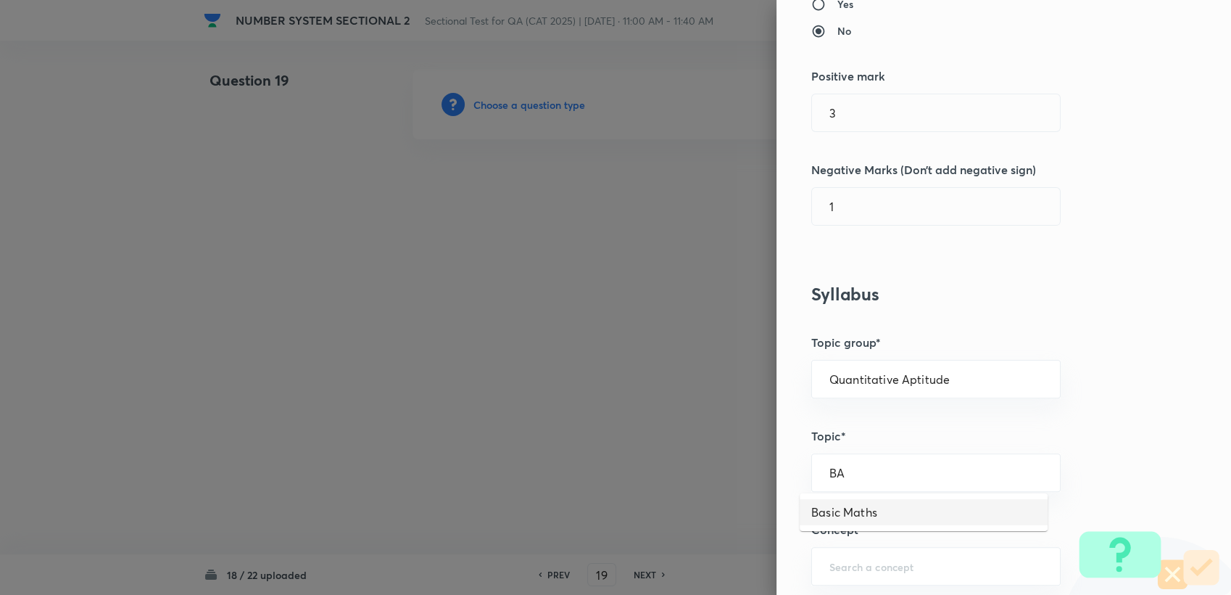
click at [830, 499] on li "Basic Maths" at bounding box center [924, 512] width 248 height 26
type input "Basic Maths"
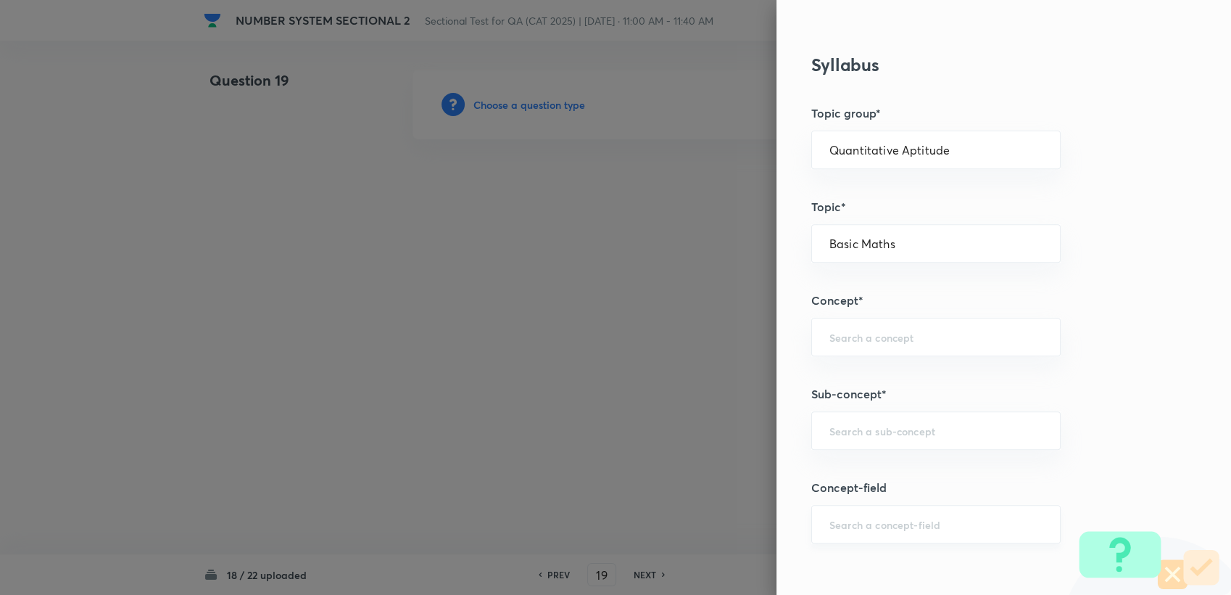
scroll to position [563, 0]
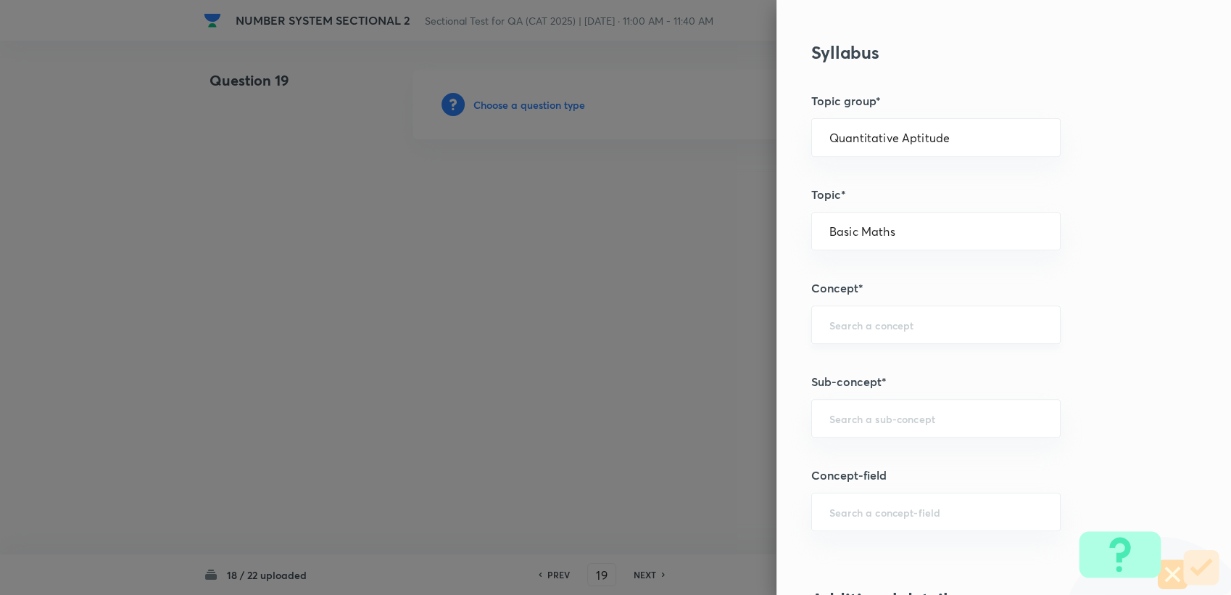
click at [861, 310] on div "​" at bounding box center [935, 324] width 249 height 38
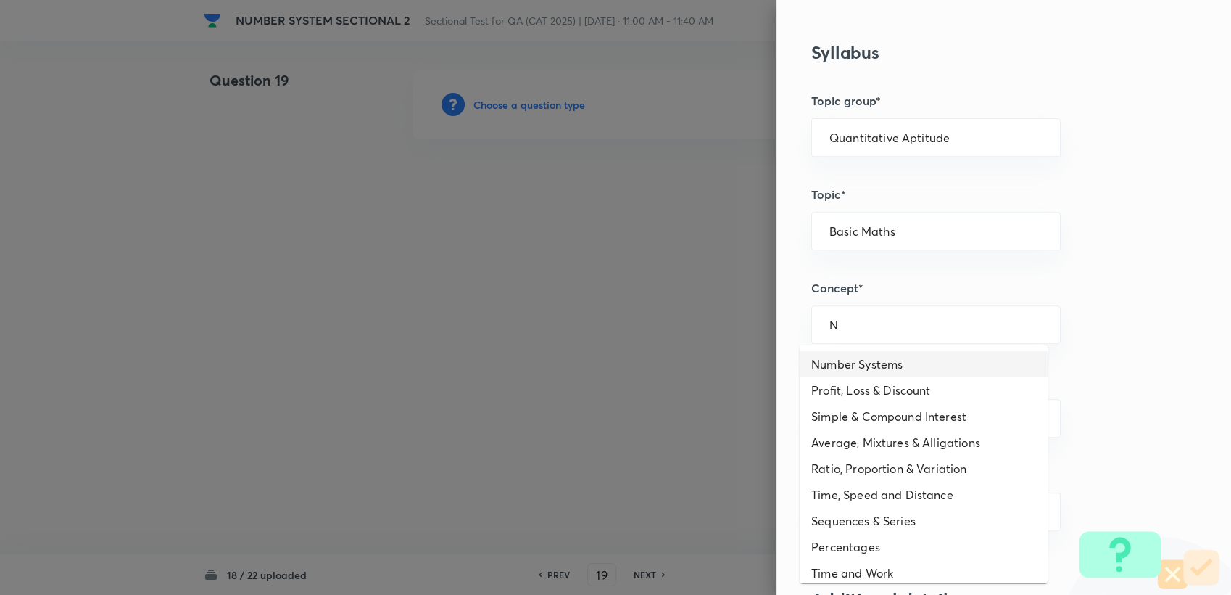
click at [857, 369] on li "Number Systems" at bounding box center [924, 364] width 248 height 26
type input "Number Systems"
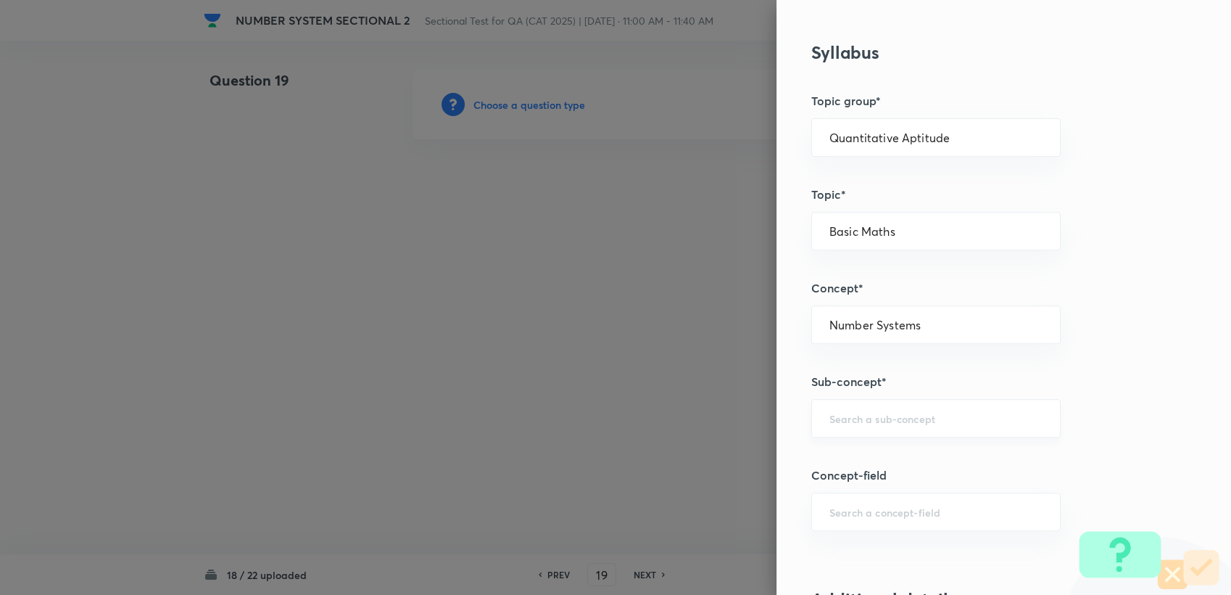
click at [846, 426] on div "​" at bounding box center [935, 418] width 249 height 38
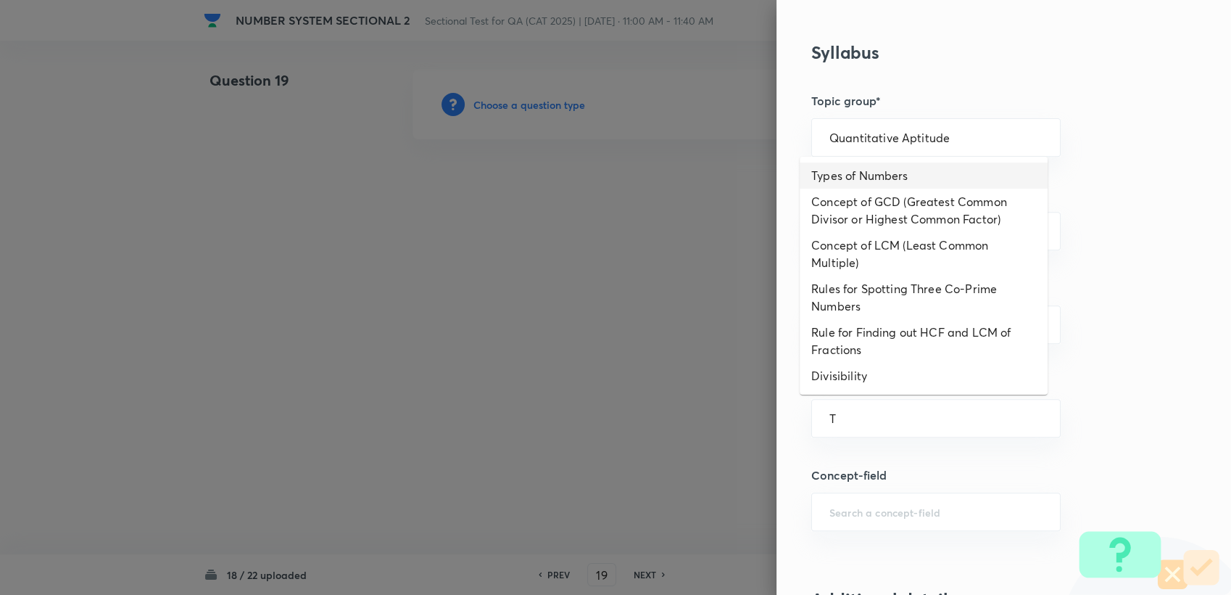
click at [870, 186] on li "Types of Numbers" at bounding box center [924, 175] width 248 height 26
type input "Types of Numbers"
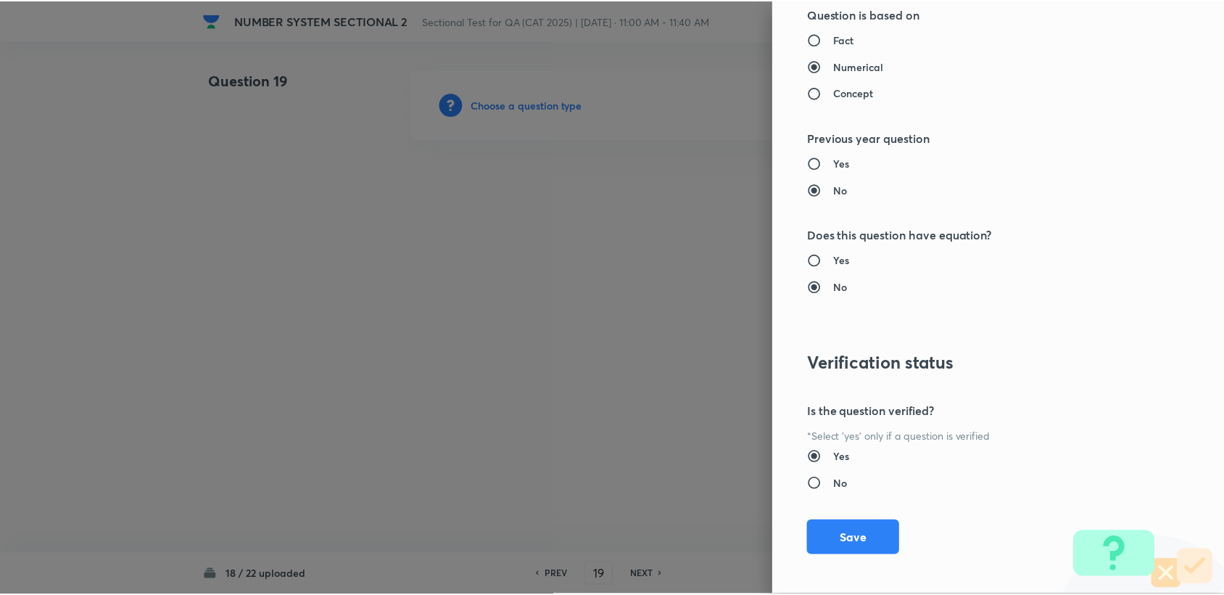
scroll to position [1381, 0]
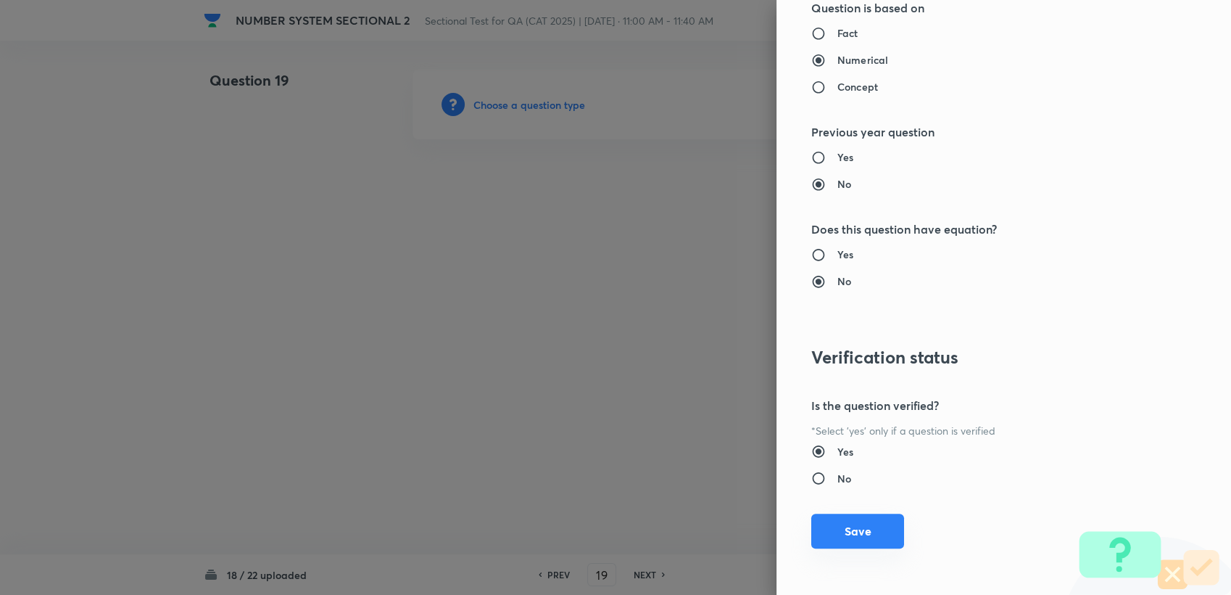
click at [836, 518] on button "Save" at bounding box center [857, 530] width 93 height 35
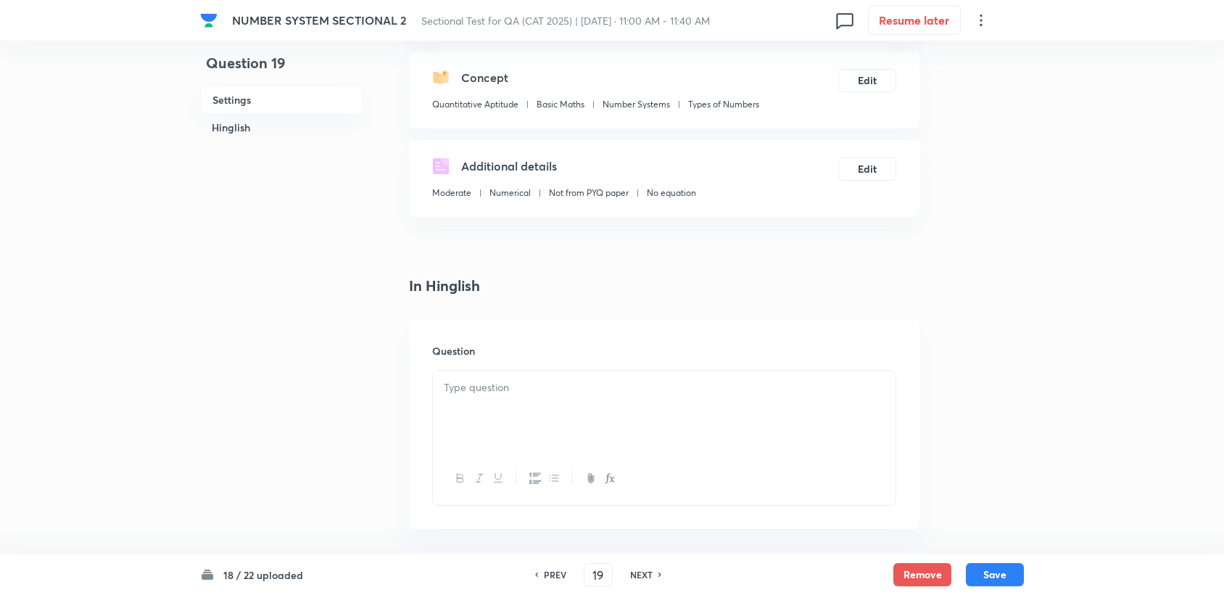
scroll to position [161, 0]
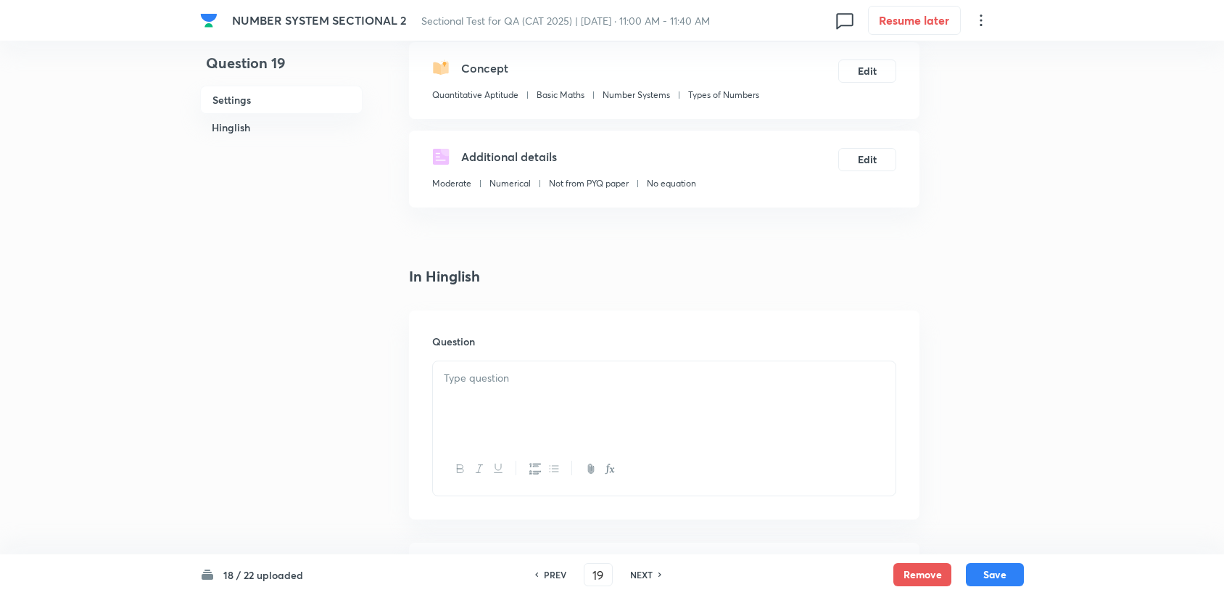
drag, startPoint x: 563, startPoint y: 350, endPoint x: 497, endPoint y: 418, distance: 94.4
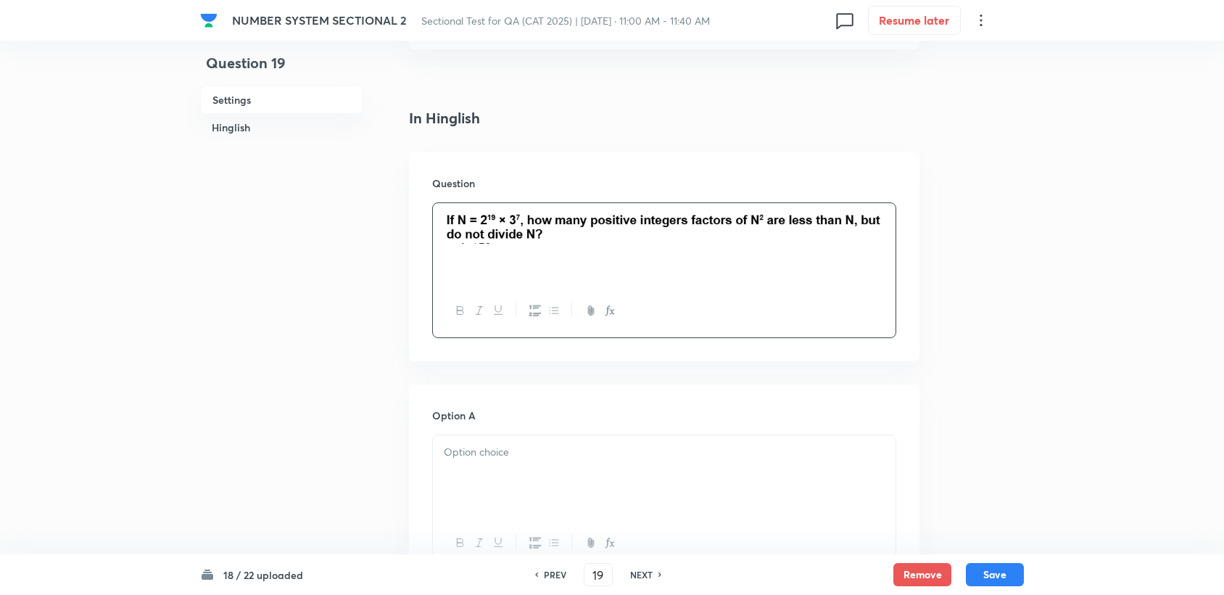
scroll to position [322, 0]
drag, startPoint x: 434, startPoint y: 468, endPoint x: 458, endPoint y: 471, distance: 23.5
click at [458, 471] on div "159 292 133 451" at bounding box center [664, 482] width 463 height 100
click at [462, 471] on p "292" at bounding box center [664, 466] width 441 height 17
drag, startPoint x: 464, startPoint y: 470, endPoint x: 419, endPoint y: 469, distance: 45.0
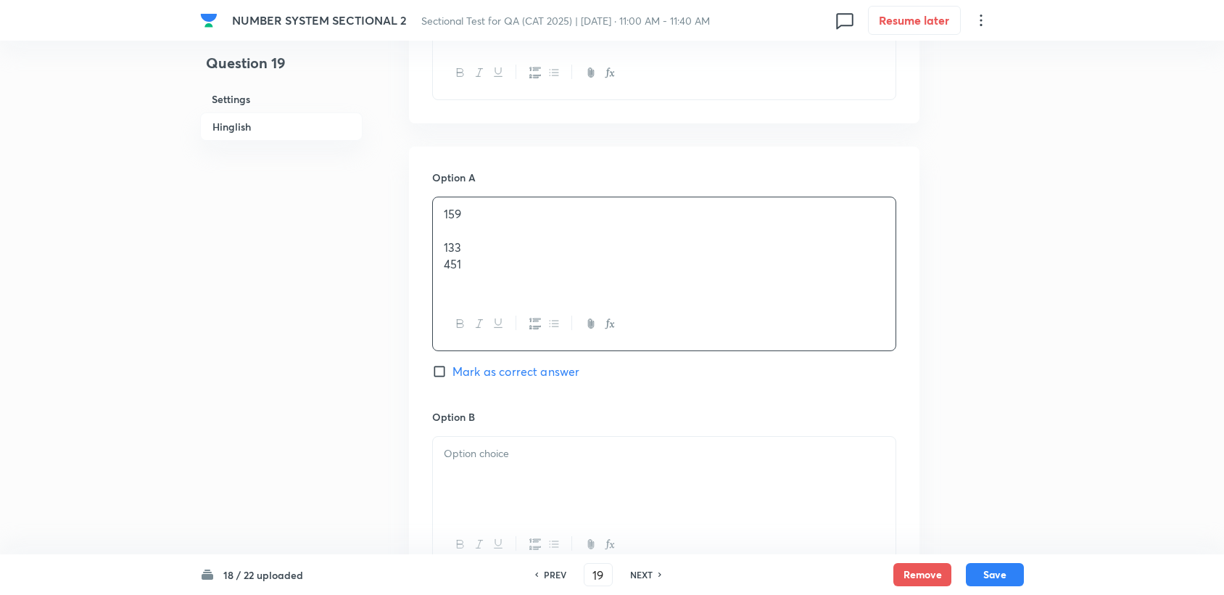
scroll to position [563, 0]
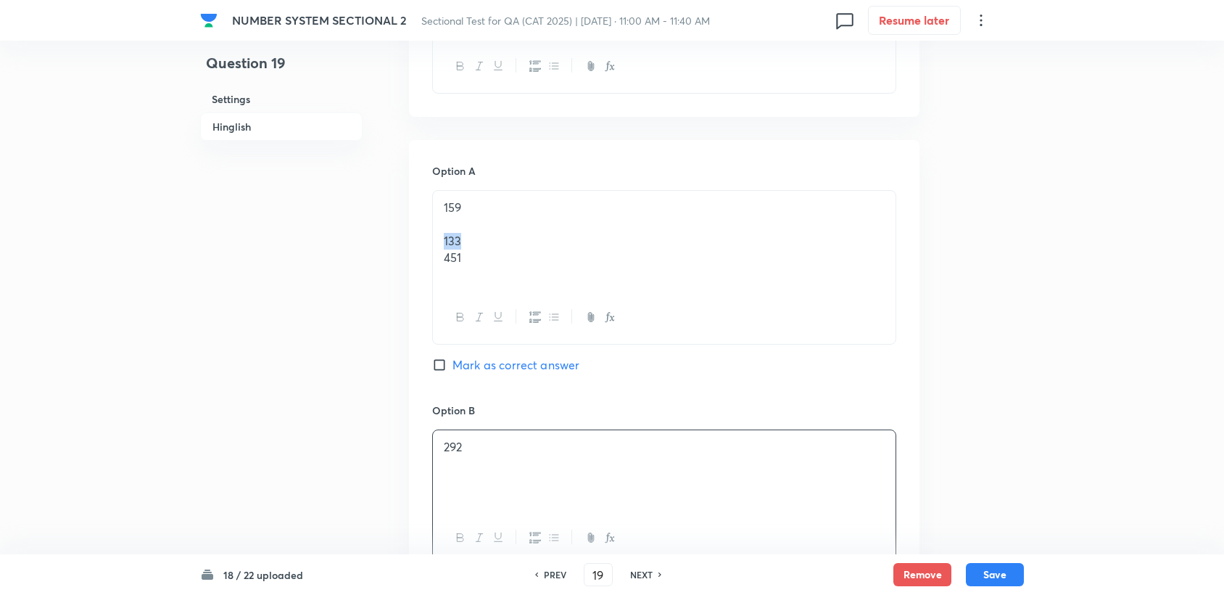
drag, startPoint x: 464, startPoint y: 237, endPoint x: 400, endPoint y: 240, distance: 63.9
click at [424, 240] on div "Option A 159 133 451 Mark as correct answer Option B 292 Mark as correct answer…" at bounding box center [664, 599] width 510 height 919
drag, startPoint x: 477, startPoint y: 270, endPoint x: 427, endPoint y: 258, distance: 51.4
click at [429, 259] on div "Option A 159 451 Mark as correct answer Option B 292 Mark as correct answer Opt…" at bounding box center [664, 599] width 510 height 919
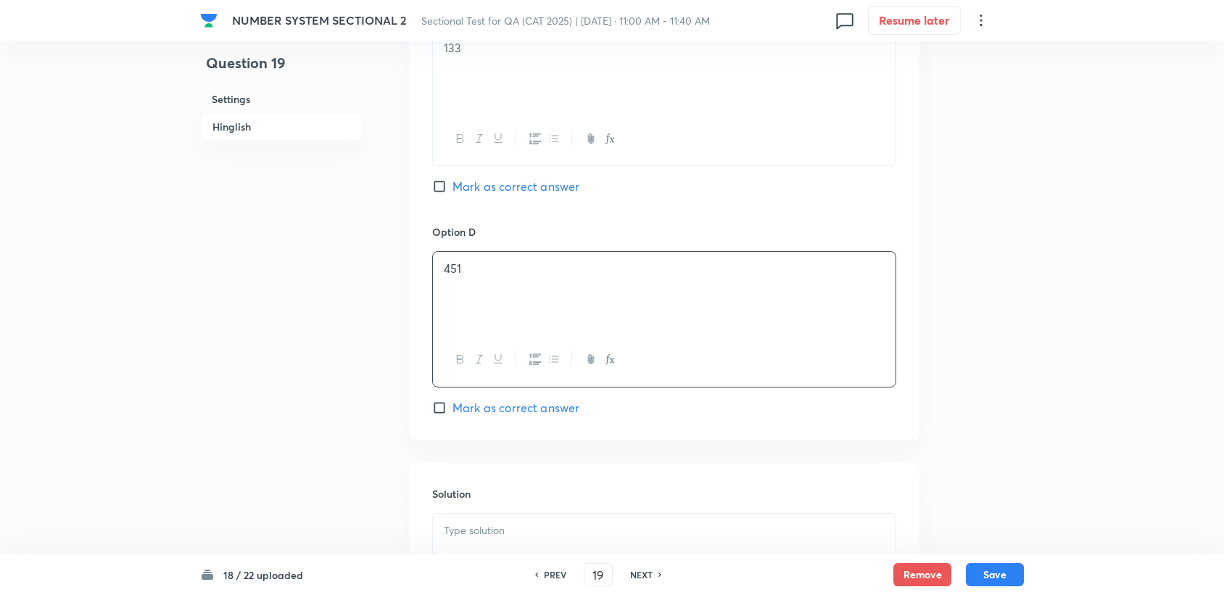
scroll to position [1369, 0]
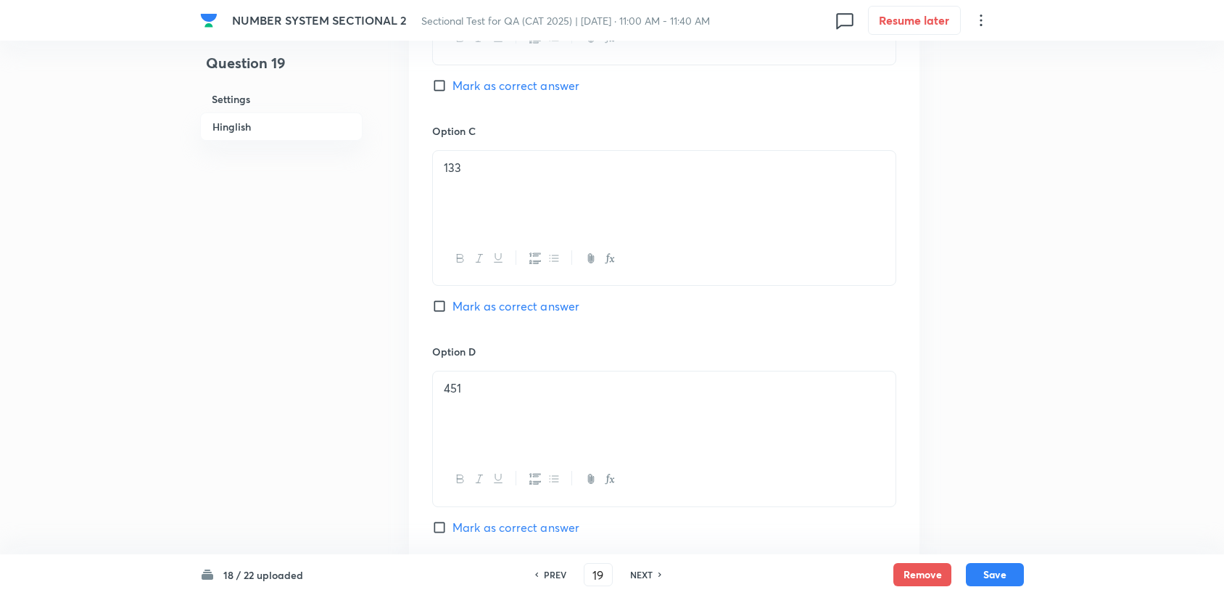
click at [464, 297] on span "Mark as correct answer" at bounding box center [515, 305] width 127 height 17
click at [452, 299] on input "Mark as correct answer" at bounding box center [442, 306] width 20 height 15
checkbox input "true"
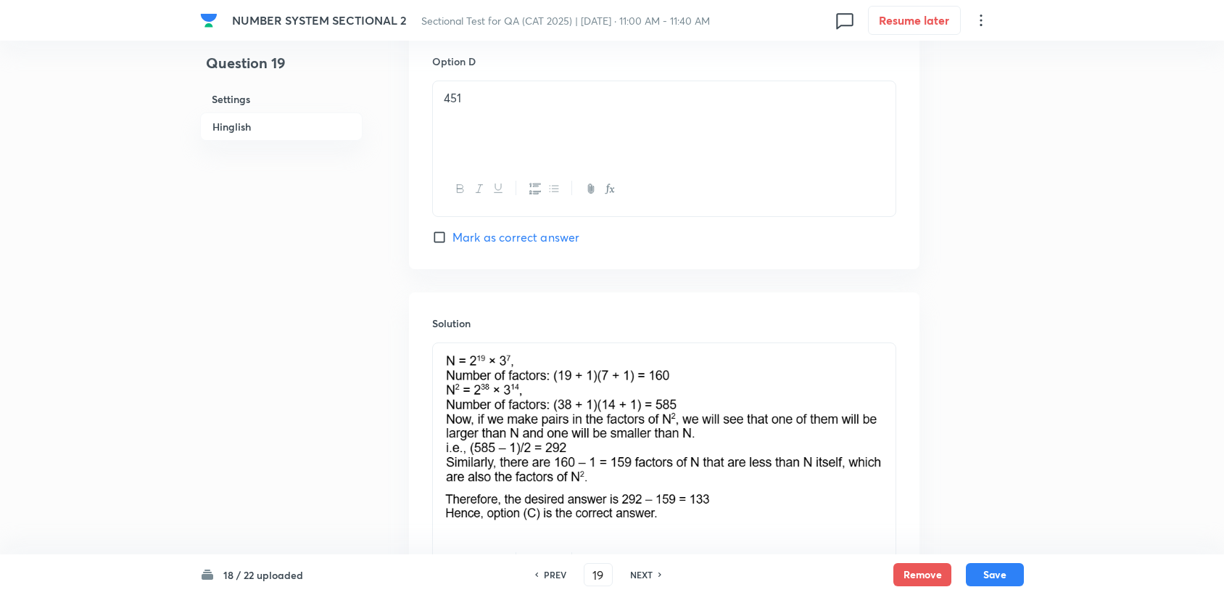
scroll to position [1450, 0]
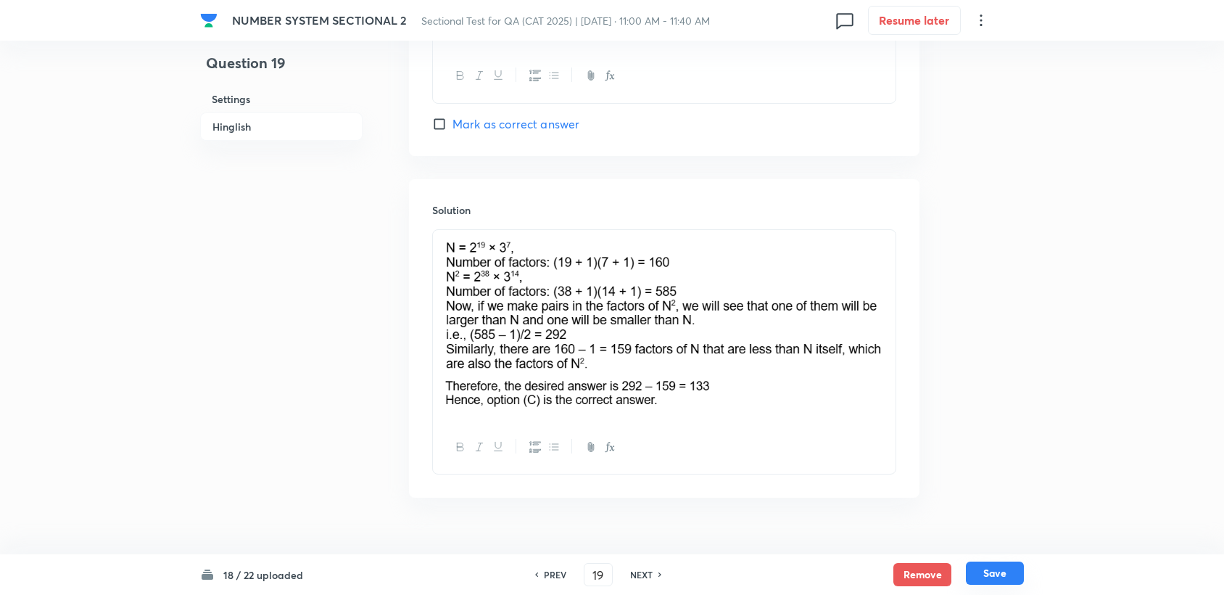
click at [1000, 577] on button "Save" at bounding box center [995, 572] width 58 height 23
type input "20"
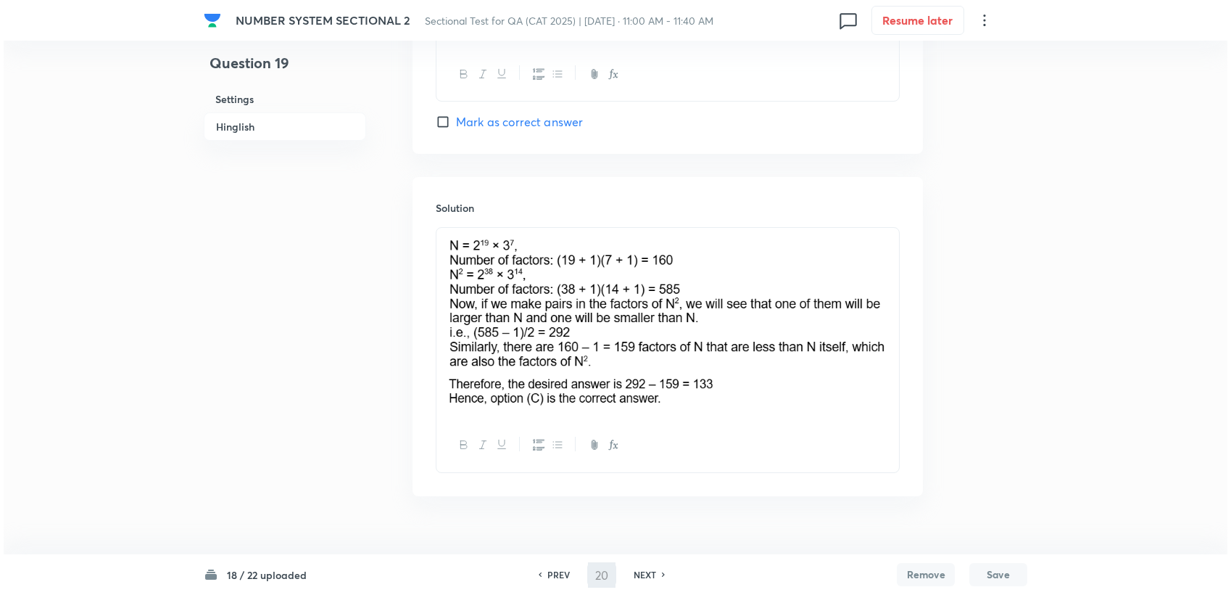
scroll to position [0, 0]
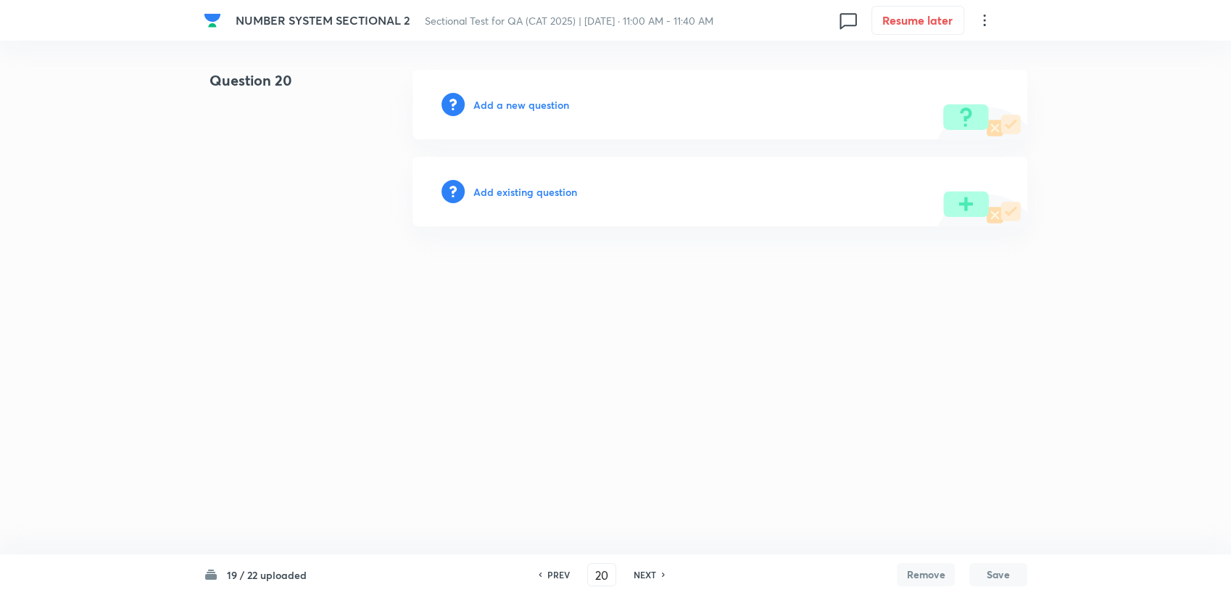
drag, startPoint x: 506, startPoint y: 75, endPoint x: 495, endPoint y: 91, distance: 19.3
click at [505, 79] on div "Add a new question" at bounding box center [720, 105] width 615 height 70
click at [495, 93] on div "Add a new question" at bounding box center [720, 105] width 615 height 70
click at [493, 99] on h6 "Add a new question" at bounding box center [522, 104] width 96 height 15
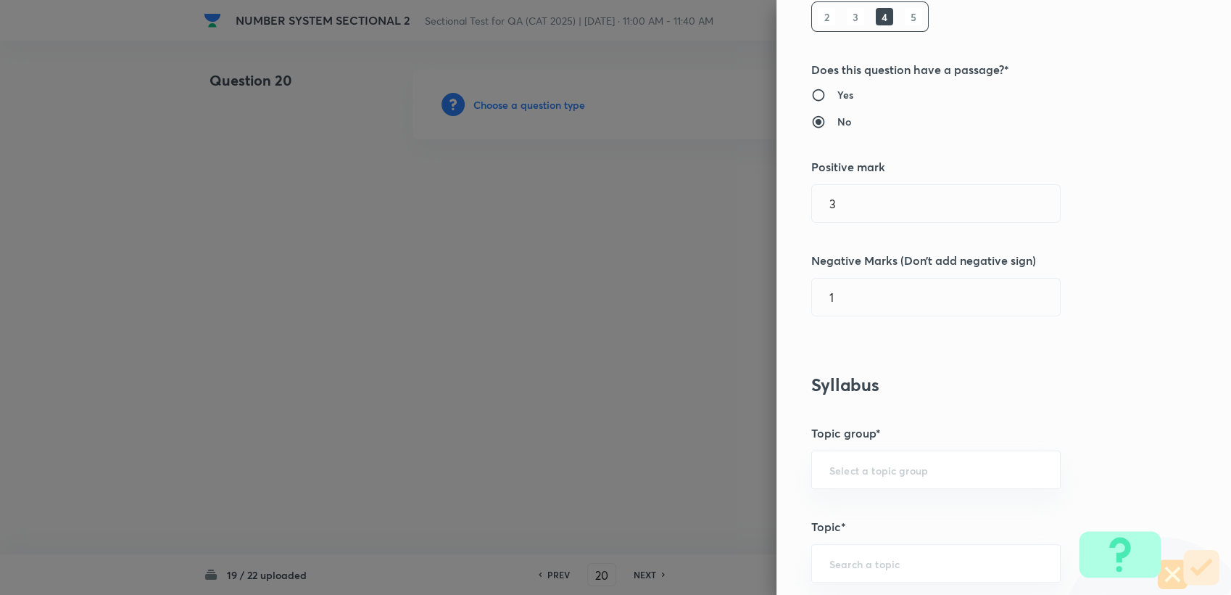
scroll to position [241, 0]
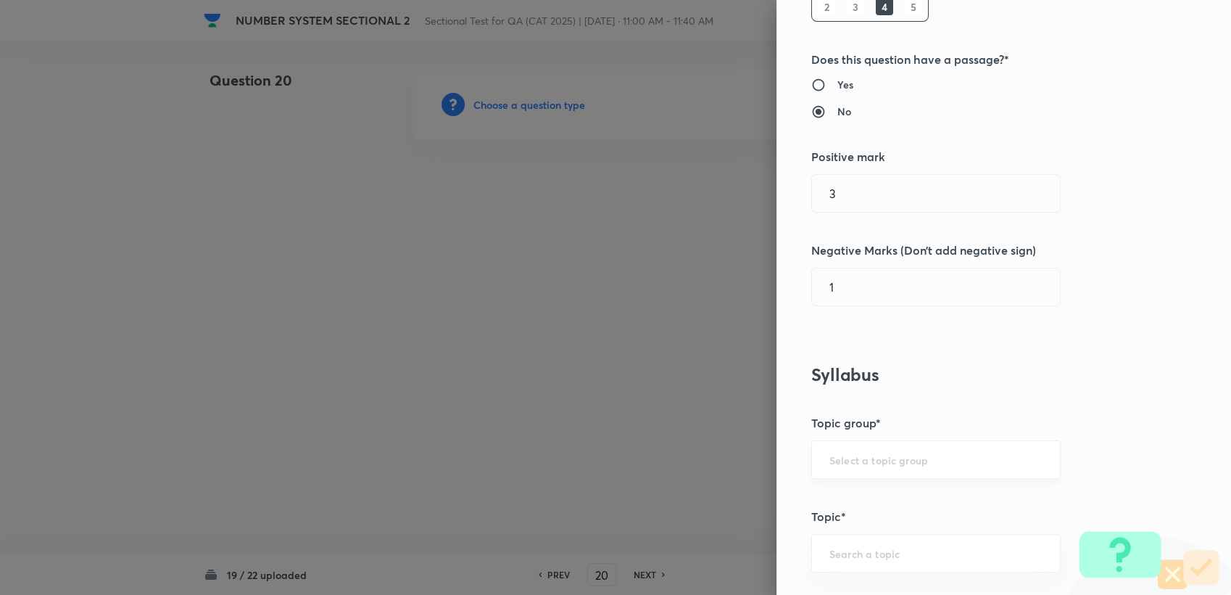
click at [834, 458] on input "text" at bounding box center [936, 459] width 213 height 14
click at [824, 503] on li "Quantitative Aptitude" at bounding box center [924, 500] width 248 height 26
type input "Quantitative Aptitude"
click at [843, 540] on div "​" at bounding box center [935, 553] width 249 height 38
type input "N"
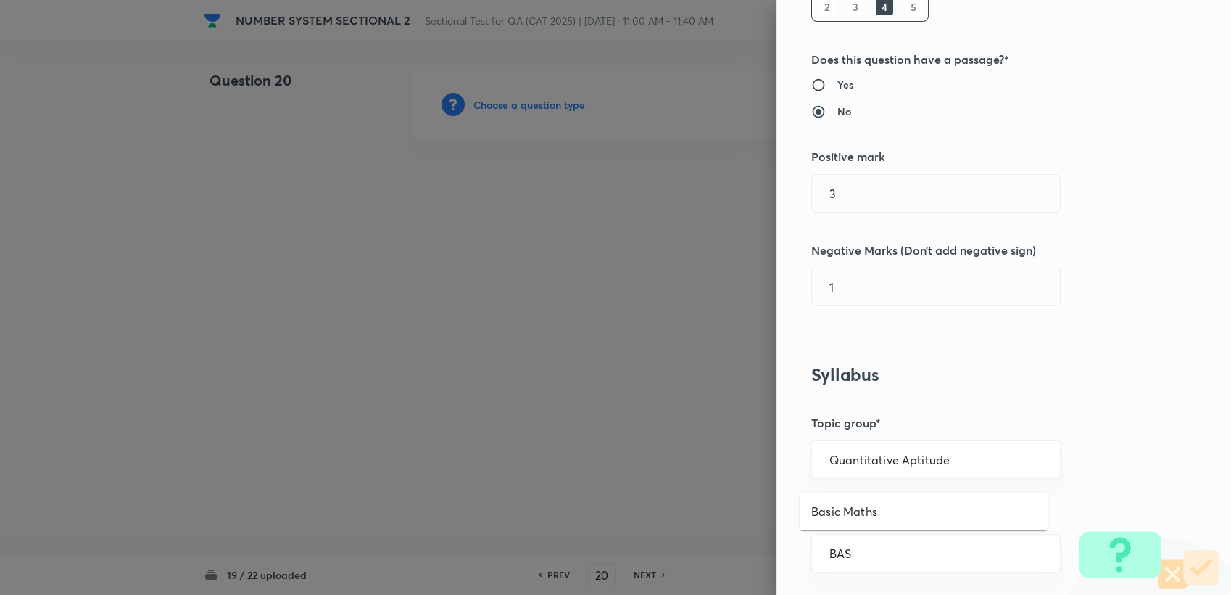
click at [855, 503] on li "Basic Maths" at bounding box center [924, 511] width 248 height 26
type input "Basic Maths"
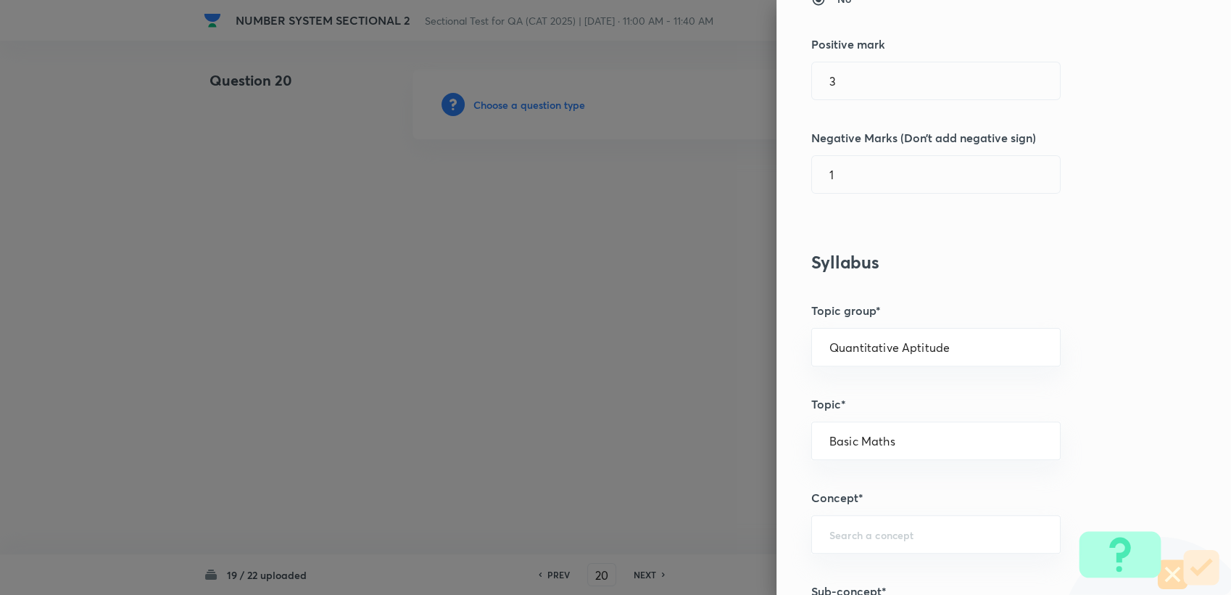
scroll to position [402, 0]
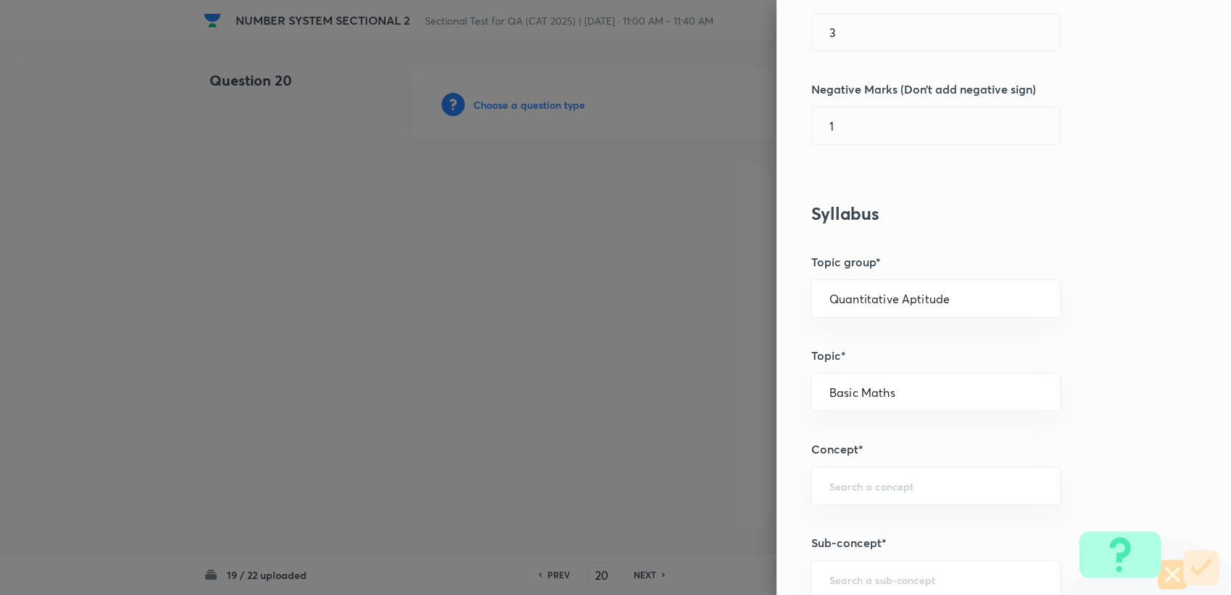
click at [840, 521] on div "Question settings Question type* Single choice correct Number of options* 2 3 4…" at bounding box center [1004, 297] width 455 height 595
click at [840, 491] on div "​" at bounding box center [935, 485] width 249 height 38
click at [818, 513] on li "Number Systems" at bounding box center [924, 525] width 248 height 26
type input "Number Systems"
click at [831, 573] on input "text" at bounding box center [936, 579] width 213 height 14
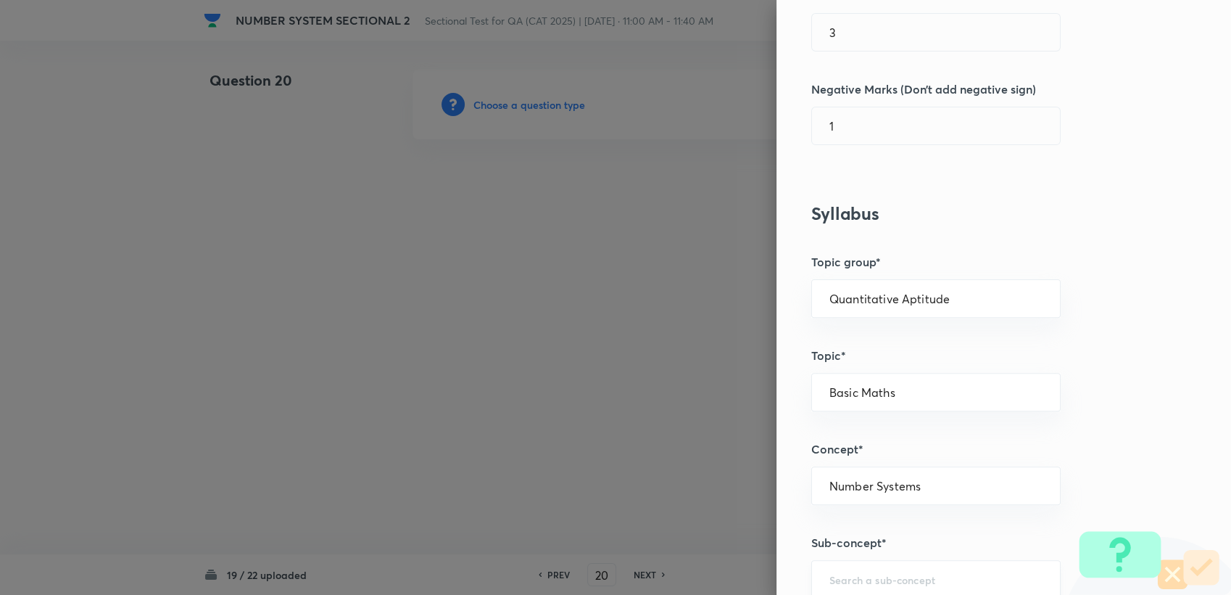
click at [851, 563] on div "​" at bounding box center [935, 579] width 249 height 38
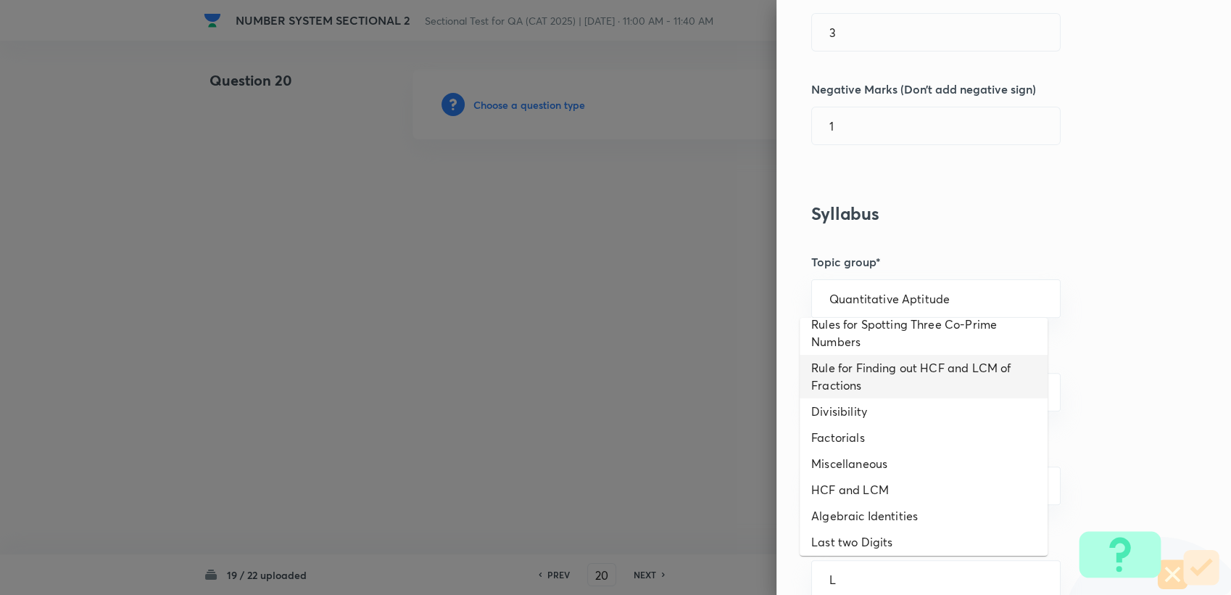
scroll to position [60, 0]
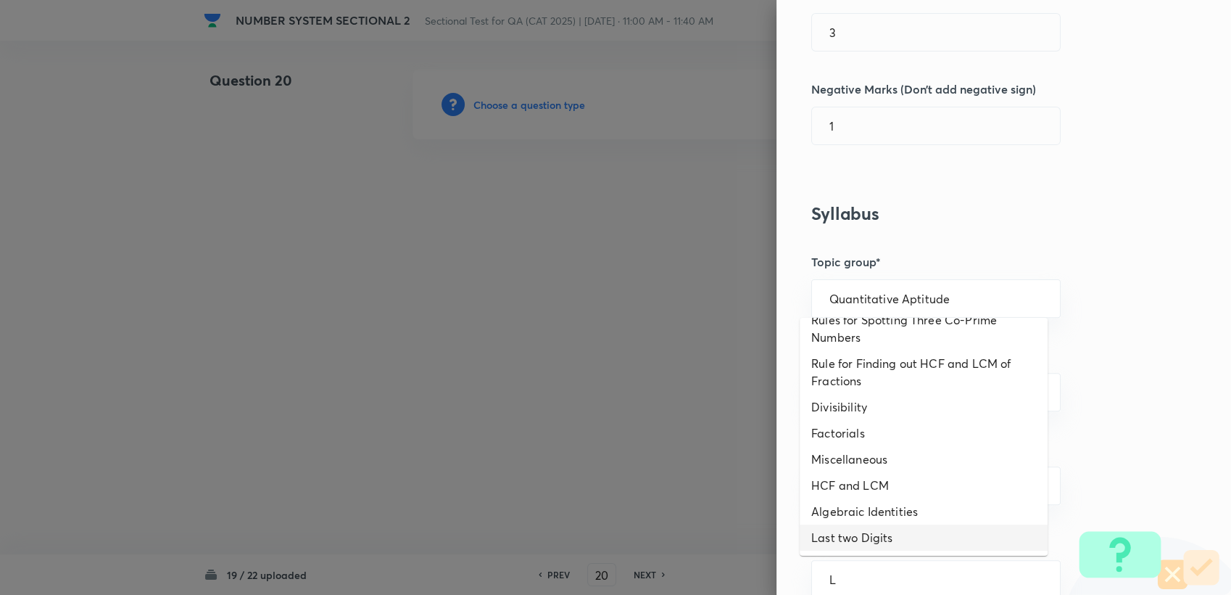
click at [885, 533] on li "Last two Digits" at bounding box center [924, 537] width 248 height 26
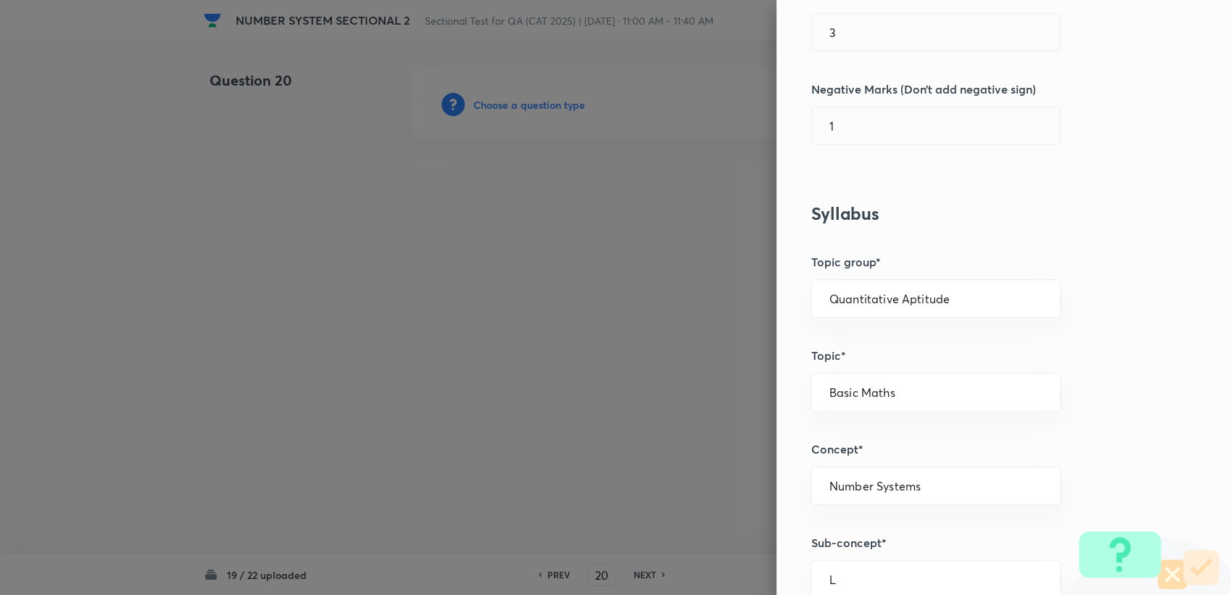
type input "Last two Digits"
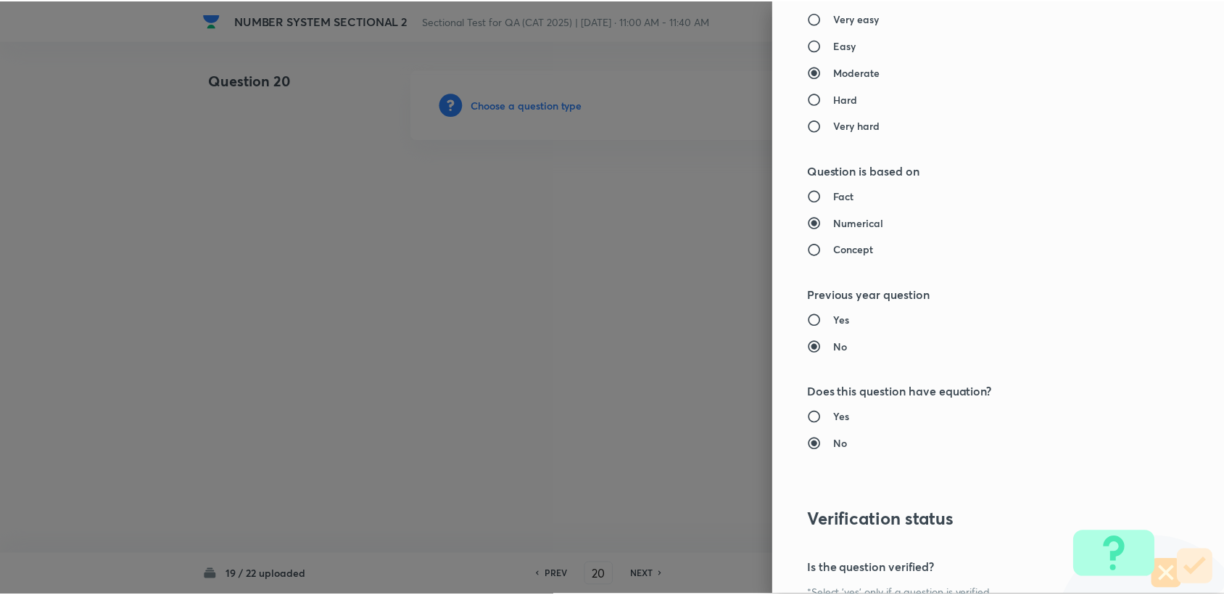
scroll to position [1369, 0]
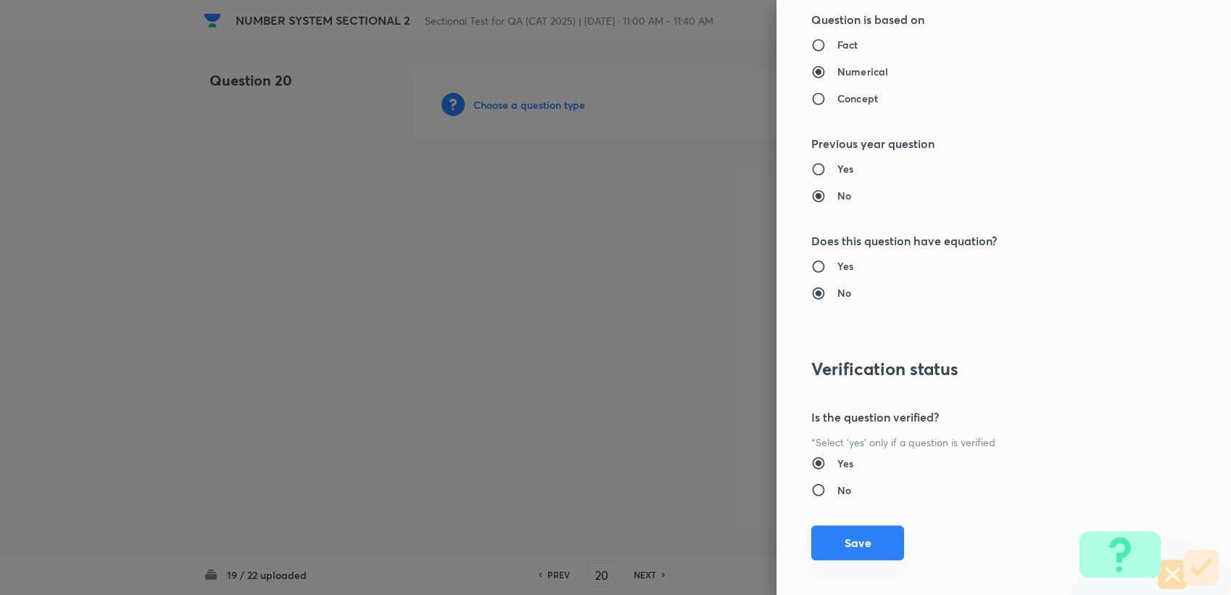
click at [882, 537] on button "Save" at bounding box center [857, 542] width 93 height 35
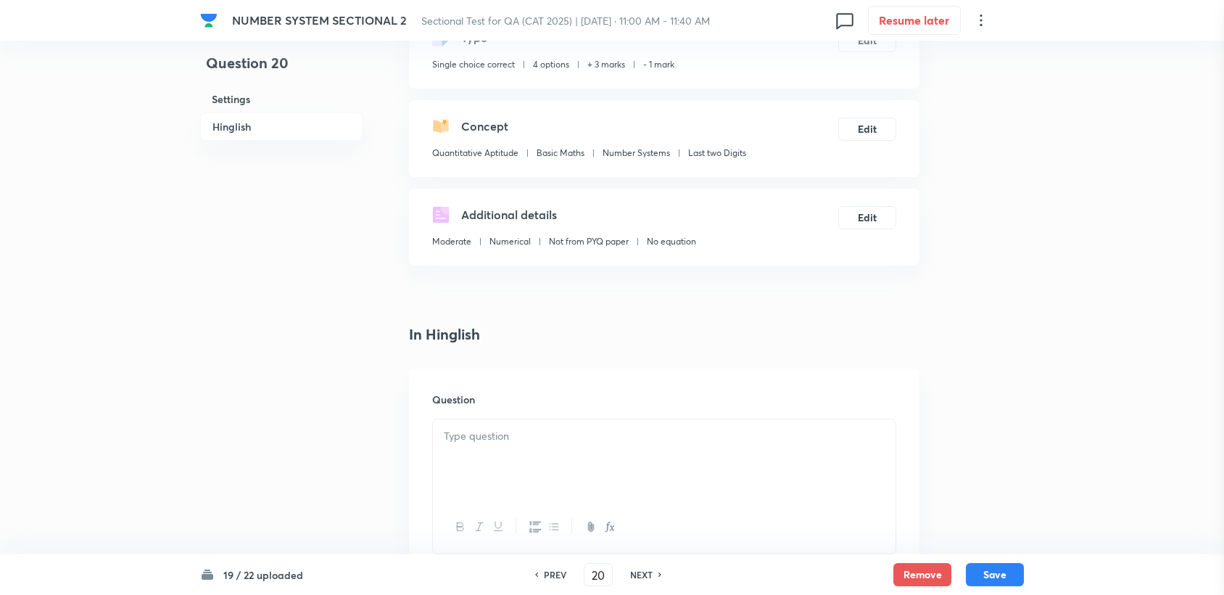
scroll to position [241, 0]
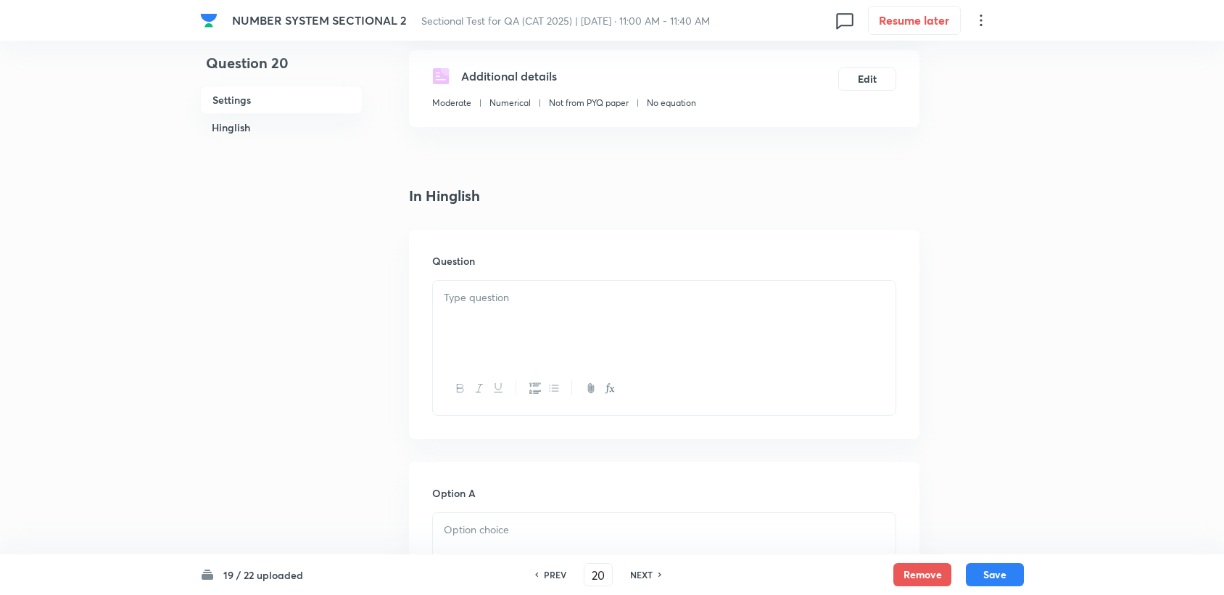
drag, startPoint x: 590, startPoint y: 372, endPoint x: 483, endPoint y: 323, distance: 117.8
click at [483, 323] on div at bounding box center [664, 321] width 463 height 81
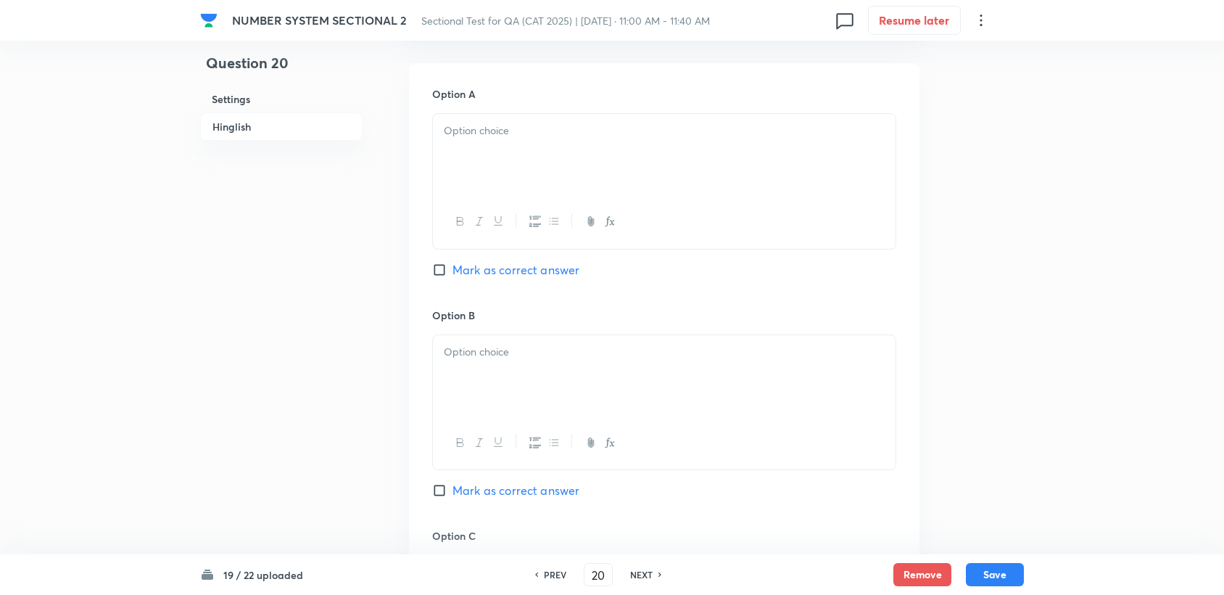
scroll to position [644, 0]
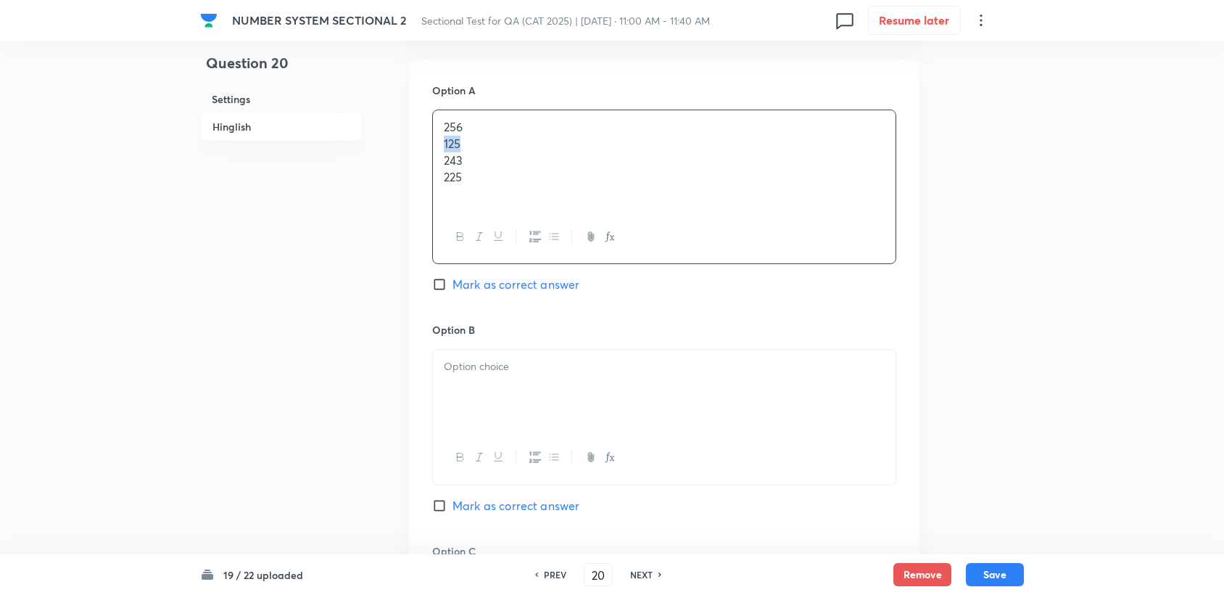
drag, startPoint x: 442, startPoint y: 142, endPoint x: 477, endPoint y: 148, distance: 35.3
click at [477, 148] on div "256 125 243 225" at bounding box center [664, 160] width 463 height 100
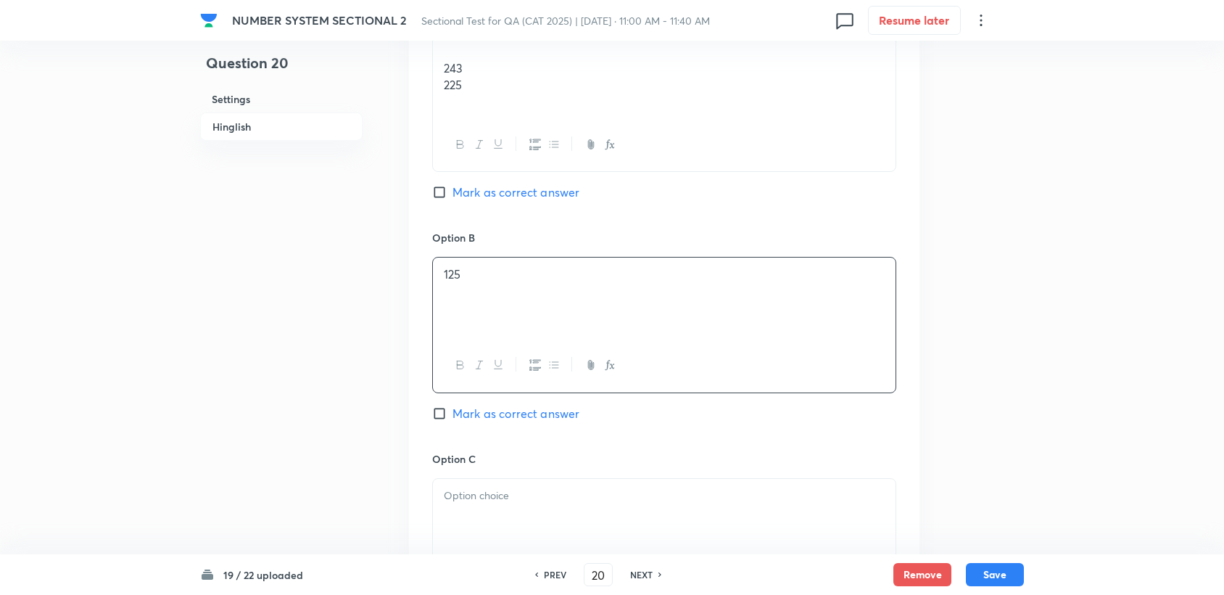
scroll to position [725, 0]
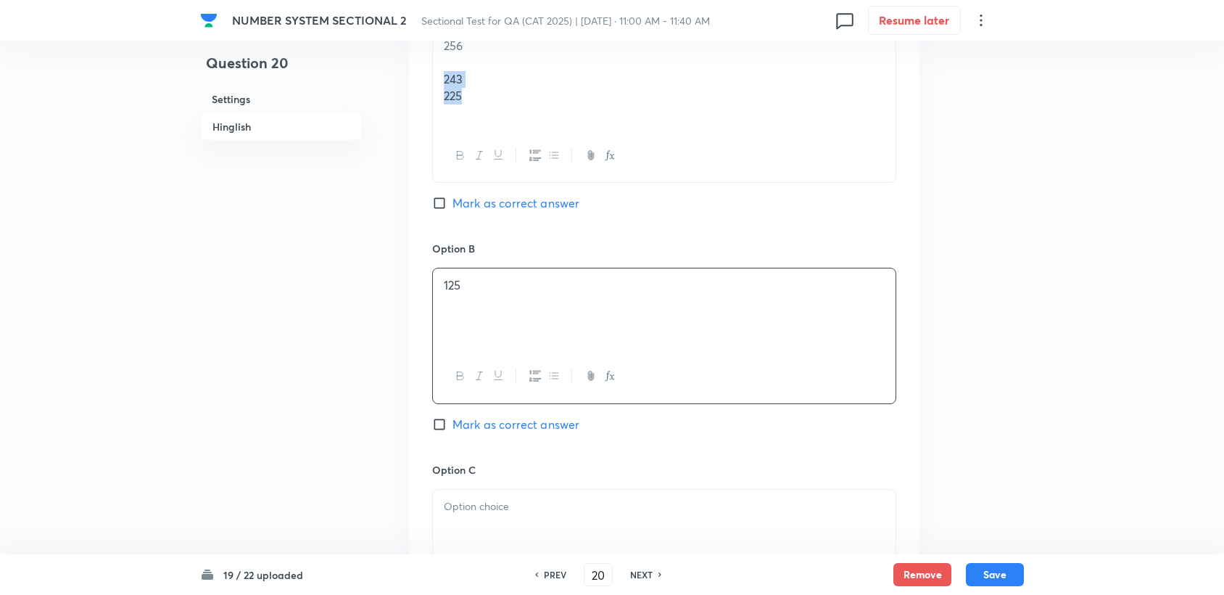
drag, startPoint x: 439, startPoint y: 78, endPoint x: 483, endPoint y: 90, distance: 45.0
click at [483, 90] on div "256 243 225" at bounding box center [664, 79] width 463 height 100
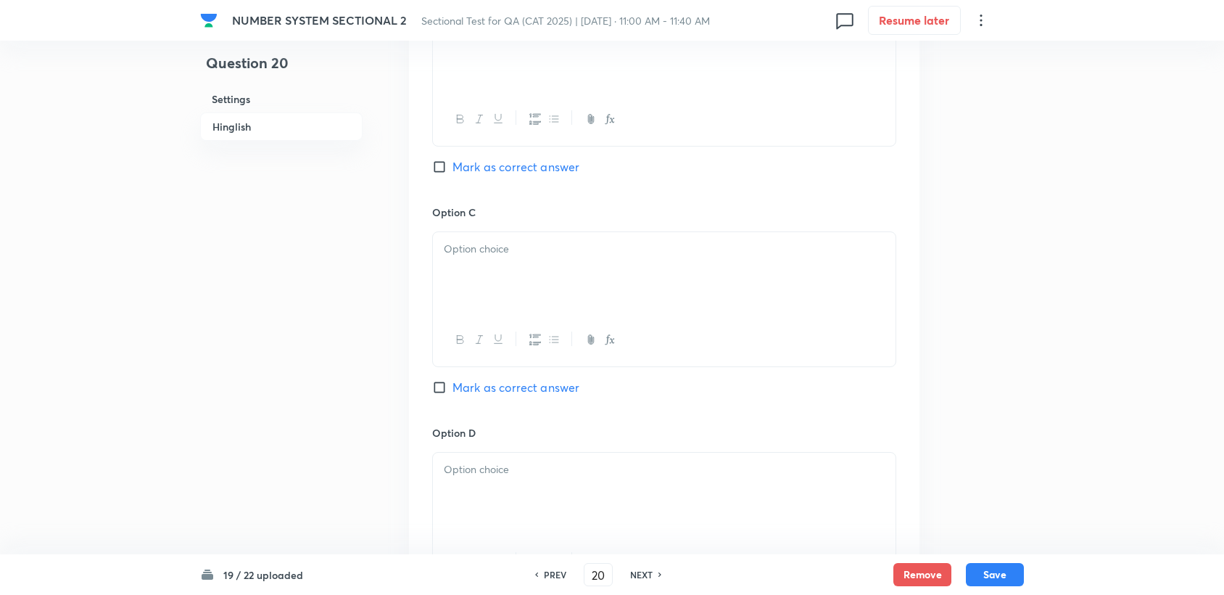
scroll to position [967, 0]
drag, startPoint x: 431, startPoint y: 264, endPoint x: 493, endPoint y: 265, distance: 62.4
click at [474, 268] on div "Option A 256 Mark as correct answer Option B 125 Mark as correct answer Option …" at bounding box center [664, 188] width 510 height 902
drag, startPoint x: 485, startPoint y: 265, endPoint x: 423, endPoint y: 260, distance: 61.8
click at [441, 264] on div "243 225" at bounding box center [664, 271] width 463 height 81
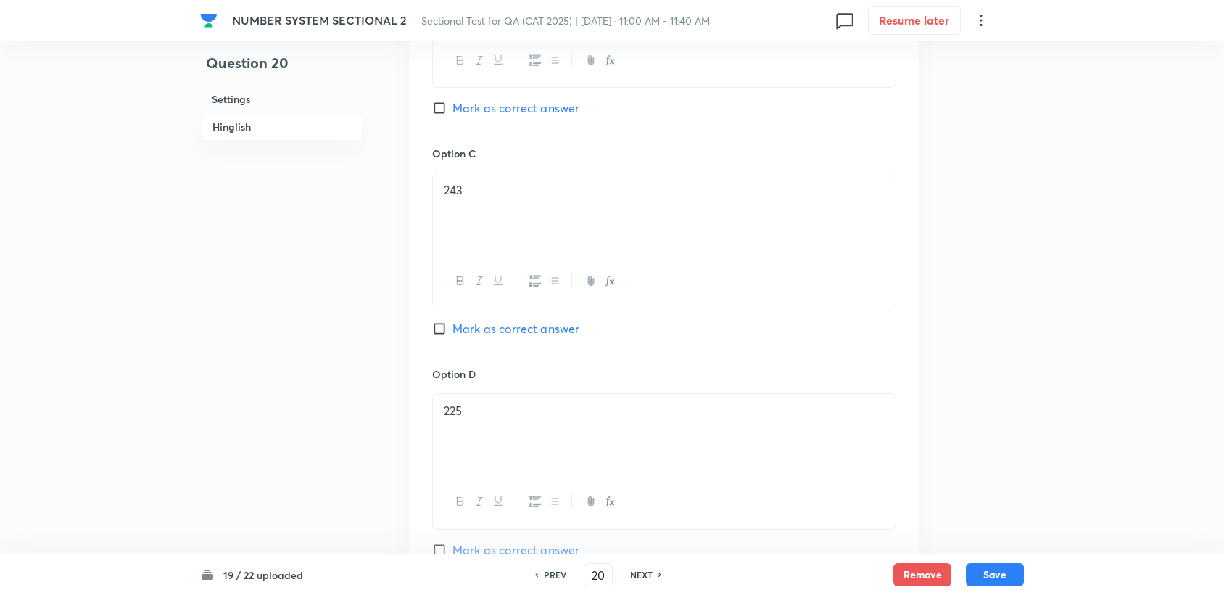
scroll to position [979, 0]
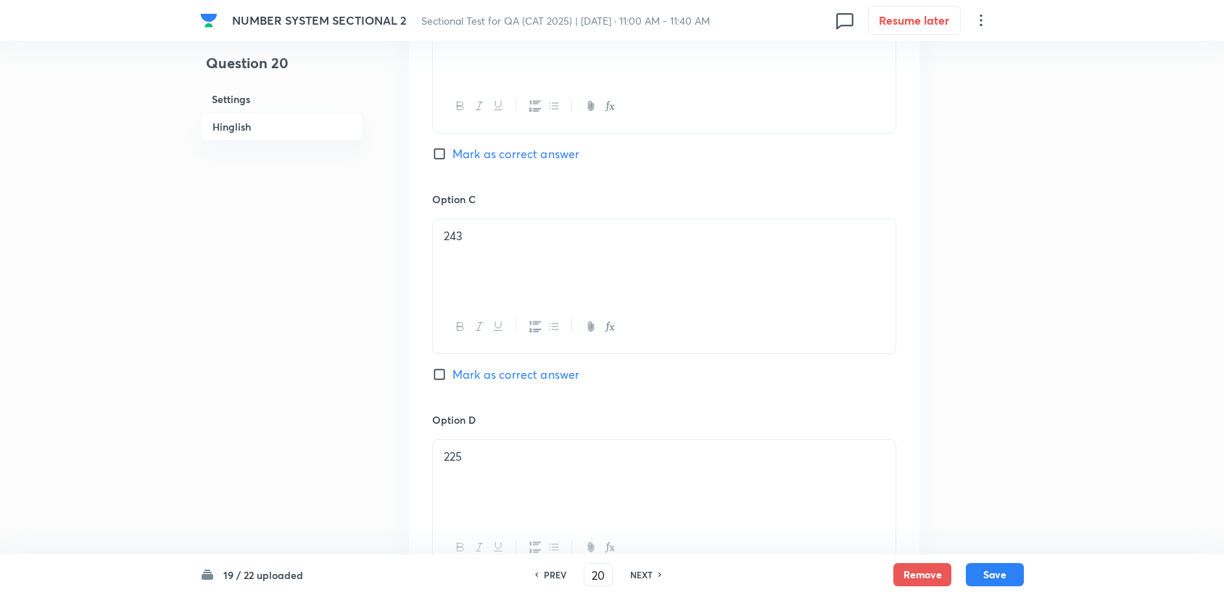
click at [574, 371] on span "Mark as correct answer" at bounding box center [515, 373] width 127 height 17
click at [452, 371] on input "Mark as correct answer" at bounding box center [442, 374] width 20 height 15
checkbox input "true"
click at [990, 569] on button "Save" at bounding box center [995, 572] width 58 height 23
type input "21"
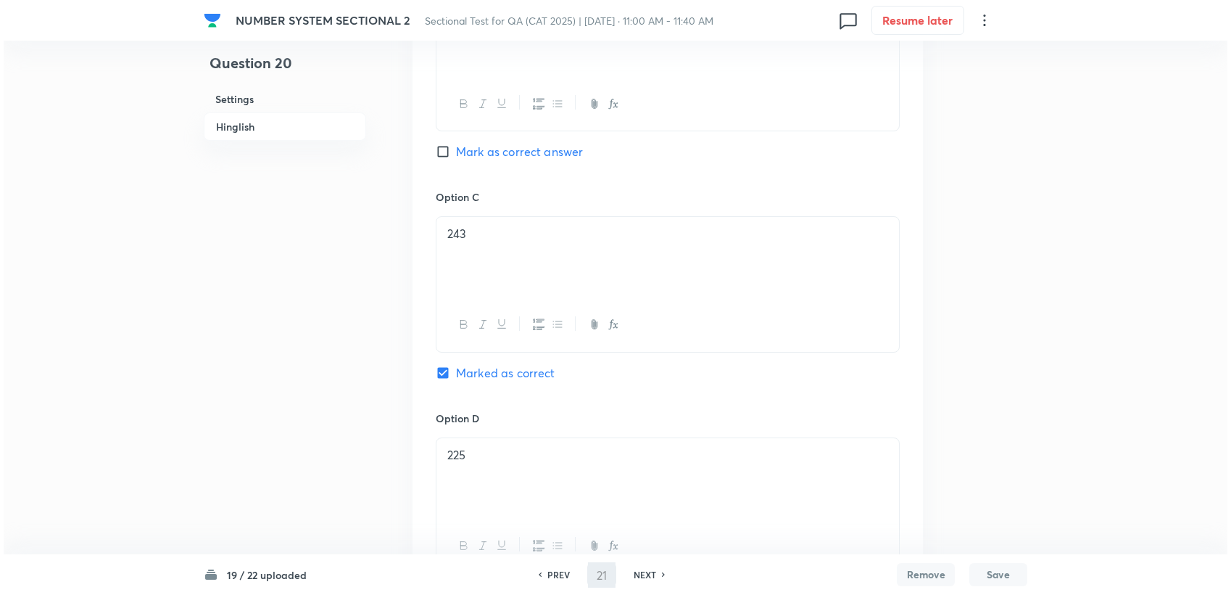
scroll to position [0, 0]
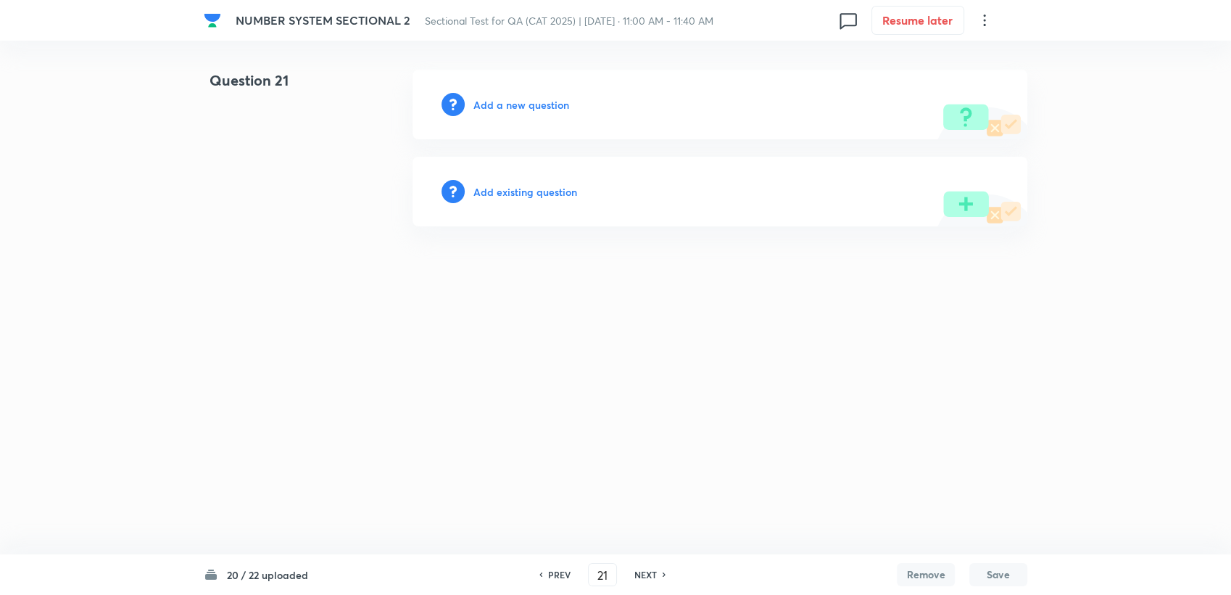
click at [507, 117] on div "Add a new question" at bounding box center [720, 105] width 615 height 70
click at [507, 107] on h6 "Add a new question" at bounding box center [522, 104] width 96 height 15
click at [507, 107] on h6 "Choose a question type" at bounding box center [530, 104] width 112 height 15
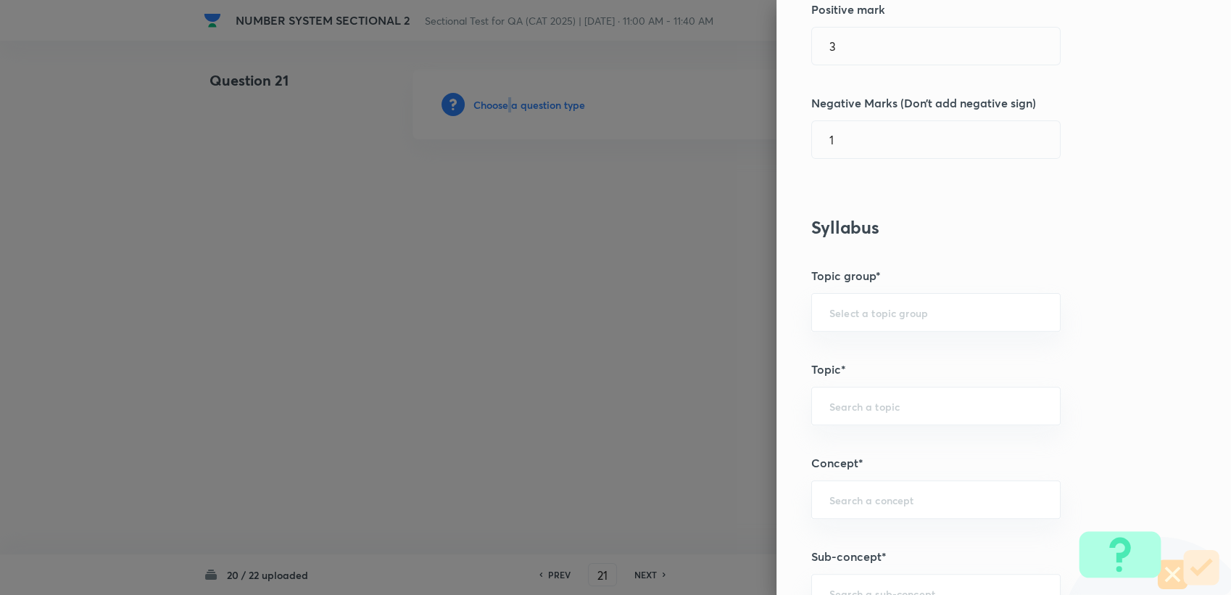
scroll to position [402, 0]
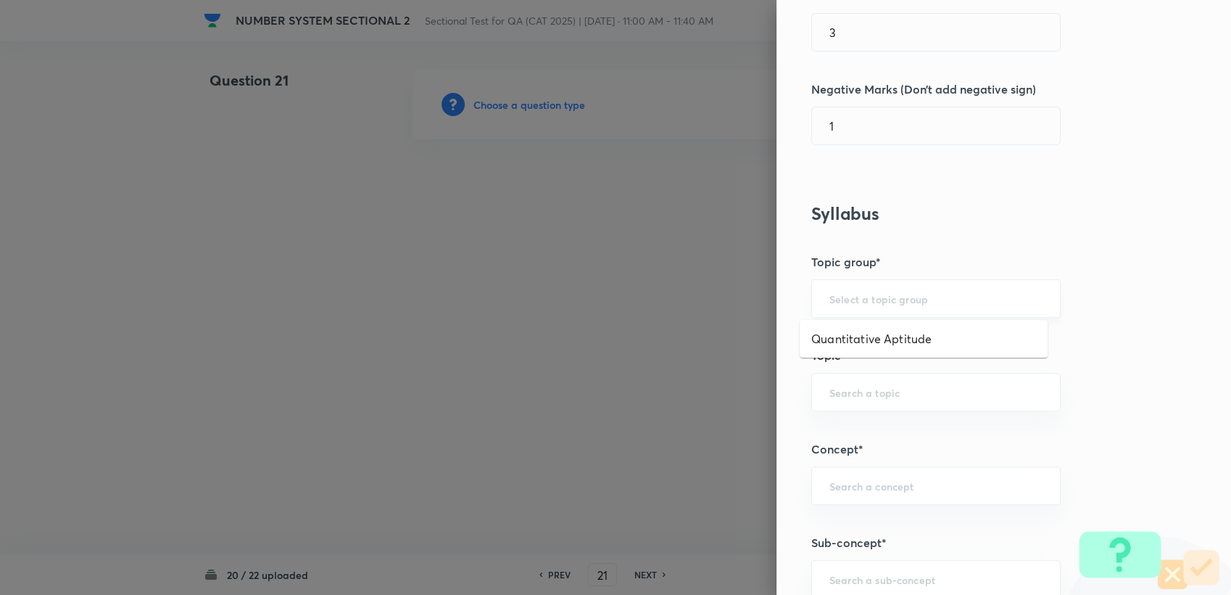
click at [863, 302] on input "text" at bounding box center [936, 299] width 213 height 14
click at [875, 343] on li "Quantitative Aptitude" at bounding box center [924, 339] width 248 height 26
type input "Quantitative Aptitude"
click at [882, 380] on div "​" at bounding box center [935, 392] width 249 height 38
click at [882, 421] on li "Basic Maths" at bounding box center [924, 431] width 248 height 26
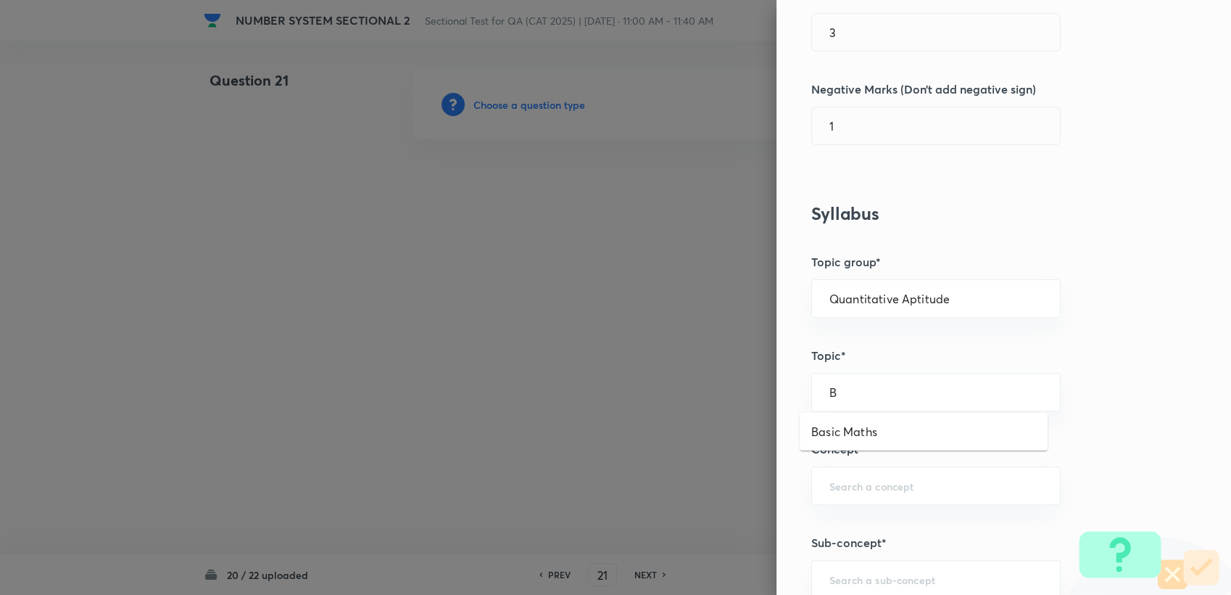
type input "Basic Maths"
click at [882, 490] on input "text" at bounding box center [936, 486] width 213 height 14
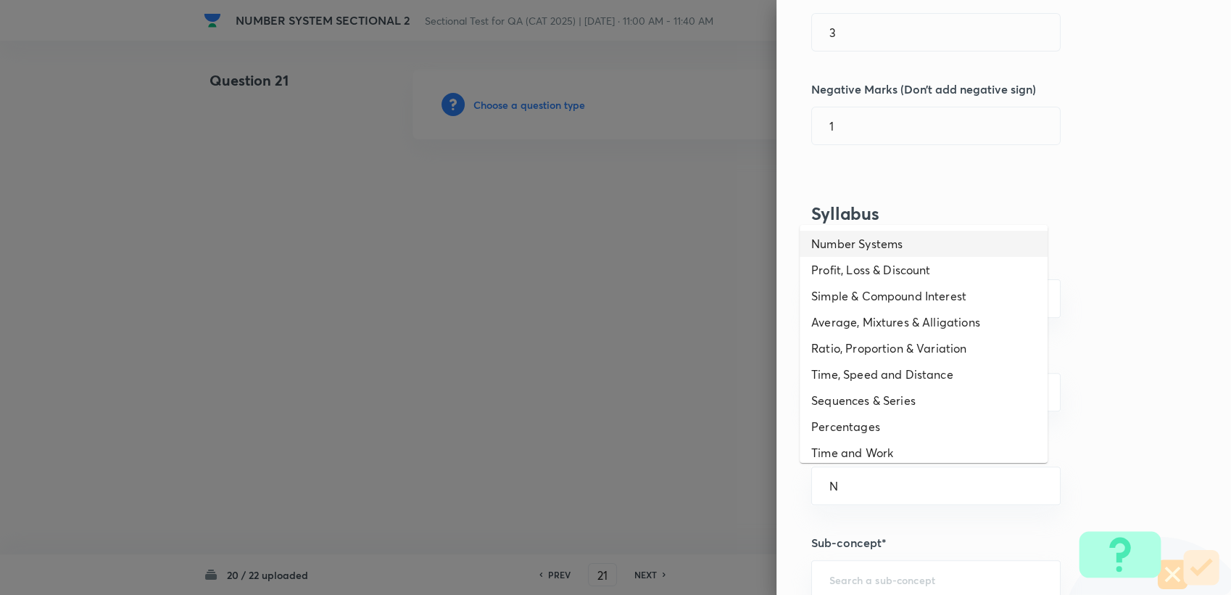
click at [884, 252] on li "Number Systems" at bounding box center [924, 244] width 248 height 26
type input "Number Systems"
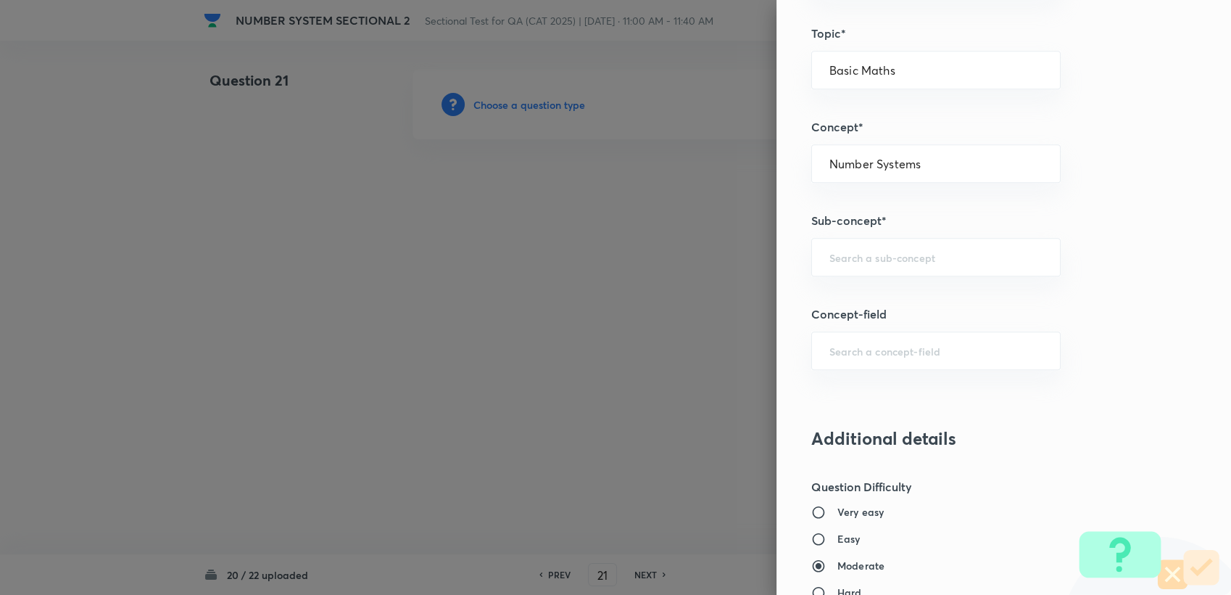
scroll to position [725, 0]
click at [859, 249] on input "text" at bounding box center [936, 256] width 213 height 14
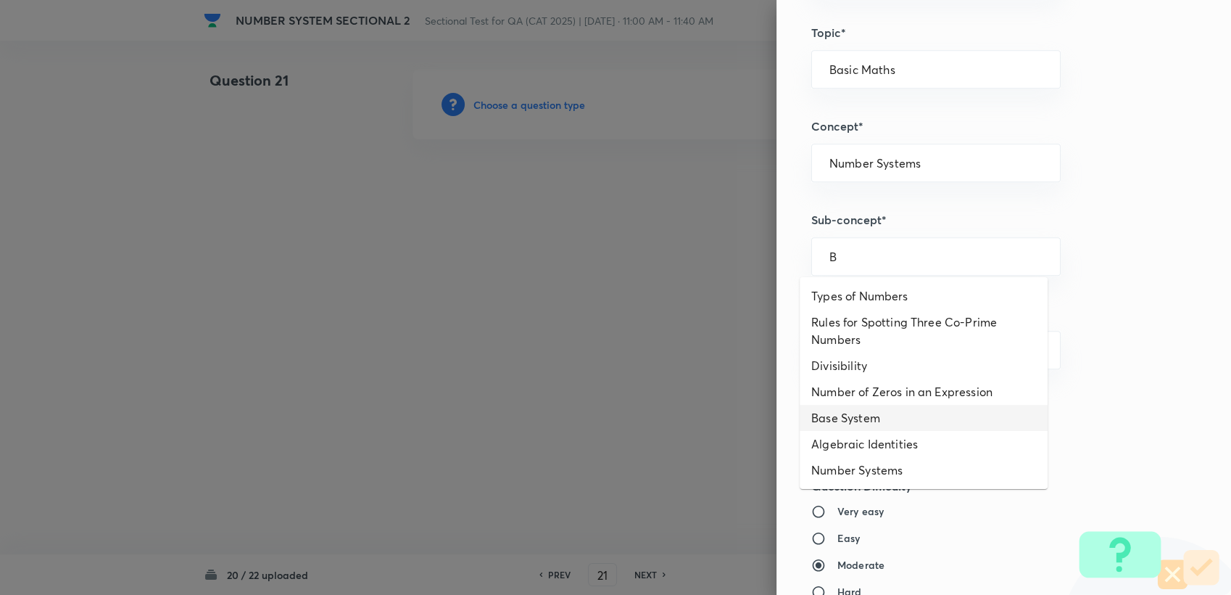
click at [869, 416] on li "Base System" at bounding box center [924, 418] width 248 height 26
type input "Base System"
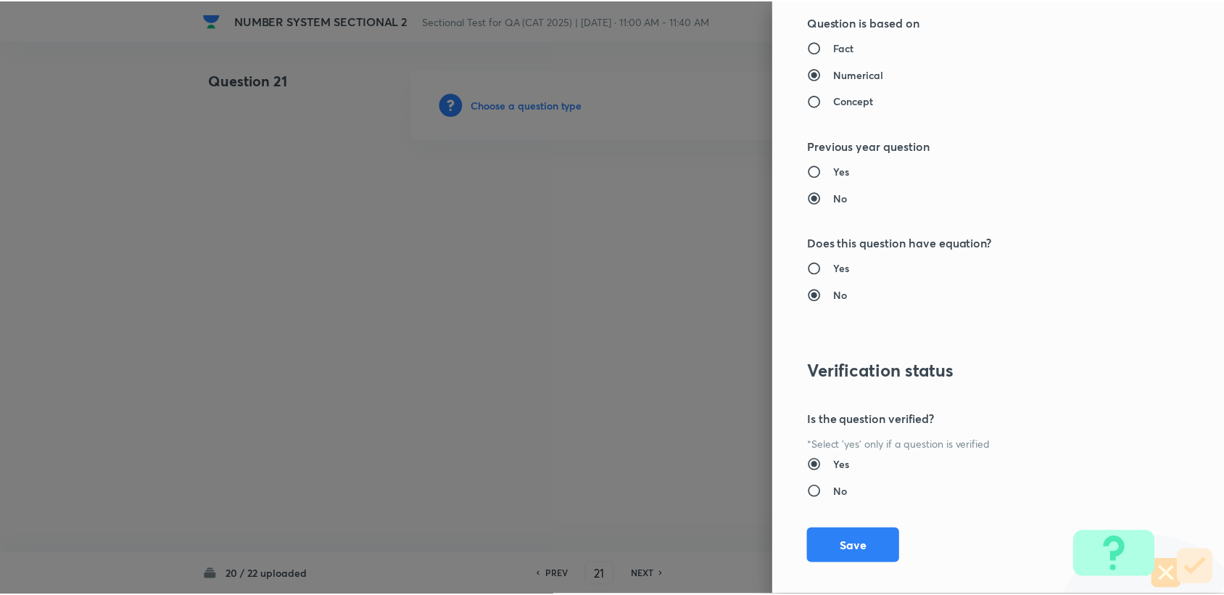
scroll to position [1369, 0]
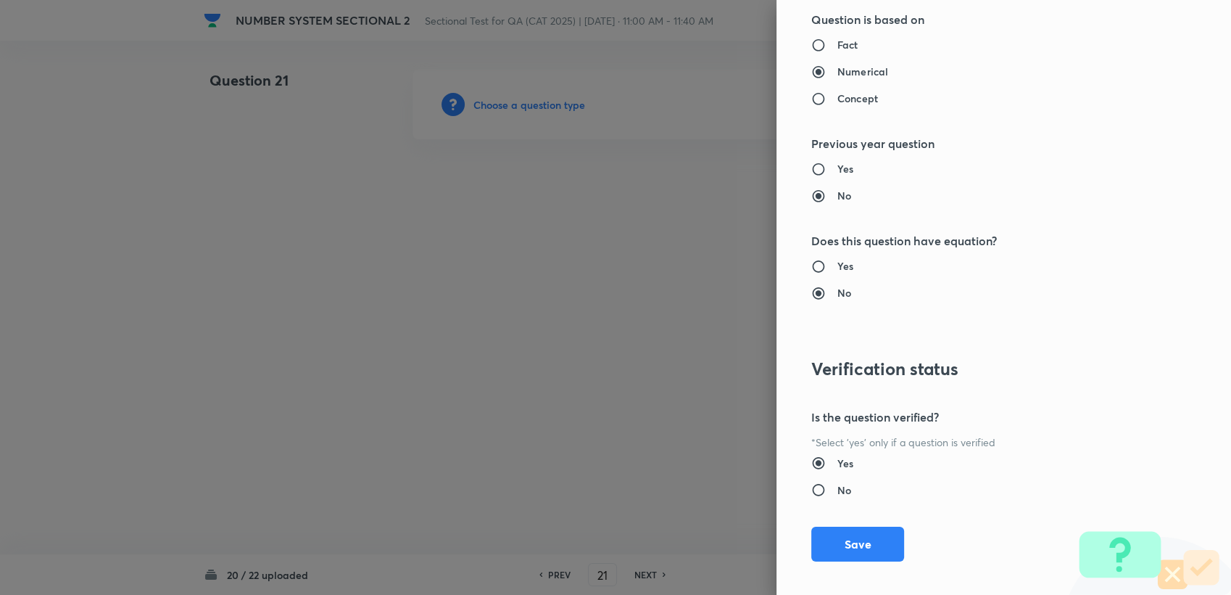
click at [832, 516] on div "Question settings Question type* Single choice correct Number of options* 2 3 4…" at bounding box center [1004, 297] width 455 height 595
drag, startPoint x: 819, startPoint y: 537, endPoint x: 796, endPoint y: 525, distance: 25.9
click at [818, 537] on button "Save" at bounding box center [857, 543] width 93 height 35
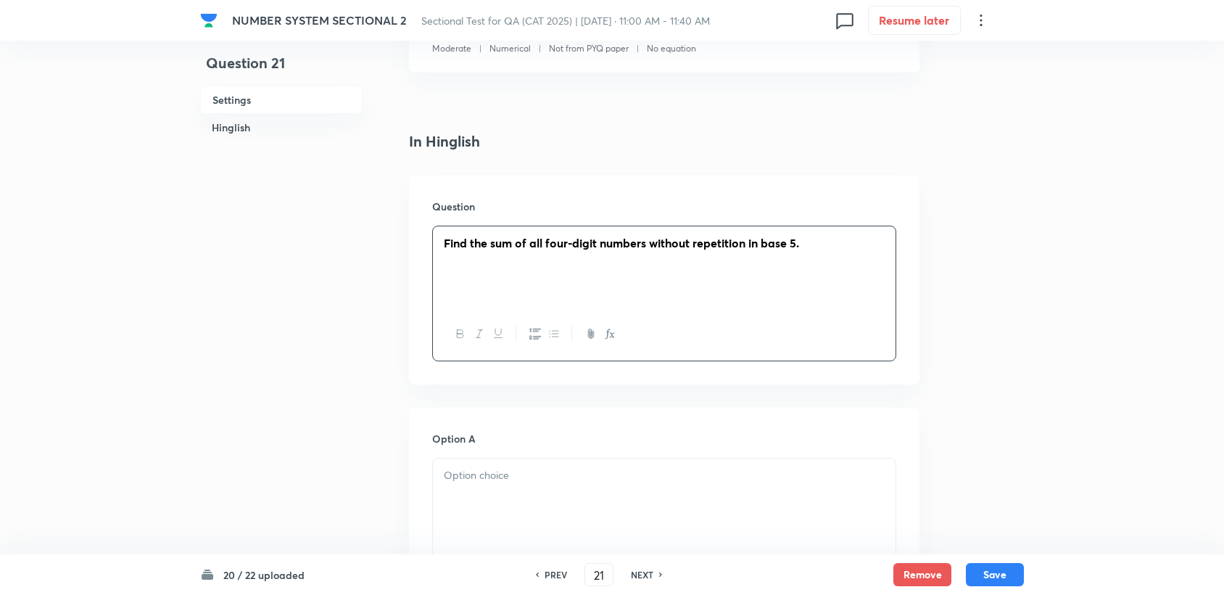
scroll to position [402, 0]
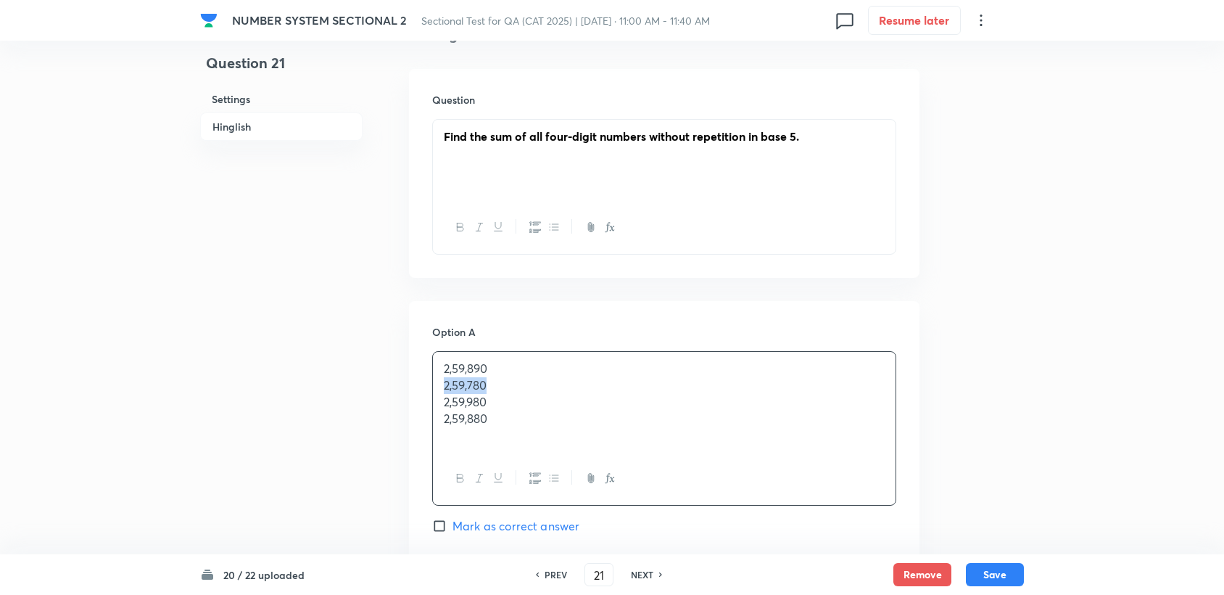
drag, startPoint x: 440, startPoint y: 382, endPoint x: 534, endPoint y: 385, distance: 93.6
click at [534, 385] on div "2,59,890 2,59,780 2,59,980 2,59,880" at bounding box center [664, 402] width 463 height 100
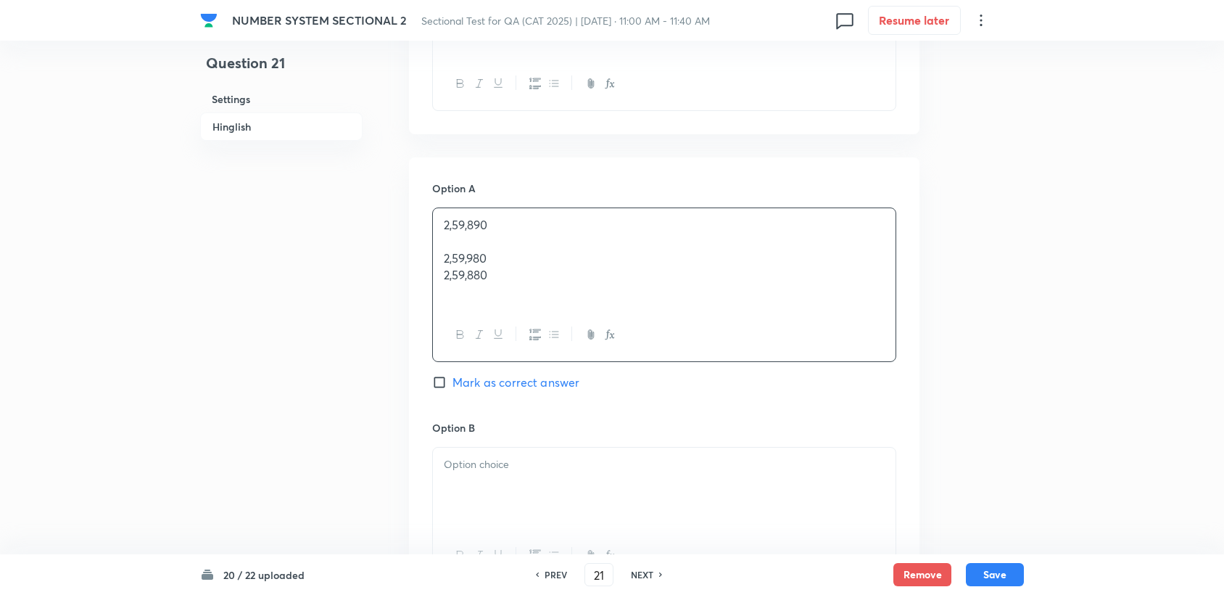
scroll to position [563, 0]
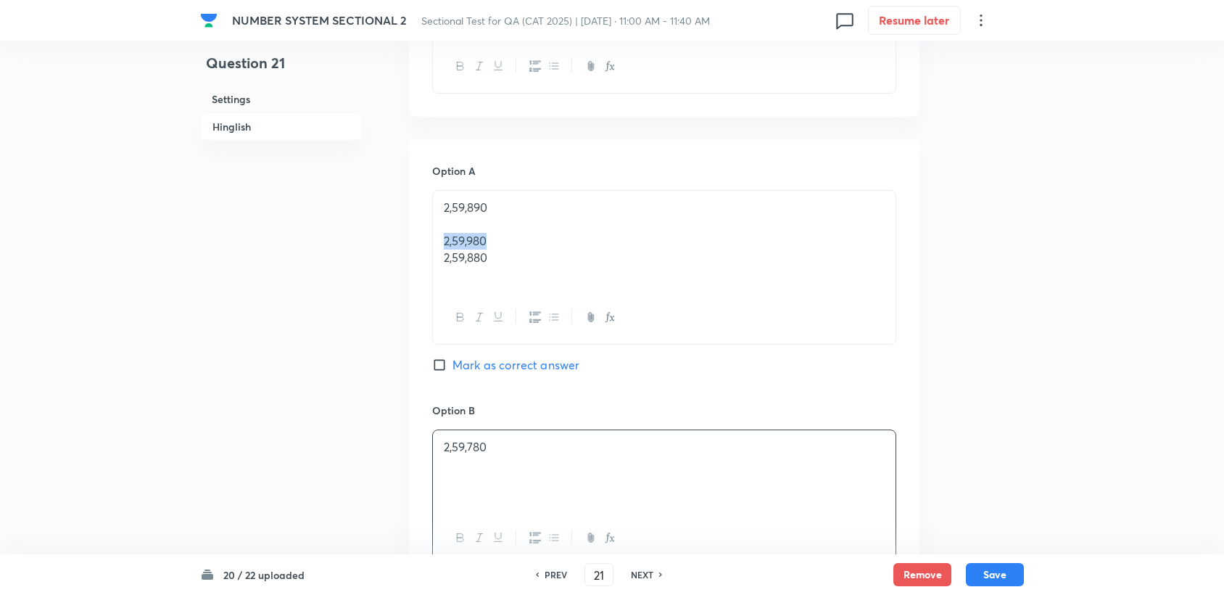
drag, startPoint x: 444, startPoint y: 235, endPoint x: 530, endPoint y: 241, distance: 86.5
click at [530, 241] on p "2,59,980" at bounding box center [664, 241] width 441 height 17
copy p "2,59,980"
drag, startPoint x: 477, startPoint y: 230, endPoint x: 434, endPoint y: 231, distance: 42.8
click at [431, 228] on div "Option A 2,59,890 2,59,980 2,59,880 Mark as correct answer Option B 2,59,780 Ma…" at bounding box center [664, 599] width 510 height 919
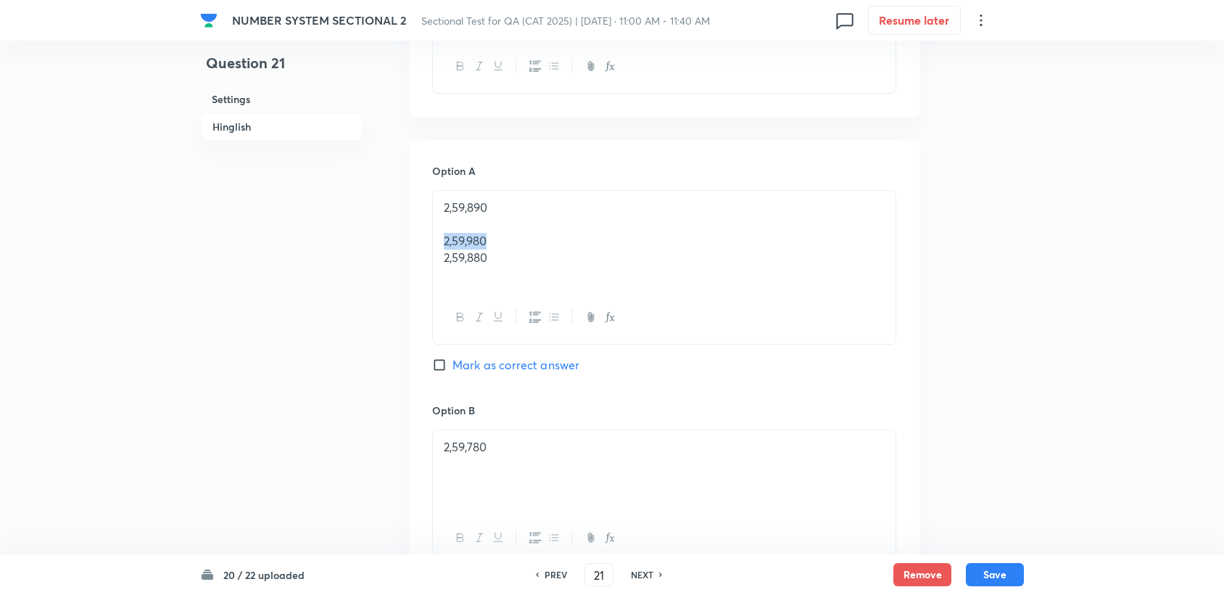
drag, startPoint x: 445, startPoint y: 239, endPoint x: 512, endPoint y: 243, distance: 67.5
click at [512, 243] on div "2,59,890 2,59,980 2,59,880" at bounding box center [664, 241] width 463 height 100
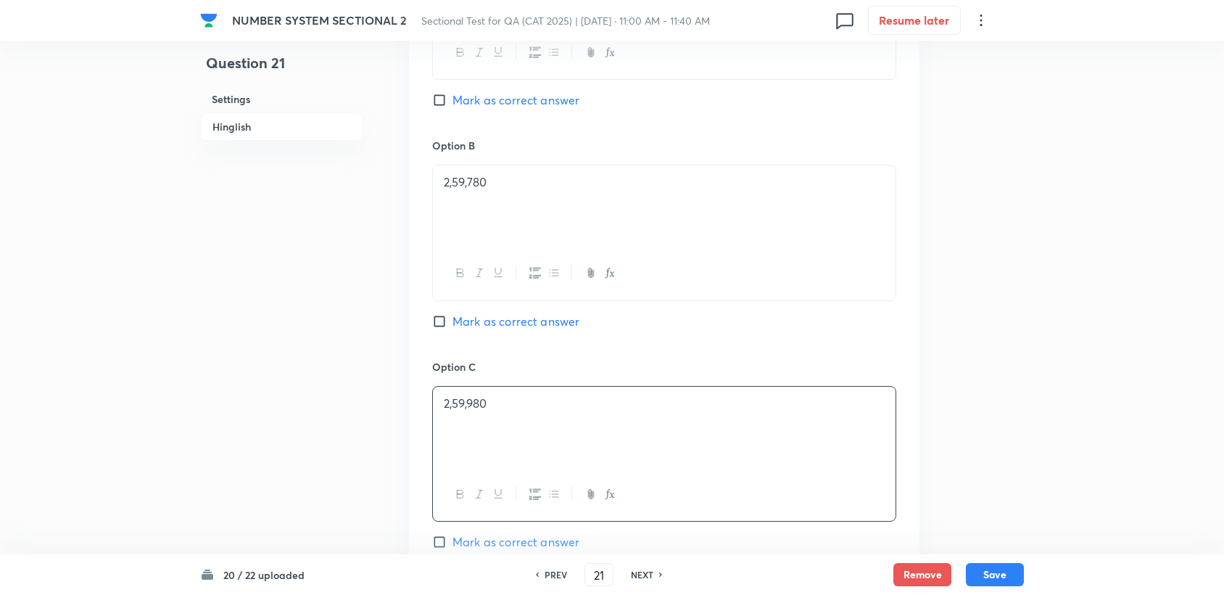
scroll to position [644, 0]
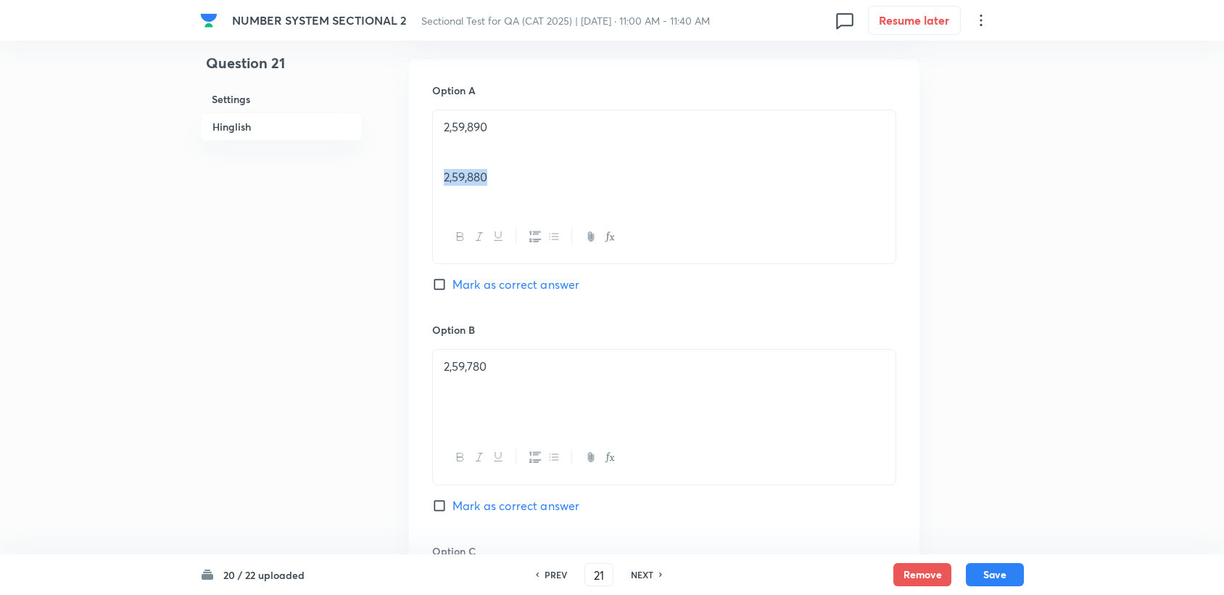
drag, startPoint x: 436, startPoint y: 177, endPoint x: 529, endPoint y: 177, distance: 92.8
click at [529, 177] on div "2,59,890 2,59,880" at bounding box center [664, 160] width 463 height 100
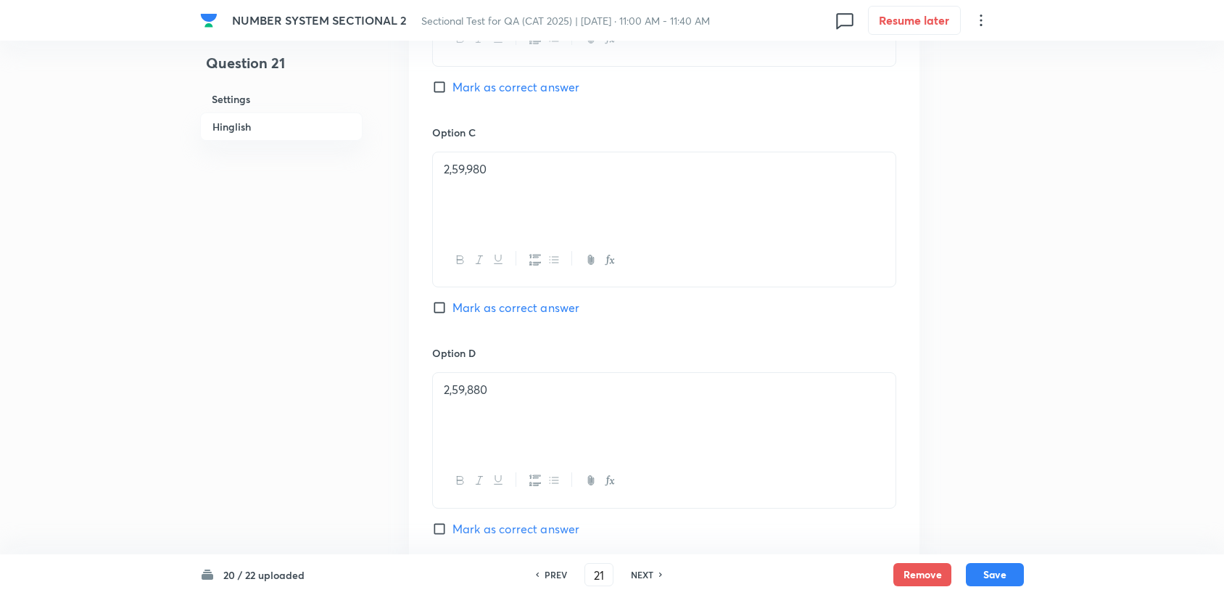
scroll to position [1047, 0]
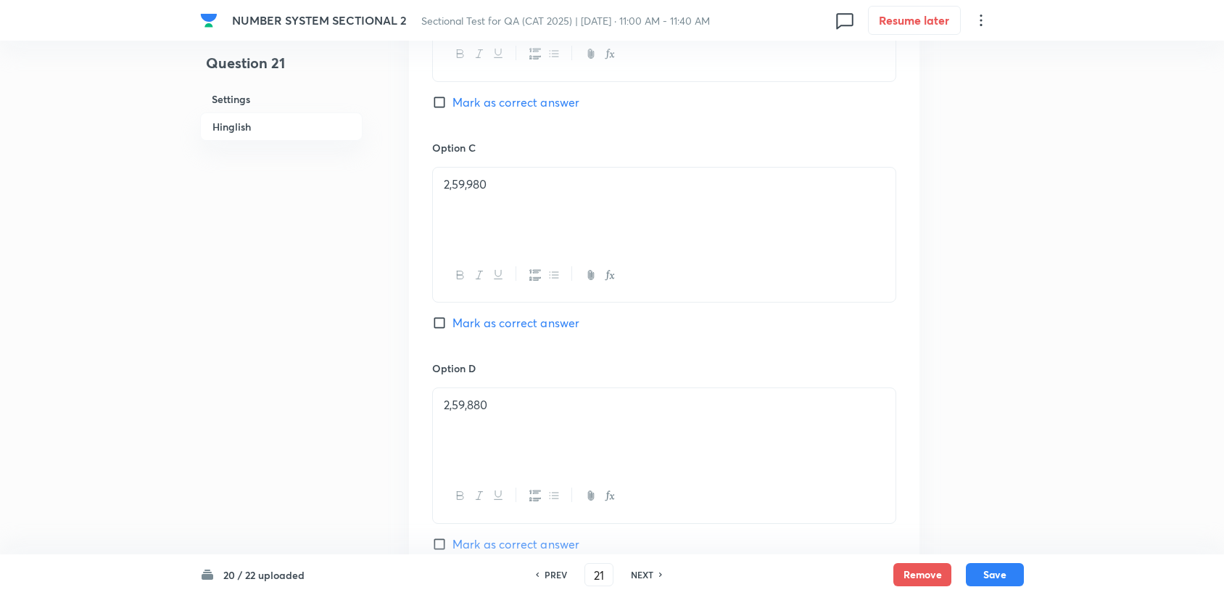
click at [492, 321] on span "Mark as correct answer" at bounding box center [515, 322] width 127 height 17
click at [452, 321] on input "Mark as correct answer" at bounding box center [442, 322] width 20 height 15
checkbox input "true"
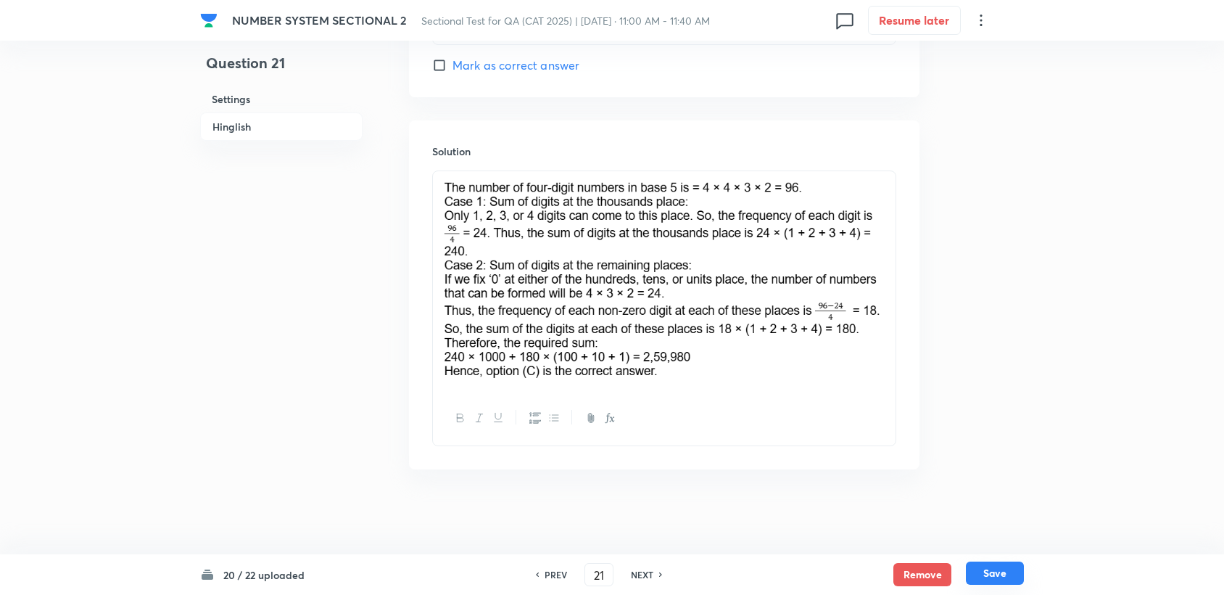
click at [1004, 579] on button "Save" at bounding box center [995, 572] width 58 height 23
type input "22"
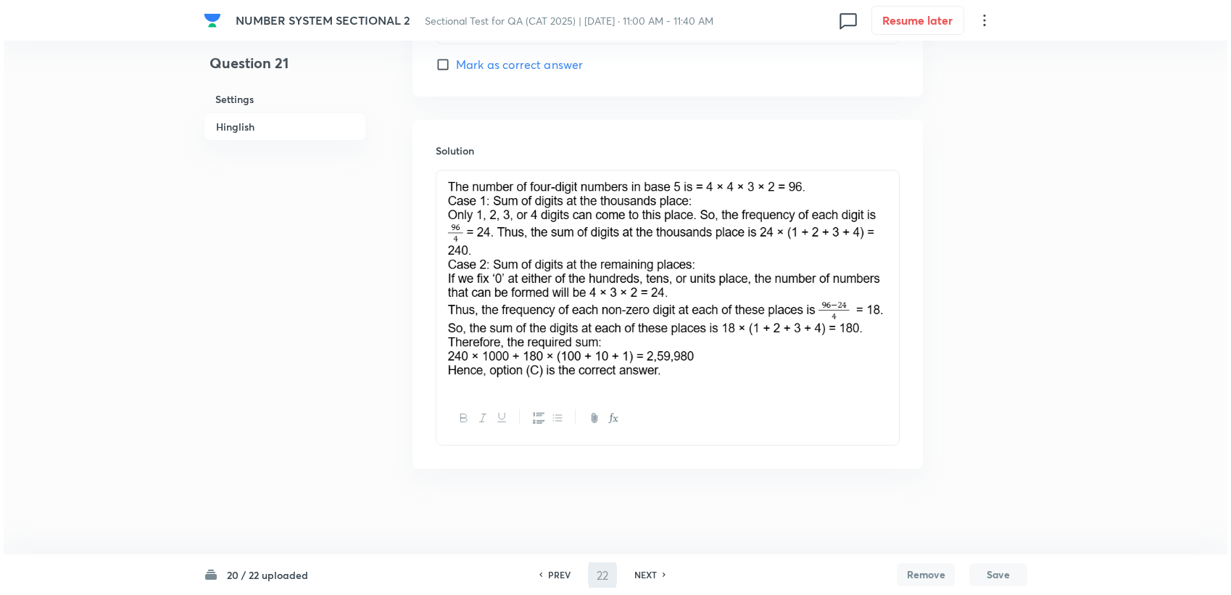
scroll to position [0, 0]
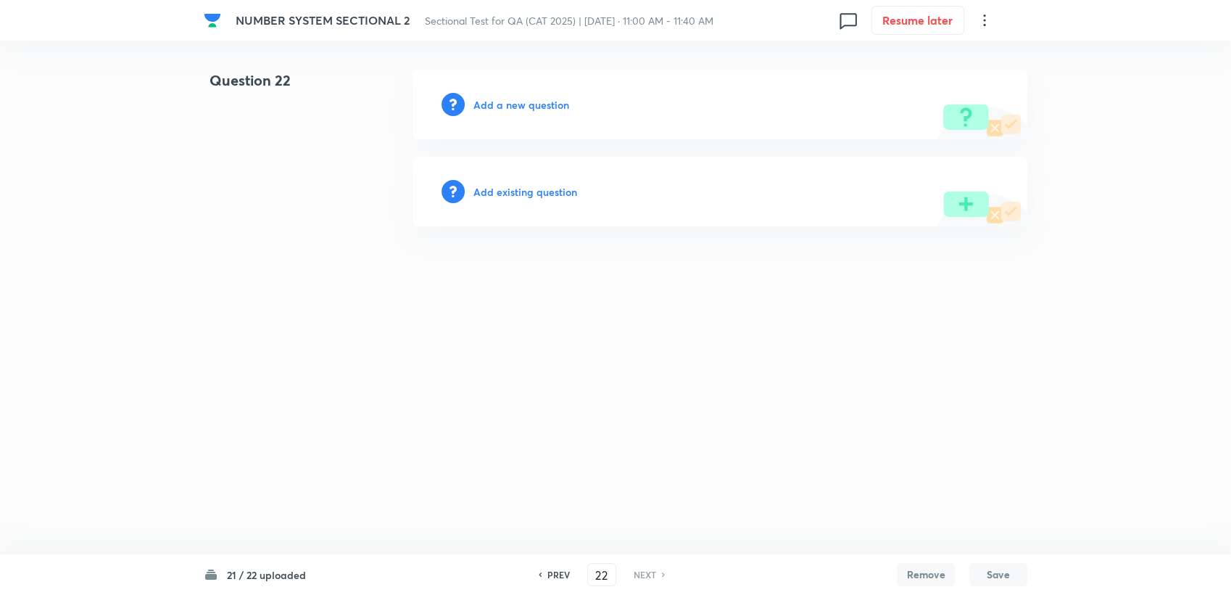
click at [558, 116] on div "Add a new question" at bounding box center [720, 105] width 615 height 70
drag, startPoint x: 558, startPoint y: 115, endPoint x: 487, endPoint y: 97, distance: 73.3
click at [487, 97] on h6 "Add a new question" at bounding box center [522, 104] width 96 height 15
click at [497, 115] on div "Choose a question type" at bounding box center [720, 105] width 615 height 70
click at [503, 99] on h6 "Choose a question type" at bounding box center [530, 104] width 112 height 15
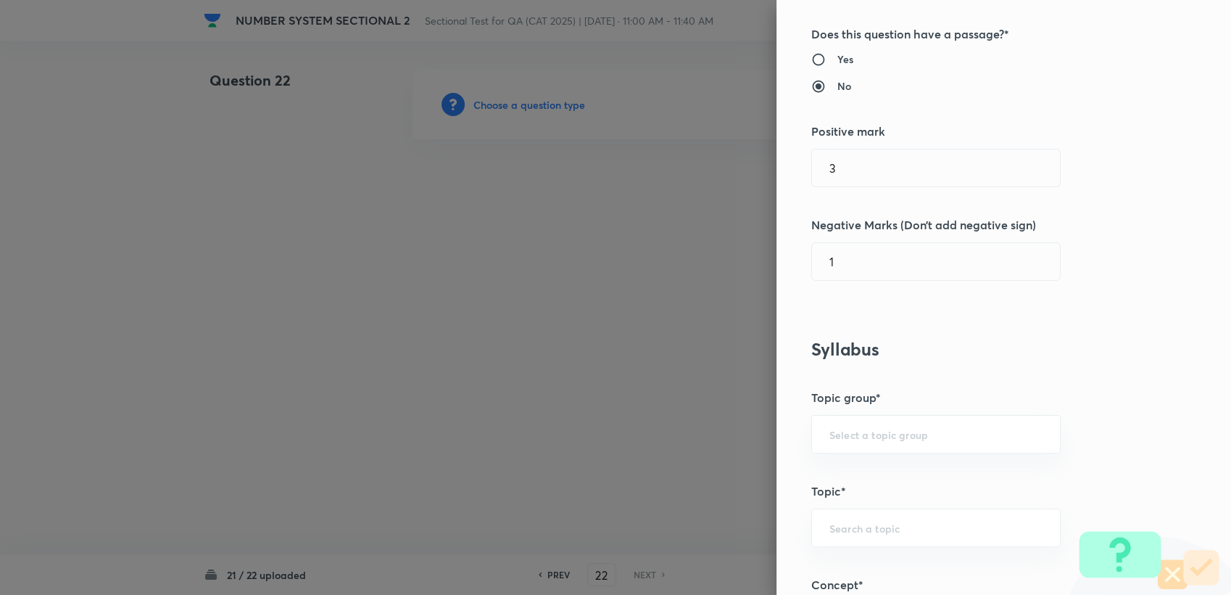
scroll to position [402, 0]
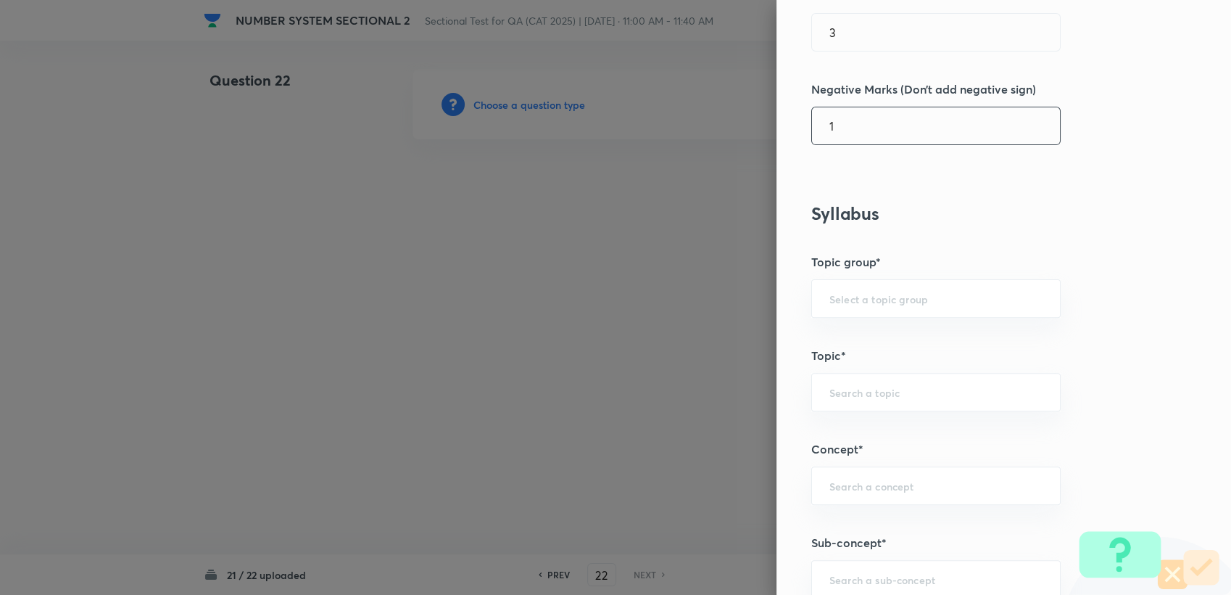
click at [857, 139] on input "1" at bounding box center [936, 125] width 248 height 37
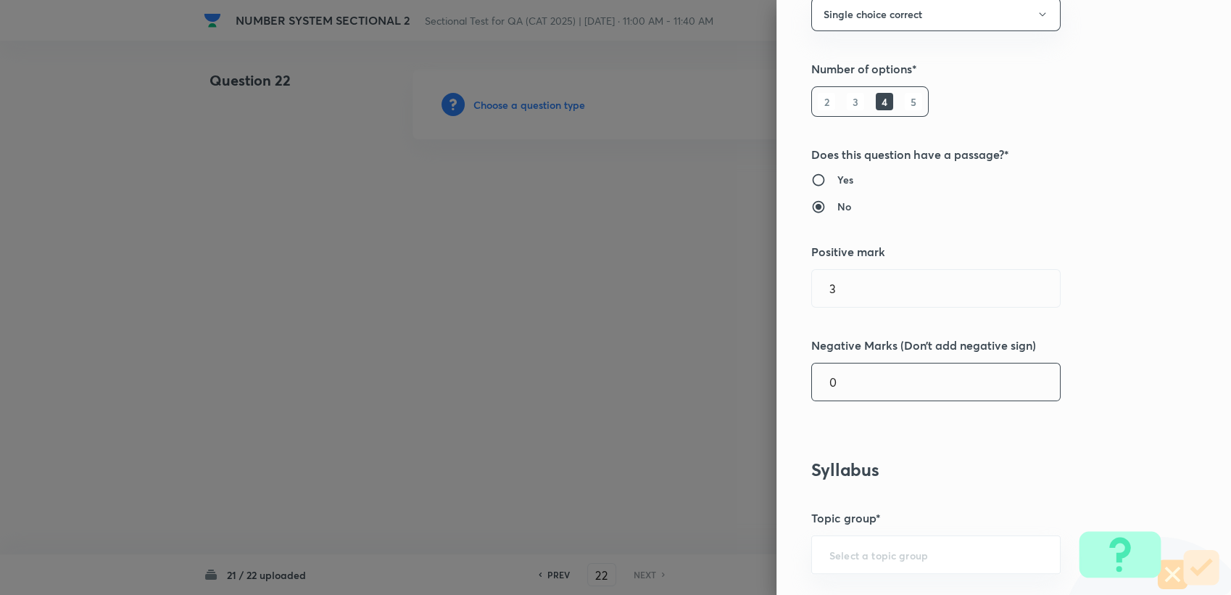
scroll to position [80, 0]
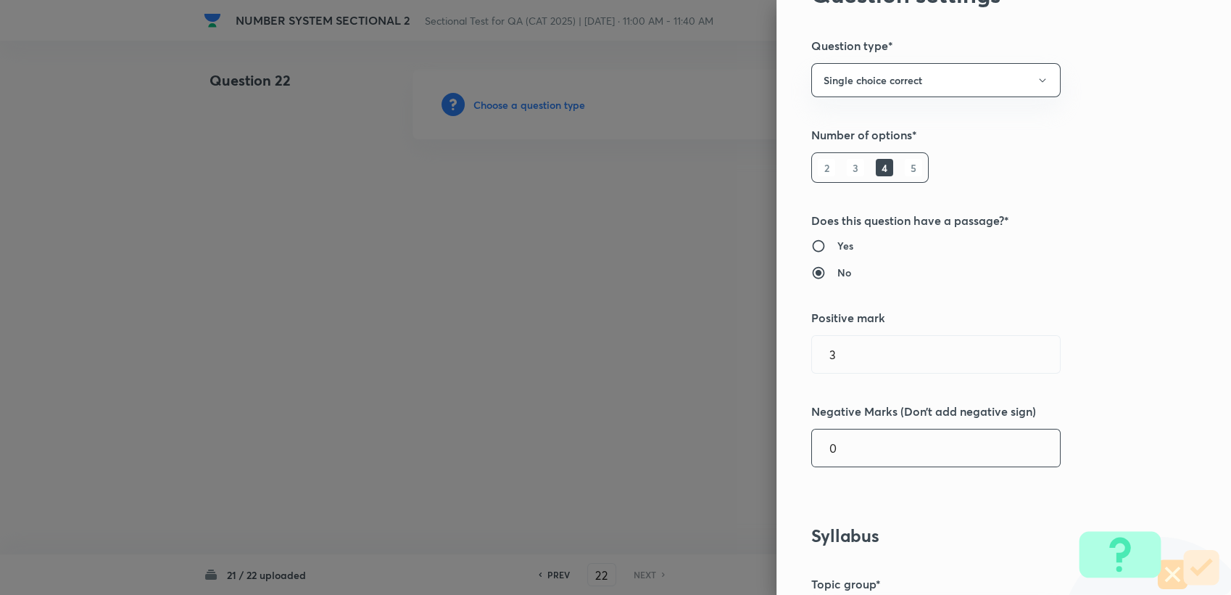
type input "0"
click at [854, 98] on div "Question settings Question type* Single choice correct Number of options* 2 3 4…" at bounding box center [1004, 297] width 455 height 595
click at [856, 93] on button "Single choice correct" at bounding box center [935, 80] width 249 height 34
click at [827, 172] on span "Integer" at bounding box center [924, 177] width 231 height 15
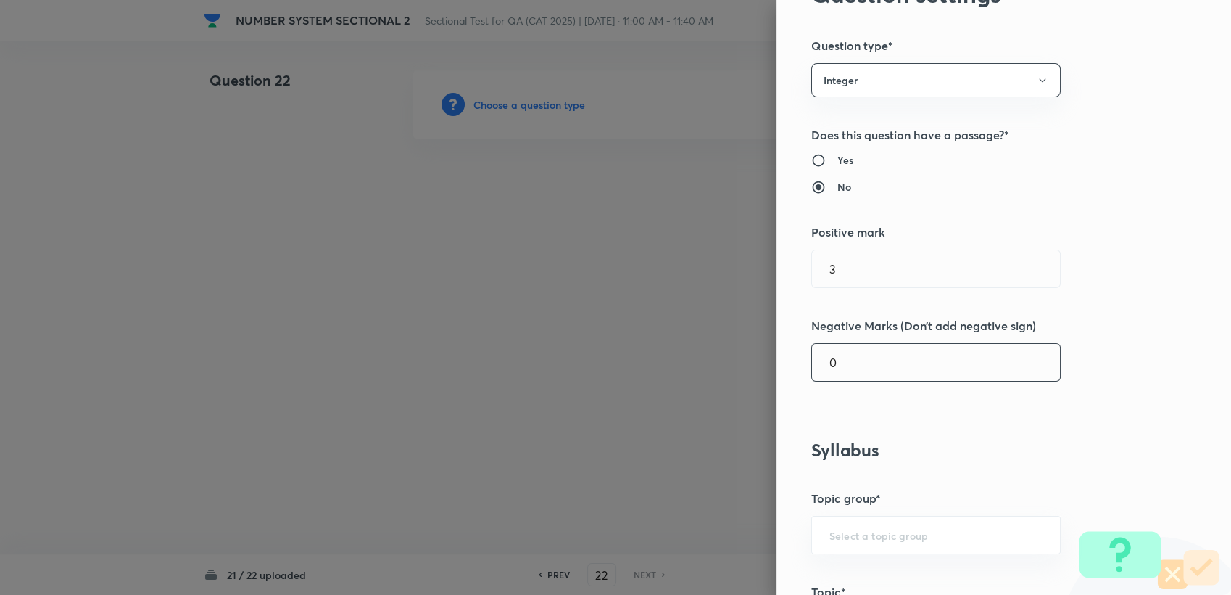
scroll to position [322, 0]
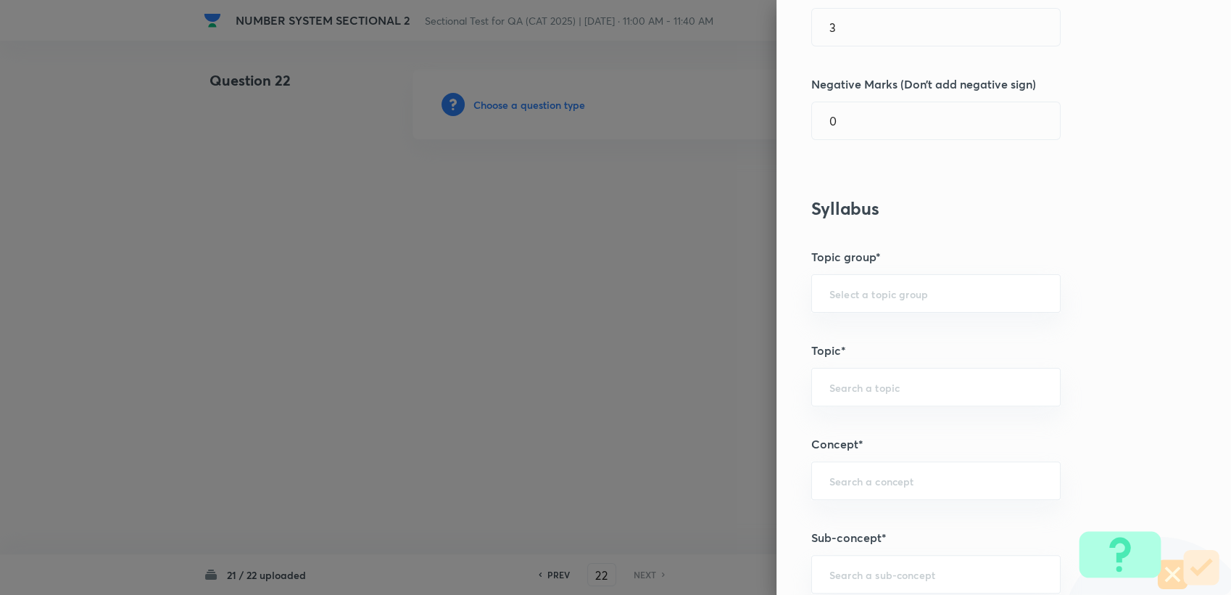
drag, startPoint x: 847, startPoint y: 376, endPoint x: 841, endPoint y: 317, distance: 59.7
click at [846, 373] on div "​" at bounding box center [935, 387] width 249 height 38
click at [841, 311] on div "​" at bounding box center [935, 293] width 249 height 38
click at [843, 300] on div "​" at bounding box center [935, 293] width 249 height 38
click at [844, 297] on input "text" at bounding box center [936, 293] width 213 height 14
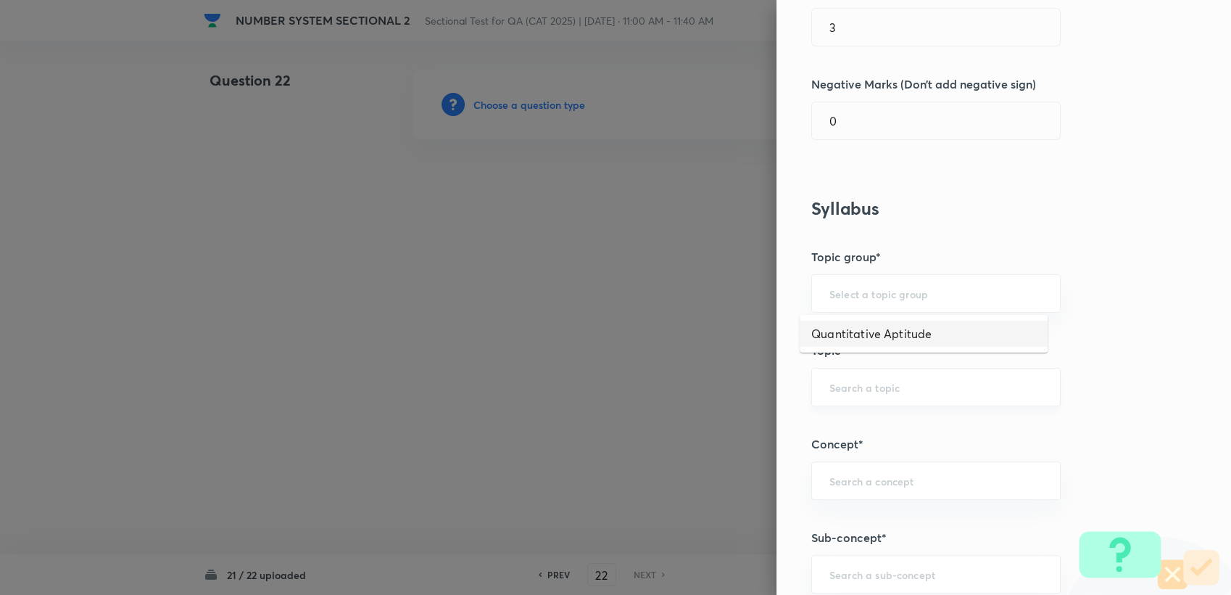
drag, startPoint x: 849, startPoint y: 334, endPoint x: 853, endPoint y: 375, distance: 40.8
click at [849, 338] on li "Quantitative Aptitude" at bounding box center [924, 334] width 248 height 26
type input "Quantitative Aptitude"
click at [853, 375] on div "​" at bounding box center [935, 387] width 249 height 38
type input "B"
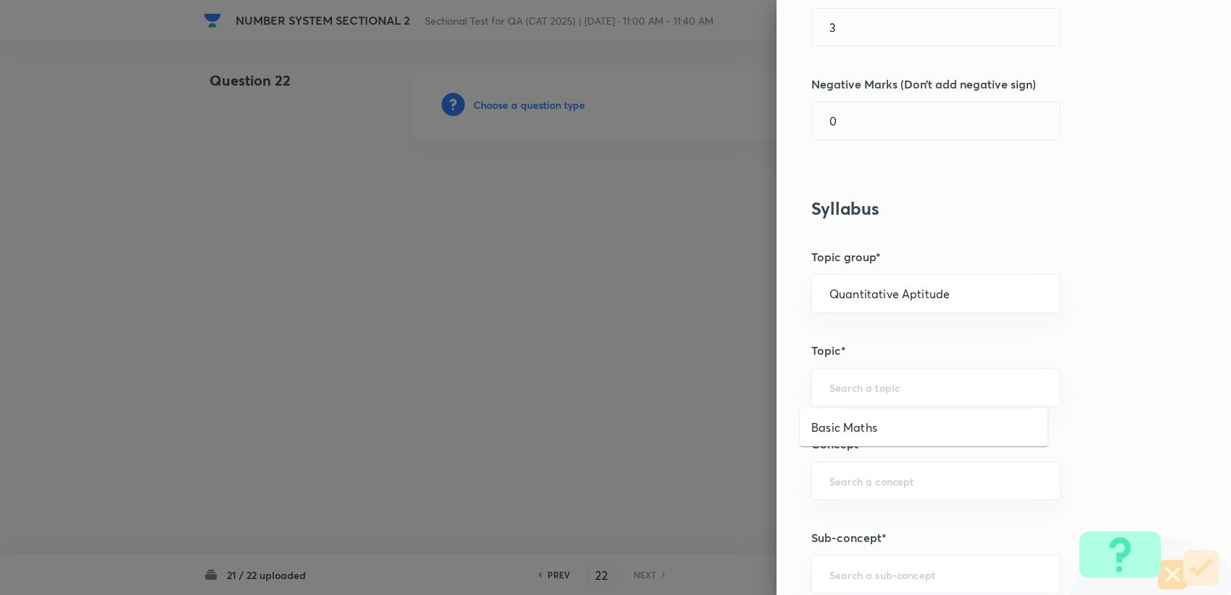
drag, startPoint x: 822, startPoint y: 405, endPoint x: 822, endPoint y: 417, distance: 11.6
click at [844, 354] on h5 "Topic*" at bounding box center [979, 350] width 336 height 17
drag, startPoint x: 843, startPoint y: 383, endPoint x: 843, endPoint y: 401, distance: 18.1
click at [843, 384] on input "text" at bounding box center [936, 387] width 213 height 14
click at [841, 427] on li "Basic Maths" at bounding box center [924, 427] width 248 height 26
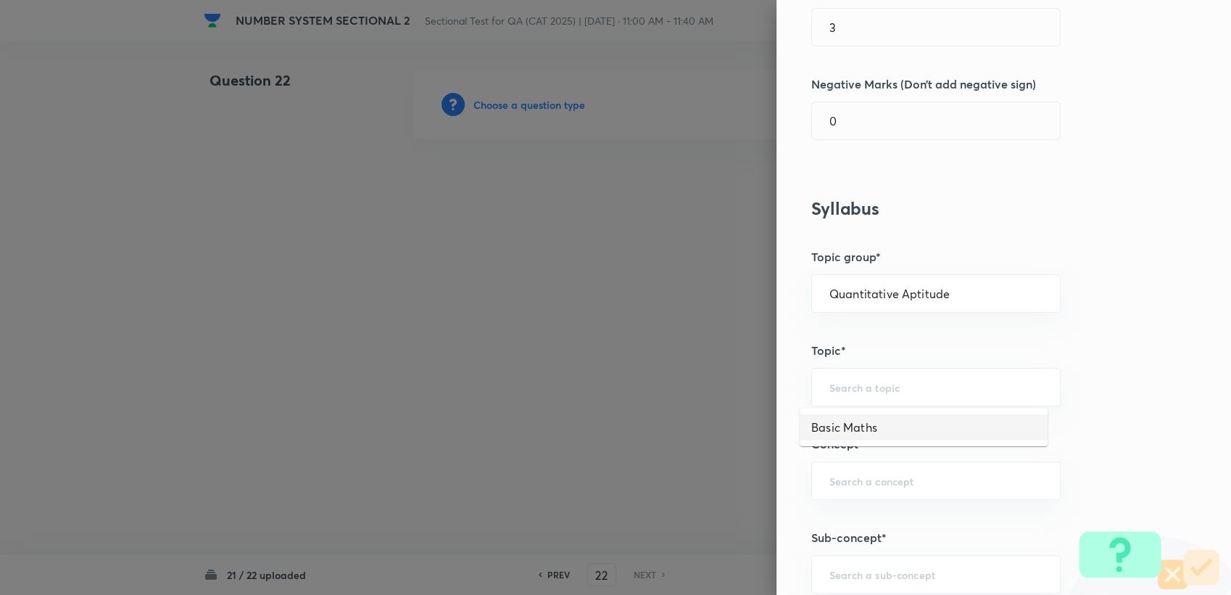
type input "Basic Maths"
click at [846, 445] on h5 "Concept*" at bounding box center [979, 443] width 336 height 17
drag, startPoint x: 846, startPoint y: 459, endPoint x: 846, endPoint y: 467, distance: 8.0
click at [846, 467] on div "Question settings Question type* Integer Does this question have a passage?* Ye…" at bounding box center [1004, 297] width 455 height 595
click at [867, 481] on input "text" at bounding box center [936, 481] width 213 height 14
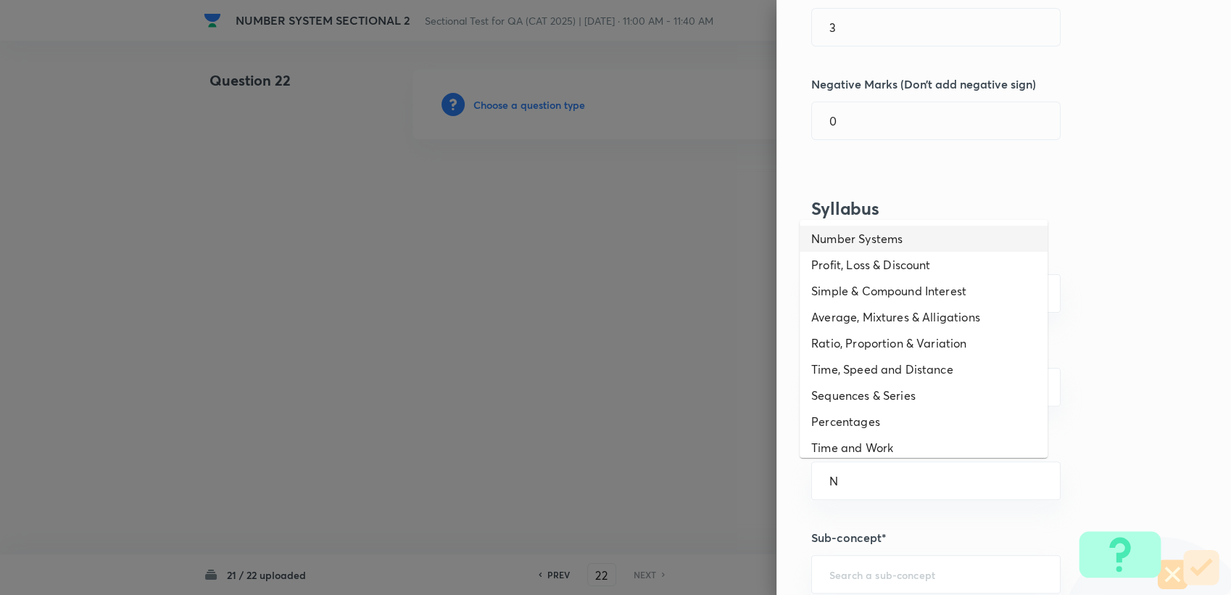
drag, startPoint x: 879, startPoint y: 233, endPoint x: 871, endPoint y: 334, distance: 101.1
click at [879, 233] on li "Number Systems" at bounding box center [924, 239] width 248 height 26
type input "Number Systems"
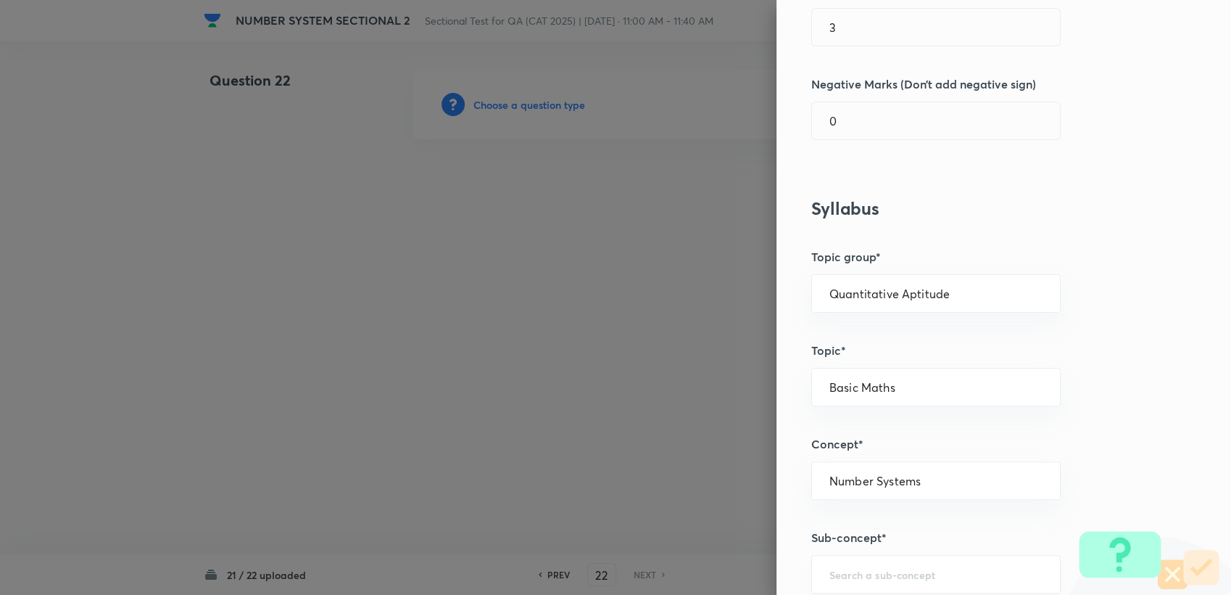
click at [843, 567] on input "text" at bounding box center [936, 574] width 213 height 14
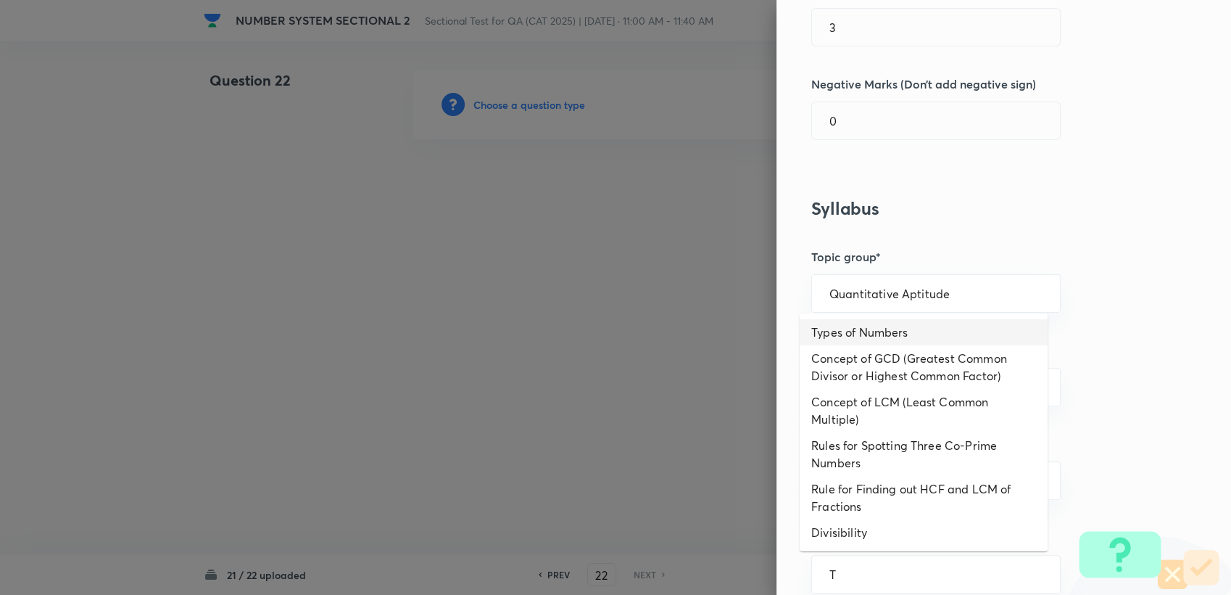
click at [867, 334] on li "Types of Numbers" at bounding box center [924, 332] width 248 height 26
type input "Types of Numbers"
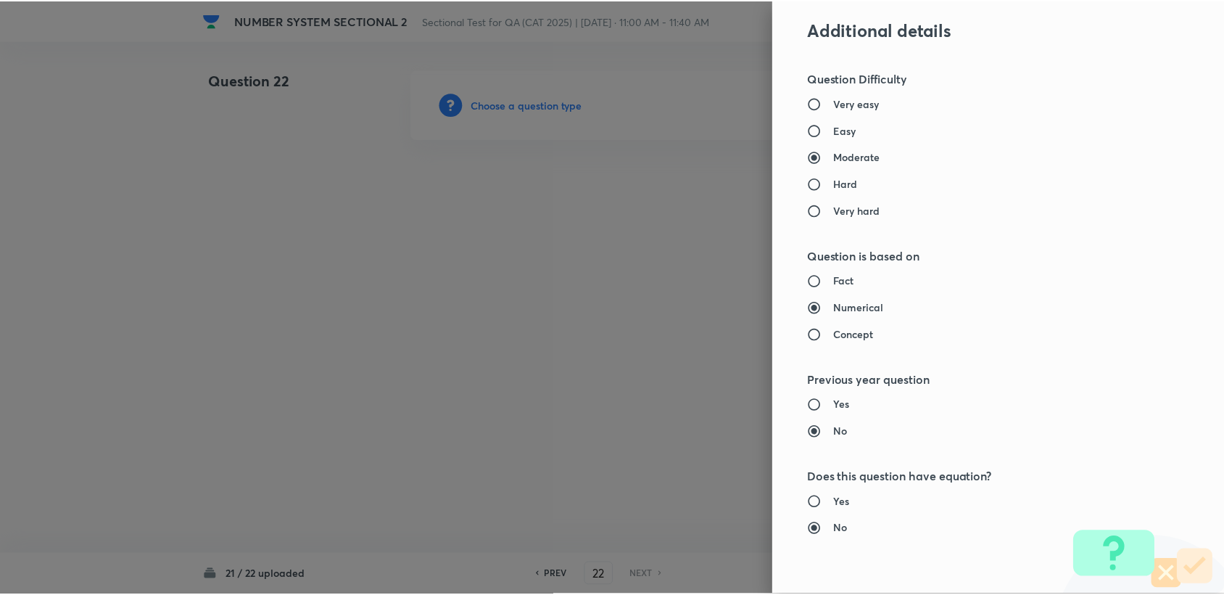
scroll to position [1294, 0]
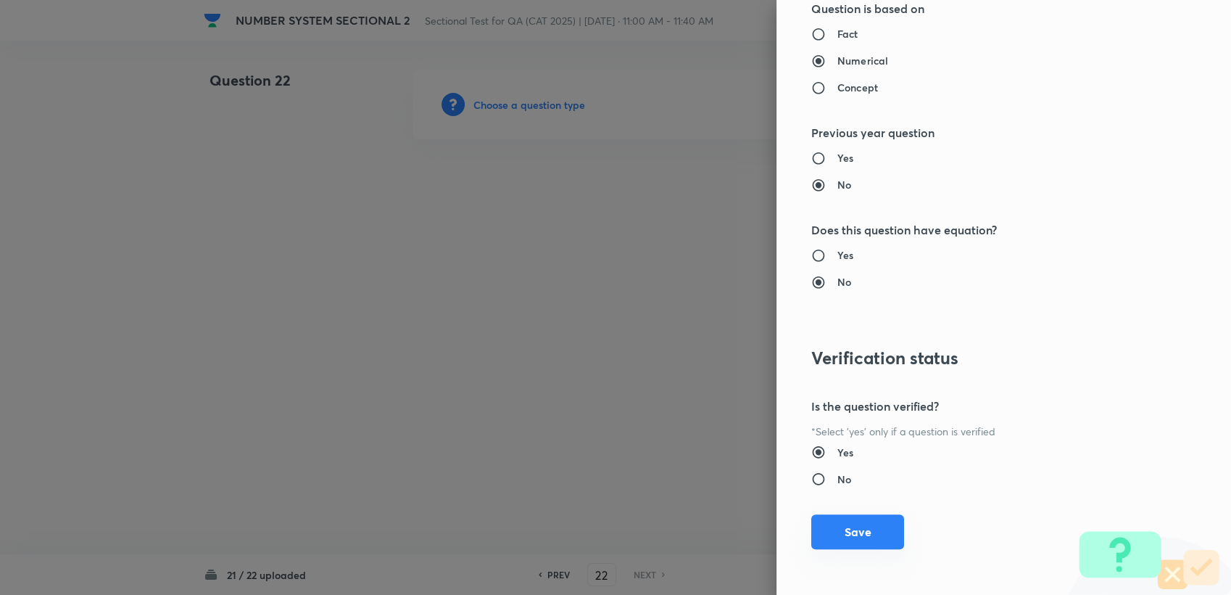
click at [837, 527] on button "Save" at bounding box center [857, 531] width 93 height 35
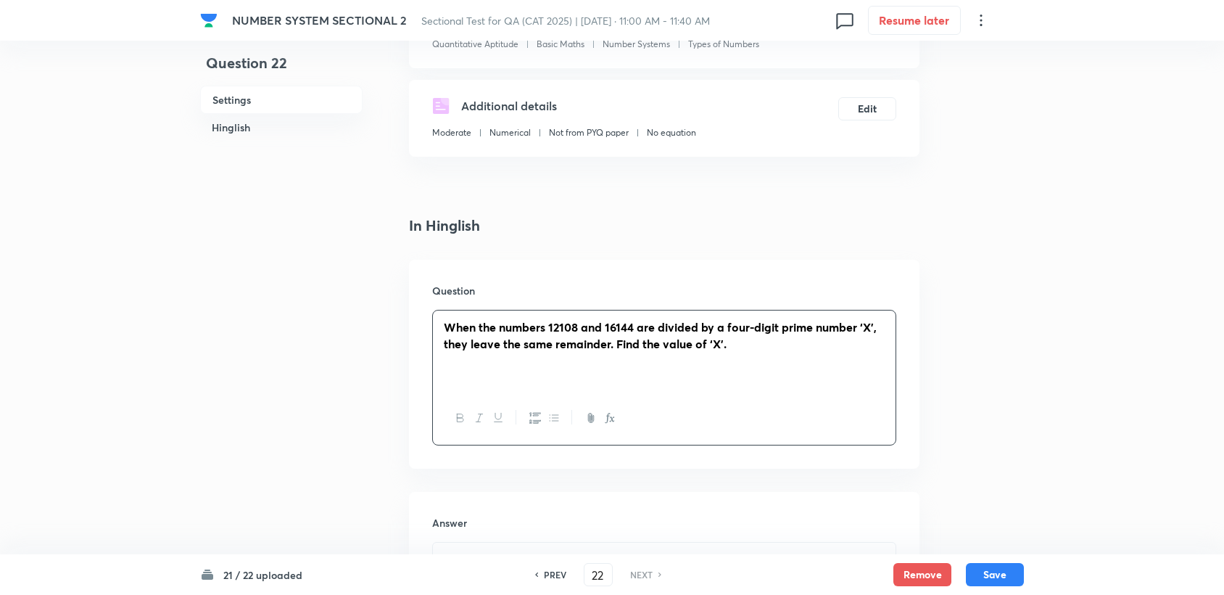
scroll to position [402, 0]
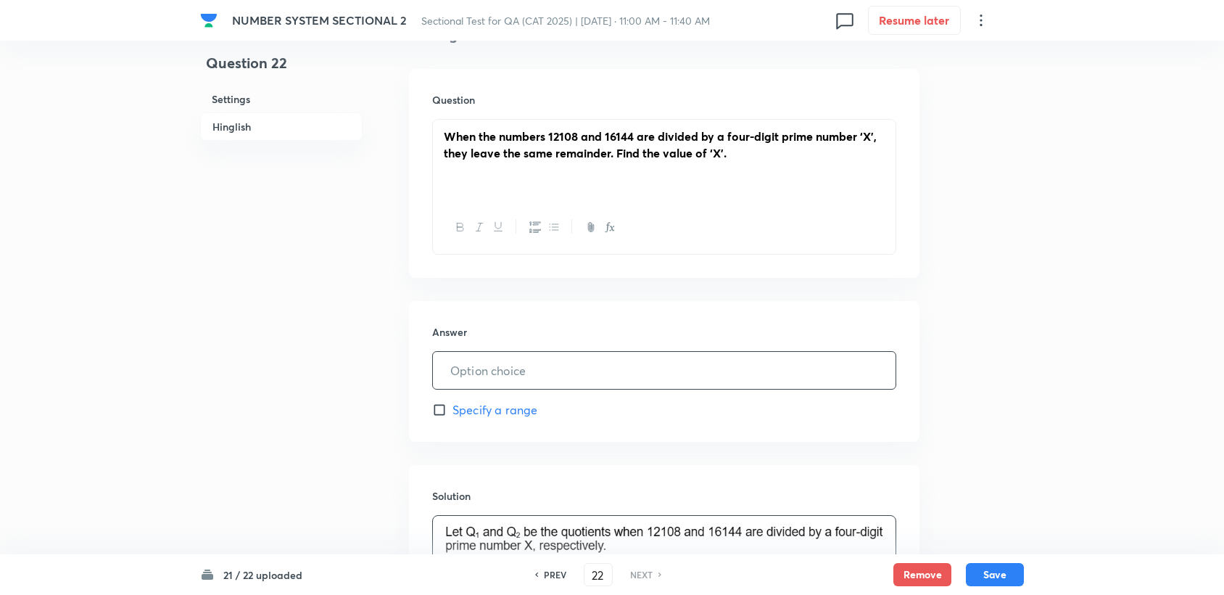
click at [510, 368] on input "text" at bounding box center [664, 370] width 463 height 37
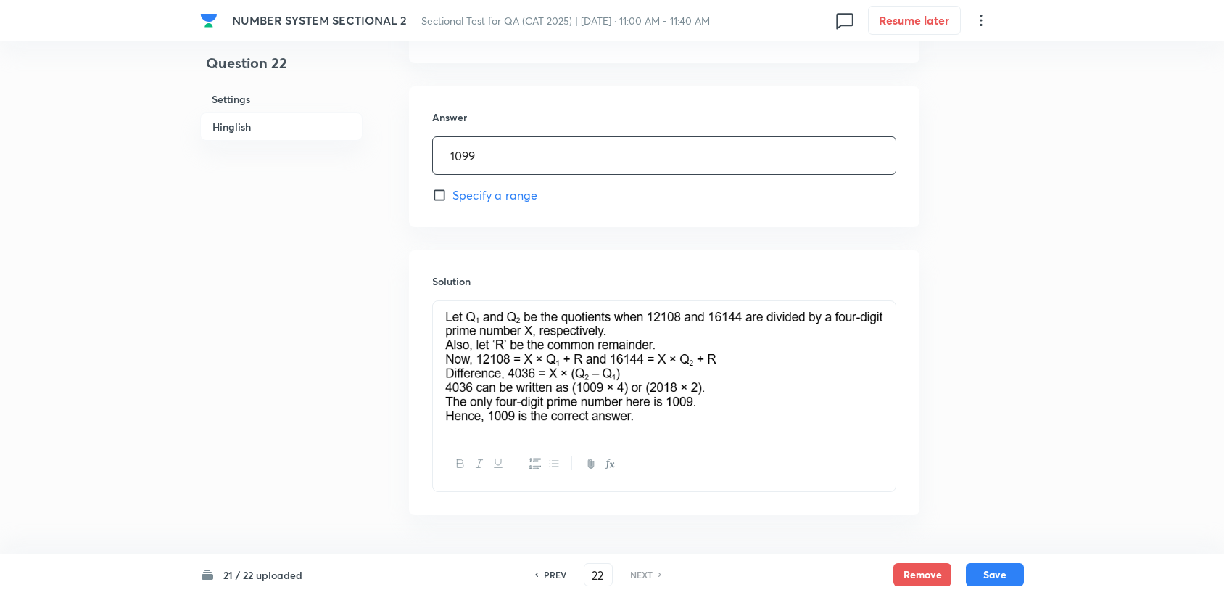
scroll to position [503, 0]
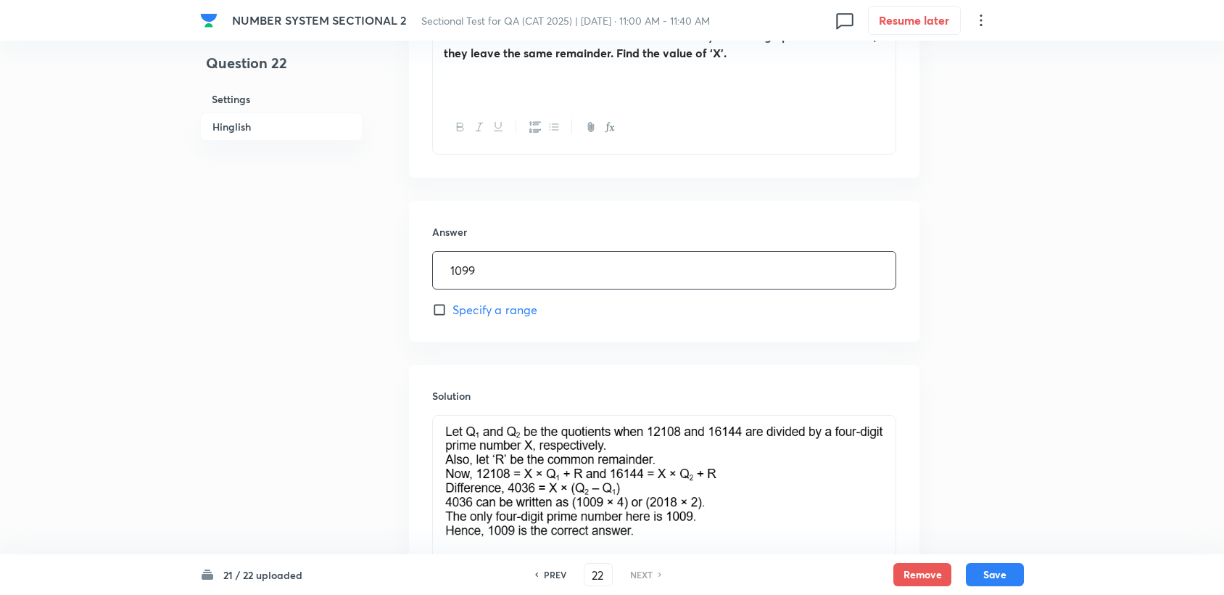
click at [473, 273] on input "1099" at bounding box center [664, 270] width 463 height 37
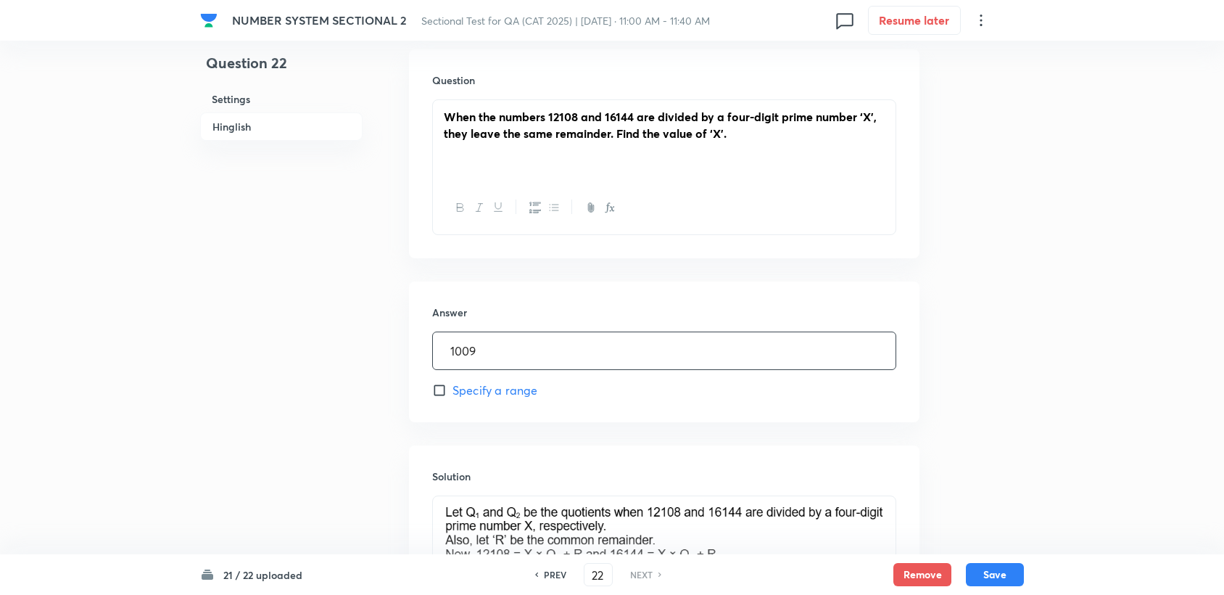
scroll to position [664, 0]
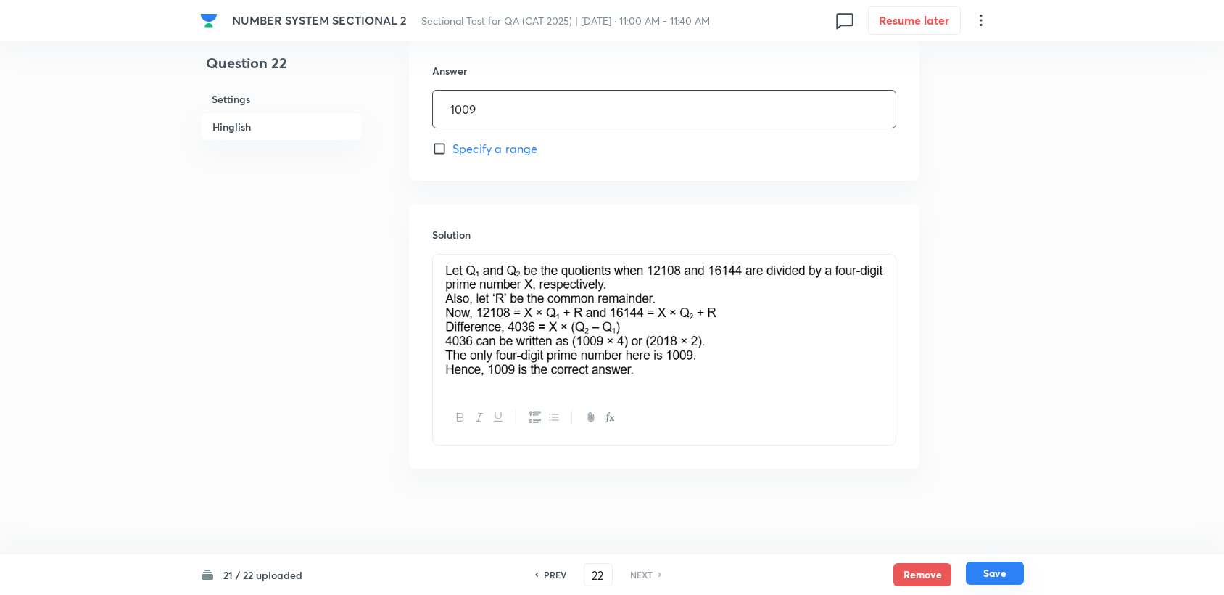
click at [998, 580] on button "Save" at bounding box center [995, 572] width 58 height 23
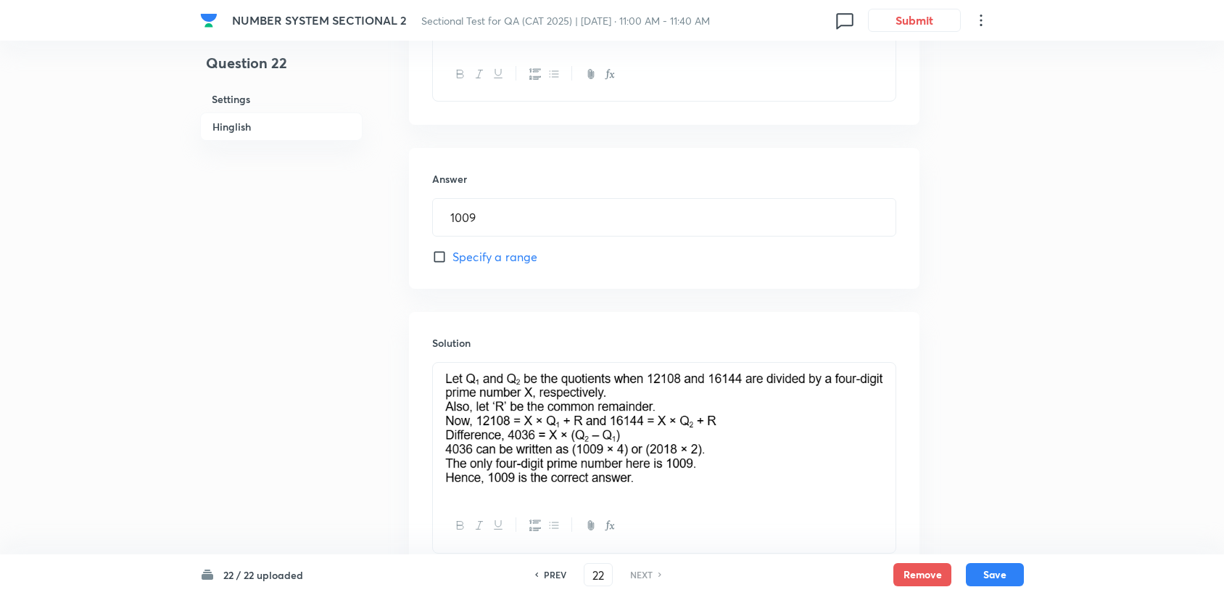
scroll to position [583, 0]
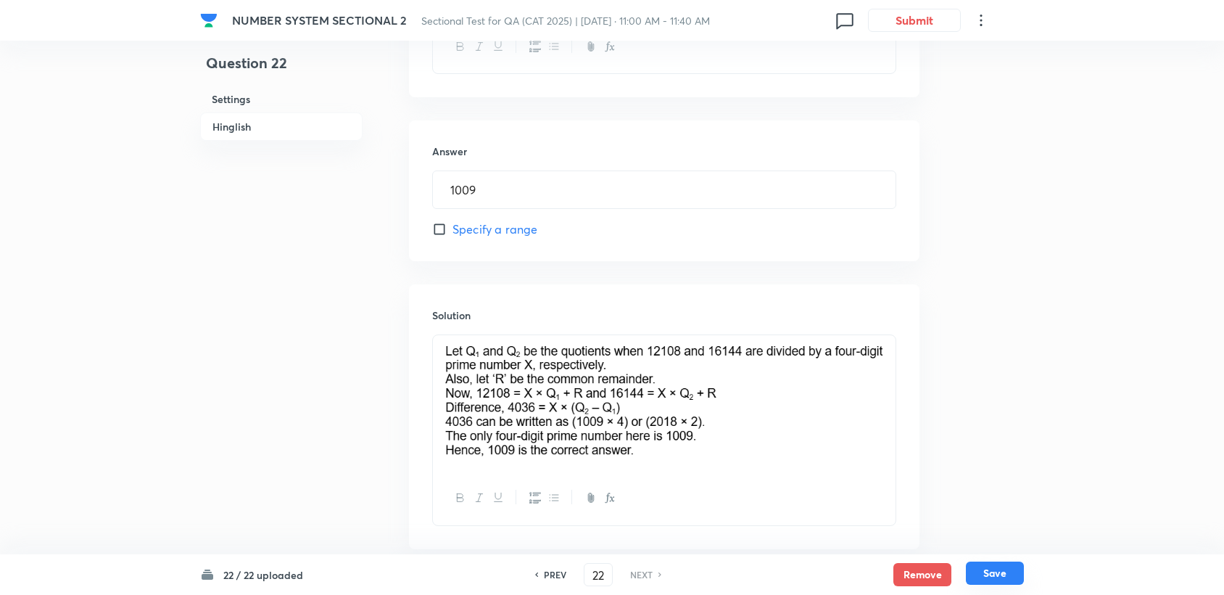
click at [988, 579] on button "Save" at bounding box center [995, 572] width 58 height 23
type input "1009"
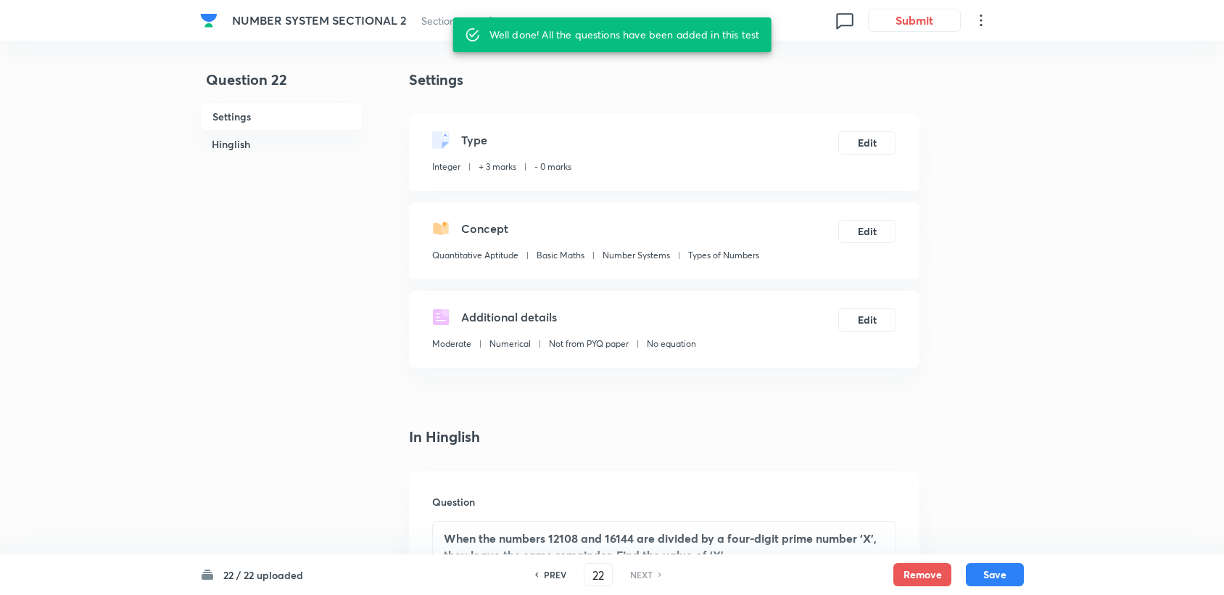
scroll to position [0, 0]
